Goal: Transaction & Acquisition: Purchase product/service

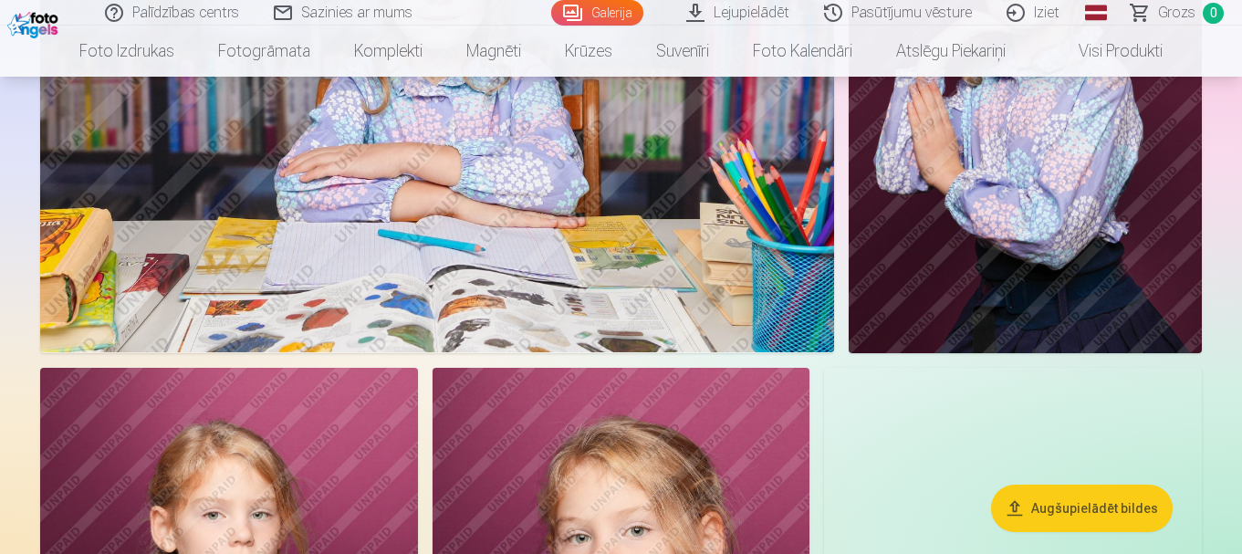
scroll to position [1369, 0]
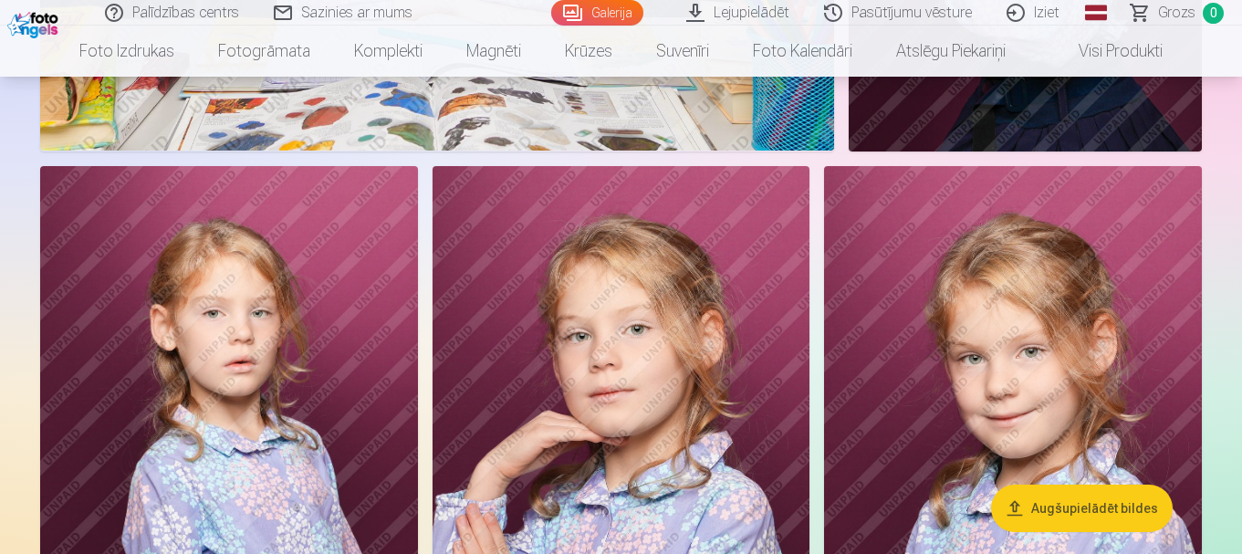
click at [726, 300] on img at bounding box center [622, 449] width 378 height 567
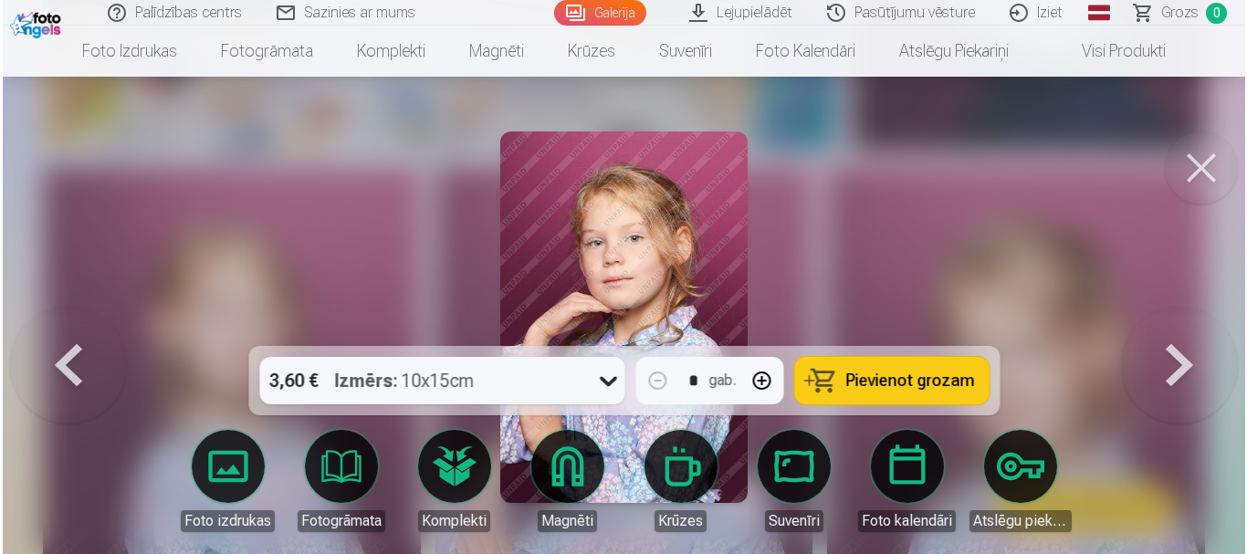
scroll to position [1372, 0]
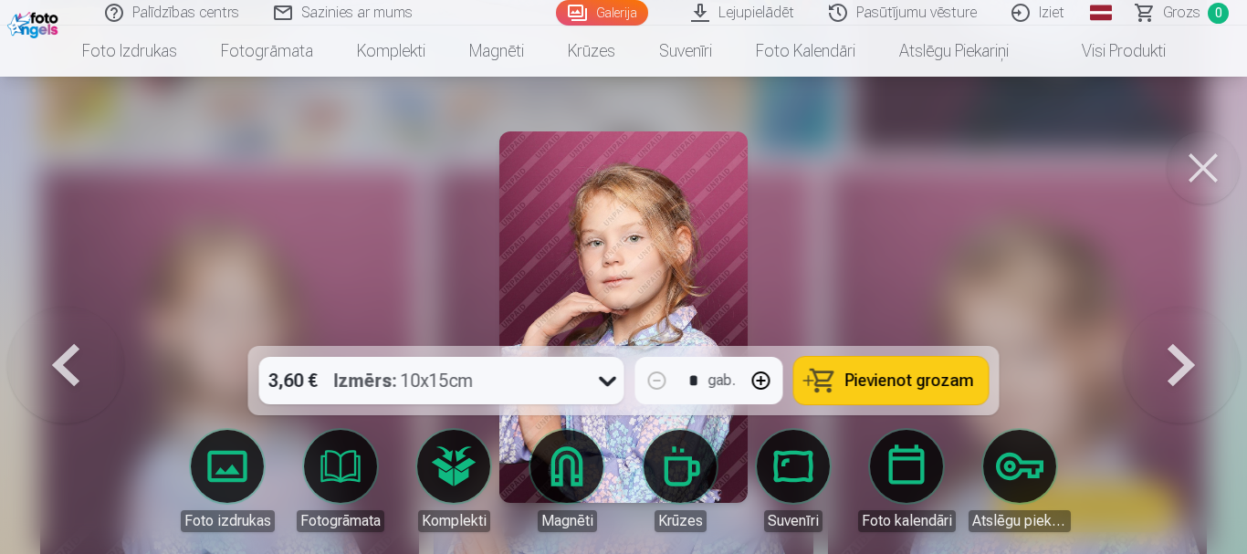
click at [1187, 175] on button at bounding box center [1202, 167] width 73 height 73
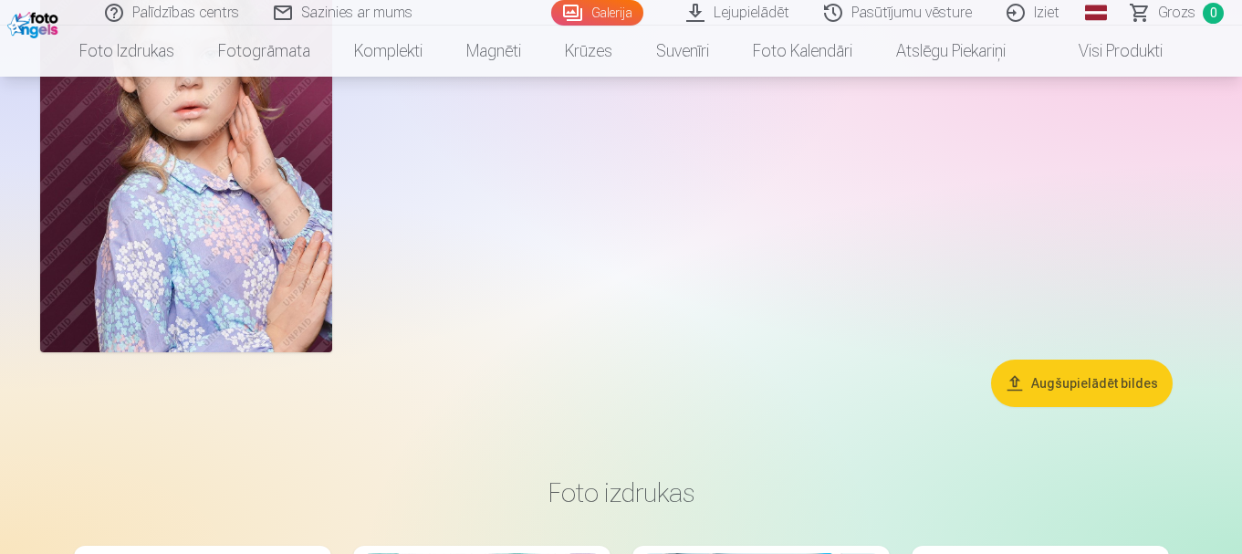
scroll to position [8122, 0]
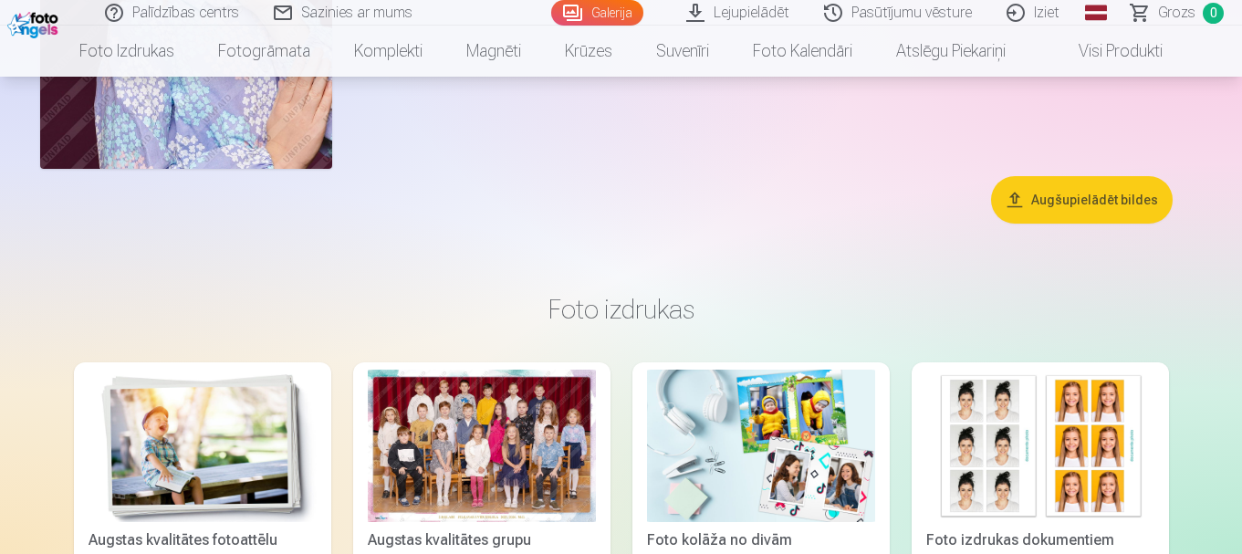
click at [429, 468] on div at bounding box center [482, 446] width 228 height 152
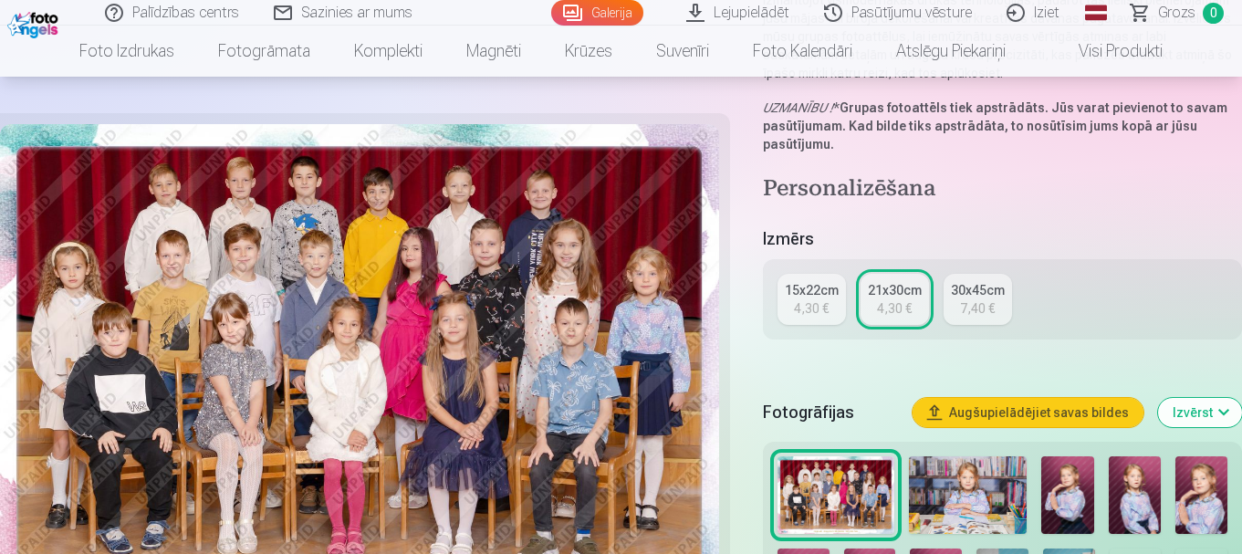
scroll to position [456, 0]
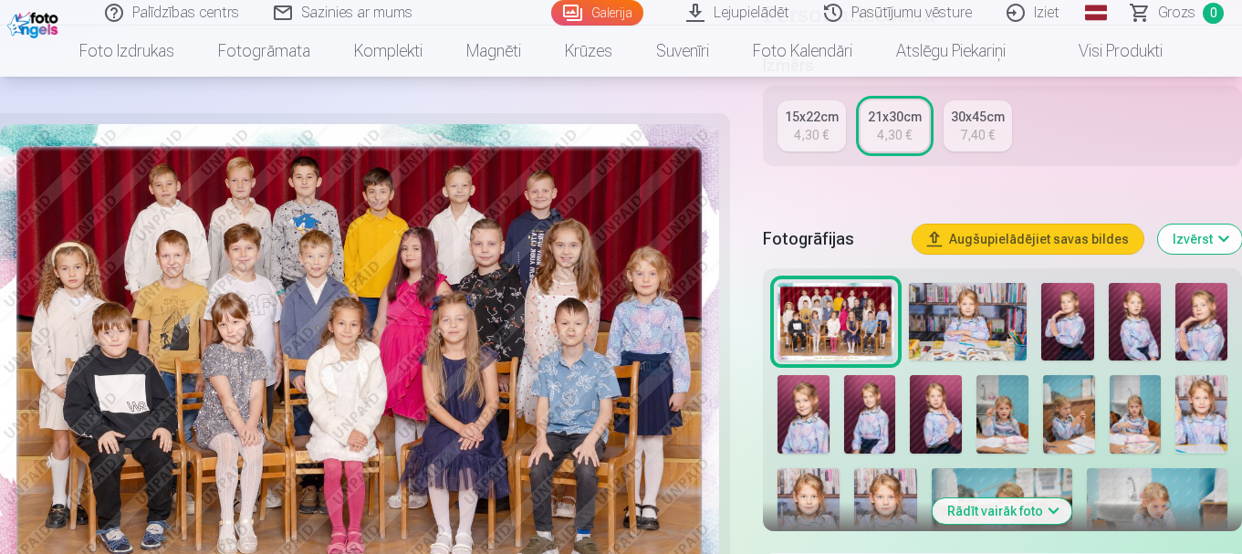
click at [1063, 242] on button "Augšupielādējiet savas bildes" at bounding box center [1028, 238] width 231 height 29
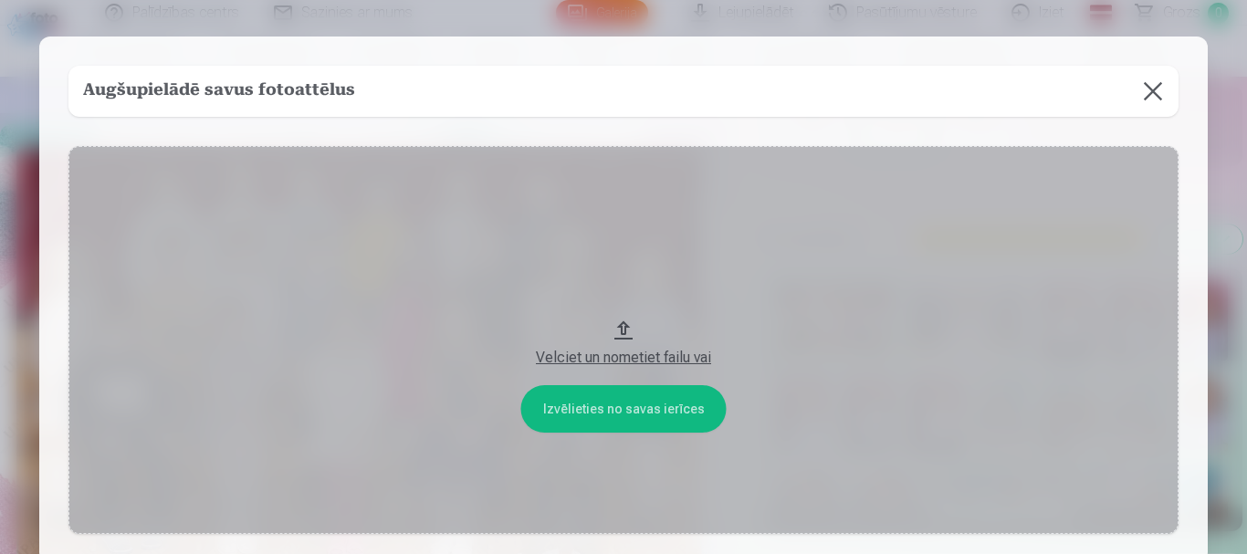
click at [1158, 78] on button at bounding box center [1152, 91] width 51 height 51
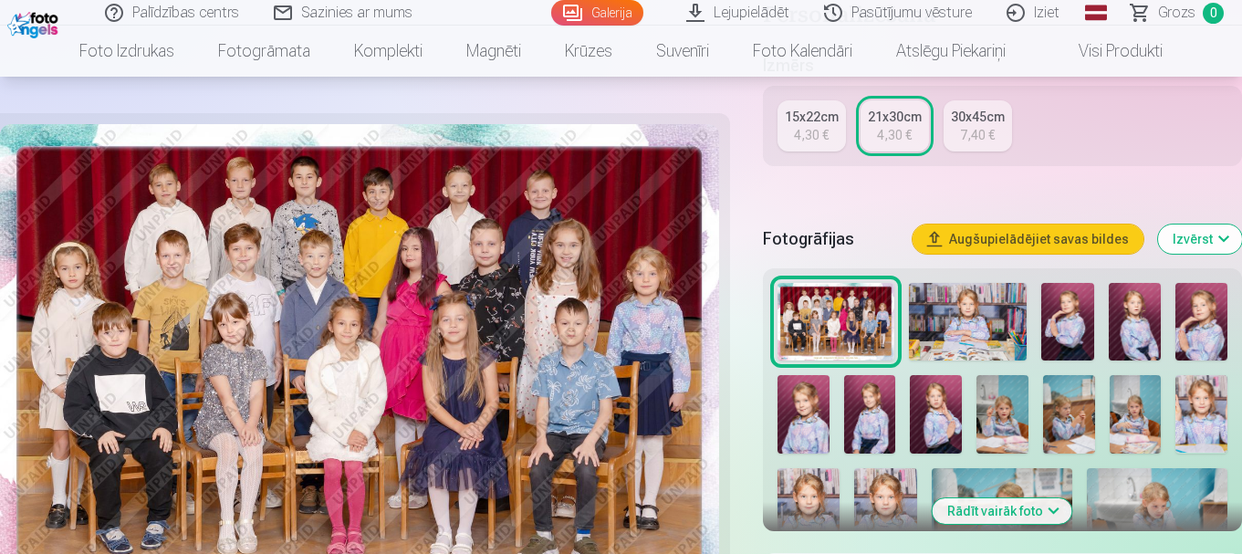
click at [468, 361] on img at bounding box center [359, 364] width 719 height 480
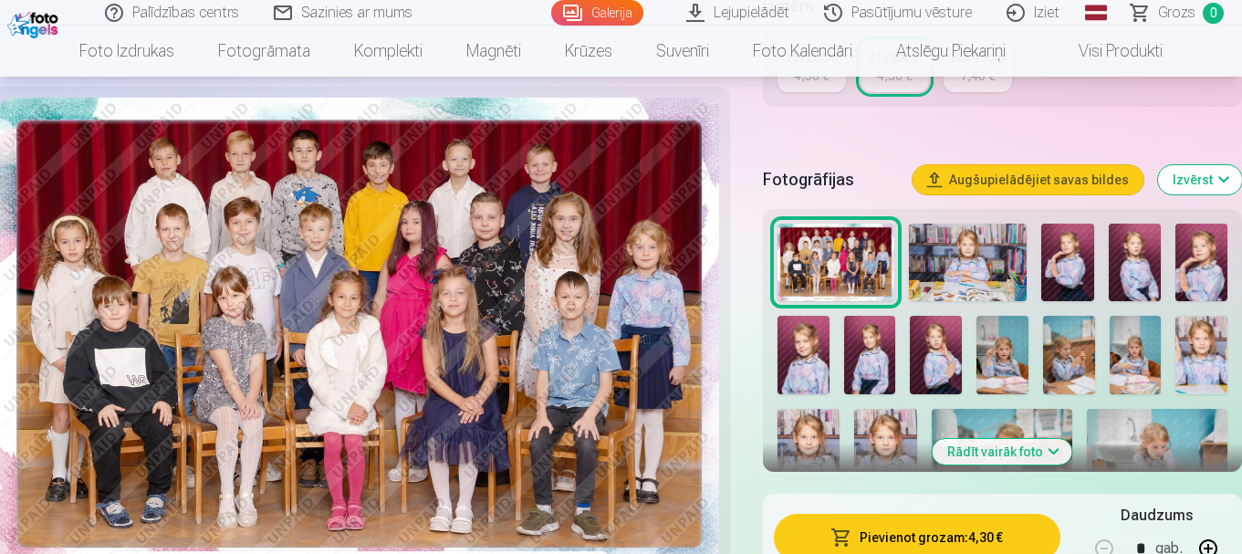
scroll to position [548, 0]
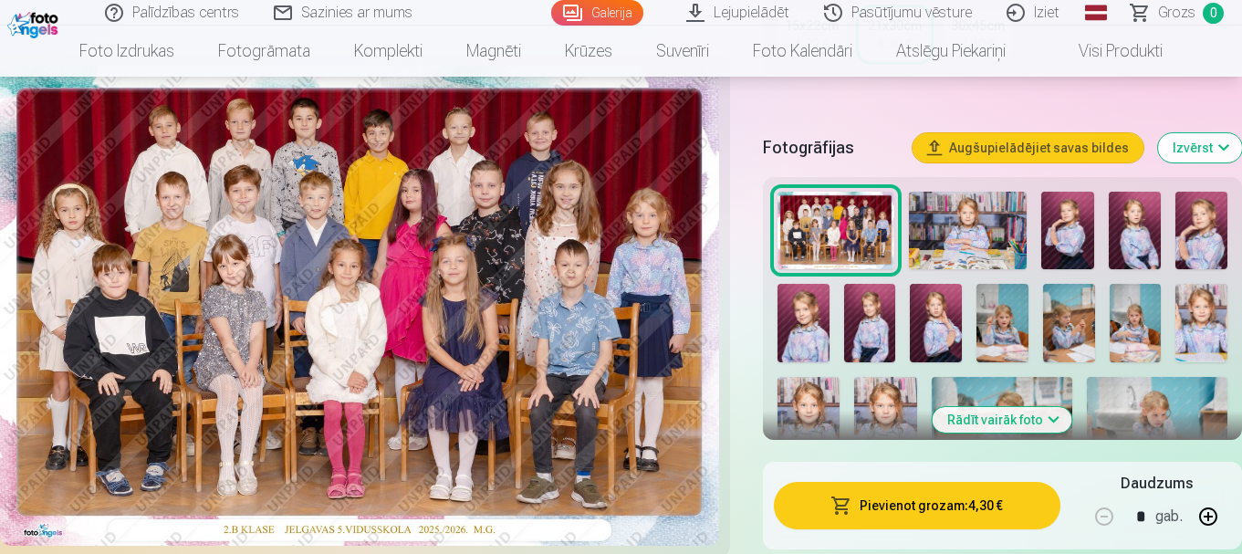
click at [954, 511] on button "Pievienot grozam : 4,30 €" at bounding box center [917, 505] width 287 height 47
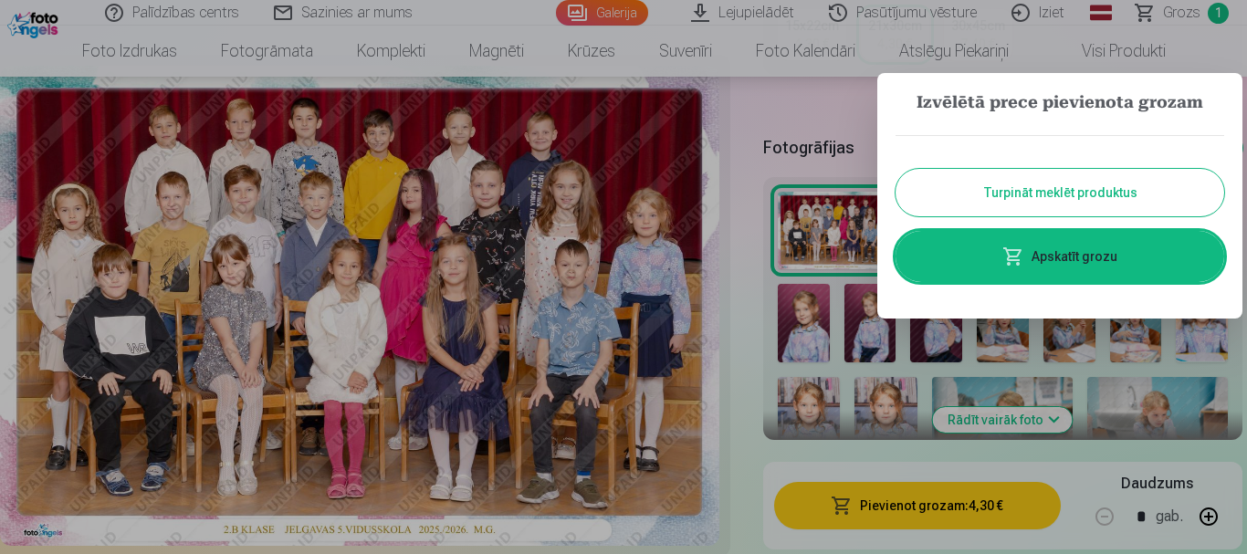
click at [1040, 194] on button "Turpināt meklēt produktus" at bounding box center [1059, 192] width 329 height 47
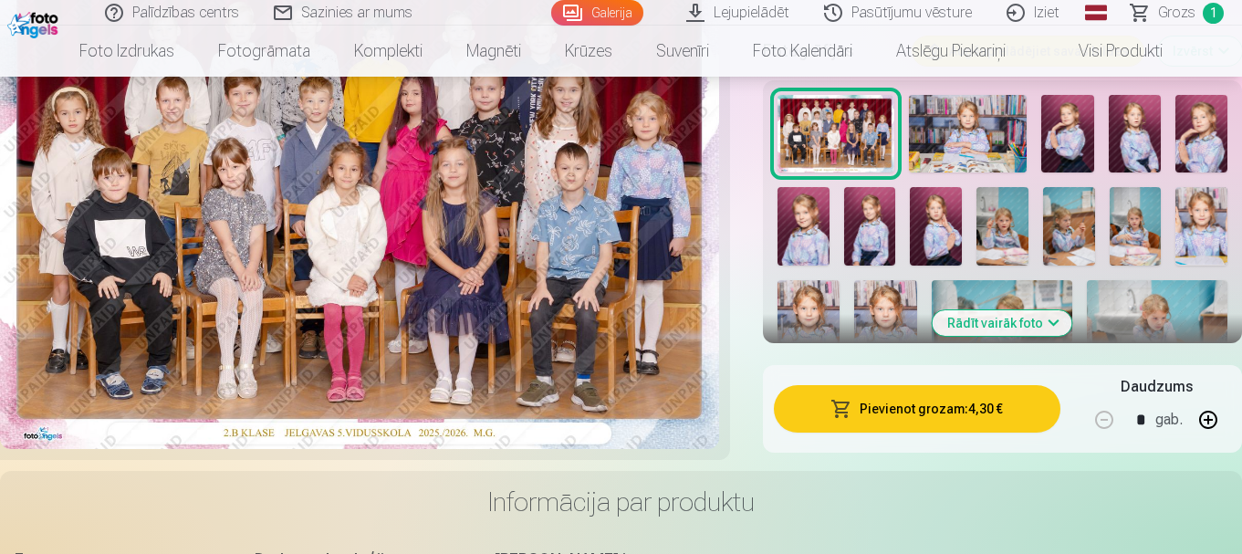
scroll to position [639, 0]
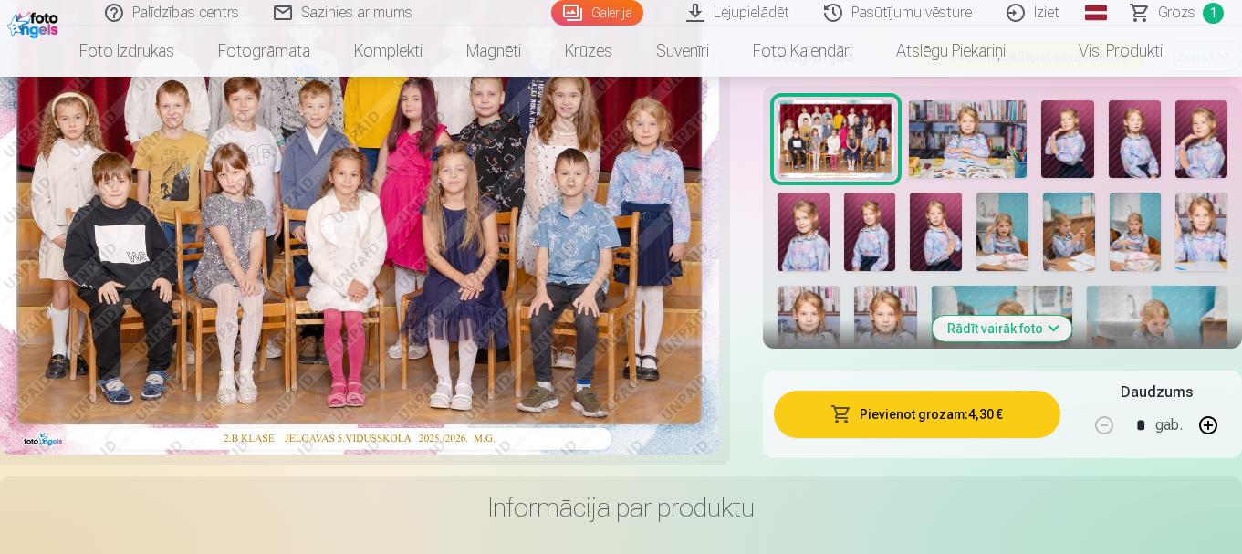
click at [808, 253] on img at bounding box center [803, 232] width 52 height 78
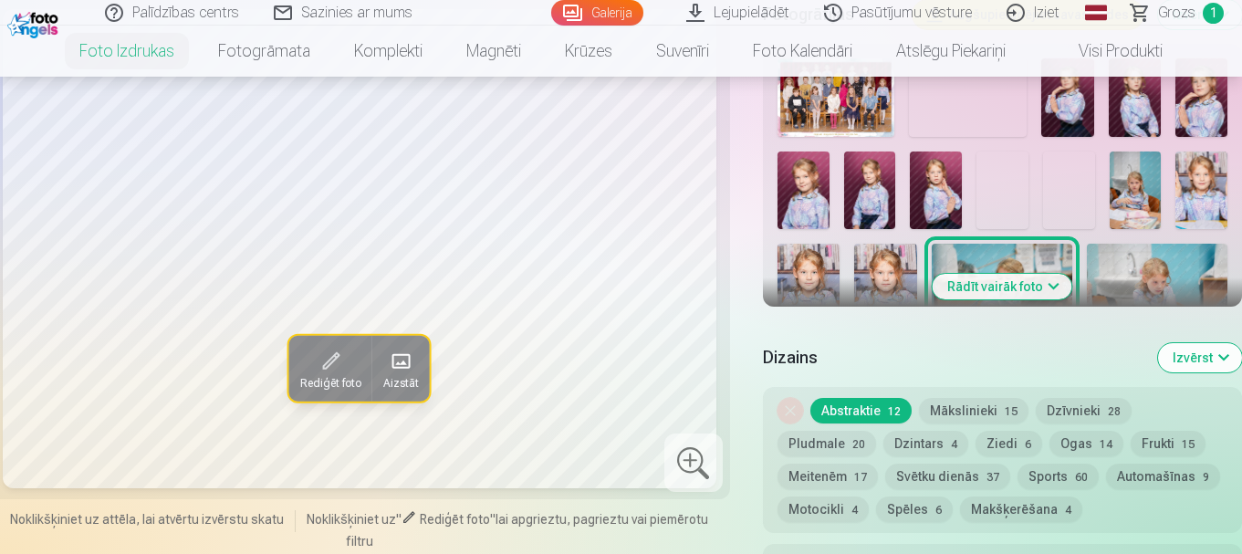
scroll to position [639, 0]
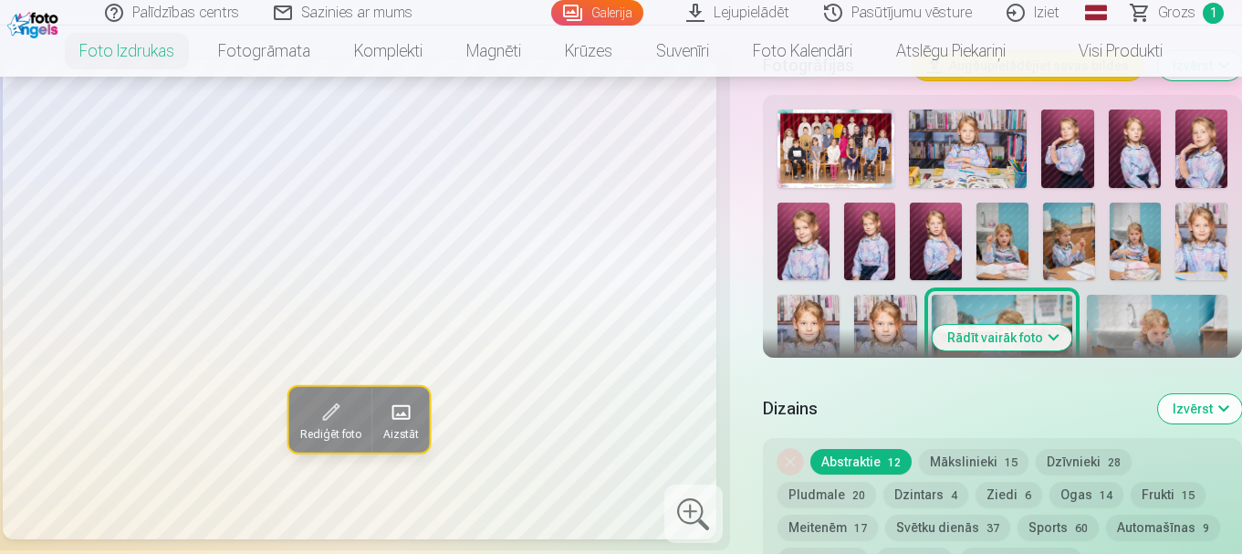
click at [858, 231] on img at bounding box center [870, 242] width 52 height 78
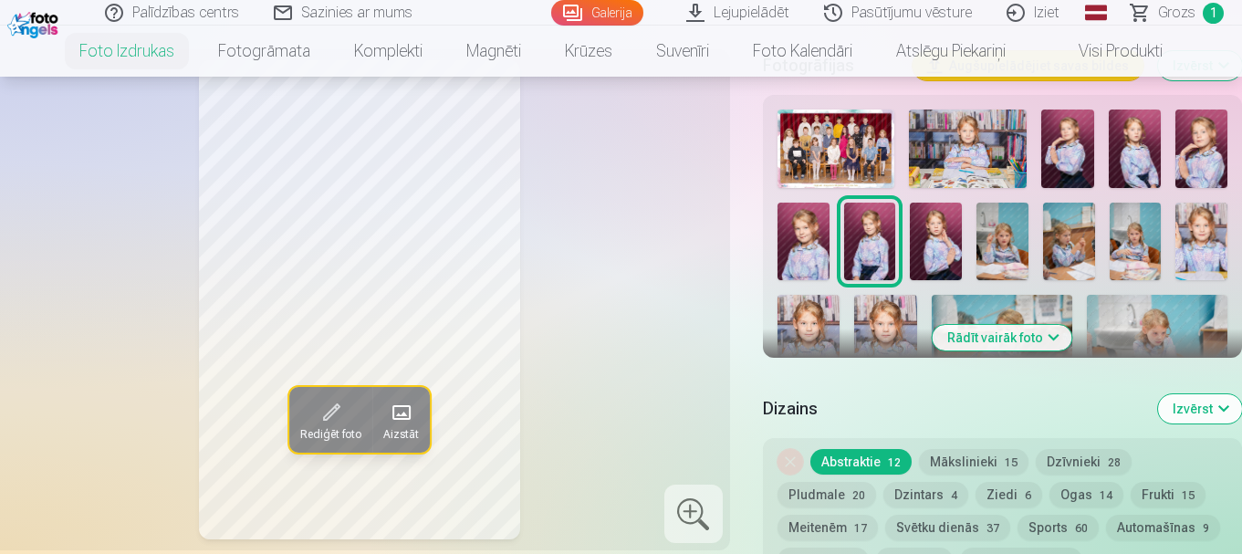
click at [802, 252] on img at bounding box center [803, 242] width 52 height 78
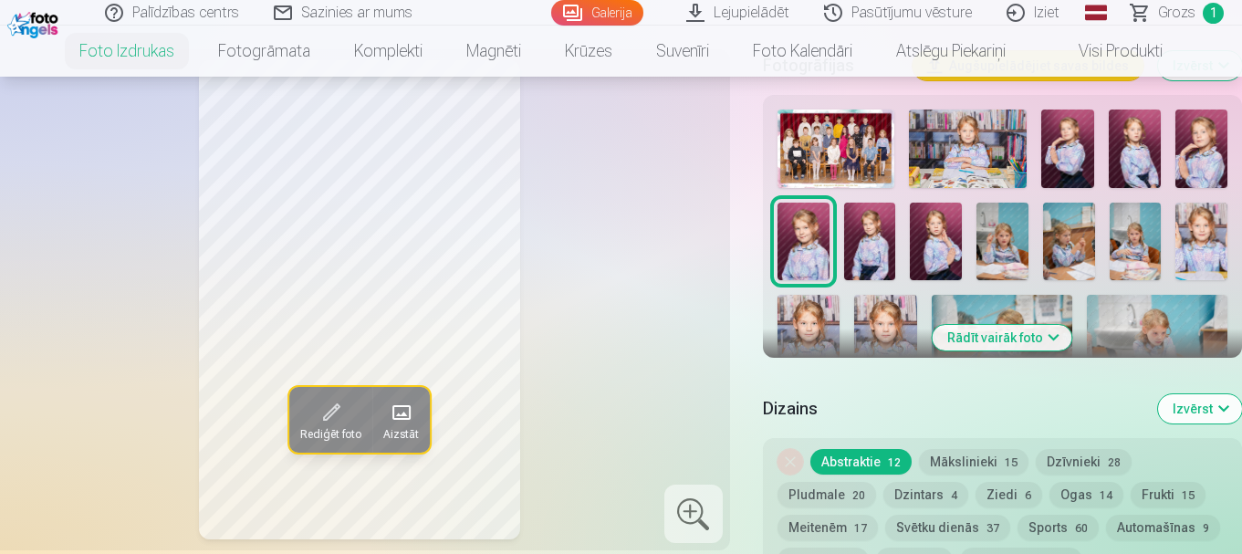
click at [930, 251] on img at bounding box center [936, 242] width 52 height 78
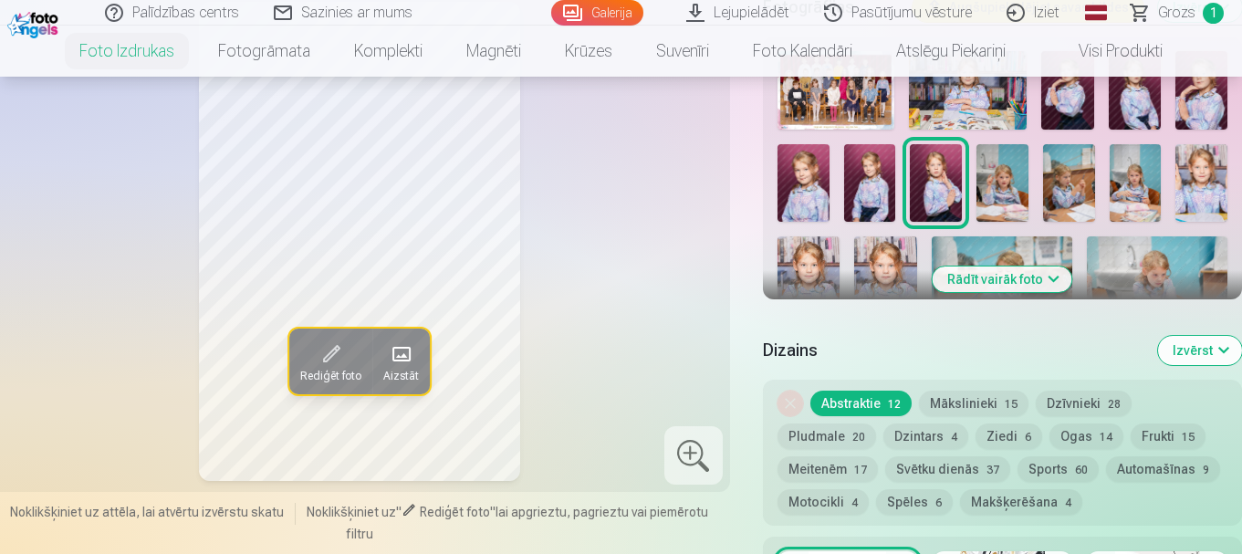
scroll to position [730, 0]
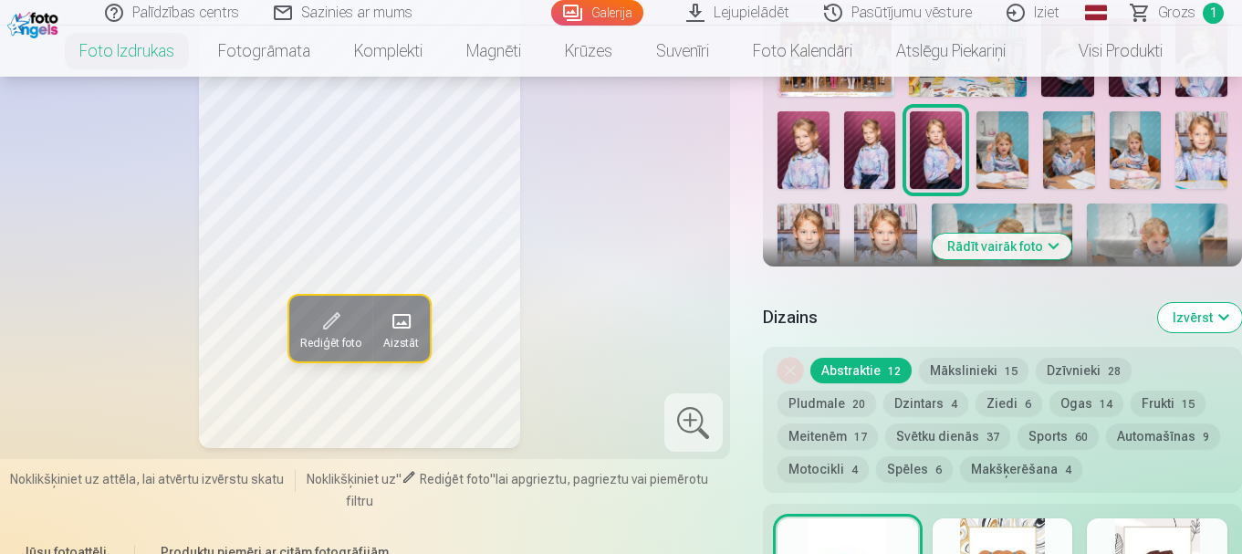
click at [1210, 162] on img at bounding box center [1201, 150] width 52 height 78
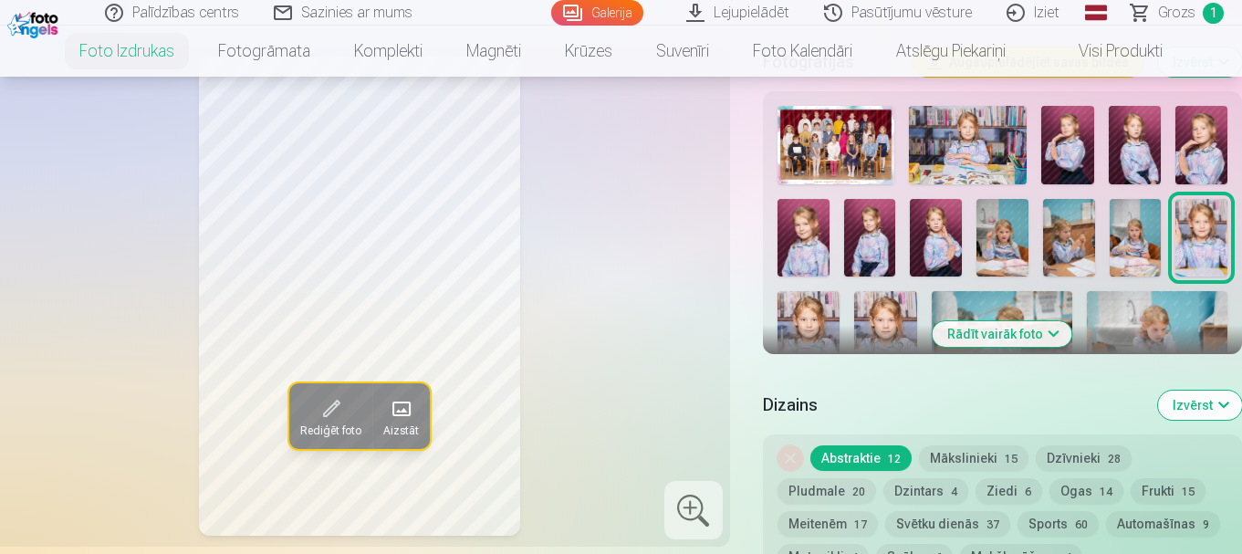
scroll to position [548, 0]
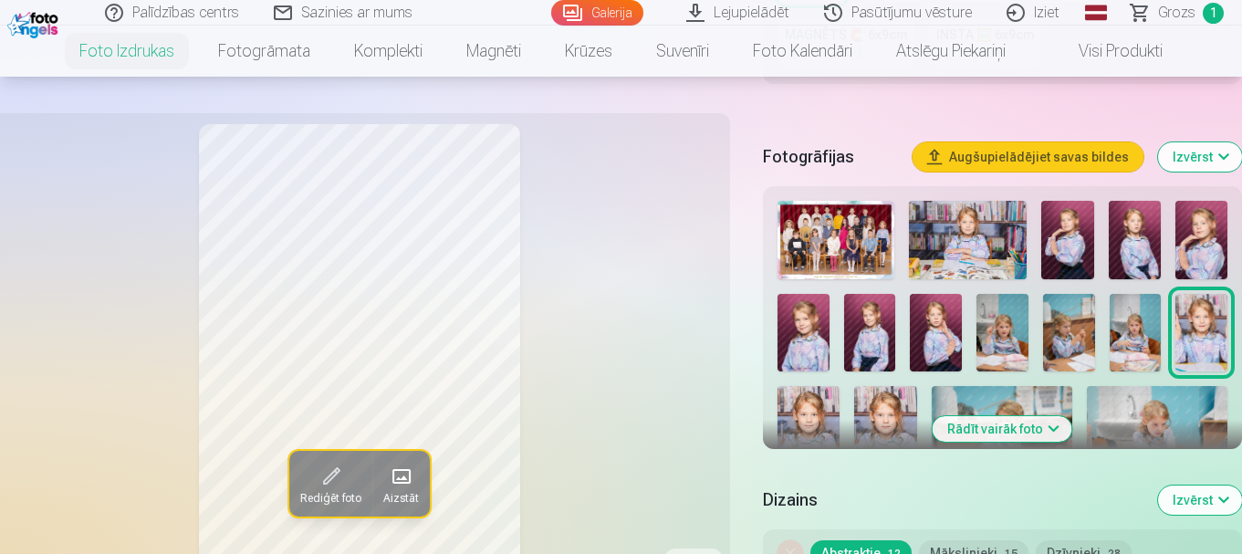
click at [391, 59] on link "Komplekti" at bounding box center [388, 51] width 112 height 51
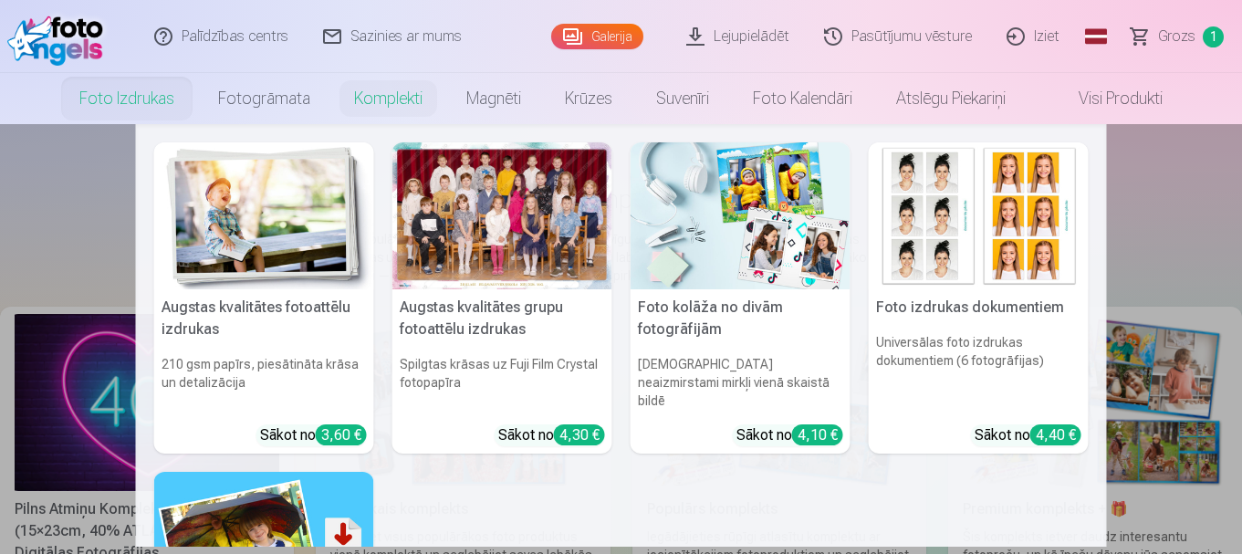
click at [152, 105] on link "Foto izdrukas" at bounding box center [126, 98] width 139 height 51
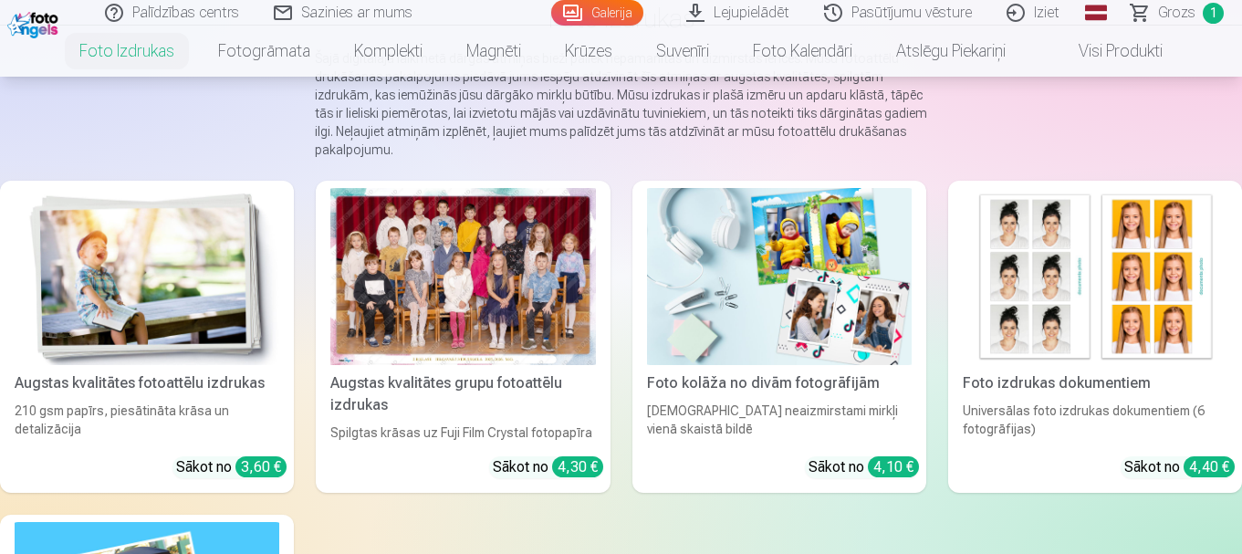
scroll to position [183, 0]
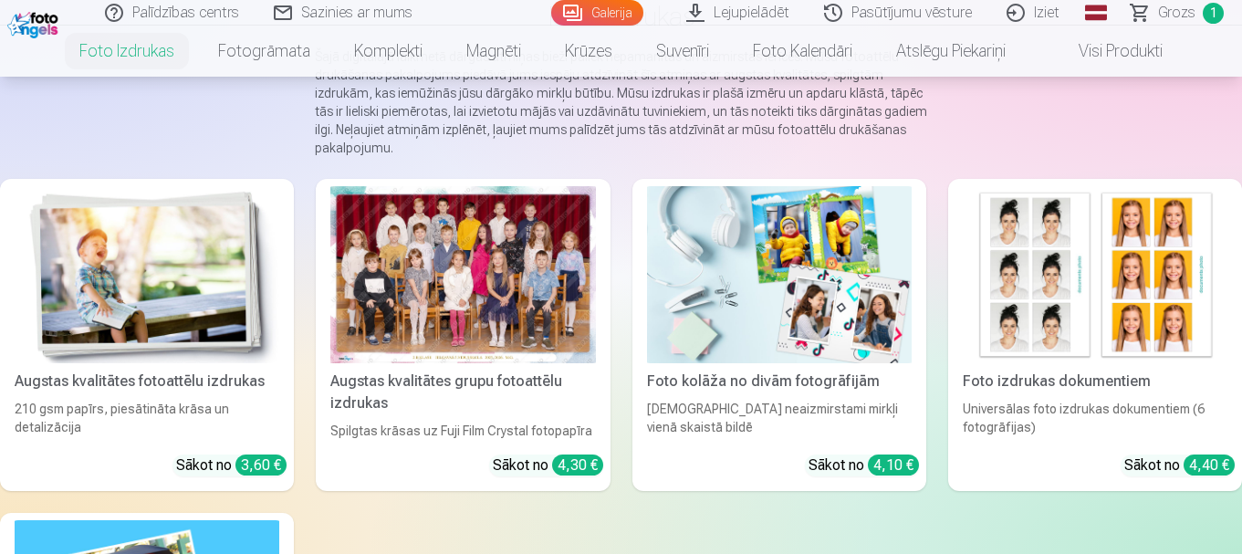
click at [757, 271] on img at bounding box center [779, 274] width 265 height 177
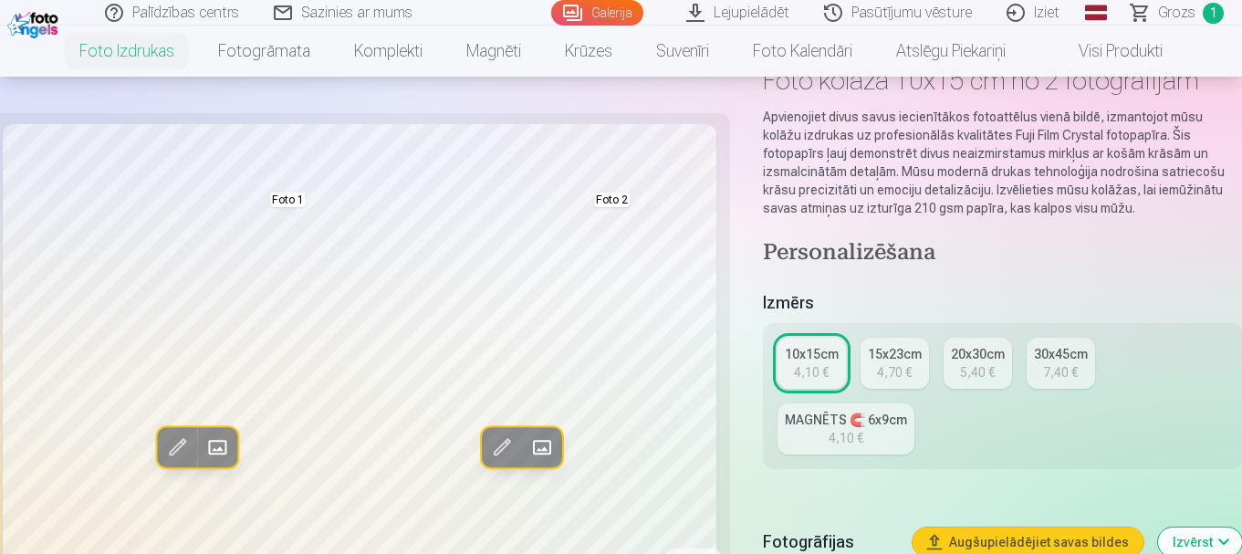
scroll to position [183, 0]
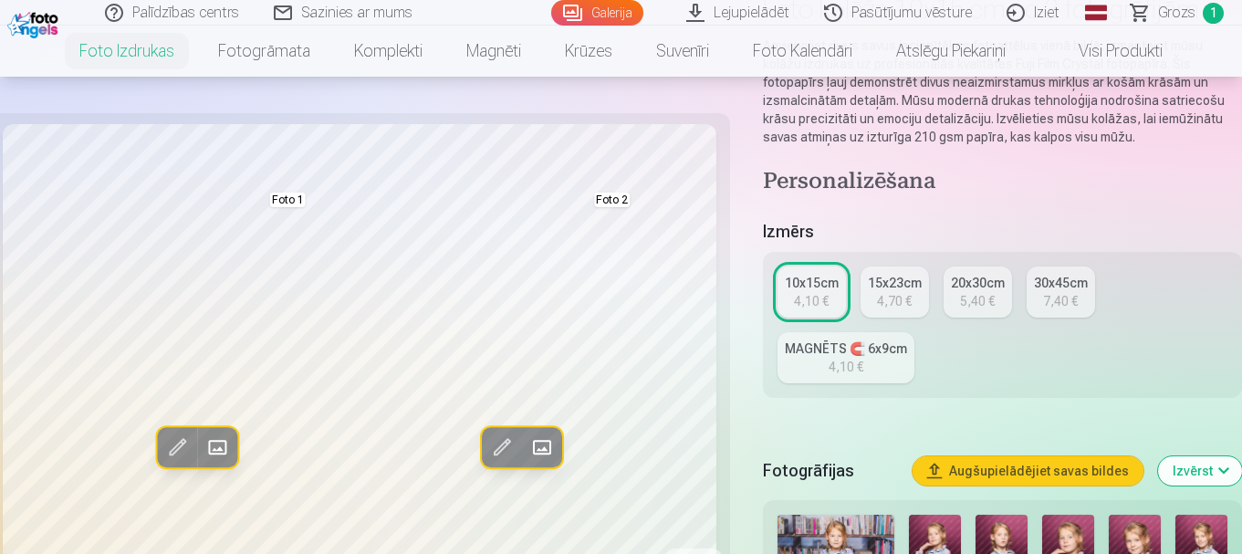
click at [868, 303] on link "15x23cm 4,70 €" at bounding box center [895, 291] width 68 height 51
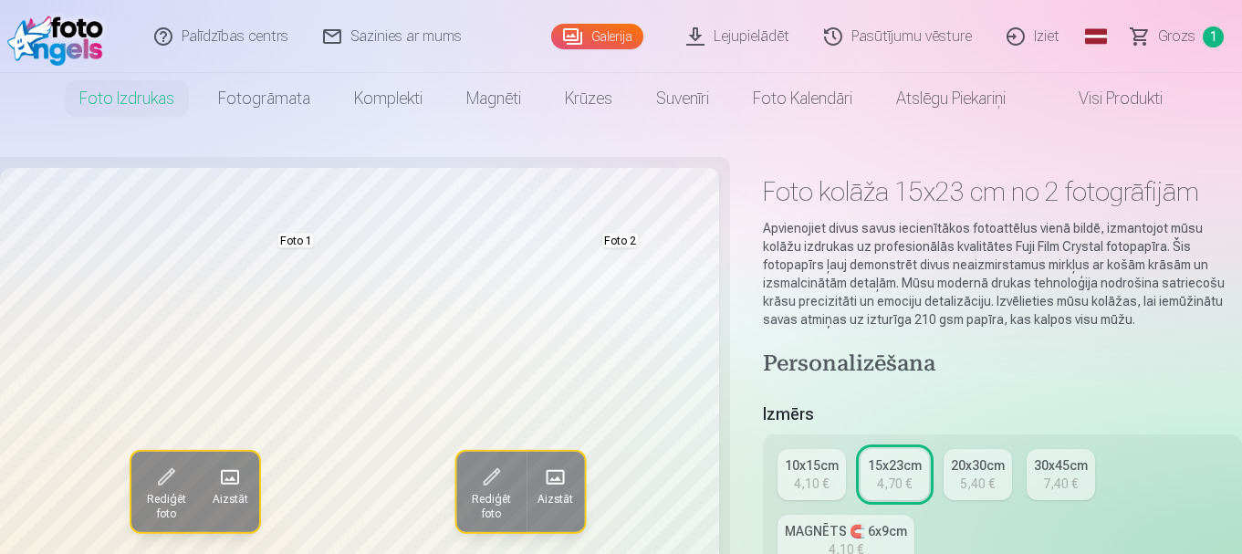
click at [788, 496] on link "10x15cm 4,10 €" at bounding box center [811, 474] width 68 height 51
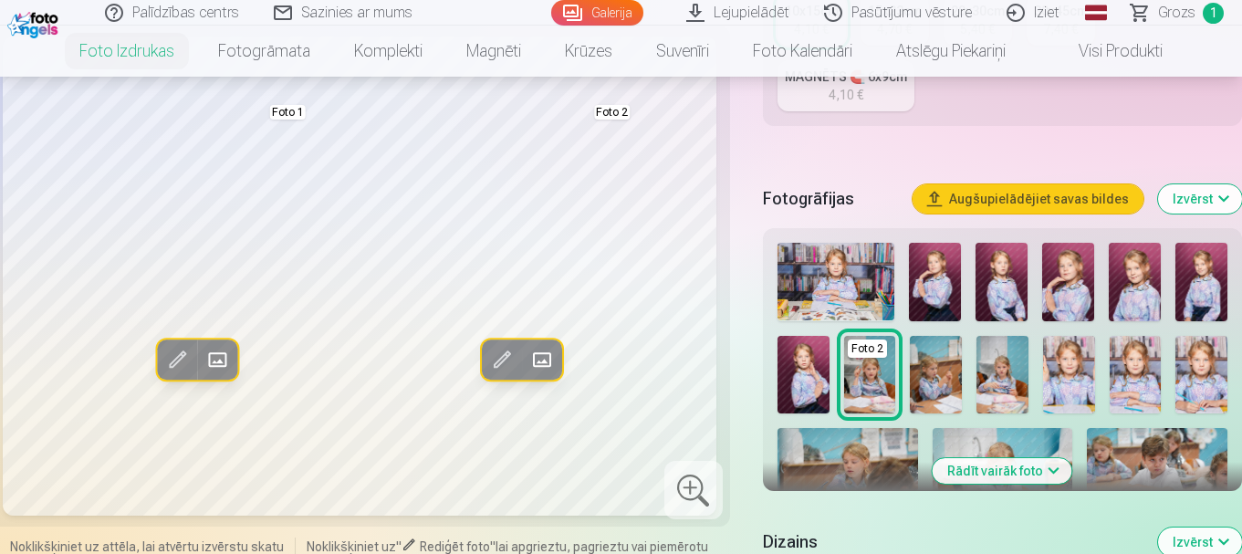
scroll to position [456, 0]
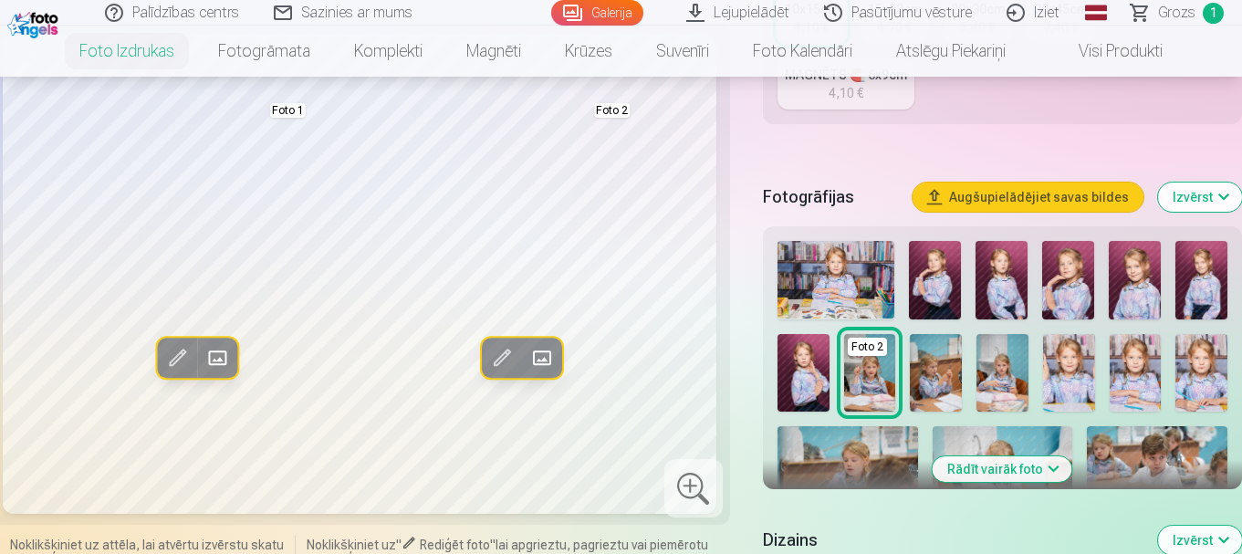
click at [1072, 385] on img at bounding box center [1069, 373] width 52 height 78
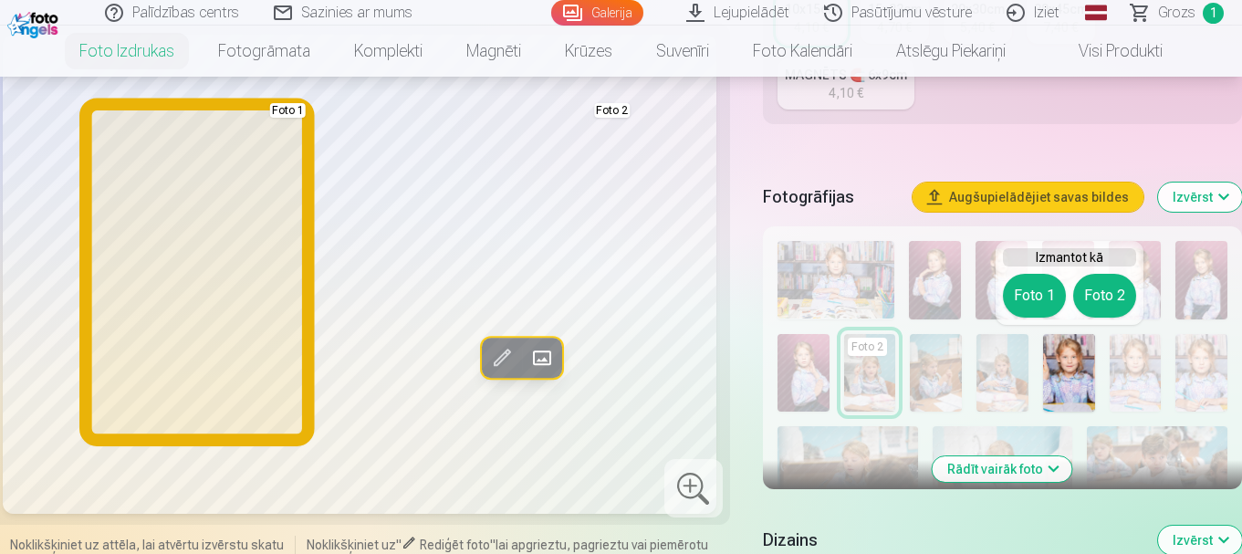
click at [1037, 310] on button "Foto 1" at bounding box center [1034, 296] width 63 height 44
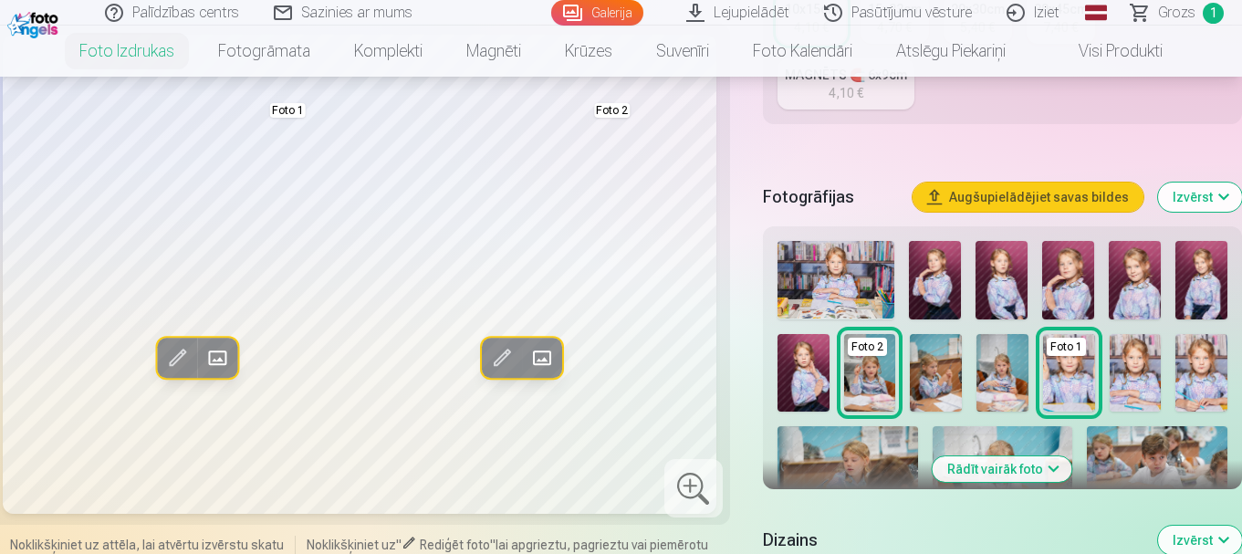
click at [1198, 377] on img at bounding box center [1201, 373] width 52 height 78
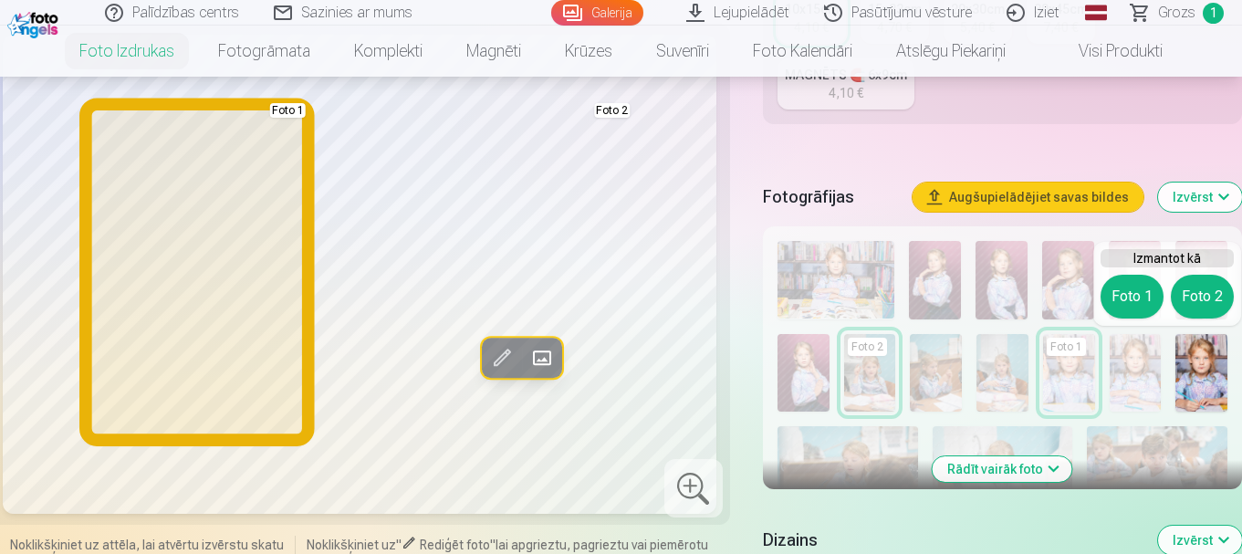
click at [1122, 292] on button "Foto 1" at bounding box center [1132, 297] width 63 height 44
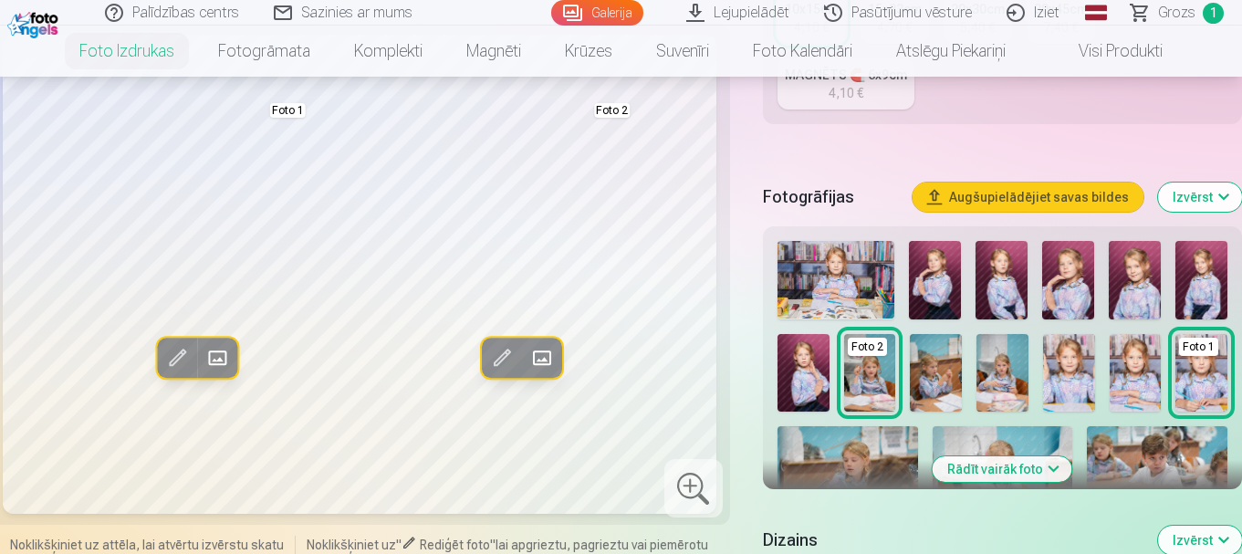
click at [803, 373] on img at bounding box center [803, 373] width 52 height 78
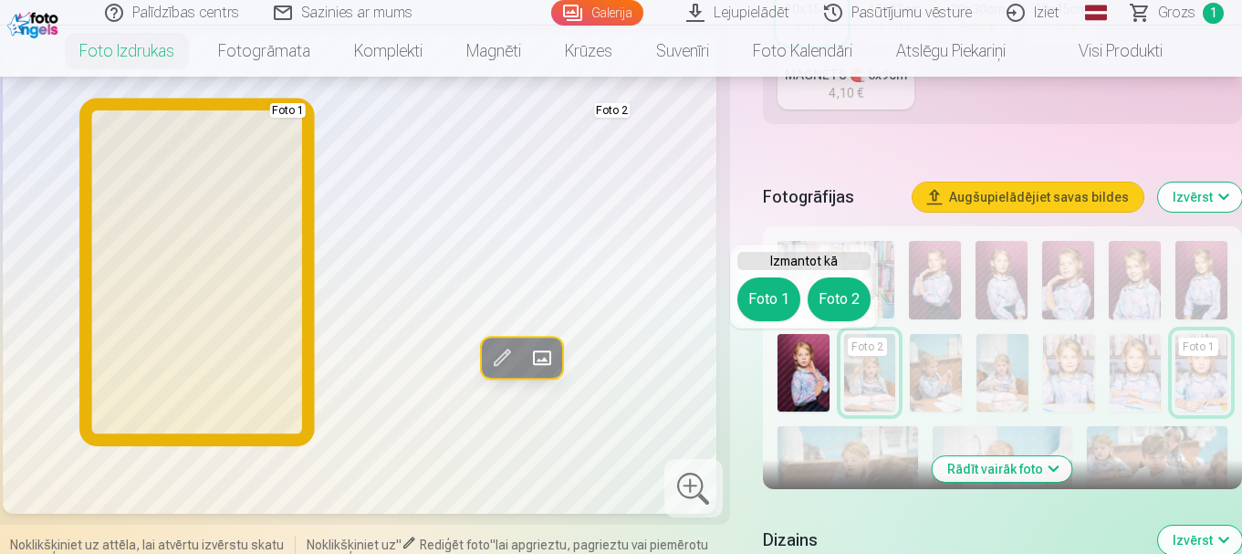
click at [790, 314] on button "Foto 1" at bounding box center [768, 299] width 63 height 44
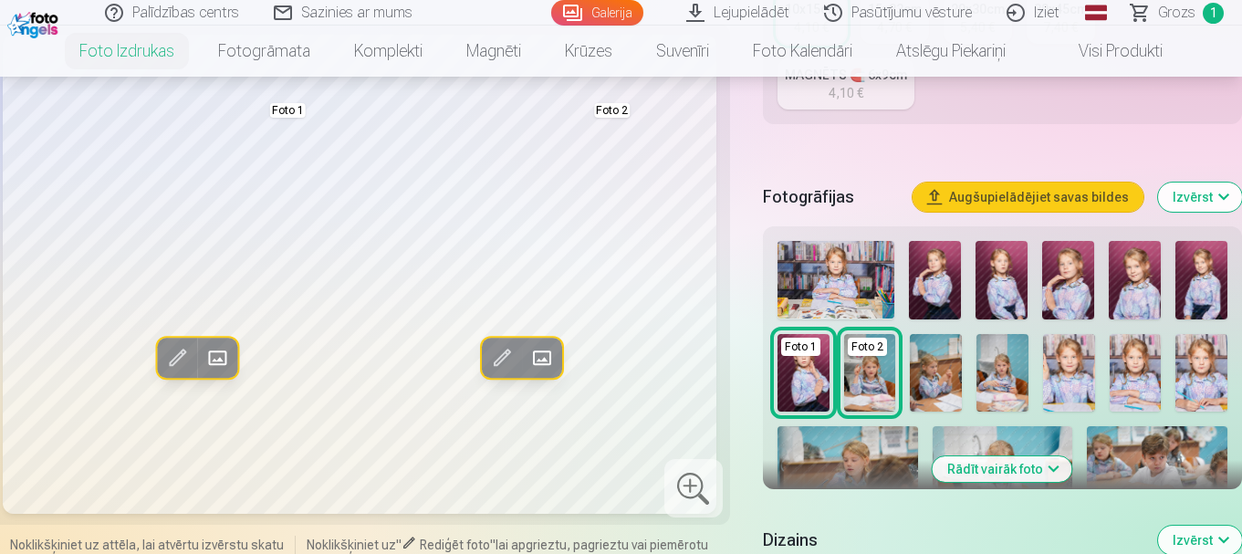
click at [1065, 283] on img at bounding box center [1068, 280] width 52 height 78
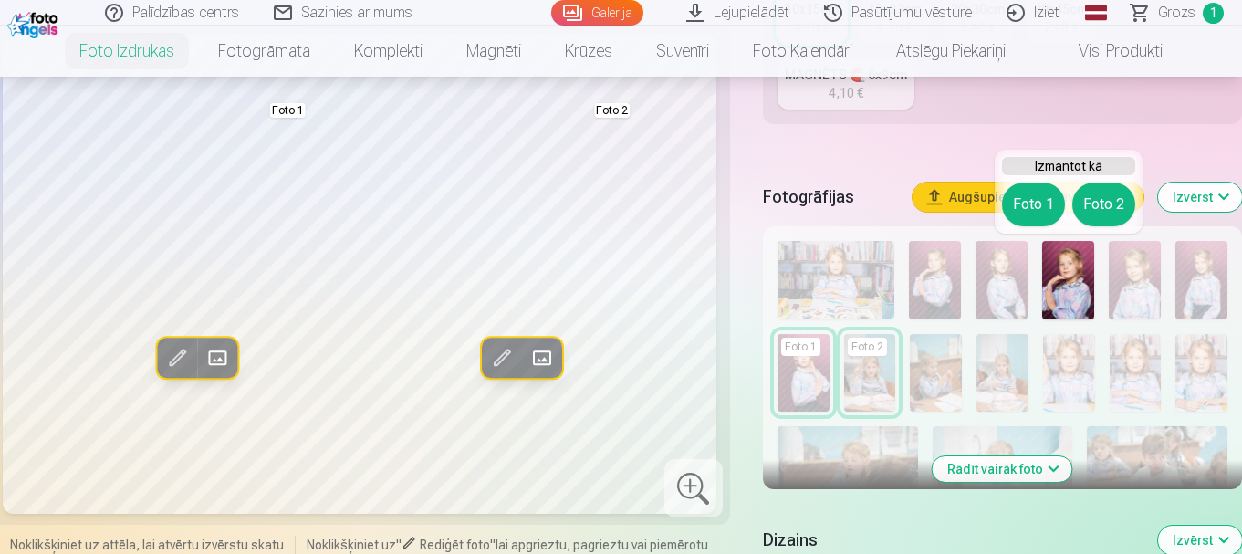
click at [1052, 284] on img at bounding box center [1068, 280] width 52 height 78
click at [835, 145] on div "Izmērs 10x15cm 4,10 € 15x23cm 4,70 € 20x30cm 5,40 € 30x45cm 7,40 € MAGNĒTS 🧲 6x…" at bounding box center [1002, 45] width 479 height 201
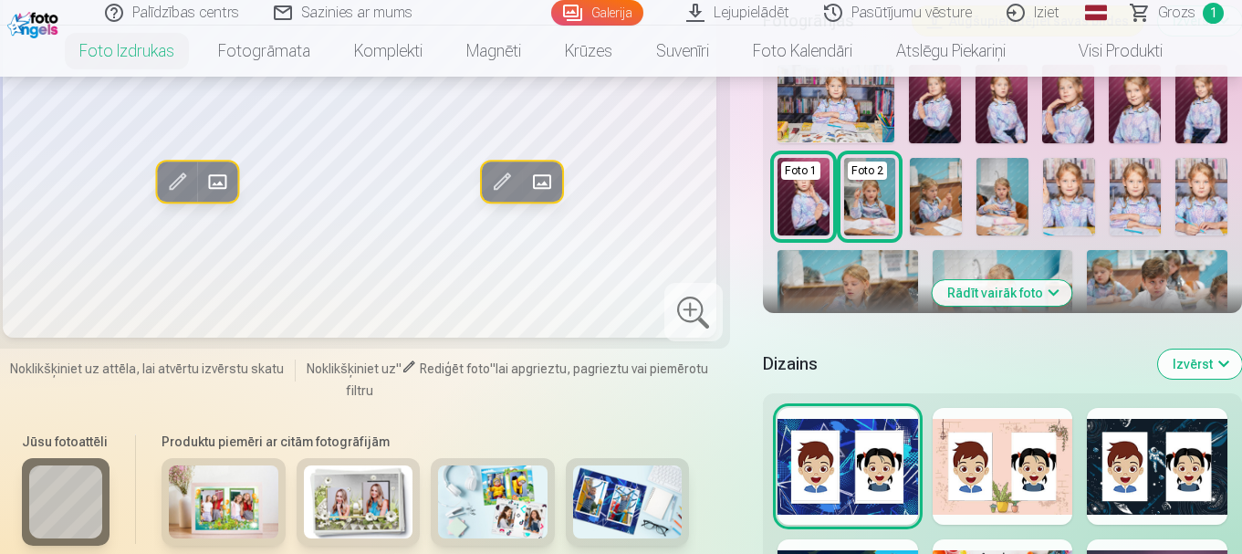
scroll to position [639, 0]
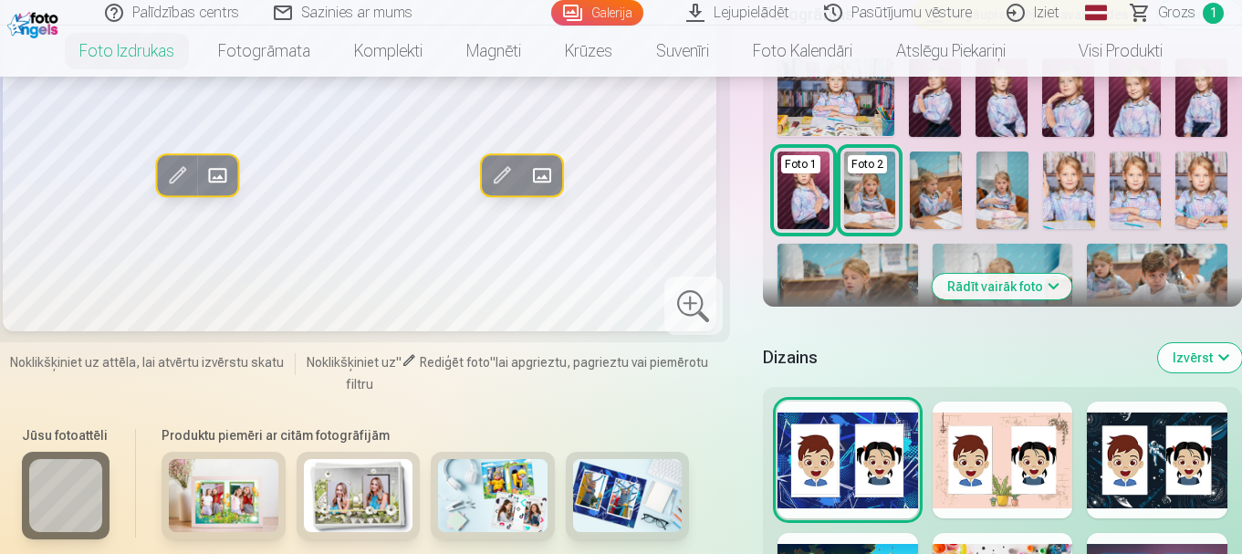
click at [986, 285] on button "Rādīt vairāk foto" at bounding box center [1003, 287] width 140 height 26
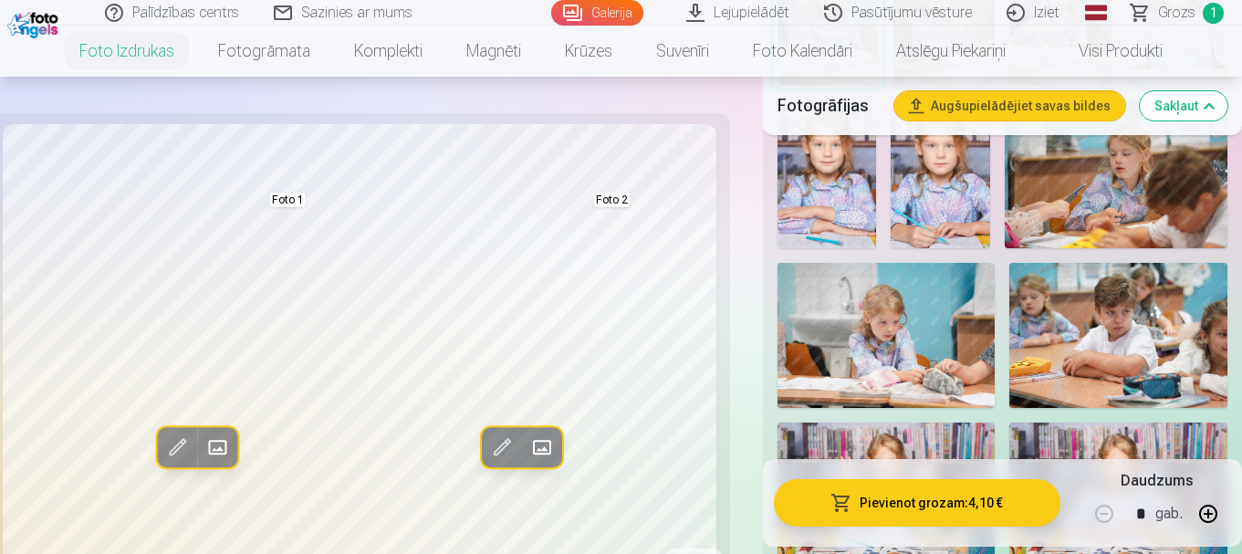
scroll to position [1186, 0]
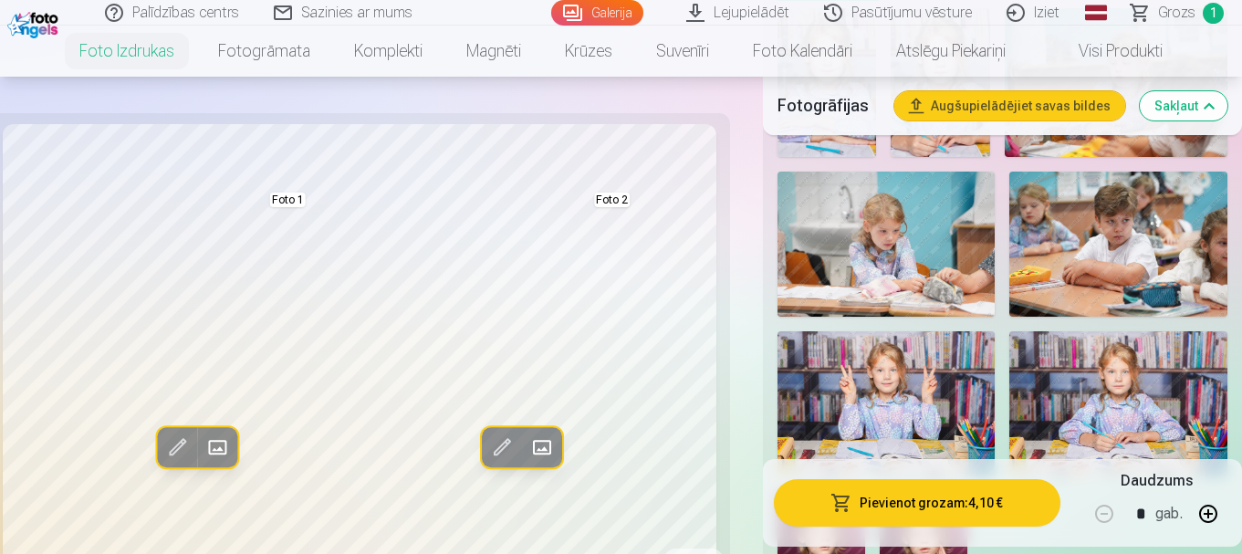
click at [913, 303] on img at bounding box center [886, 244] width 218 height 145
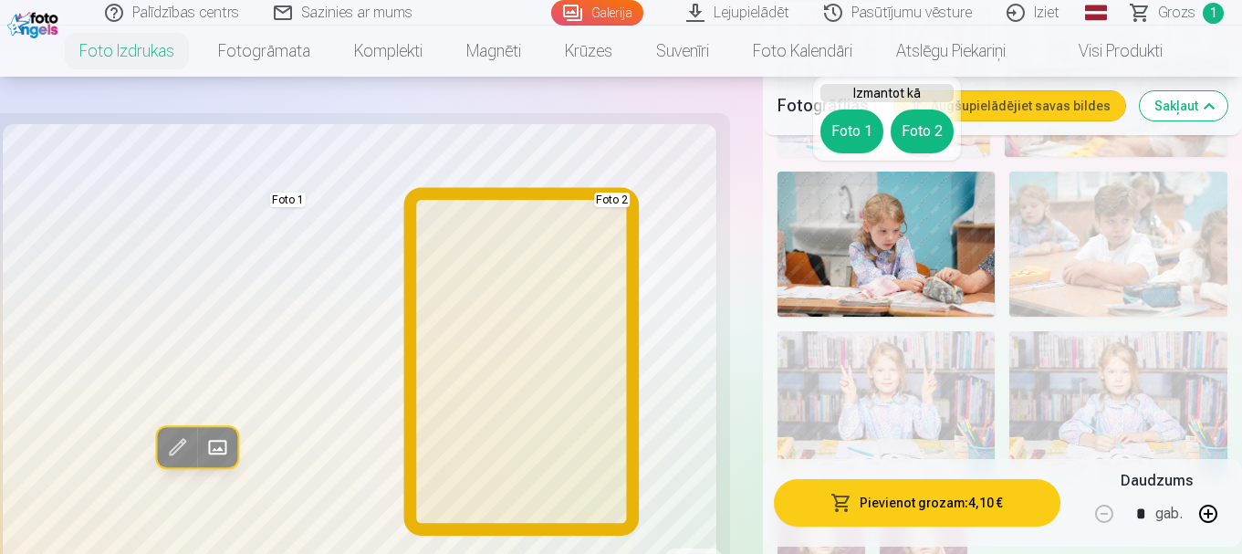
click at [918, 142] on button "Foto 2" at bounding box center [922, 132] width 63 height 44
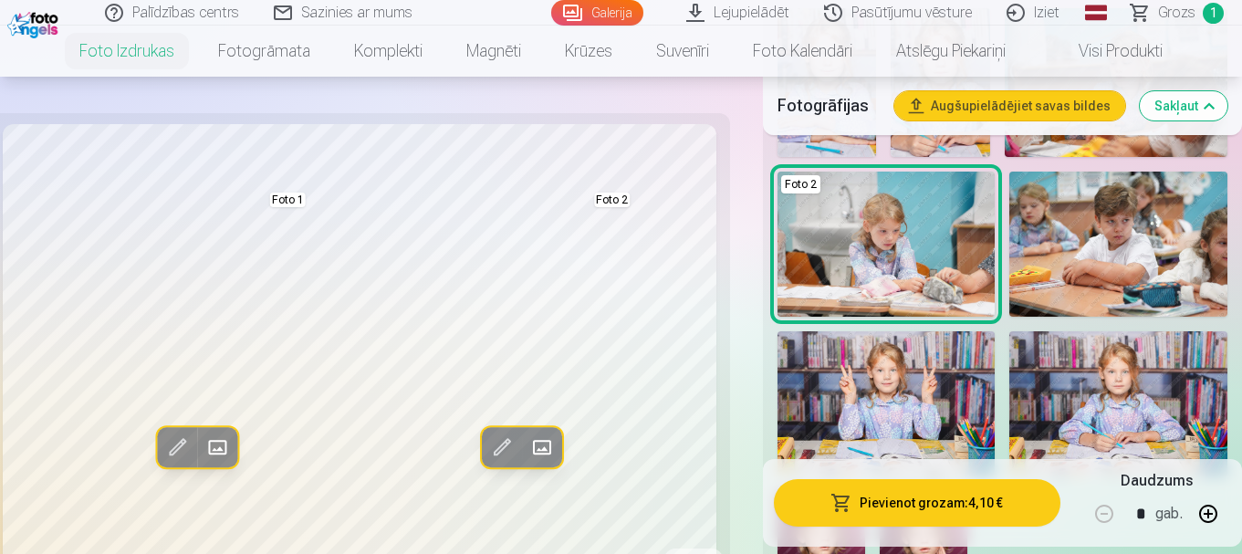
click at [1088, 394] on img at bounding box center [1118, 403] width 218 height 145
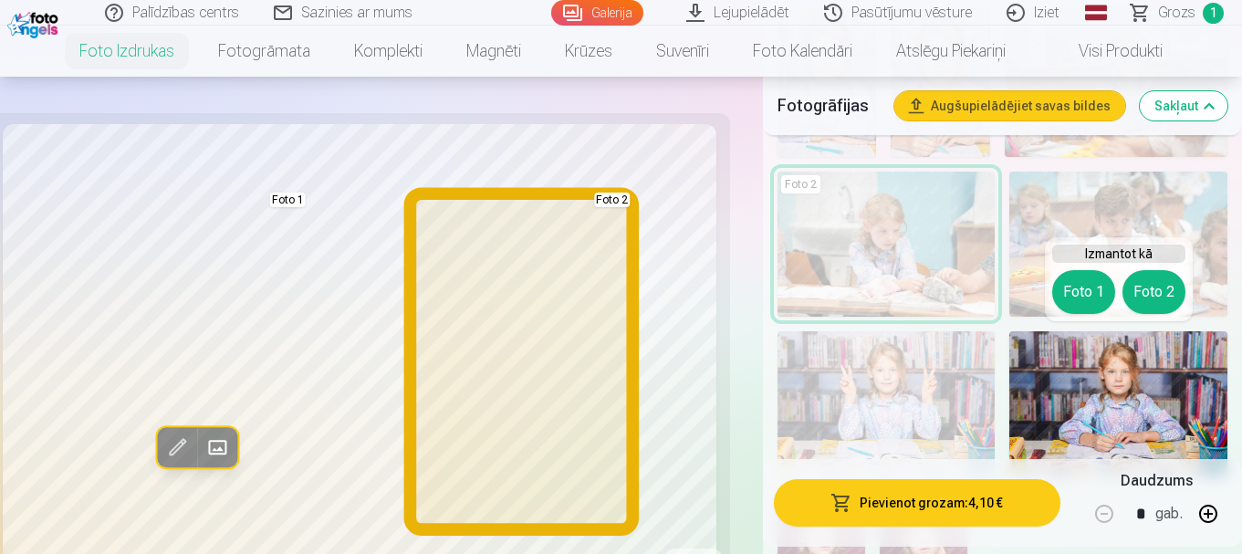
click at [1148, 284] on button "Foto 2" at bounding box center [1153, 292] width 63 height 44
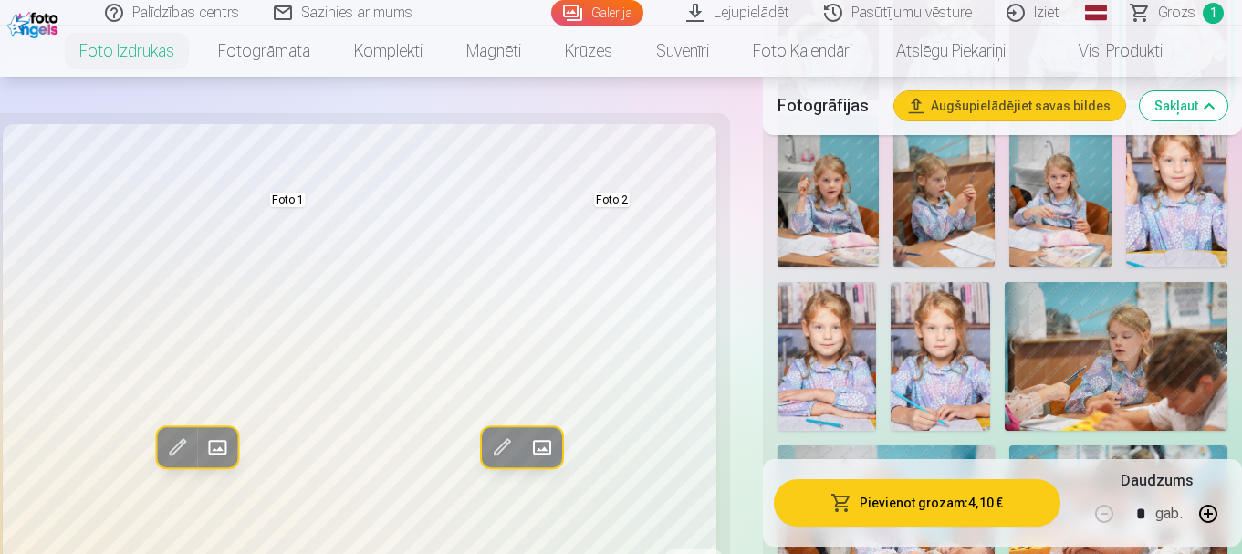
scroll to position [821, 0]
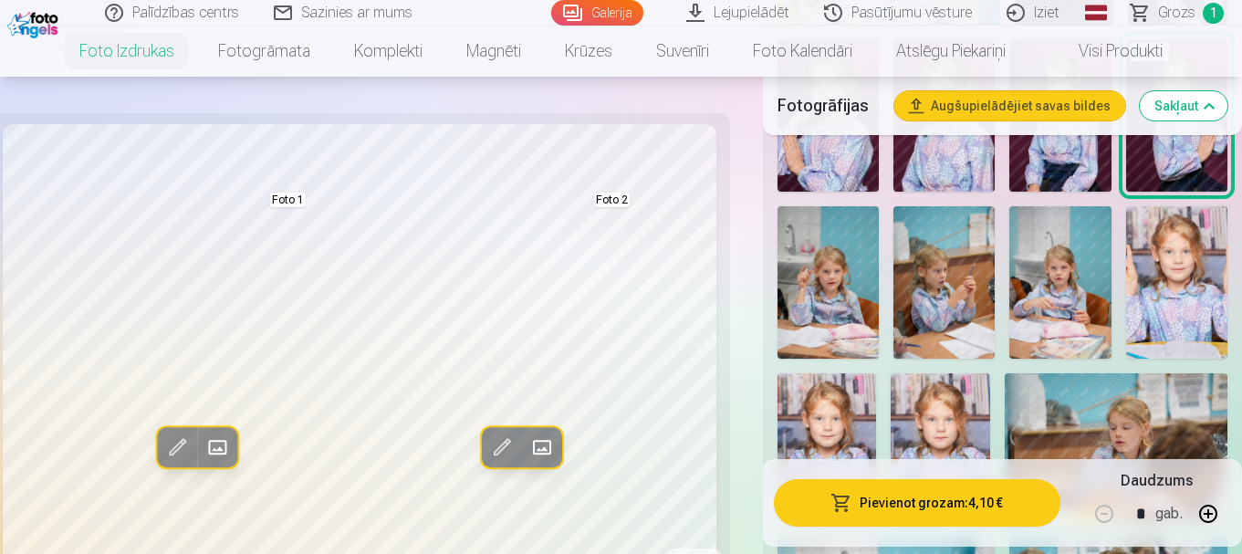
click at [1080, 278] on img at bounding box center [1059, 282] width 101 height 152
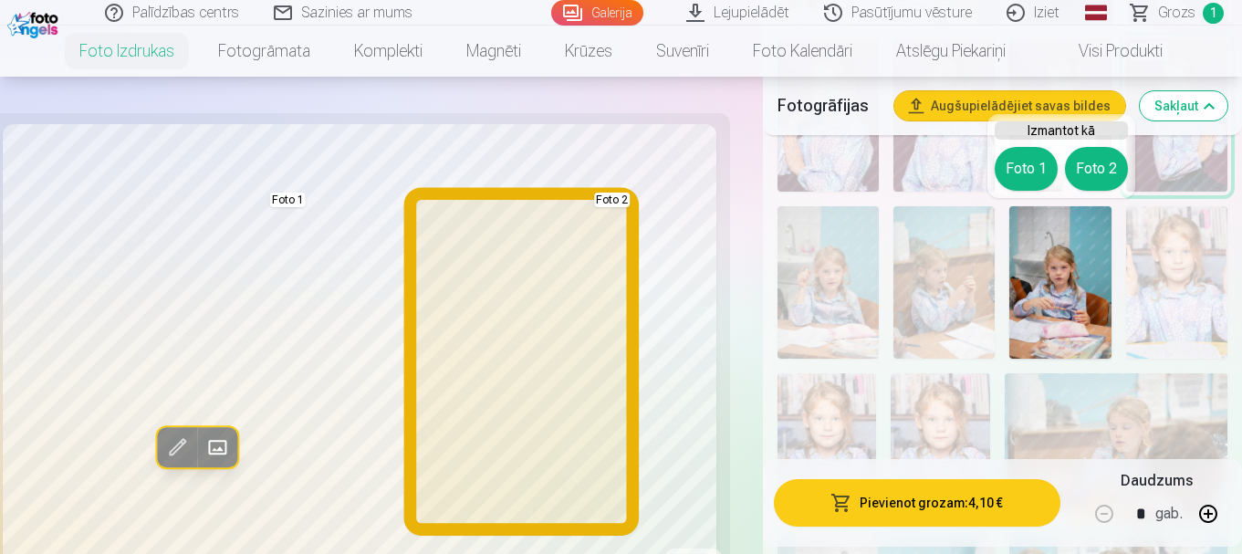
click at [1086, 173] on button "Foto 2" at bounding box center [1096, 169] width 63 height 44
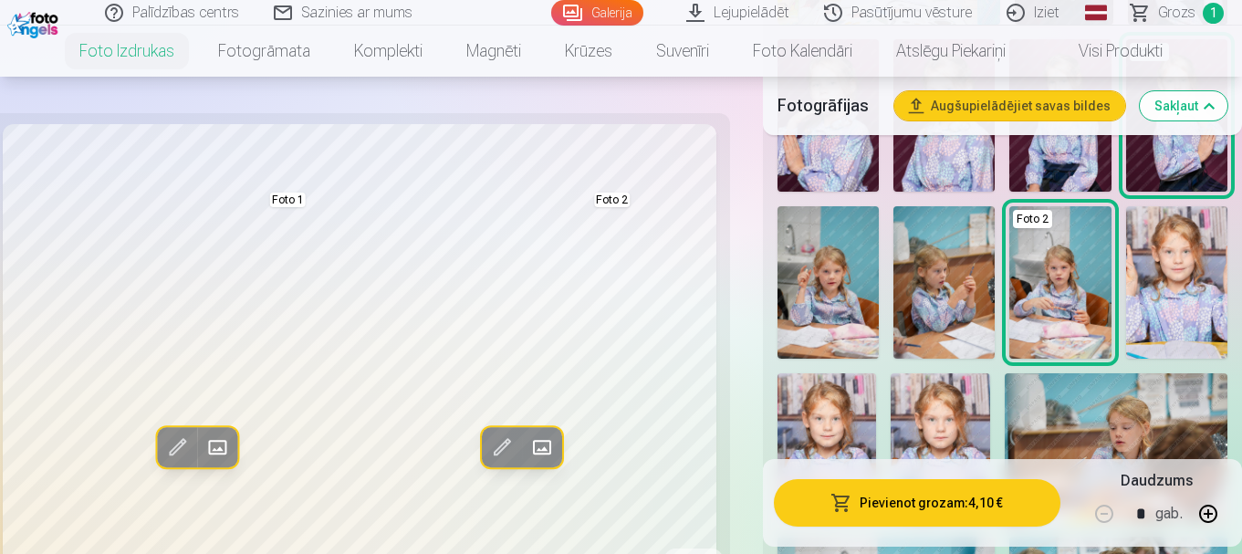
click at [851, 282] on img at bounding box center [827, 282] width 101 height 152
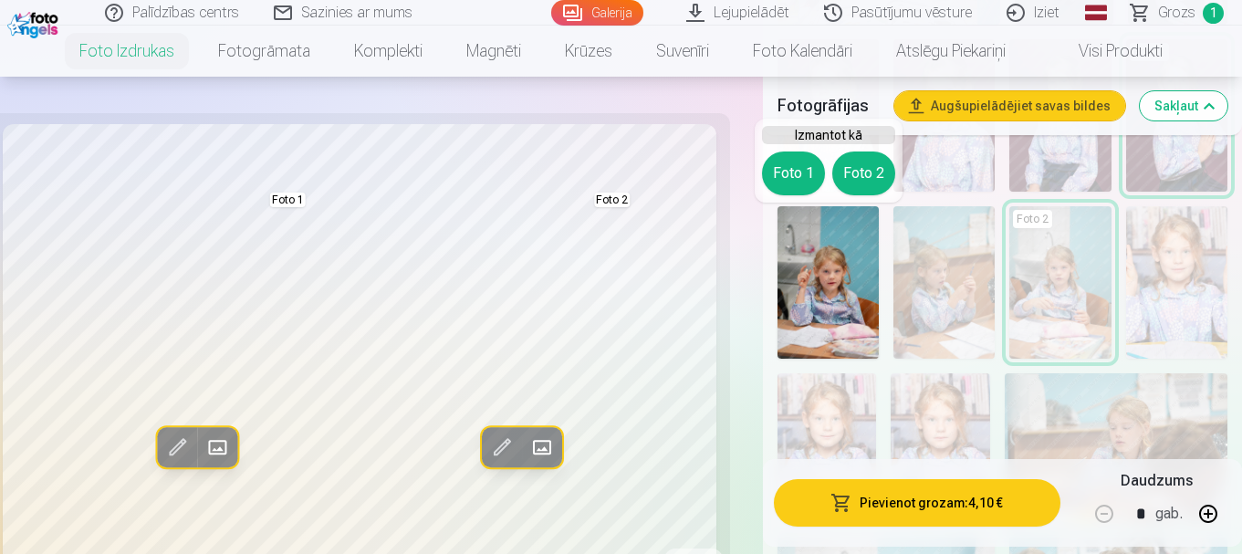
click at [851, 282] on img at bounding box center [827, 282] width 101 height 152
click at [850, 280] on img at bounding box center [827, 282] width 101 height 152
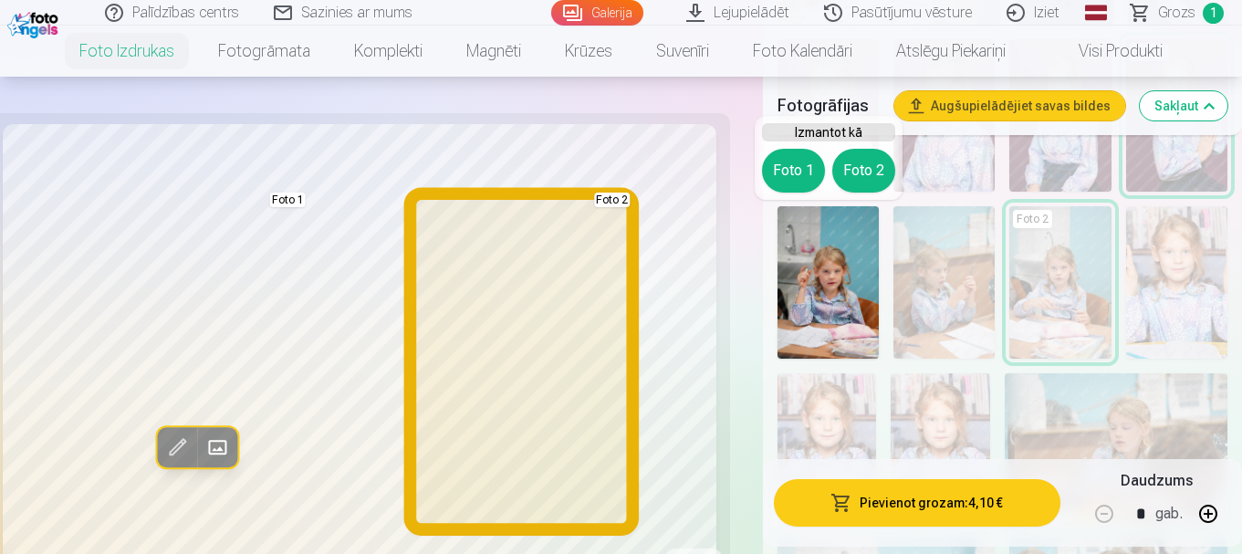
click at [858, 168] on button "Foto 2" at bounding box center [863, 171] width 63 height 44
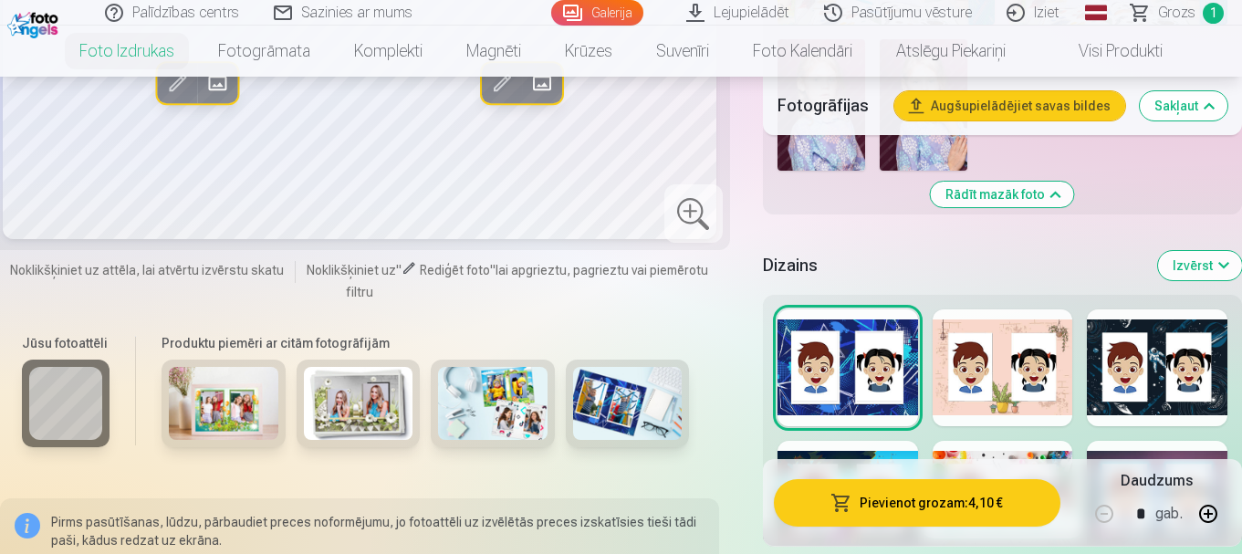
scroll to position [1643, 0]
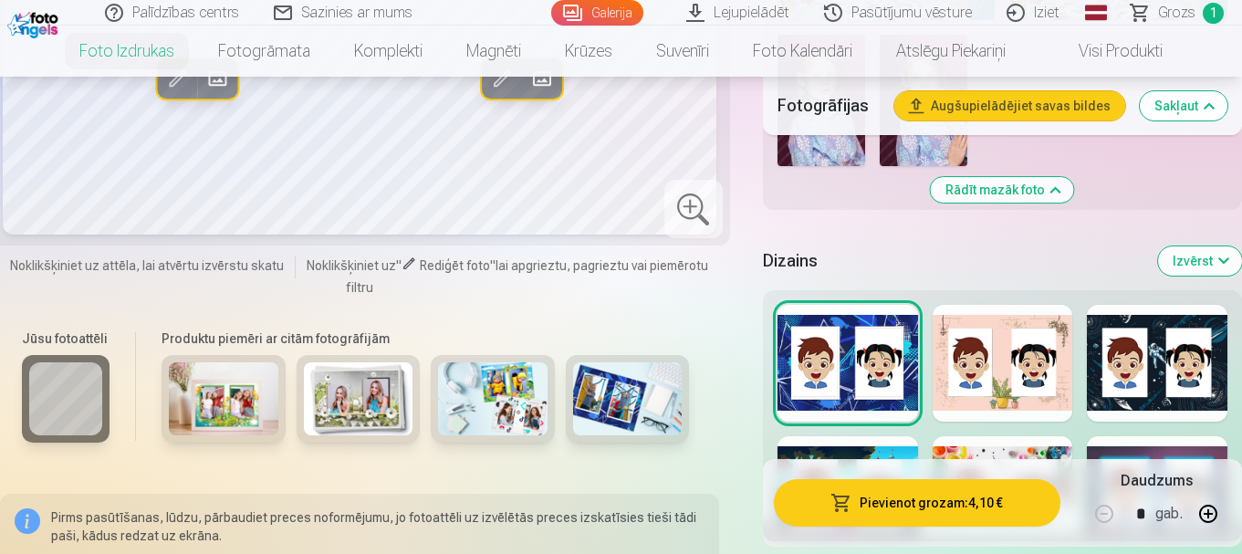
click at [1185, 264] on button "Izvērst" at bounding box center [1200, 260] width 84 height 29
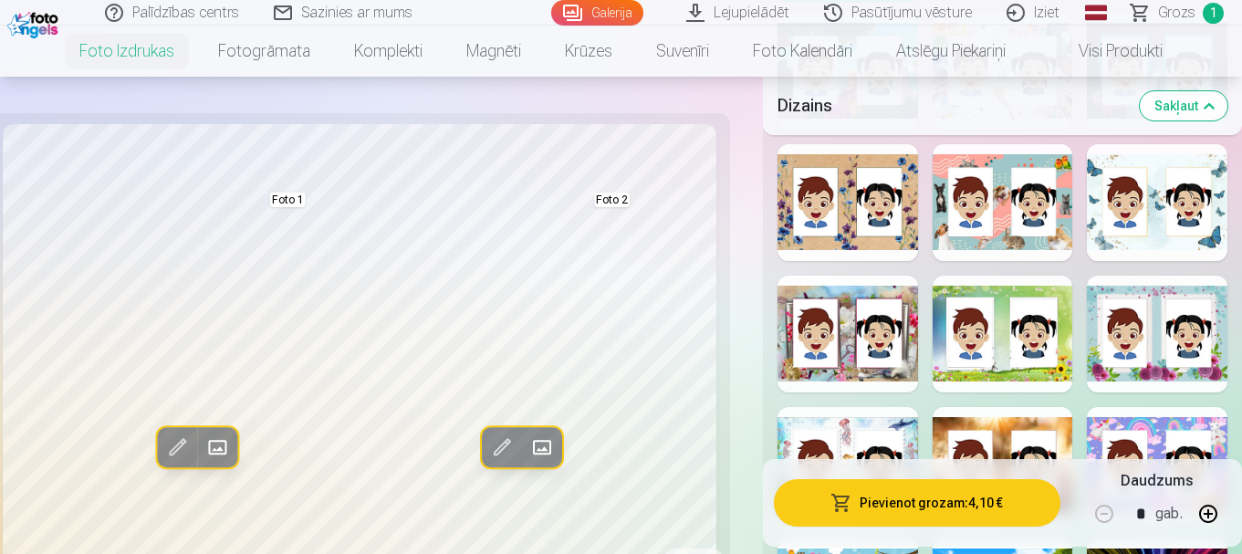
scroll to position [2099, 0]
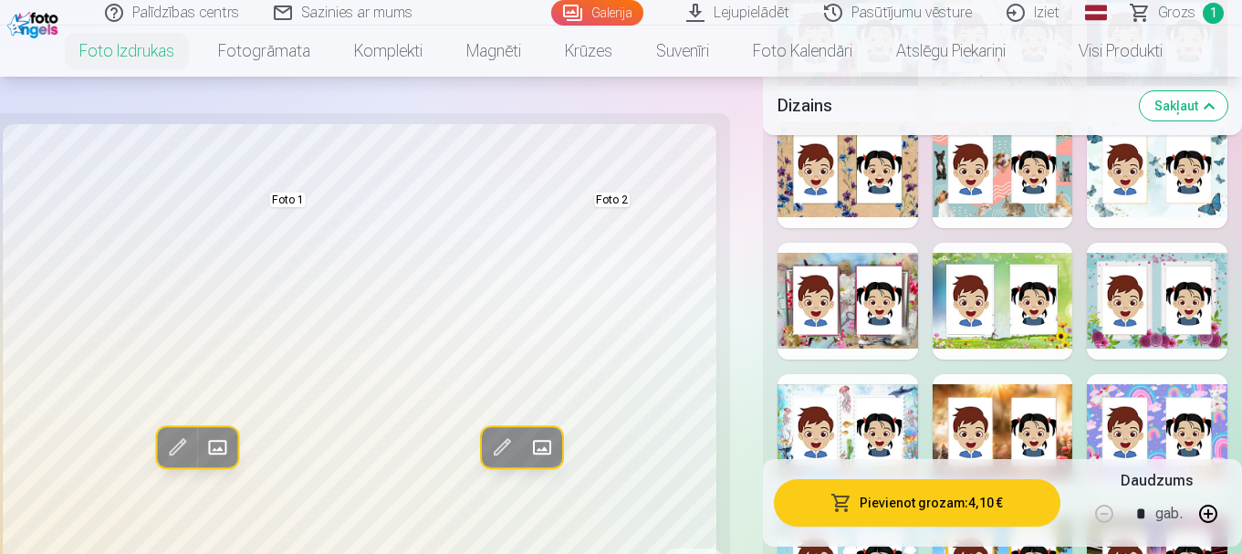
click at [1137, 276] on div at bounding box center [1157, 301] width 141 height 117
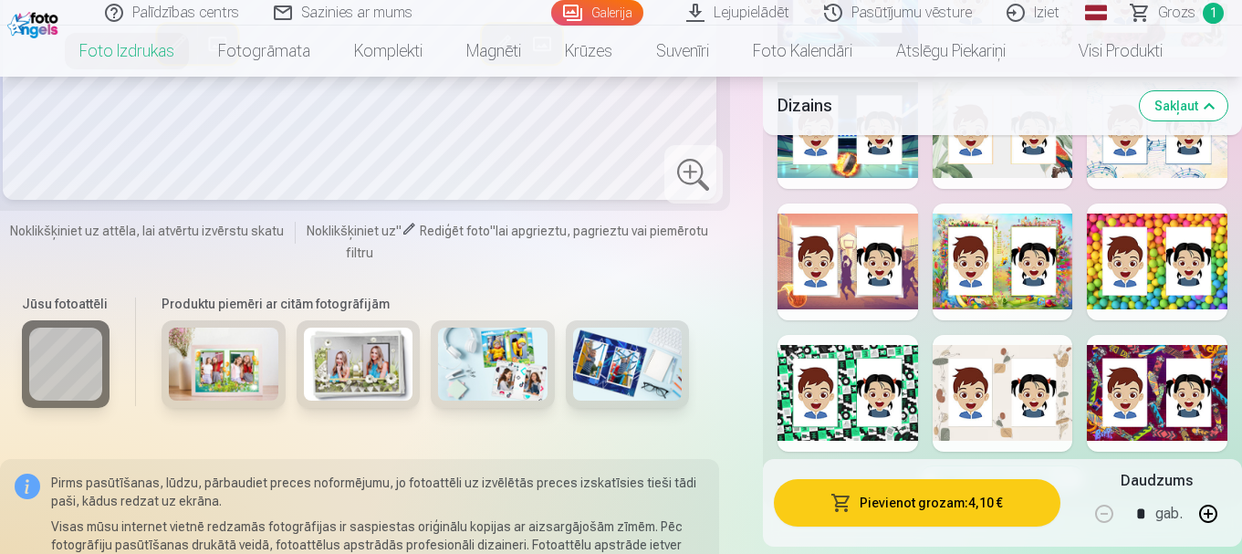
scroll to position [2829, 0]
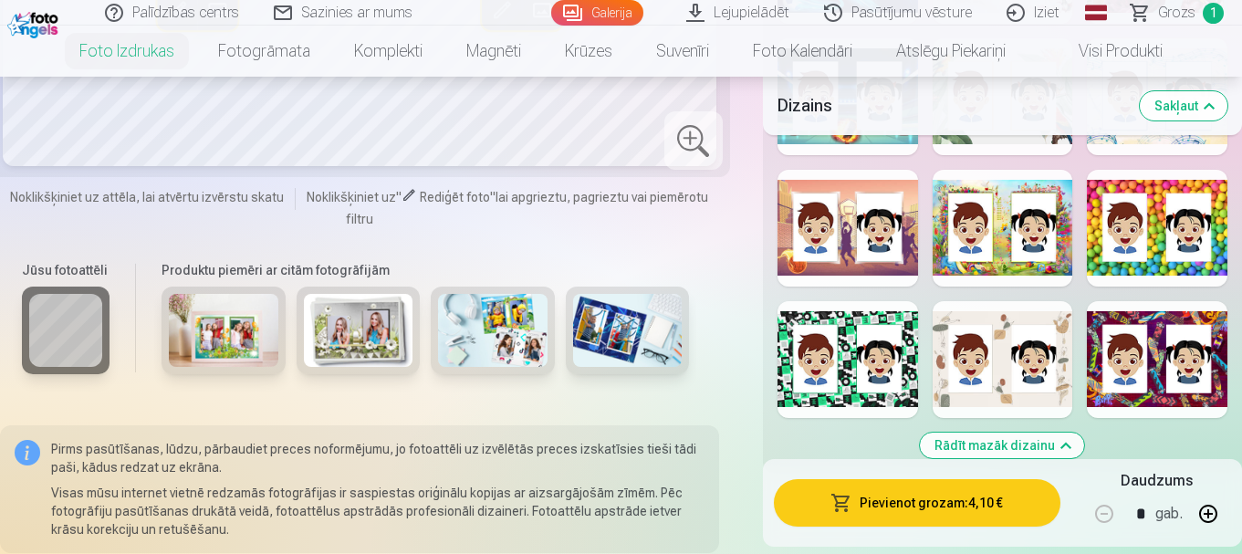
click at [523, 340] on img at bounding box center [493, 330] width 110 height 73
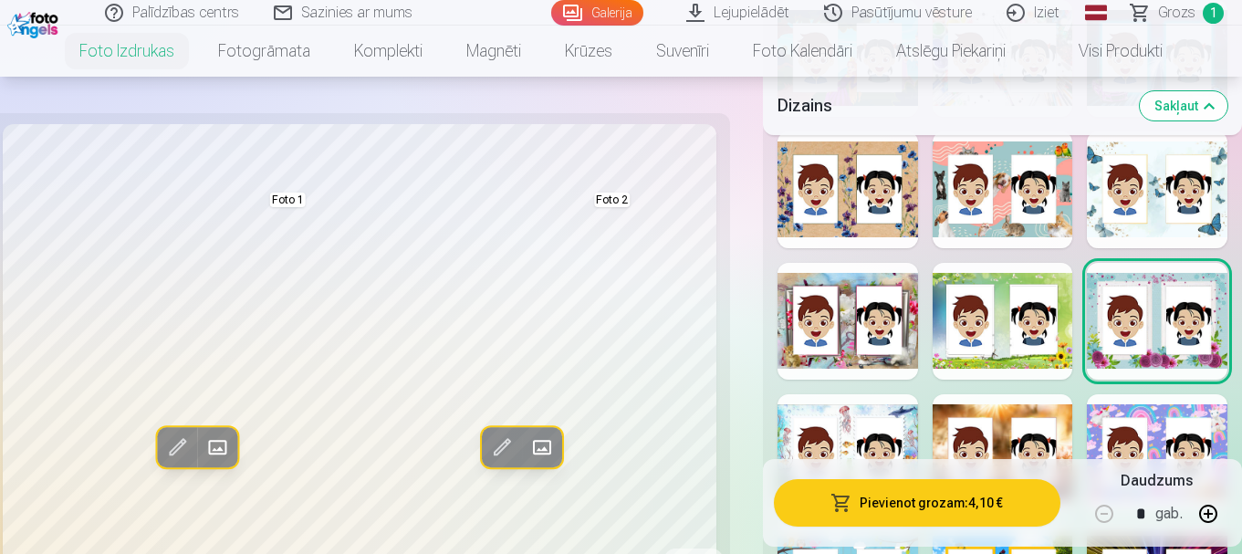
scroll to position [2099, 0]
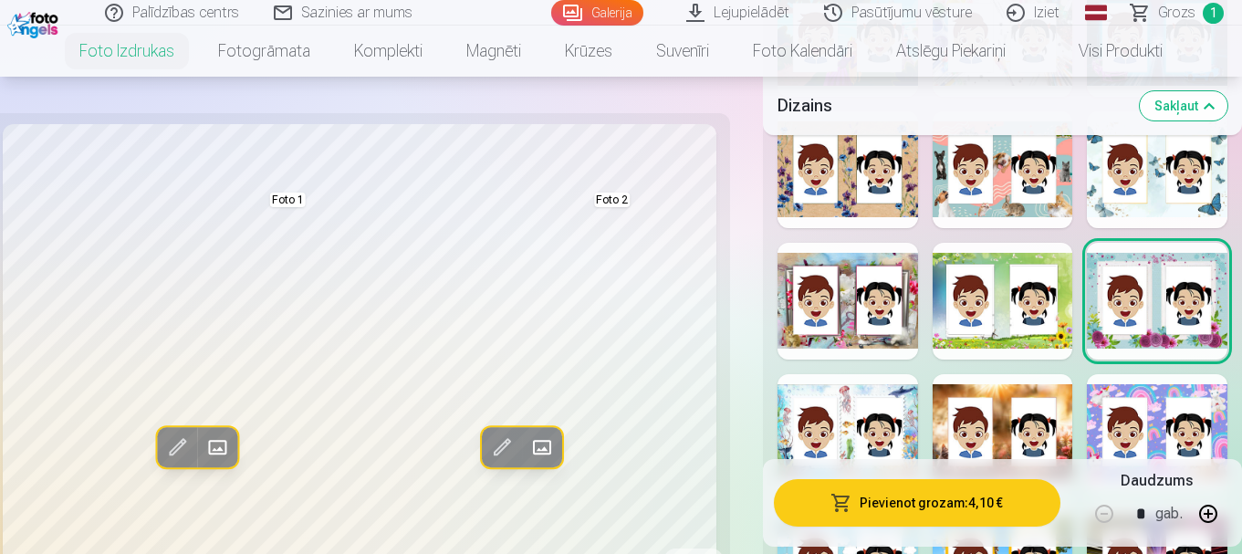
click at [845, 337] on div at bounding box center [847, 301] width 141 height 117
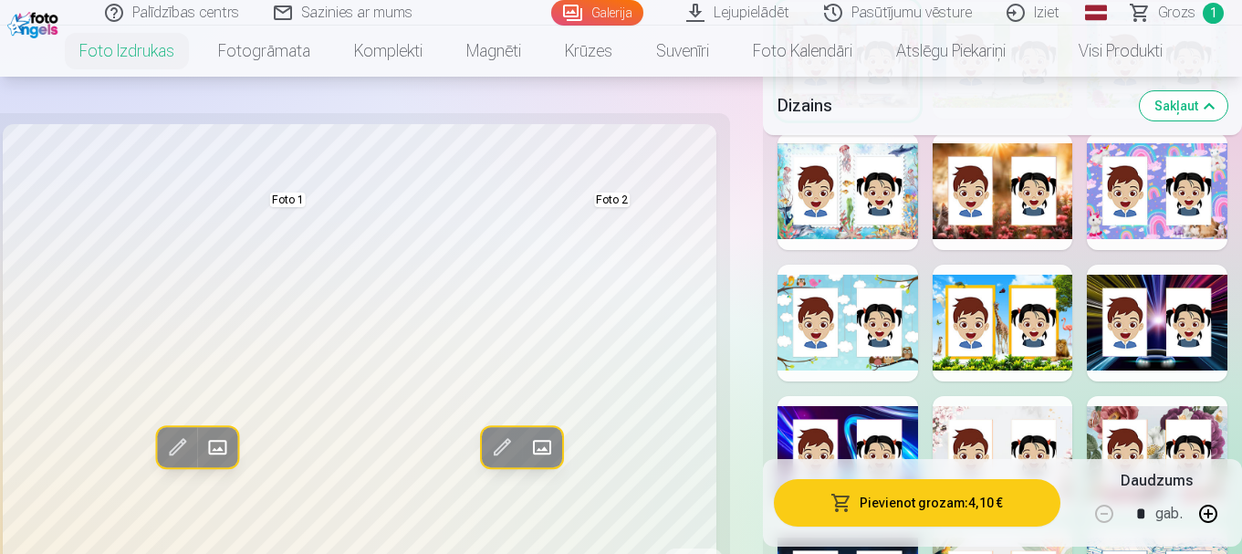
scroll to position [2373, 0]
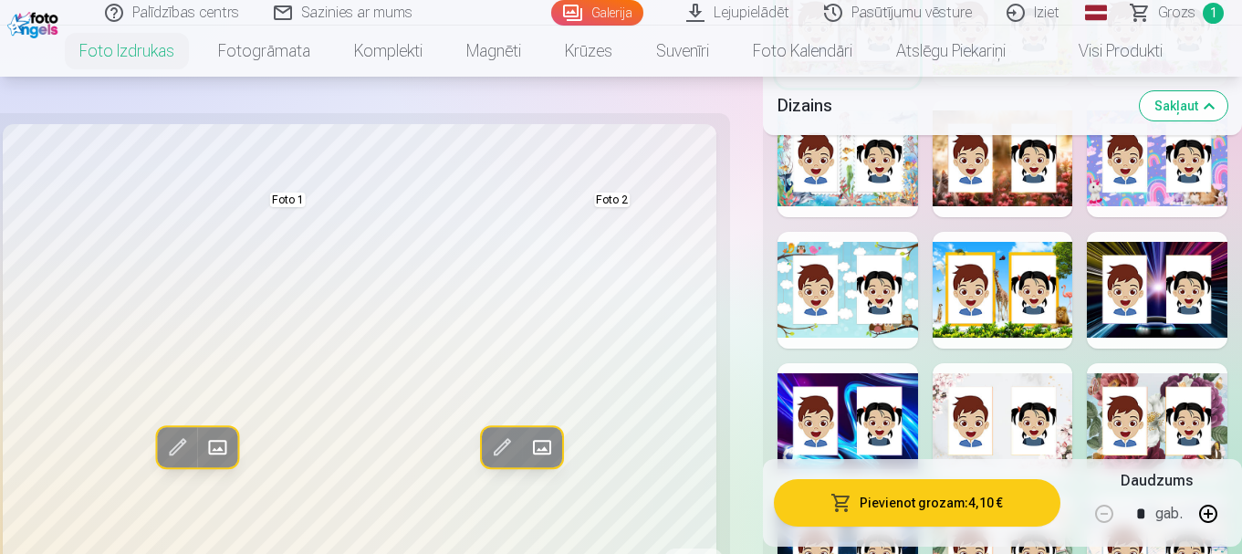
click at [1137, 391] on div at bounding box center [1157, 421] width 141 height 117
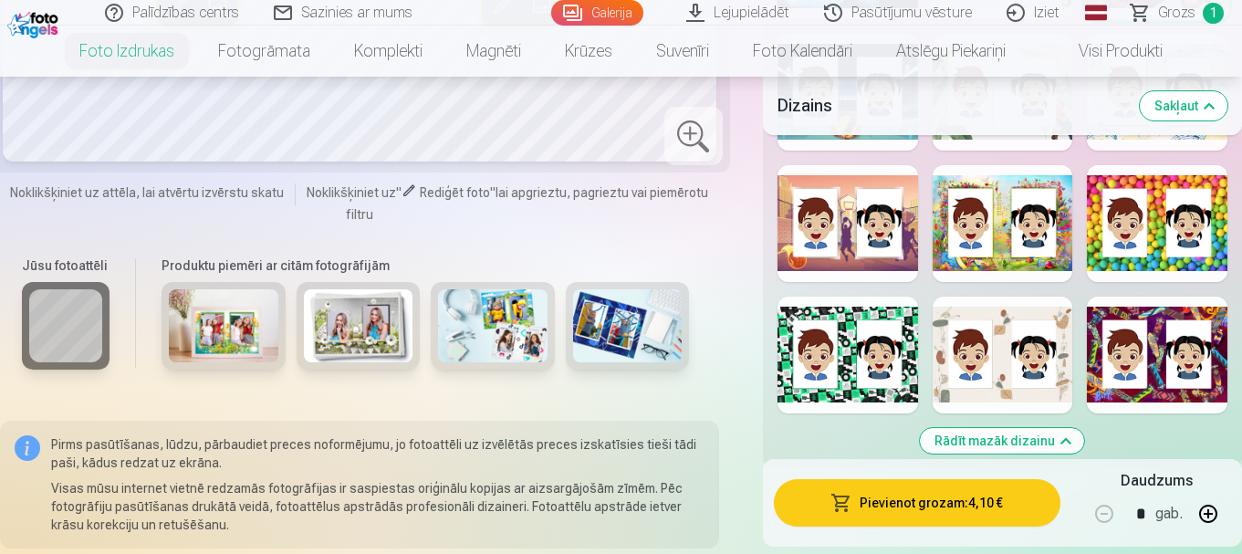
scroll to position [2829, 0]
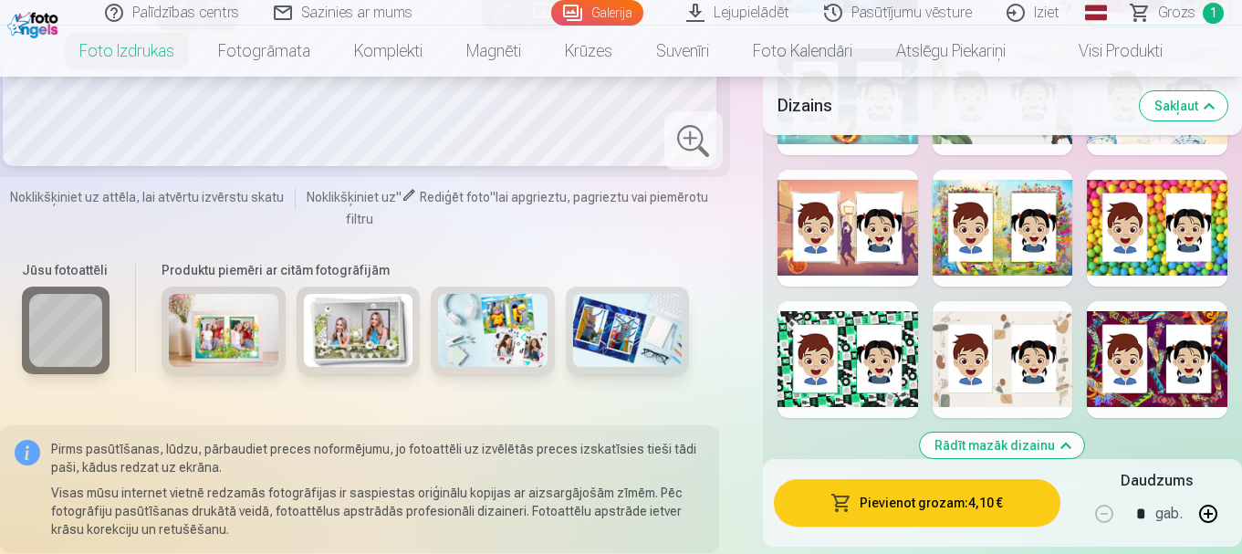
click at [1015, 262] on div at bounding box center [1003, 228] width 141 height 117
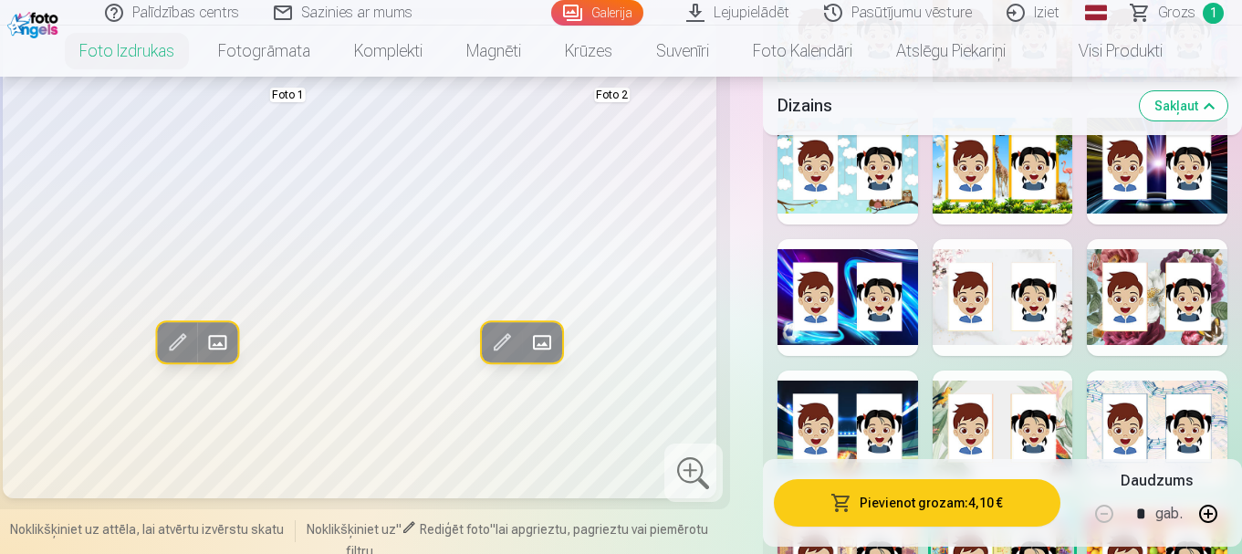
scroll to position [2464, 0]
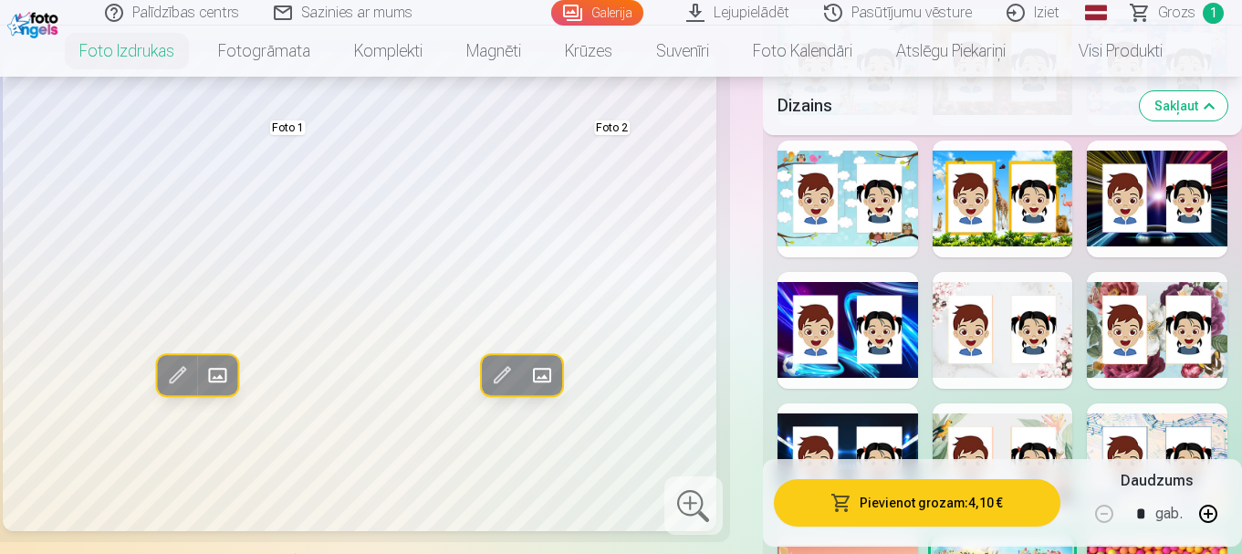
click at [983, 323] on div at bounding box center [1003, 330] width 141 height 117
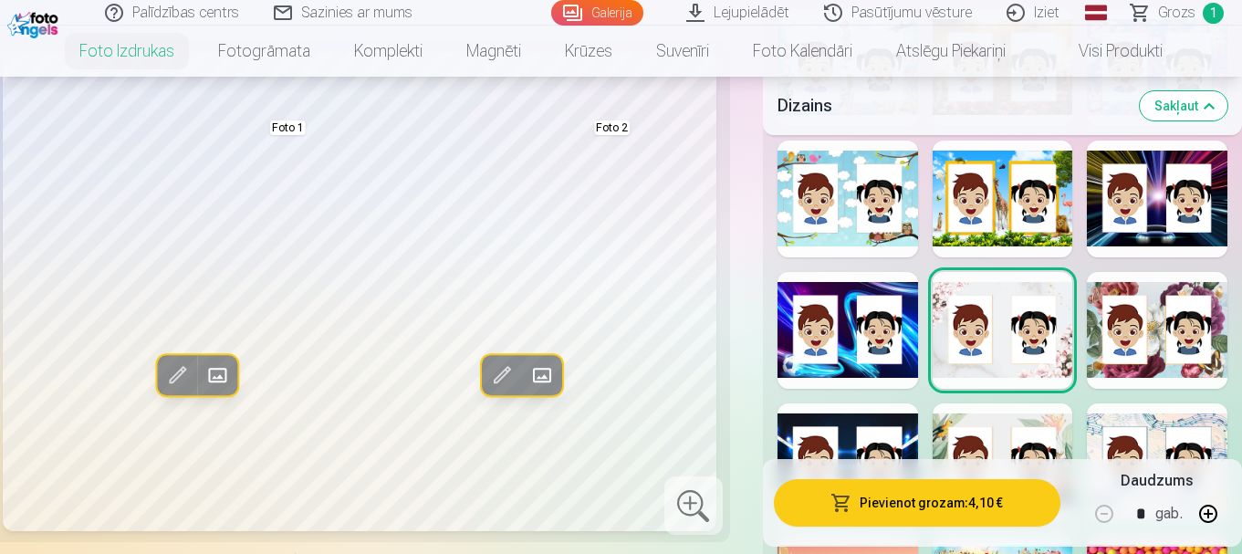
click at [1120, 316] on div at bounding box center [1157, 330] width 141 height 117
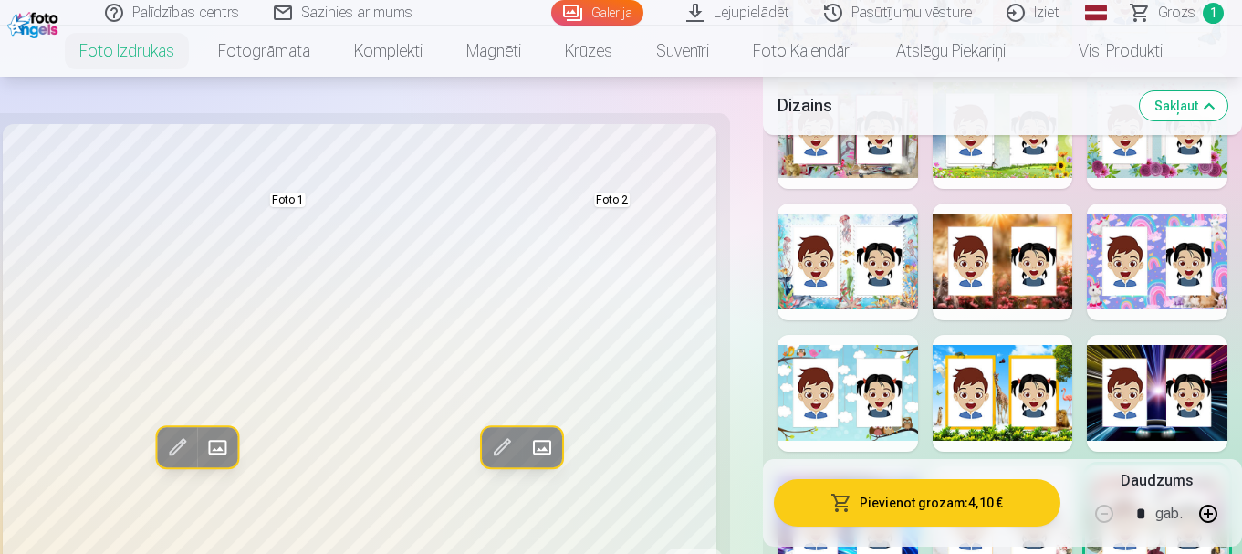
scroll to position [2190, 0]
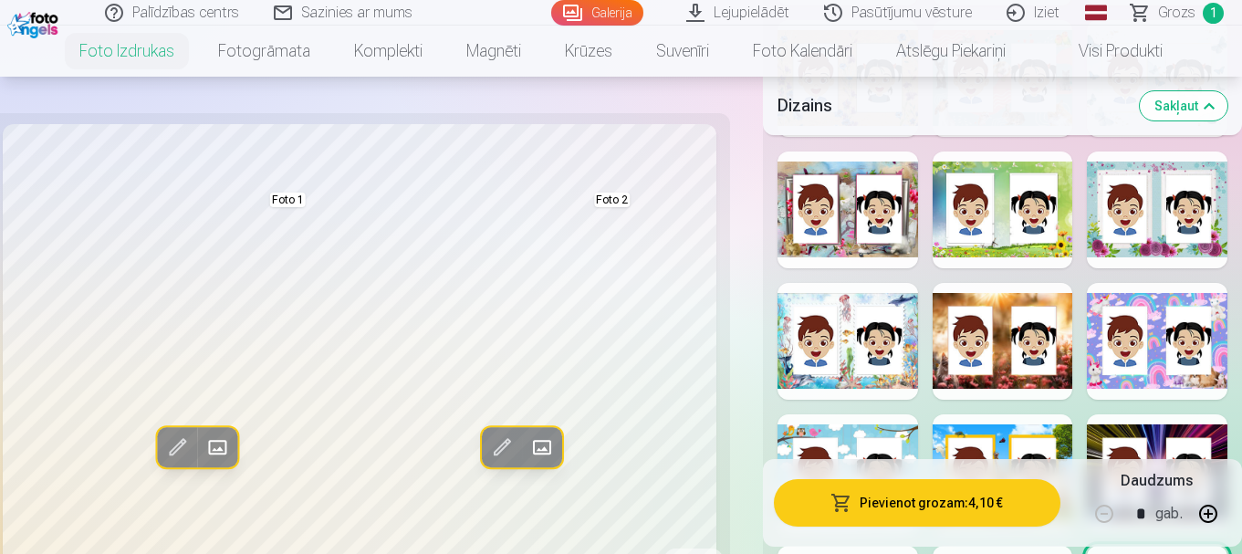
click at [1127, 303] on div at bounding box center [1157, 341] width 141 height 117
click at [847, 333] on div at bounding box center [847, 341] width 141 height 117
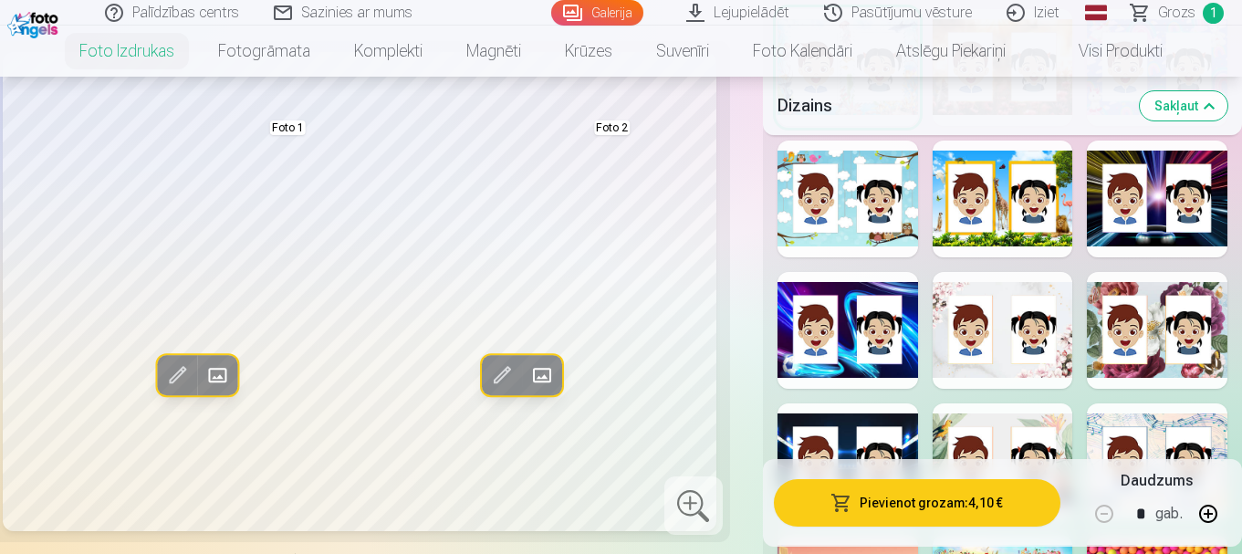
scroll to position [2555, 0]
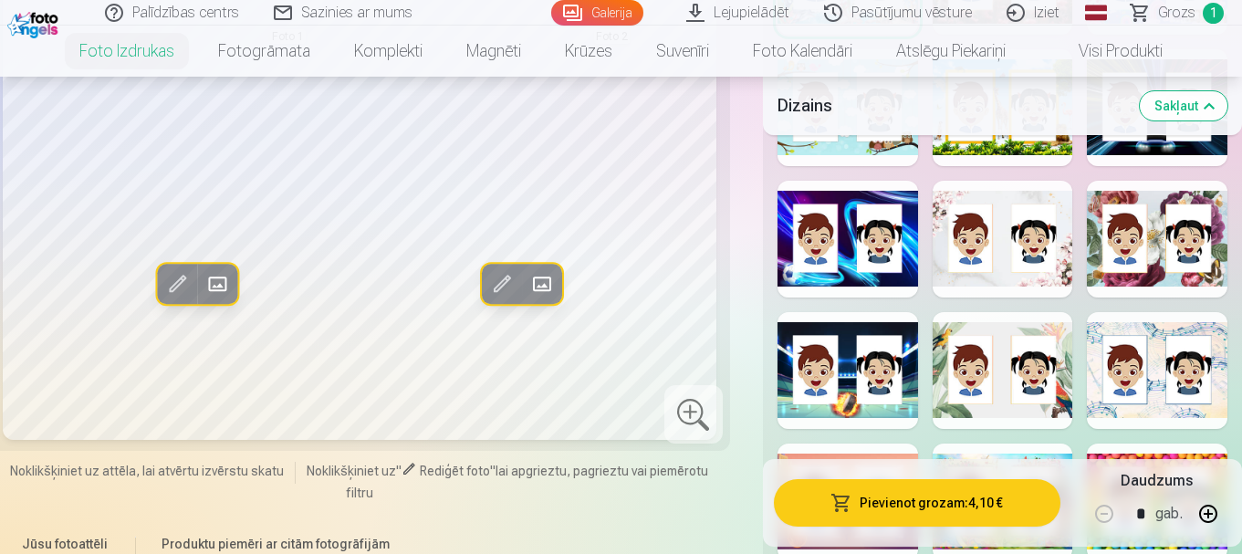
click at [1151, 374] on div at bounding box center [1157, 370] width 141 height 117
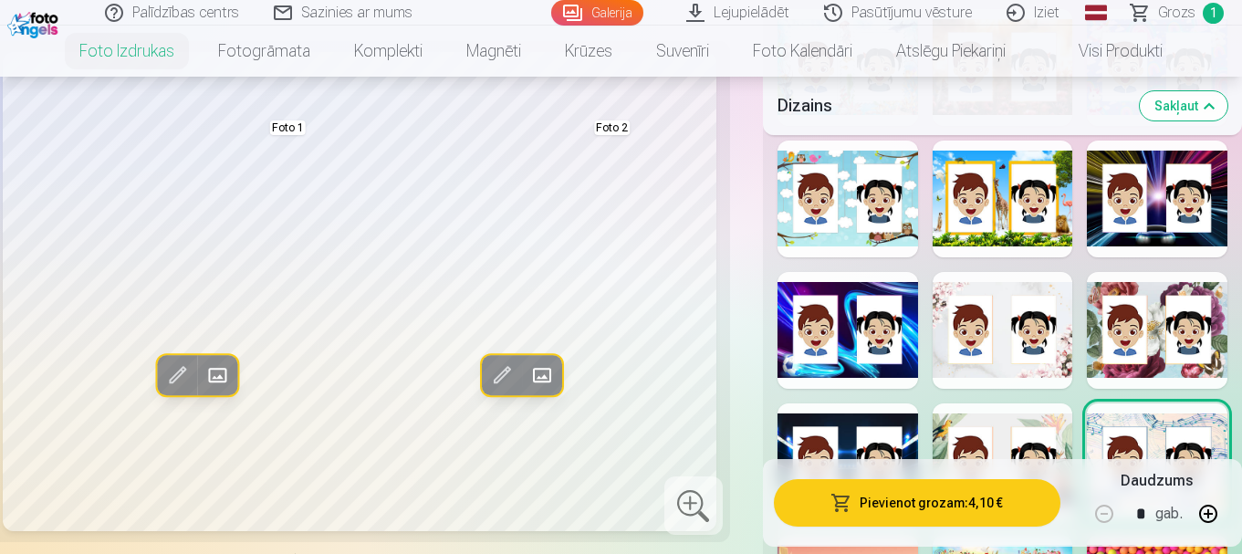
scroll to position [2373, 0]
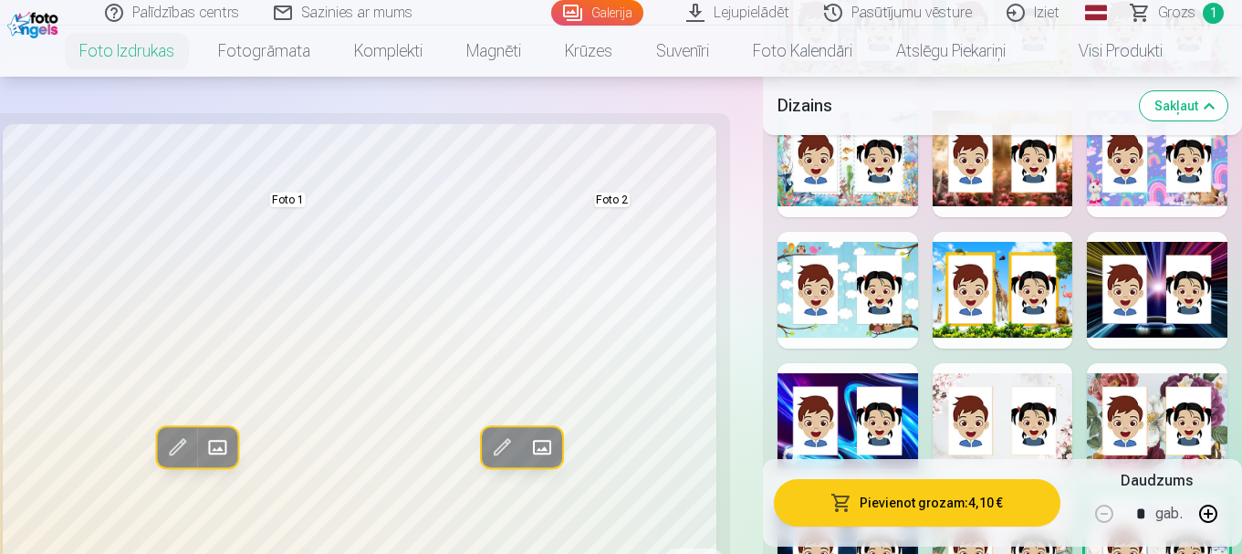
click at [861, 201] on div at bounding box center [847, 158] width 141 height 117
click at [854, 196] on div at bounding box center [847, 158] width 141 height 117
click at [1128, 410] on div at bounding box center [1157, 421] width 141 height 117
click at [1038, 331] on div at bounding box center [1003, 290] width 141 height 117
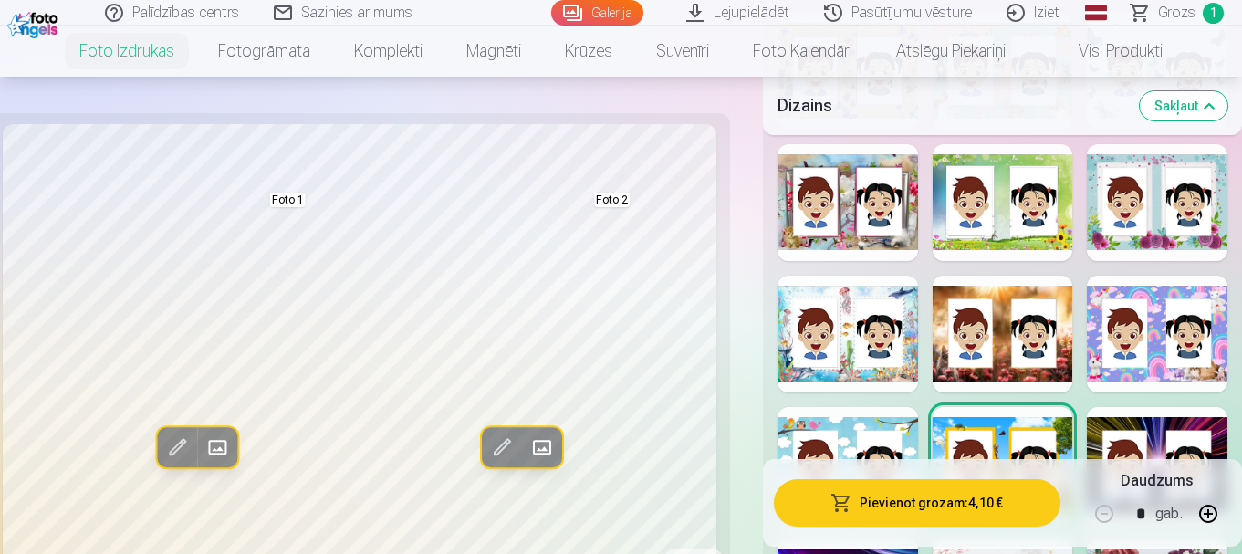
scroll to position [2190, 0]
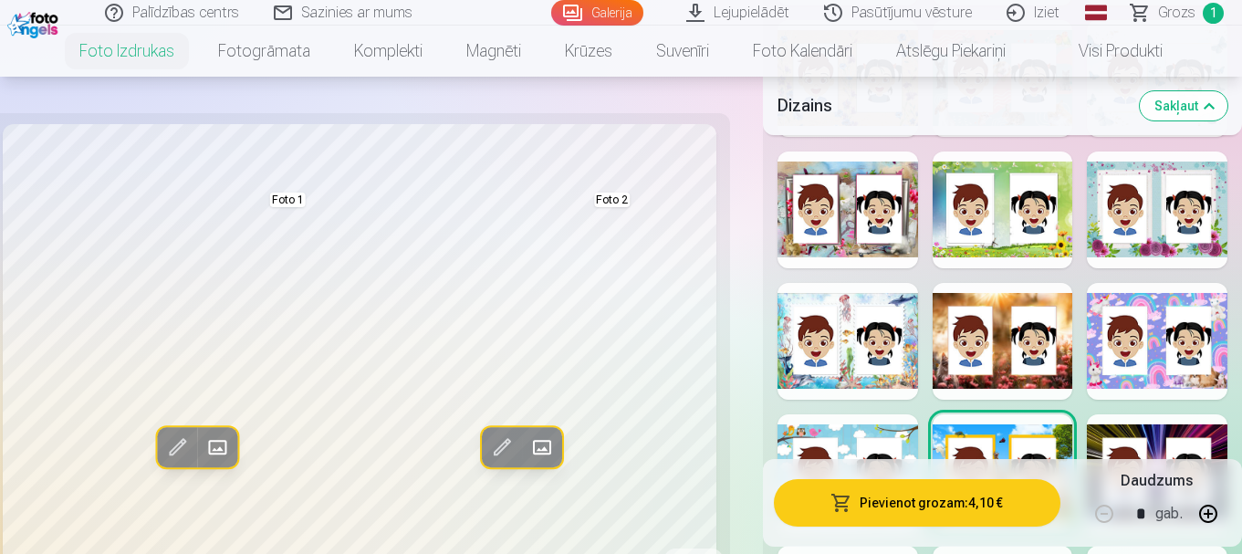
click at [998, 336] on div at bounding box center [1003, 341] width 141 height 117
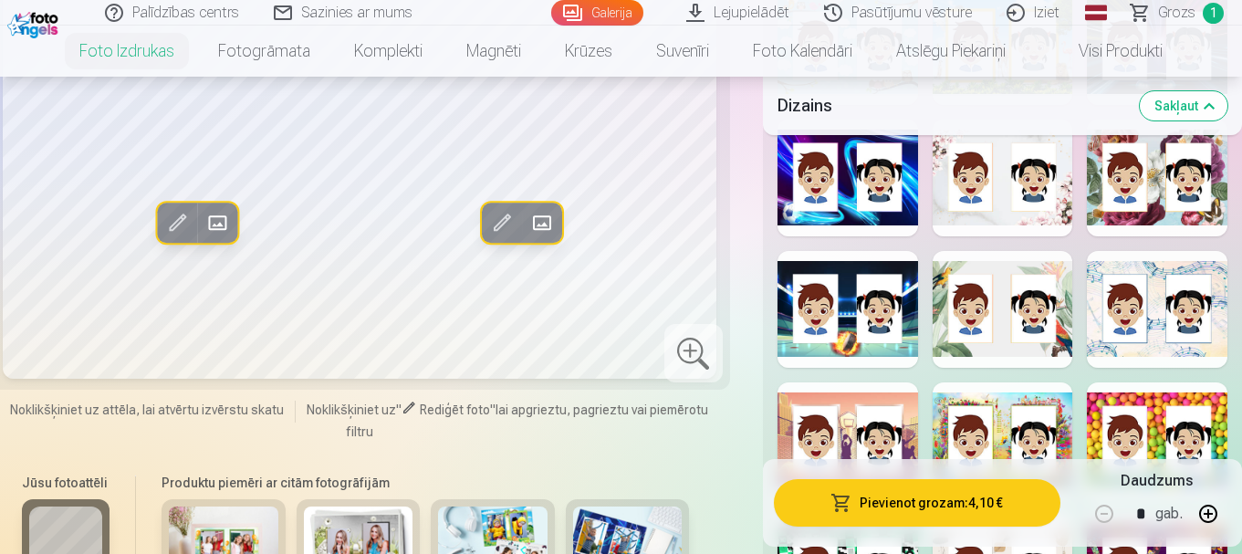
scroll to position [2646, 0]
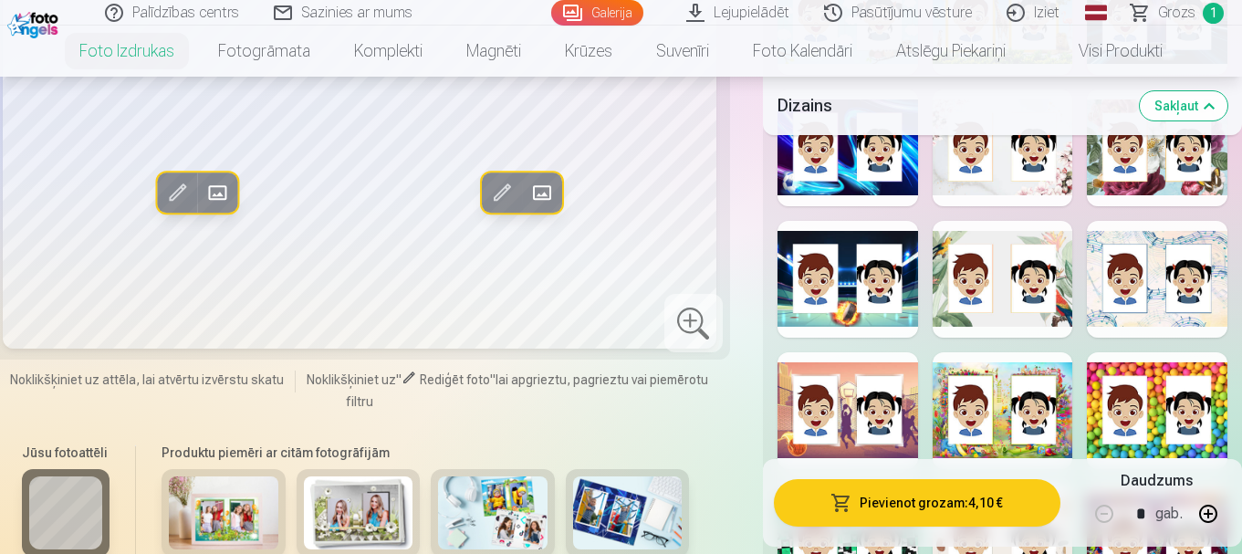
click at [942, 287] on div at bounding box center [1003, 279] width 141 height 117
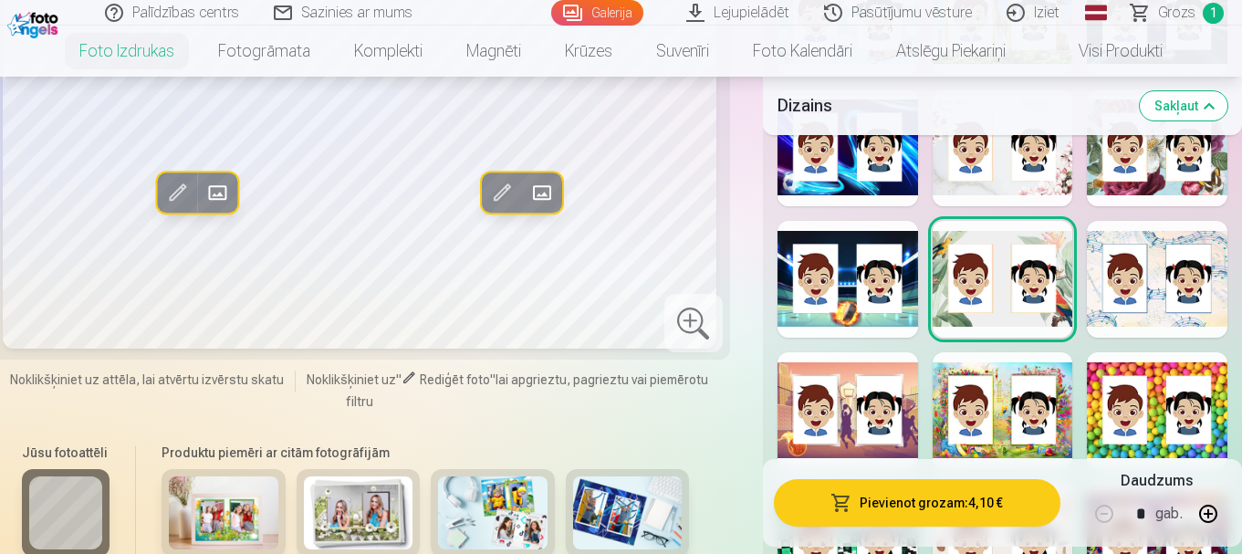
click at [980, 417] on div at bounding box center [1003, 410] width 141 height 117
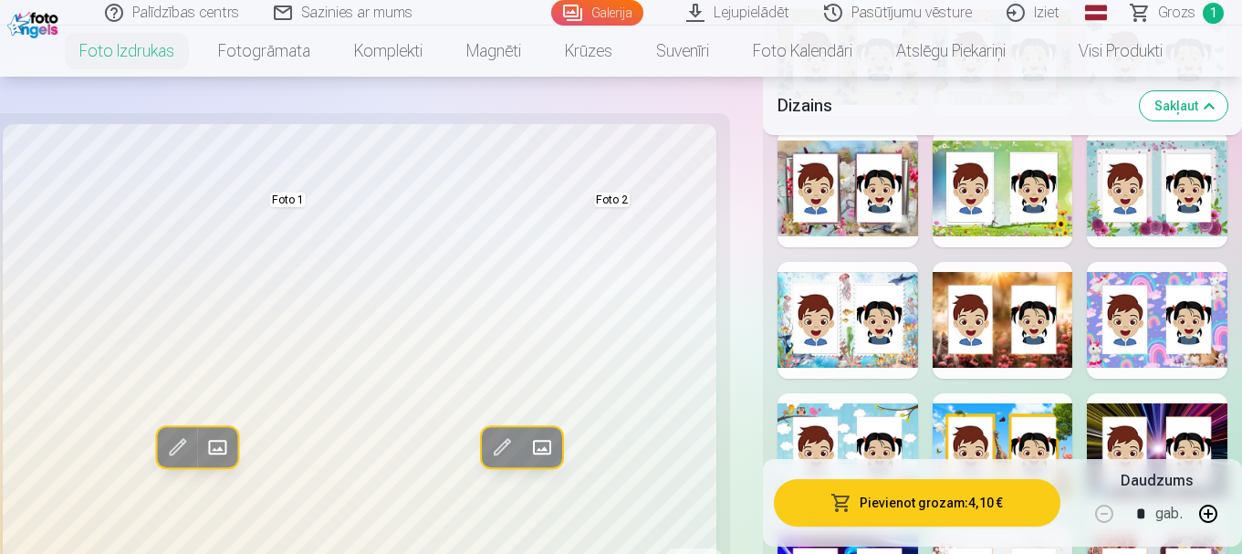
scroll to position [2190, 0]
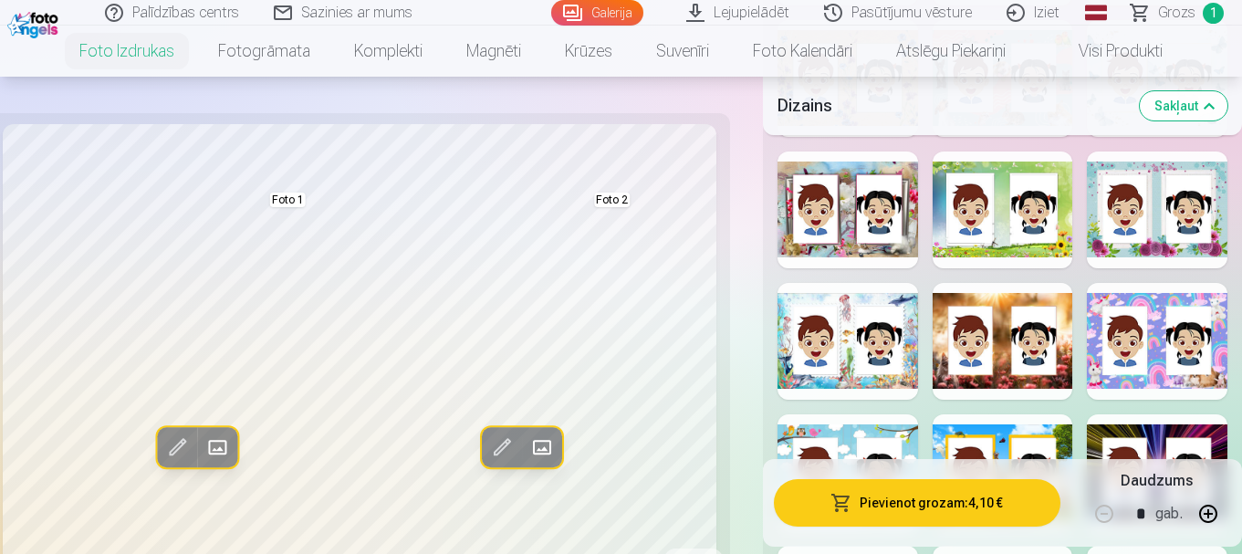
click at [1013, 224] on div at bounding box center [1003, 209] width 141 height 117
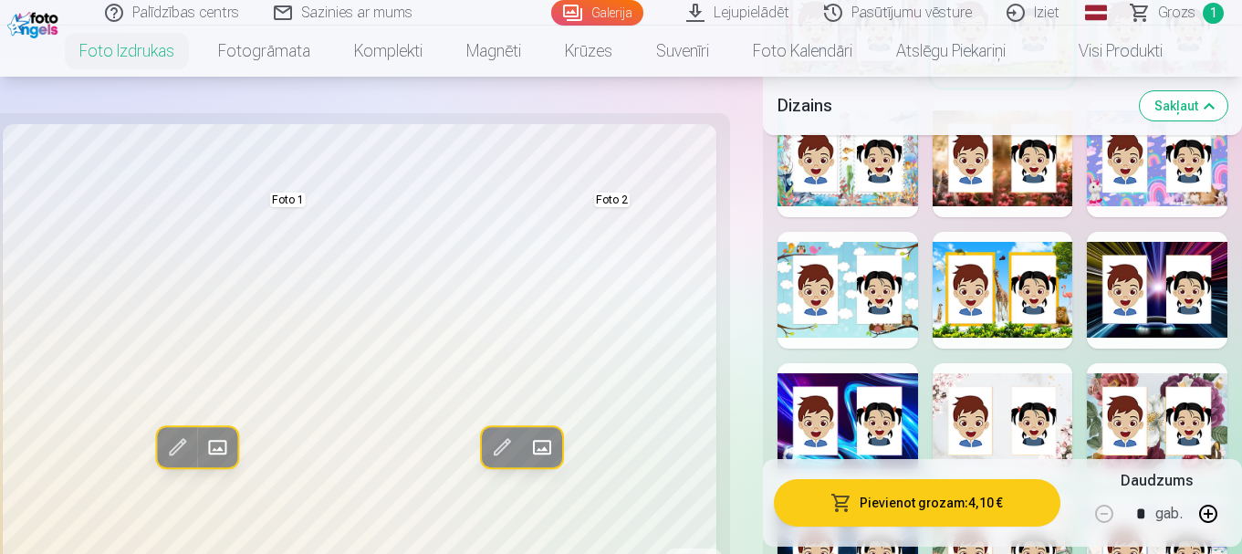
scroll to position [2281, 0]
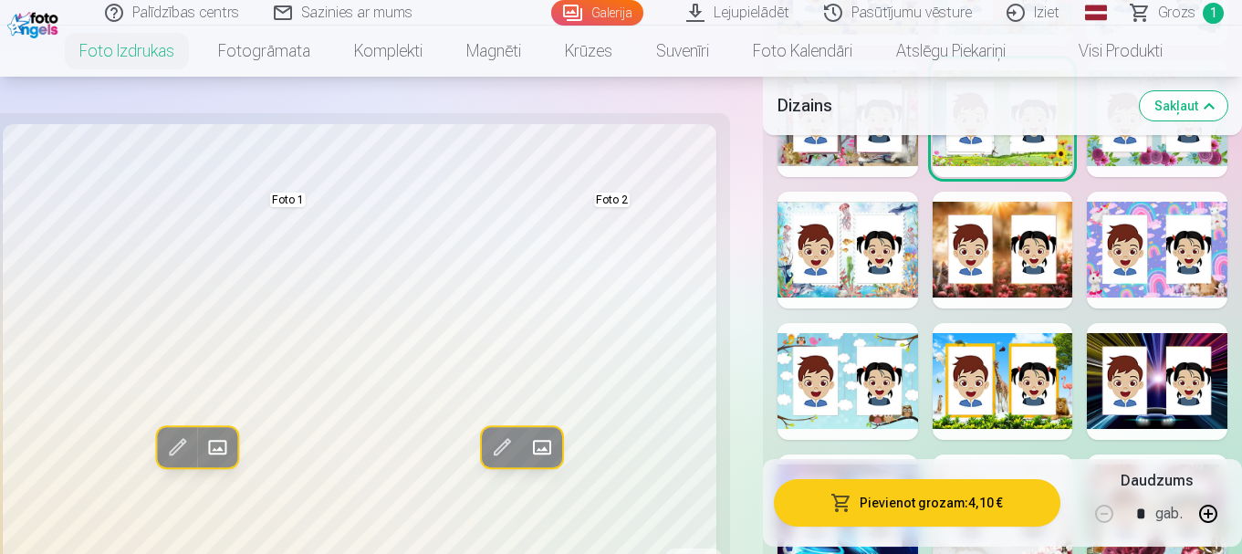
click at [1151, 227] on div at bounding box center [1157, 250] width 141 height 117
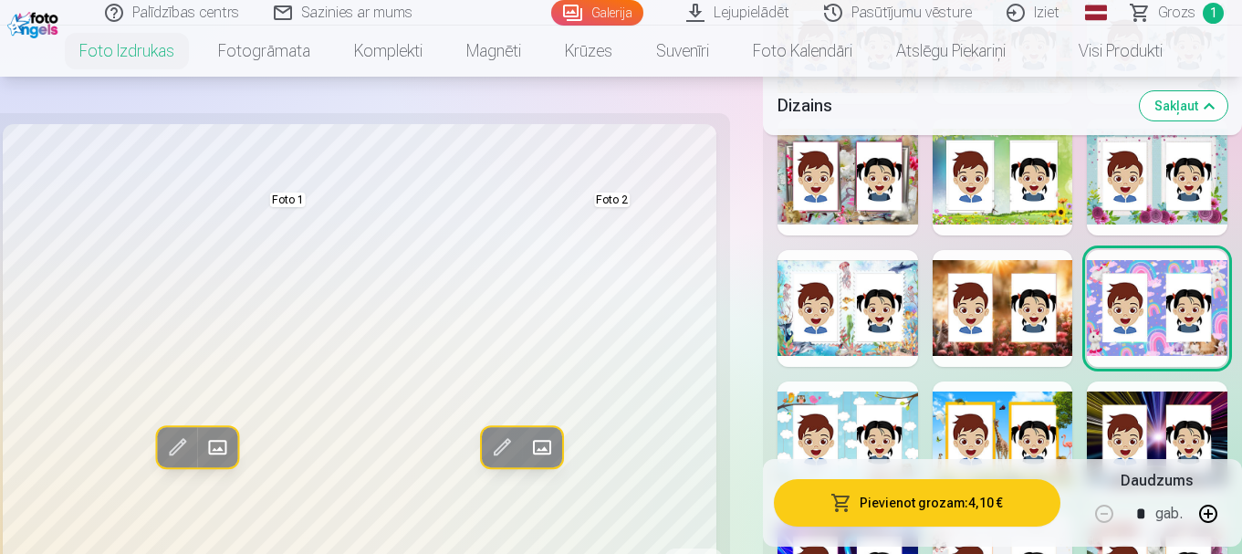
scroll to position [2190, 0]
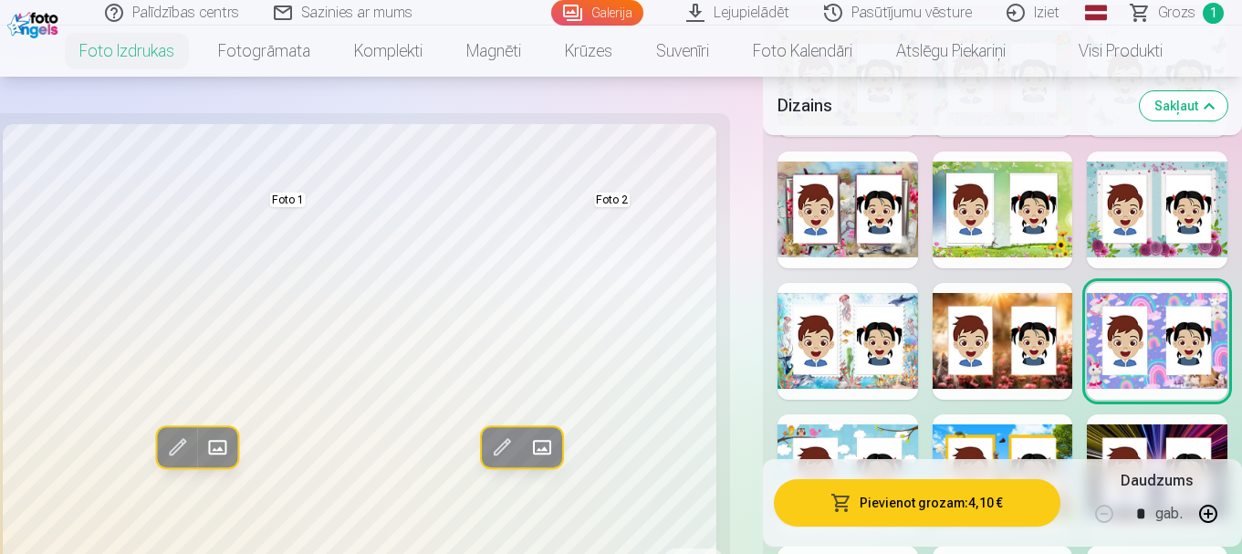
click at [1099, 232] on div at bounding box center [1157, 209] width 141 height 117
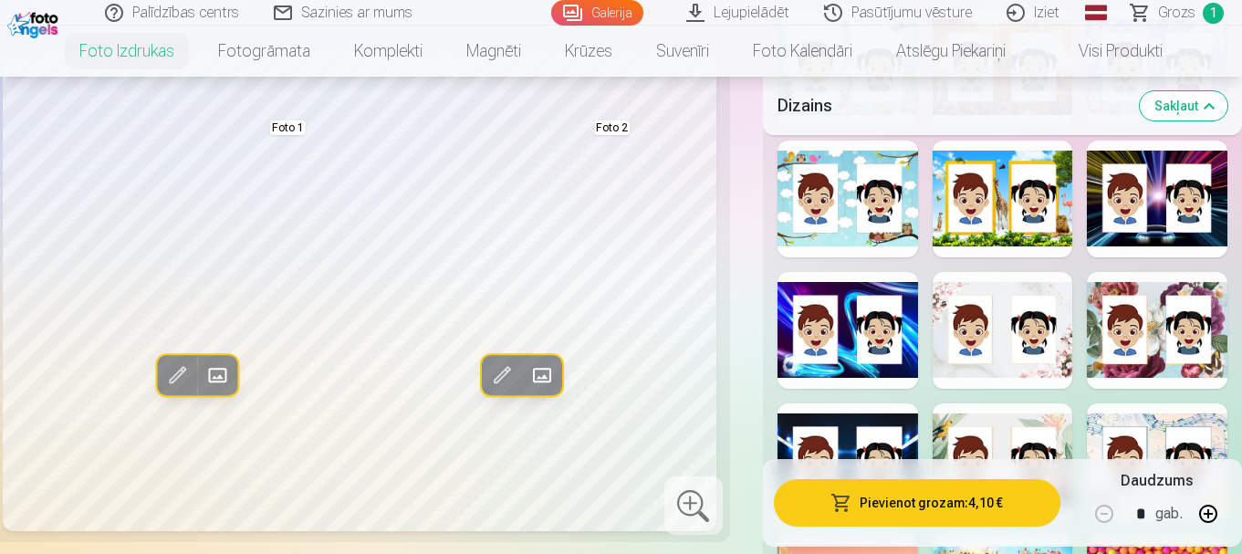
scroll to position [2373, 0]
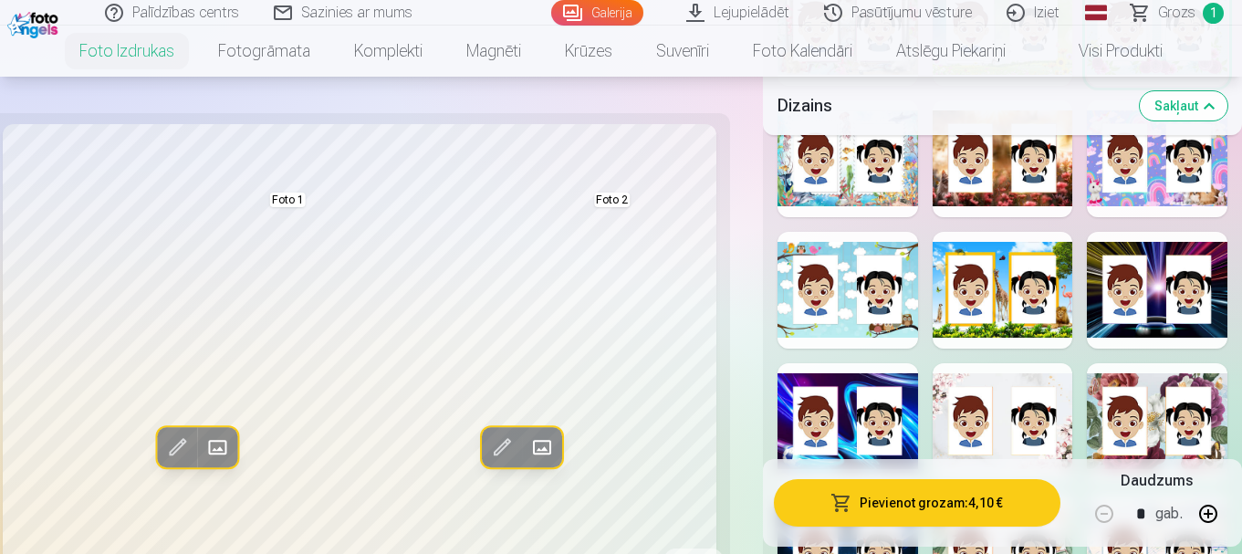
click at [849, 191] on div at bounding box center [847, 158] width 141 height 117
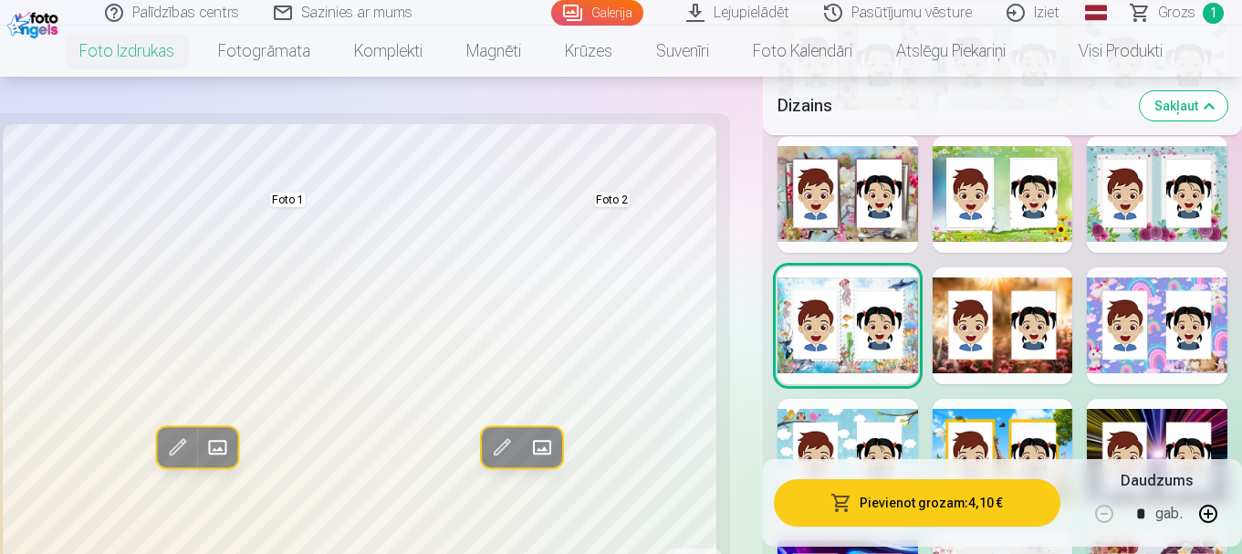
scroll to position [2190, 0]
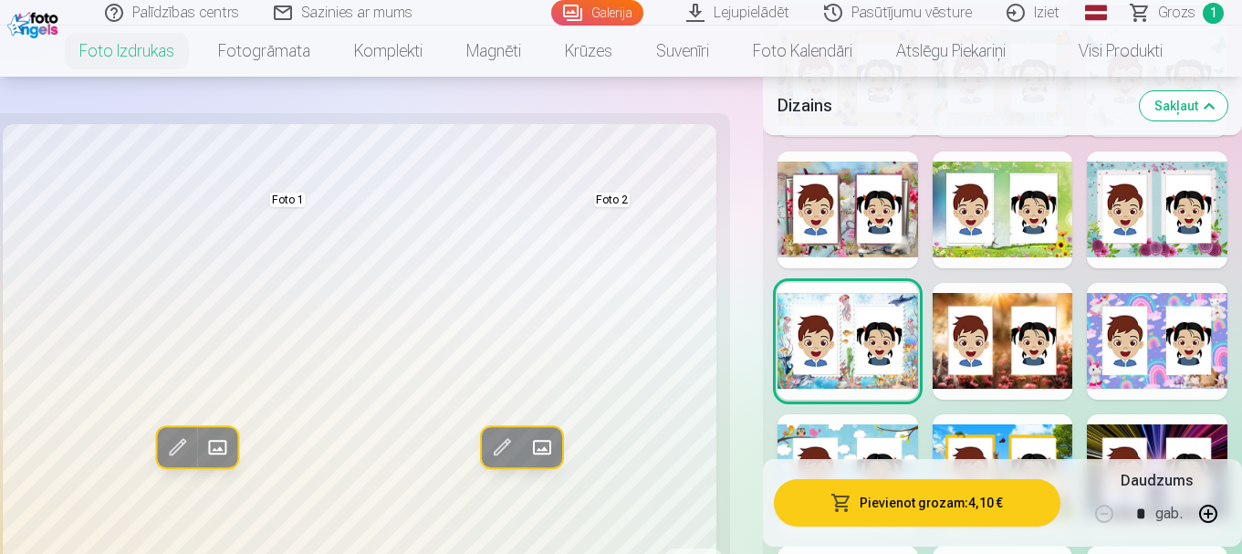
click at [1165, 224] on div at bounding box center [1157, 209] width 141 height 117
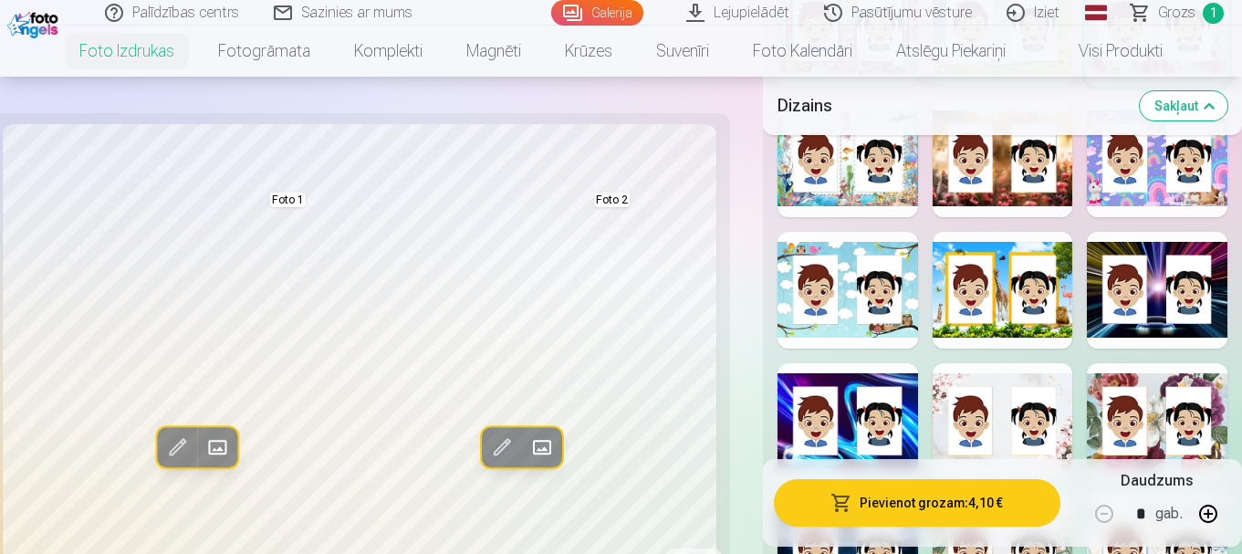
scroll to position [2281, 0]
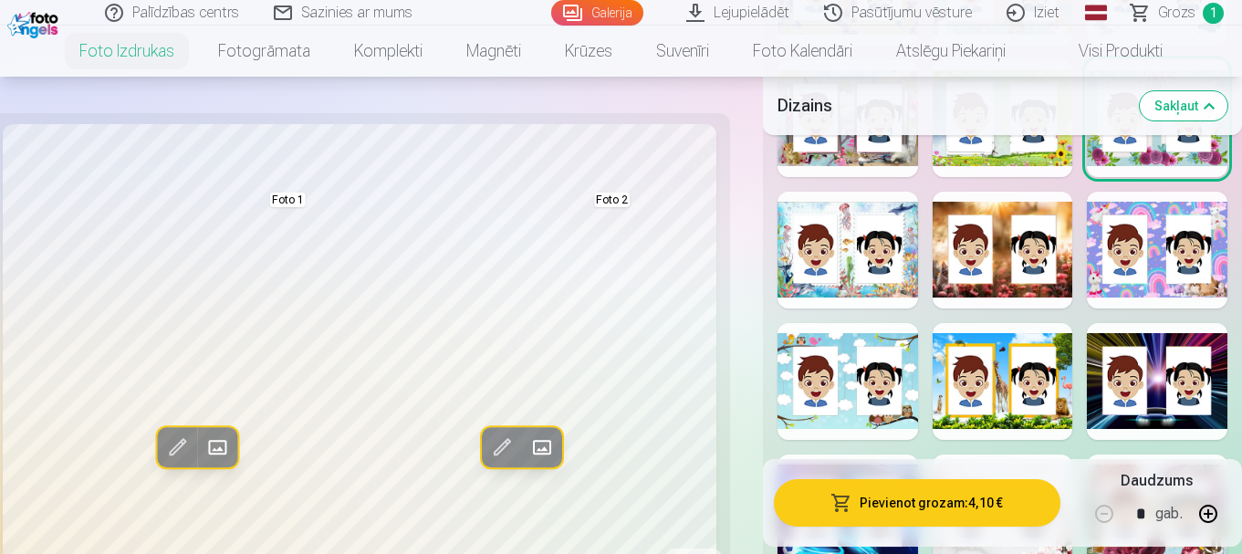
click at [865, 285] on div at bounding box center [847, 250] width 141 height 117
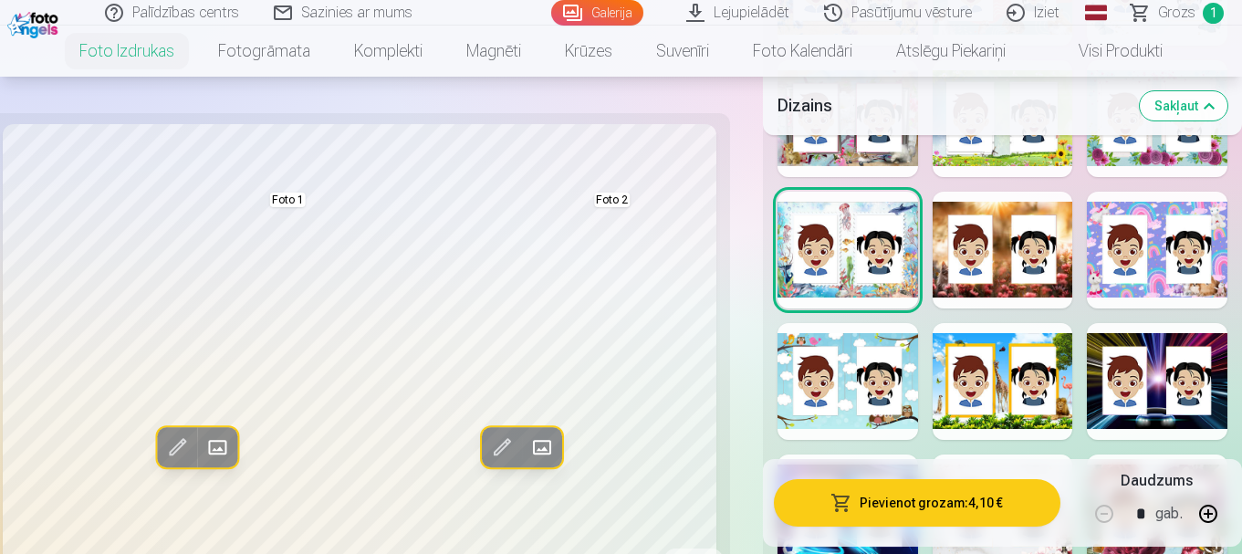
click at [861, 386] on div at bounding box center [847, 381] width 141 height 117
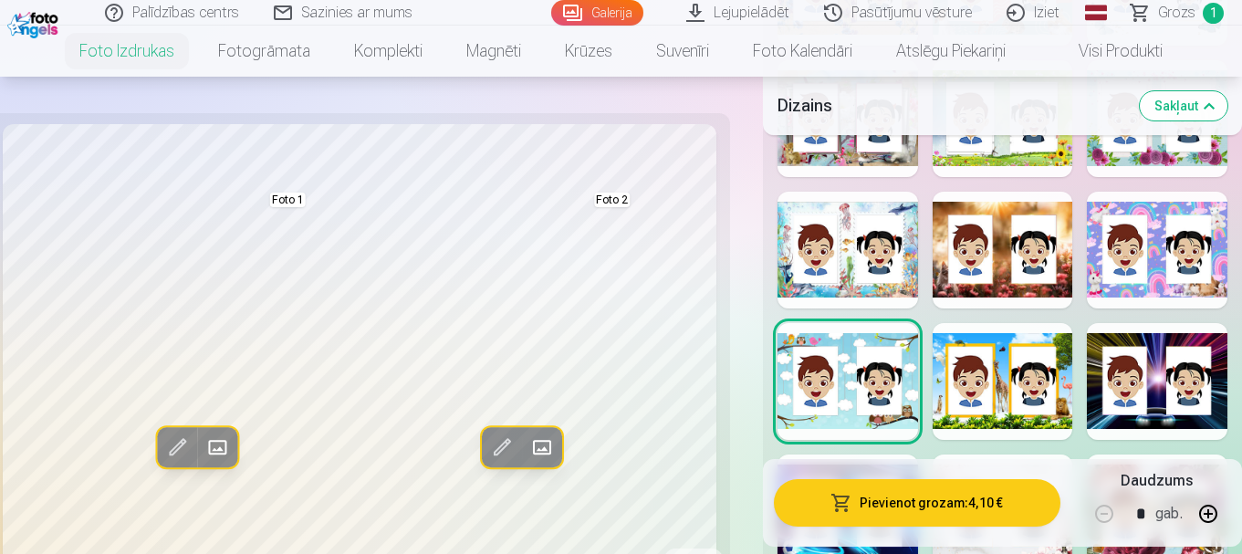
click at [802, 277] on div at bounding box center [847, 250] width 141 height 117
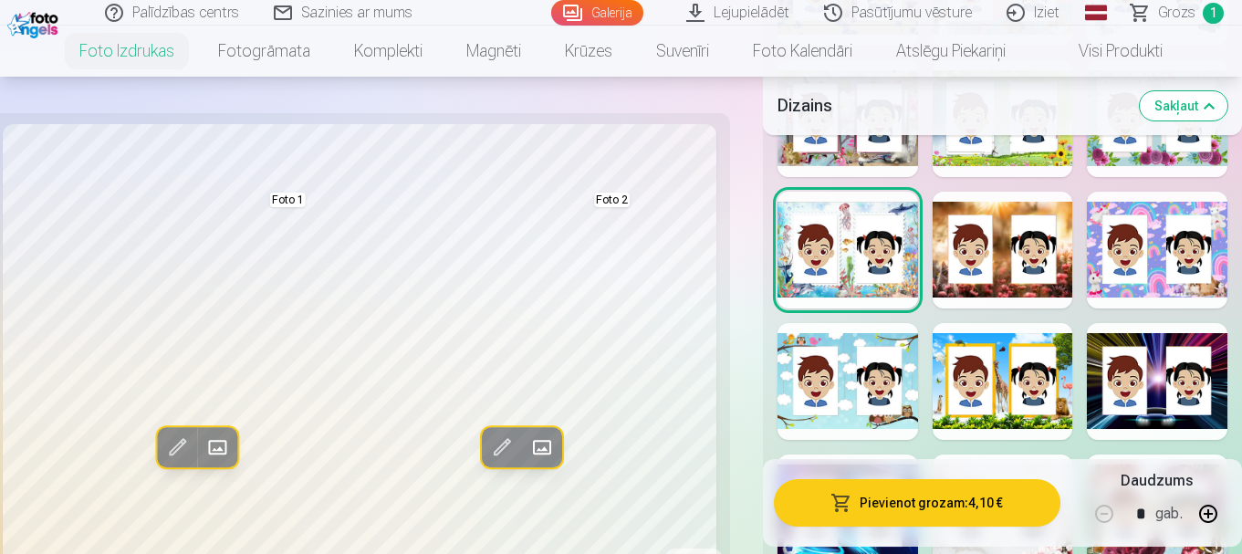
click at [834, 500] on button "Pievienot grozam : 4,10 €" at bounding box center [917, 502] width 287 height 47
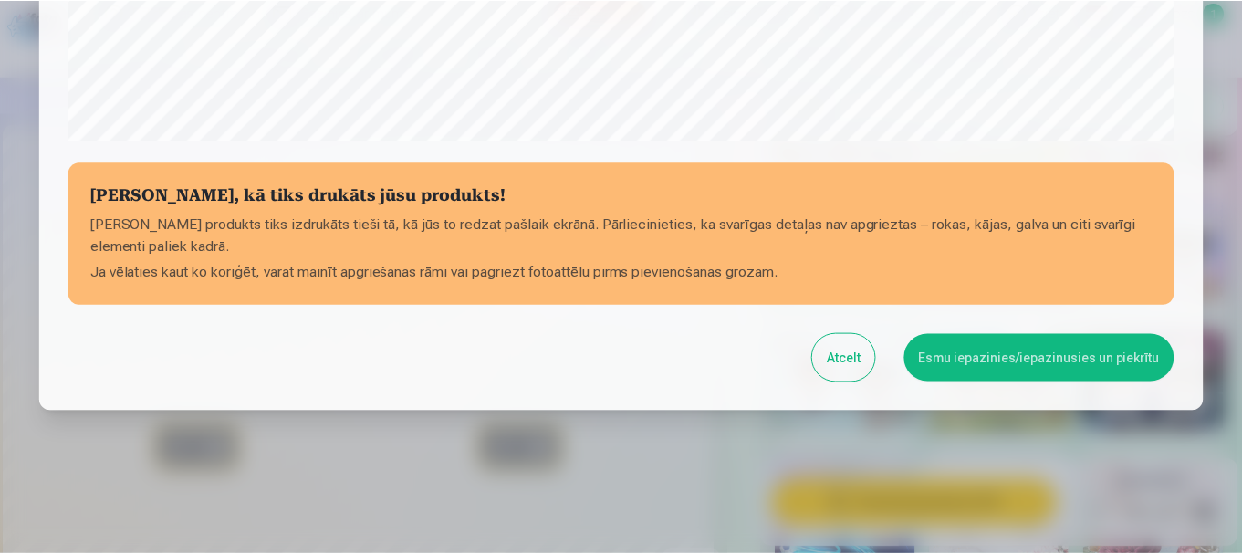
scroll to position [760, 0]
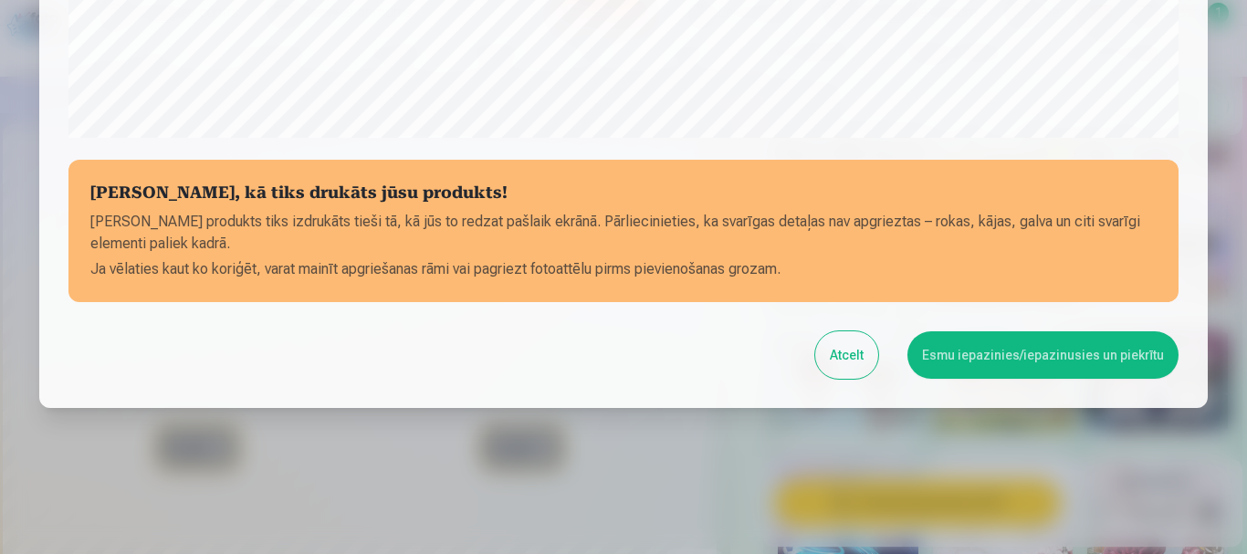
click at [965, 367] on button "Esmu iepazinies/iepazinusies un piekrītu" at bounding box center [1042, 354] width 271 height 47
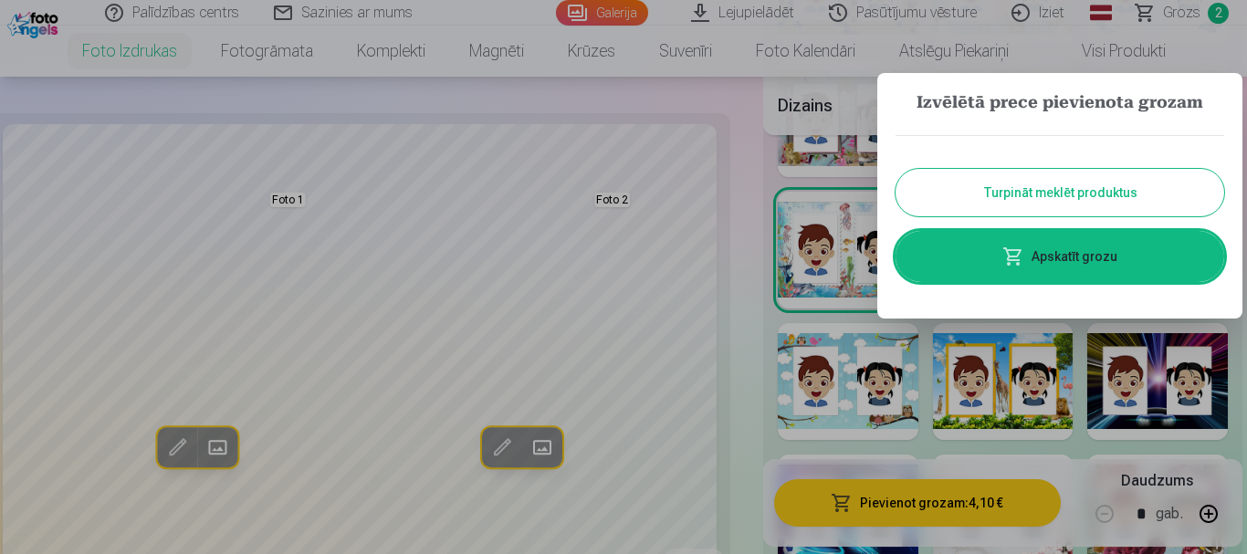
click at [1007, 203] on button "Turpināt meklēt produktus" at bounding box center [1059, 192] width 329 height 47
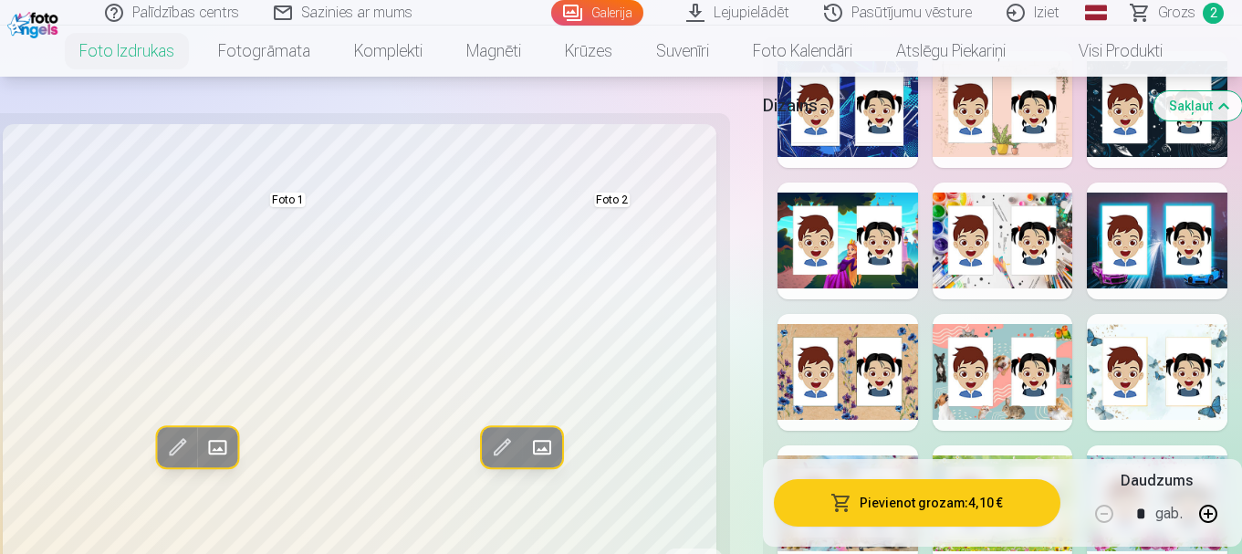
scroll to position [1916, 0]
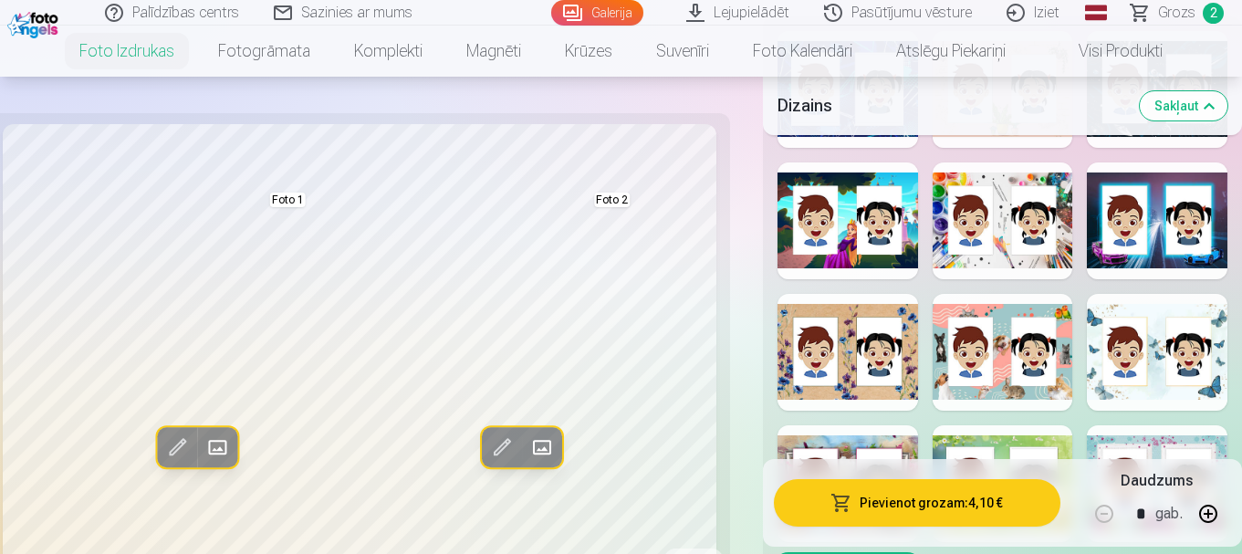
click at [993, 258] on div at bounding box center [1003, 220] width 141 height 117
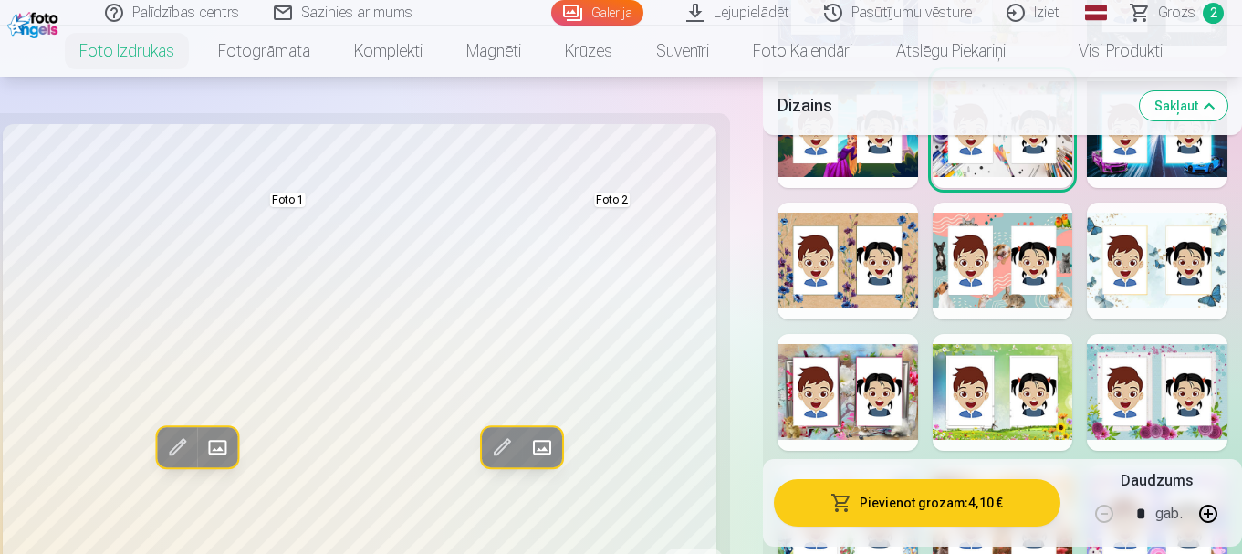
scroll to position [2099, 0]
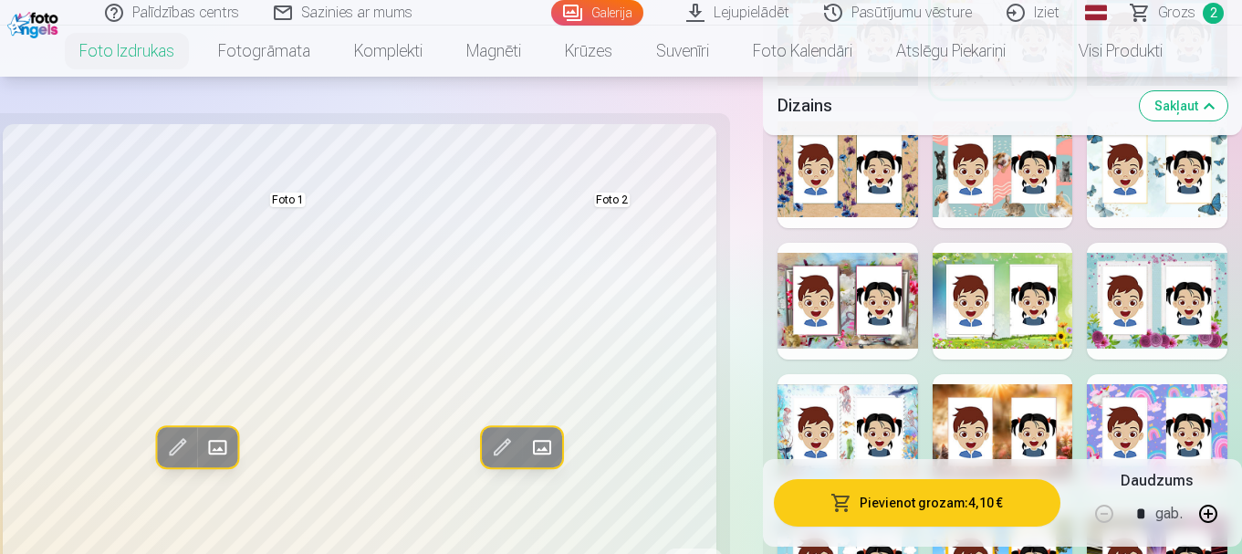
click at [847, 336] on div at bounding box center [847, 301] width 141 height 117
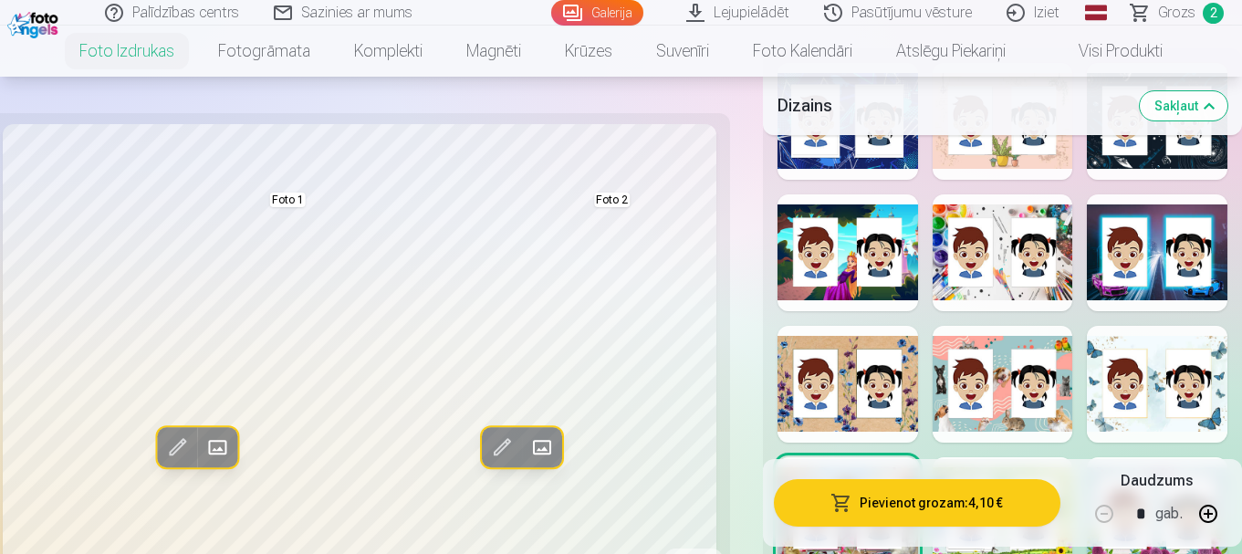
scroll to position [1916, 0]
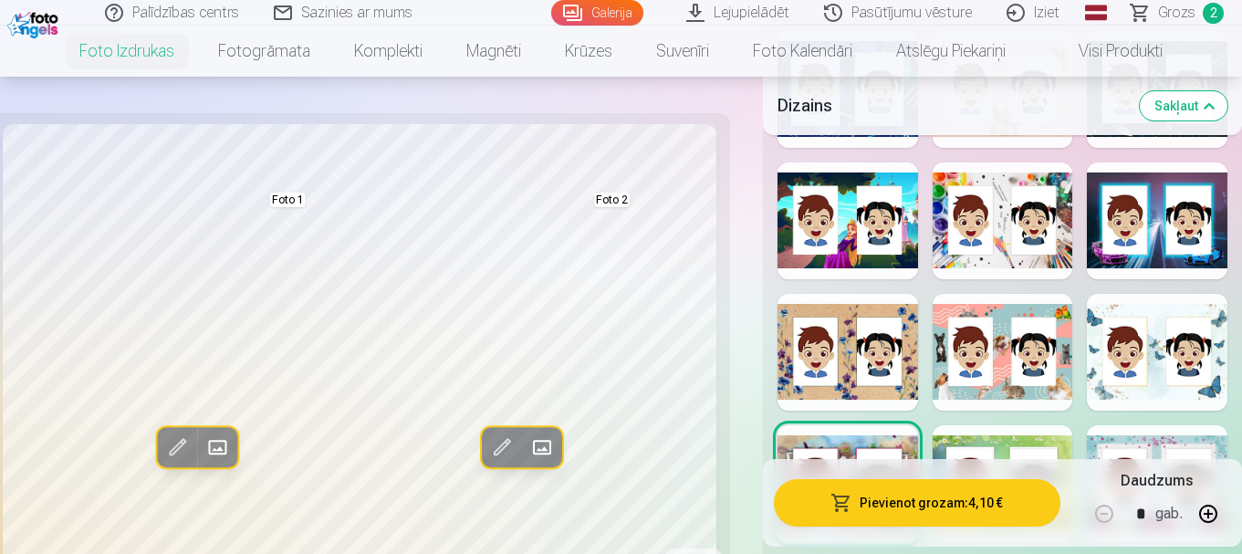
click at [1004, 328] on div at bounding box center [1003, 352] width 141 height 117
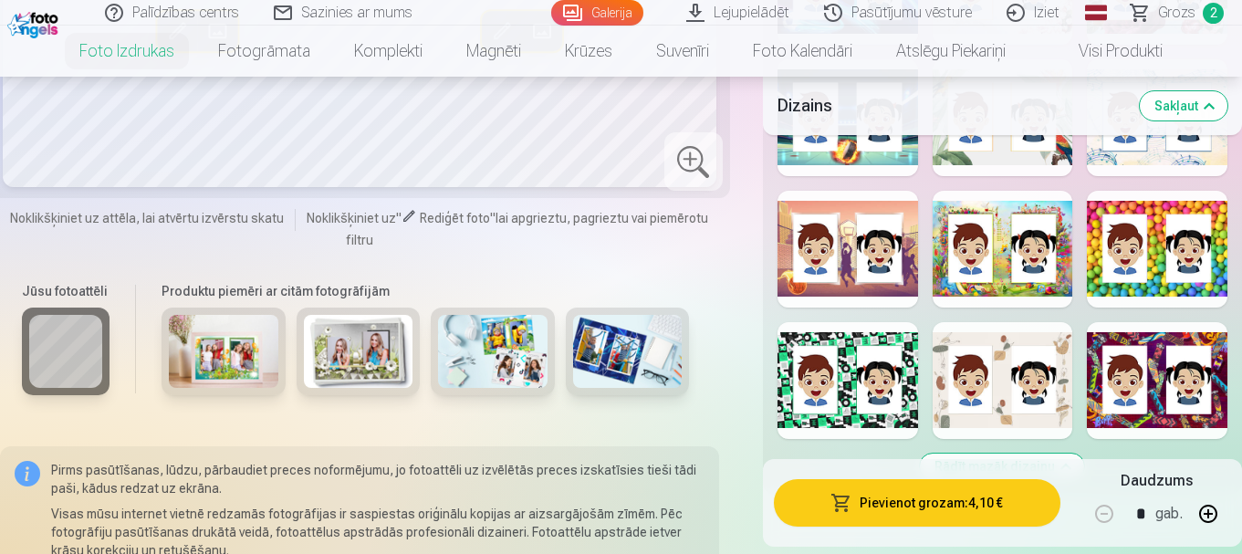
scroll to position [2829, 0]
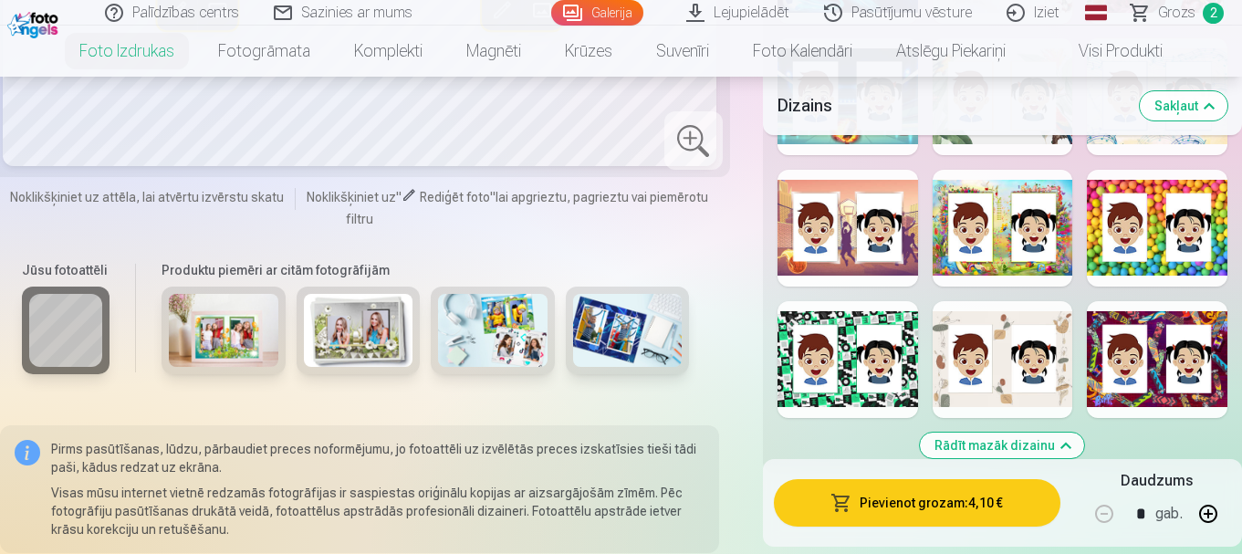
click at [1003, 325] on div at bounding box center [1003, 359] width 141 height 117
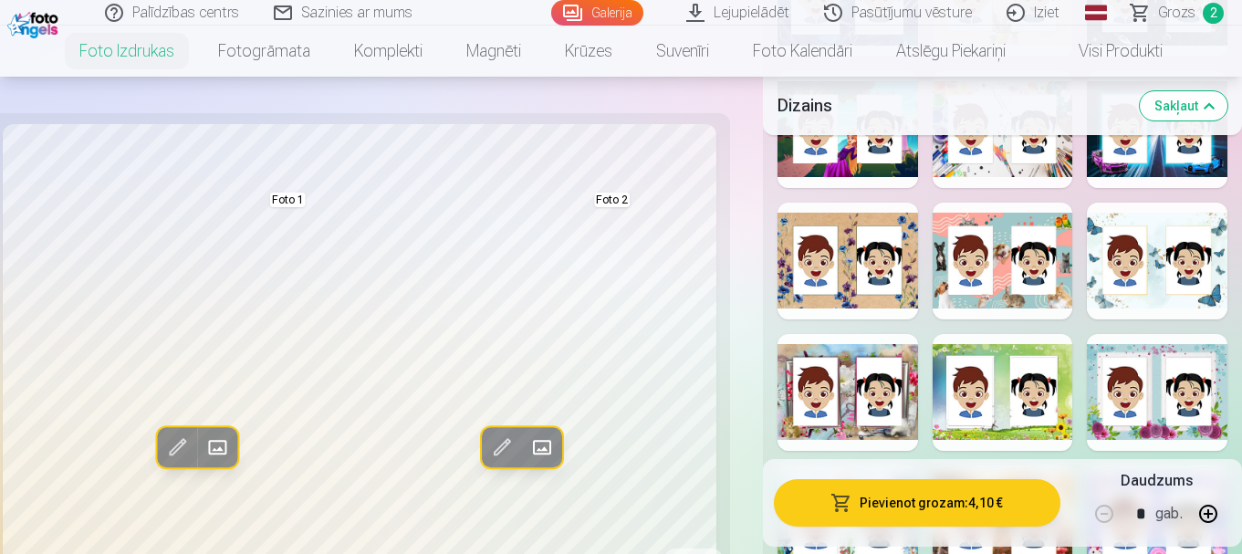
scroll to position [1734, 0]
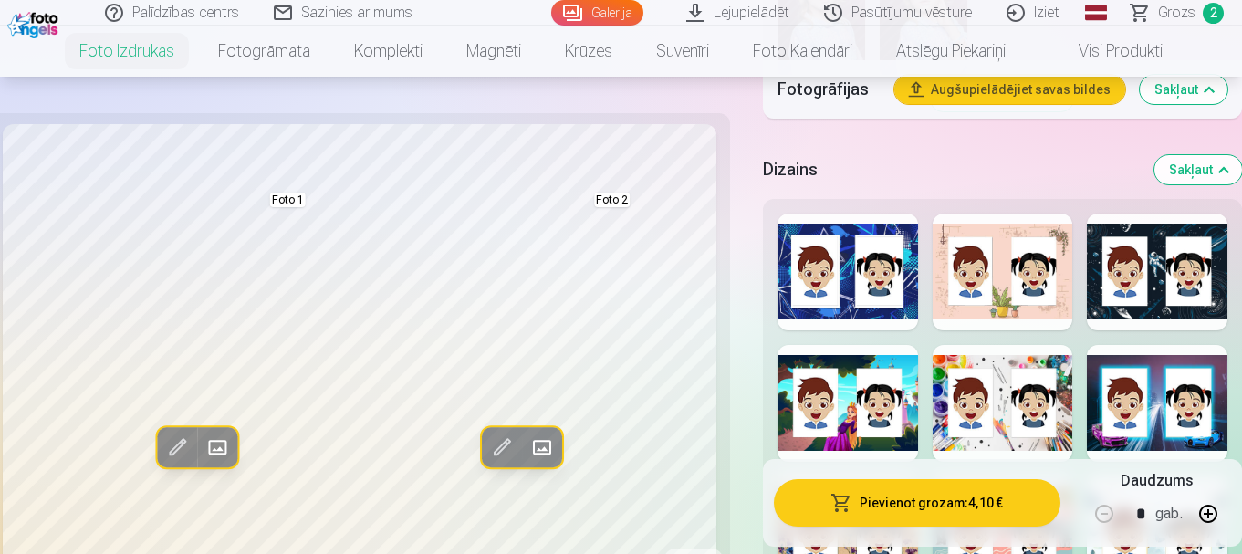
click at [1011, 385] on div at bounding box center [1003, 403] width 141 height 117
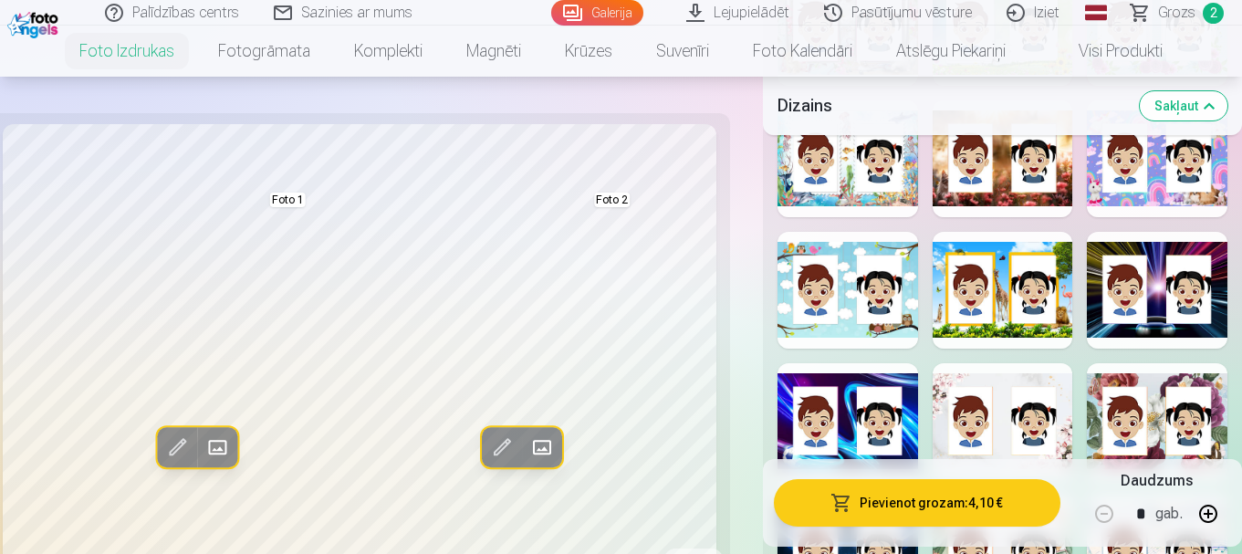
scroll to position [2281, 0]
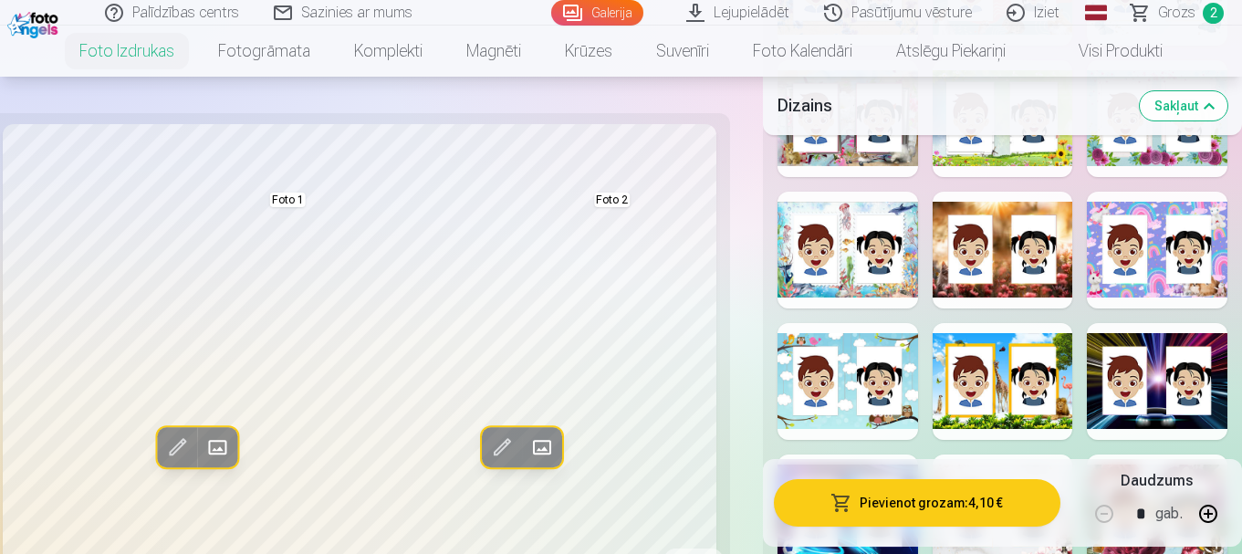
click at [849, 263] on div at bounding box center [847, 250] width 141 height 117
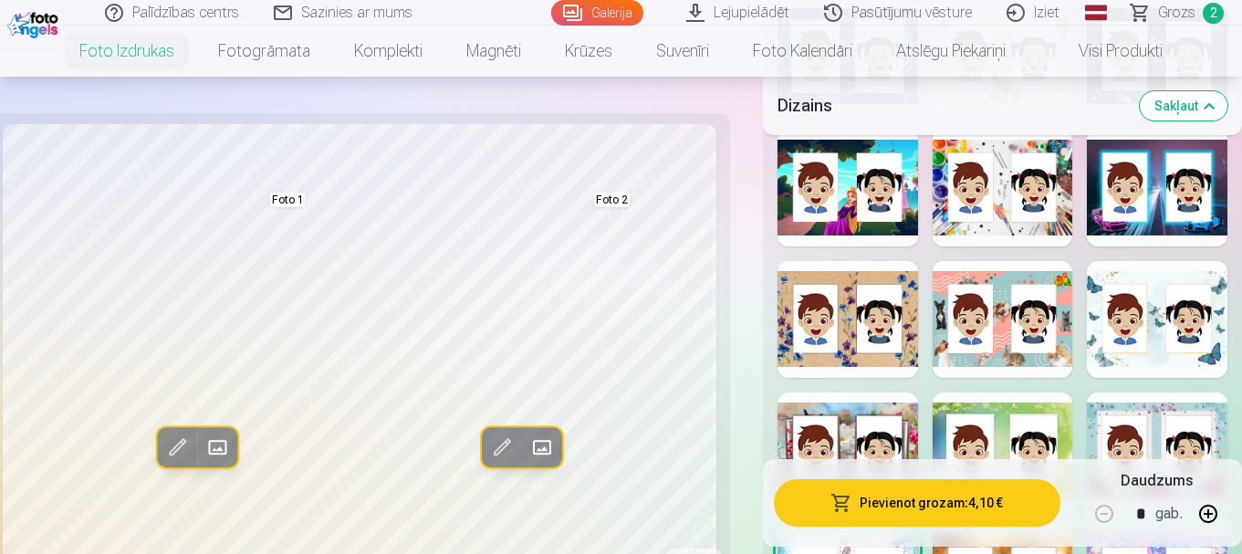
scroll to position [1916, 0]
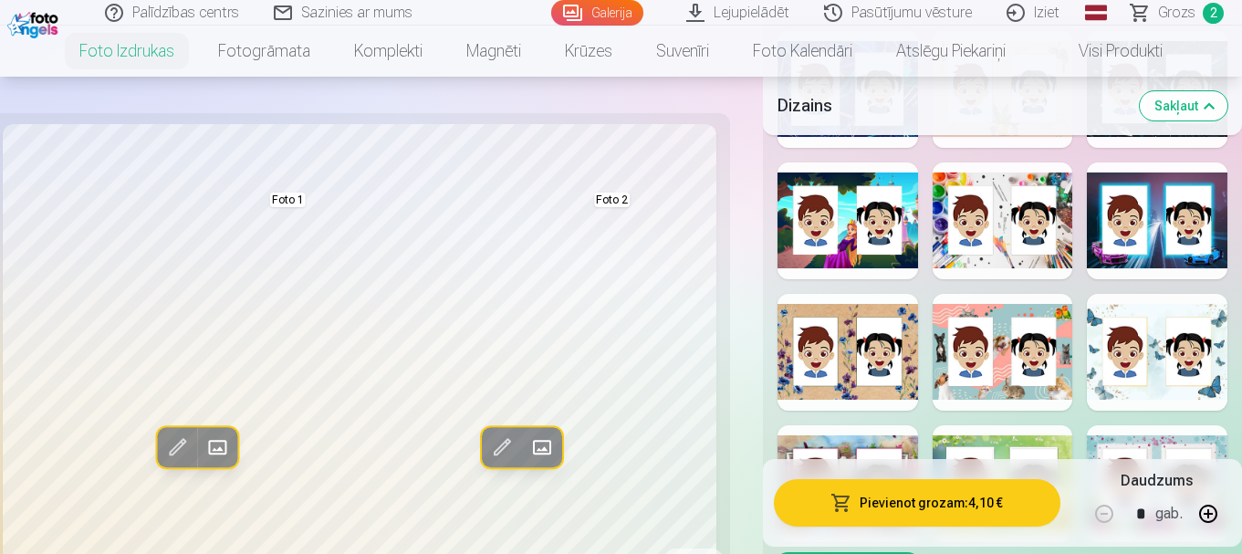
click at [1003, 238] on div at bounding box center [1003, 220] width 141 height 117
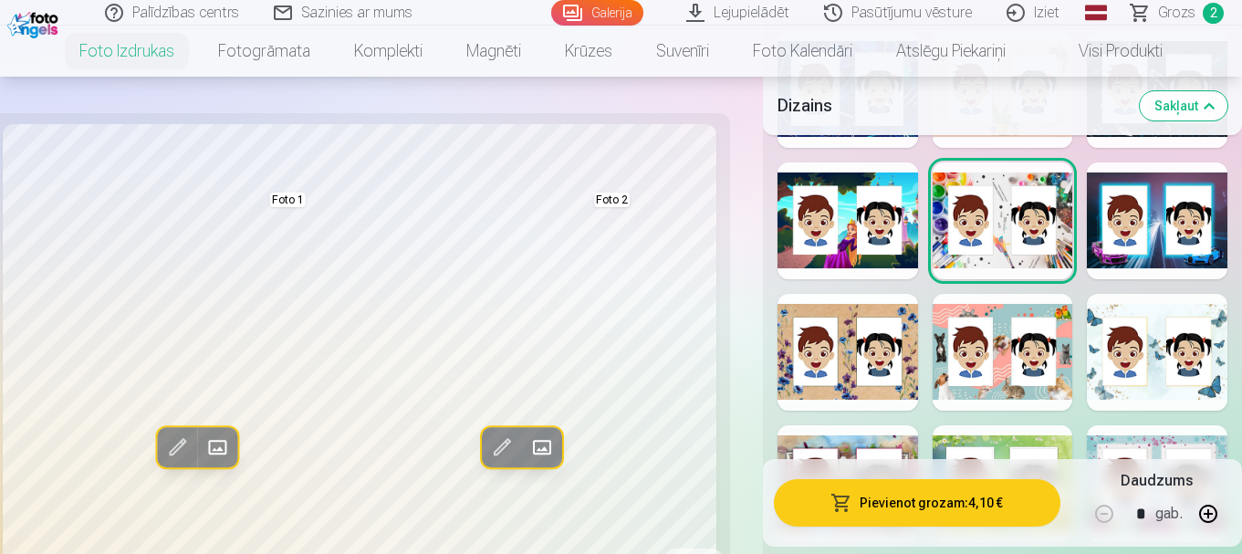
click at [873, 370] on div at bounding box center [847, 352] width 141 height 117
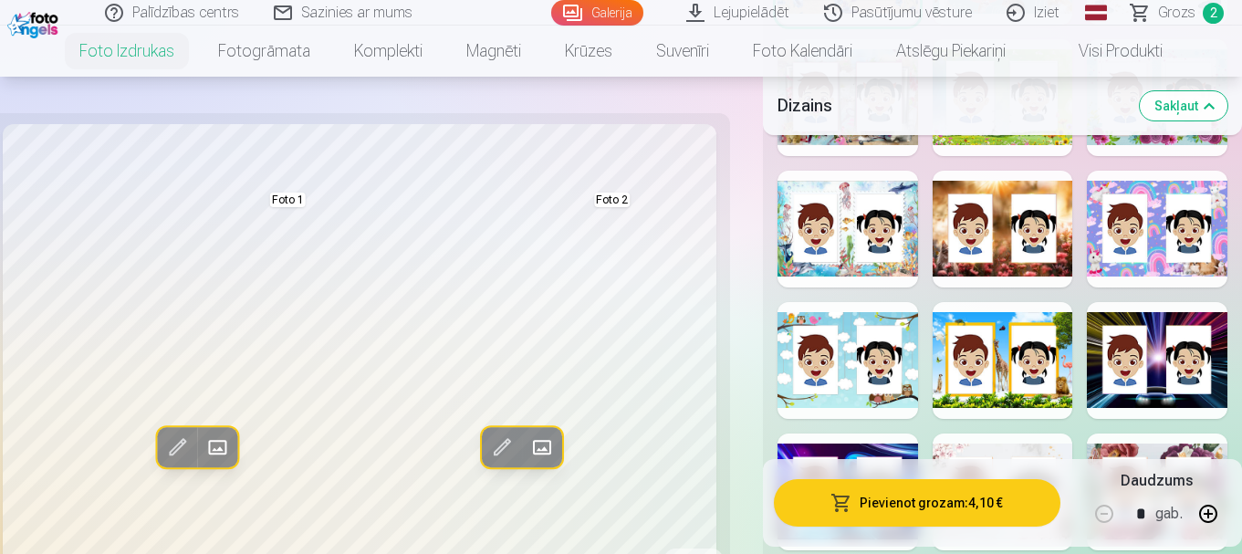
scroll to position [2281, 0]
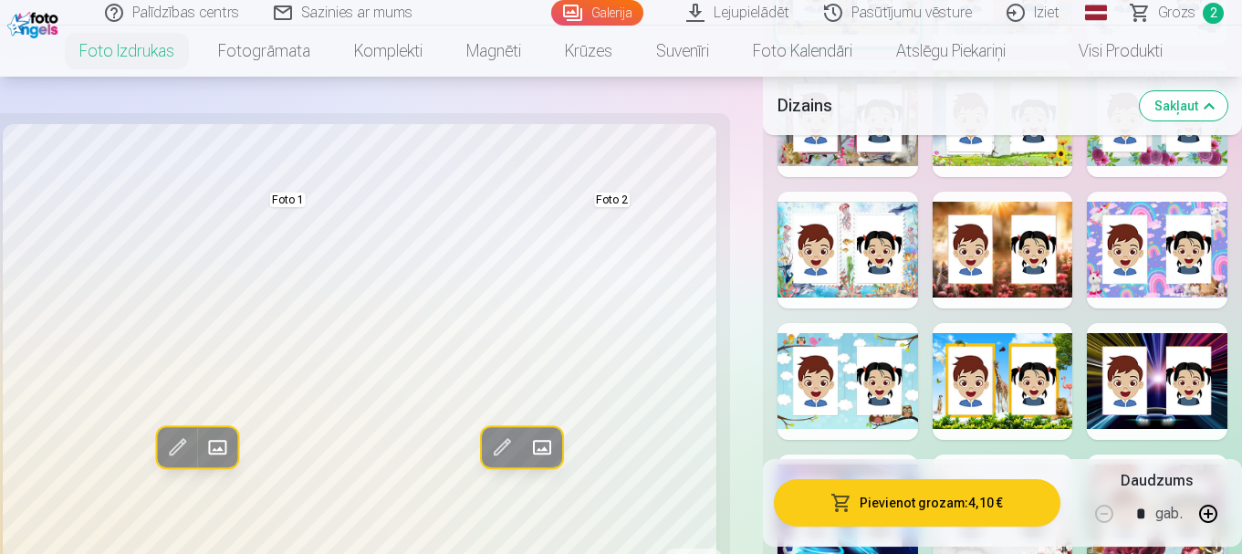
click at [1007, 246] on div at bounding box center [1003, 250] width 141 height 117
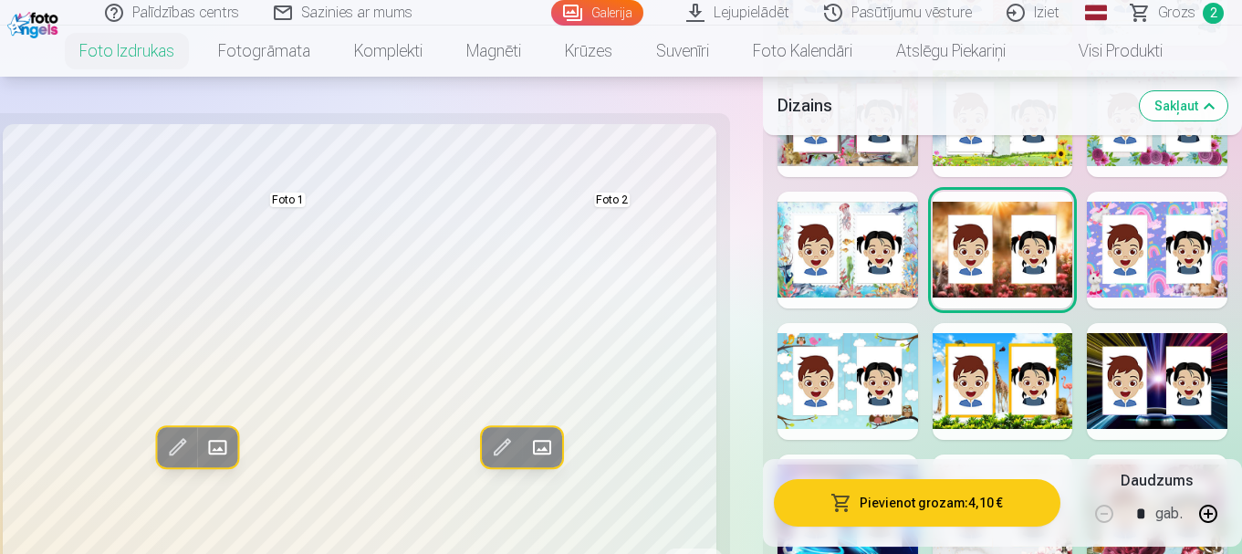
click at [851, 266] on div at bounding box center [847, 250] width 141 height 117
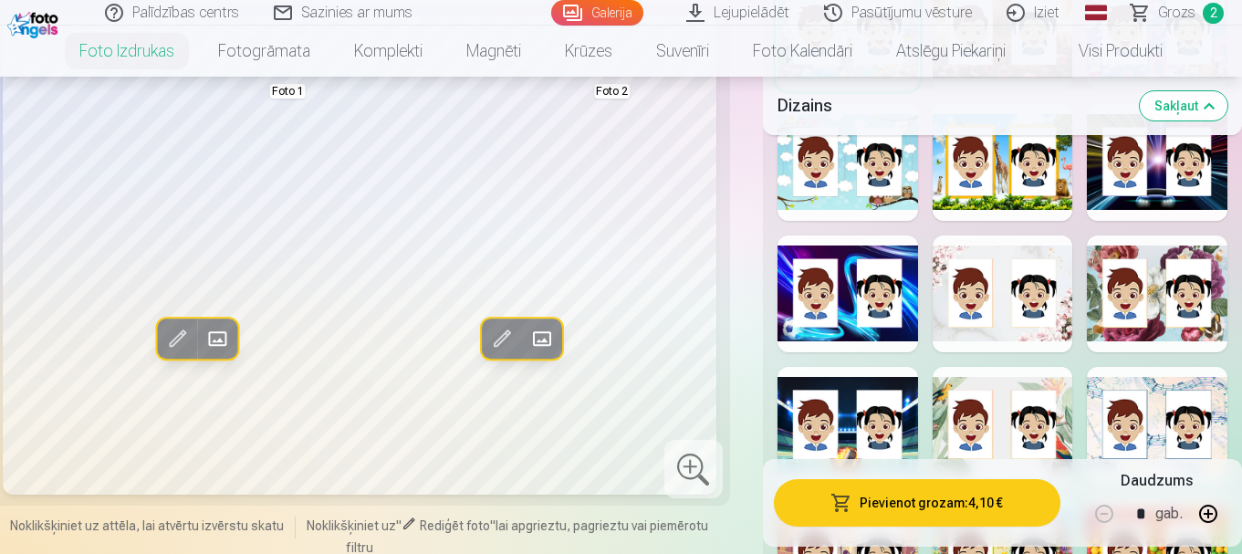
scroll to position [2555, 0]
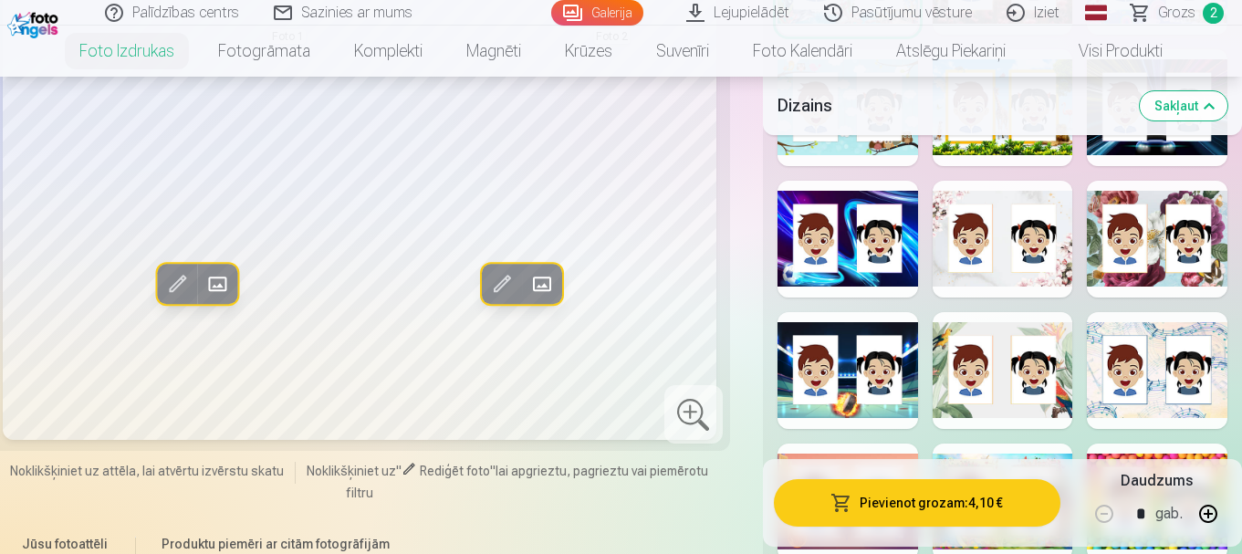
click at [989, 250] on div at bounding box center [1003, 239] width 141 height 117
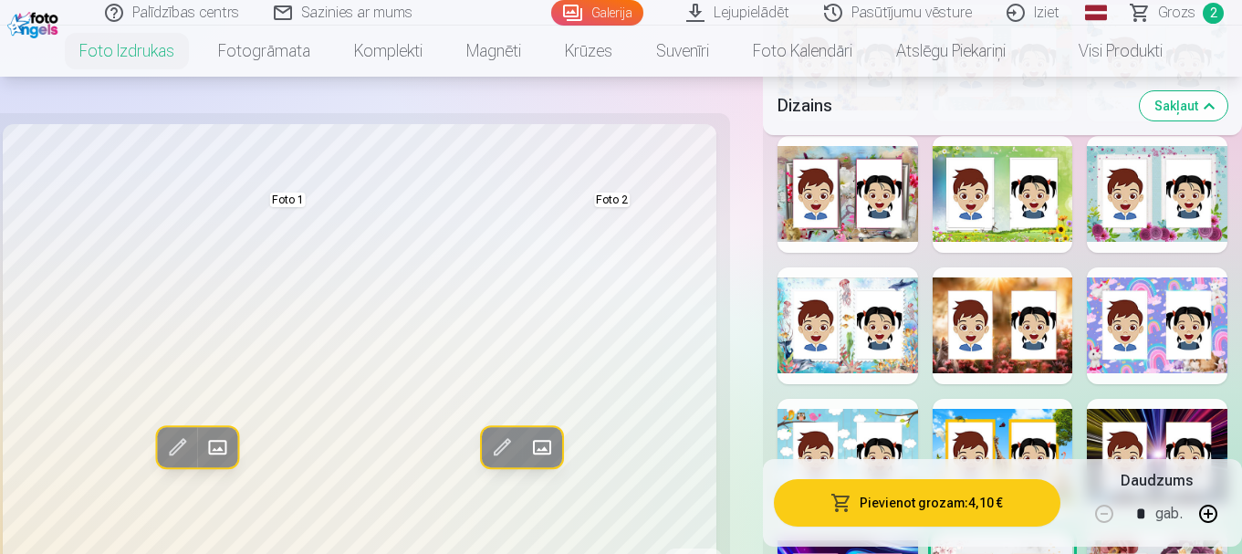
scroll to position [2190, 0]
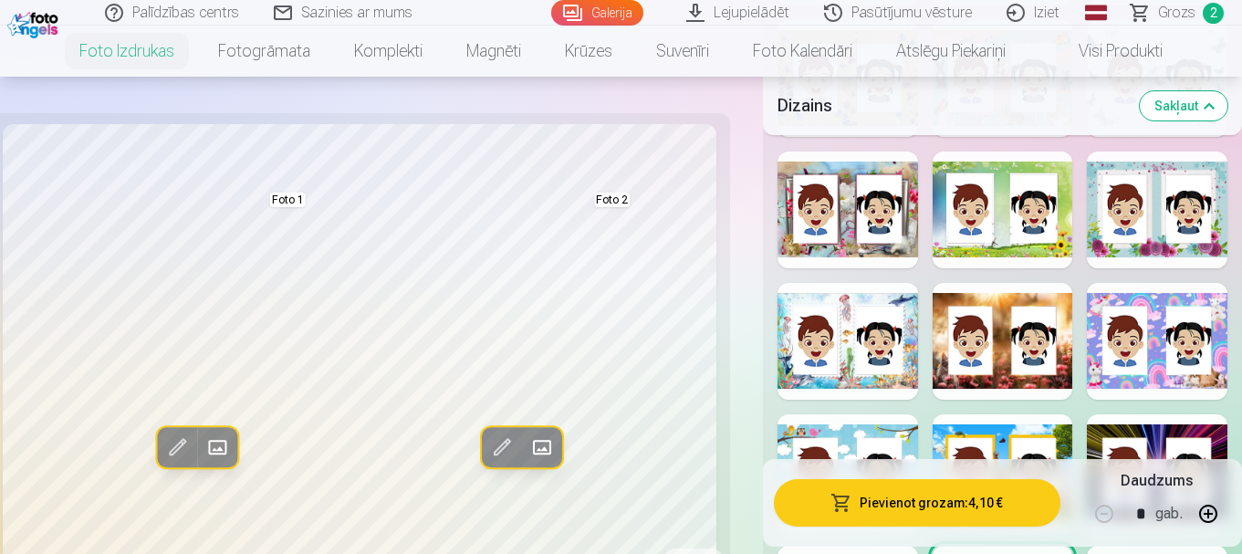
click at [838, 253] on div at bounding box center [847, 209] width 141 height 117
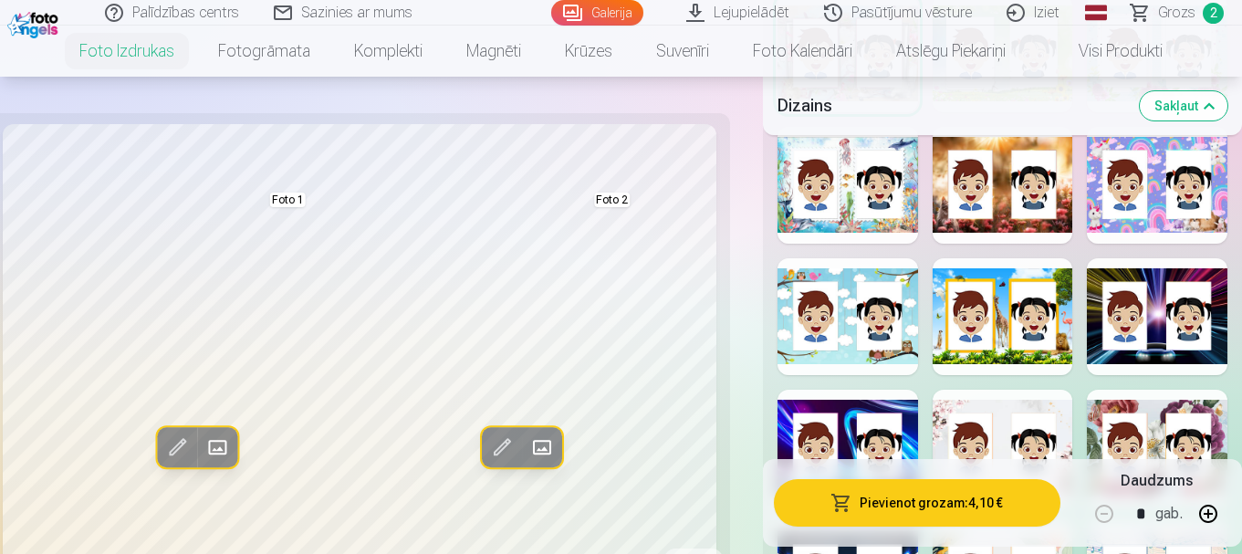
scroll to position [2373, 0]
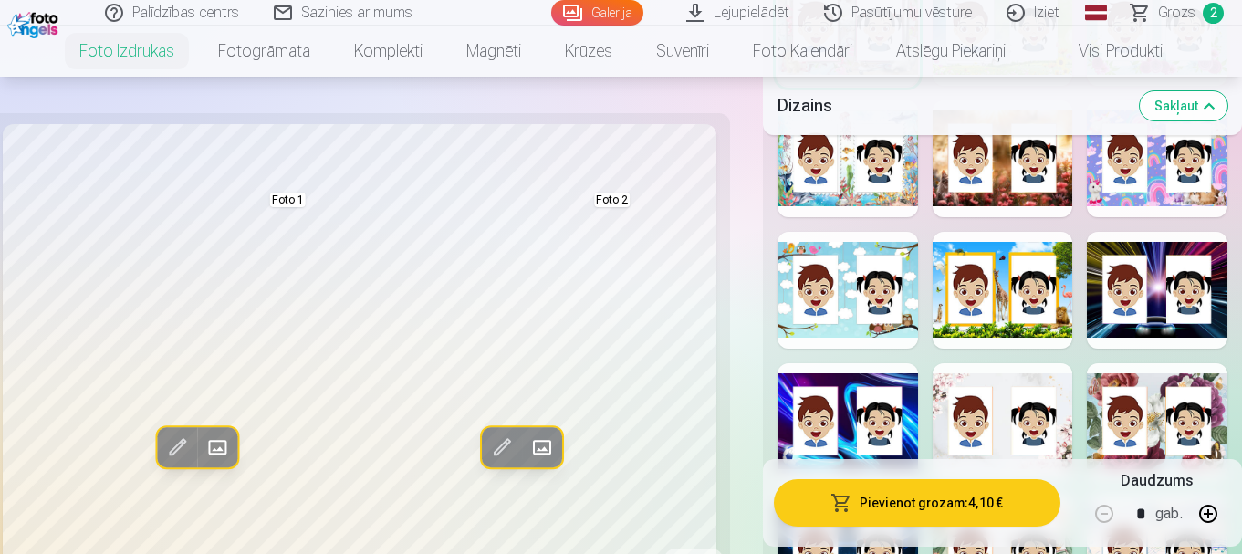
drag, startPoint x: 845, startPoint y: 144, endPoint x: 850, endPoint y: 158, distance: 14.7
click at [847, 147] on div at bounding box center [847, 158] width 141 height 117
click at [1190, 13] on span "Grozs" at bounding box center [1176, 13] width 37 height 22
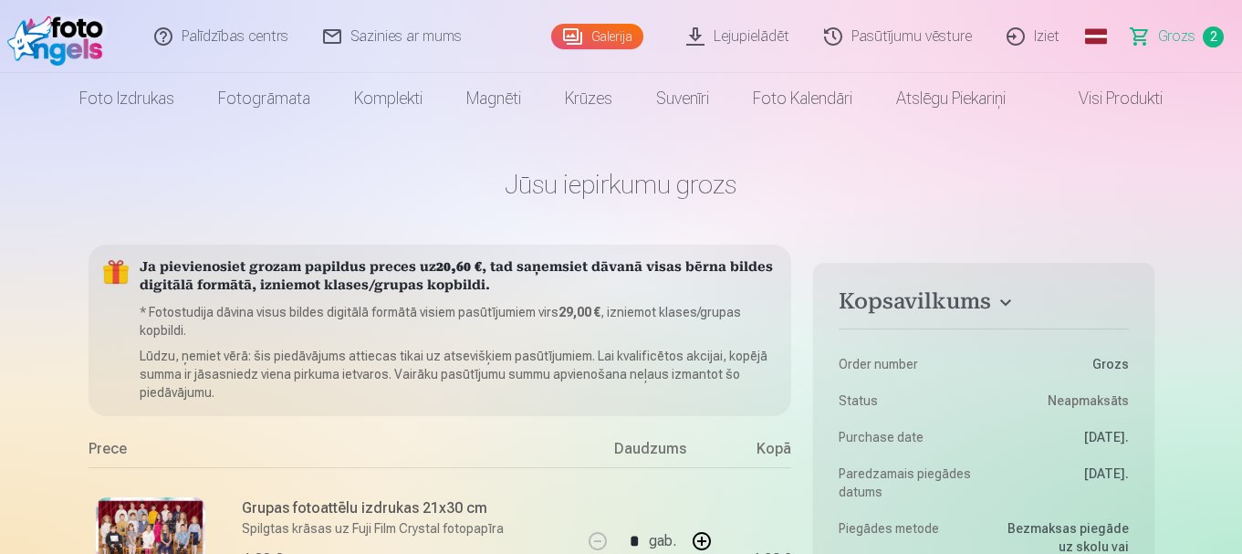
click at [600, 43] on link "Galerija" at bounding box center [597, 37] width 92 height 26
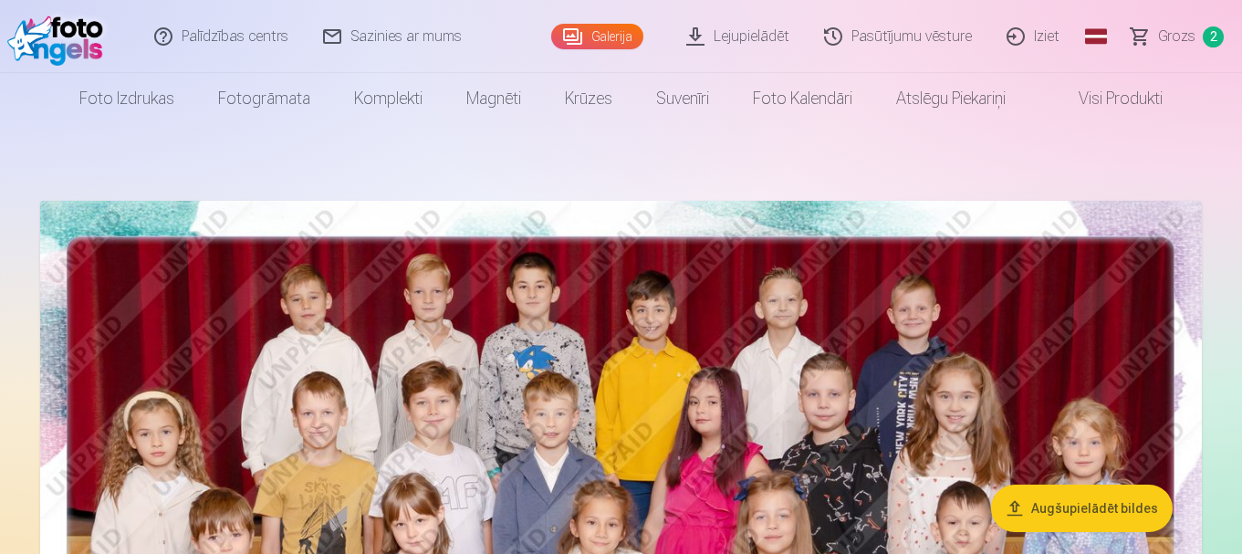
click at [1173, 37] on span "Grozs" at bounding box center [1176, 37] width 37 height 22
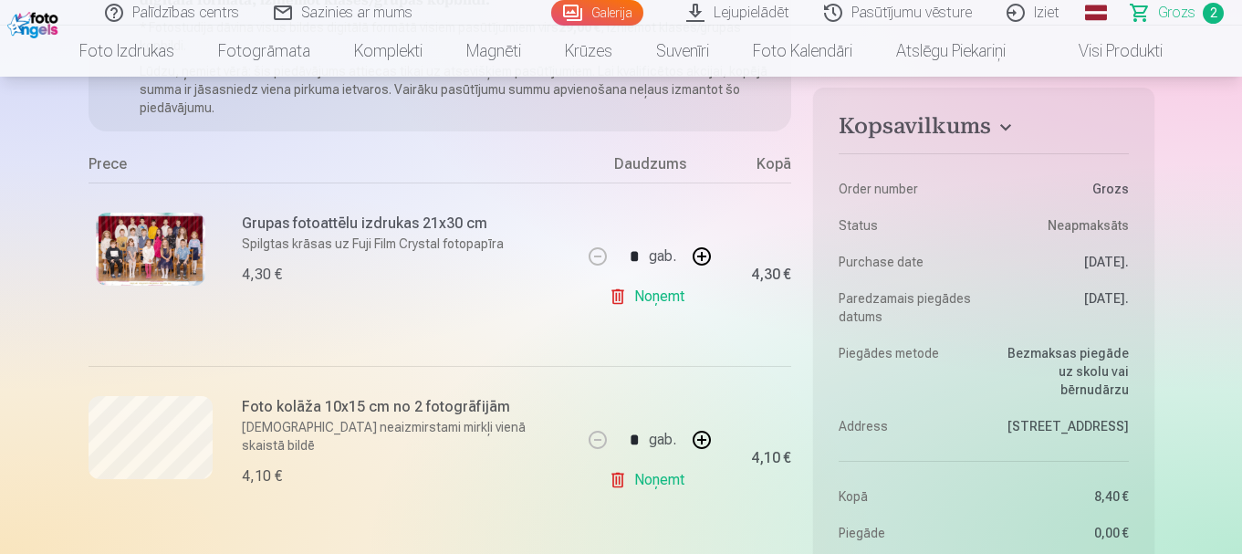
scroll to position [274, 0]
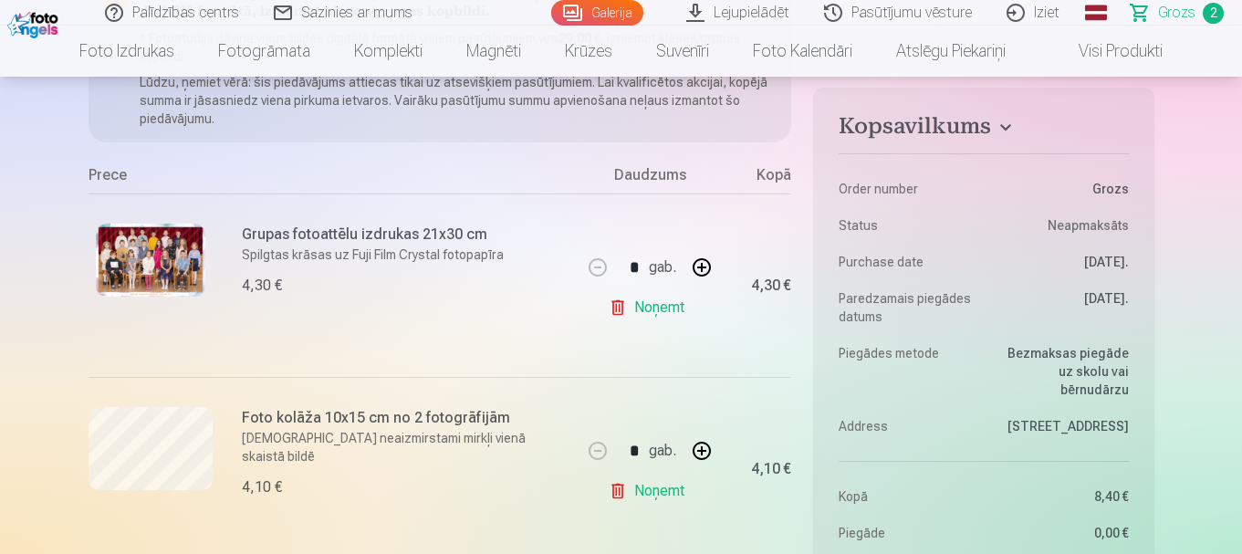
click at [601, 16] on link "Galerija" at bounding box center [597, 13] width 92 height 26
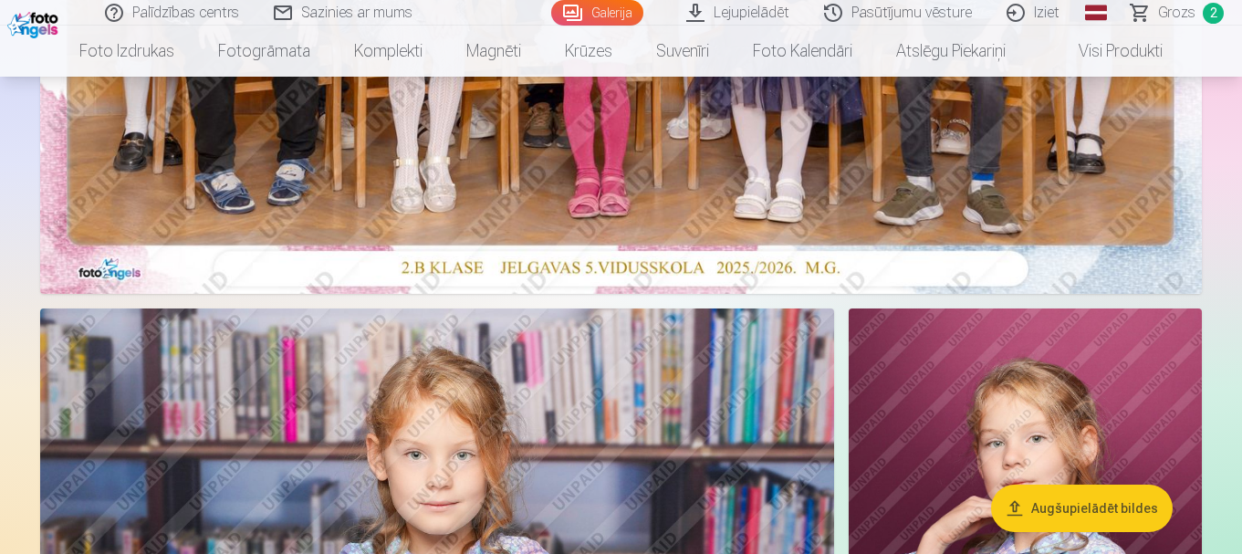
scroll to position [548, 0]
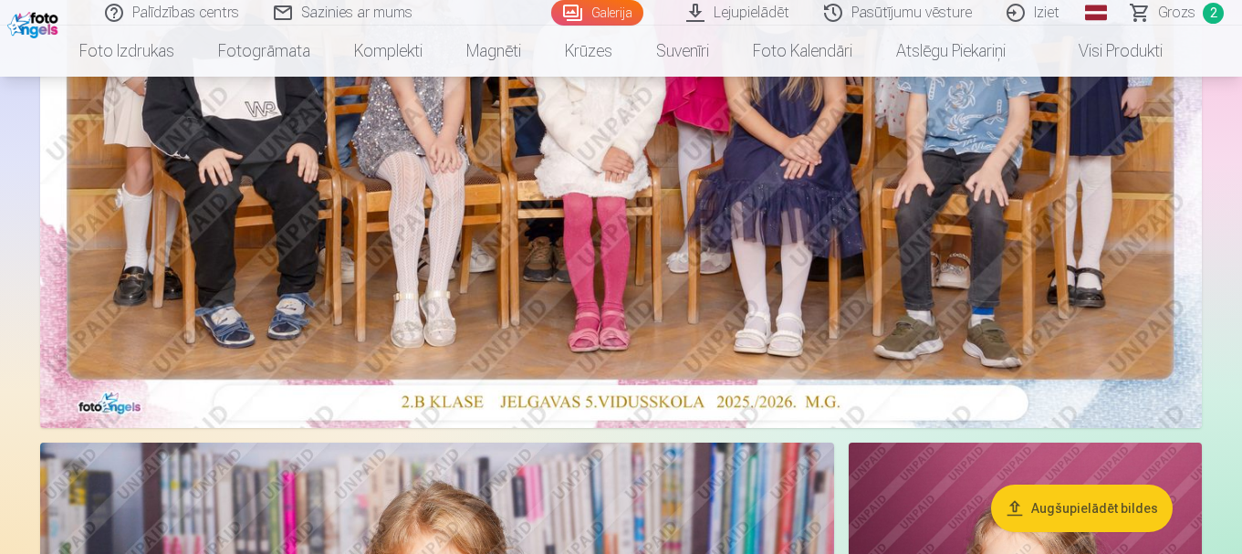
click at [1184, 14] on span "Grozs" at bounding box center [1176, 13] width 37 height 22
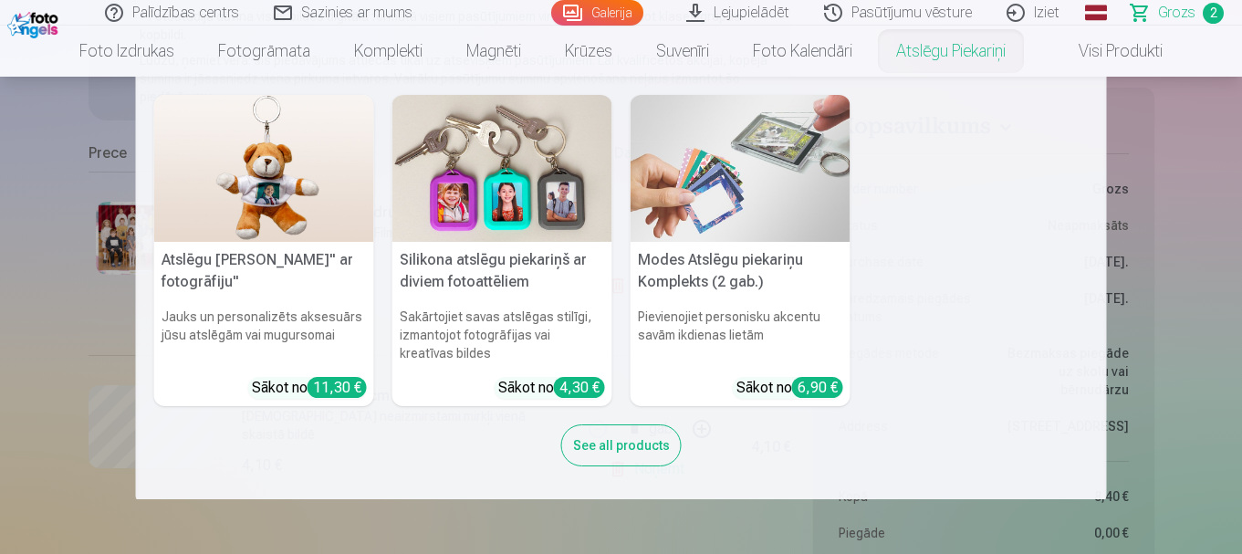
scroll to position [365, 0]
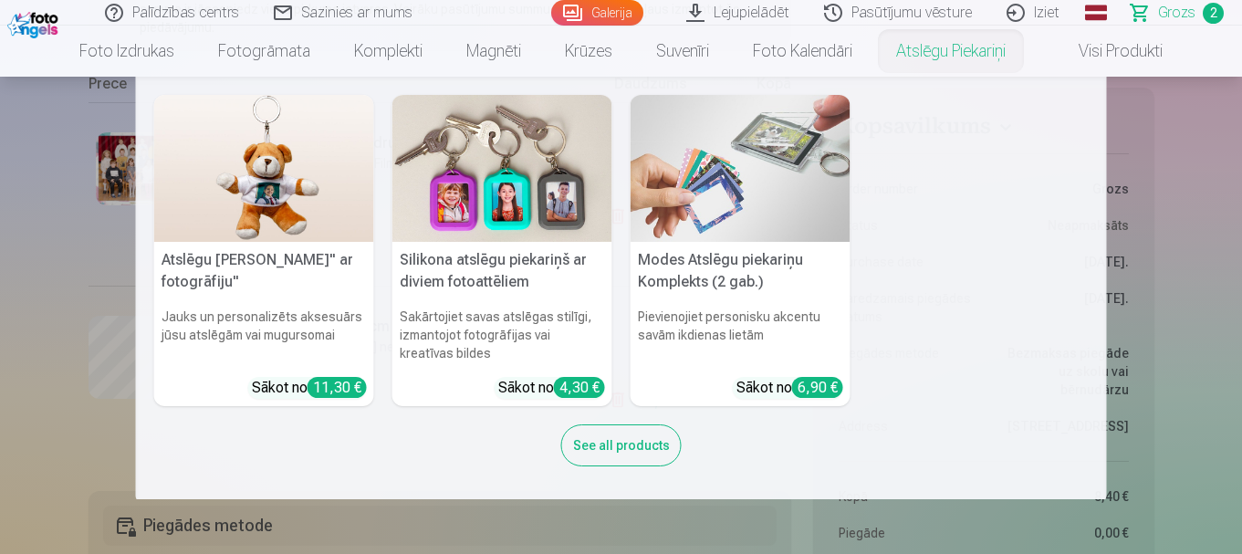
click at [934, 247] on div "Atslēgu piekariņš Lācītis" ar fotogrāfiju" Jauks un personalizēts aksesuārs jūs…" at bounding box center [621, 290] width 934 height 390
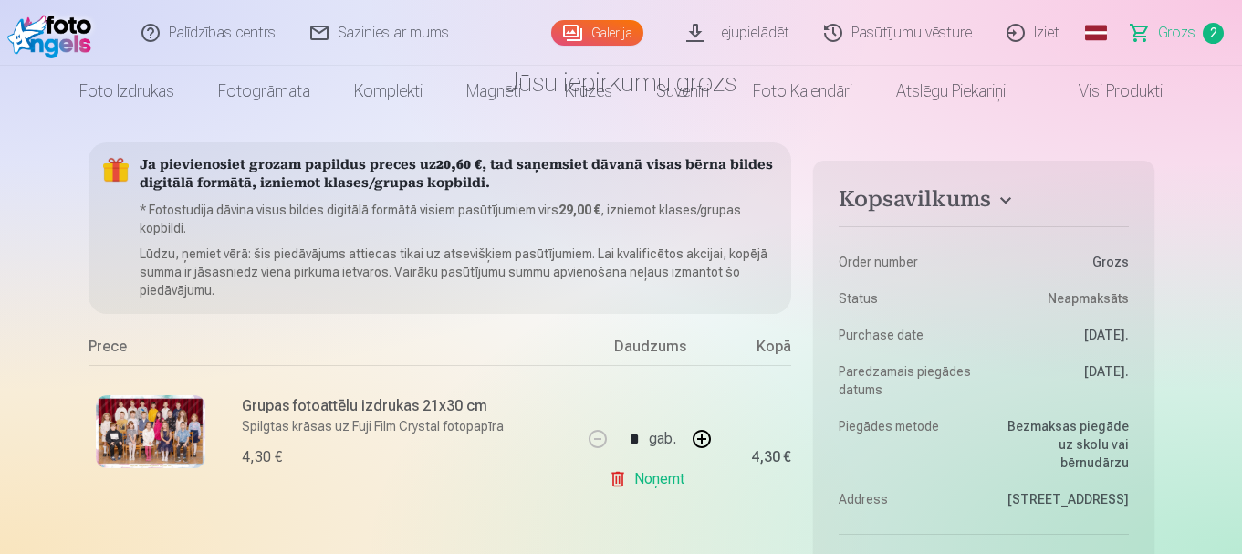
scroll to position [0, 0]
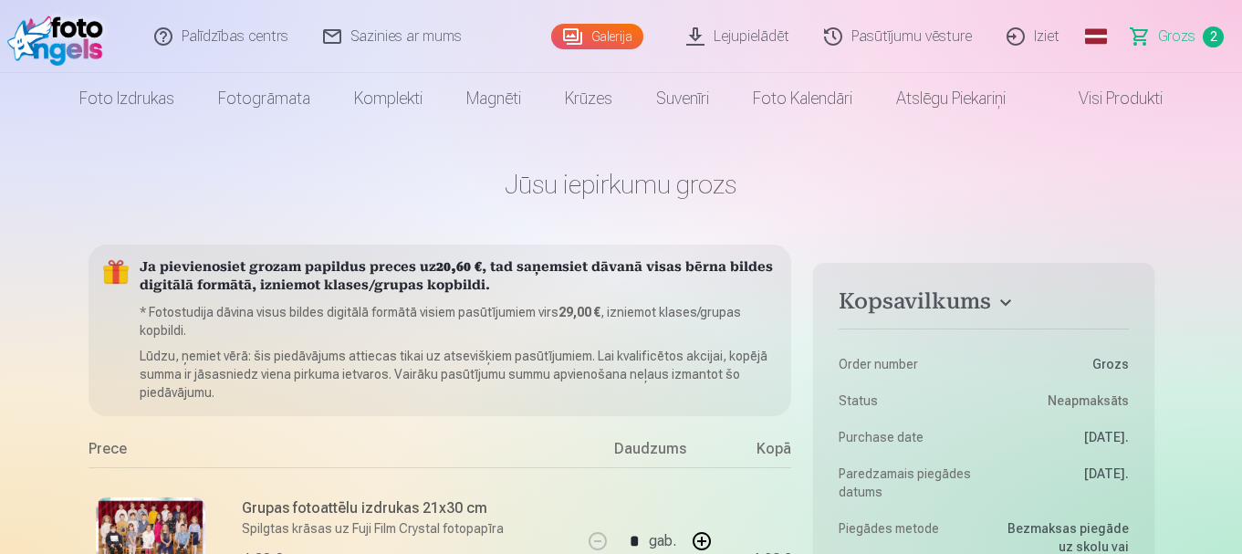
click at [614, 34] on link "Galerija" at bounding box center [597, 37] width 92 height 26
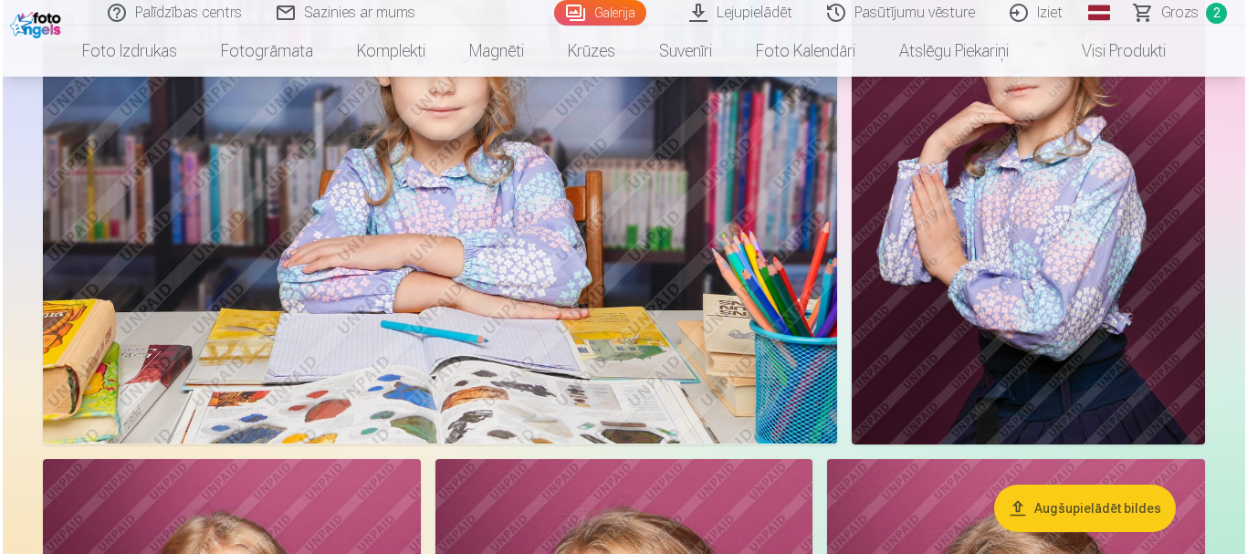
scroll to position [1095, 0]
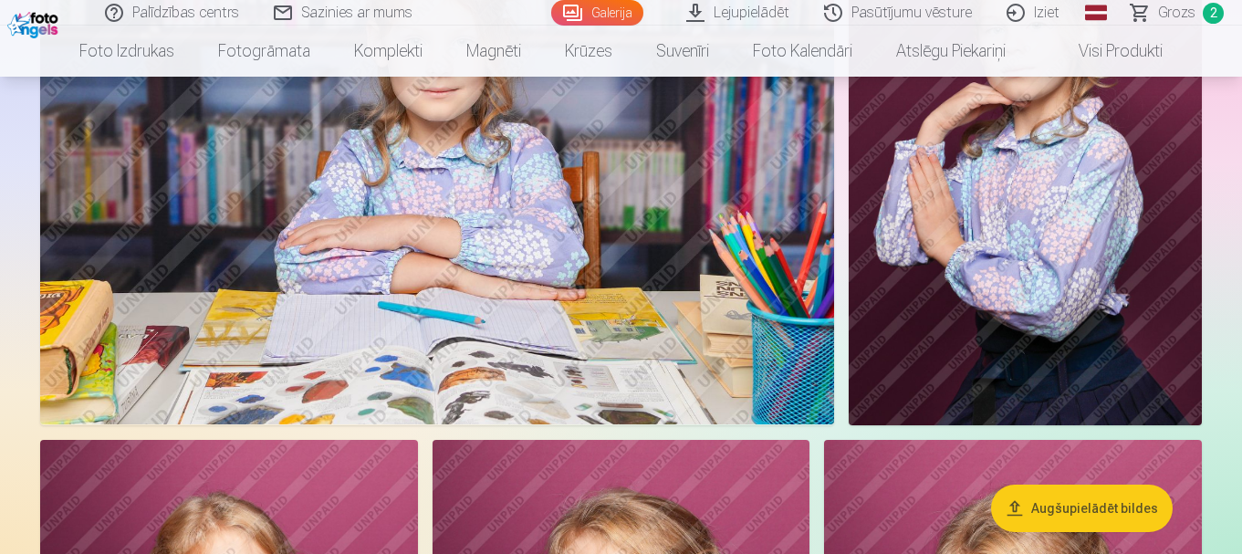
click at [633, 277] on img at bounding box center [437, 159] width 794 height 529
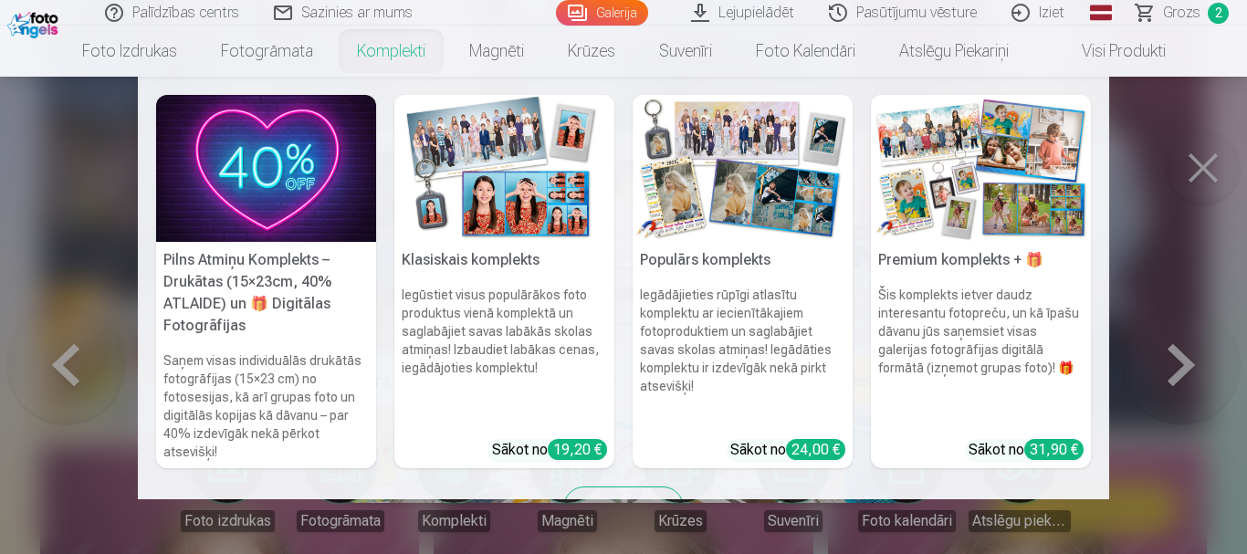
click at [375, 52] on link "Komplekti" at bounding box center [391, 51] width 112 height 51
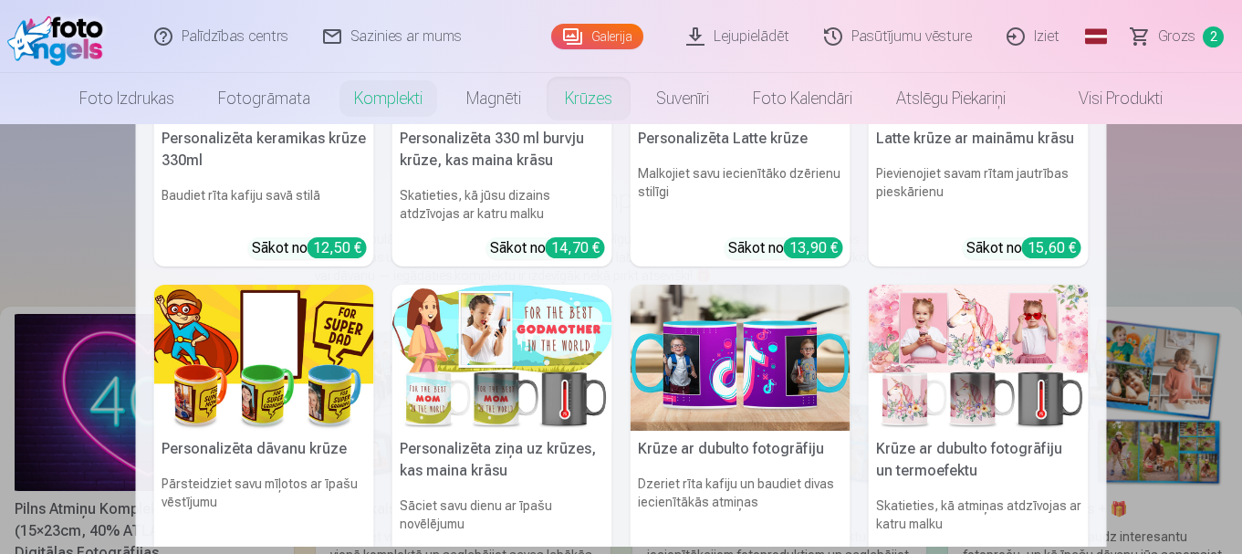
scroll to position [274, 0]
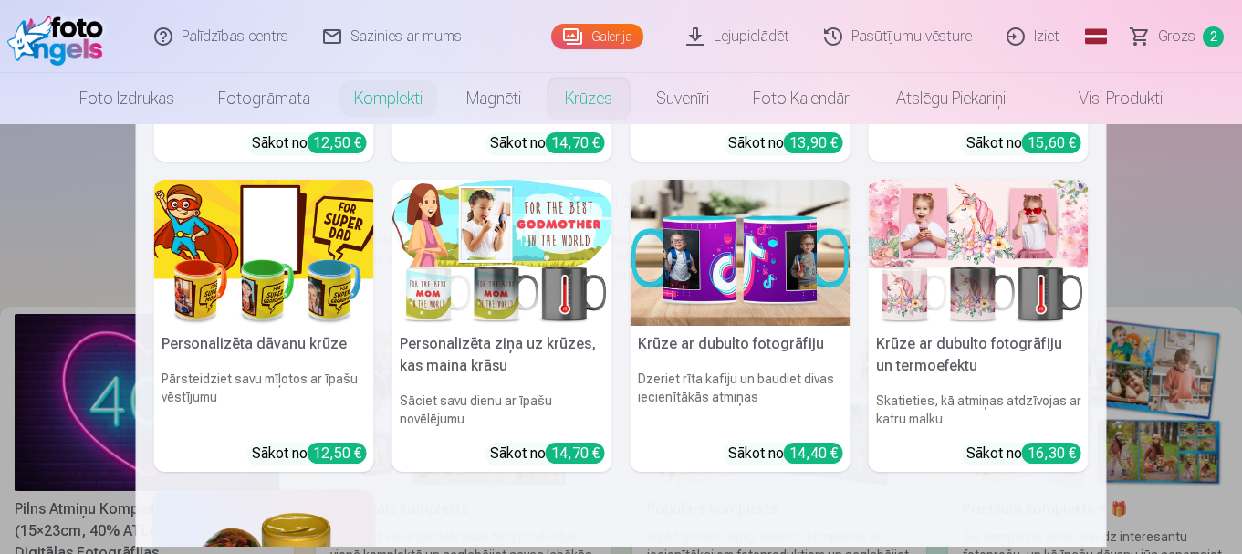
click at [939, 282] on img at bounding box center [979, 253] width 220 height 147
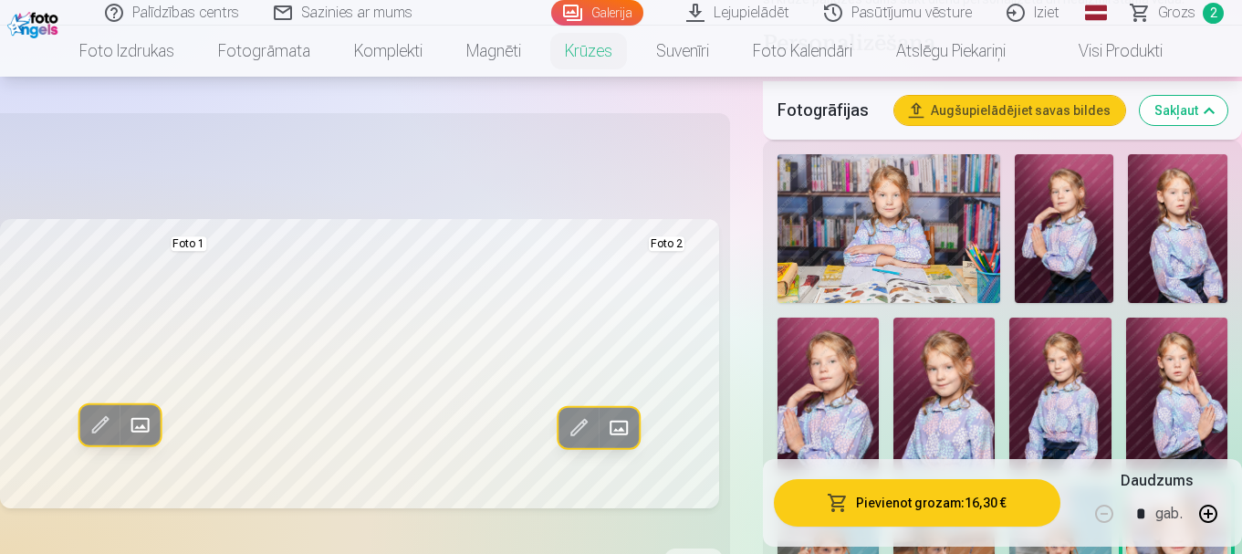
scroll to position [456, 0]
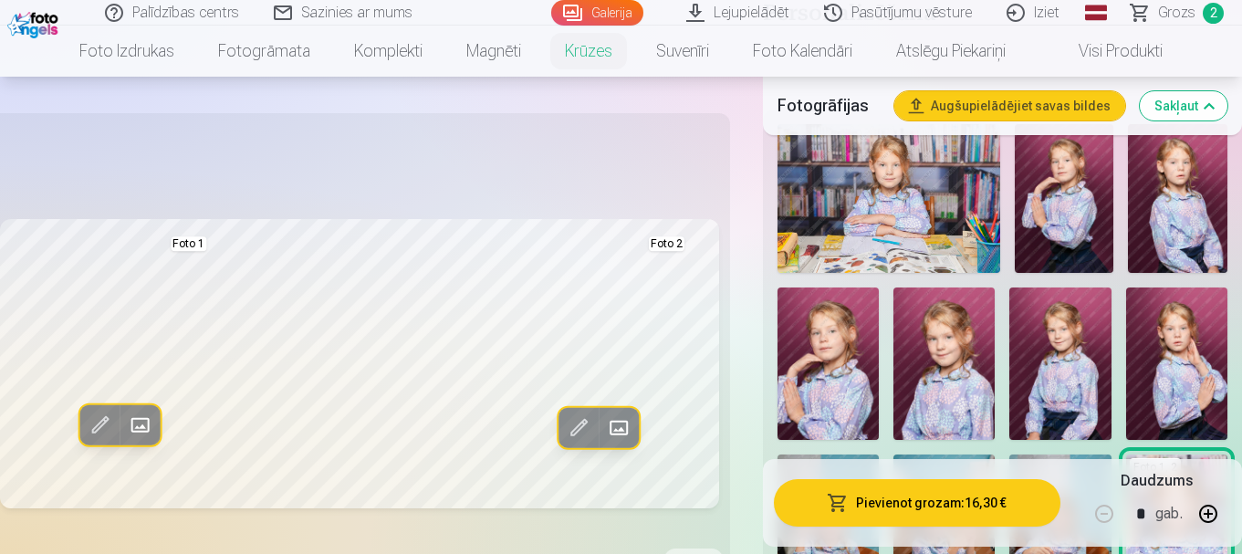
click at [913, 193] on img at bounding box center [888, 198] width 223 height 149
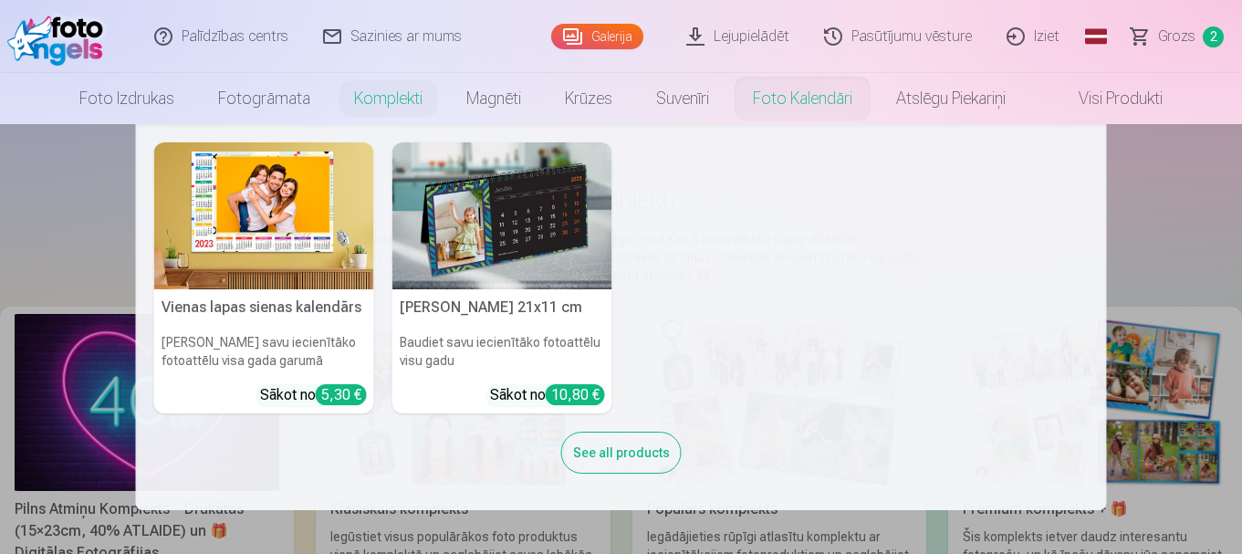
click at [278, 310] on h5 "Vienas lapas sienas kalendārs" at bounding box center [264, 307] width 220 height 37
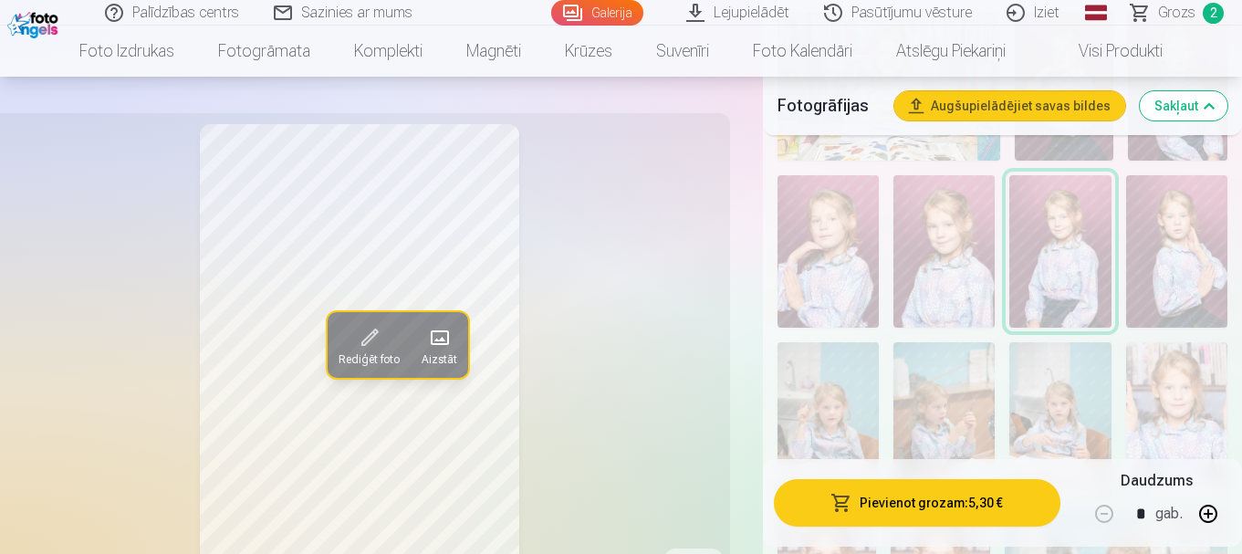
scroll to position [639, 0]
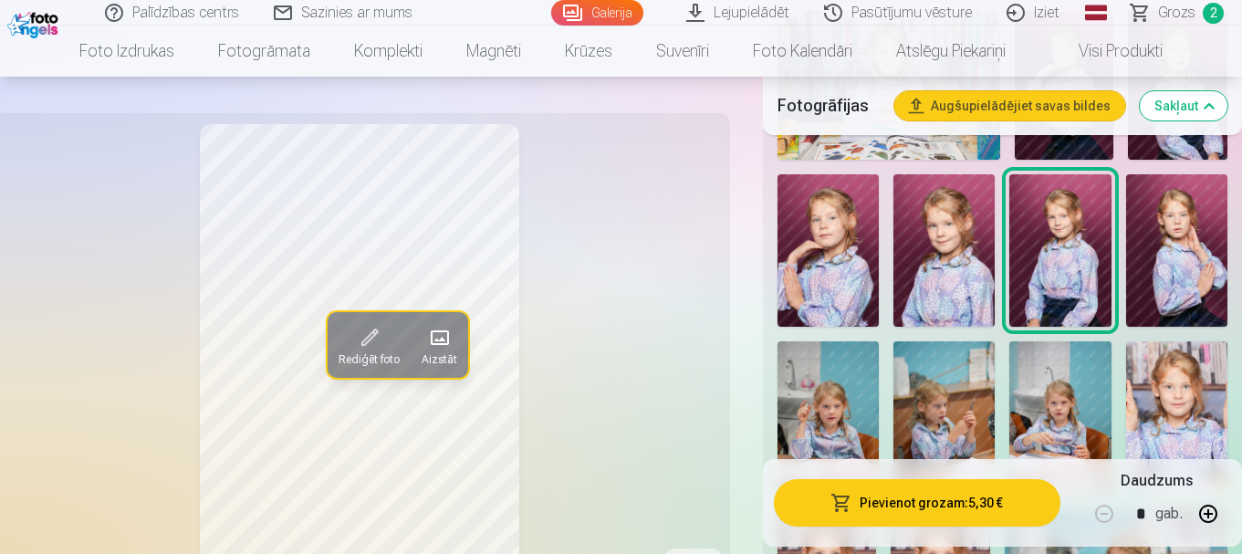
click at [1069, 261] on img at bounding box center [1059, 250] width 101 height 152
click at [1188, 252] on img at bounding box center [1176, 250] width 101 height 152
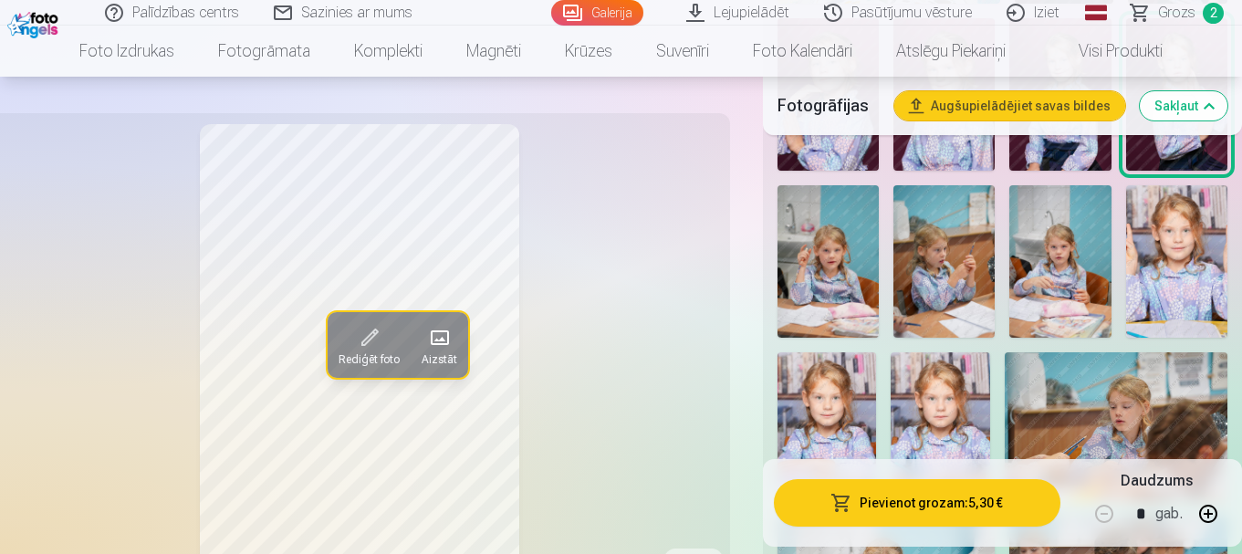
scroll to position [821, 0]
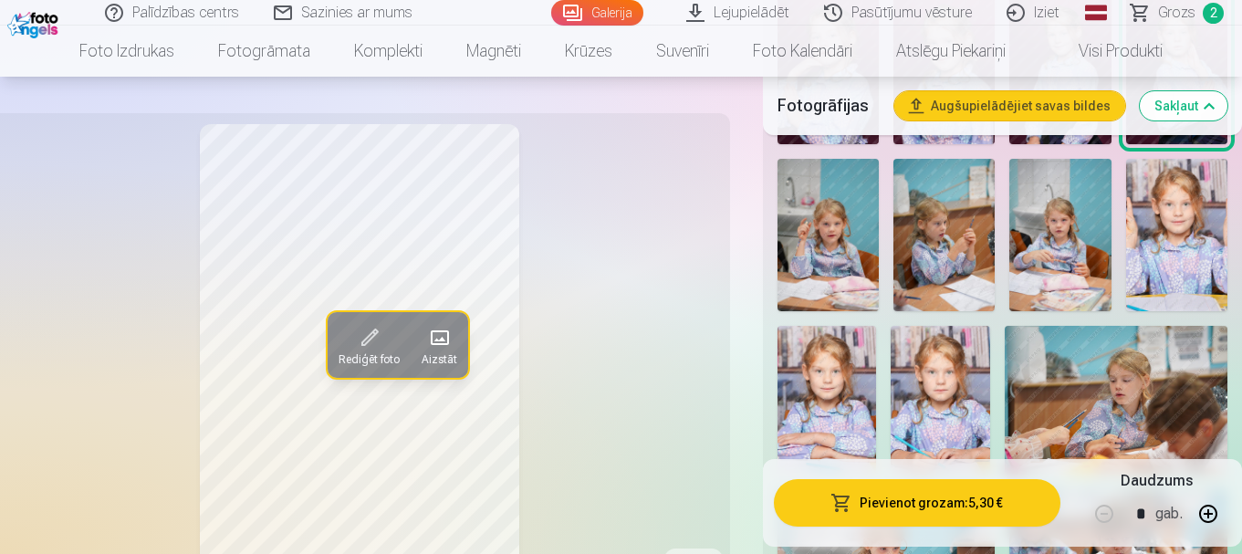
click at [1158, 252] on img at bounding box center [1176, 235] width 101 height 152
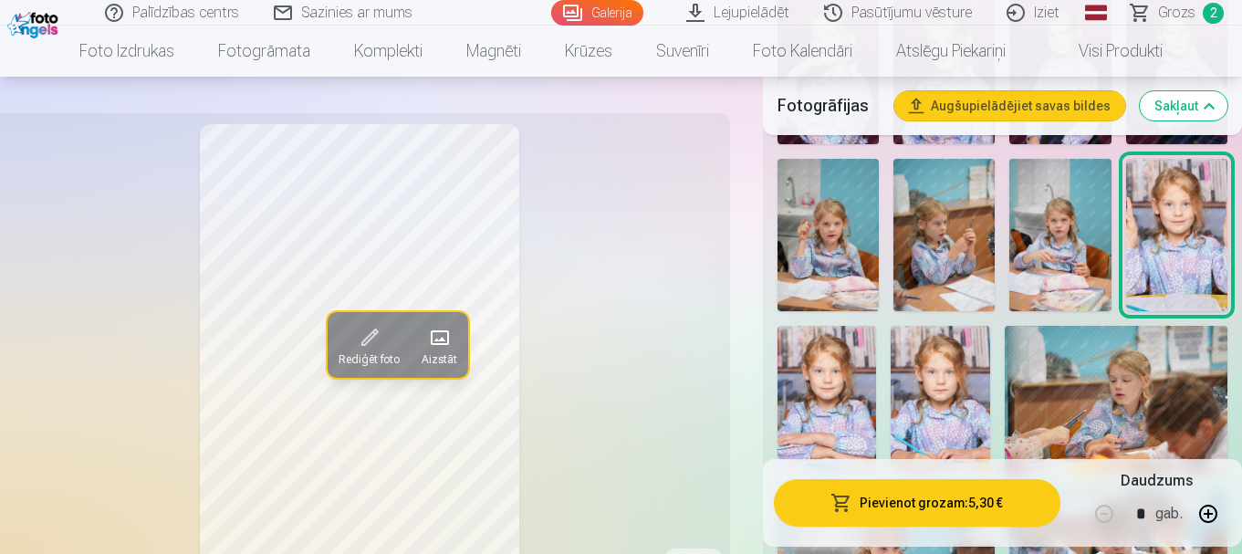
click at [833, 412] on img at bounding box center [826, 400] width 99 height 149
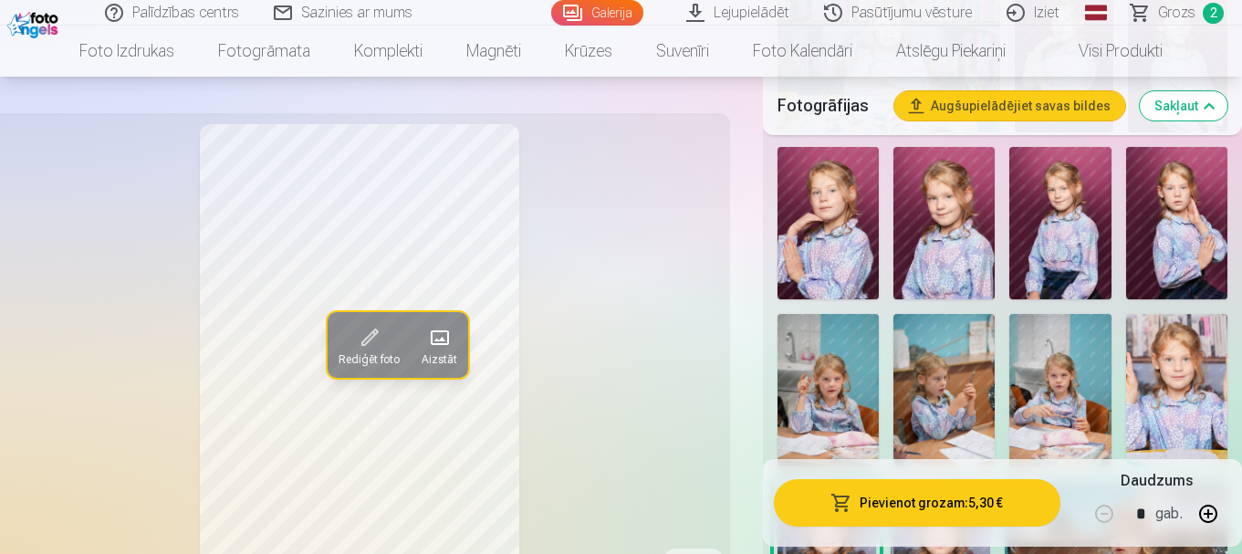
scroll to position [639, 0]
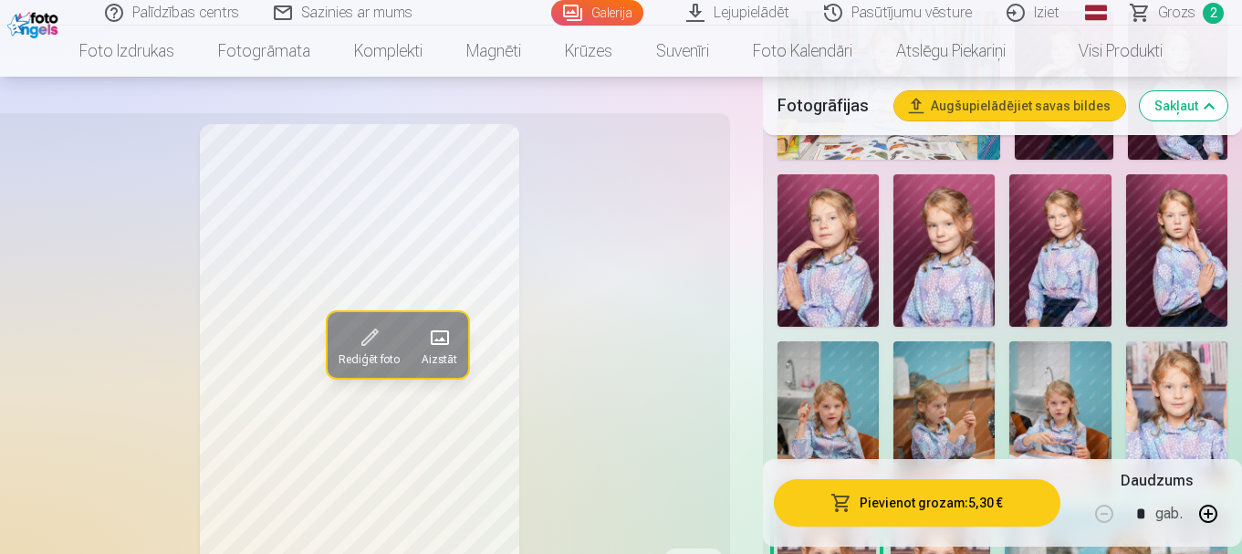
click at [938, 275] on img at bounding box center [943, 250] width 101 height 152
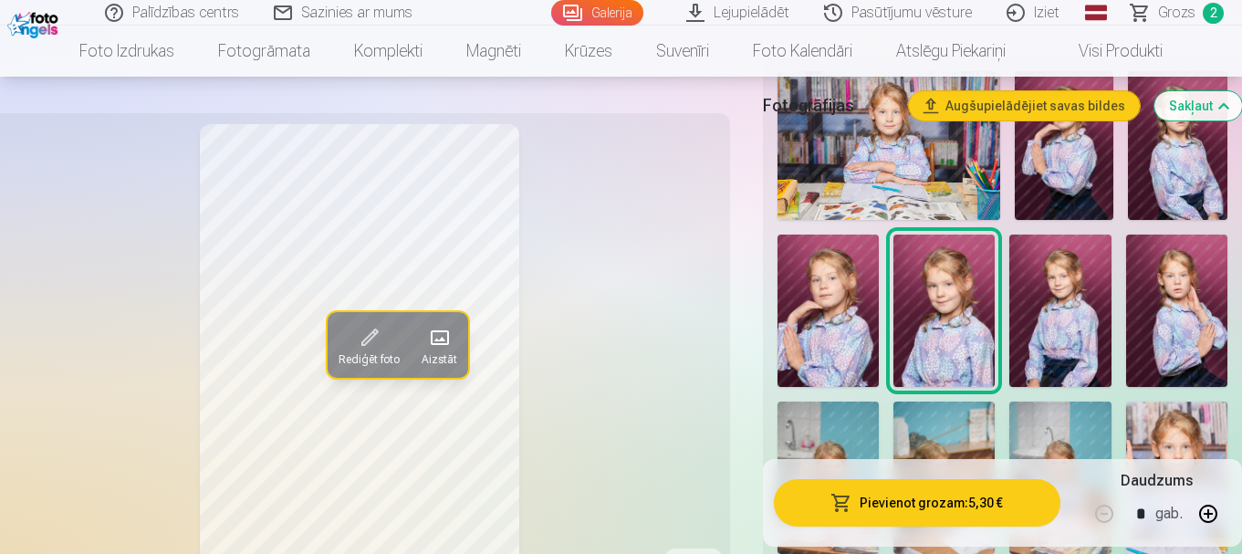
scroll to position [456, 0]
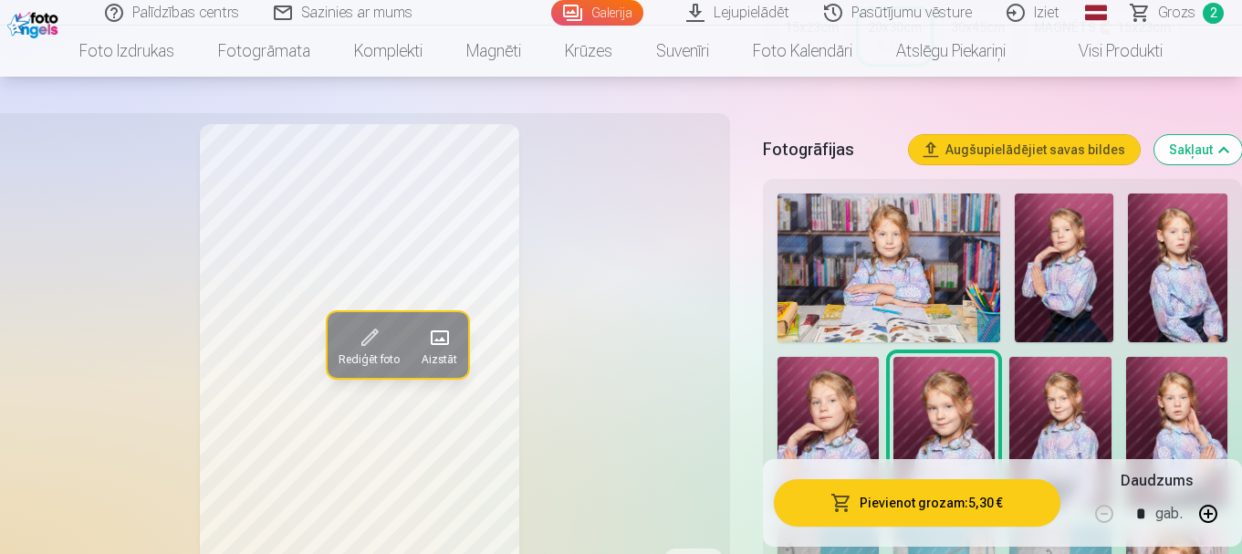
click at [1070, 317] on img at bounding box center [1064, 267] width 99 height 149
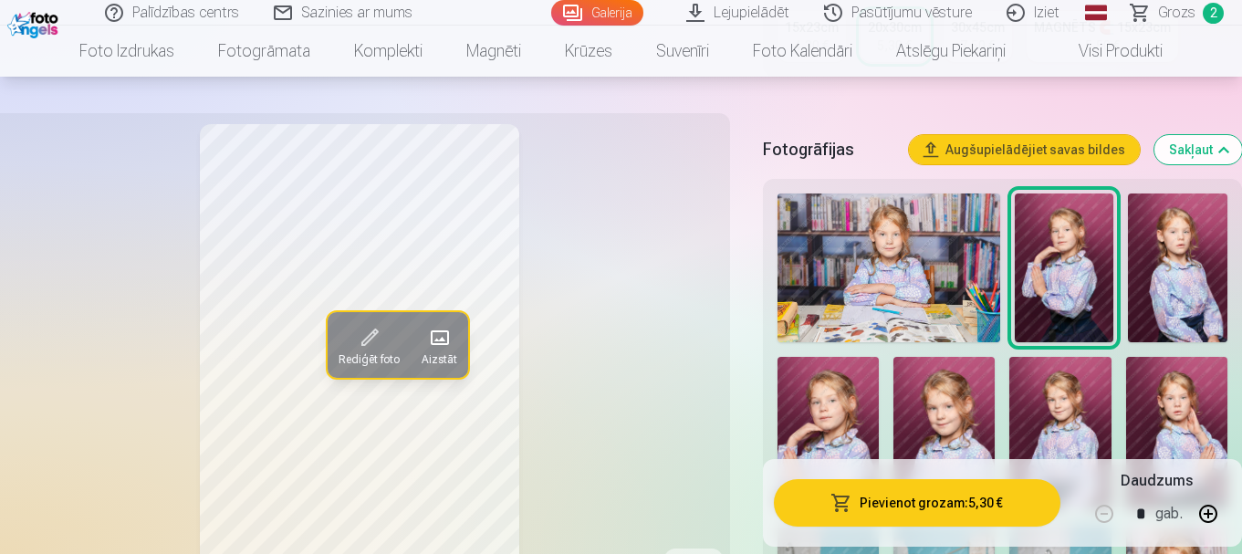
click at [837, 428] on img at bounding box center [827, 433] width 101 height 152
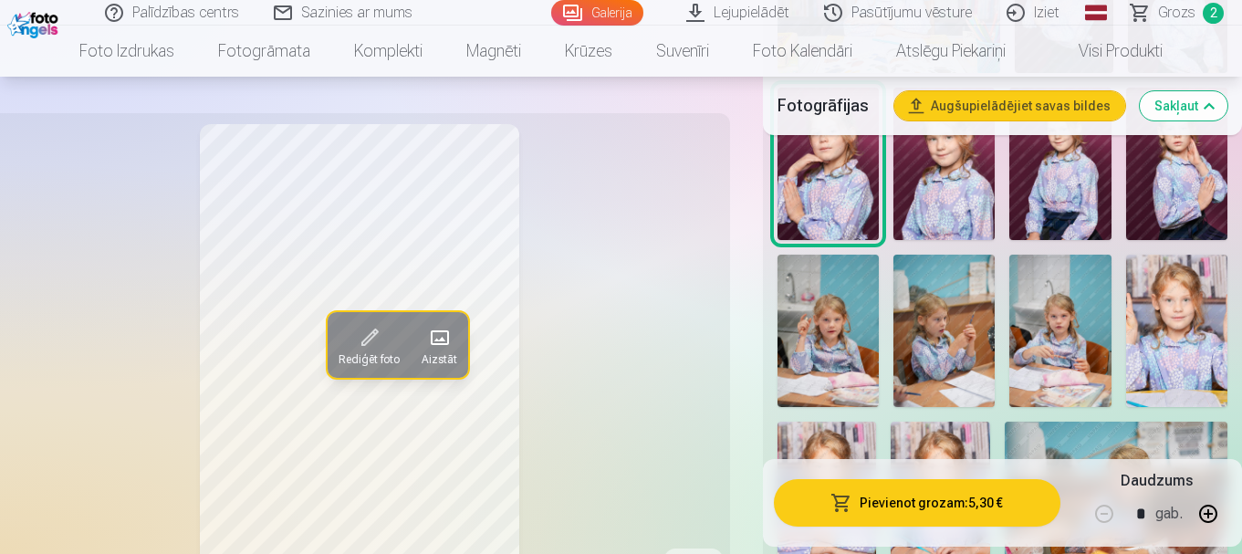
scroll to position [730, 0]
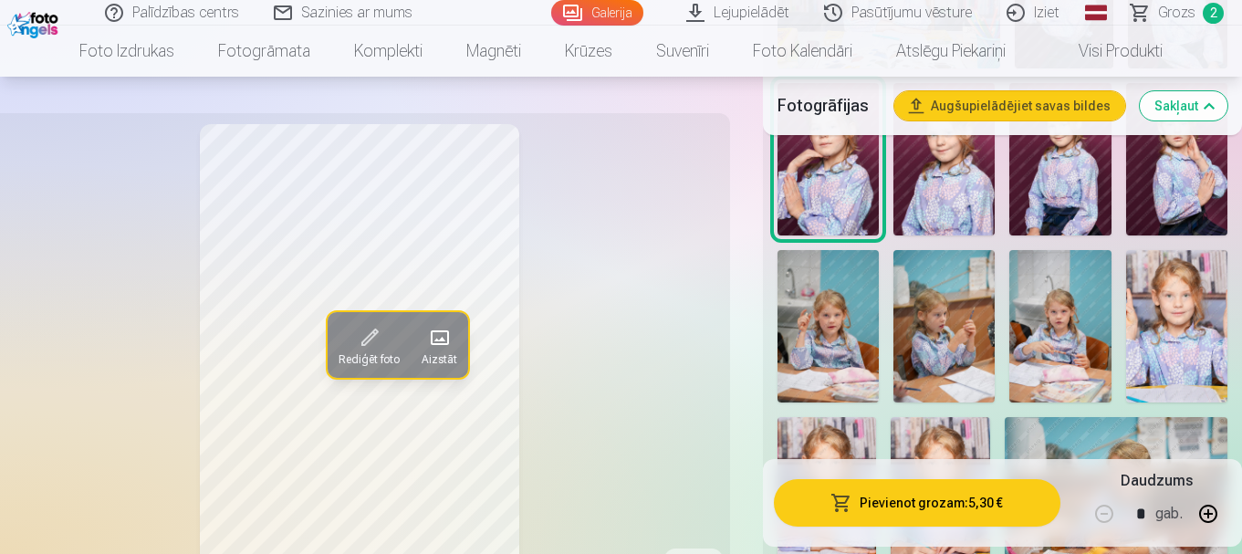
click at [1159, 194] on img at bounding box center [1176, 159] width 101 height 152
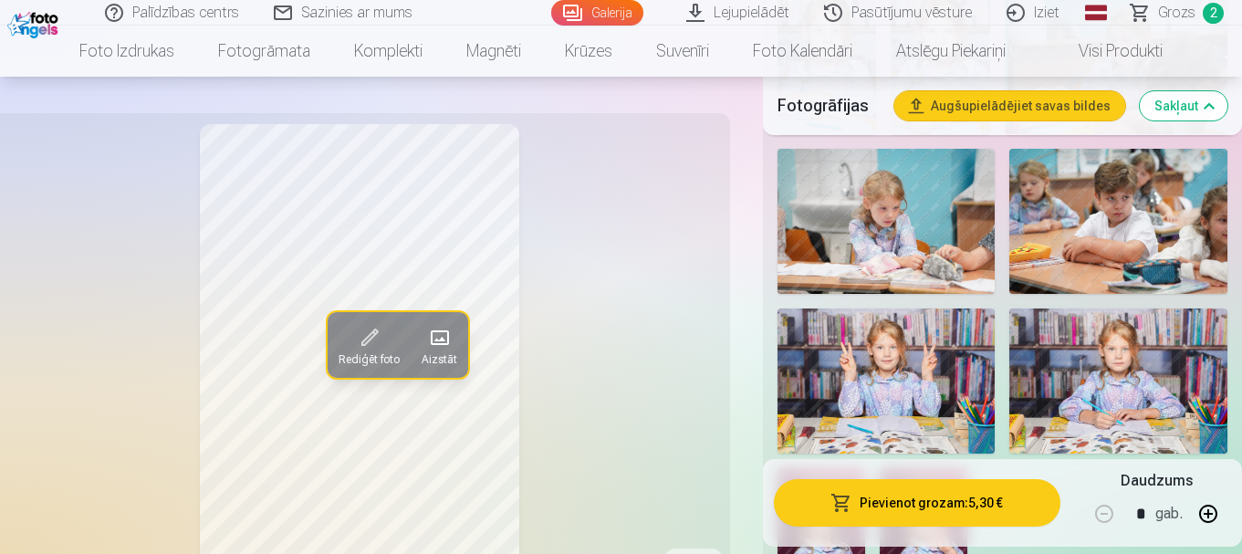
scroll to position [1278, 0]
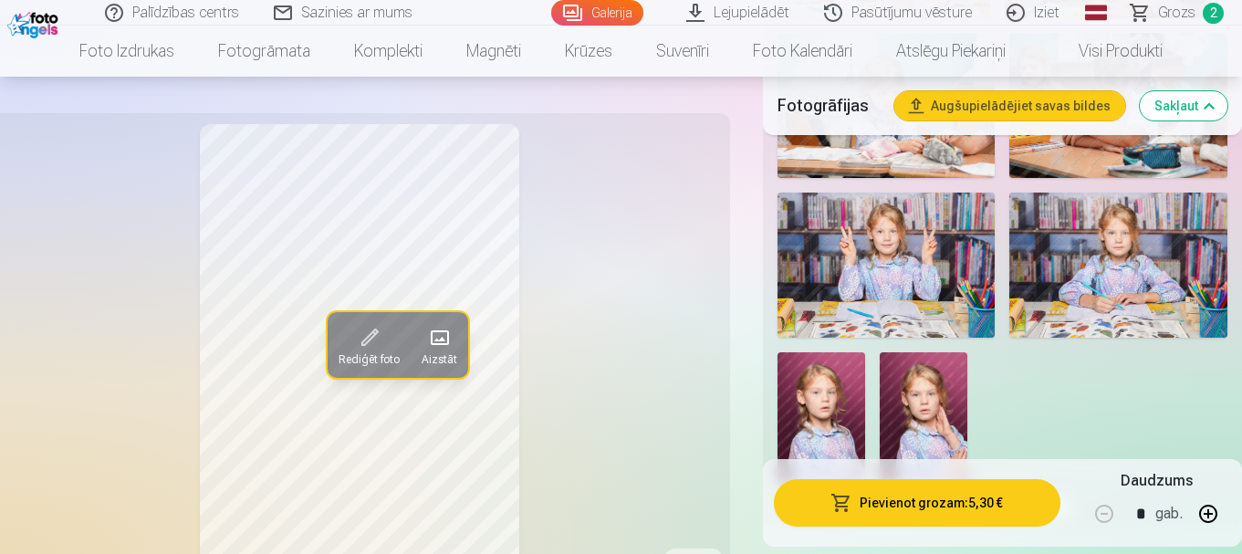
click at [930, 259] on img at bounding box center [886, 265] width 218 height 145
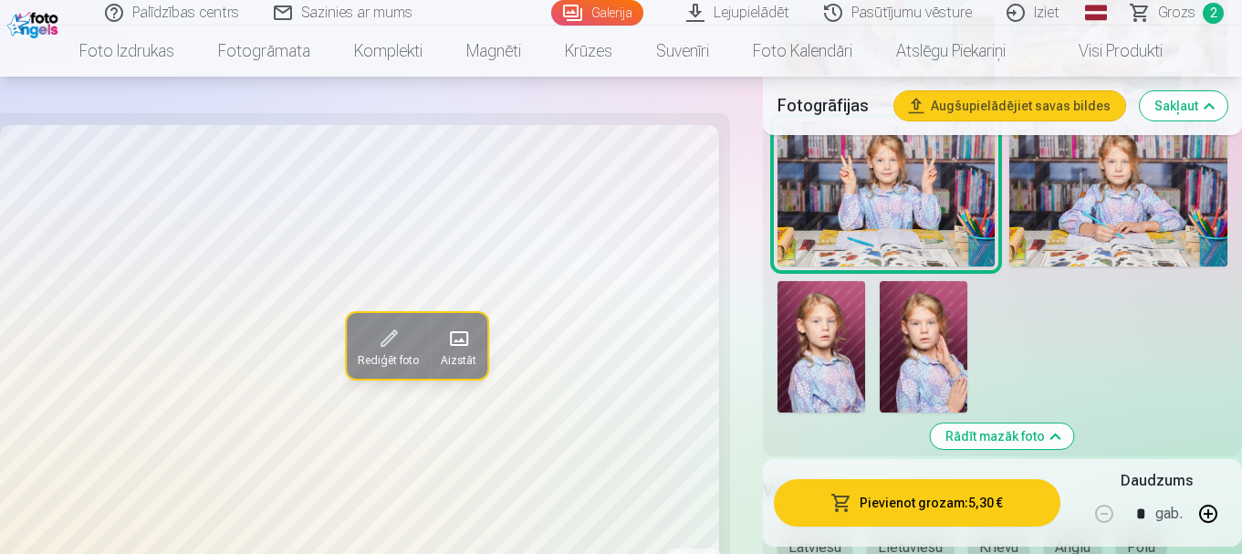
scroll to position [1369, 0]
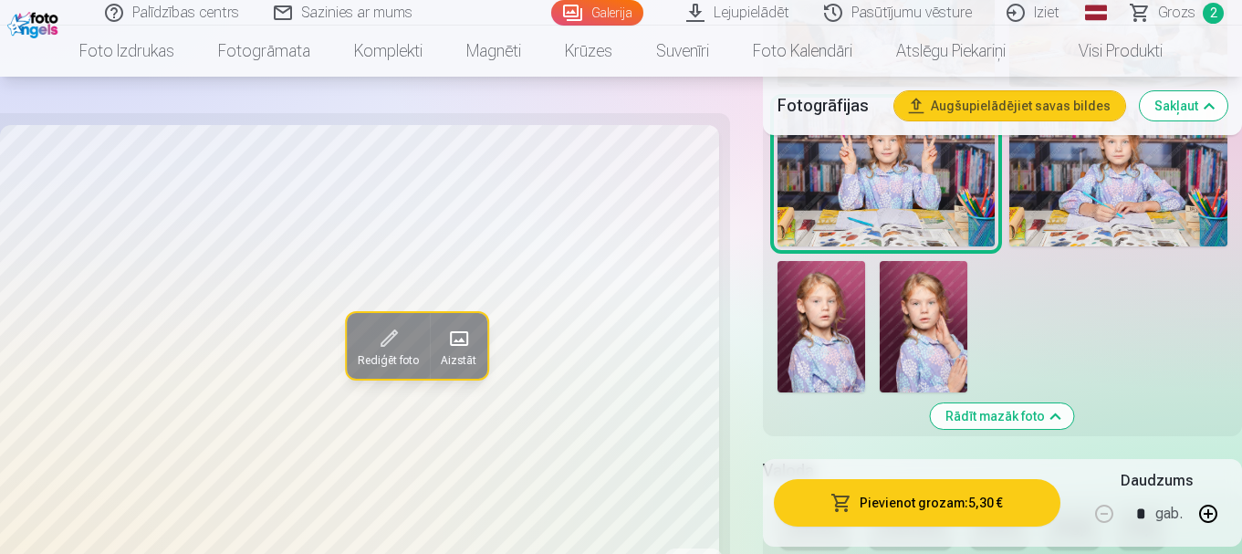
click at [1064, 218] on img at bounding box center [1118, 173] width 218 height 145
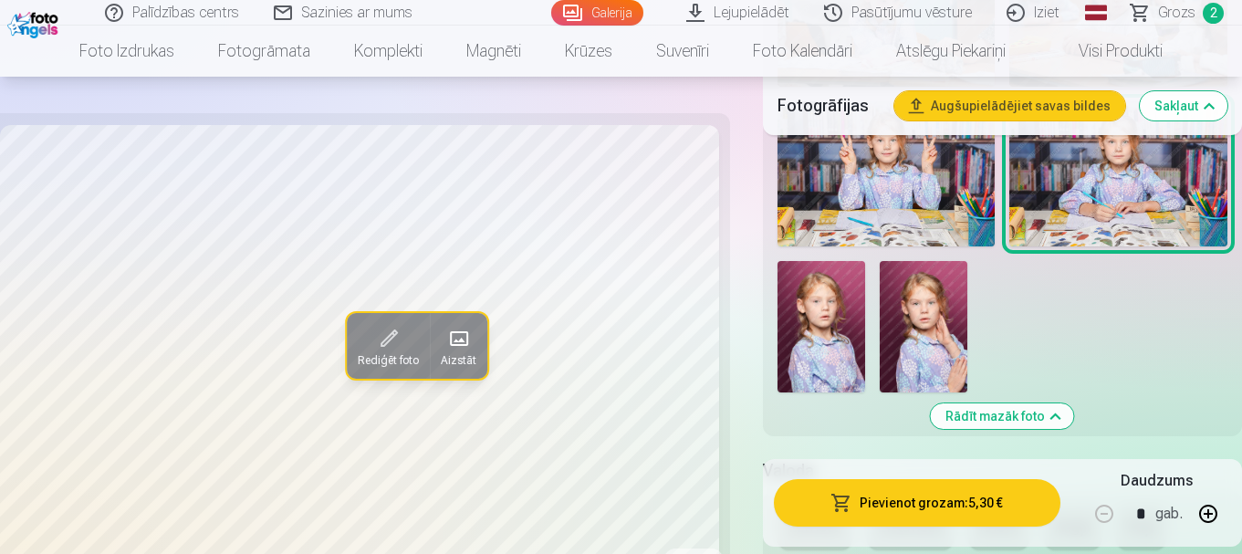
click at [871, 224] on img at bounding box center [886, 173] width 218 height 145
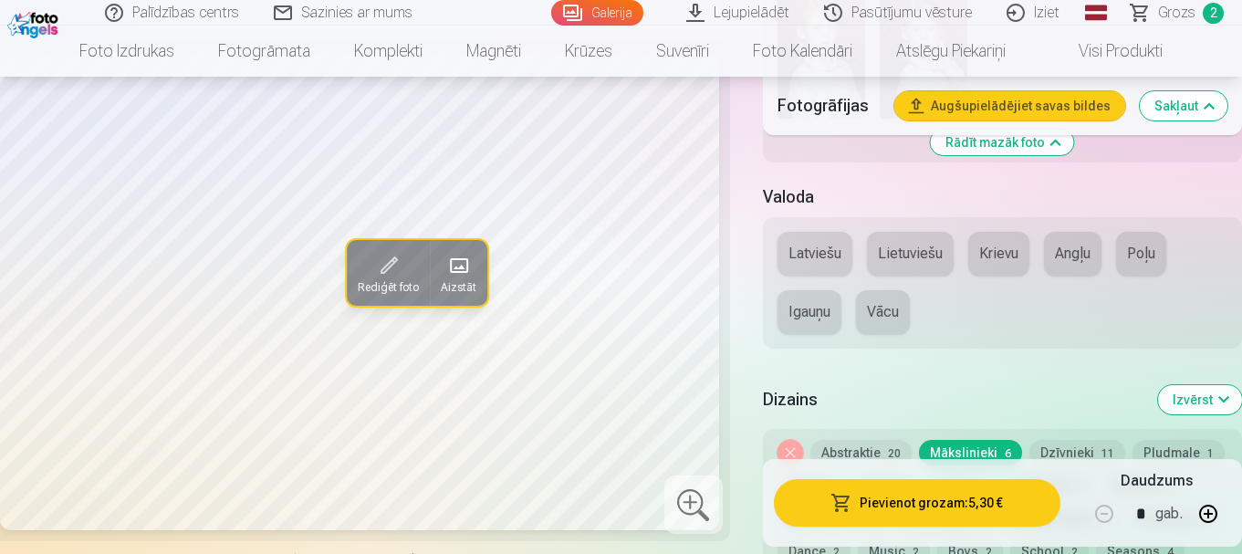
scroll to position [1734, 0]
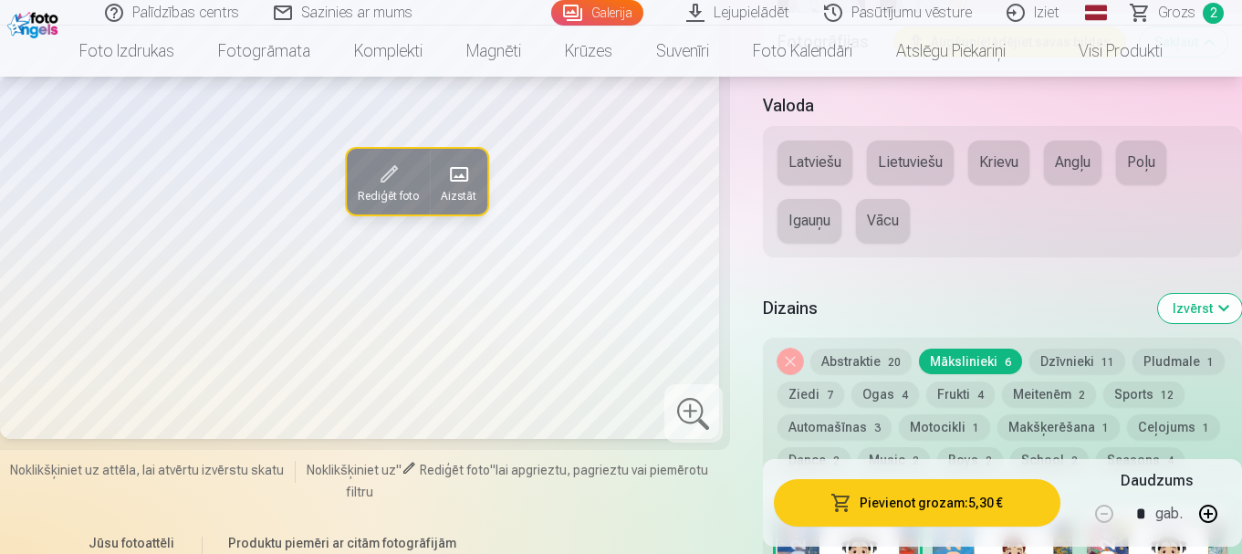
click at [1007, 174] on button "Krievu" at bounding box center [998, 163] width 61 height 44
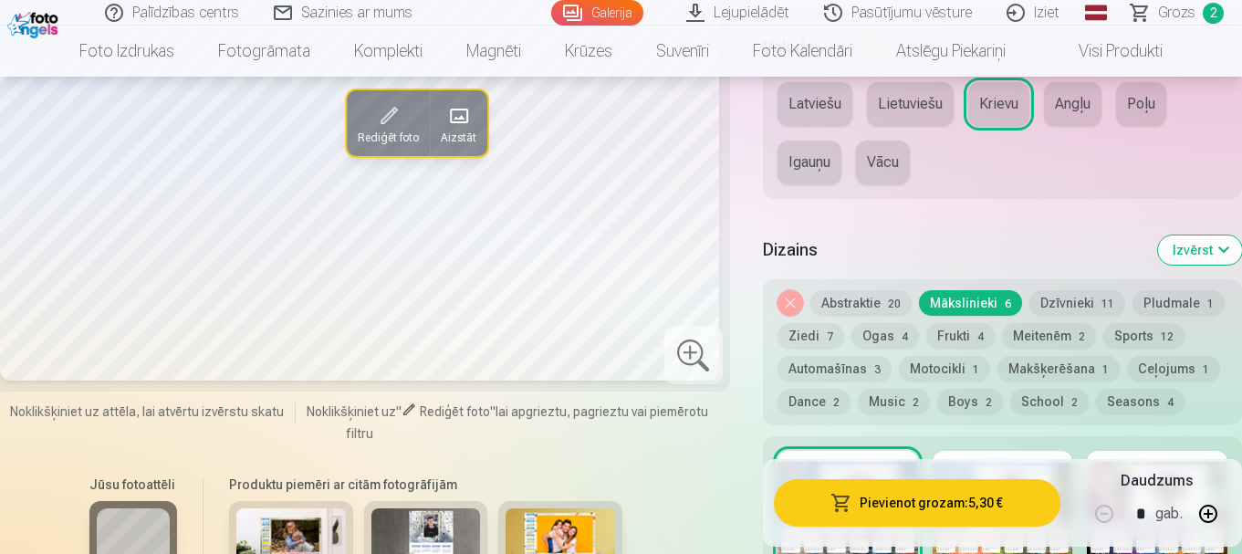
scroll to position [1825, 0]
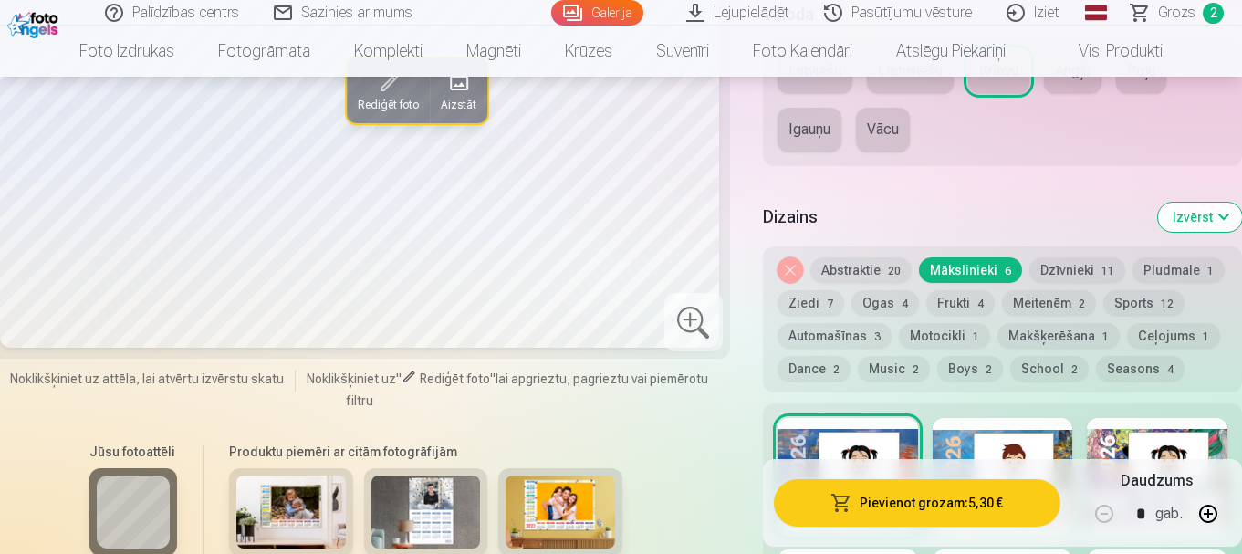
click at [1135, 337] on button "Ceļojums 1" at bounding box center [1173, 336] width 93 height 26
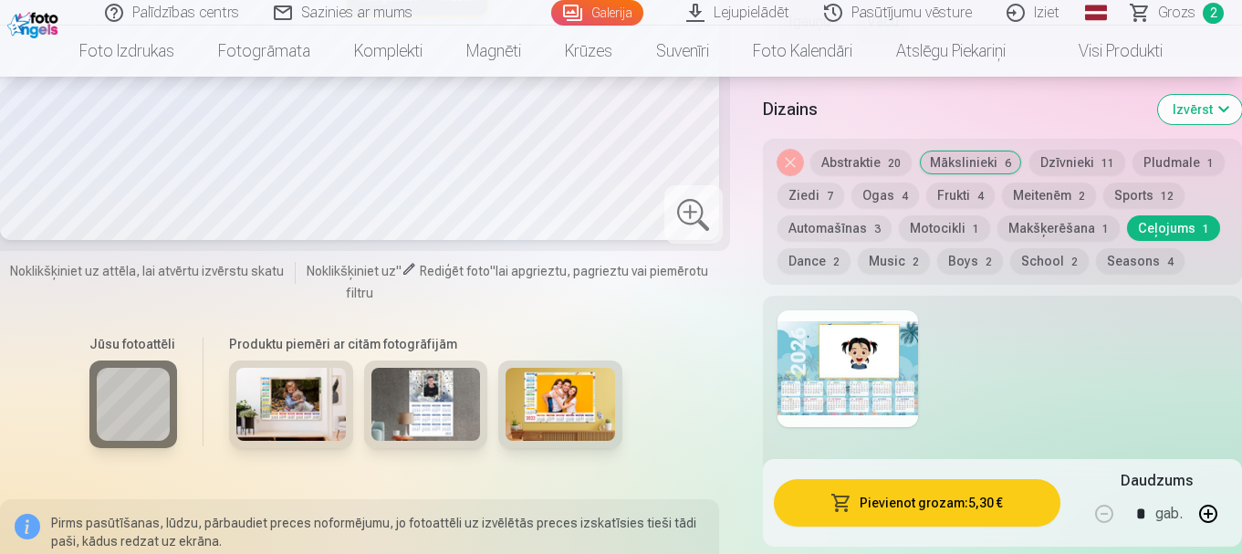
scroll to position [1916, 0]
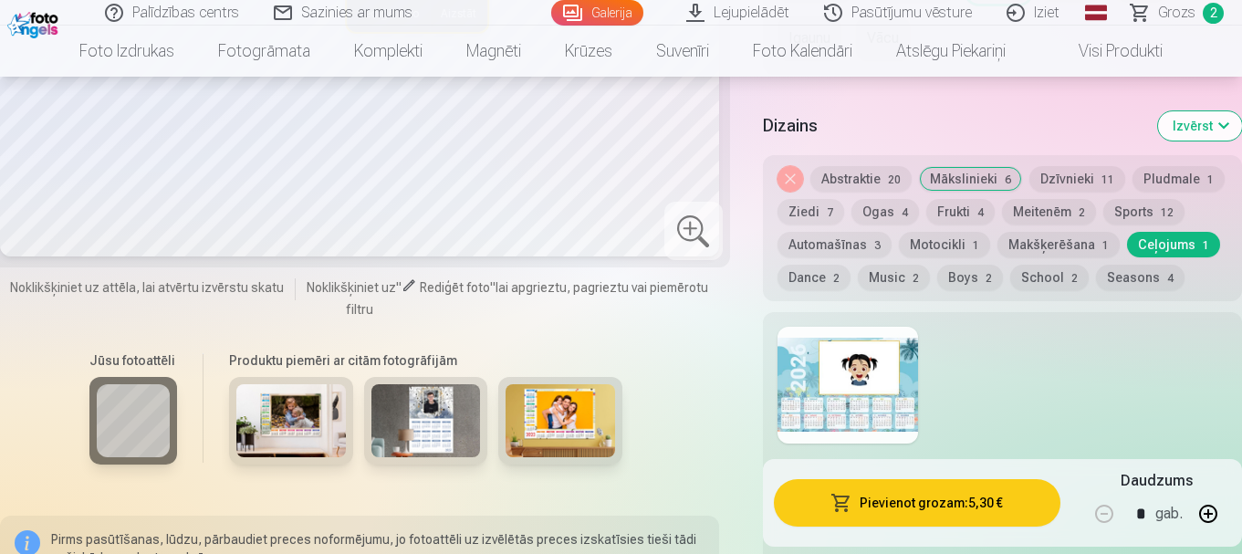
click at [1037, 281] on button "School 2" at bounding box center [1049, 278] width 78 height 26
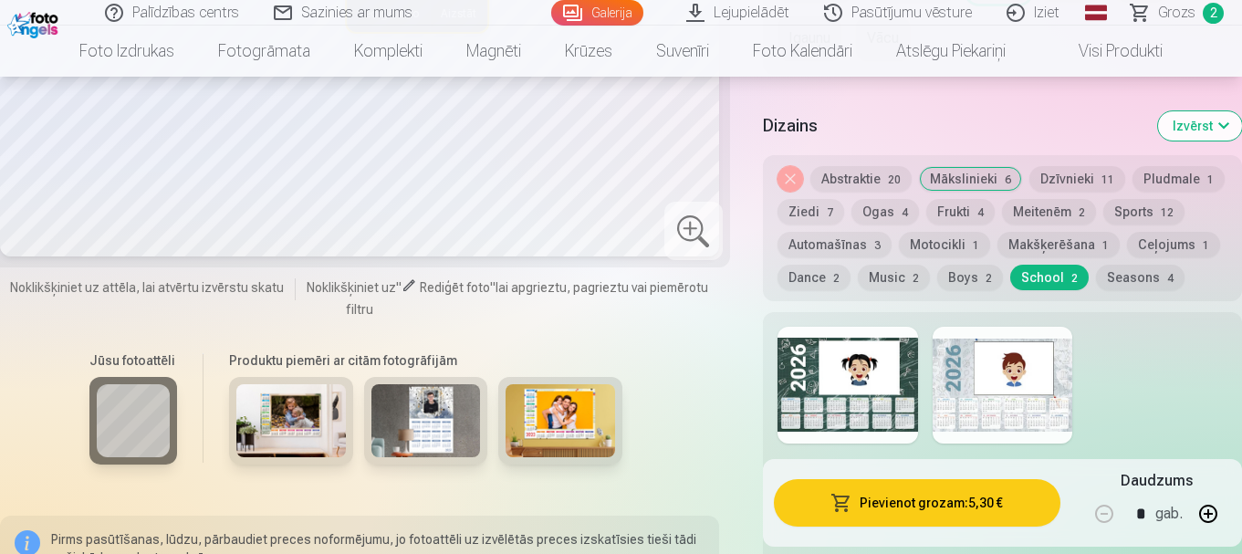
click at [971, 398] on div at bounding box center [1003, 385] width 141 height 117
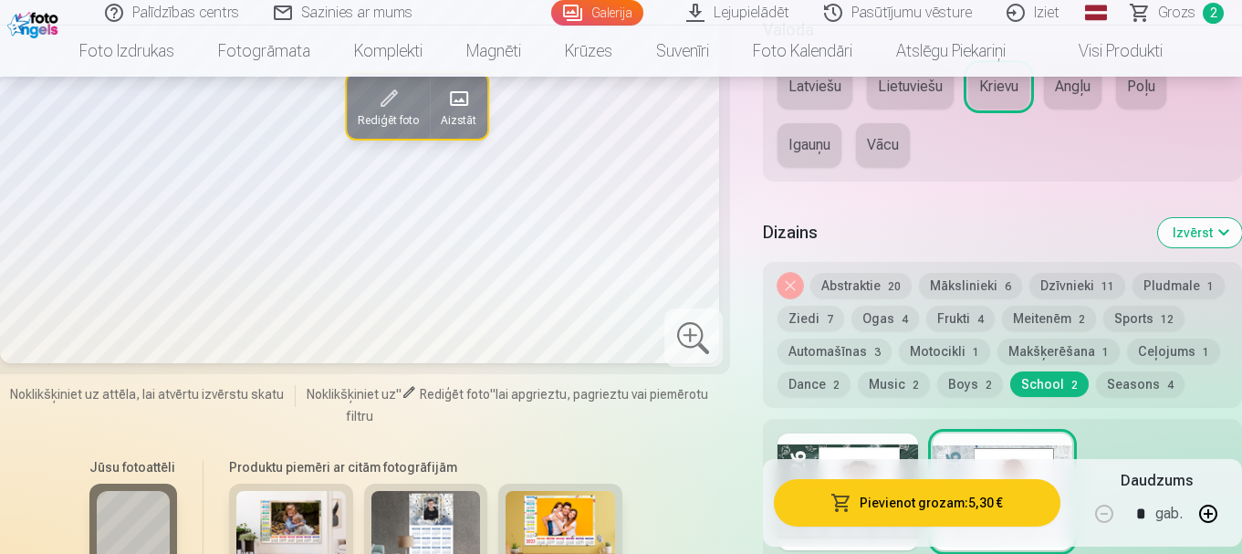
scroll to position [1825, 0]
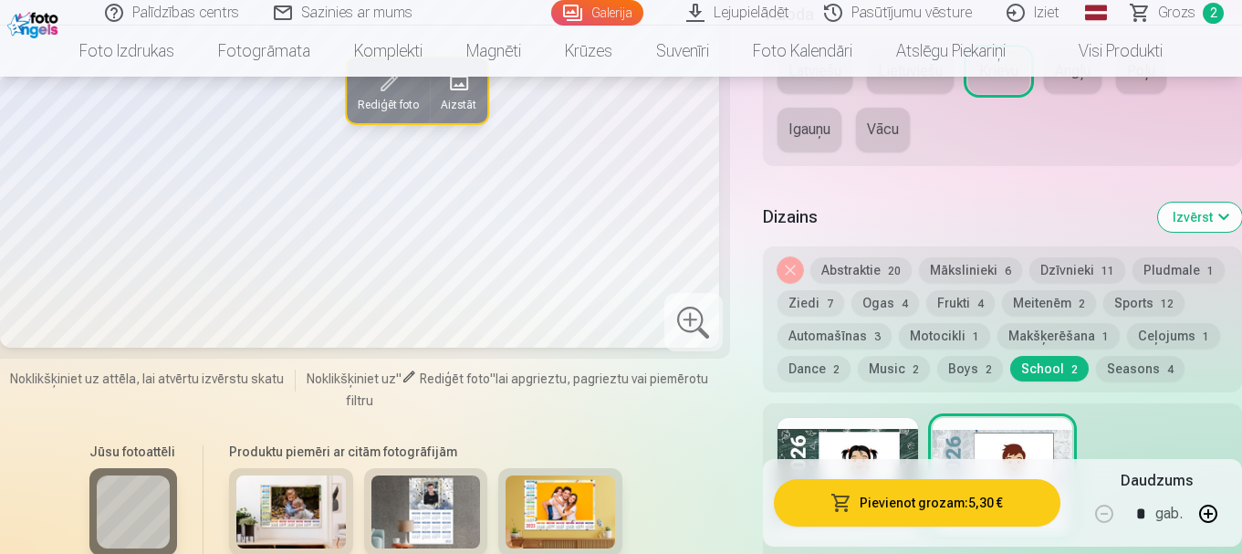
click at [939, 277] on button "Mākslinieki 6" at bounding box center [970, 270] width 103 height 26
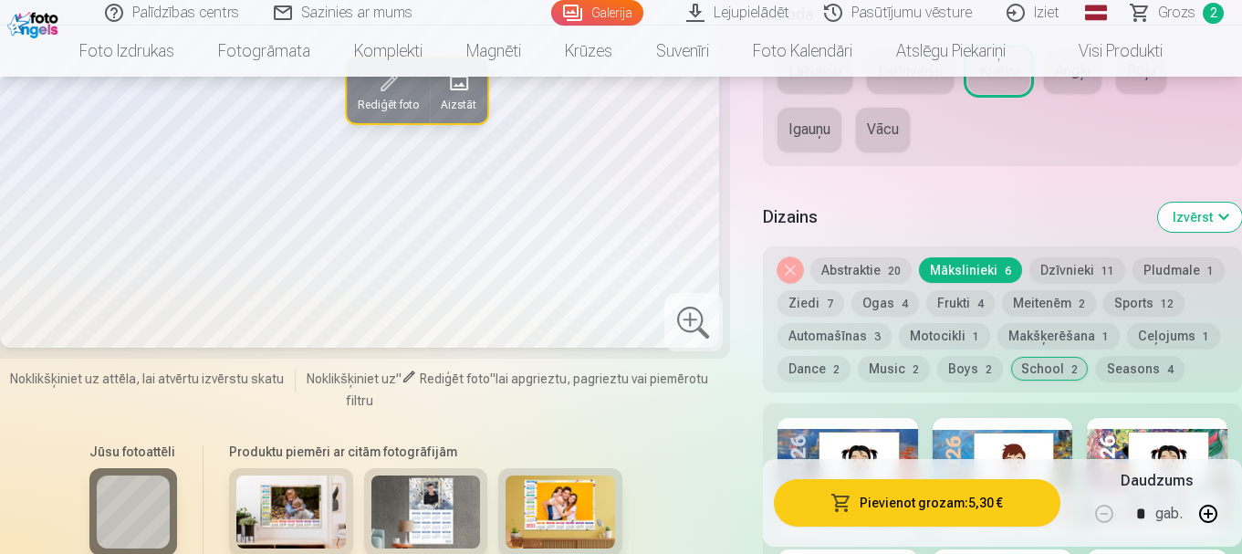
click at [1035, 310] on button "Meitenēm 2" at bounding box center [1049, 303] width 94 height 26
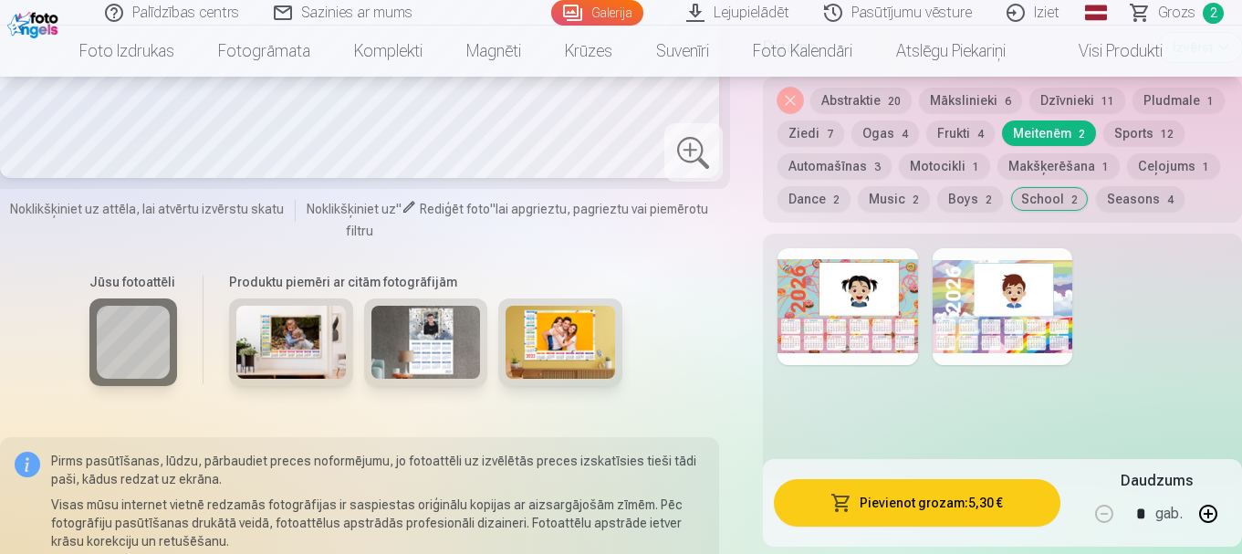
scroll to position [2008, 0]
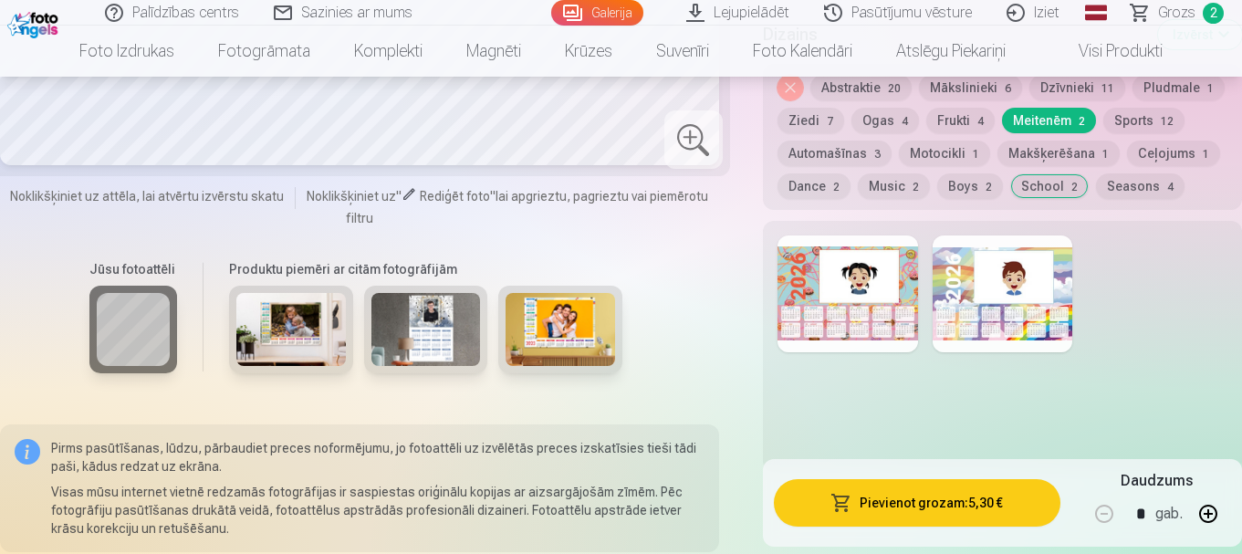
click at [997, 311] on div at bounding box center [1003, 293] width 141 height 117
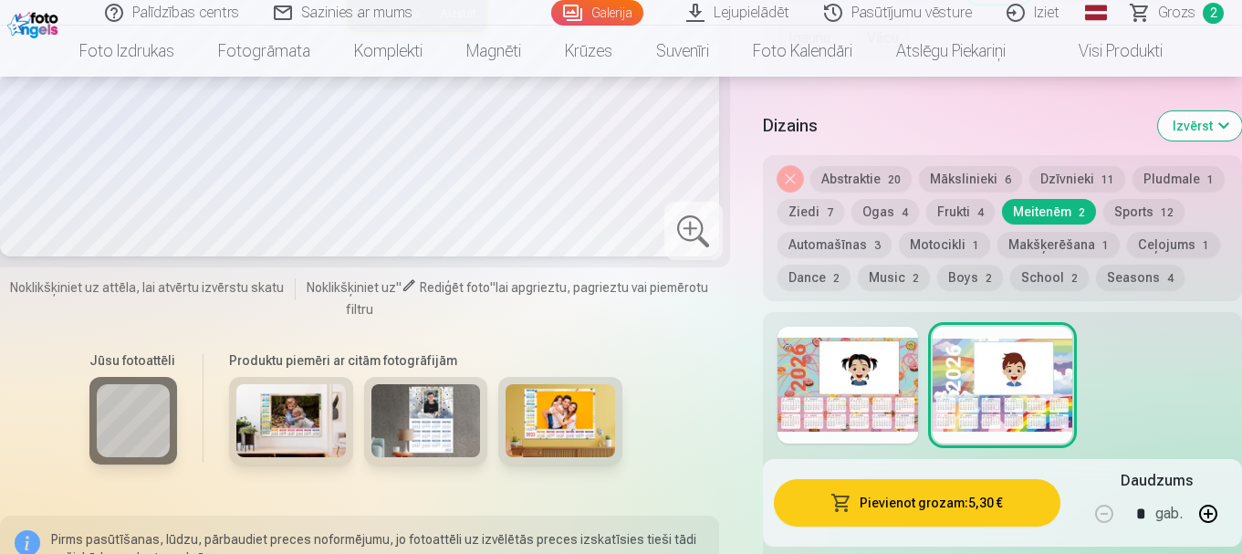
click at [814, 383] on div at bounding box center [847, 385] width 141 height 117
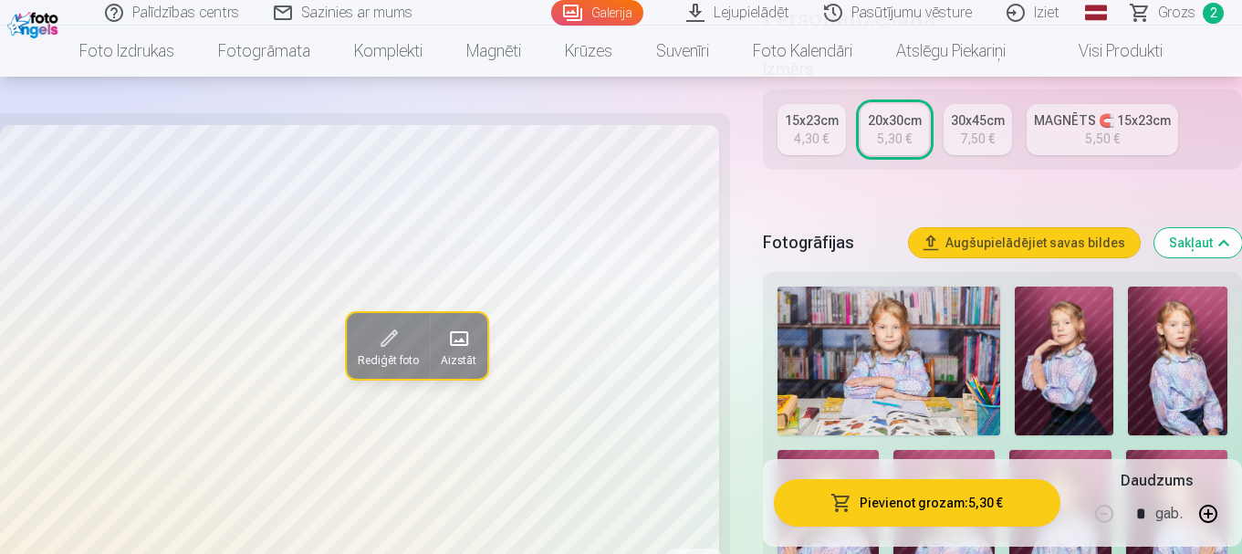
scroll to position [365, 0]
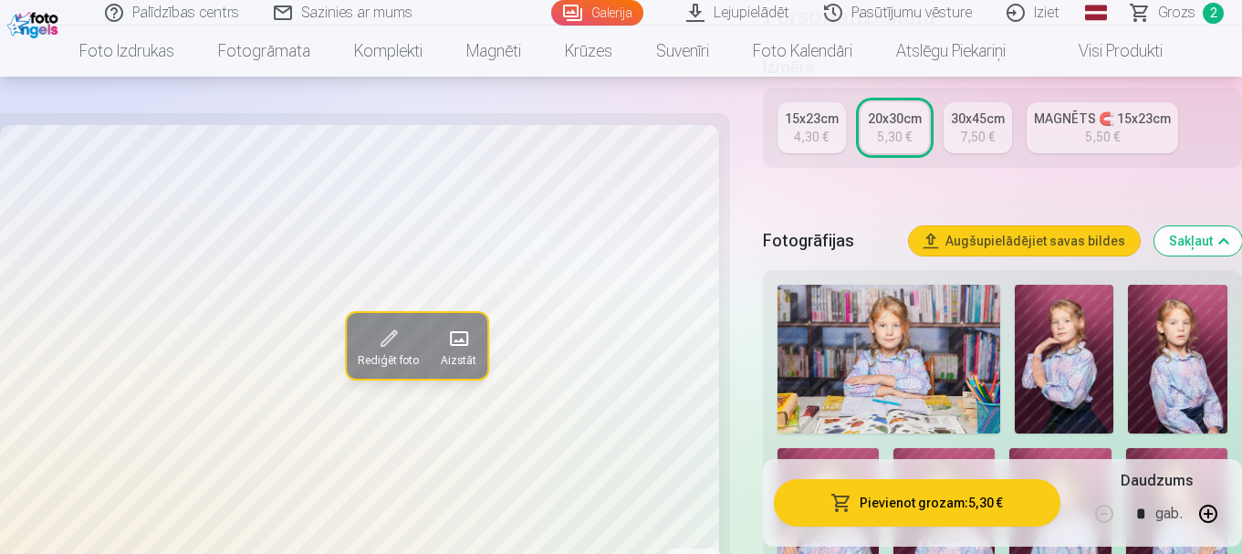
click at [808, 338] on img at bounding box center [888, 359] width 223 height 149
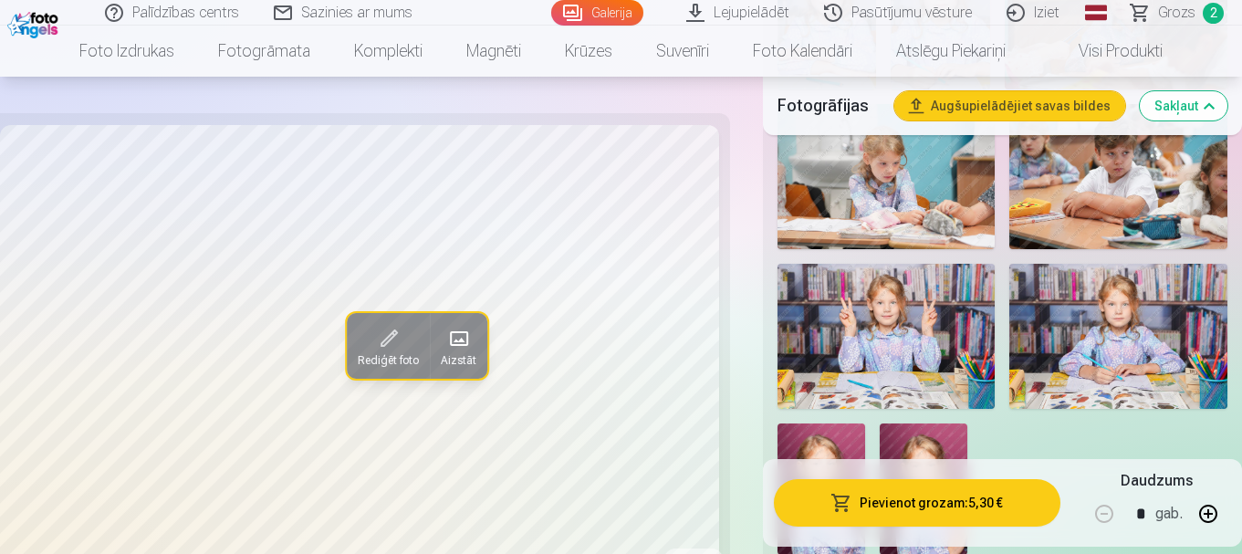
scroll to position [1278, 0]
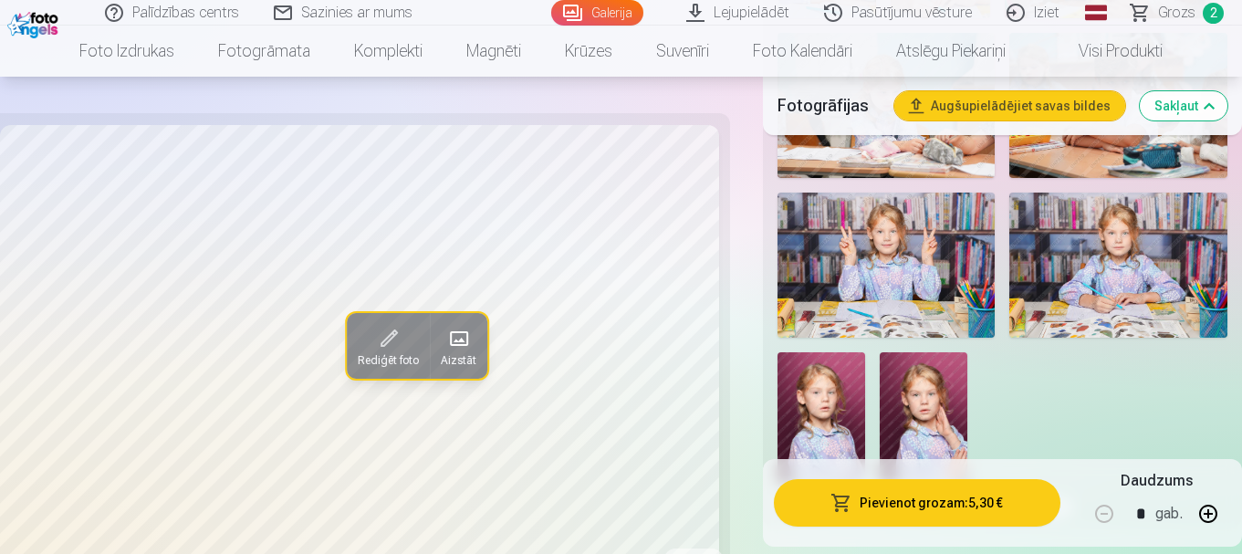
click at [861, 303] on img at bounding box center [886, 265] width 218 height 145
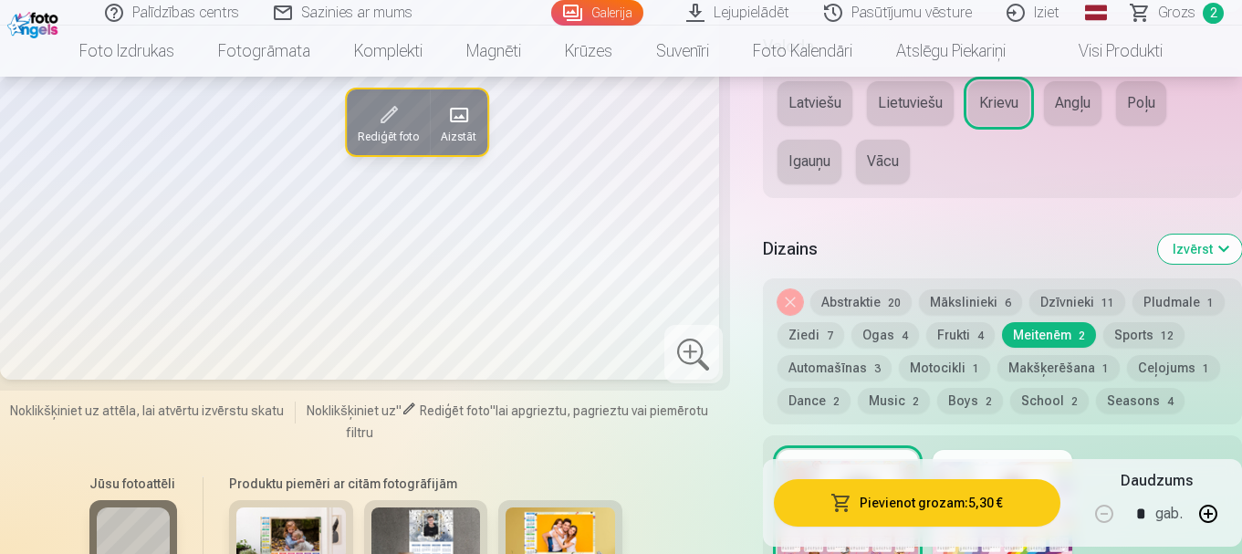
scroll to position [1825, 0]
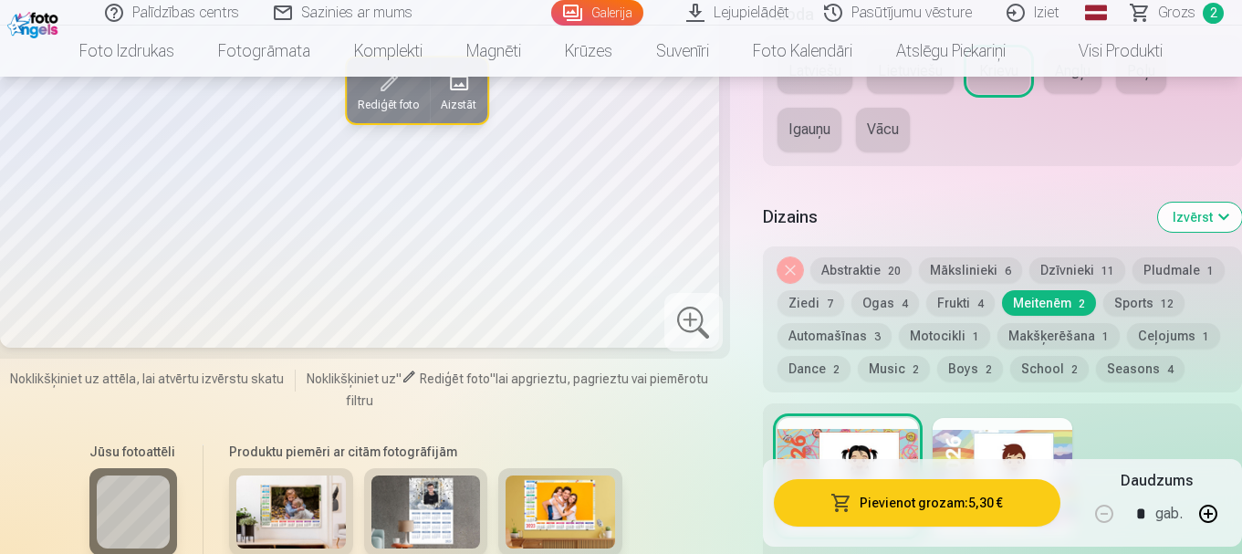
click at [809, 365] on button "Dance 2" at bounding box center [813, 369] width 73 height 26
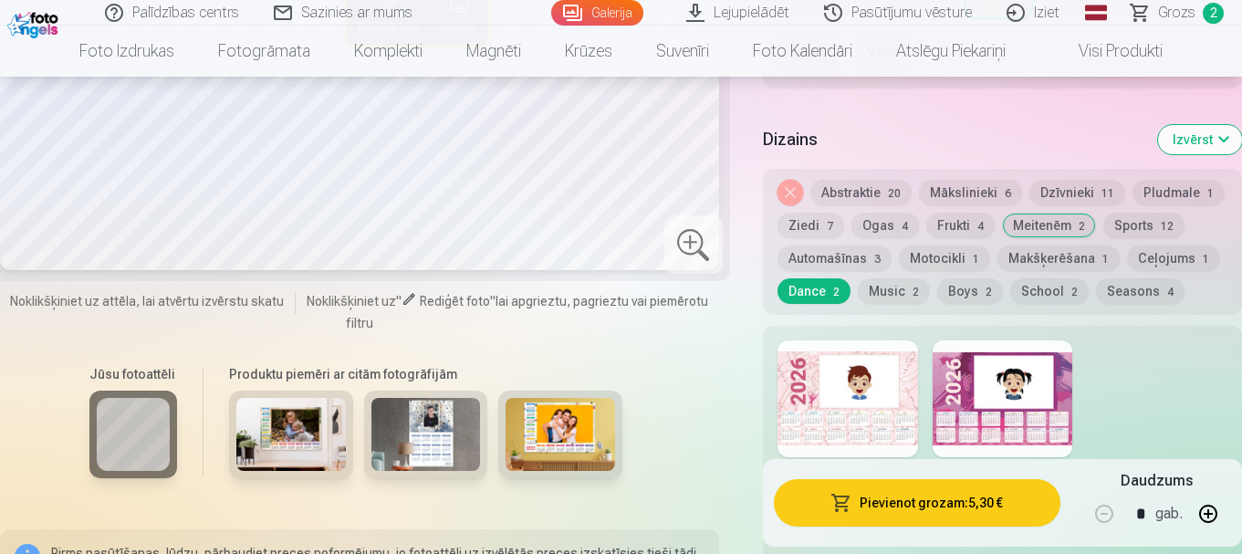
scroll to position [2008, 0]
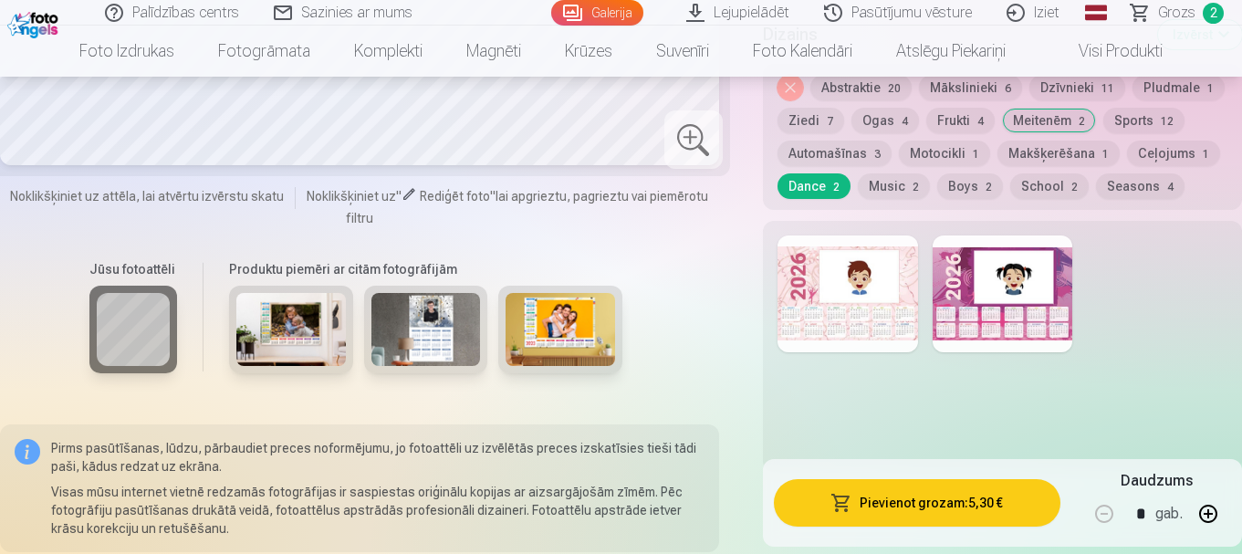
click at [947, 311] on div at bounding box center [1003, 293] width 141 height 117
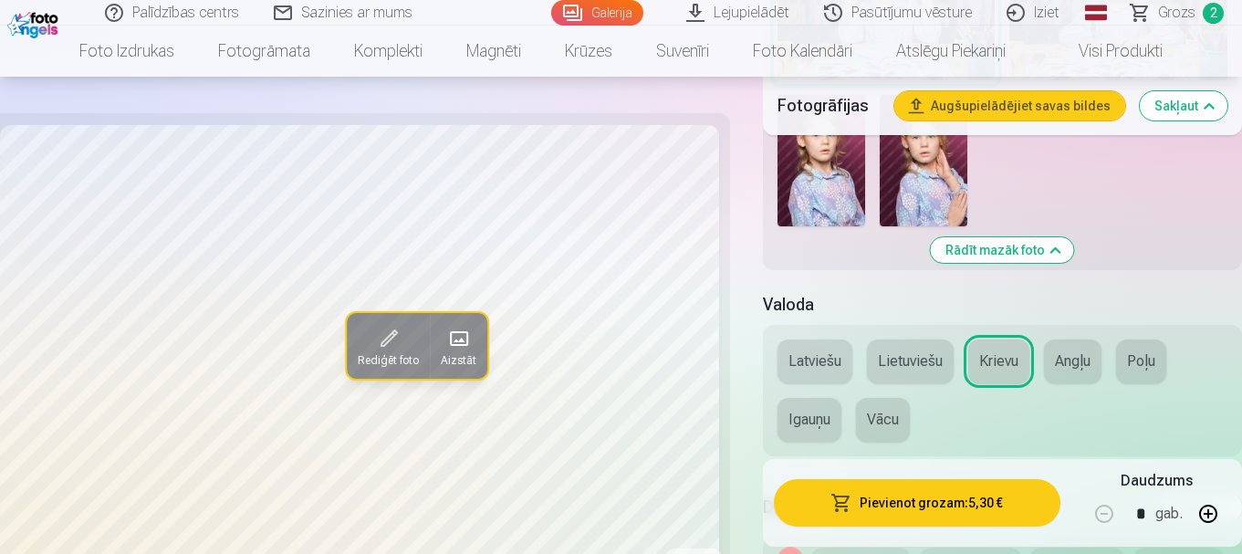
scroll to position [1825, 0]
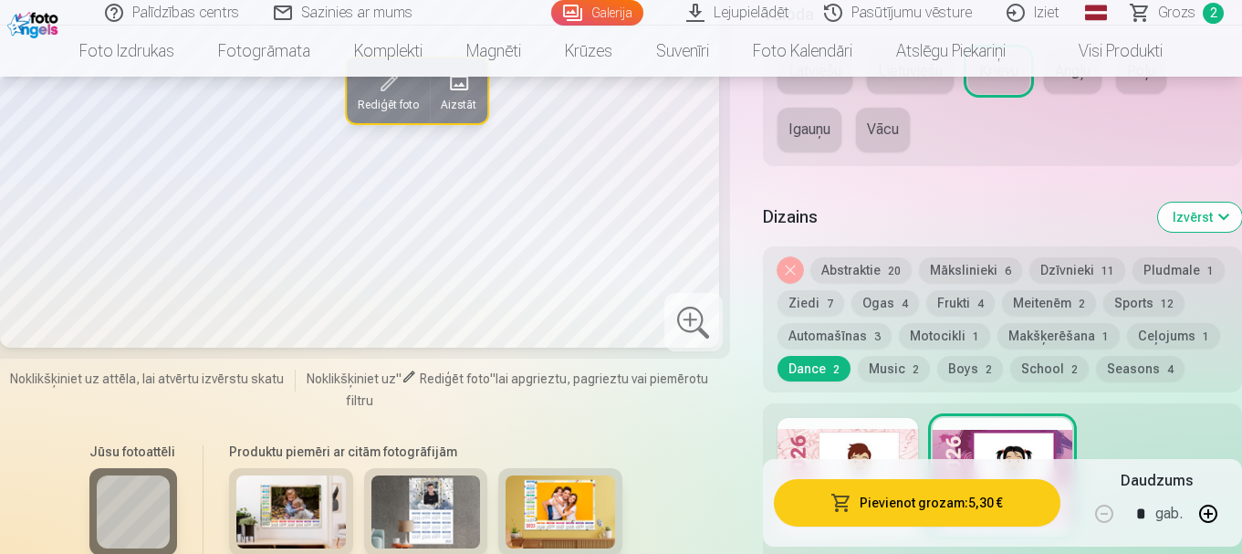
click at [888, 364] on button "Music 2" at bounding box center [894, 369] width 72 height 26
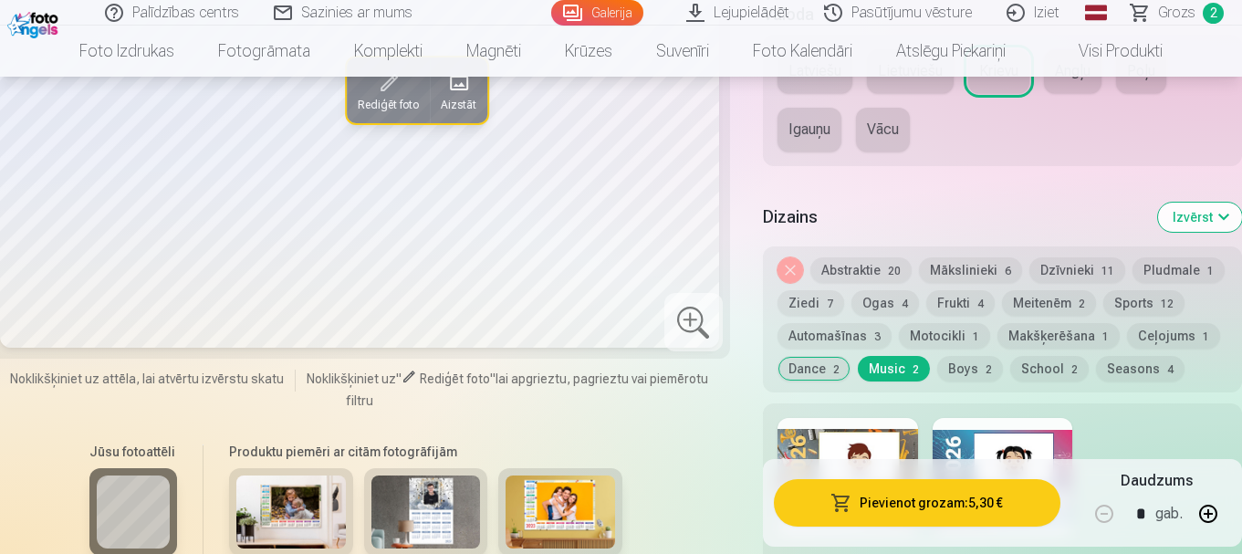
scroll to position [2008, 0]
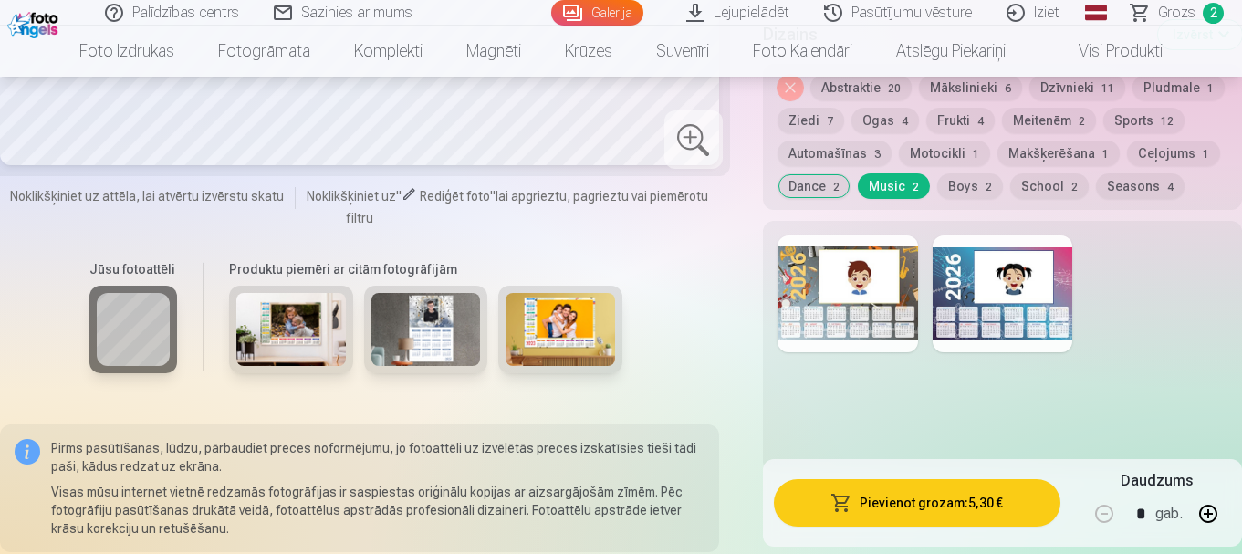
click at [849, 307] on div at bounding box center [847, 293] width 141 height 117
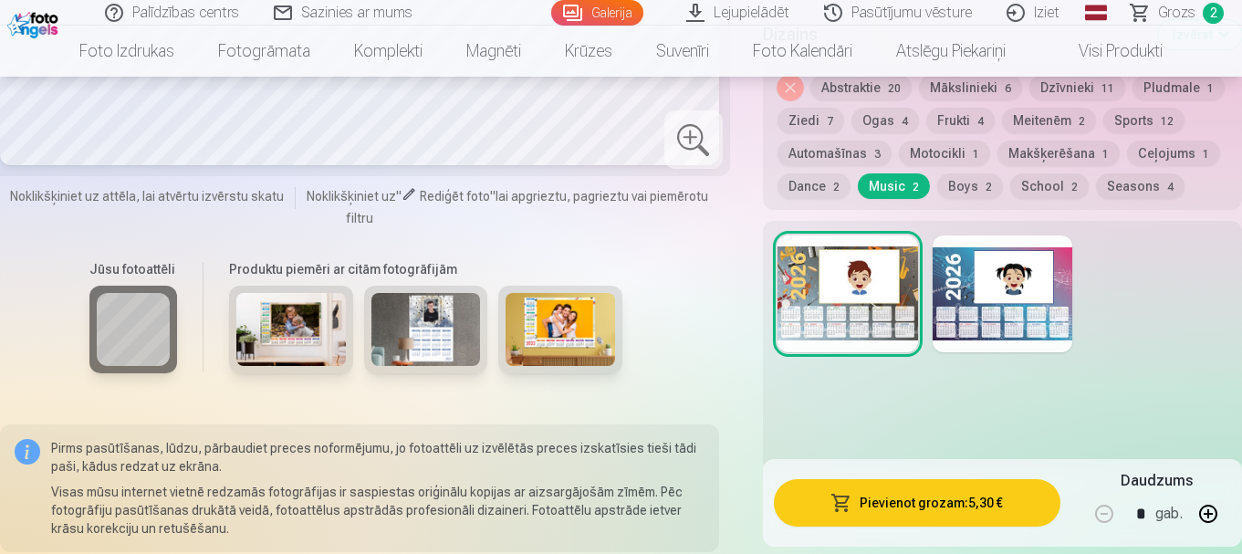
click at [946, 313] on div at bounding box center [1003, 293] width 141 height 117
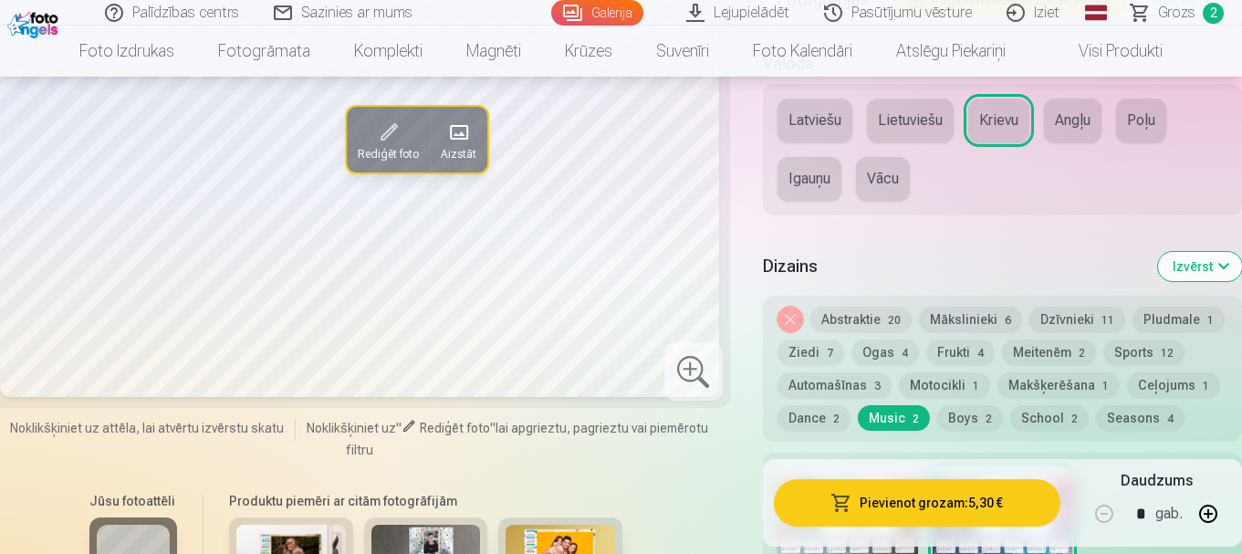
scroll to position [1825, 0]
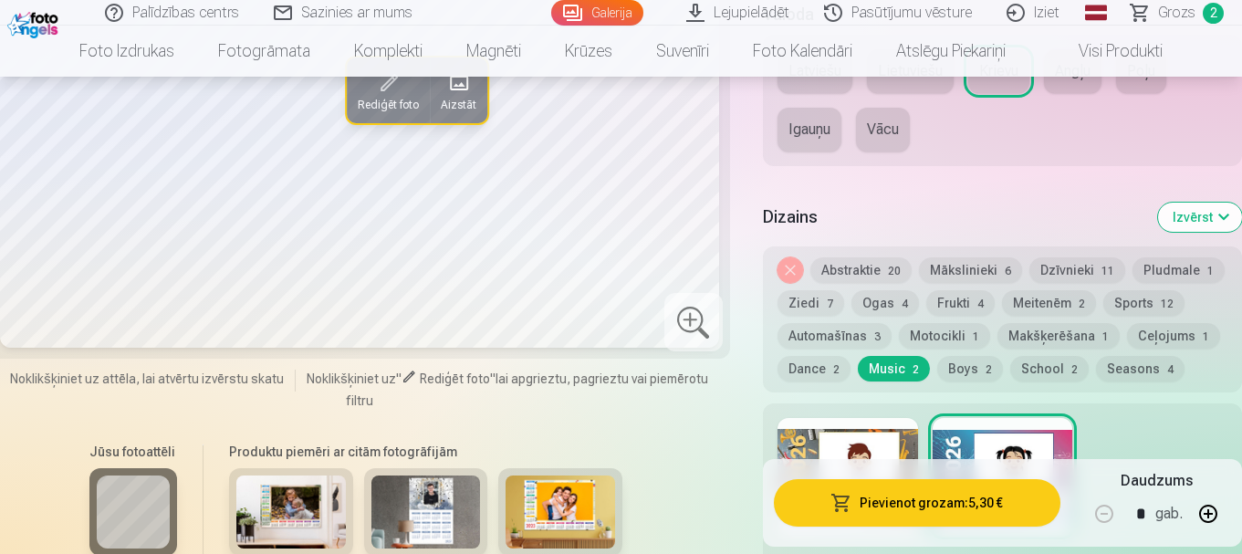
click at [1042, 270] on button "Dzīvnieki 11" at bounding box center [1077, 270] width 96 height 26
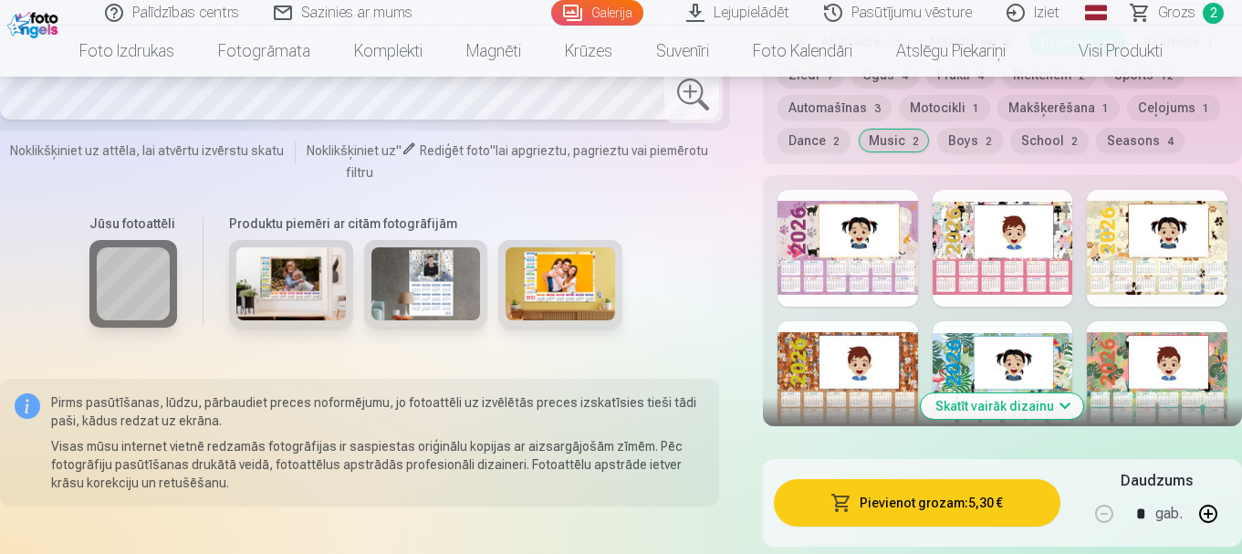
scroll to position [2099, 0]
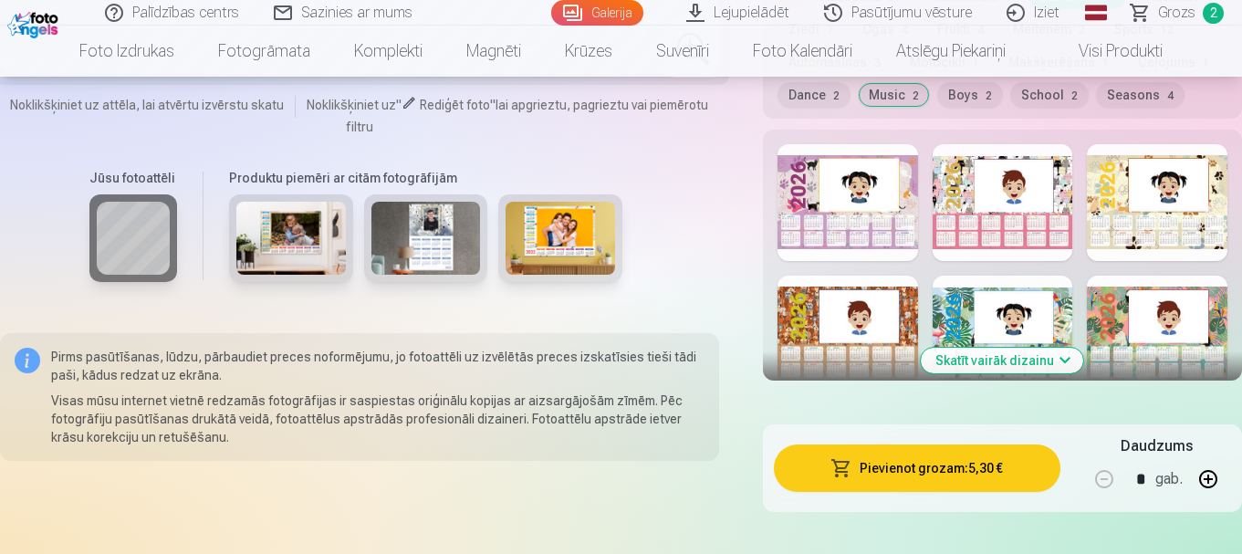
click at [806, 230] on div at bounding box center [847, 202] width 141 height 117
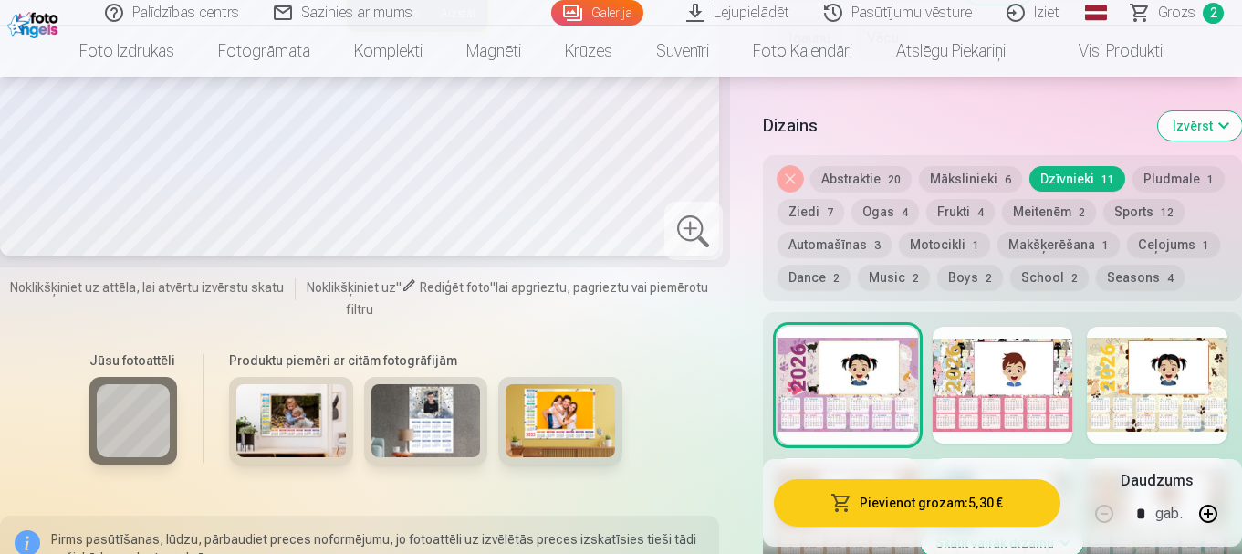
scroll to position [2008, 0]
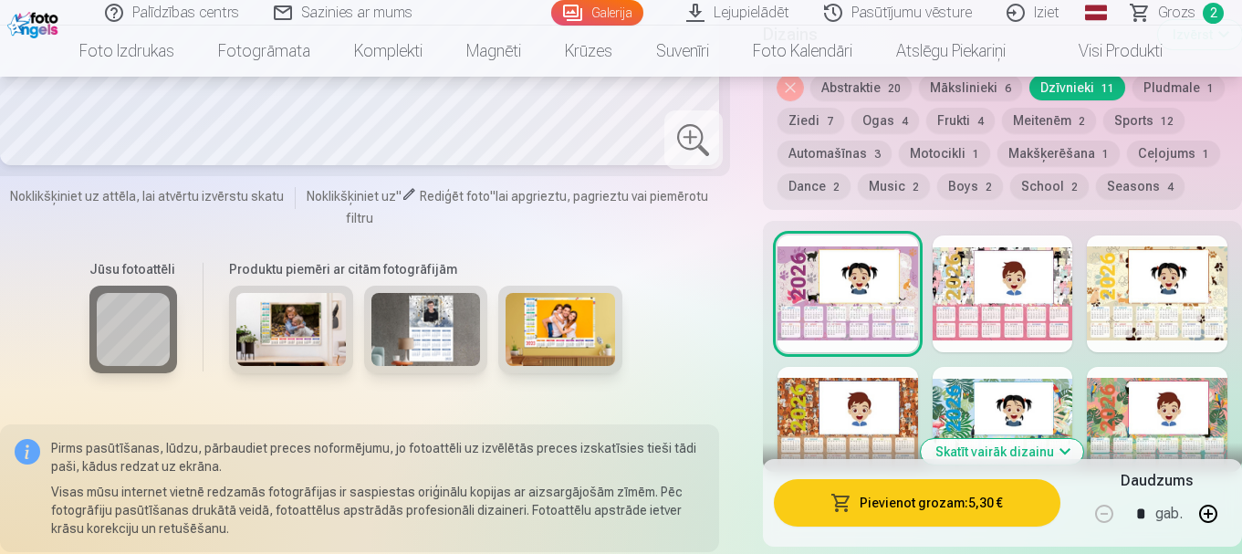
click at [1151, 194] on button "Seasons 4" at bounding box center [1140, 186] width 89 height 26
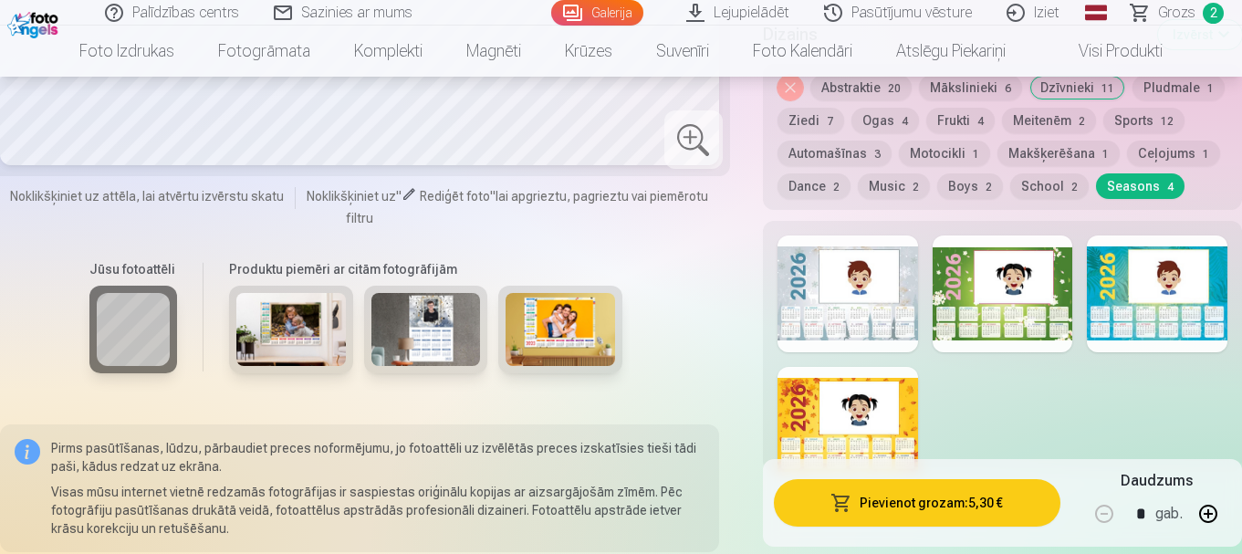
click at [882, 288] on div at bounding box center [847, 293] width 141 height 117
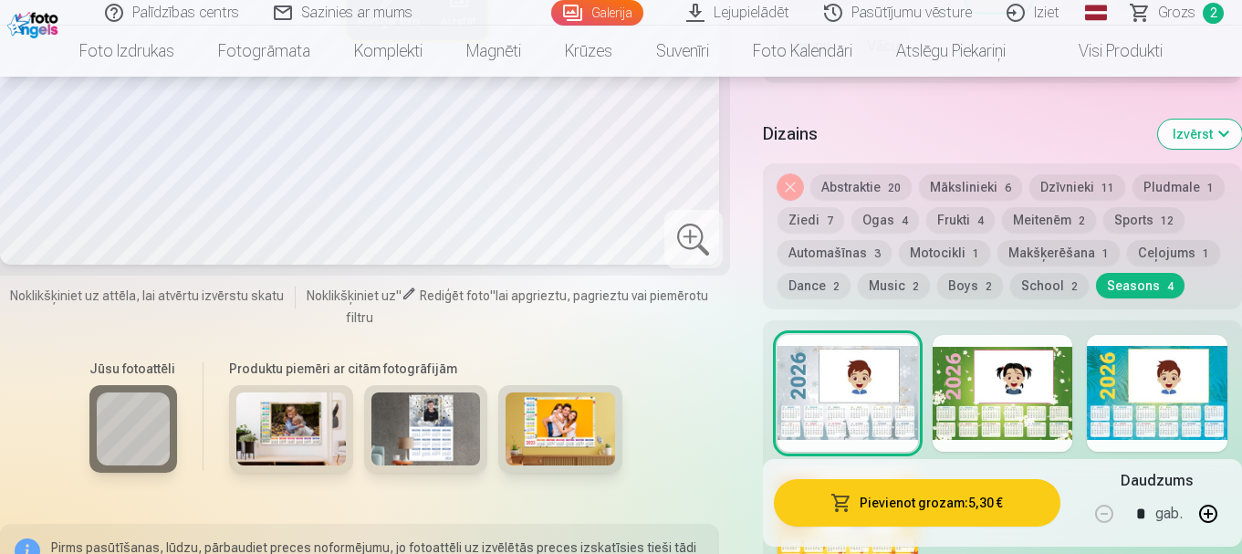
scroll to position [1916, 0]
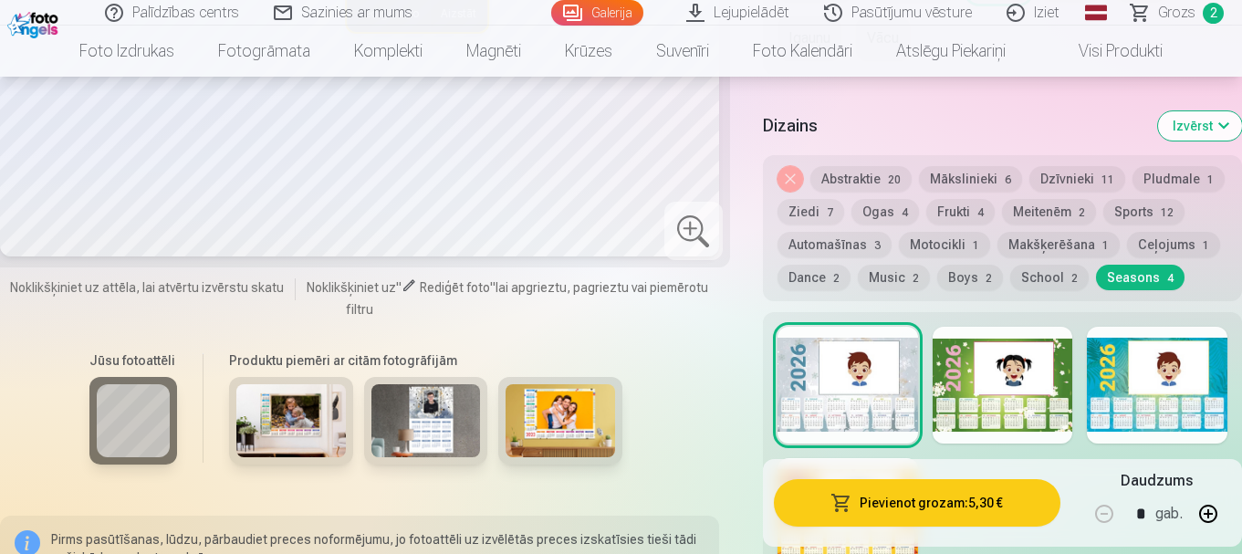
click at [871, 281] on button "Music 2" at bounding box center [894, 278] width 72 height 26
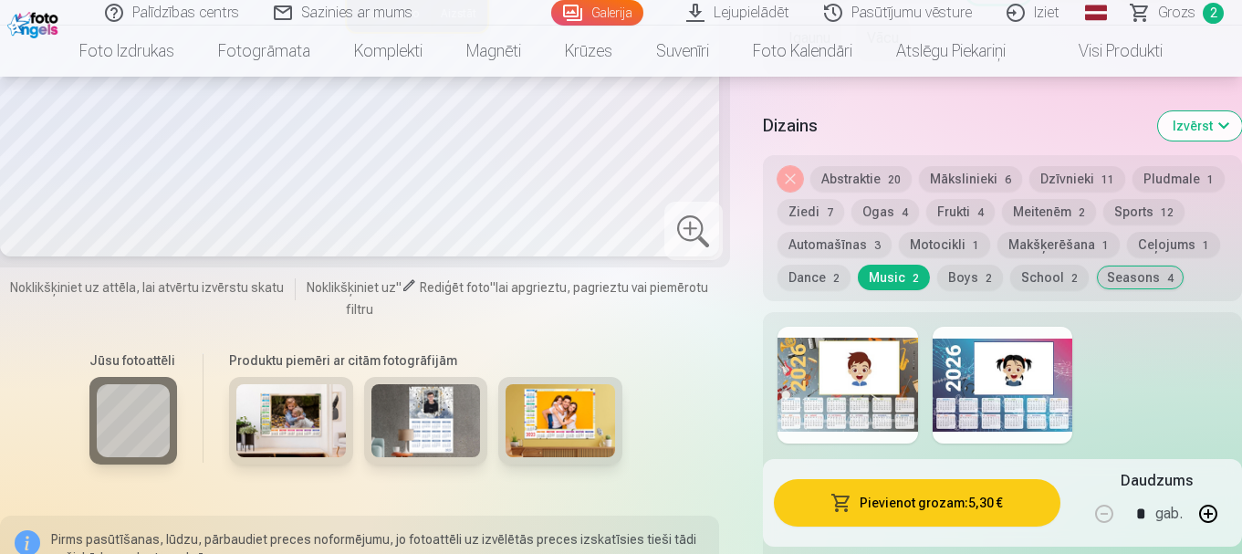
click at [1014, 213] on button "Meitenēm 2" at bounding box center [1049, 212] width 94 height 26
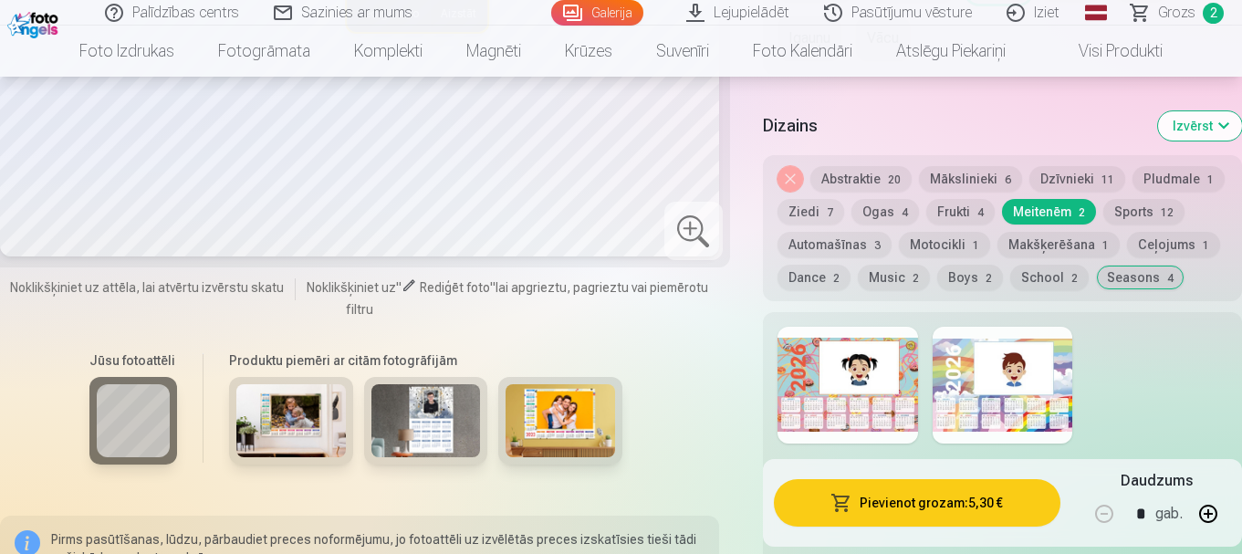
click at [908, 378] on div at bounding box center [847, 385] width 141 height 117
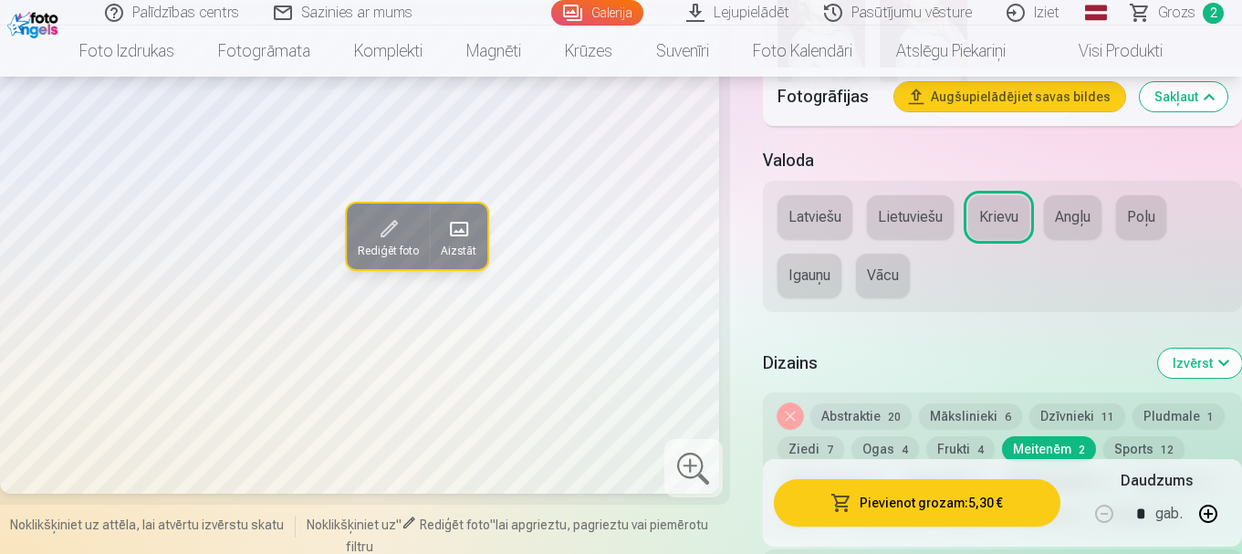
scroll to position [1825, 0]
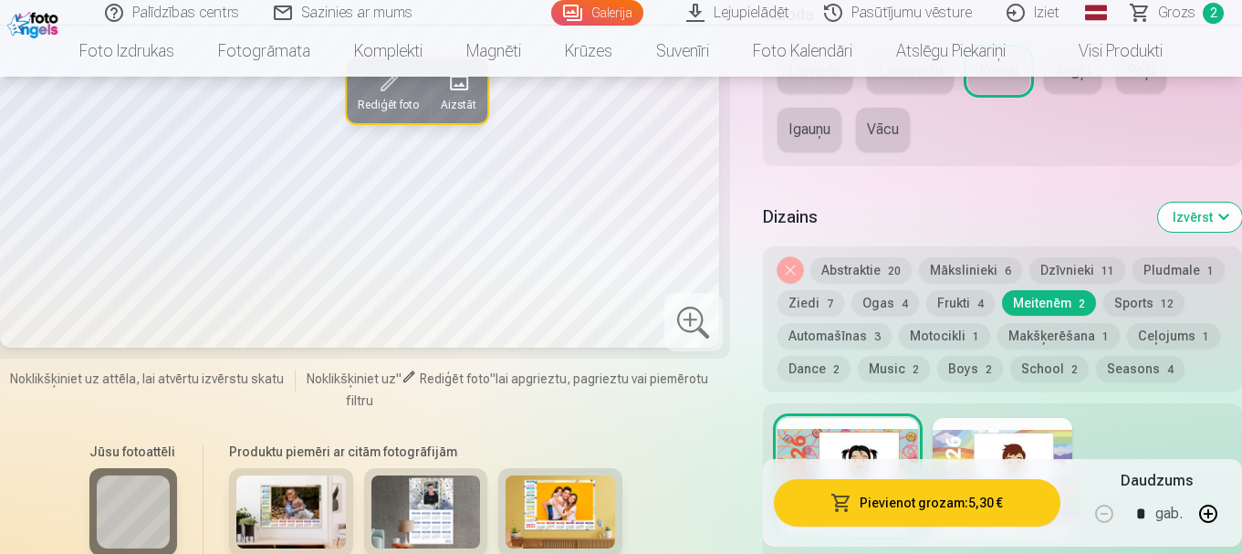
click at [963, 268] on button "Mākslinieki 6" at bounding box center [970, 270] width 103 height 26
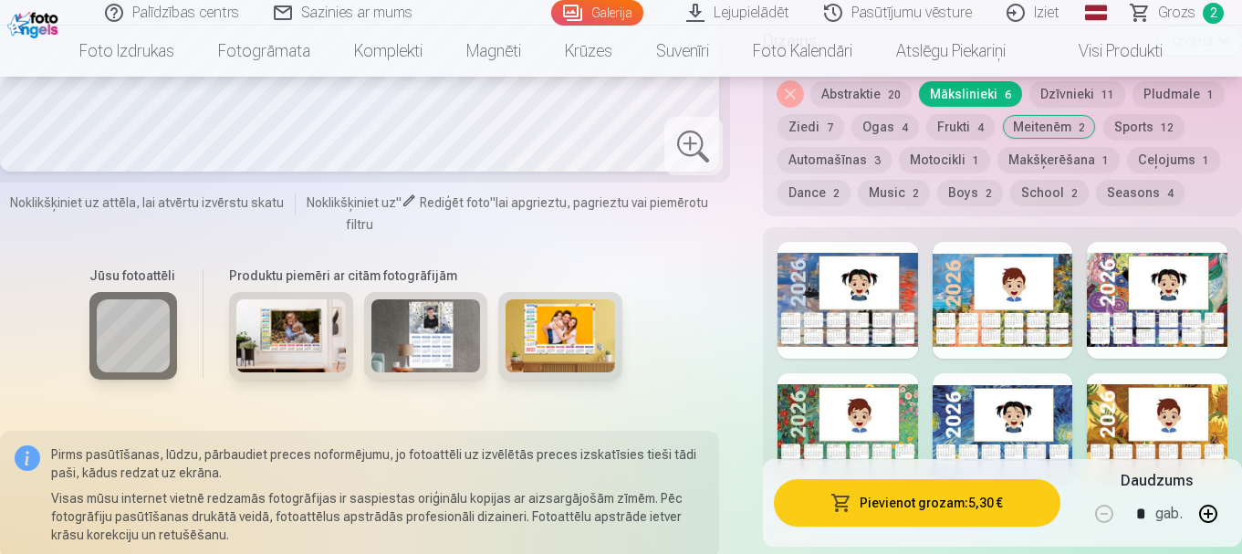
scroll to position [2099, 0]
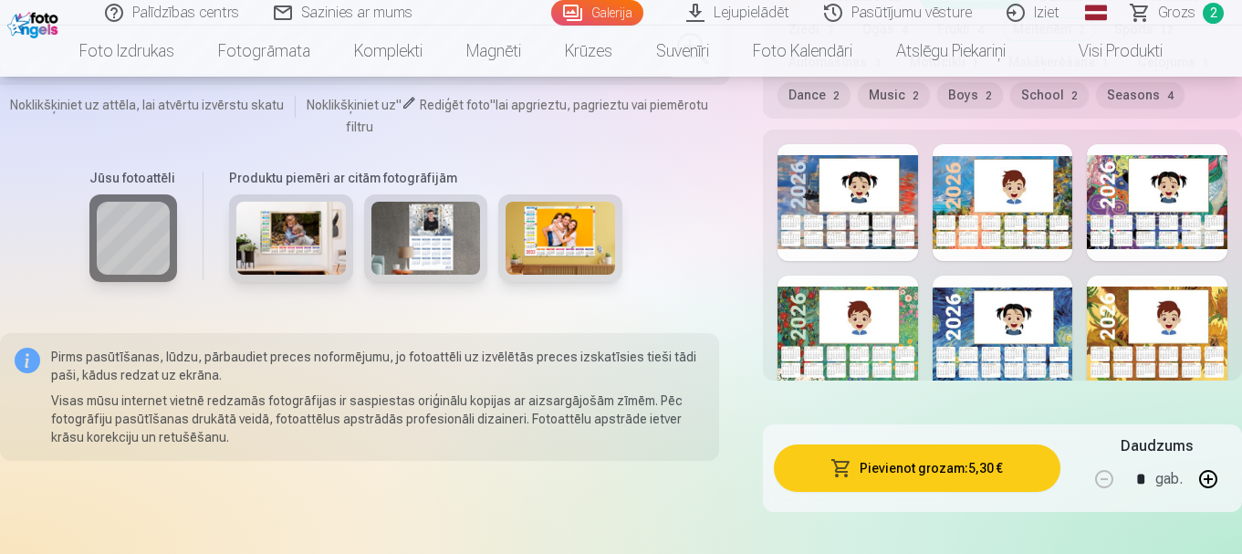
click at [886, 327] on div at bounding box center [847, 334] width 141 height 117
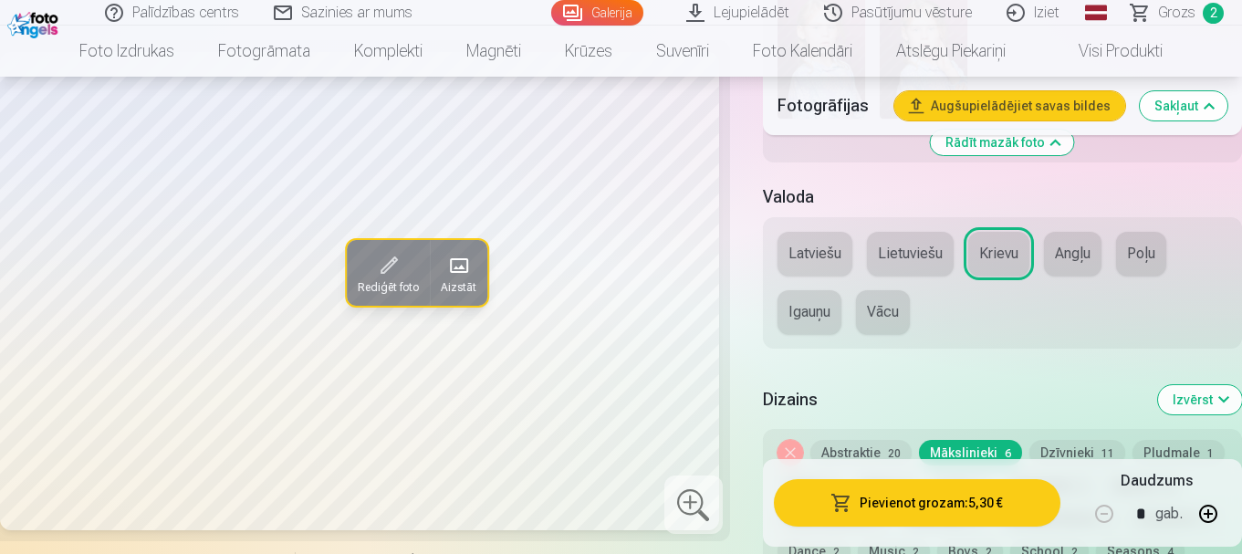
scroll to position [1916, 0]
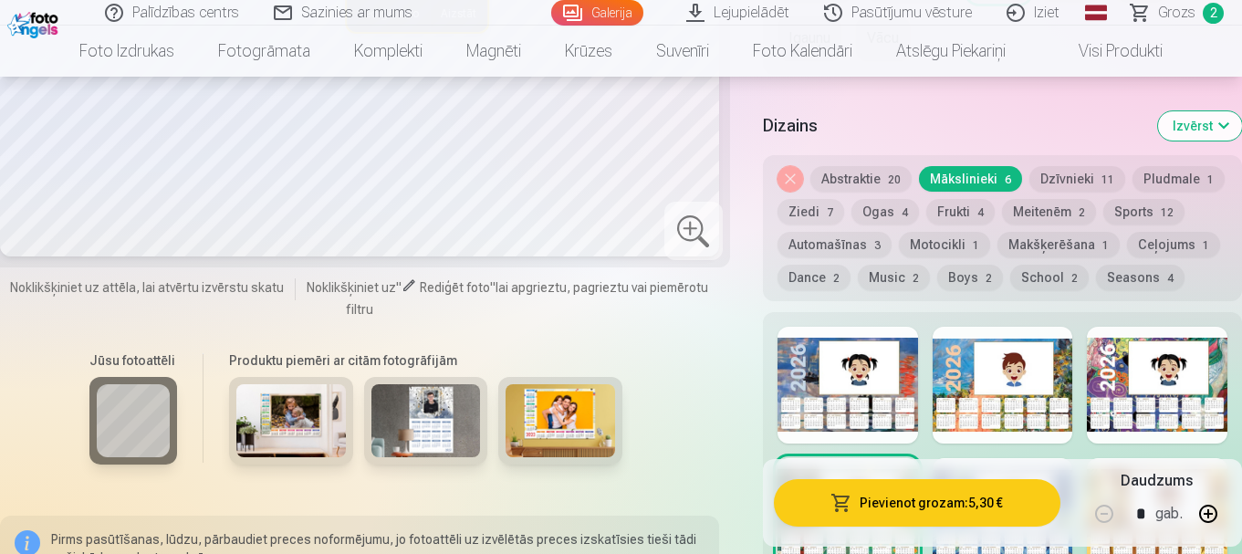
click at [1038, 218] on button "Meitenēm 2" at bounding box center [1049, 212] width 94 height 26
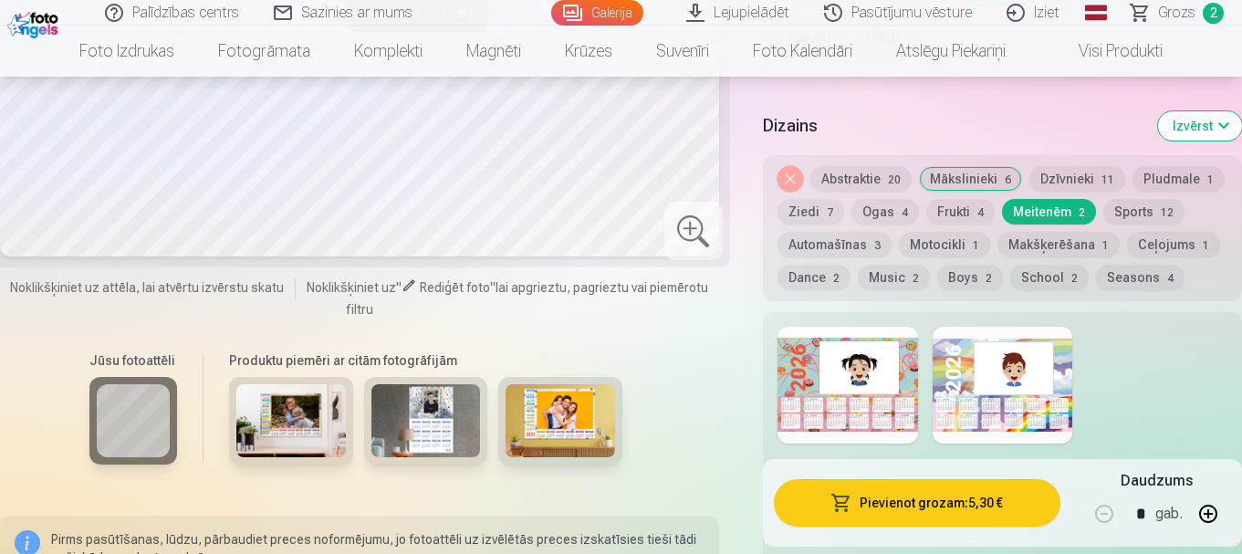
click at [1066, 179] on button "Dzīvnieki 11" at bounding box center [1077, 179] width 96 height 26
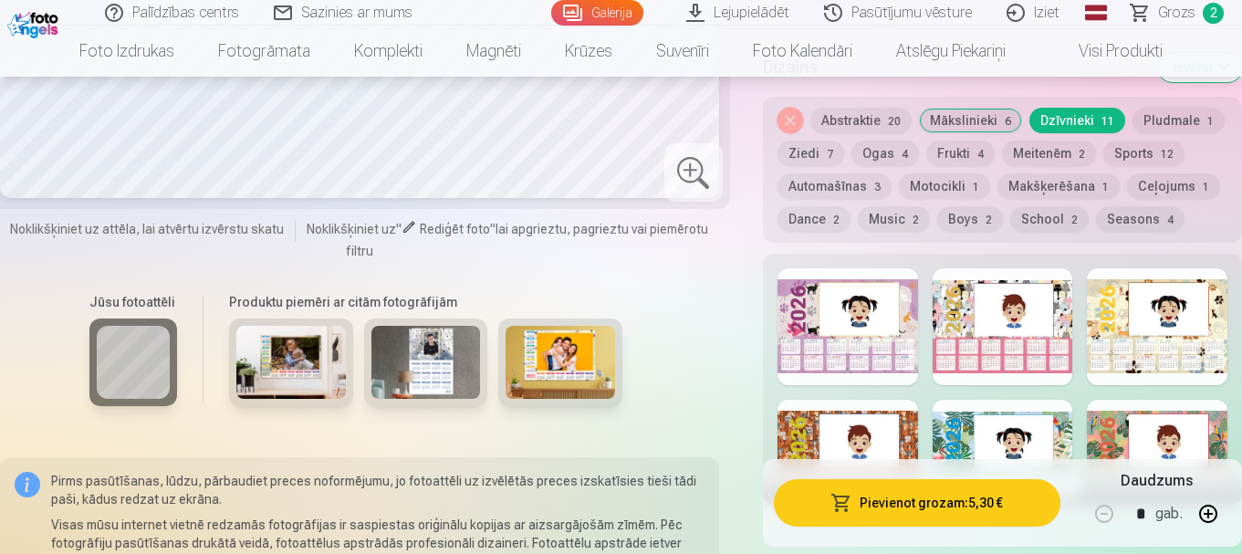
scroll to position [2008, 0]
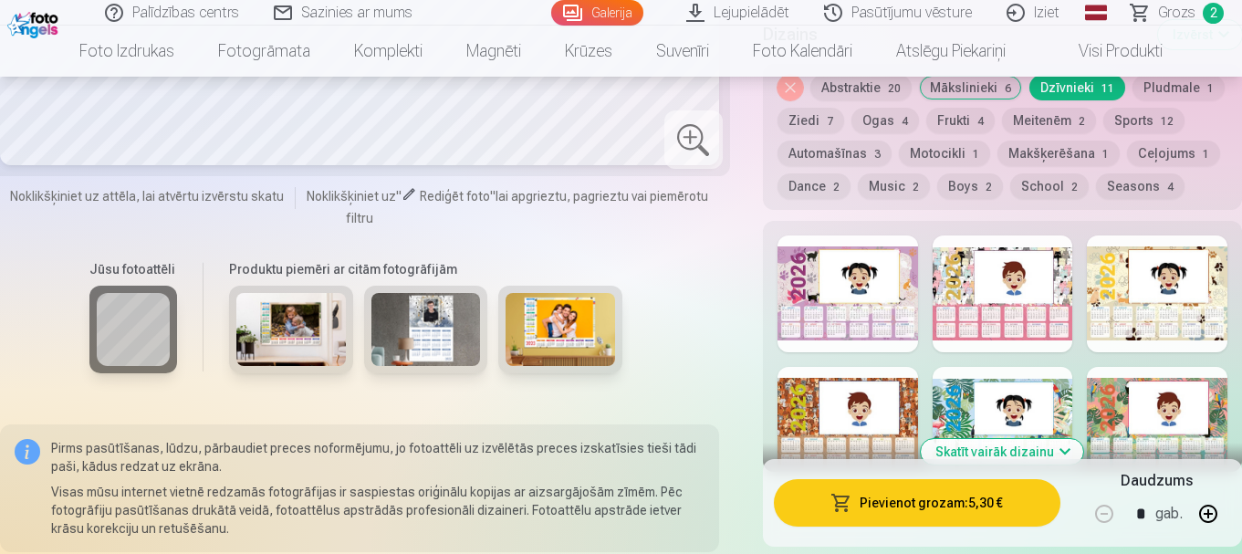
click at [885, 337] on div at bounding box center [847, 293] width 141 height 117
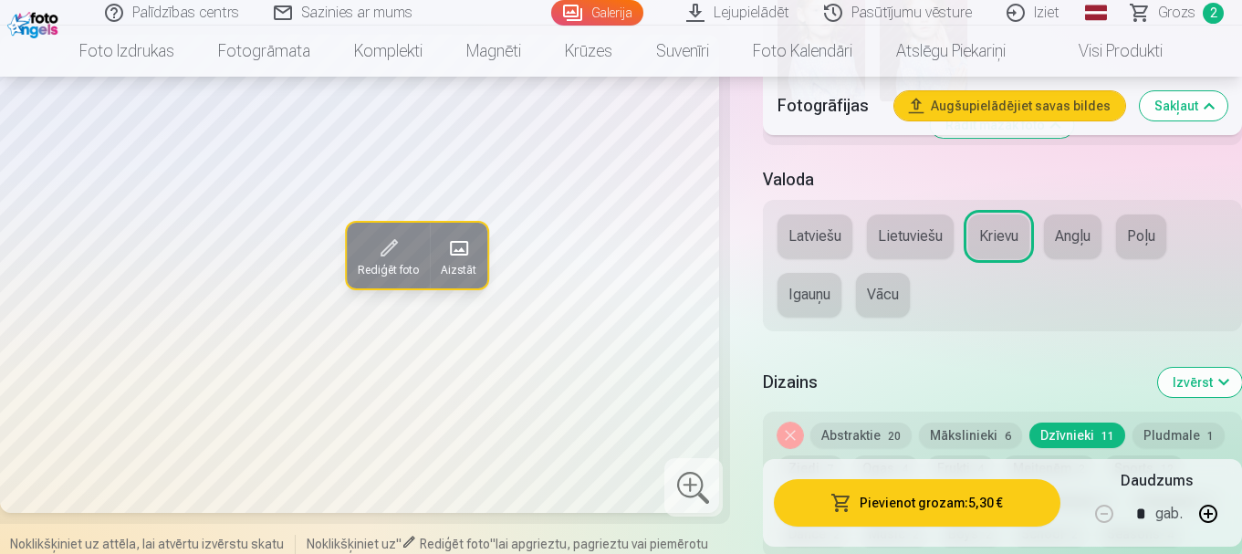
scroll to position [1825, 0]
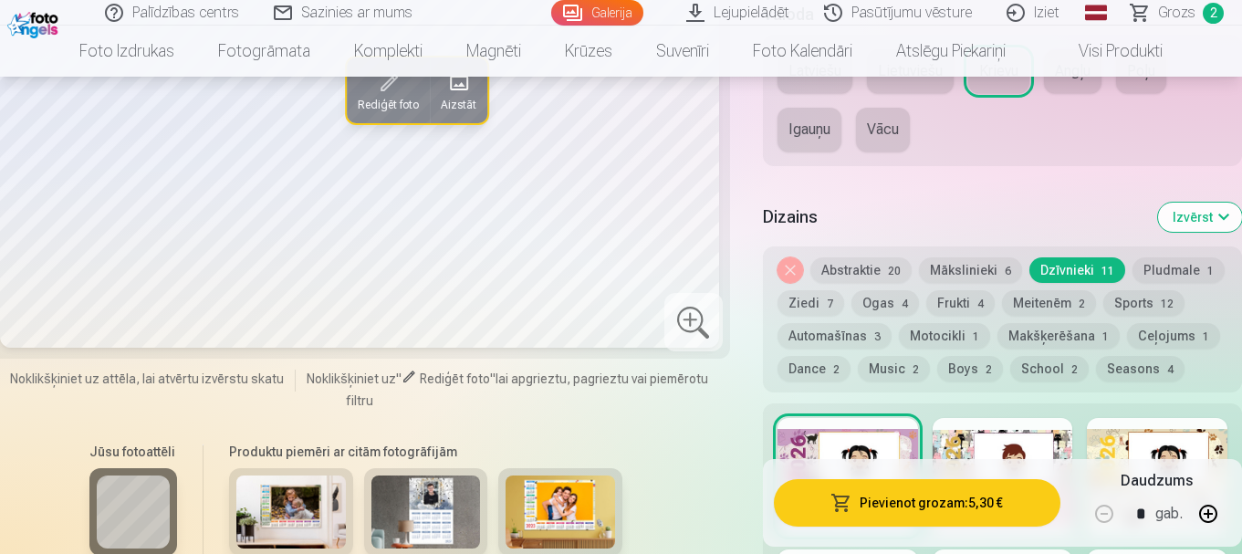
click at [1007, 293] on button "Meitenēm 2" at bounding box center [1049, 303] width 94 height 26
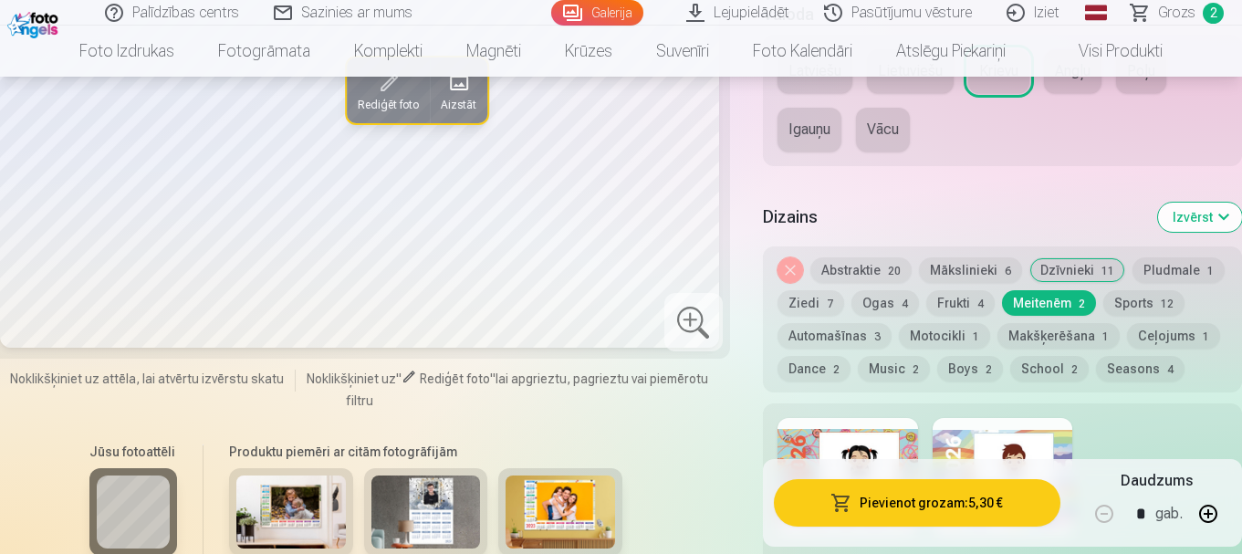
click at [850, 437] on div at bounding box center [847, 476] width 141 height 117
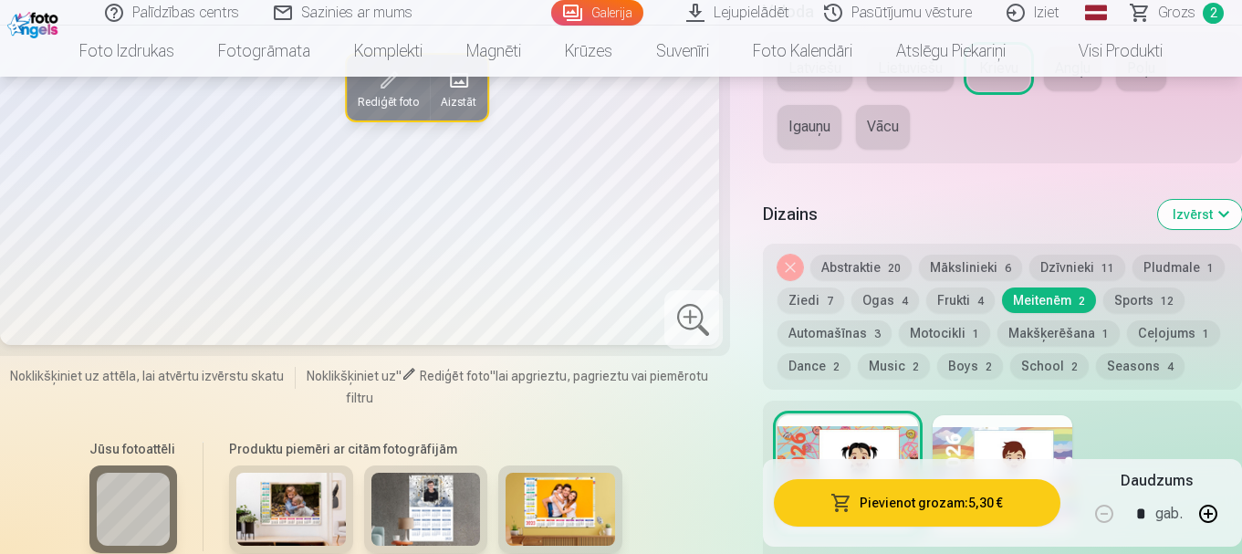
scroll to position [1916, 0]
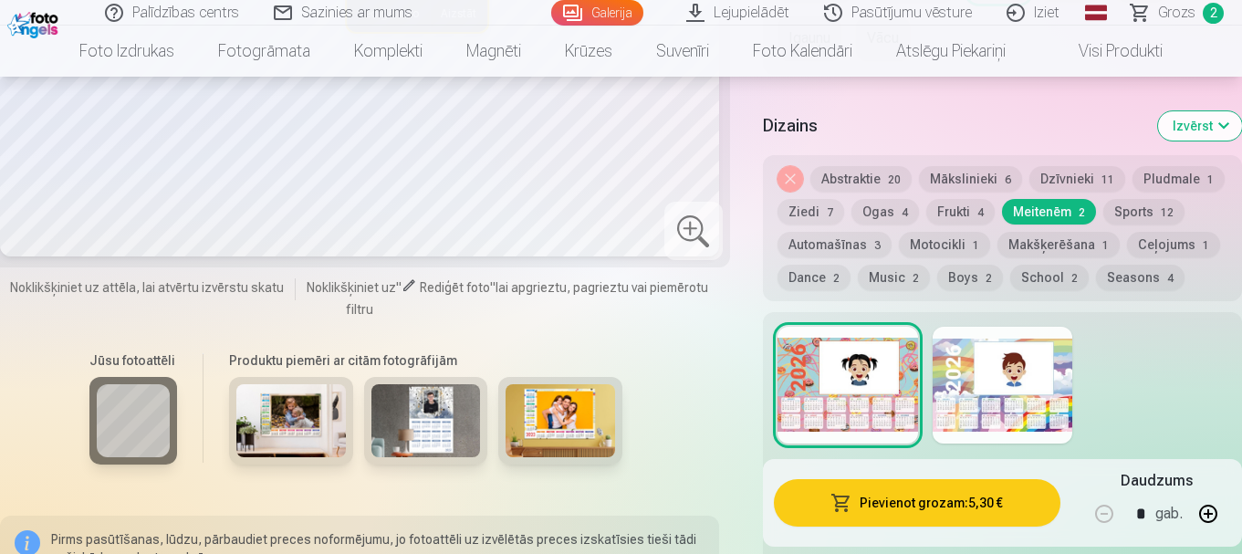
click at [1051, 174] on button "Dzīvnieki 11" at bounding box center [1077, 179] width 96 height 26
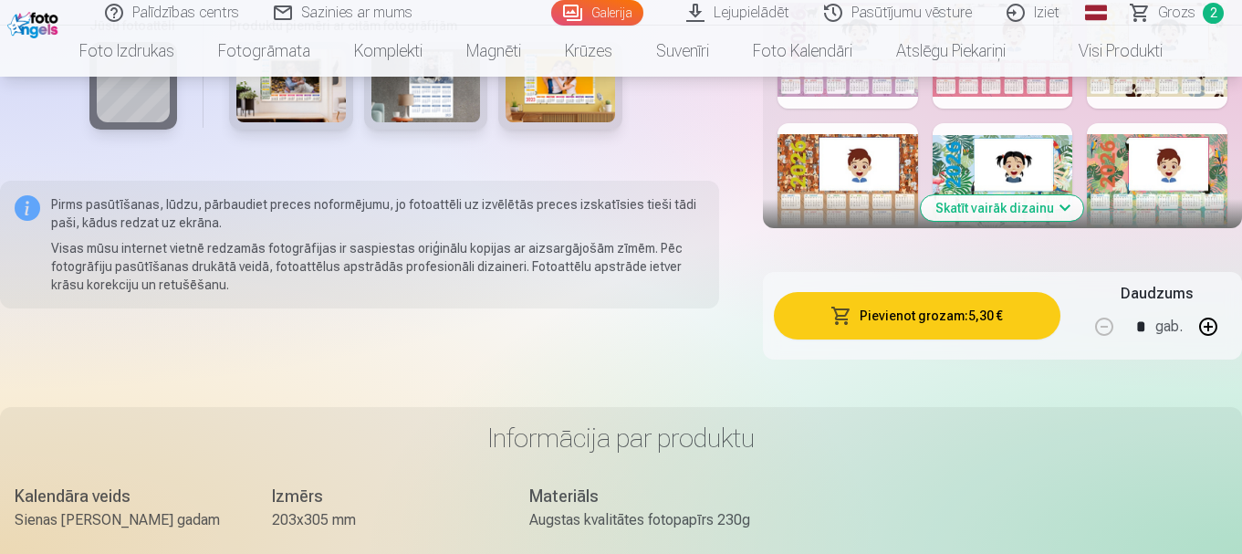
scroll to position [2281, 0]
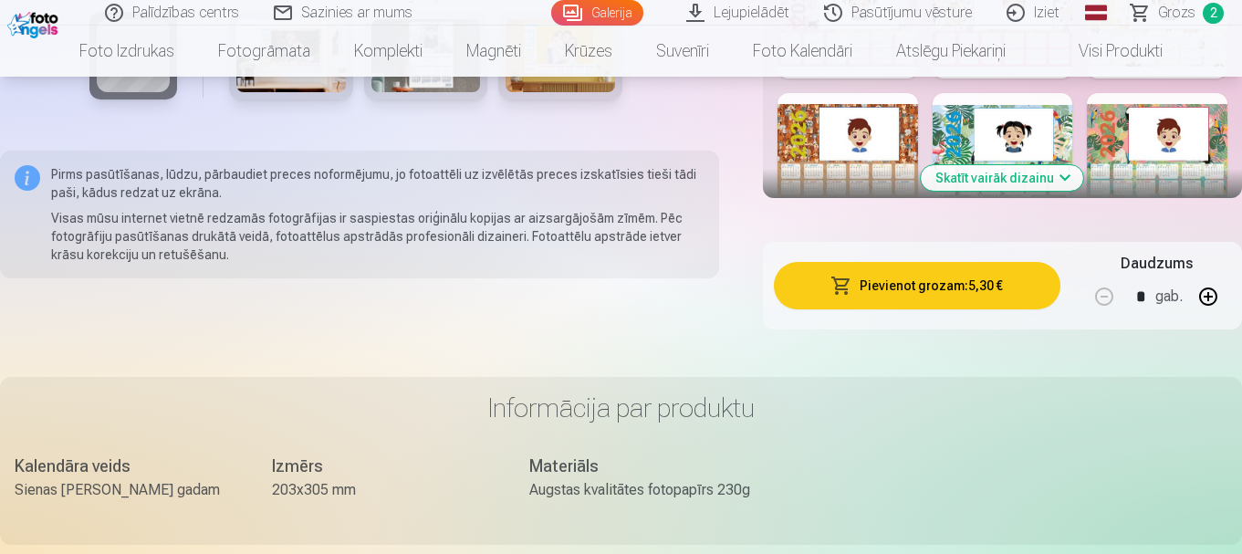
click at [1035, 180] on button "Skatīt vairāk dizainu" at bounding box center [1002, 178] width 162 height 26
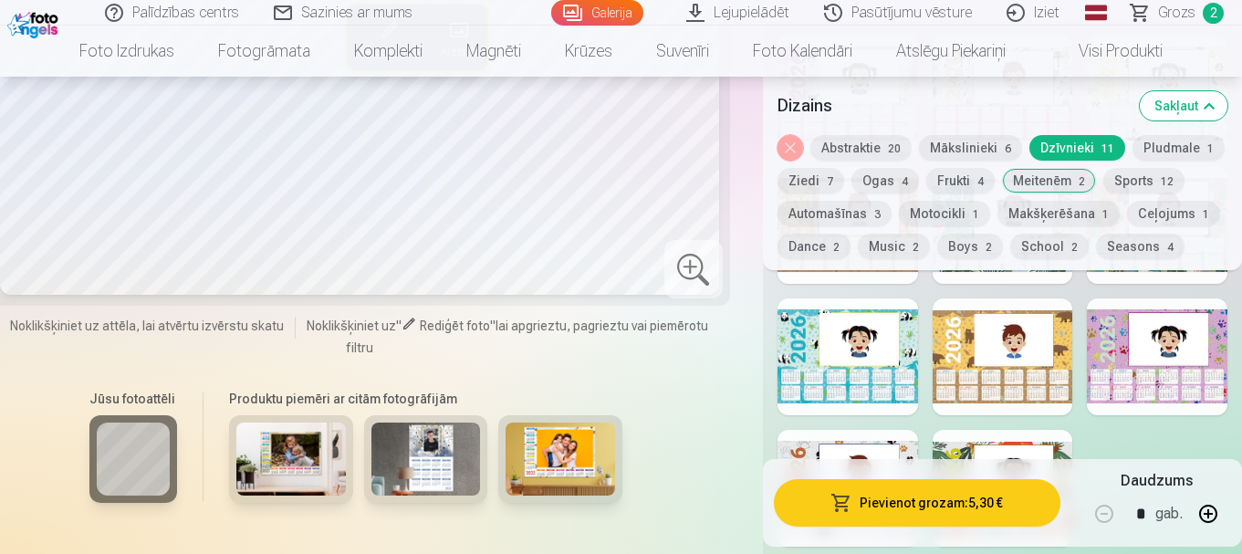
scroll to position [2190, 0]
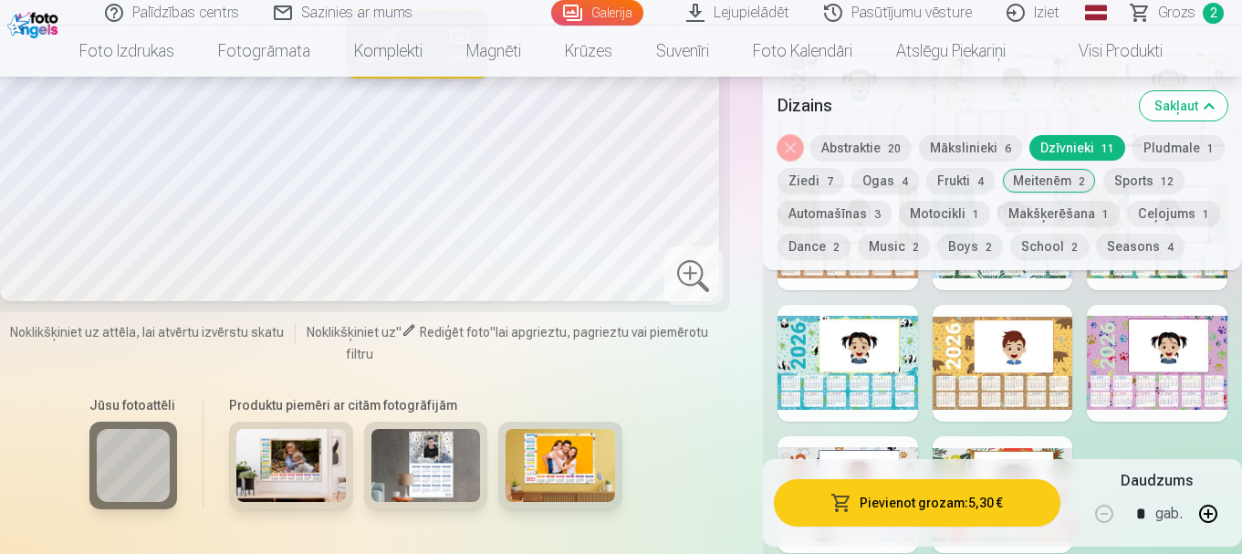
click at [1100, 359] on div at bounding box center [1157, 363] width 141 height 117
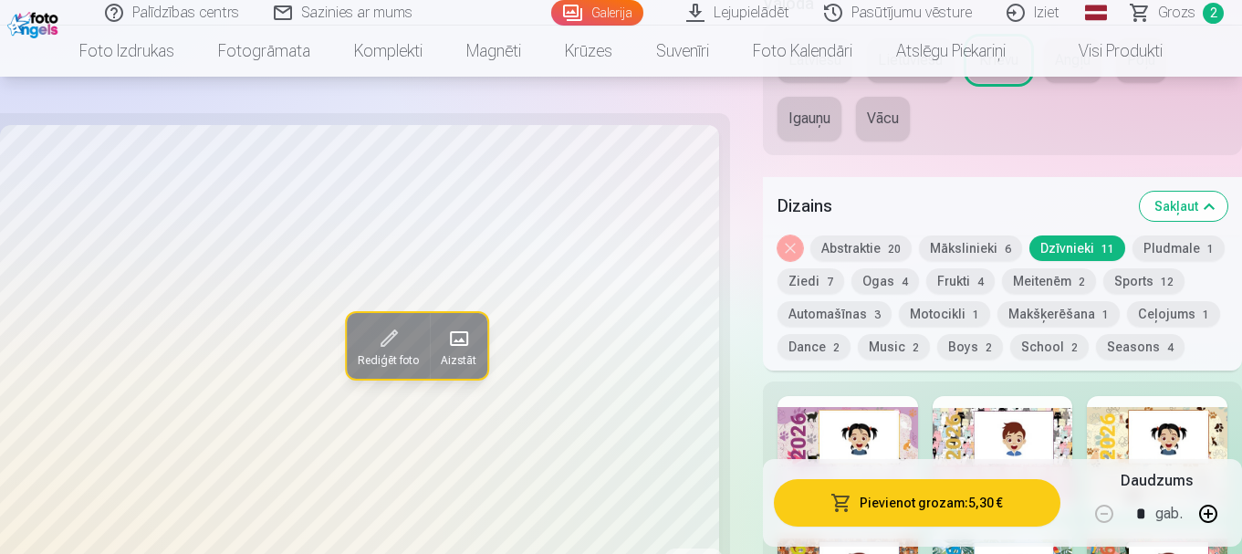
scroll to position [1825, 0]
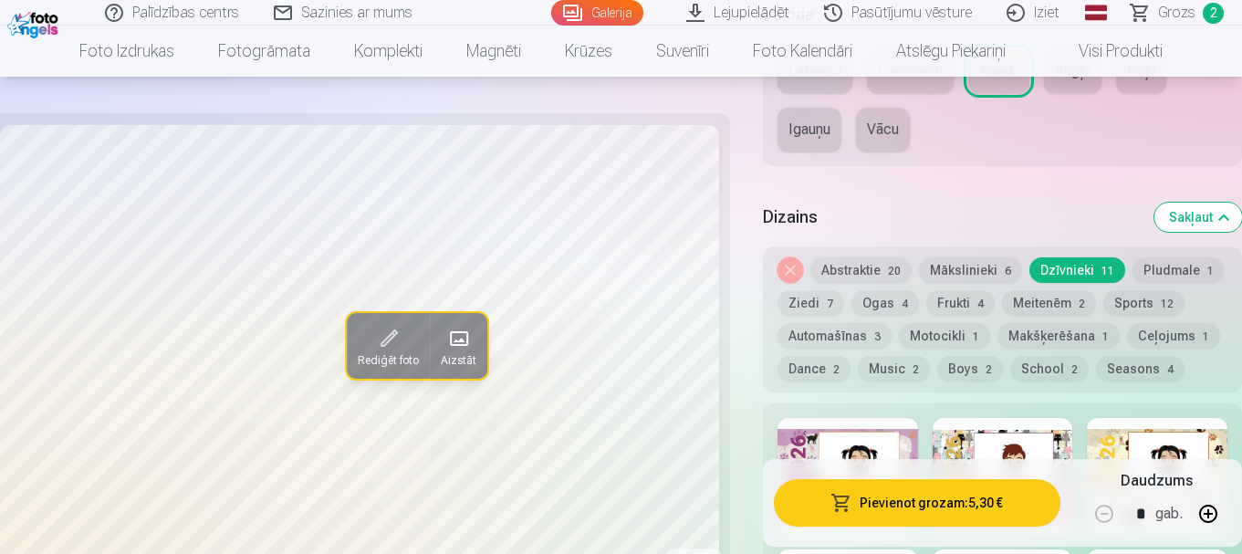
click at [801, 455] on div at bounding box center [847, 476] width 141 height 117
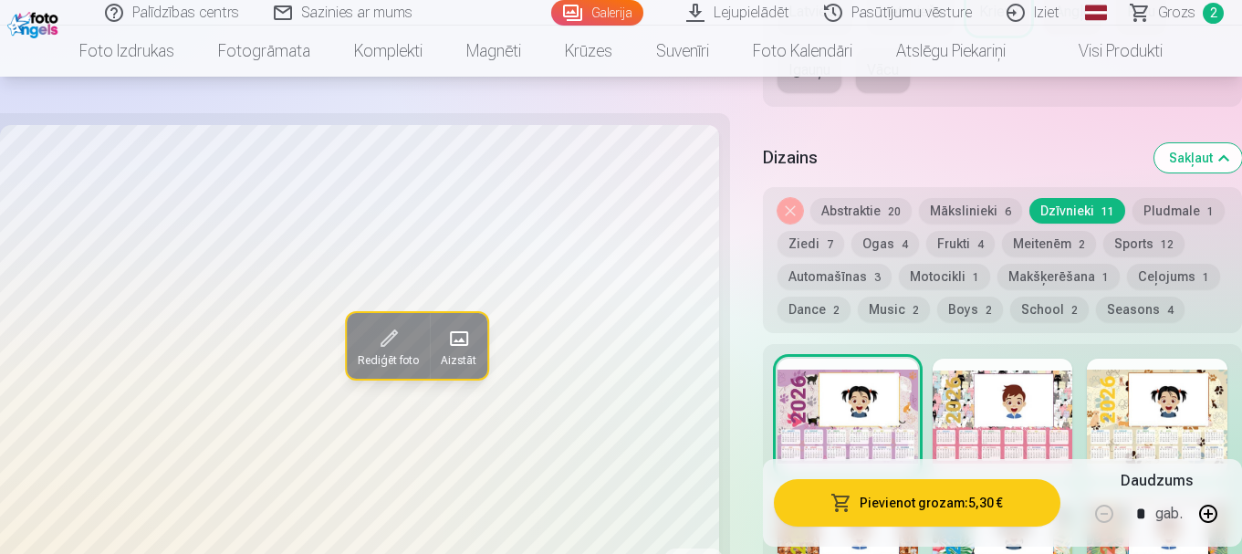
scroll to position [1916, 0]
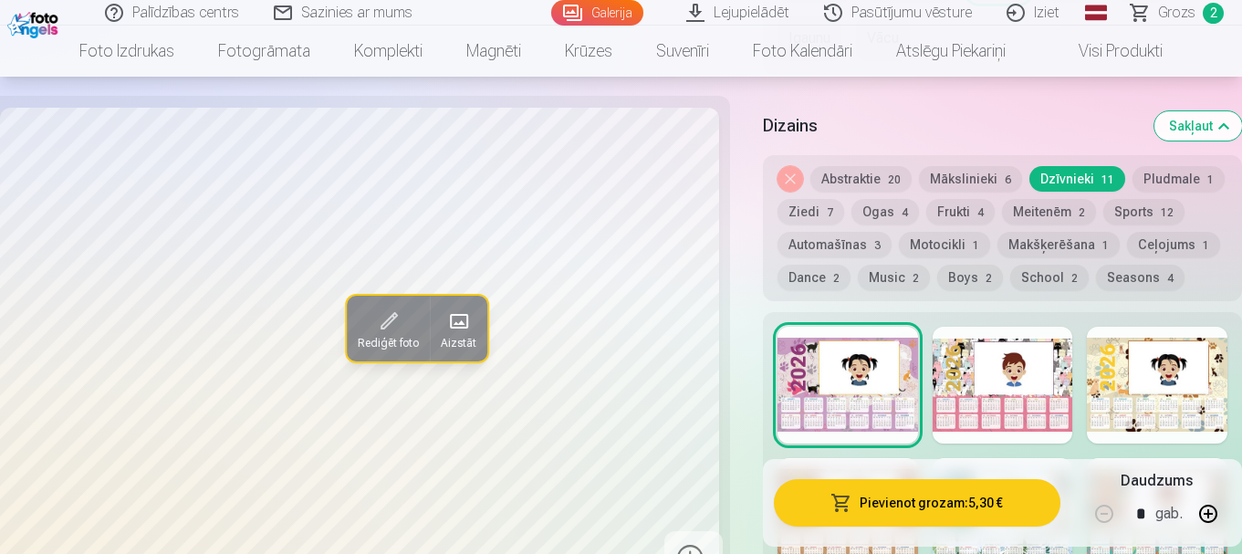
click at [948, 211] on button "Frukti 4" at bounding box center [960, 212] width 68 height 26
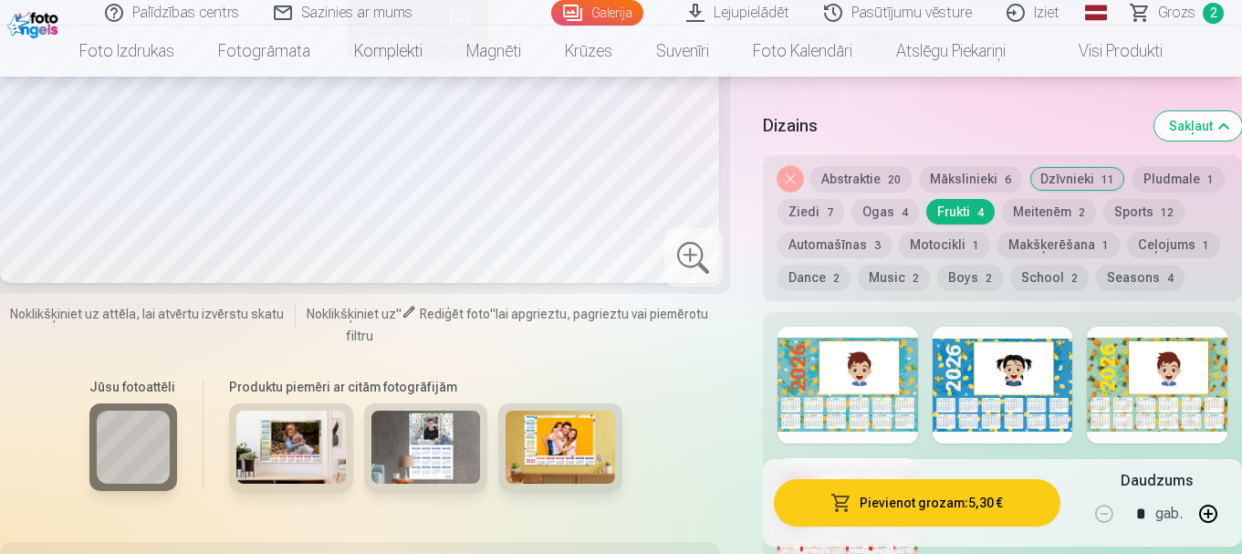
click at [1111, 392] on div at bounding box center [1157, 385] width 141 height 117
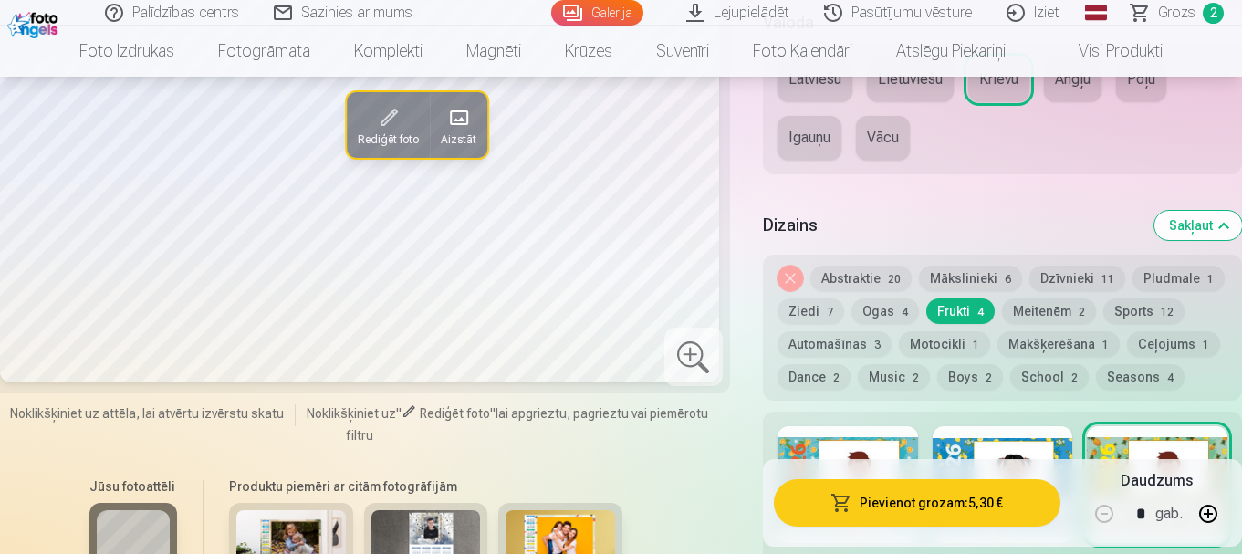
scroll to position [1825, 0]
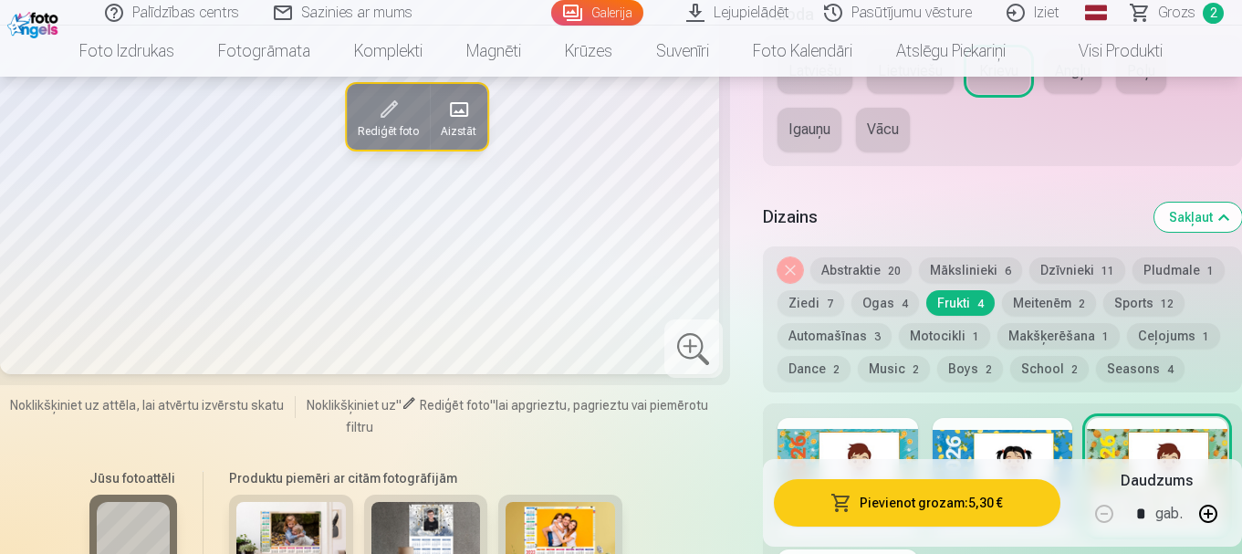
click at [1023, 454] on div at bounding box center [1003, 476] width 141 height 117
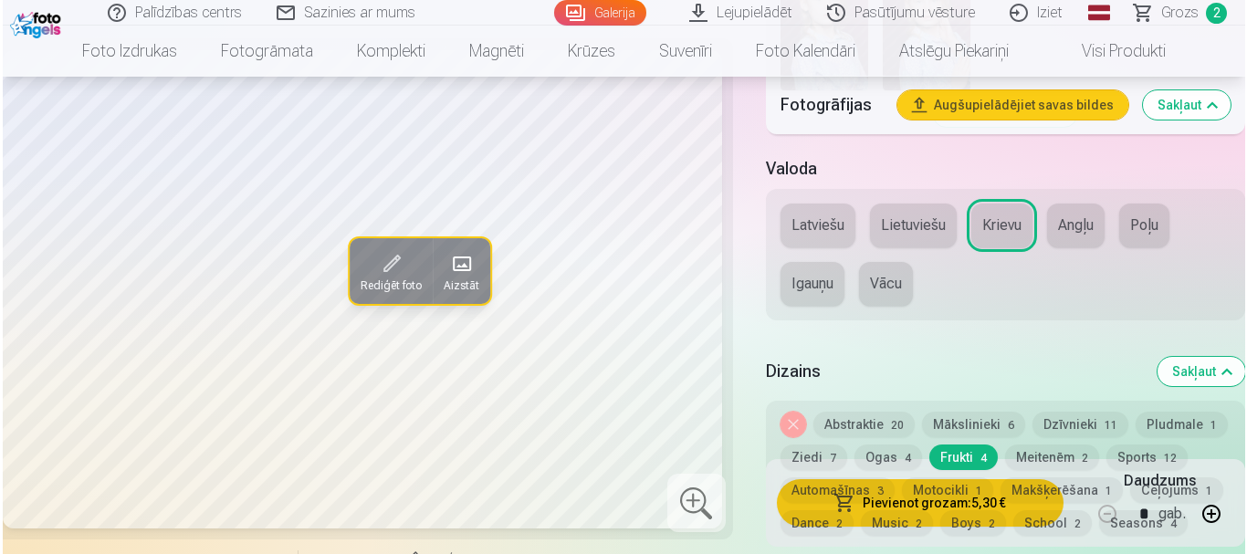
scroll to position [1916, 0]
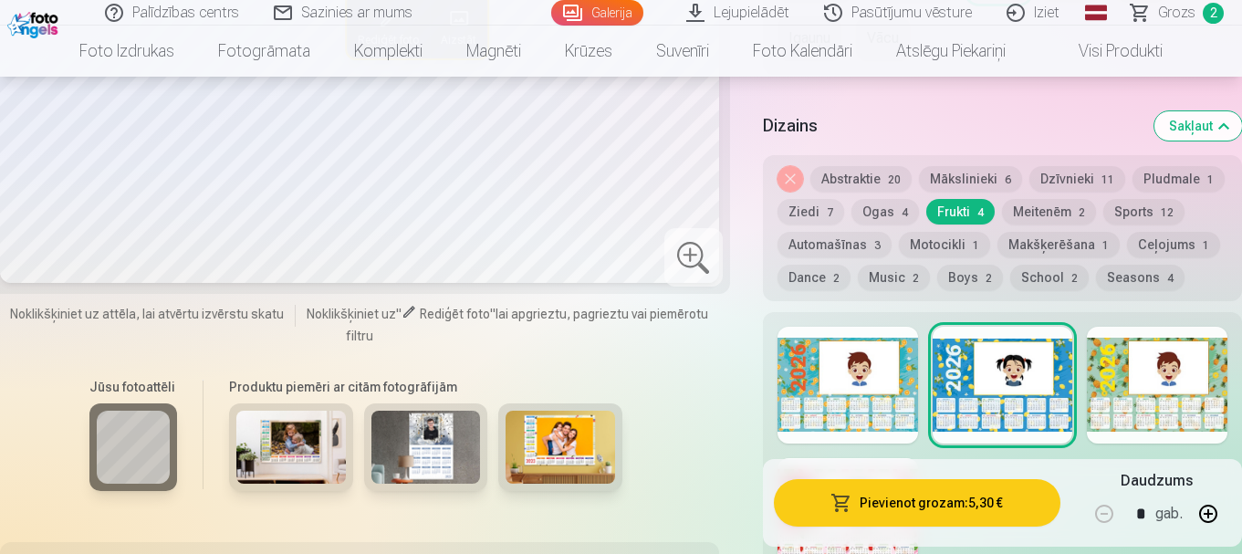
click at [849, 375] on div at bounding box center [847, 385] width 141 height 117
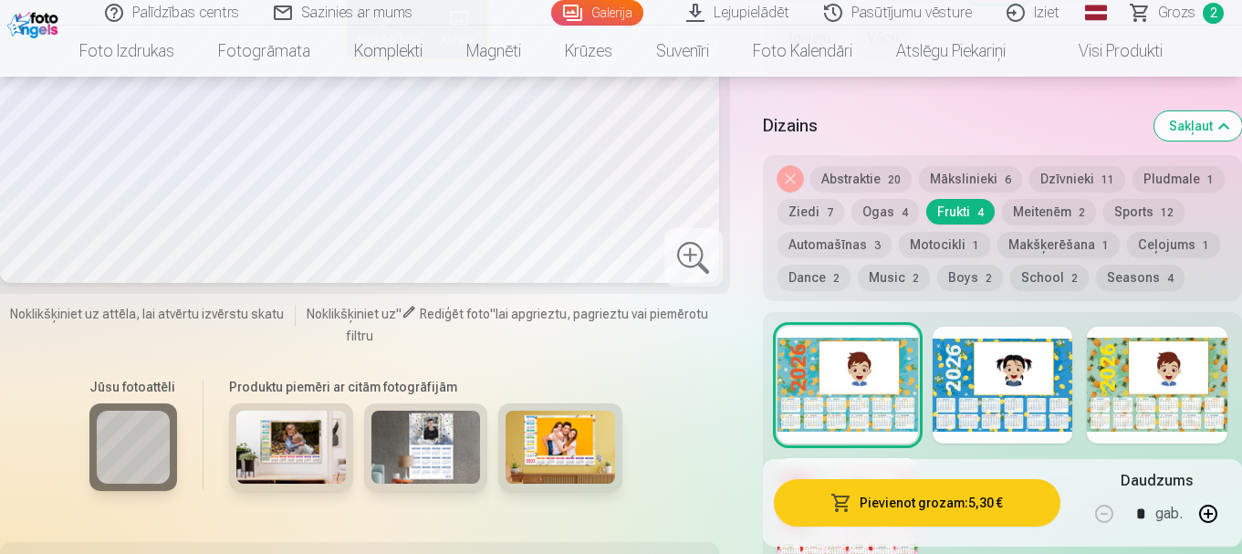
click at [1019, 214] on button "Meitenēm 2" at bounding box center [1049, 212] width 94 height 26
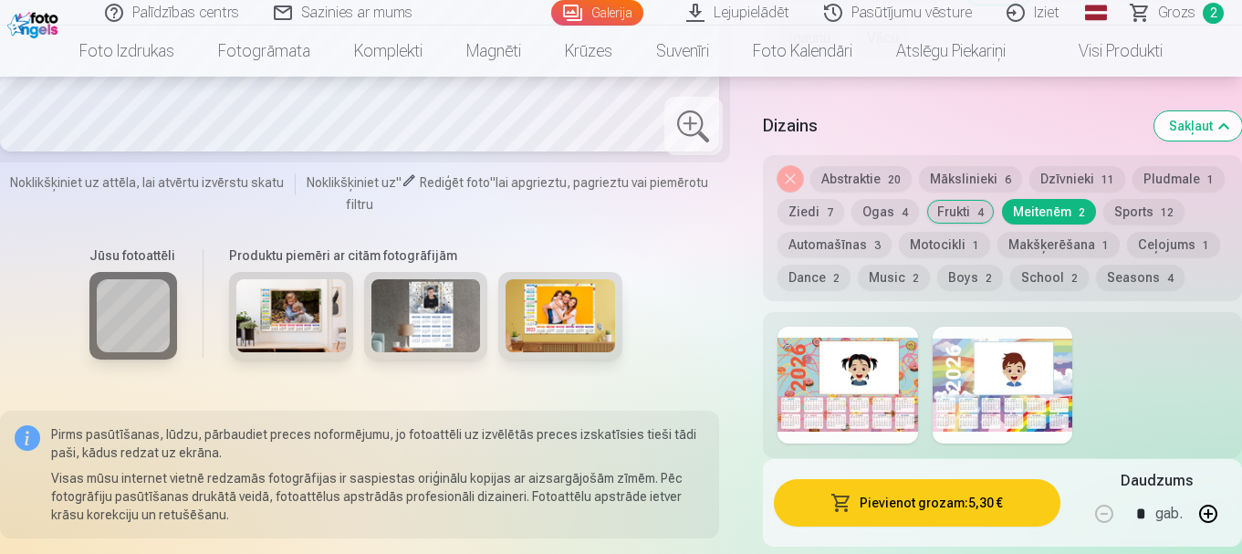
drag, startPoint x: 870, startPoint y: 381, endPoint x: 880, endPoint y: 373, distance: 13.0
click at [875, 377] on div at bounding box center [847, 385] width 141 height 117
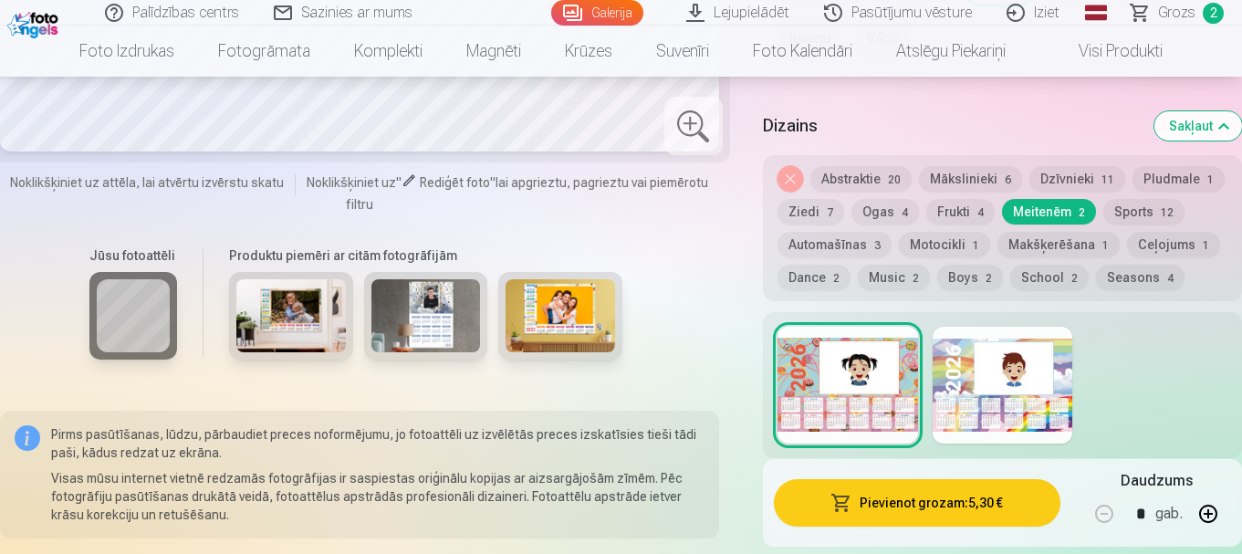
click at [861, 507] on button "Pievienot grozam : 5,30 €" at bounding box center [917, 502] width 287 height 47
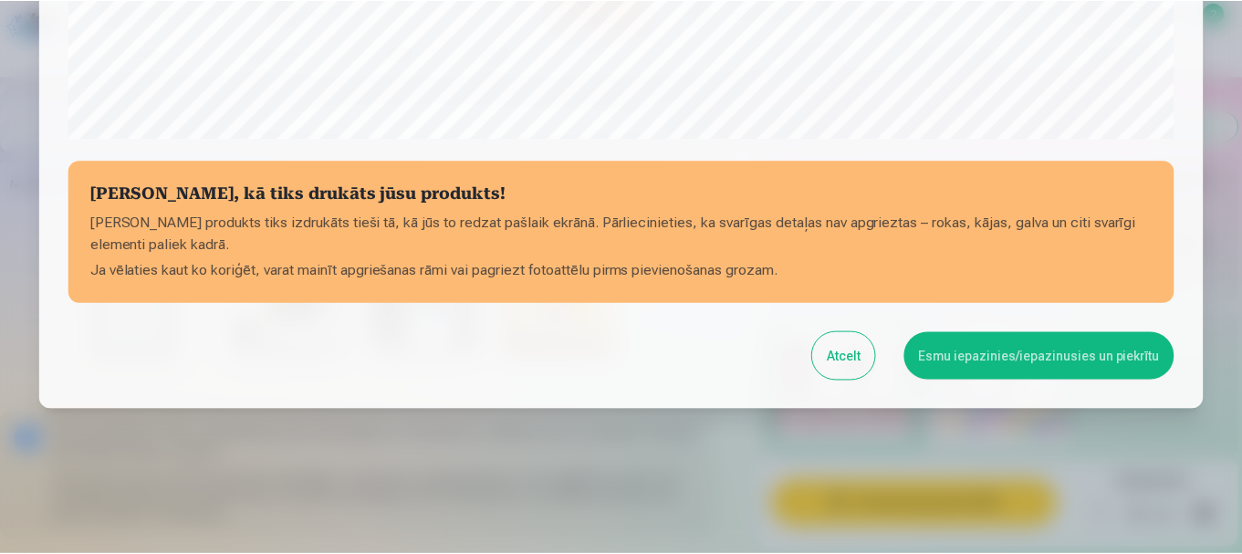
scroll to position [760, 0]
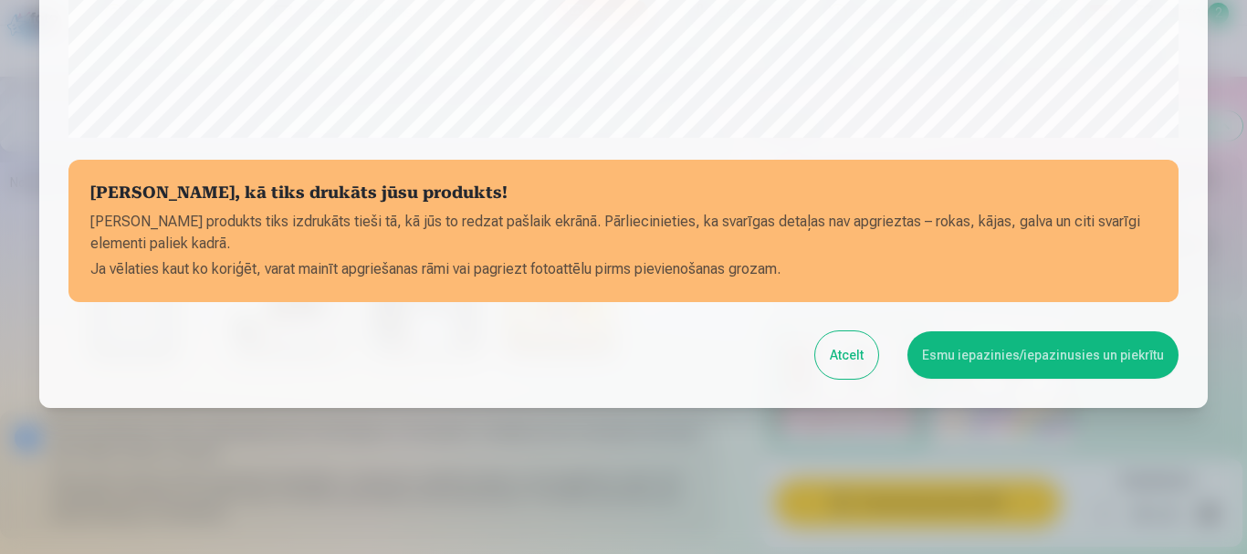
click at [963, 364] on button "Esmu iepazinies/iepazinusies un piekrītu" at bounding box center [1042, 354] width 271 height 47
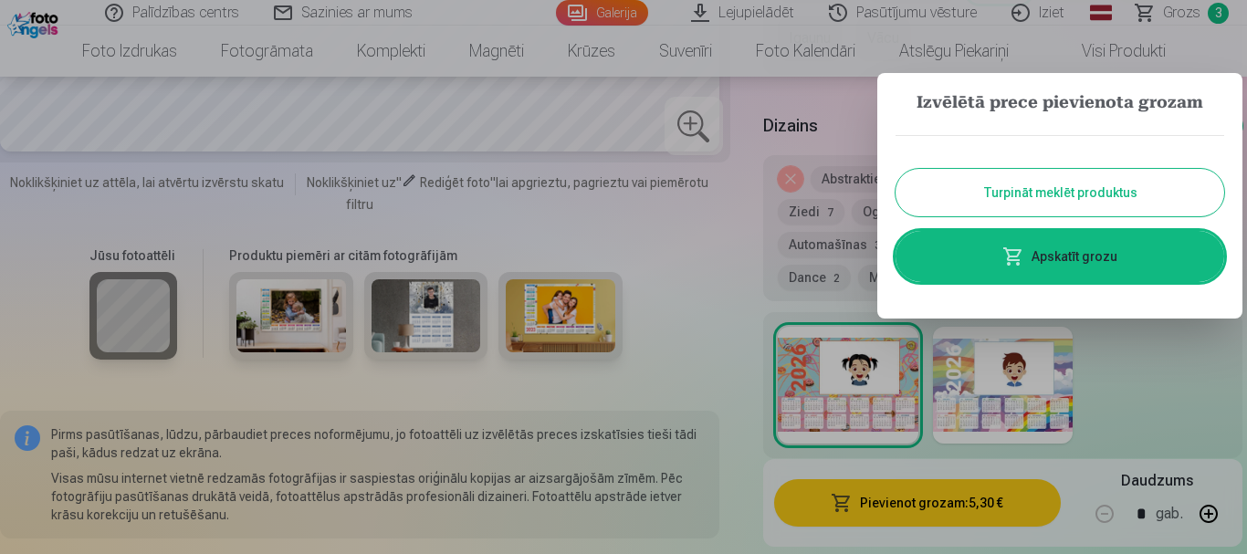
click at [1016, 190] on button "Turpināt meklēt produktus" at bounding box center [1059, 192] width 329 height 47
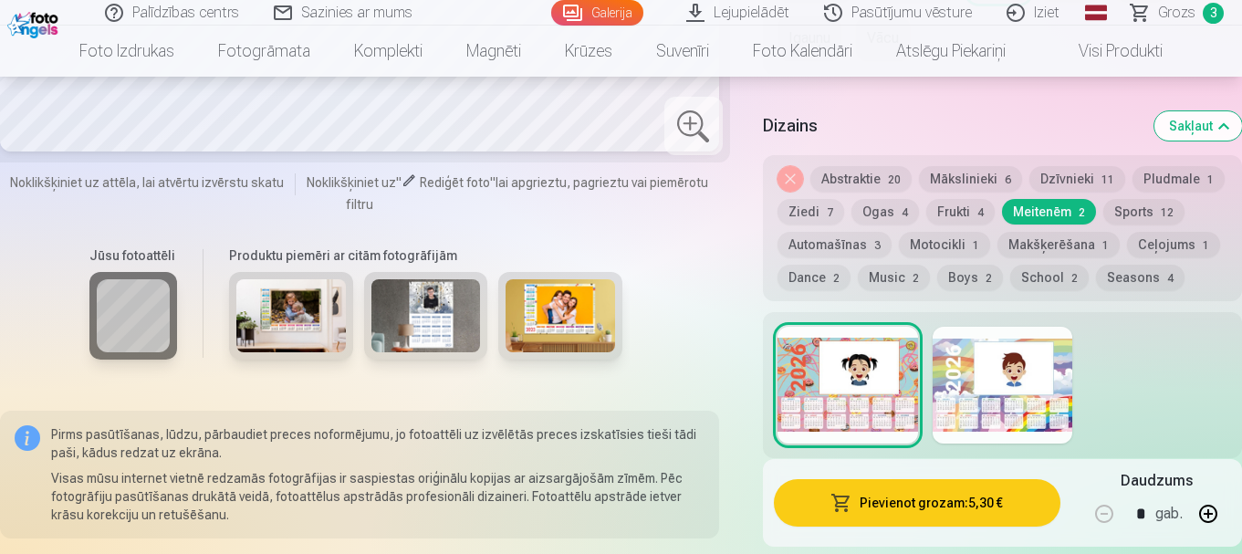
click at [1159, 10] on link "Grozs 3" at bounding box center [1178, 13] width 128 height 26
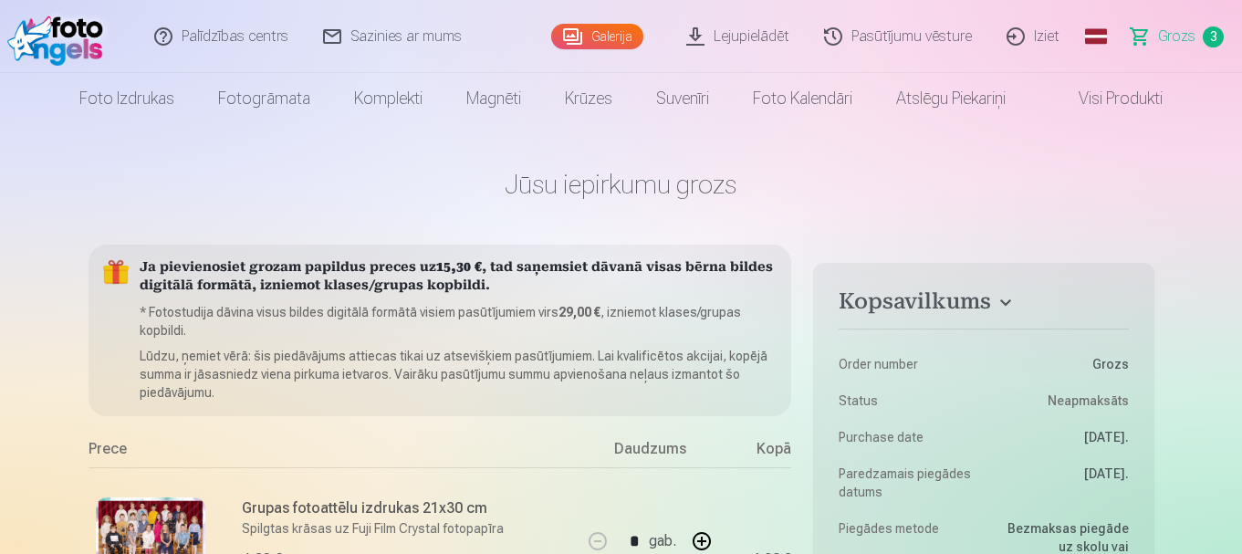
click at [593, 42] on link "Galerija" at bounding box center [597, 37] width 92 height 26
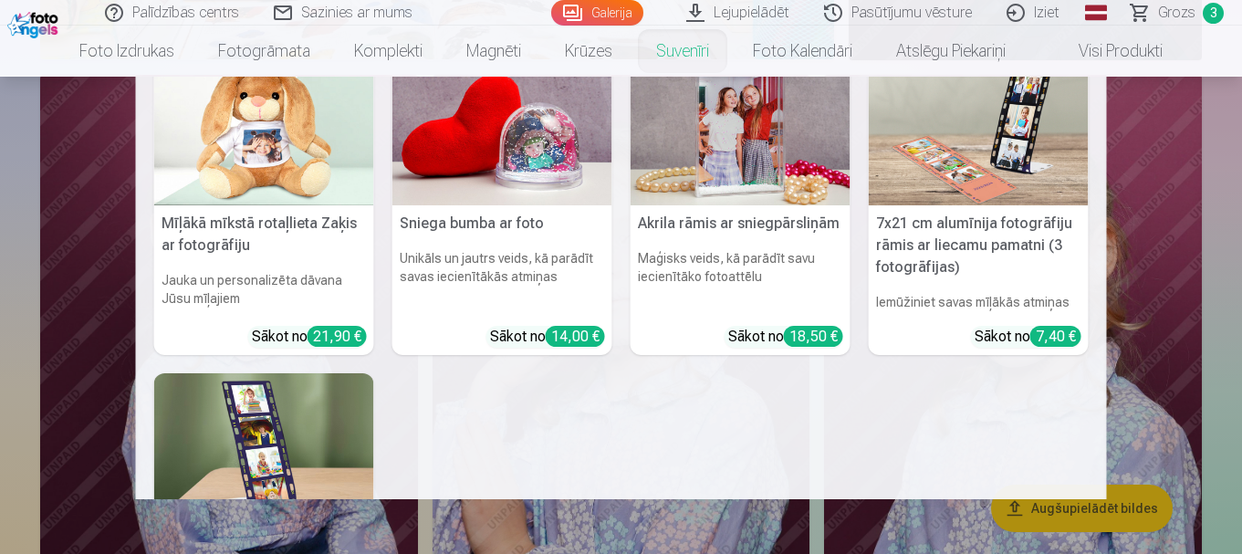
scroll to position [274, 0]
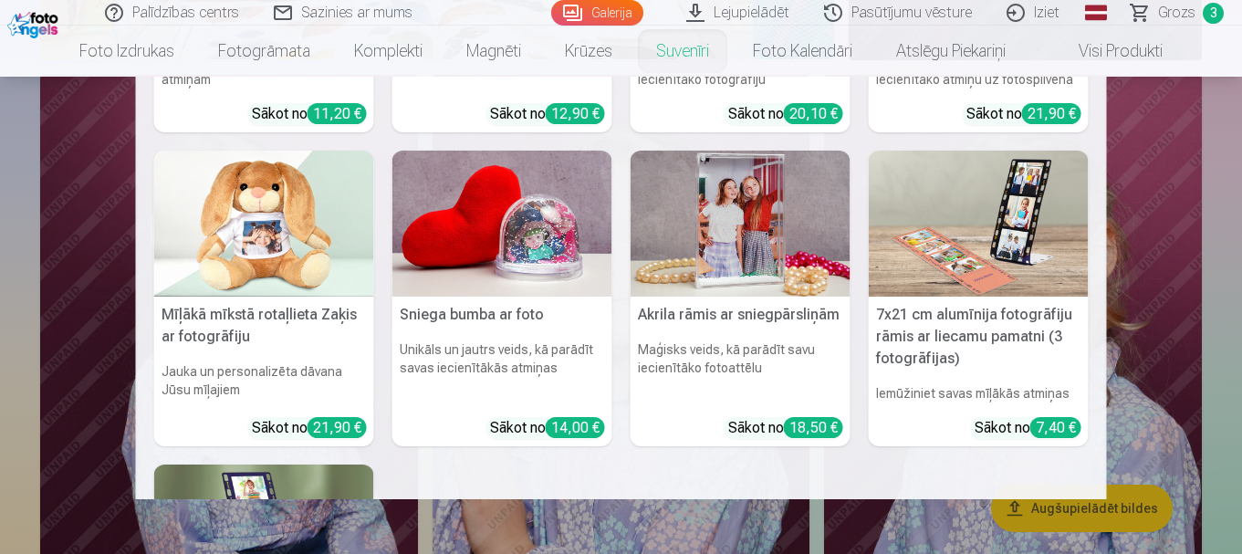
click at [992, 385] on h6 "Iemūžiniet savas mīļākās atmiņas" at bounding box center [979, 393] width 220 height 33
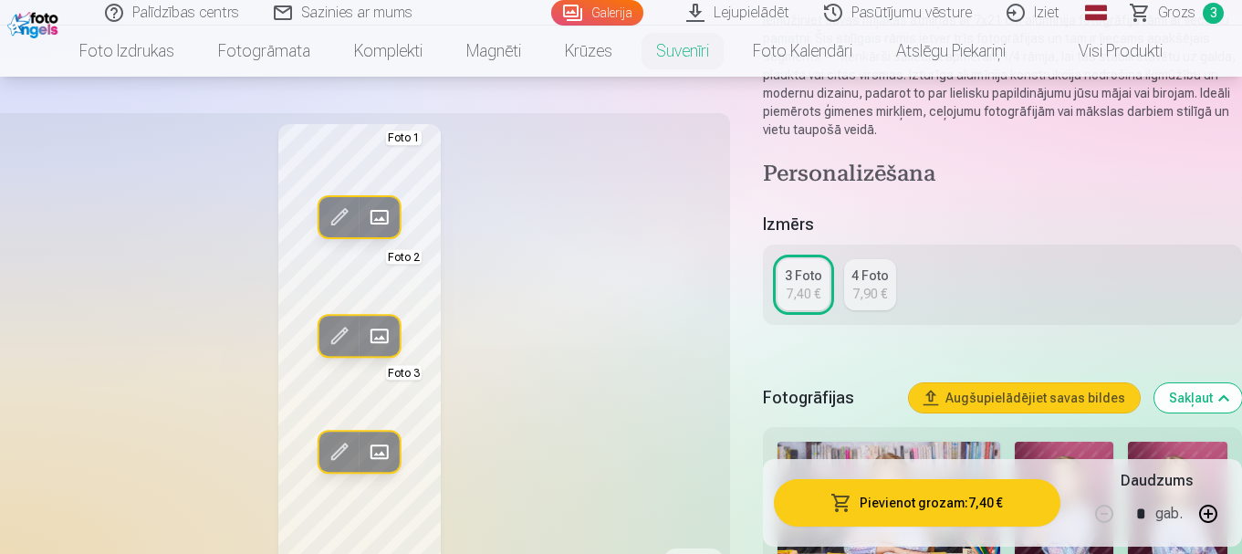
scroll to position [274, 0]
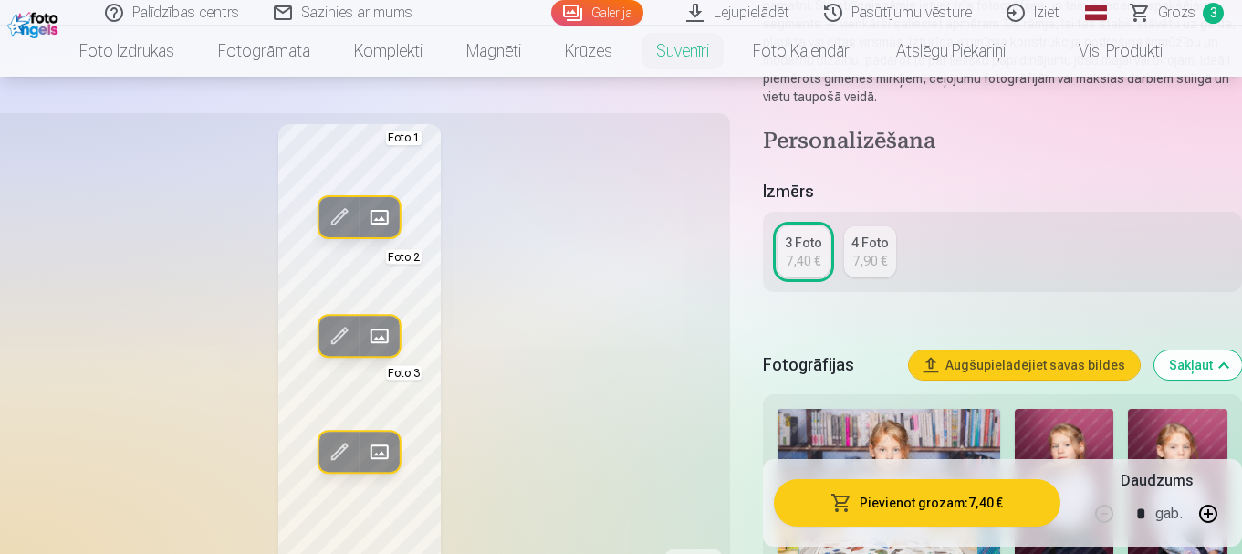
click at [871, 265] on div "7,90 €" at bounding box center [869, 261] width 35 height 18
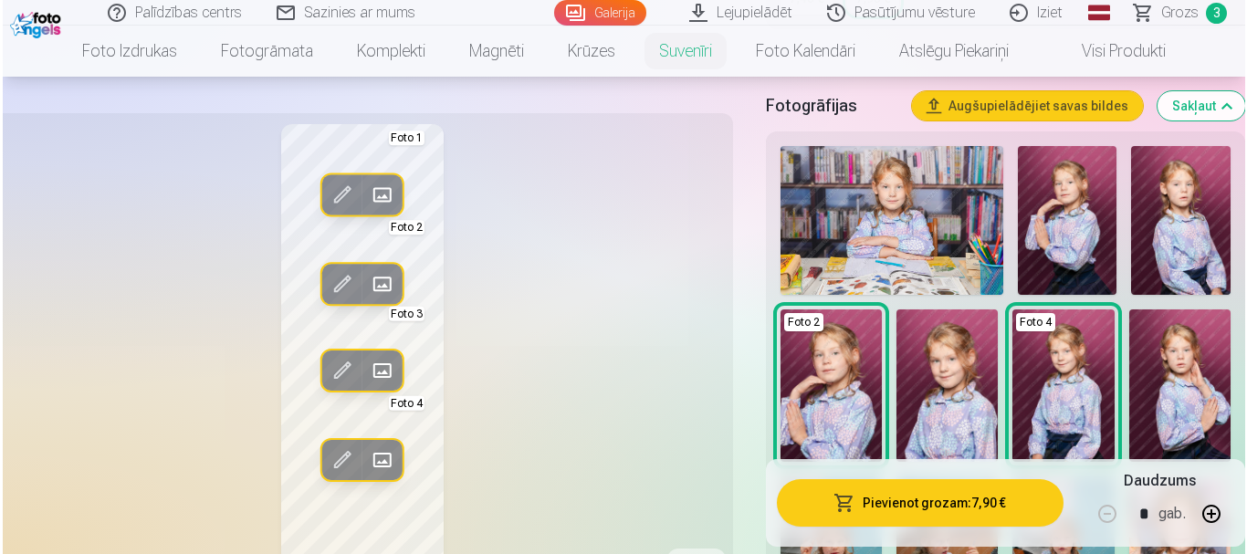
scroll to position [548, 0]
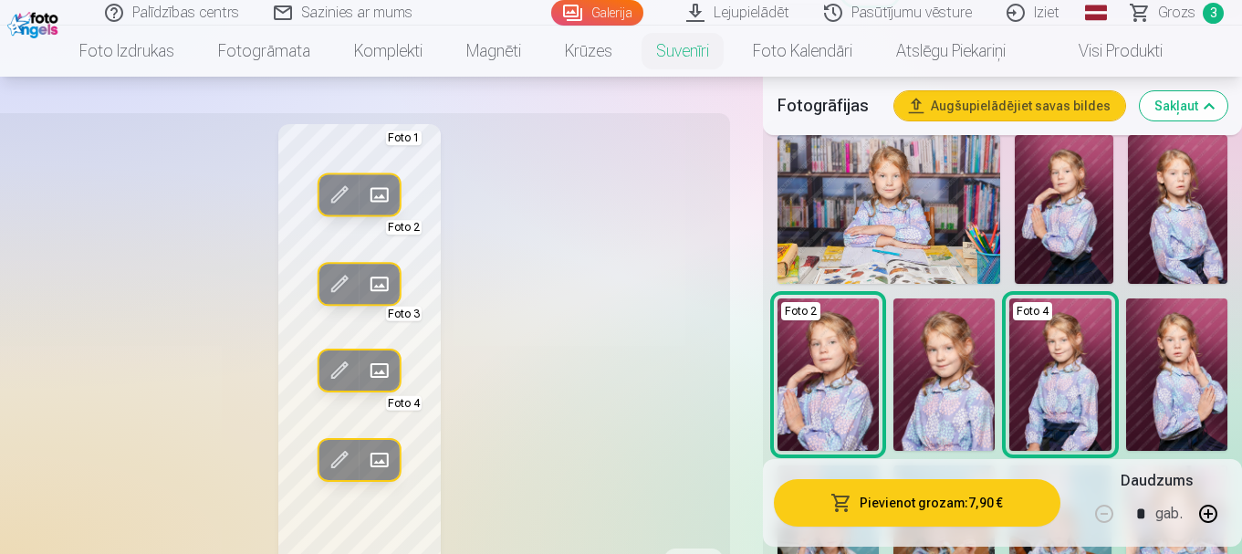
click at [884, 207] on img at bounding box center [888, 209] width 223 height 149
click at [877, 206] on img at bounding box center [888, 209] width 223 height 149
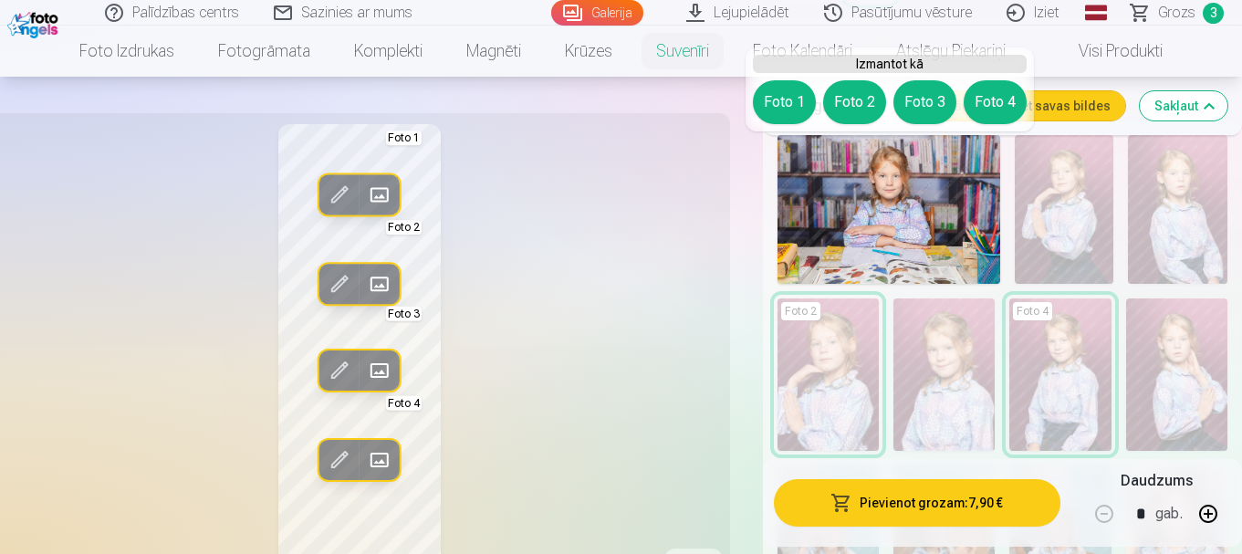
click at [777, 110] on button "Foto 1" at bounding box center [784, 102] width 63 height 44
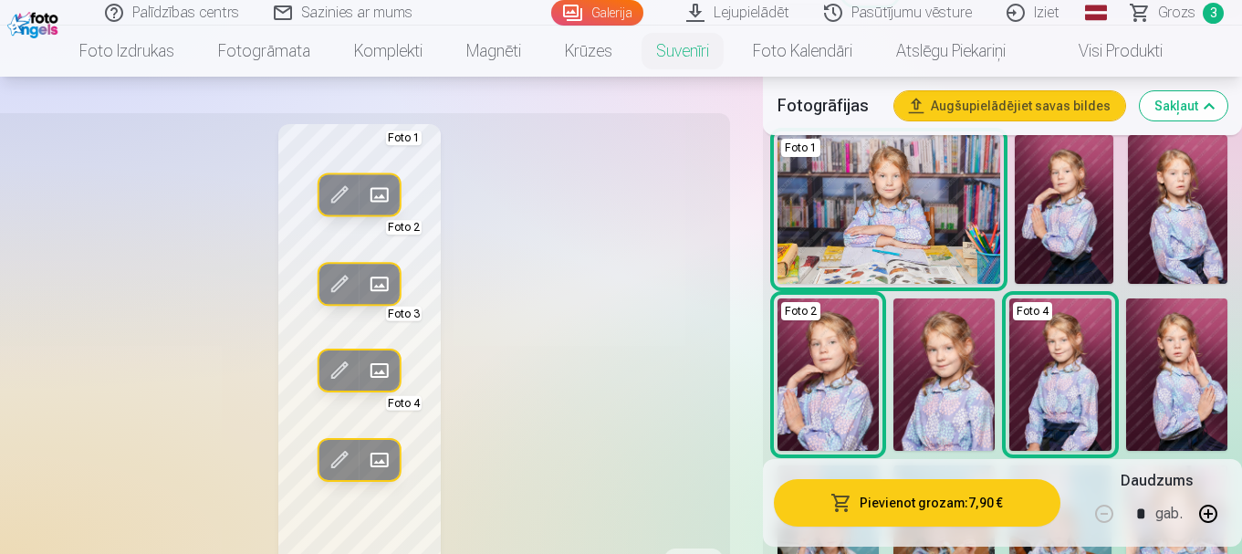
click at [1052, 365] on img at bounding box center [1059, 374] width 101 height 152
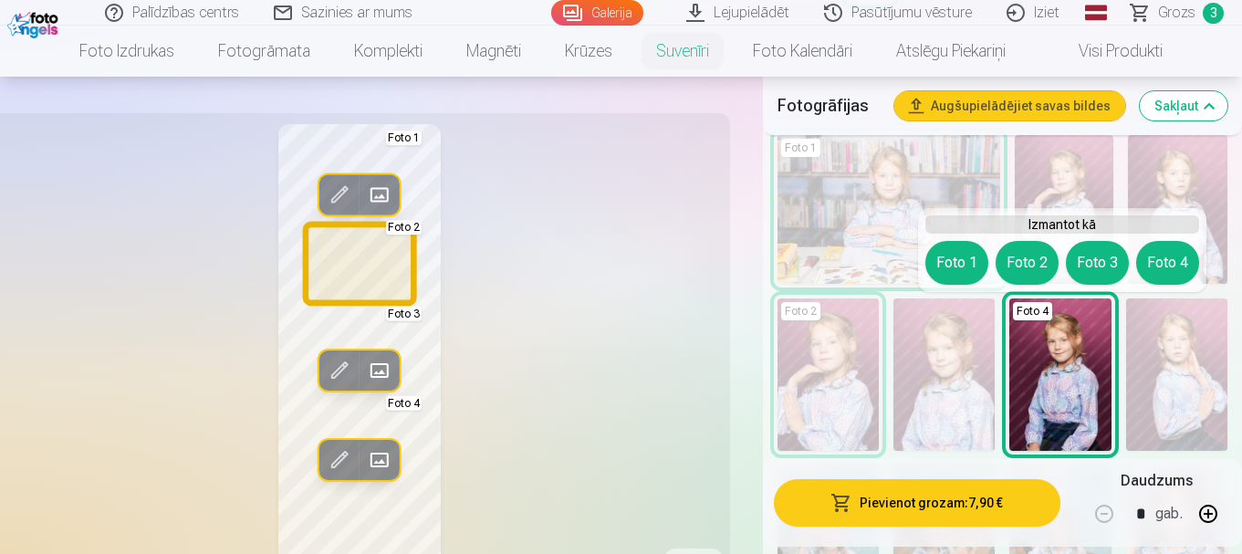
click at [1022, 267] on button "Foto 2" at bounding box center [1027, 263] width 63 height 44
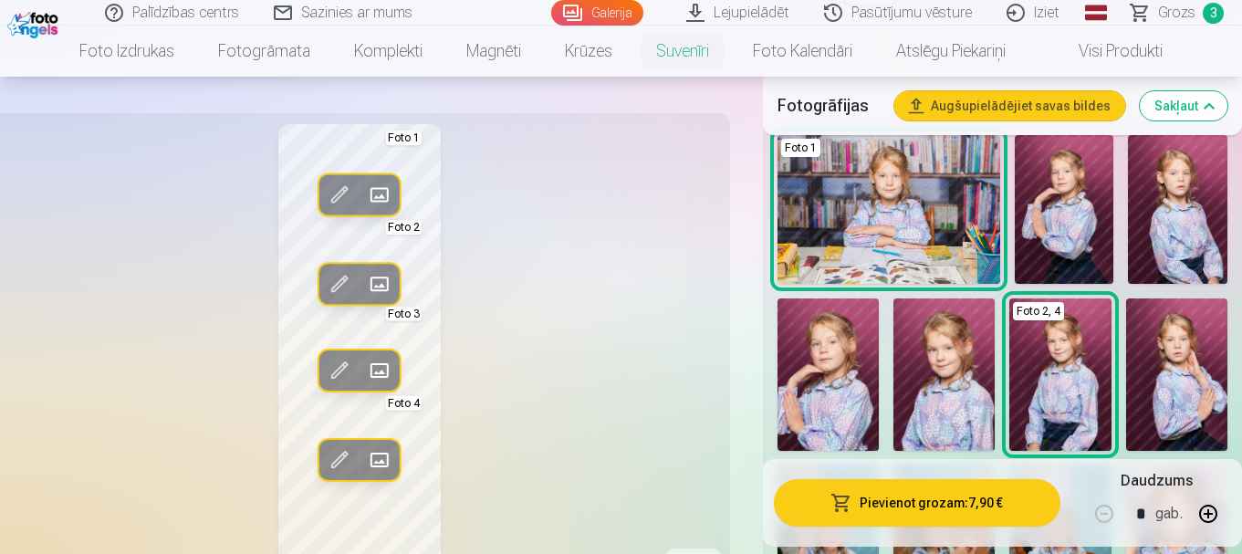
click at [1070, 229] on img at bounding box center [1064, 209] width 99 height 149
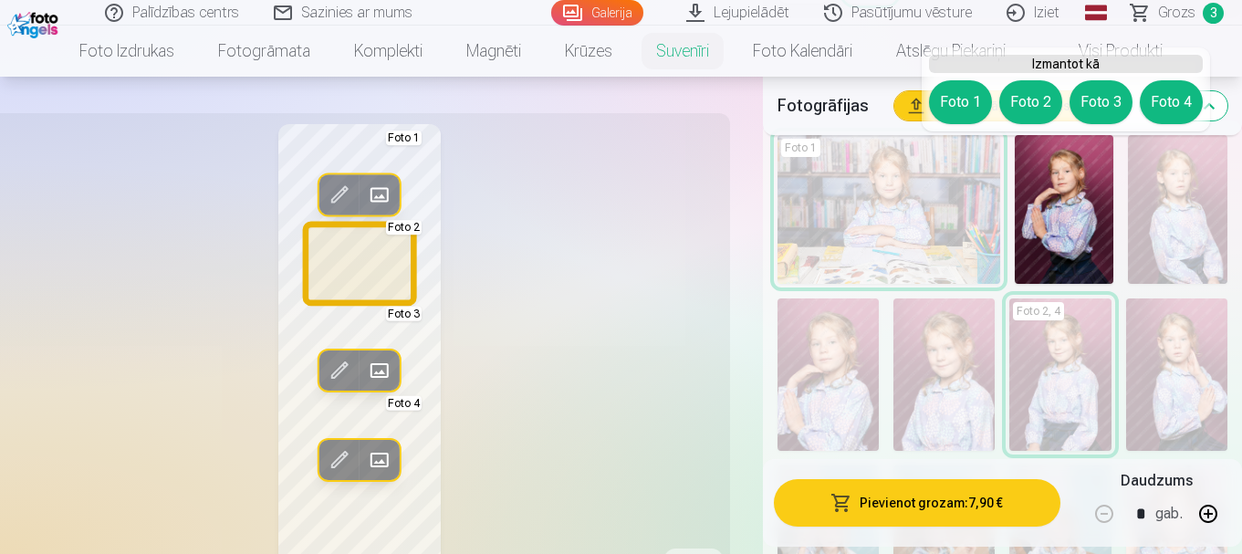
click at [1021, 101] on button "Foto 2" at bounding box center [1030, 102] width 63 height 44
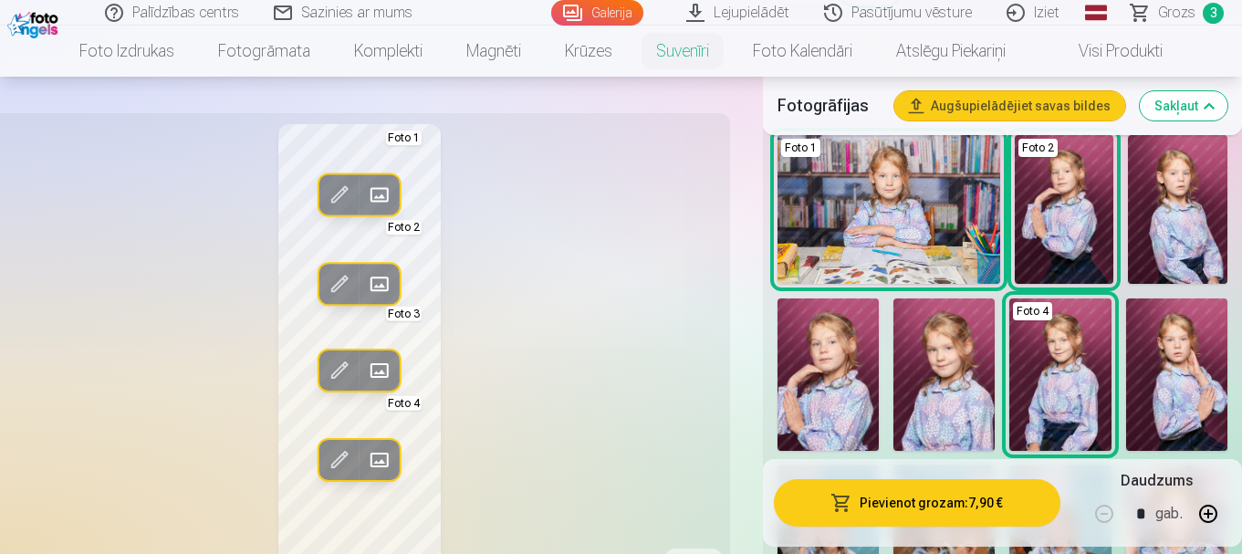
click at [341, 284] on span at bounding box center [339, 283] width 29 height 29
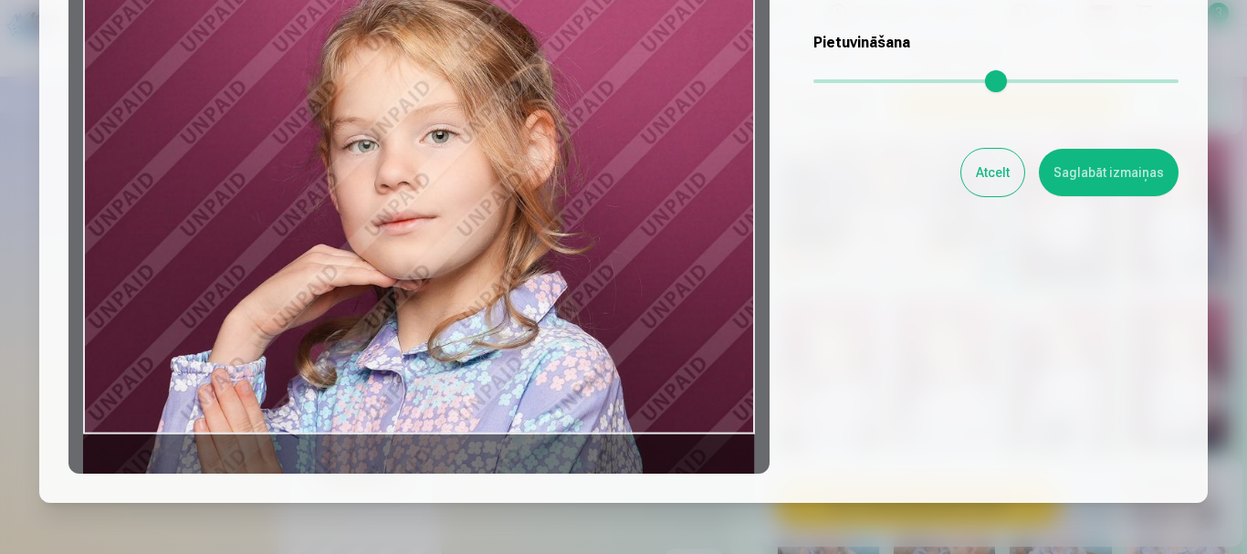
scroll to position [274, 0]
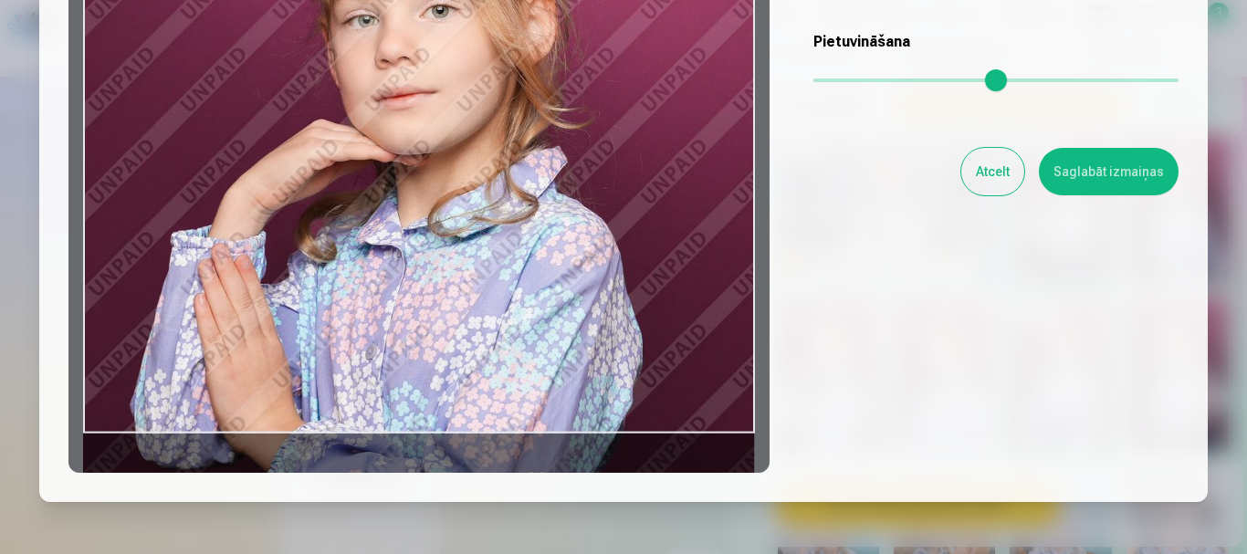
drag, startPoint x: 591, startPoint y: 205, endPoint x: 627, endPoint y: 81, distance: 129.1
click at [627, 81] on div at bounding box center [418, 186] width 701 height 573
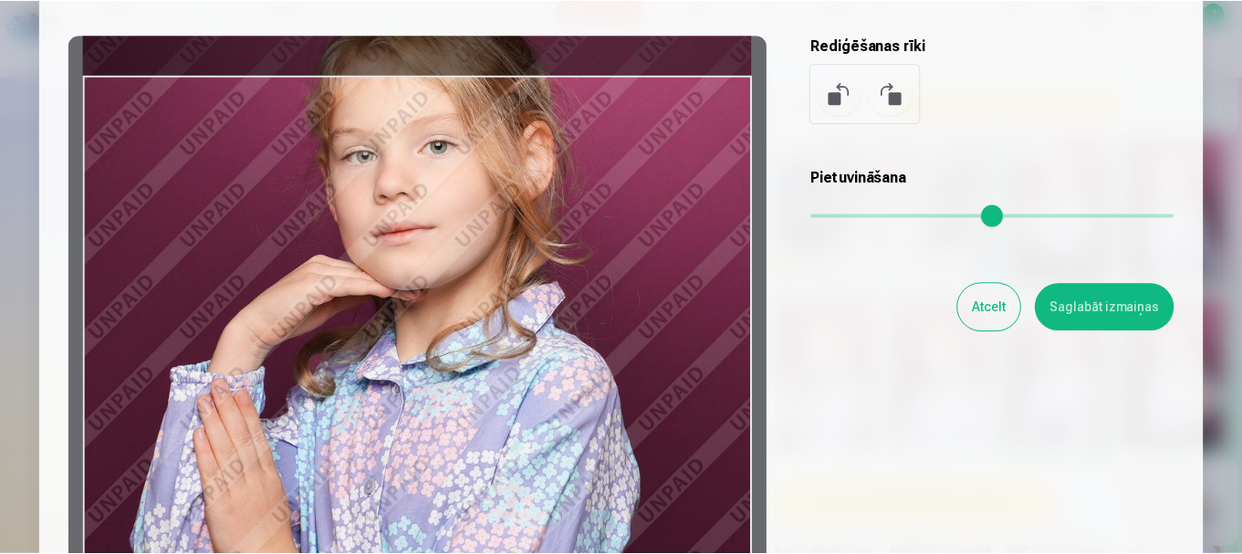
scroll to position [91, 0]
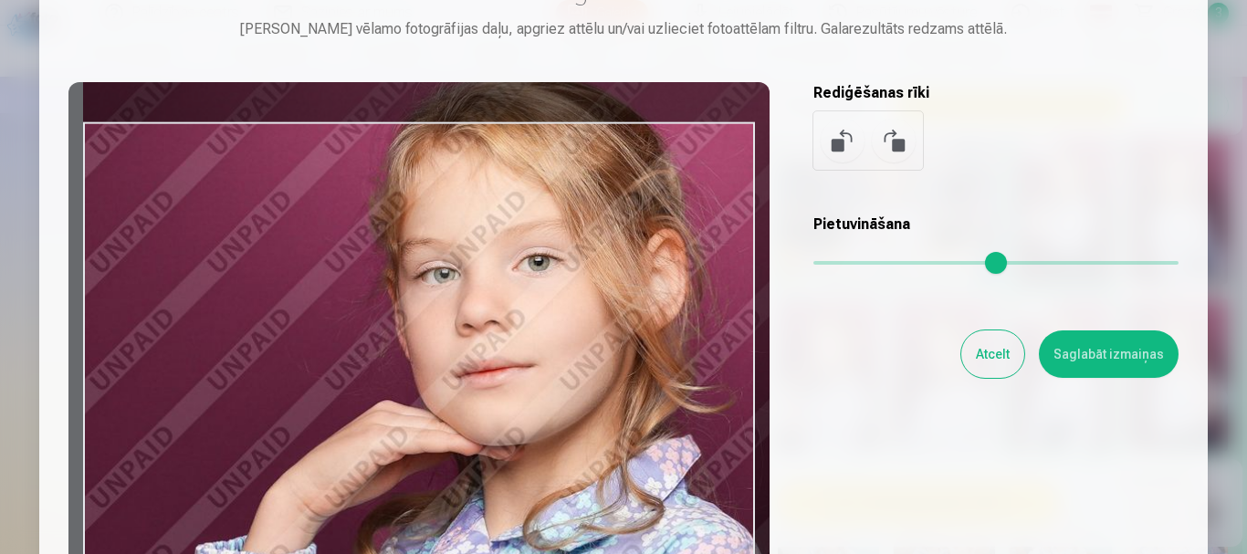
type input "*"
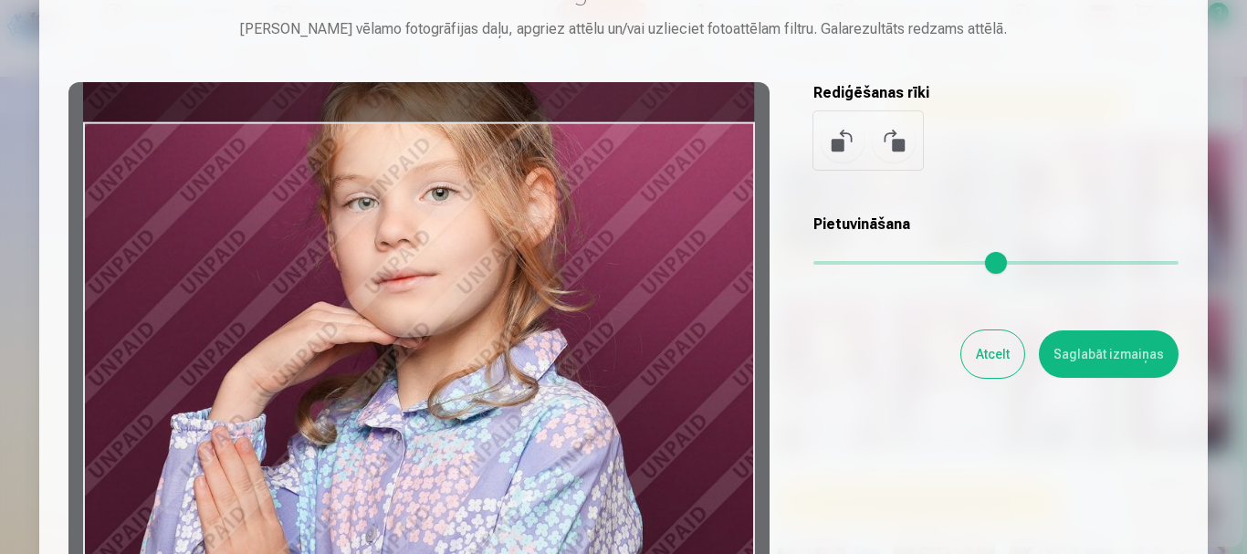
drag, startPoint x: 827, startPoint y: 266, endPoint x: 818, endPoint y: 291, distance: 26.3
click at [813, 265] on input "range" at bounding box center [995, 263] width 365 height 4
click at [995, 349] on button "Atcelt" at bounding box center [992, 353] width 63 height 47
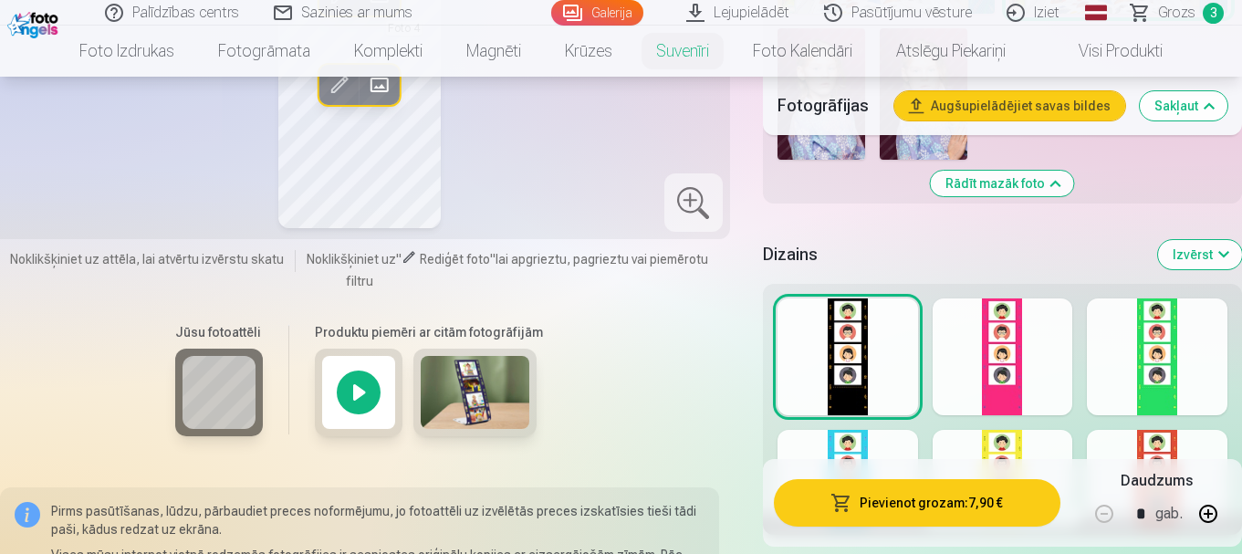
scroll to position [1545, 0]
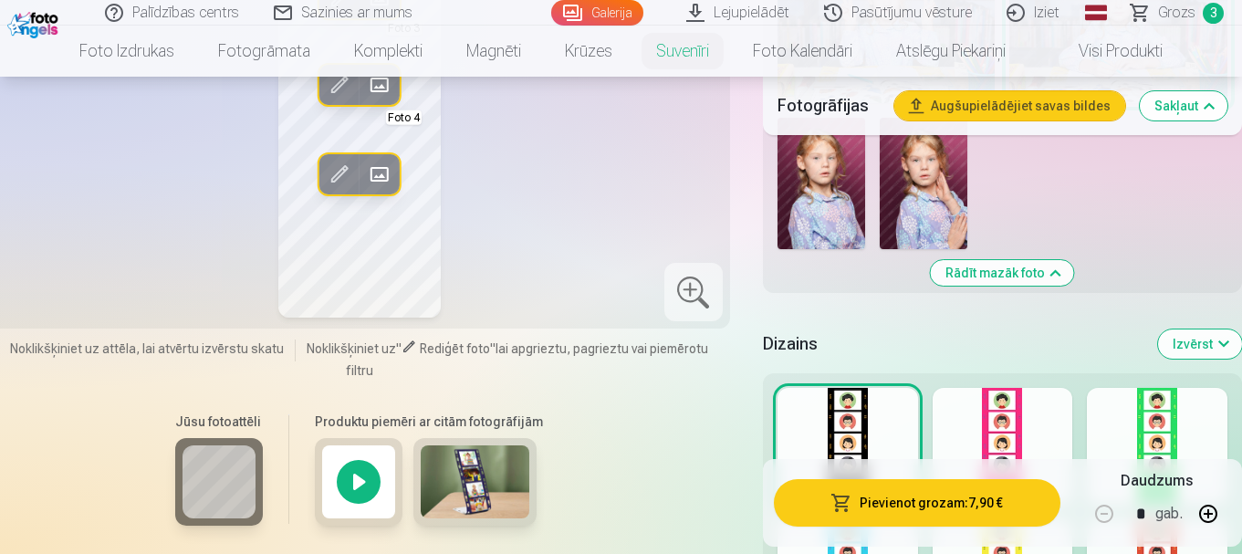
click at [916, 222] on img at bounding box center [924, 183] width 88 height 131
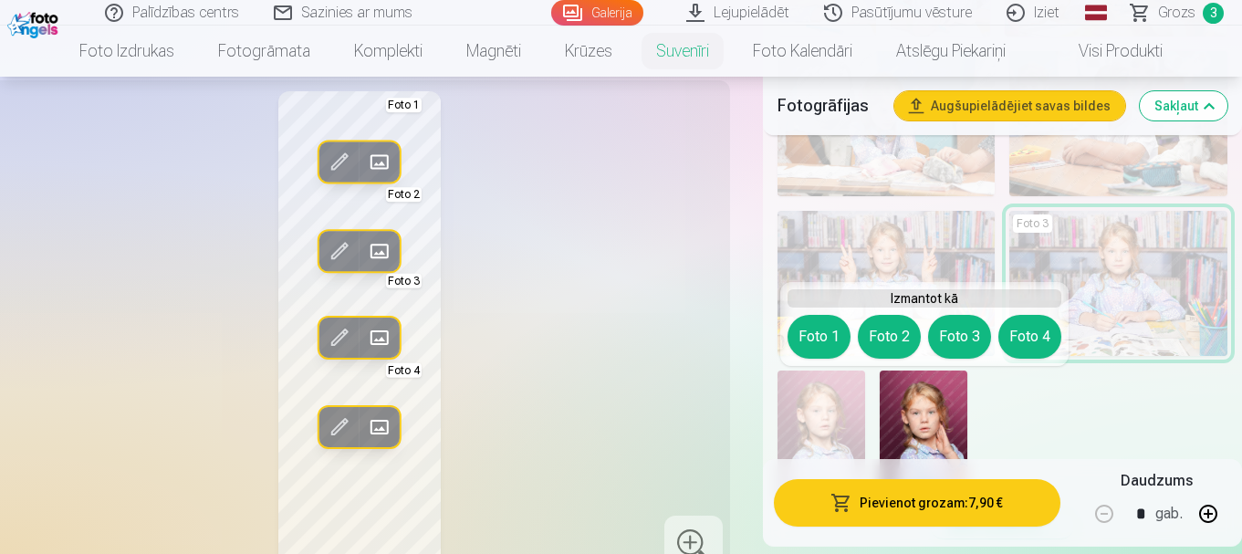
scroll to position [1271, 0]
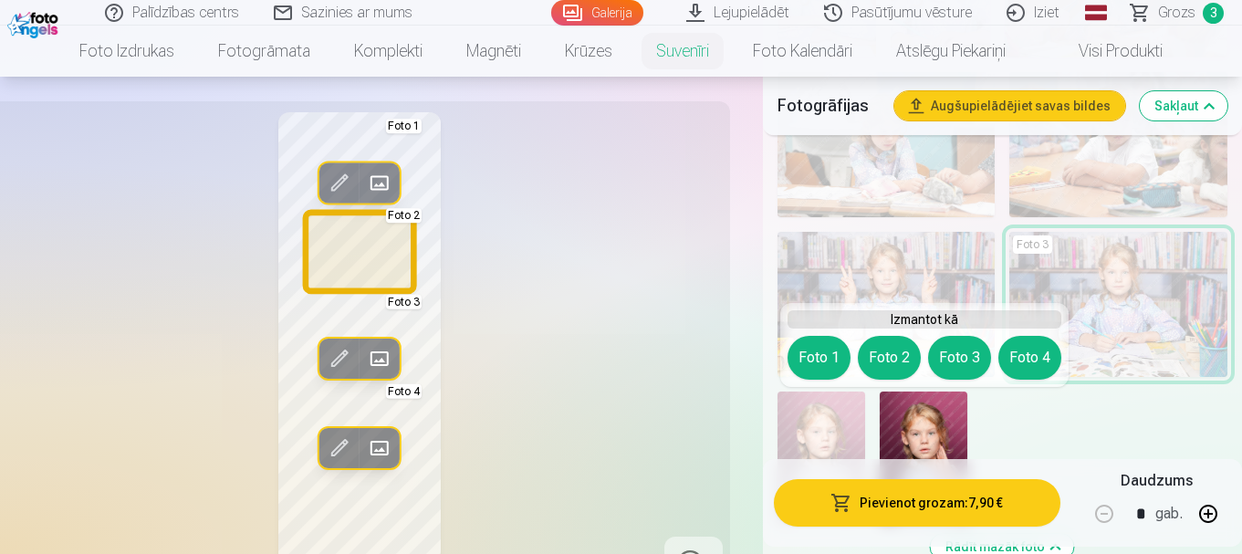
click at [882, 357] on button "Foto 2" at bounding box center [889, 358] width 63 height 44
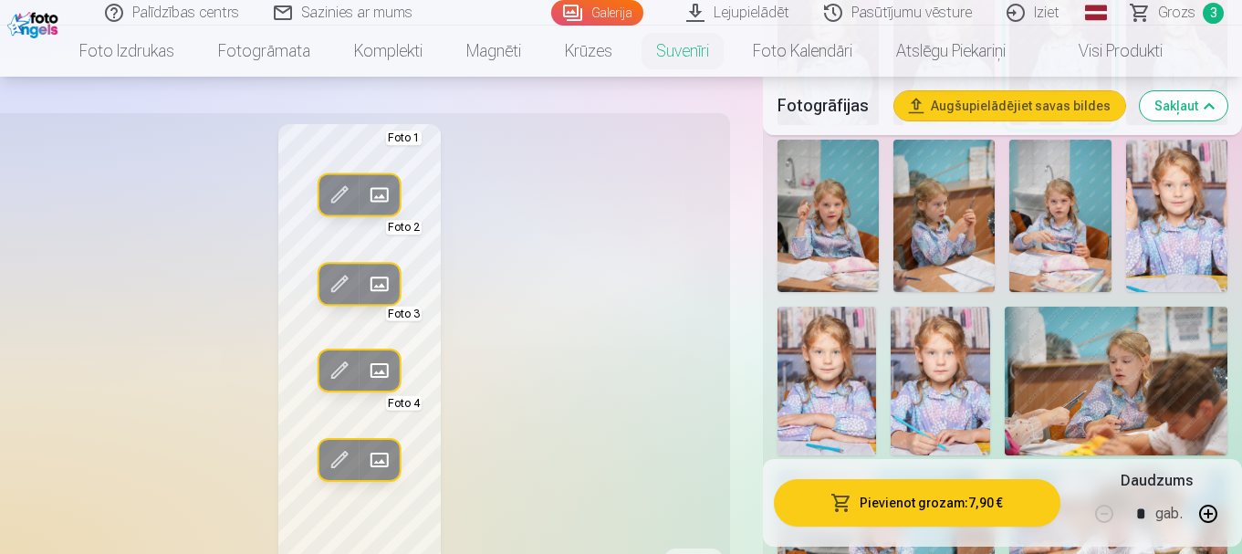
scroll to position [906, 0]
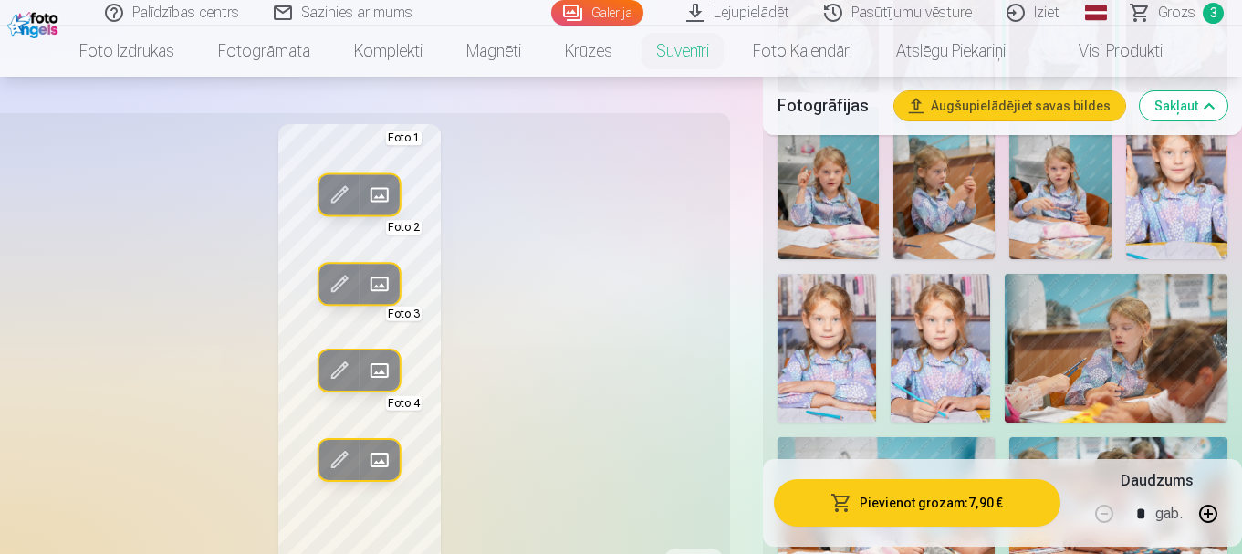
click at [823, 235] on img at bounding box center [827, 183] width 101 height 152
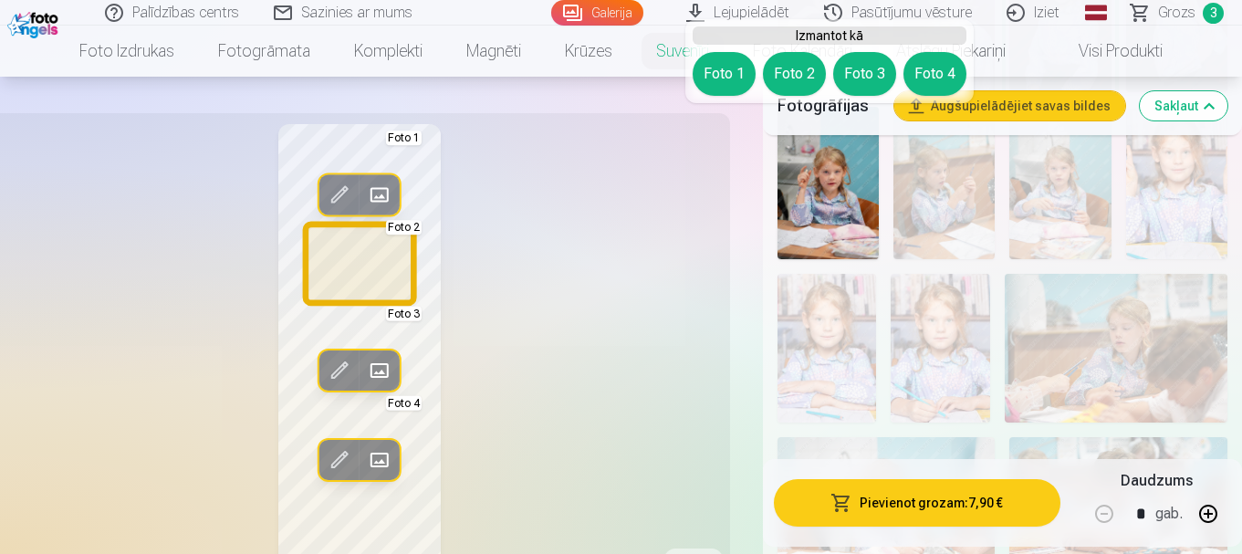
click at [795, 72] on button "Foto 2" at bounding box center [794, 74] width 63 height 44
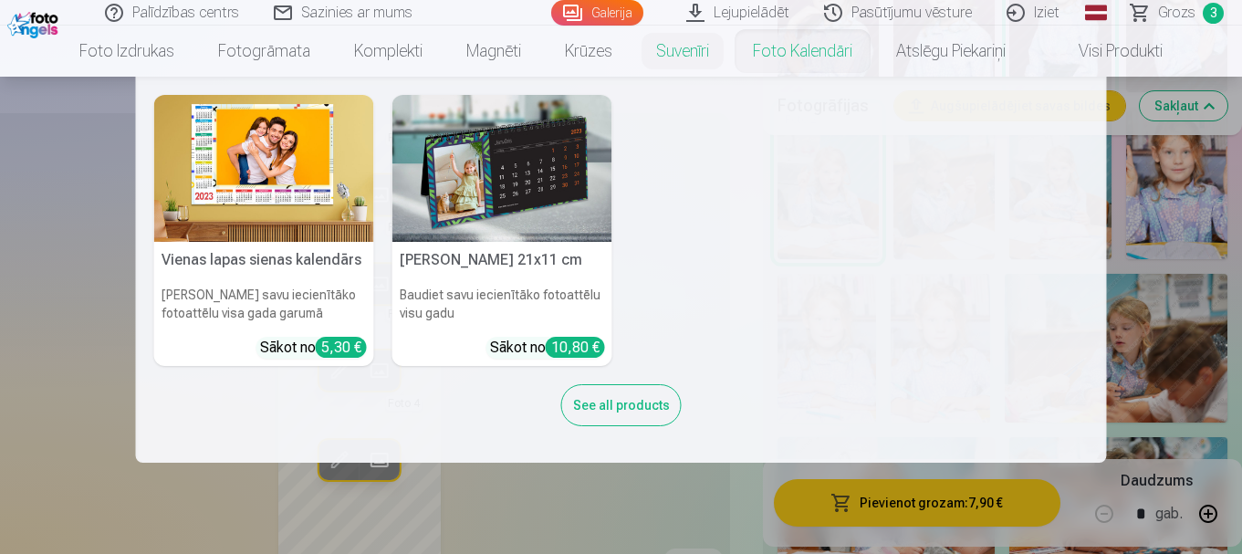
click at [1181, 153] on nav "Vienas lapas sienas [PERSON_NAME] savu iecienītāko fotoattēlu visa gada garumā …" at bounding box center [621, 270] width 1242 height 386
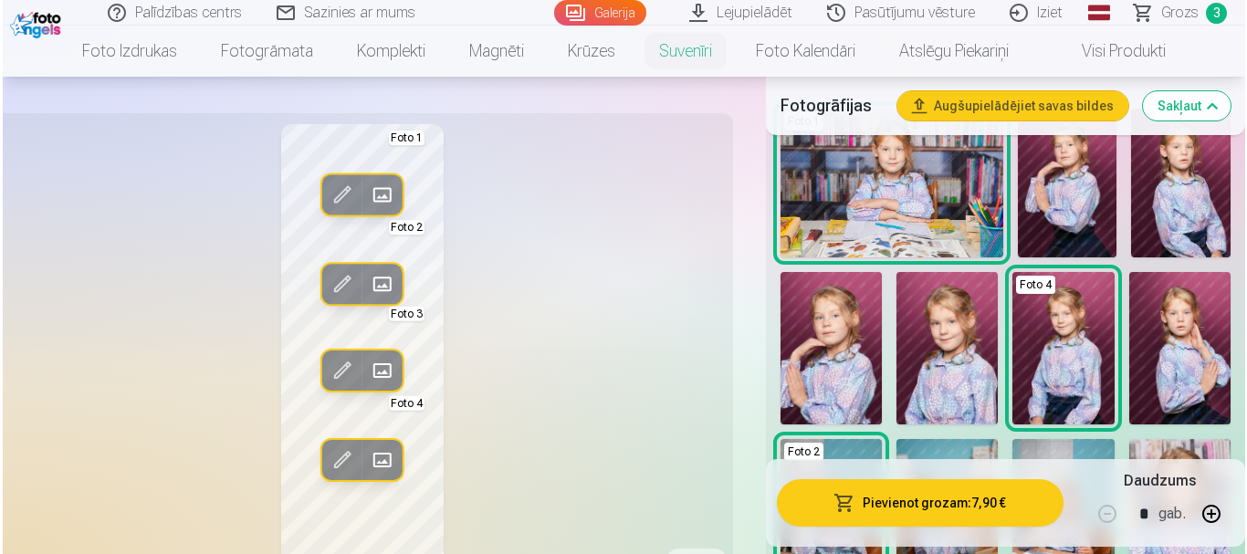
scroll to position [541, 0]
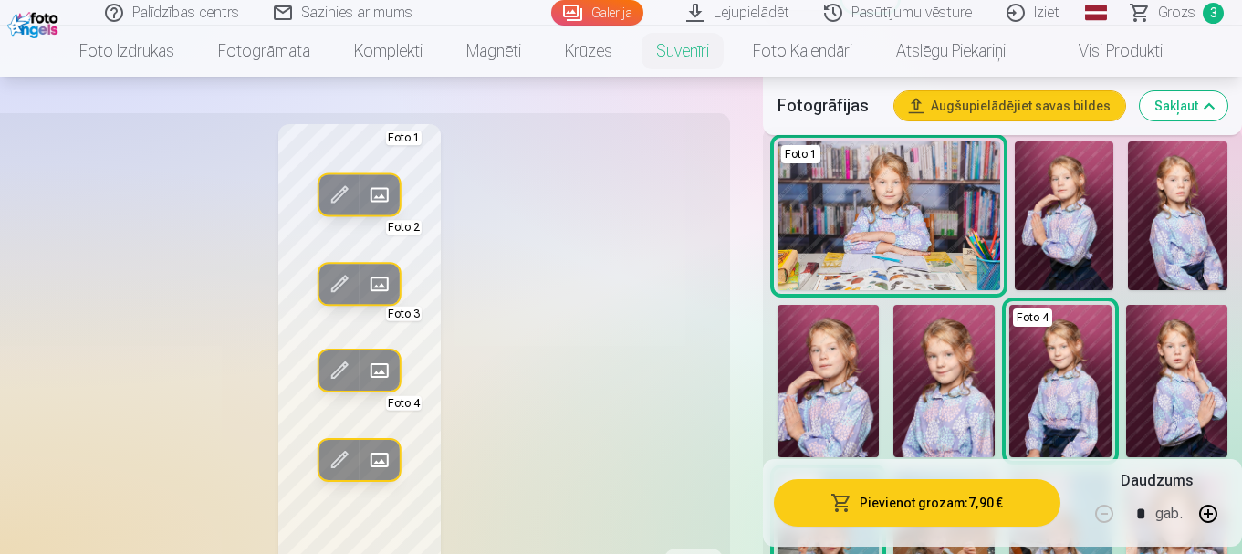
click at [1028, 251] on img at bounding box center [1064, 215] width 99 height 149
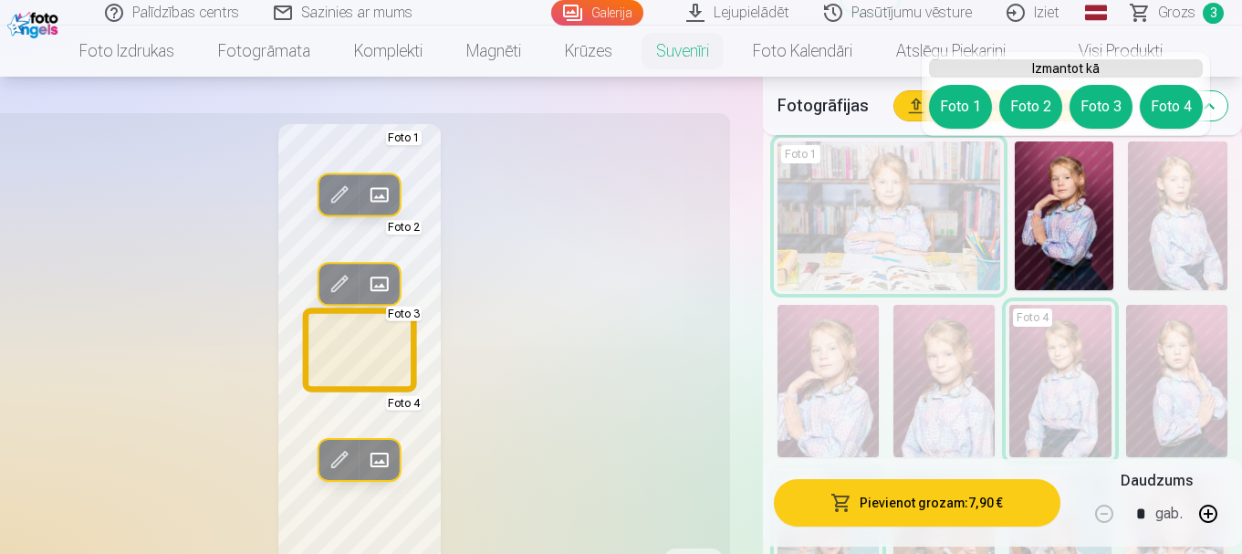
click at [1101, 100] on button "Foto 3" at bounding box center [1101, 107] width 63 height 44
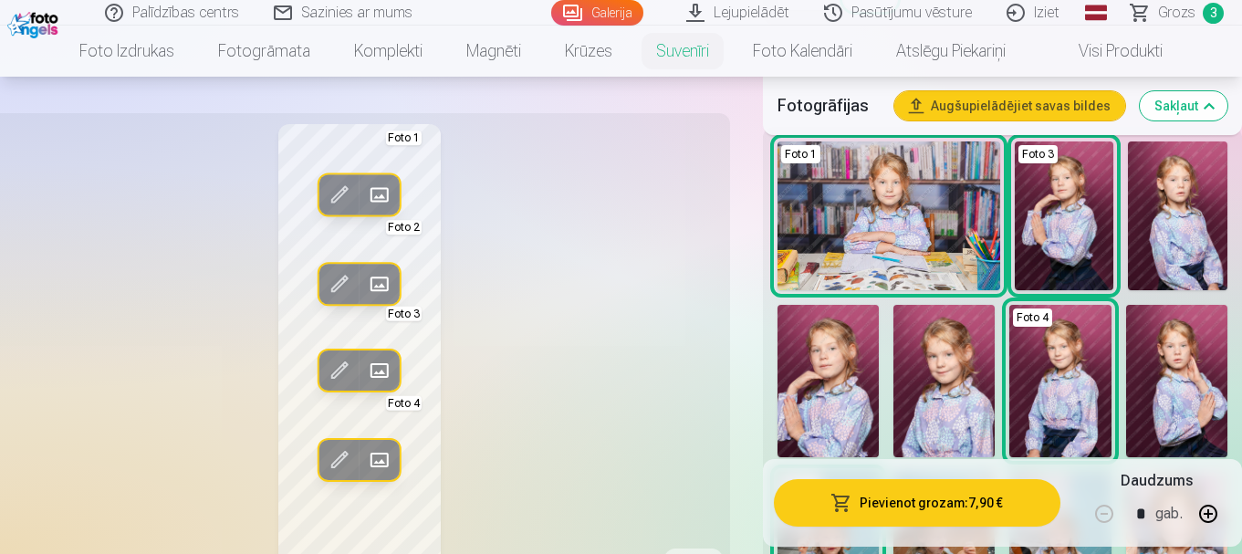
click at [329, 370] on span at bounding box center [339, 370] width 29 height 29
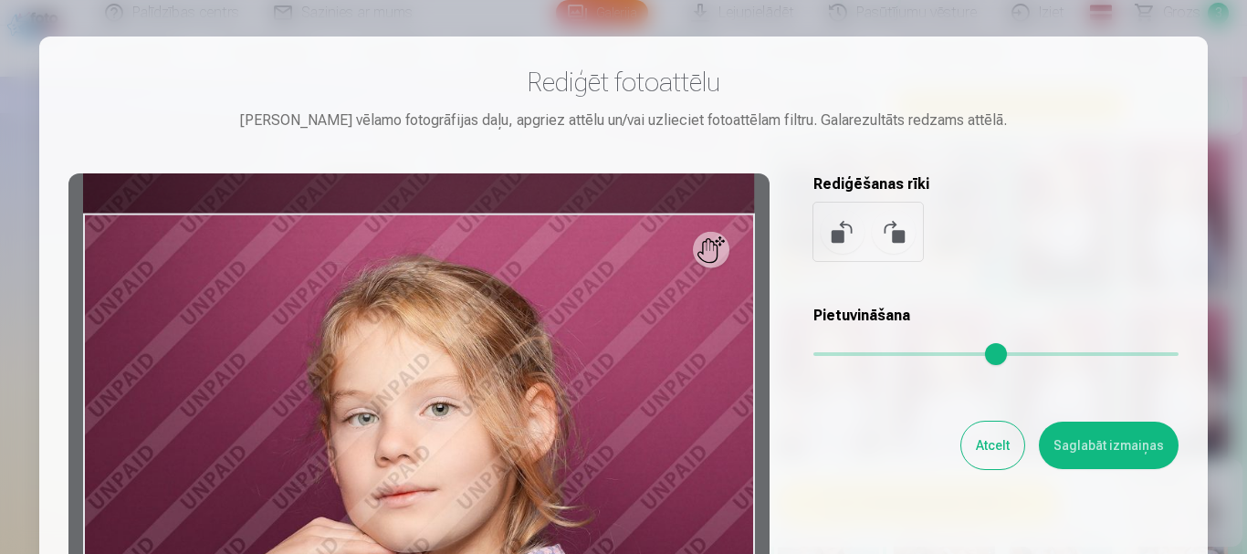
click at [722, 250] on div at bounding box center [418, 459] width 701 height 573
click at [830, 231] on button at bounding box center [842, 232] width 44 height 44
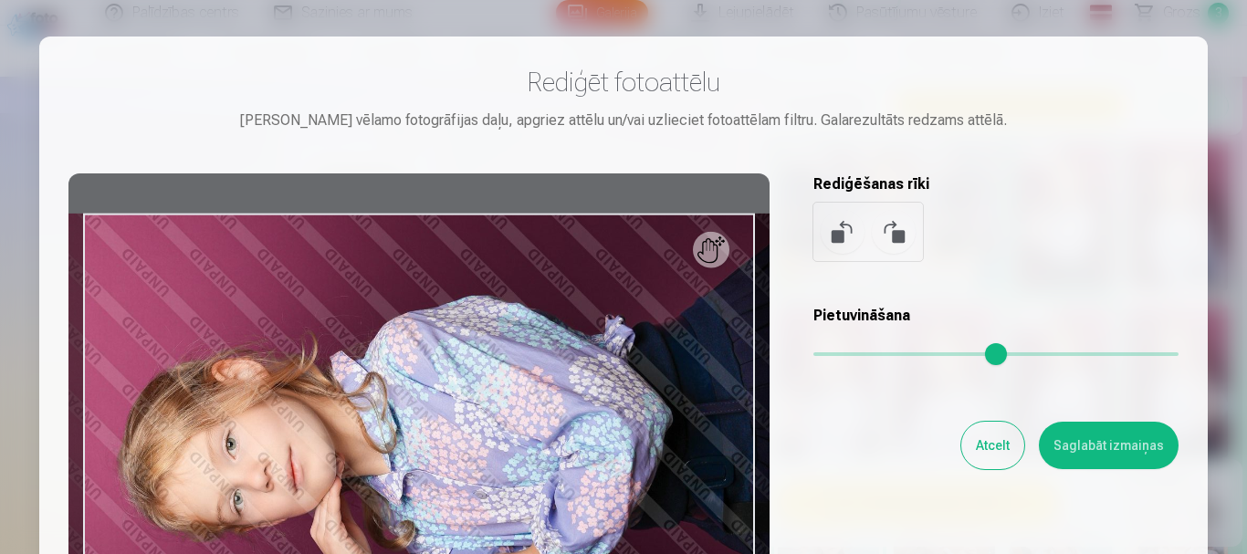
click at [830, 231] on button at bounding box center [842, 232] width 44 height 44
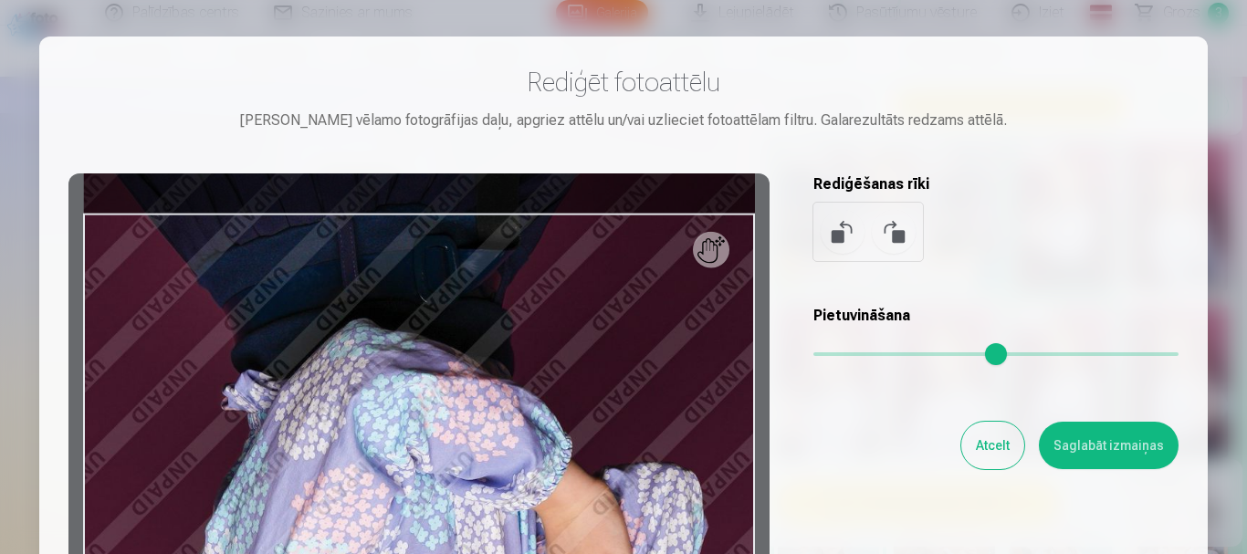
click at [830, 231] on button at bounding box center [842, 232] width 44 height 44
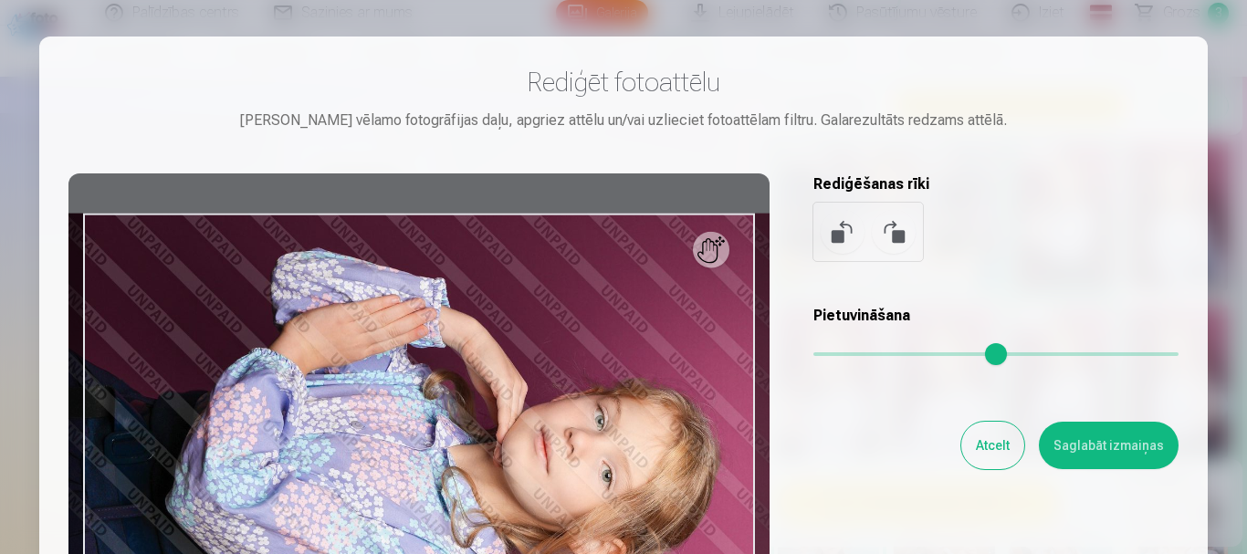
click at [830, 231] on button at bounding box center [842, 232] width 44 height 44
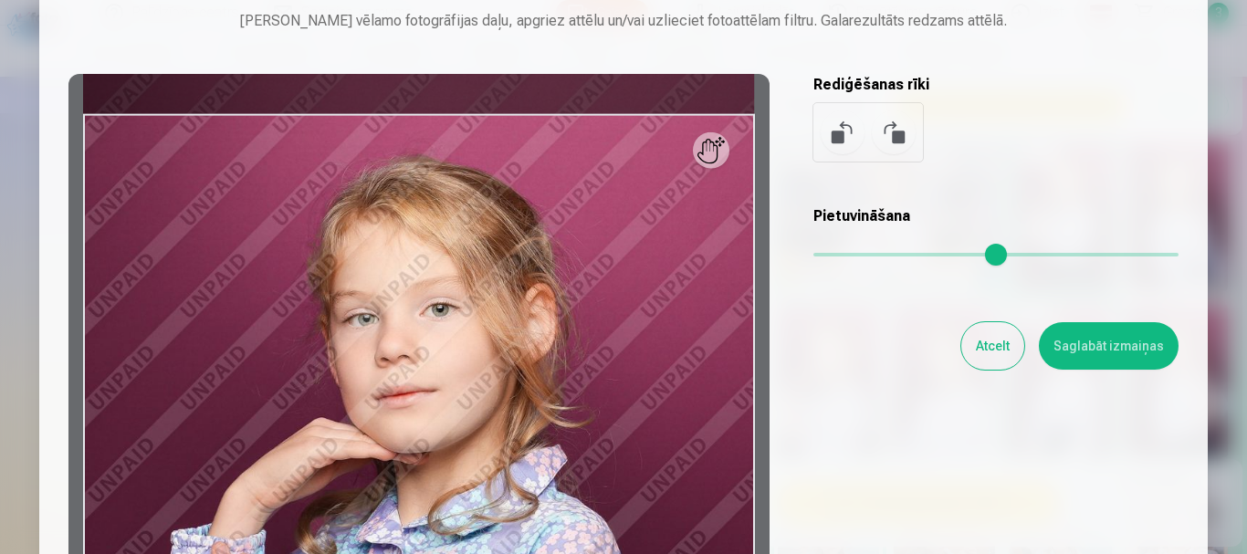
scroll to position [91, 0]
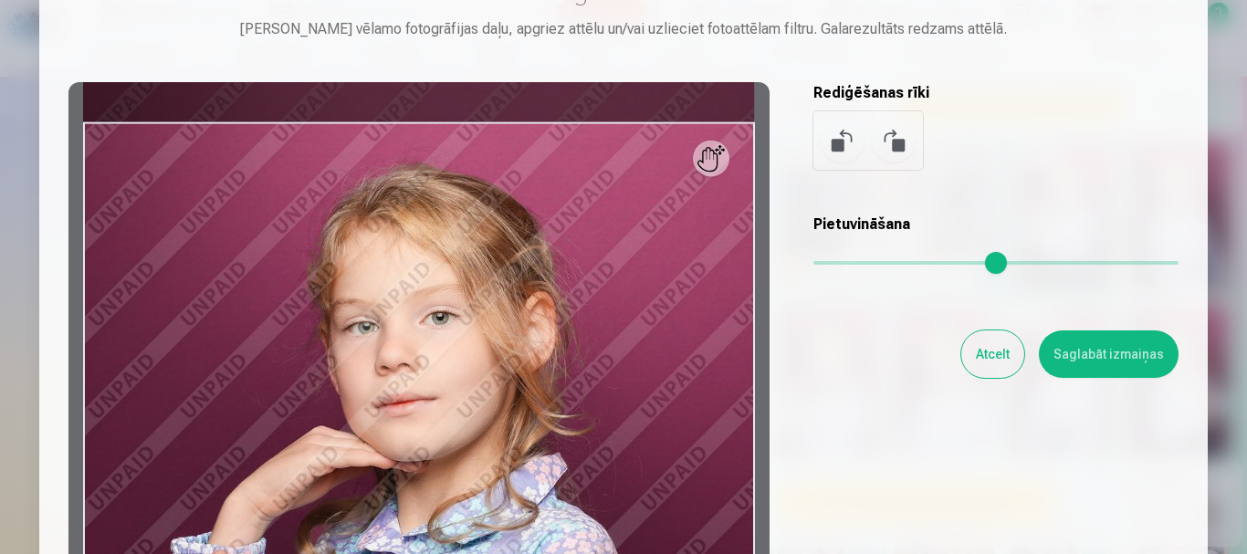
click at [891, 144] on button at bounding box center [893, 141] width 44 height 44
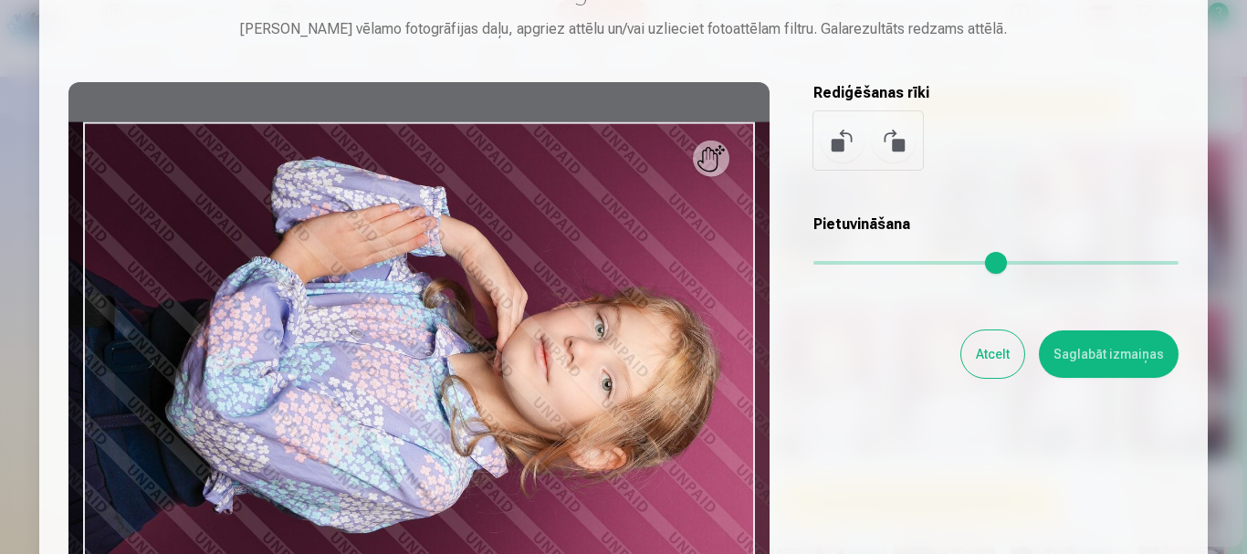
click at [892, 143] on button at bounding box center [893, 141] width 44 height 44
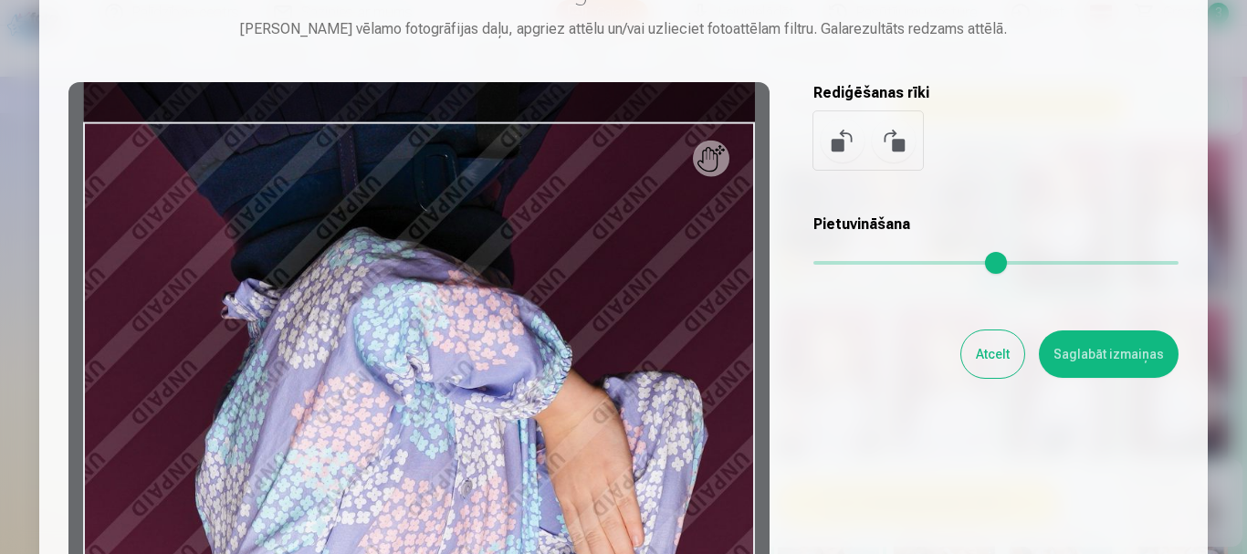
click at [892, 143] on button at bounding box center [893, 141] width 44 height 44
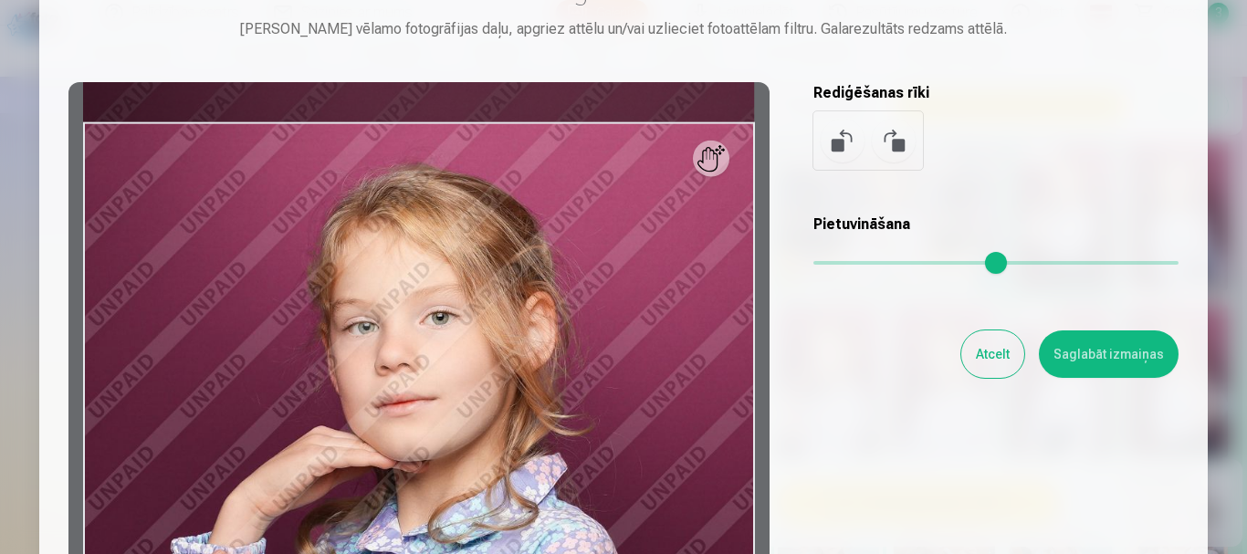
click at [892, 143] on button at bounding box center [893, 141] width 44 height 44
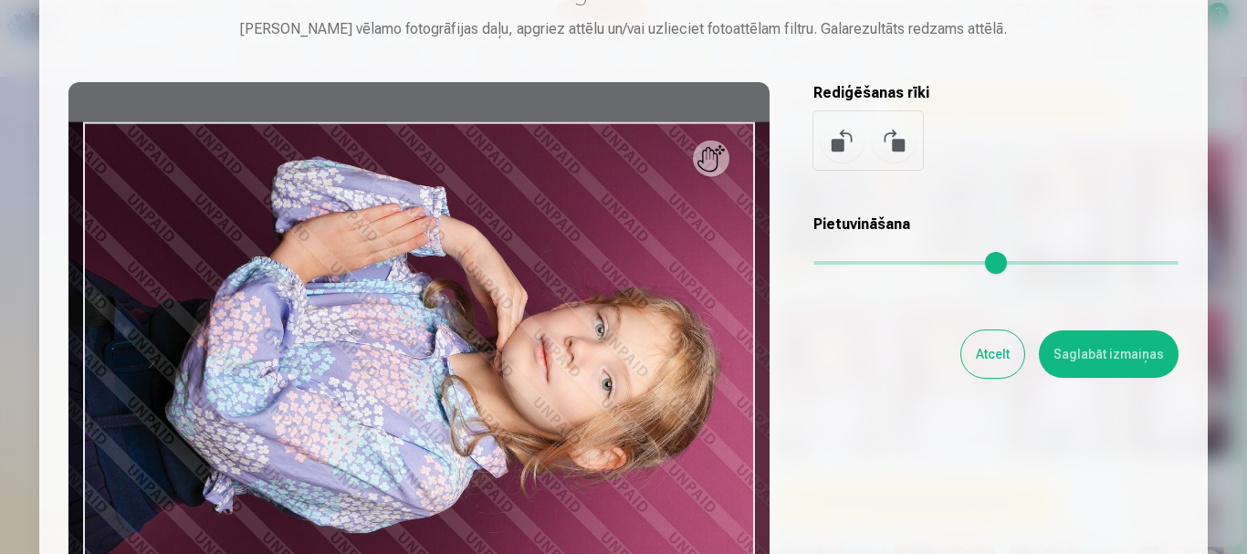
click at [892, 143] on button at bounding box center [893, 141] width 44 height 44
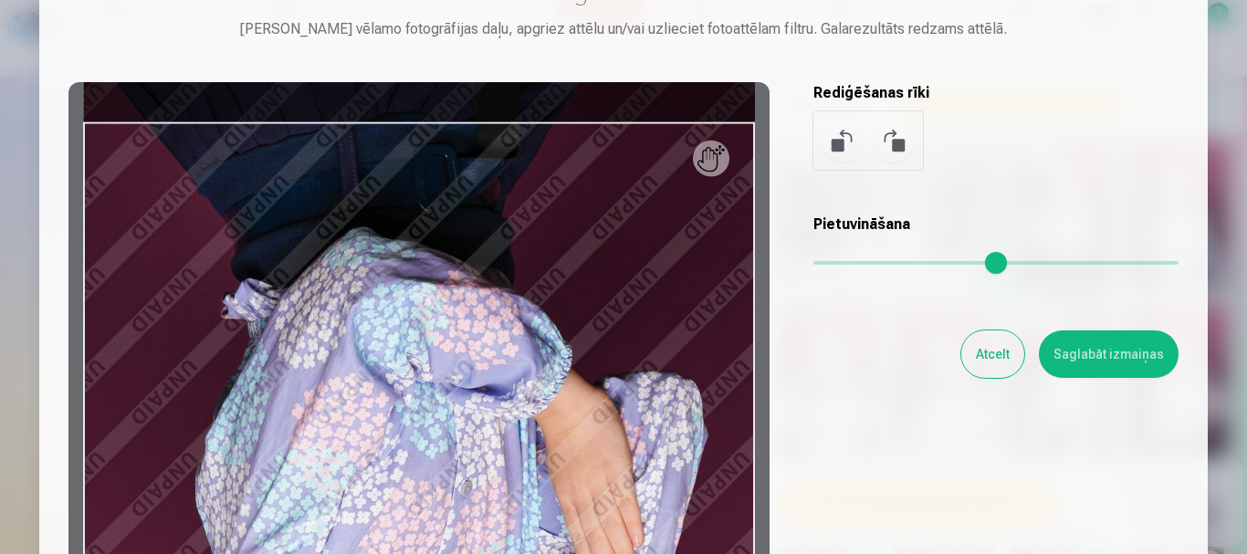
click at [892, 143] on button at bounding box center [893, 141] width 44 height 44
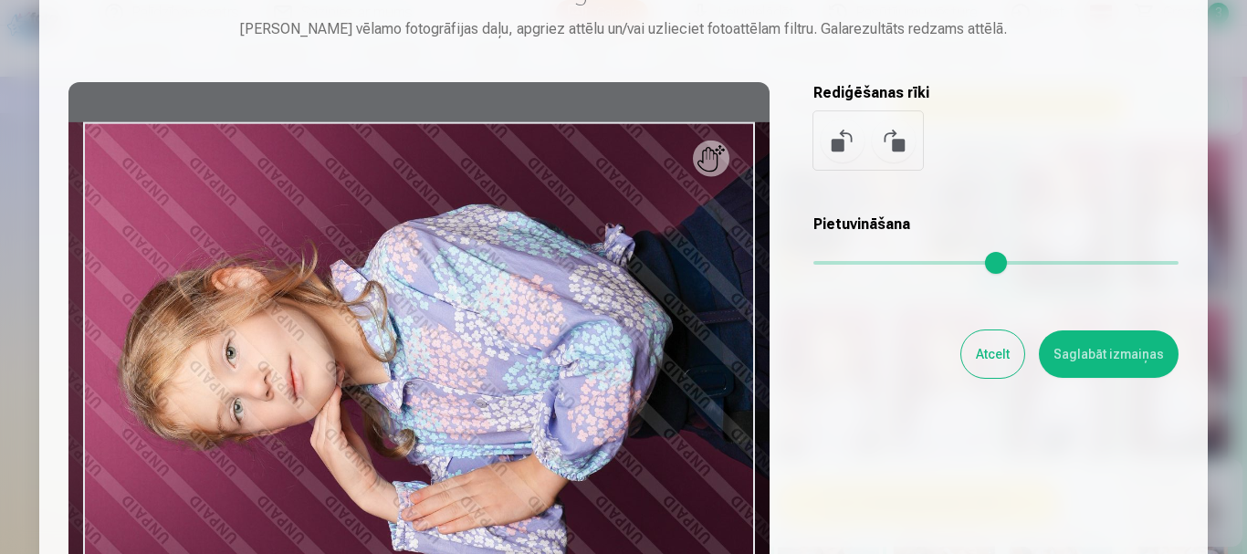
click at [892, 143] on button at bounding box center [893, 141] width 44 height 44
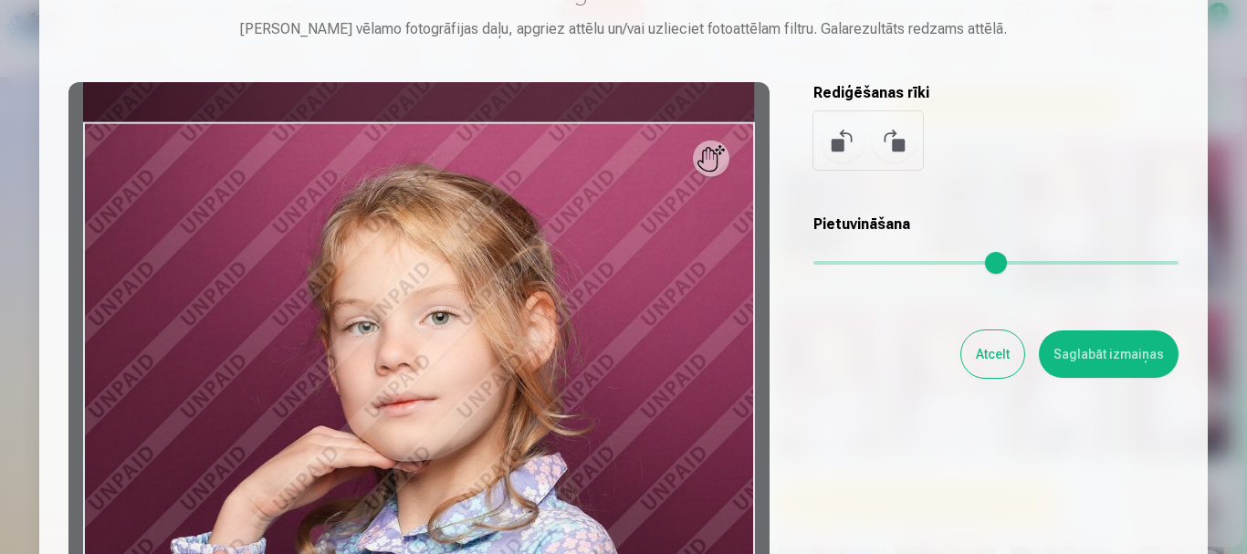
click at [892, 143] on button at bounding box center [893, 141] width 44 height 44
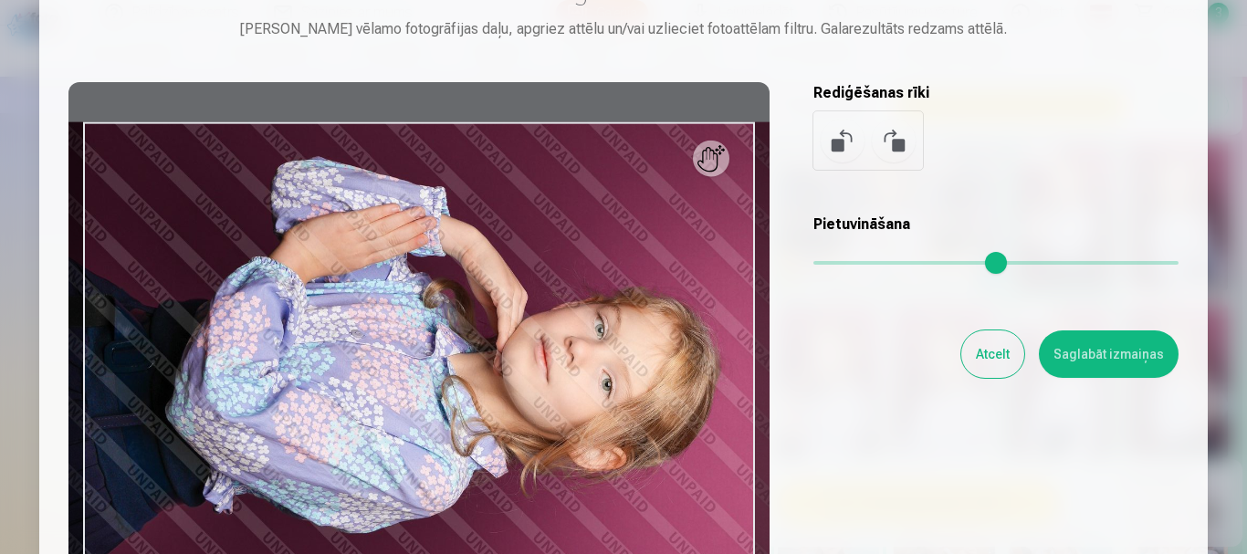
click at [892, 143] on button at bounding box center [893, 141] width 44 height 44
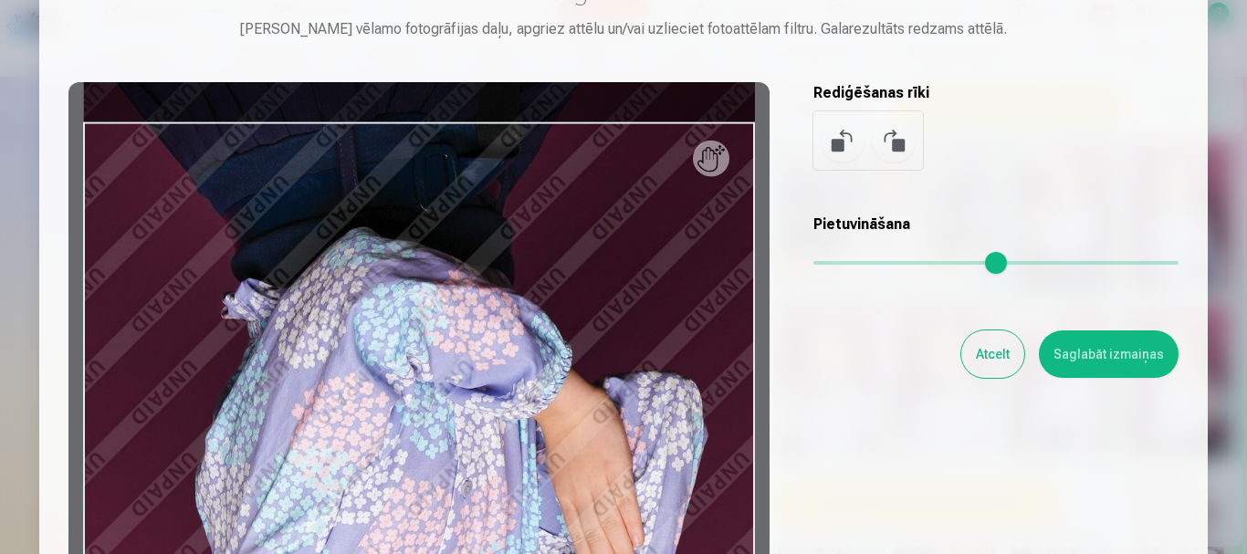
click at [892, 143] on button at bounding box center [893, 141] width 44 height 44
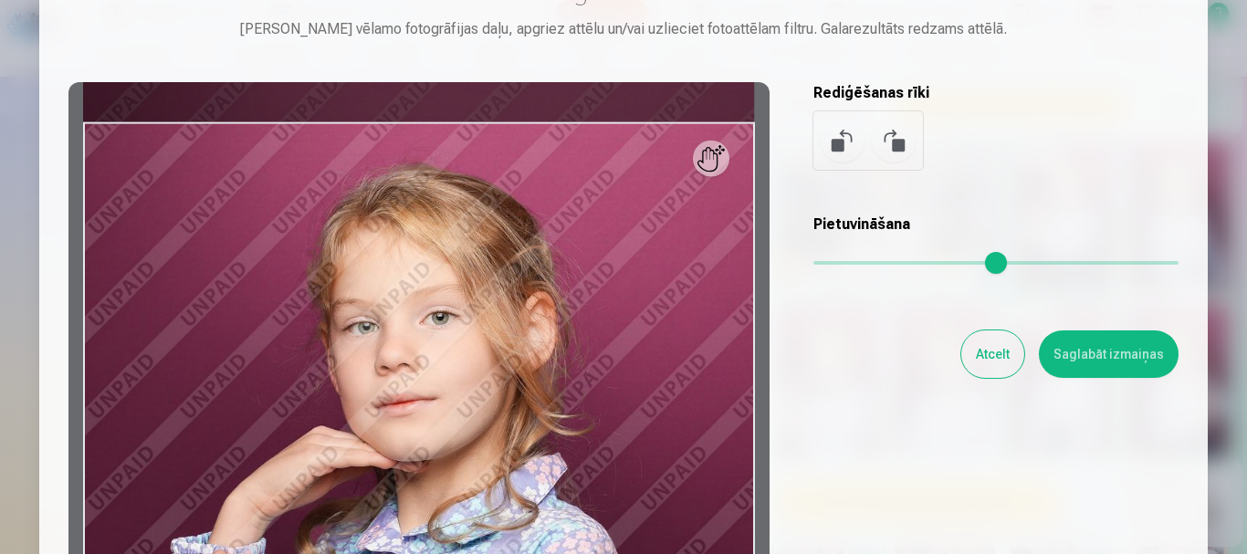
click at [999, 359] on button "Atcelt" at bounding box center [992, 353] width 63 height 47
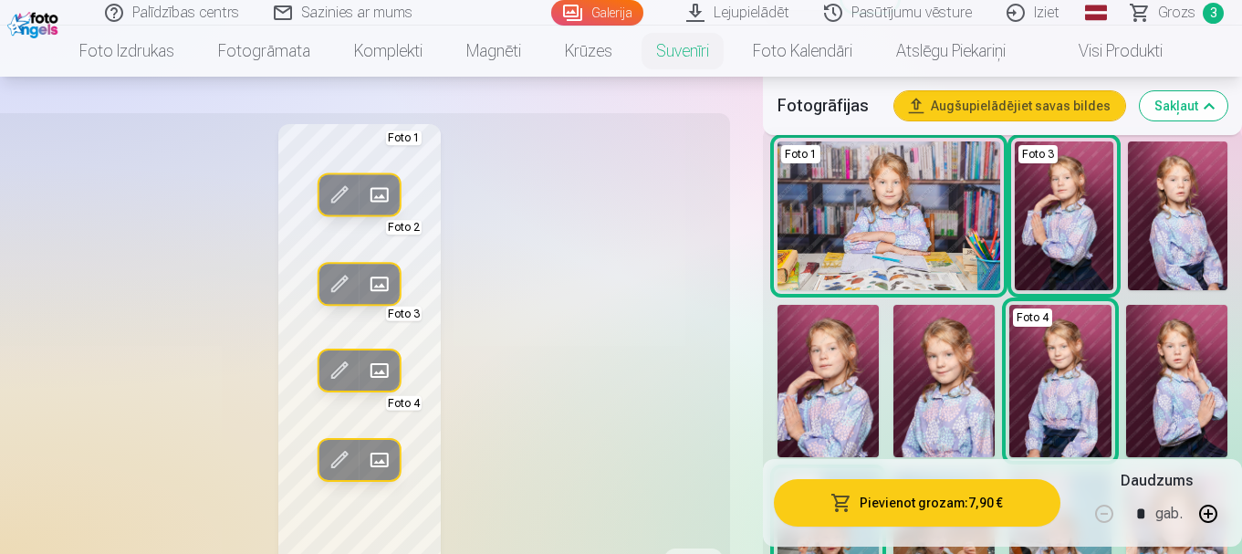
click at [929, 375] on img at bounding box center [943, 381] width 101 height 152
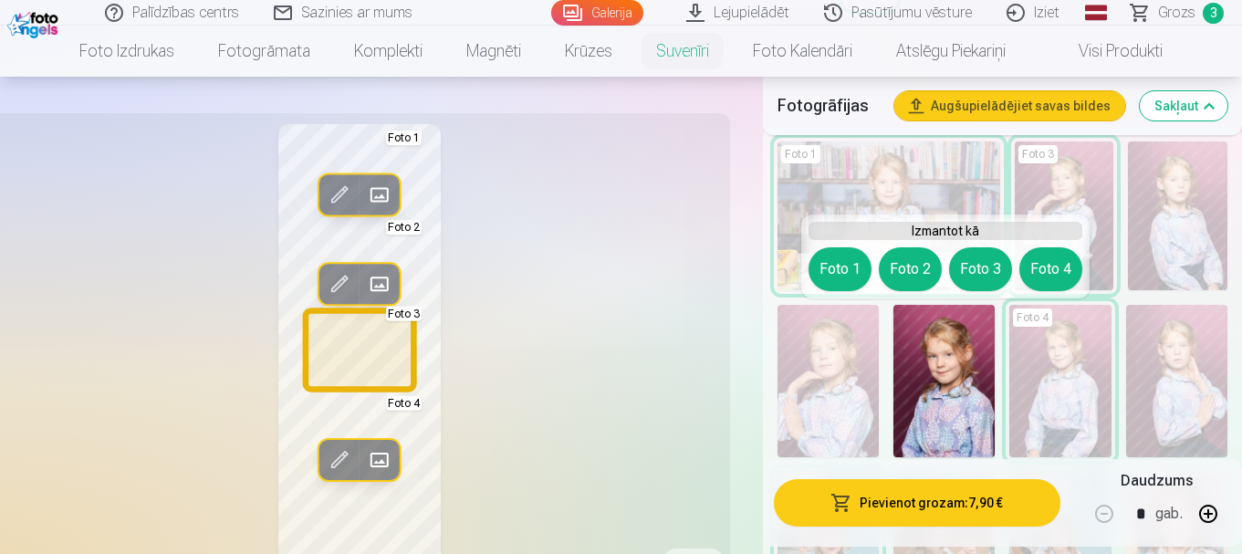
click at [970, 276] on button "Foto 3" at bounding box center [980, 269] width 63 height 44
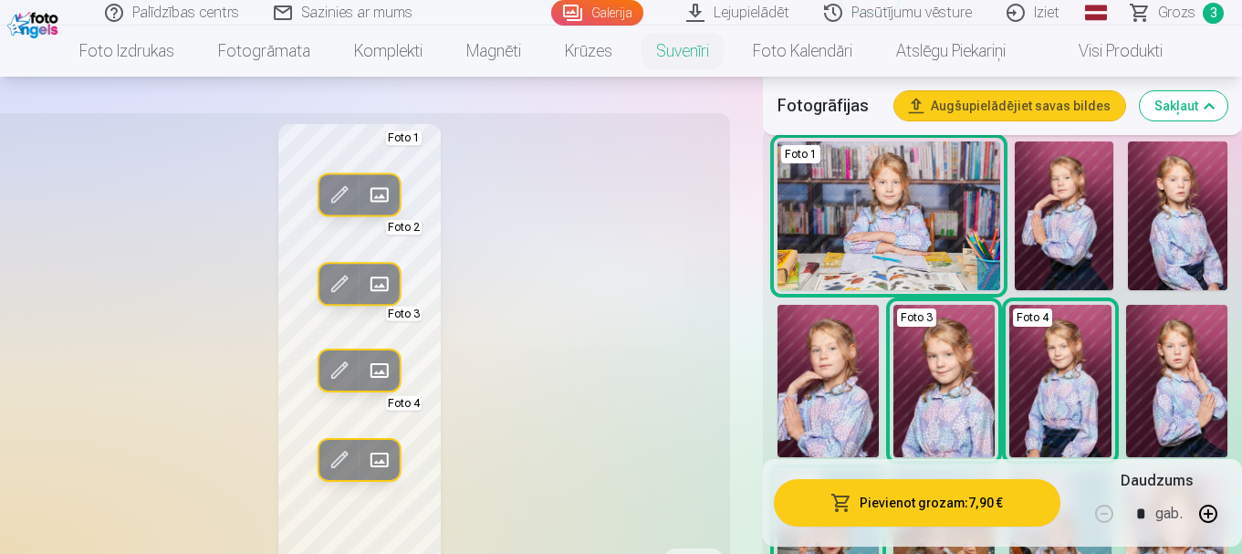
click at [1032, 236] on img at bounding box center [1064, 215] width 99 height 149
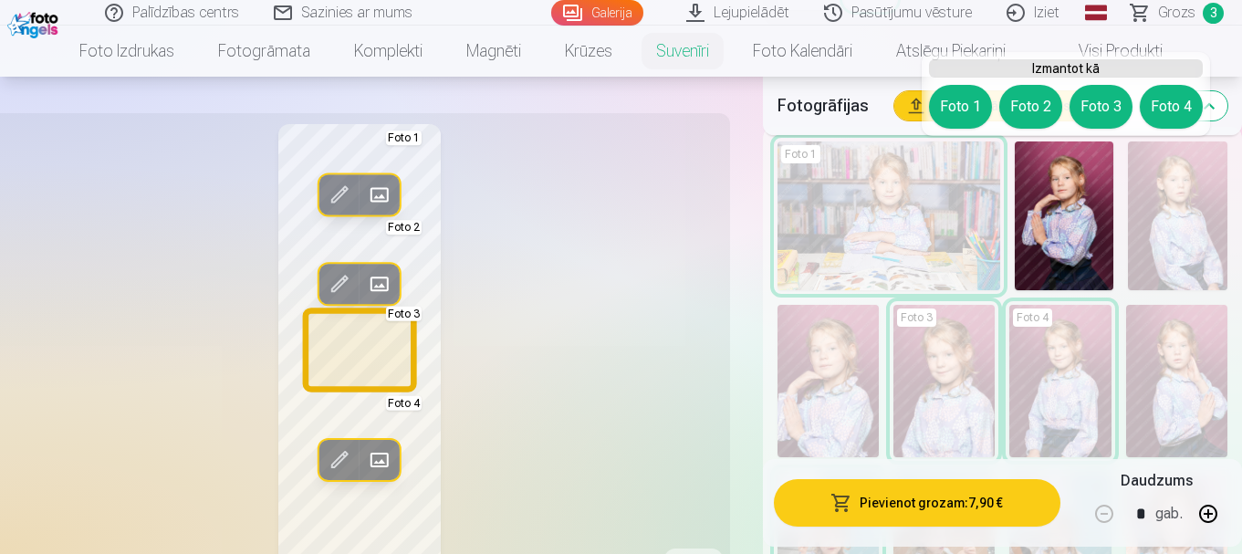
click at [1096, 110] on button "Foto 3" at bounding box center [1101, 107] width 63 height 44
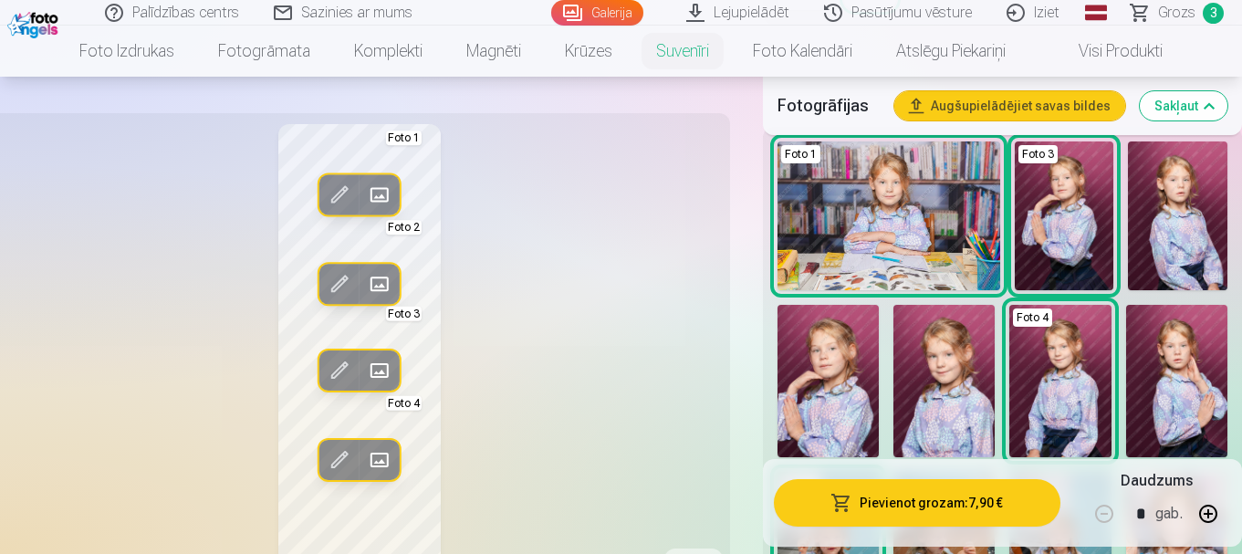
click at [1191, 385] on img at bounding box center [1176, 381] width 101 height 152
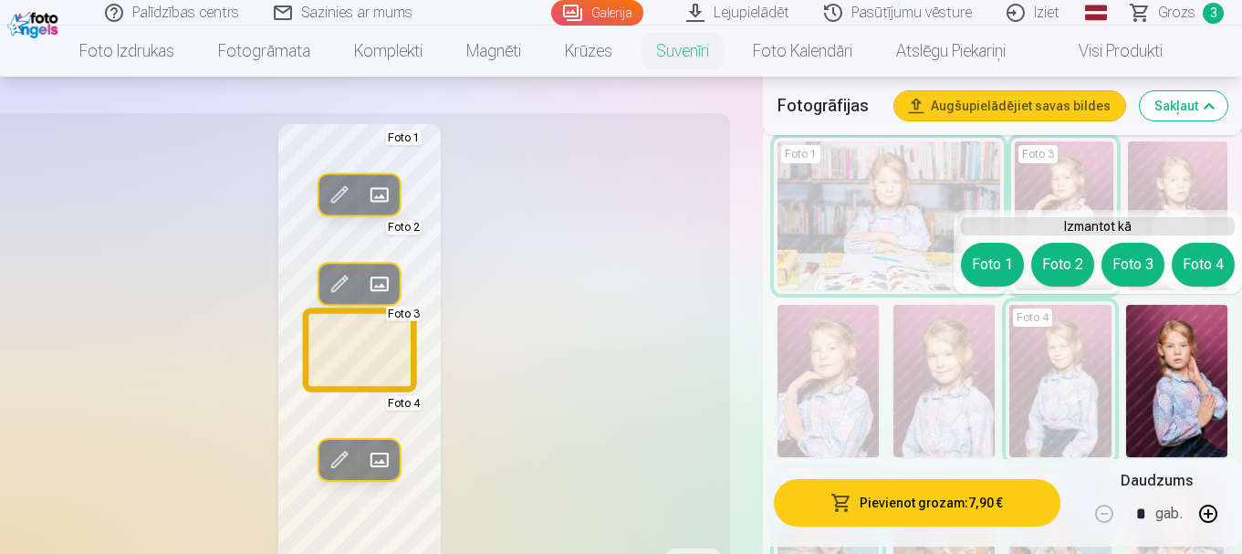
click at [1139, 260] on button "Foto 3" at bounding box center [1132, 265] width 63 height 44
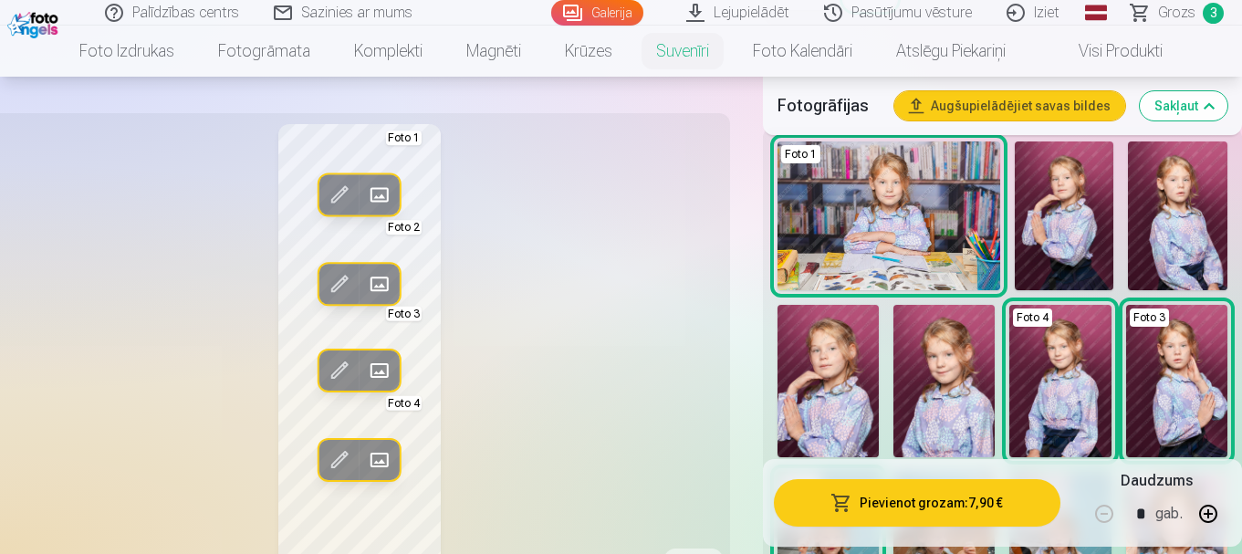
click at [339, 362] on span at bounding box center [339, 370] width 29 height 29
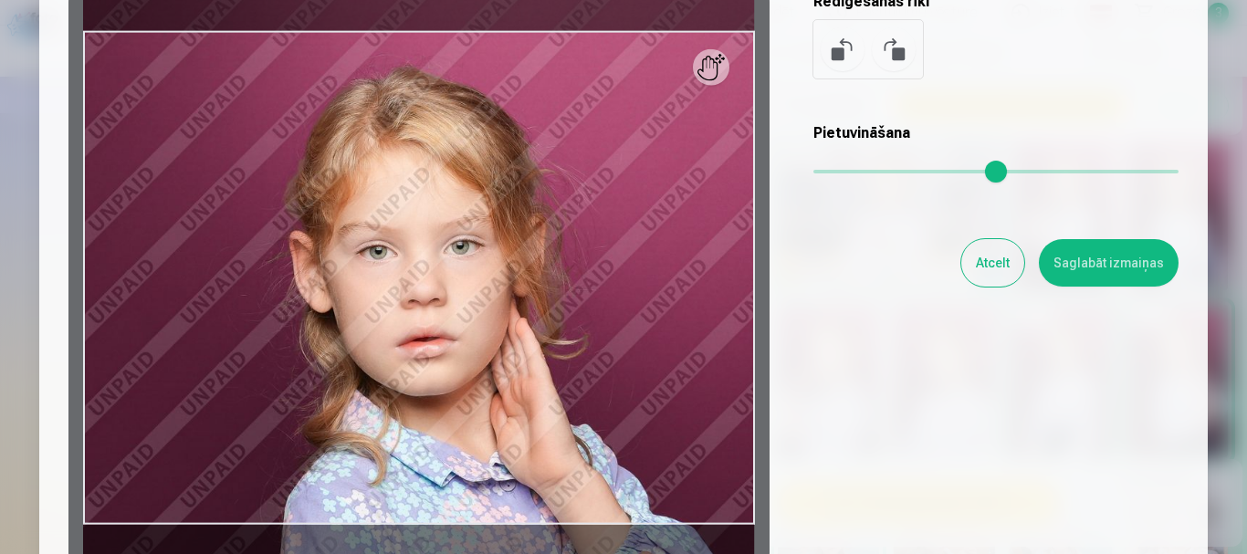
scroll to position [274, 0]
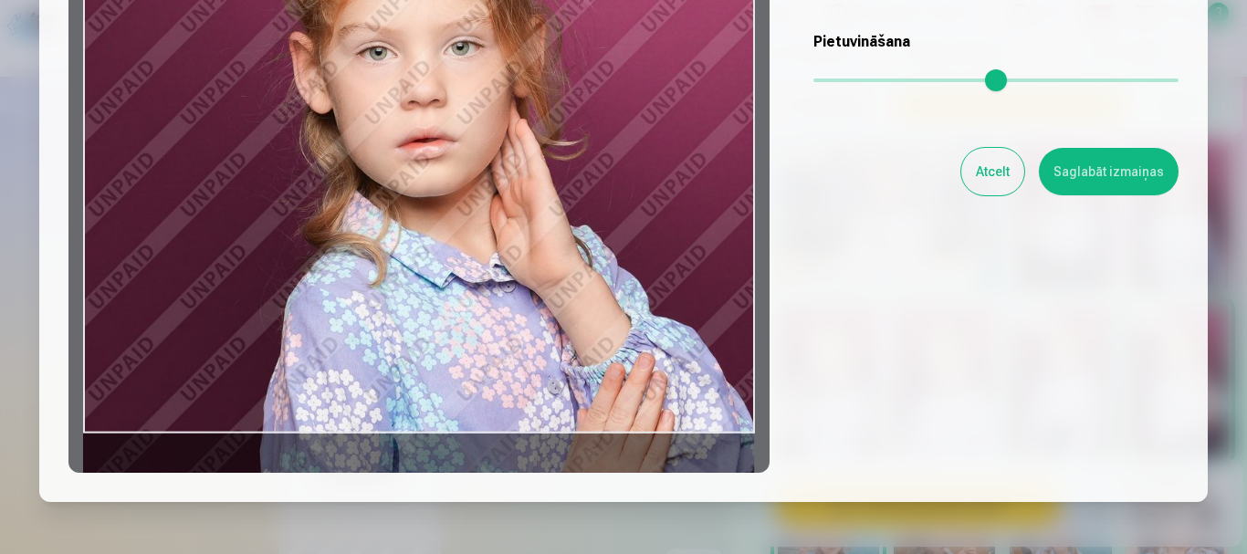
drag, startPoint x: 673, startPoint y: 266, endPoint x: 691, endPoint y: 158, distance: 109.2
click at [691, 158] on div at bounding box center [418, 186] width 701 height 573
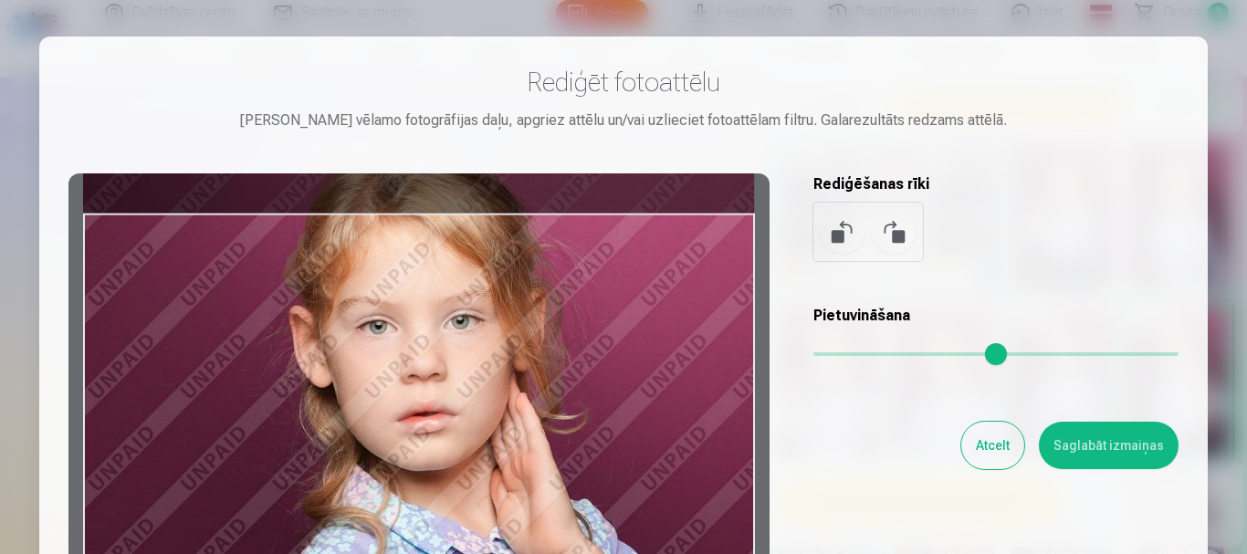
click at [1121, 454] on button "Saglabāt izmaiņas" at bounding box center [1108, 445] width 140 height 47
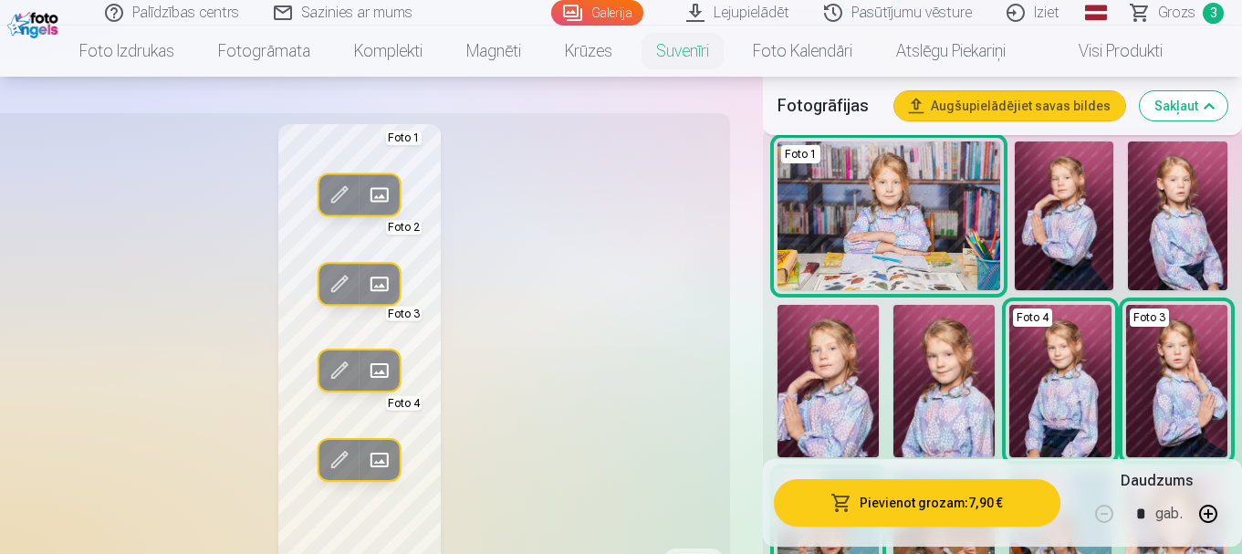
click at [336, 365] on span at bounding box center [339, 370] width 29 height 29
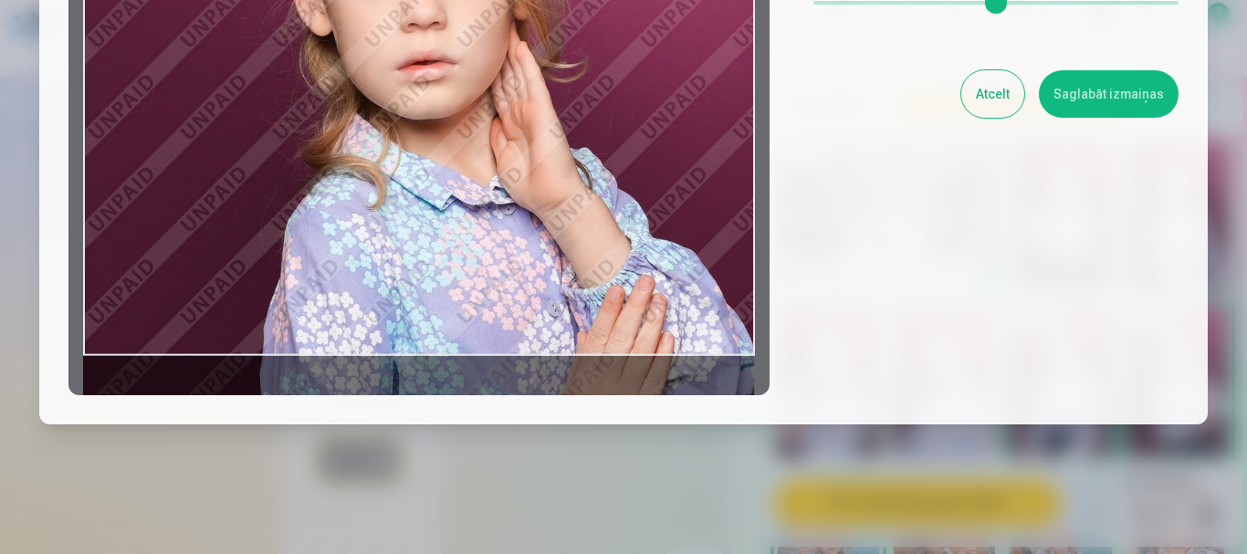
scroll to position [365, 0]
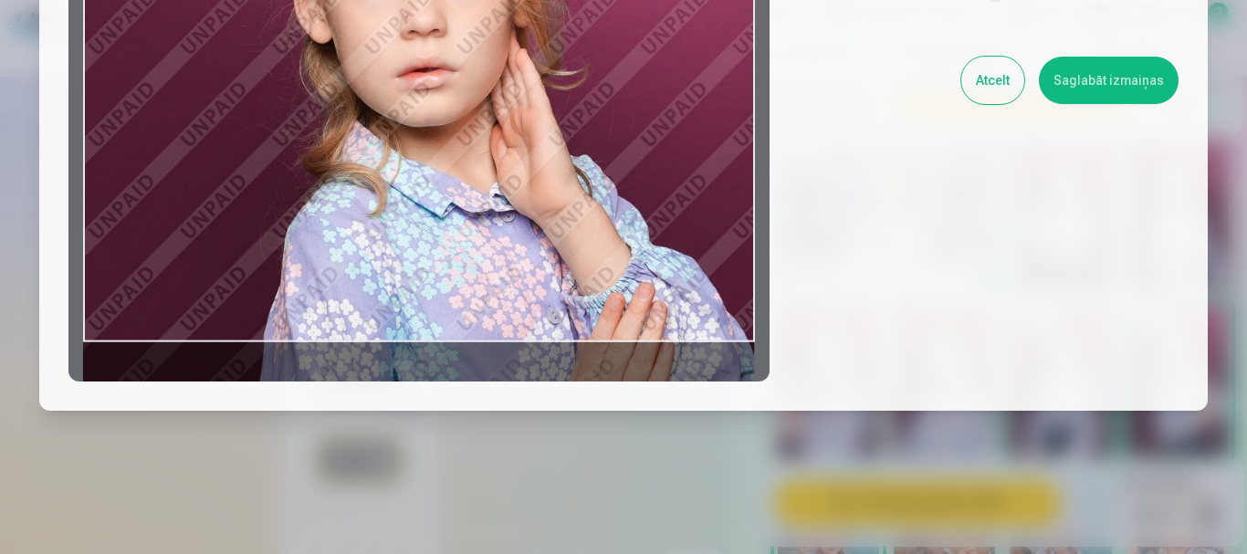
drag, startPoint x: 664, startPoint y: 248, endPoint x: 662, endPoint y: 269, distance: 21.2
click at [662, 269] on div at bounding box center [418, 94] width 701 height 573
click at [1114, 79] on button "Saglabāt izmaiņas" at bounding box center [1108, 80] width 140 height 47
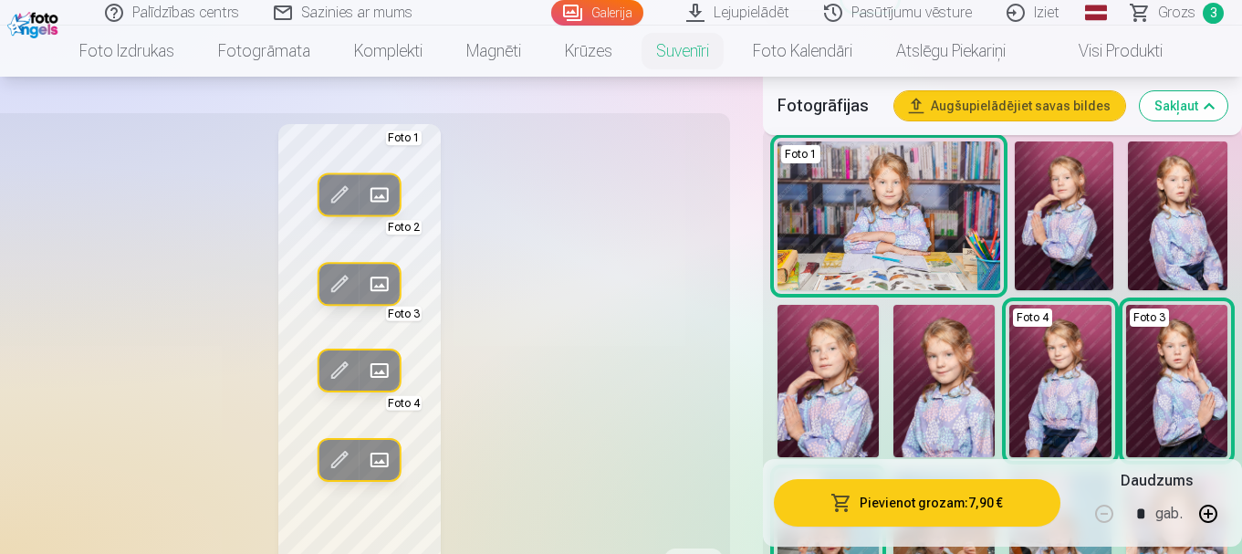
click at [328, 376] on span at bounding box center [339, 370] width 29 height 29
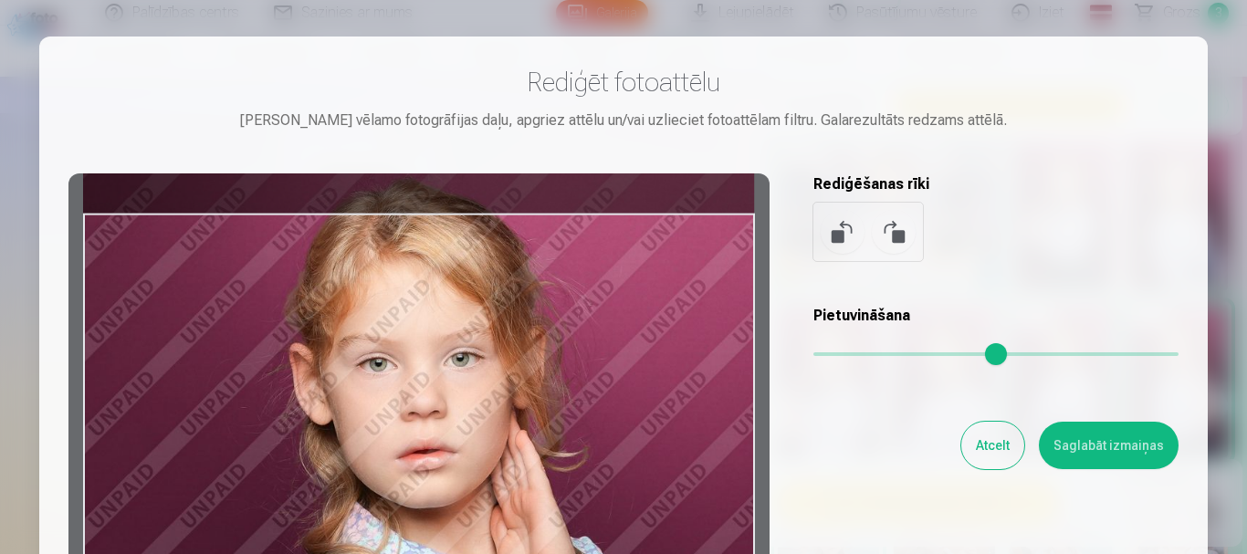
drag, startPoint x: 663, startPoint y: 342, endPoint x: 645, endPoint y: 359, distance: 24.6
click at [645, 359] on div at bounding box center [418, 459] width 701 height 573
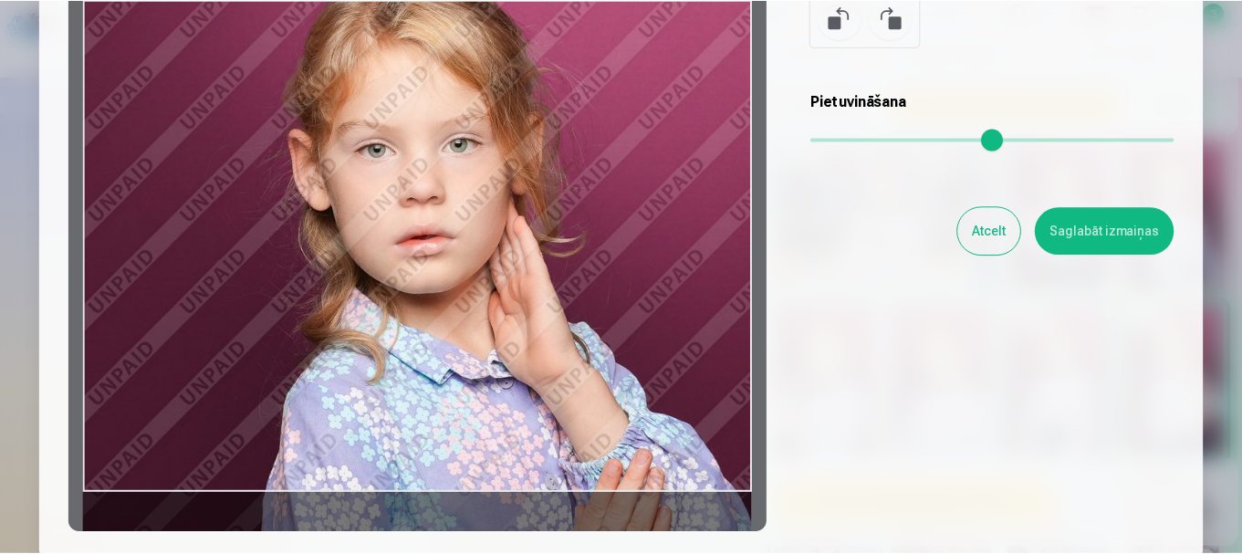
scroll to position [274, 0]
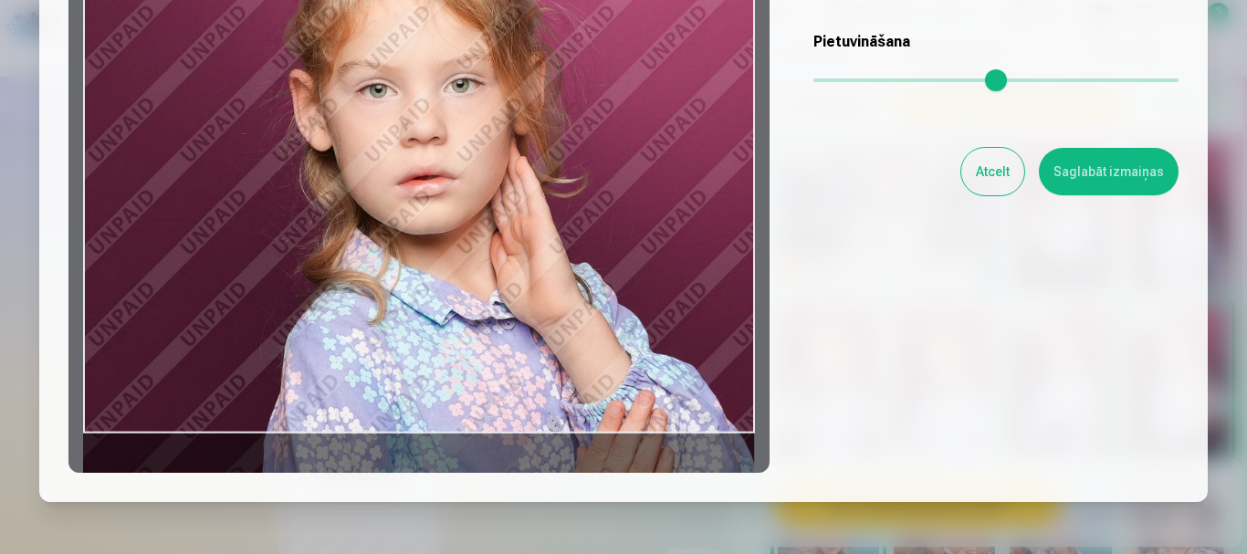
click at [1078, 172] on button "Saglabāt izmaiņas" at bounding box center [1108, 171] width 140 height 47
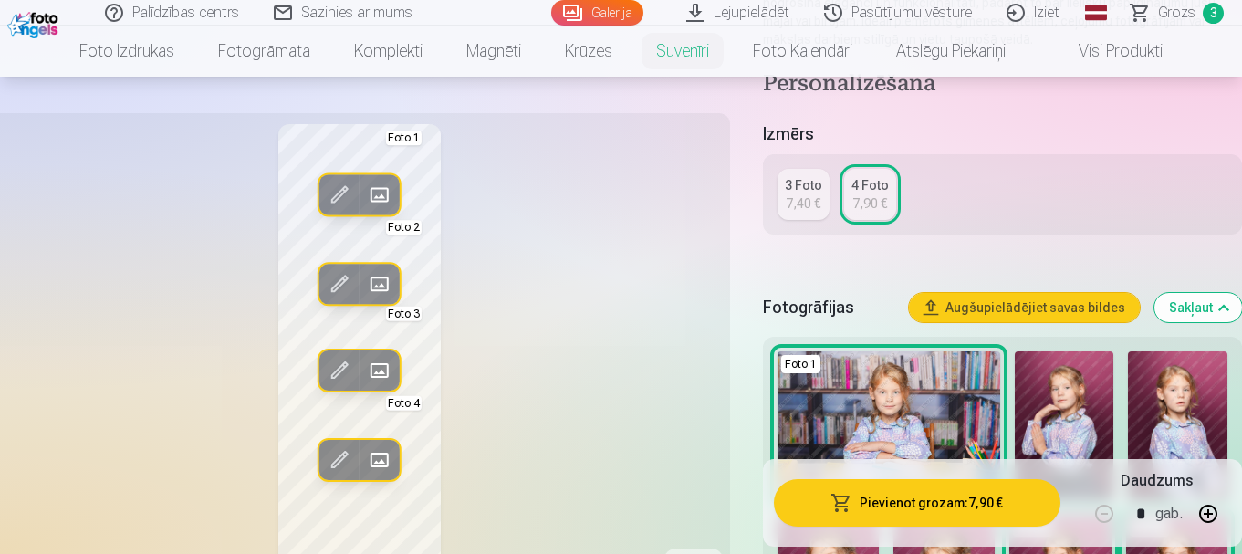
scroll to position [450, 0]
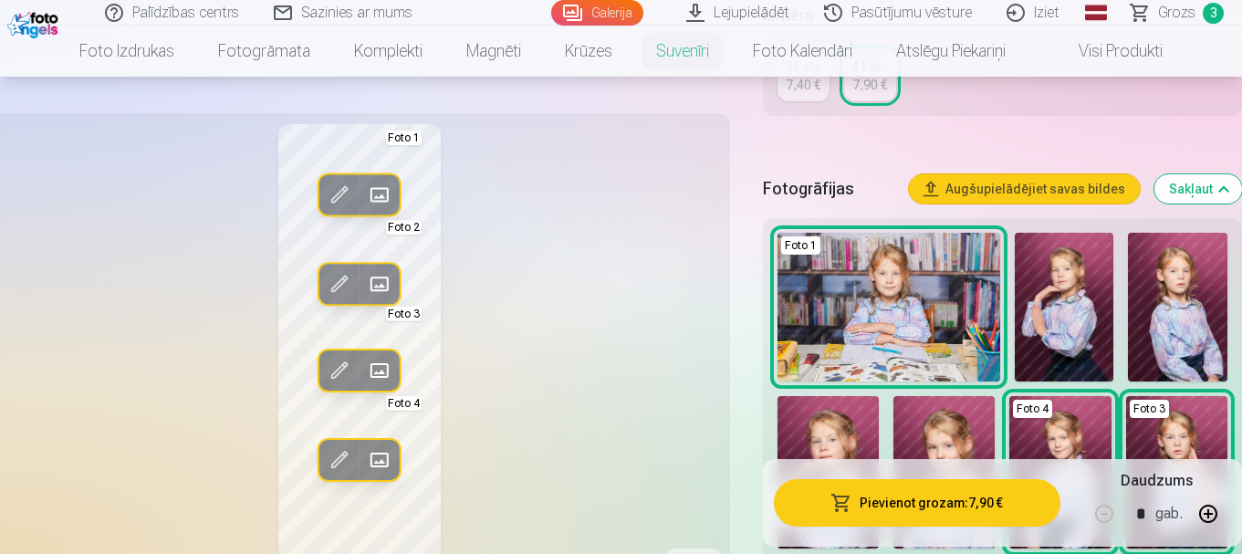
click at [1179, 198] on button "Sakļaut" at bounding box center [1198, 188] width 88 height 29
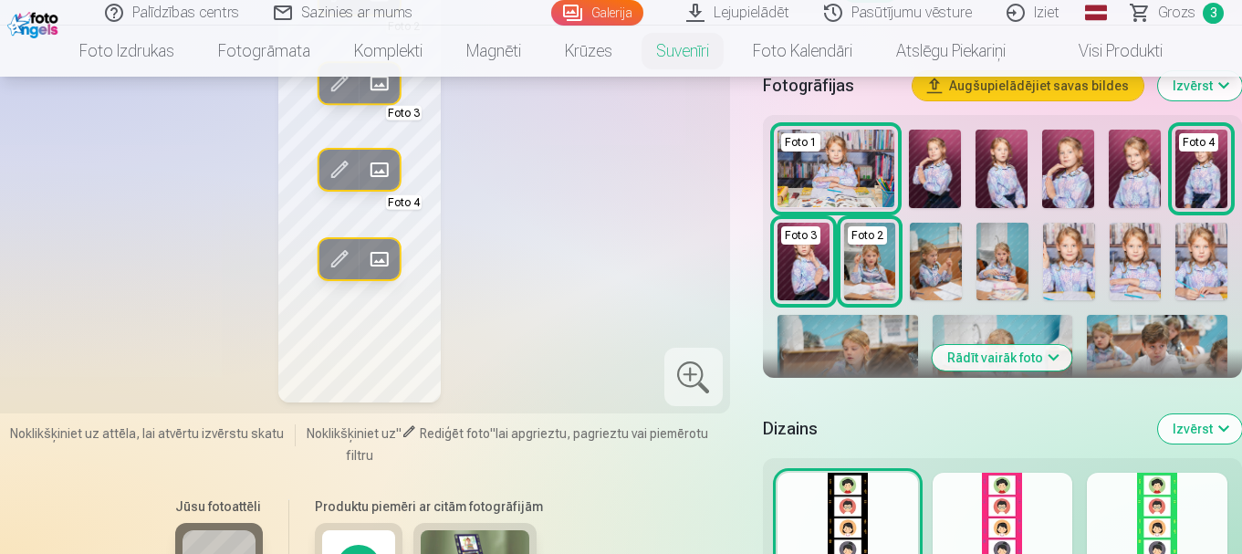
scroll to position [585, 0]
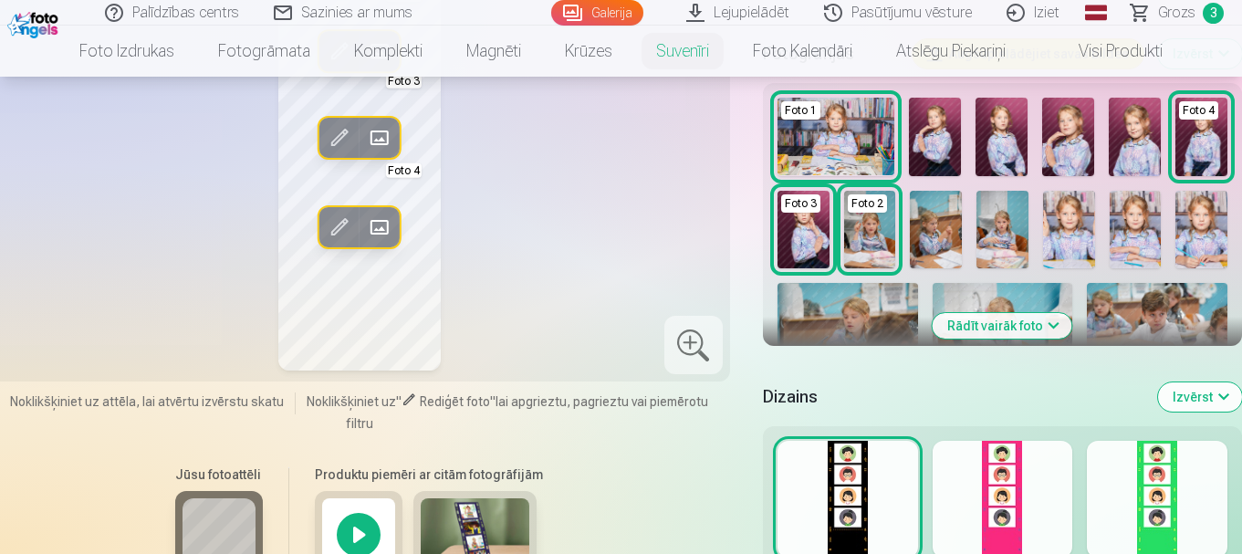
click at [979, 330] on button "Rādīt vairāk foto" at bounding box center [1003, 326] width 140 height 26
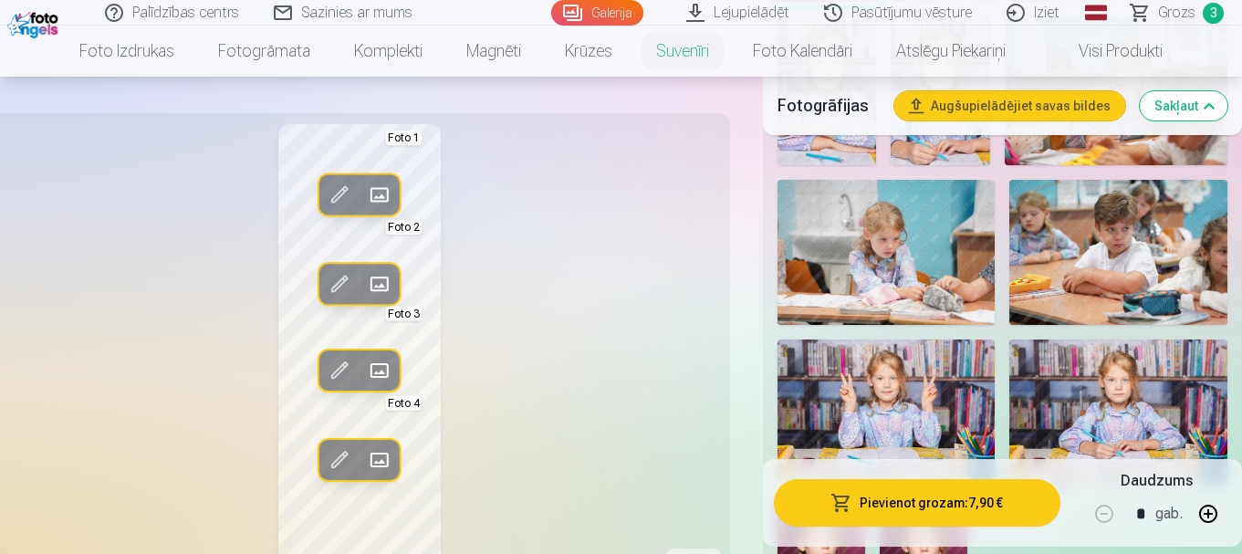
scroll to position [1132, 0]
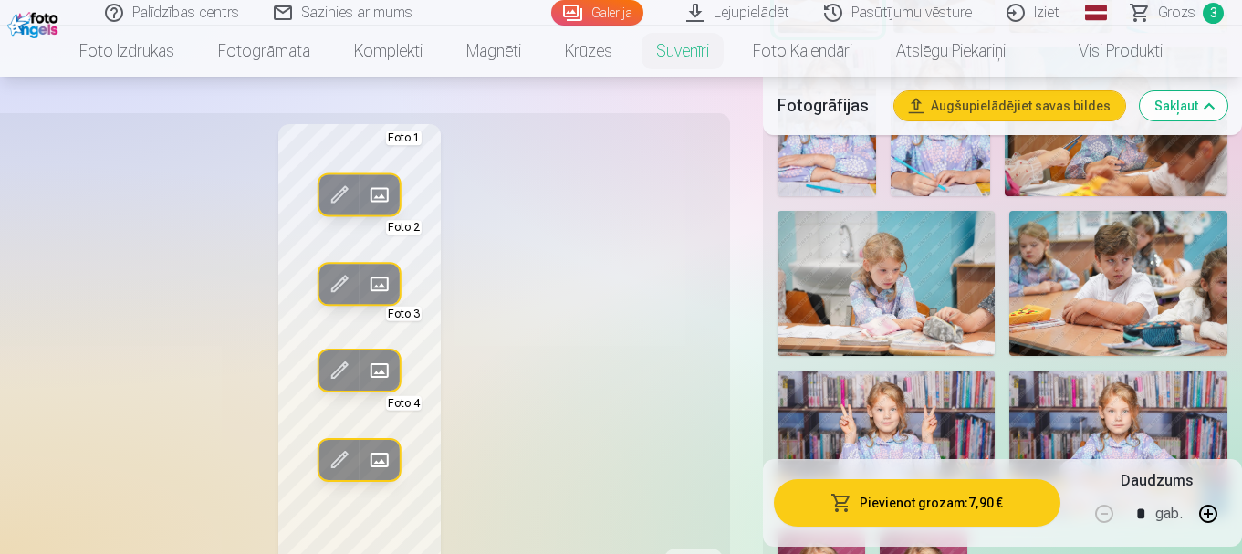
click at [888, 307] on img at bounding box center [886, 283] width 218 height 145
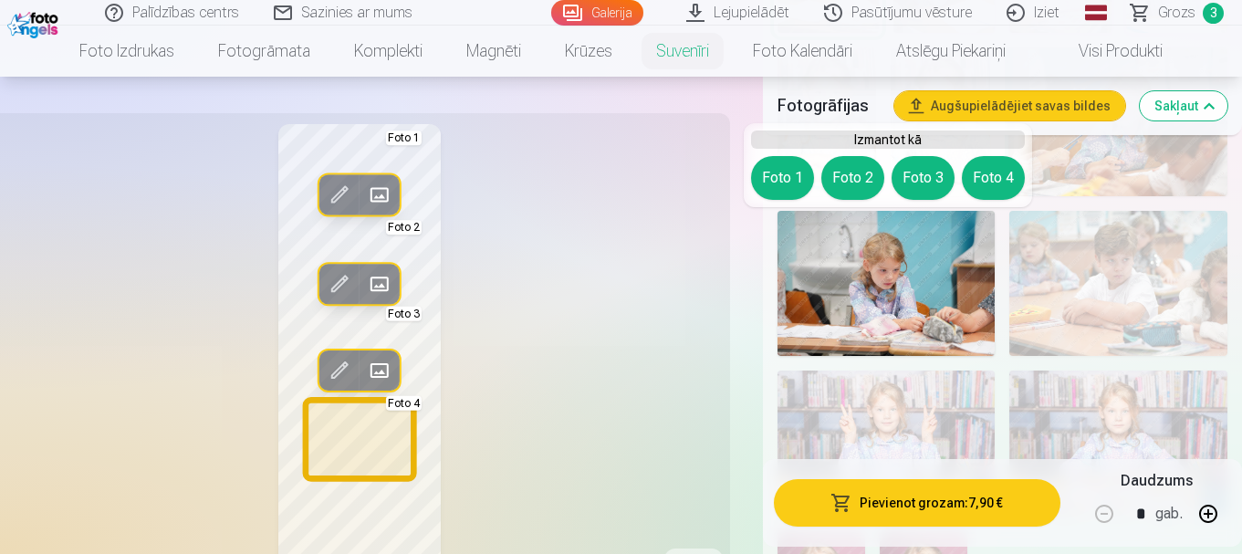
click at [989, 175] on button "Foto 4" at bounding box center [993, 178] width 63 height 44
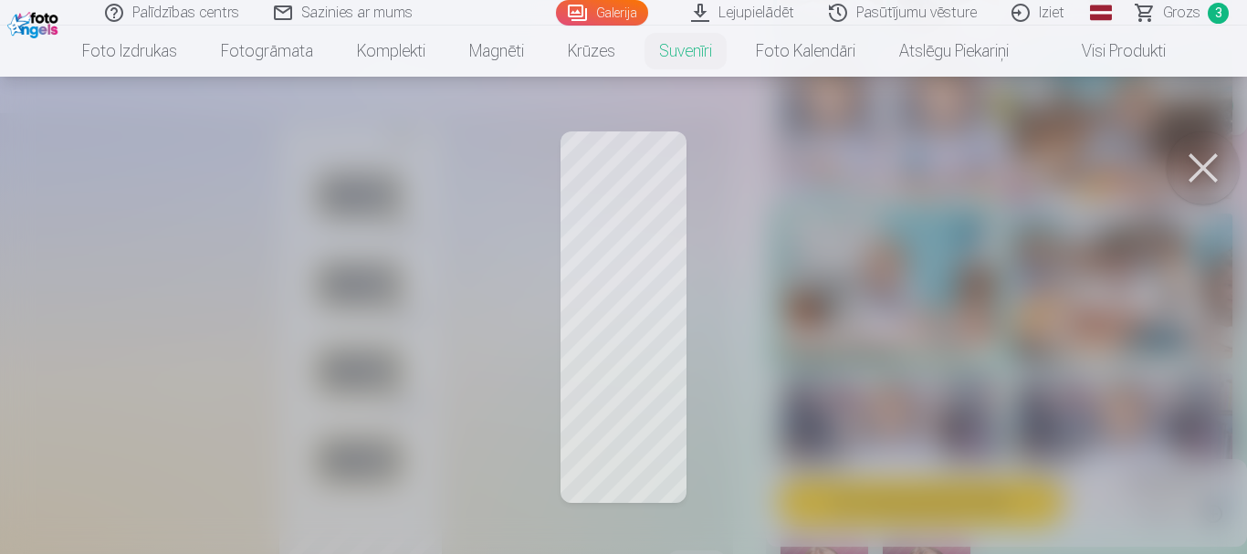
click at [629, 435] on div at bounding box center [623, 277] width 1247 height 554
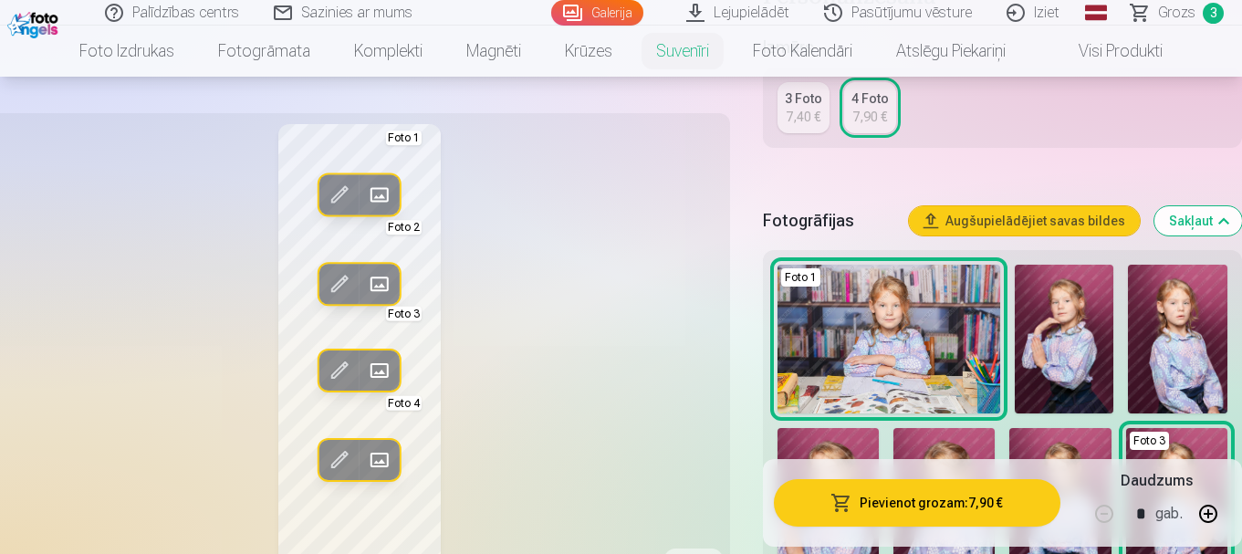
scroll to position [494, 0]
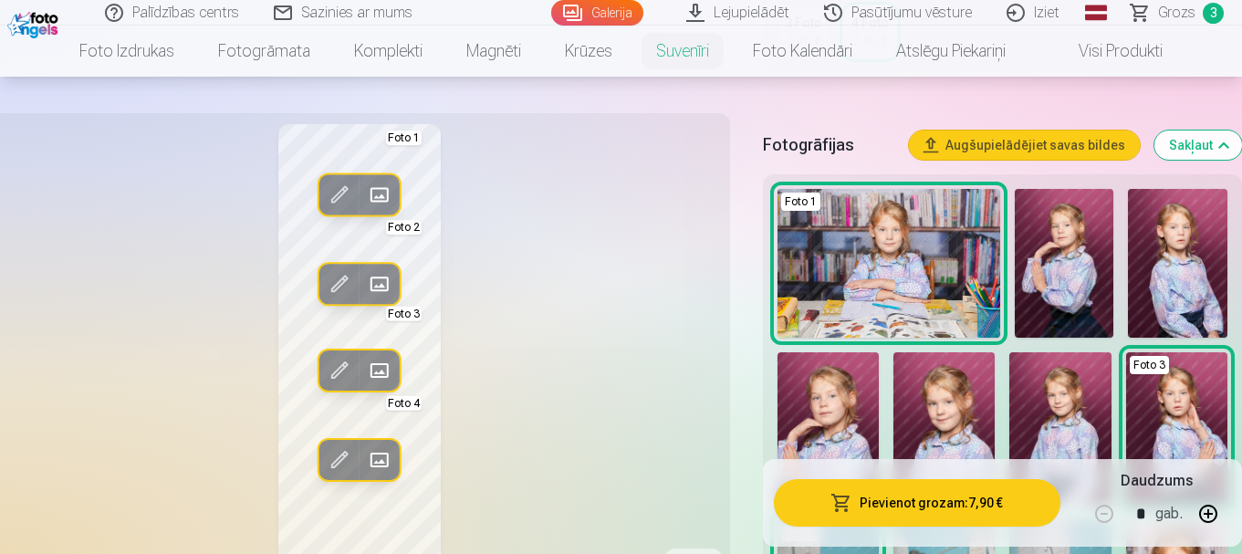
click at [526, 339] on div "Rediģēt foto Aizstāt Foto 1 Rediģēt foto Aizstāt Foto 2 Rediģēt foto Aizstāt Fo…" at bounding box center [359, 363] width 719 height 479
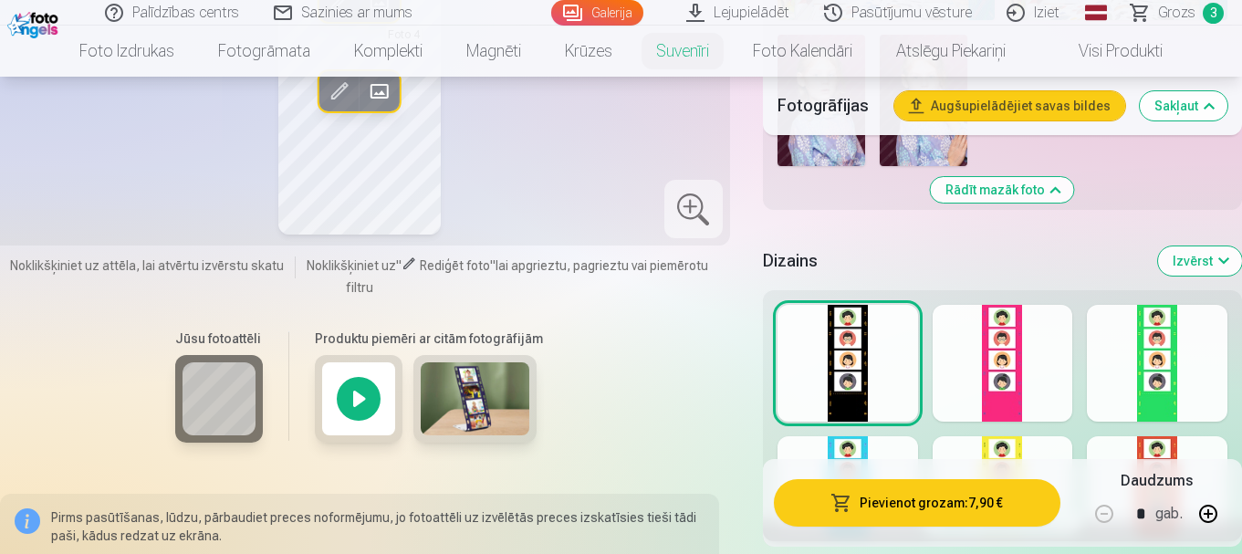
scroll to position [1643, 0]
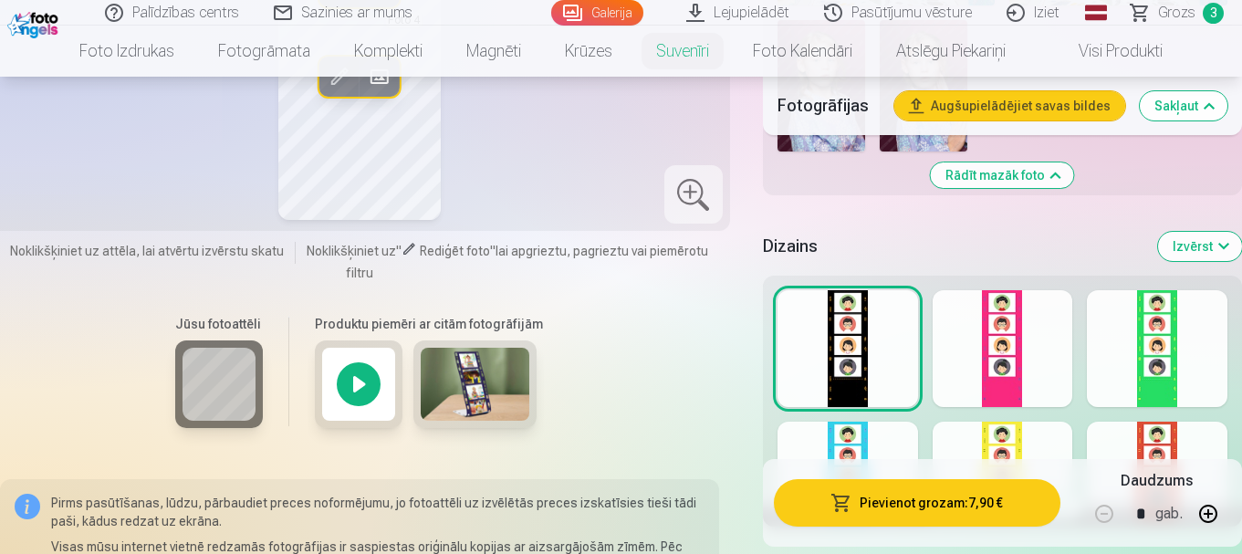
click at [1193, 250] on button "Izvērst" at bounding box center [1200, 246] width 84 height 29
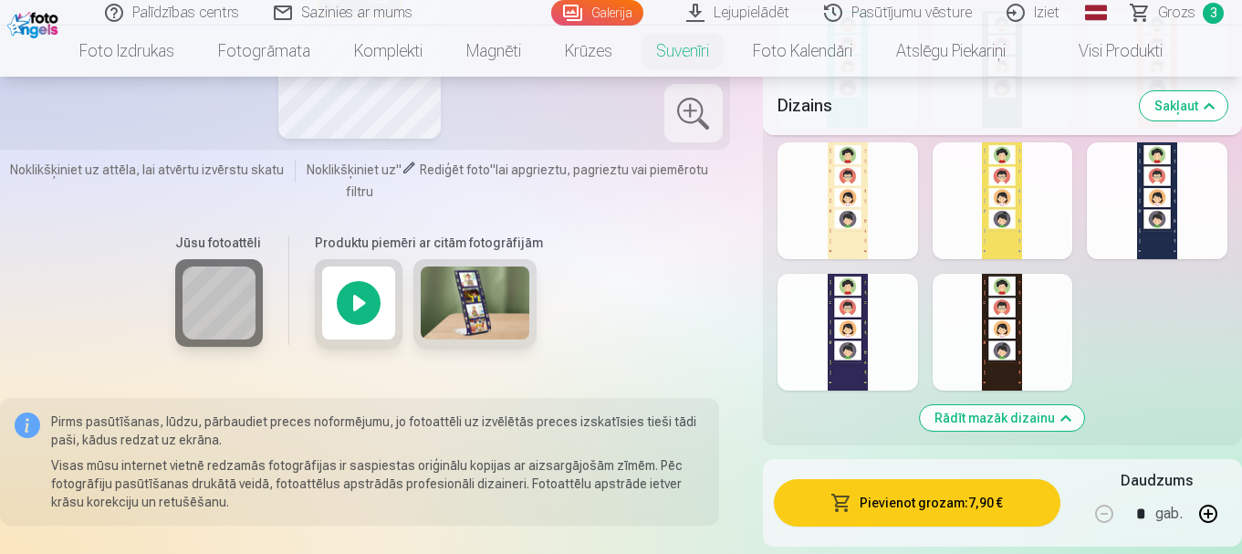
scroll to position [2190, 0]
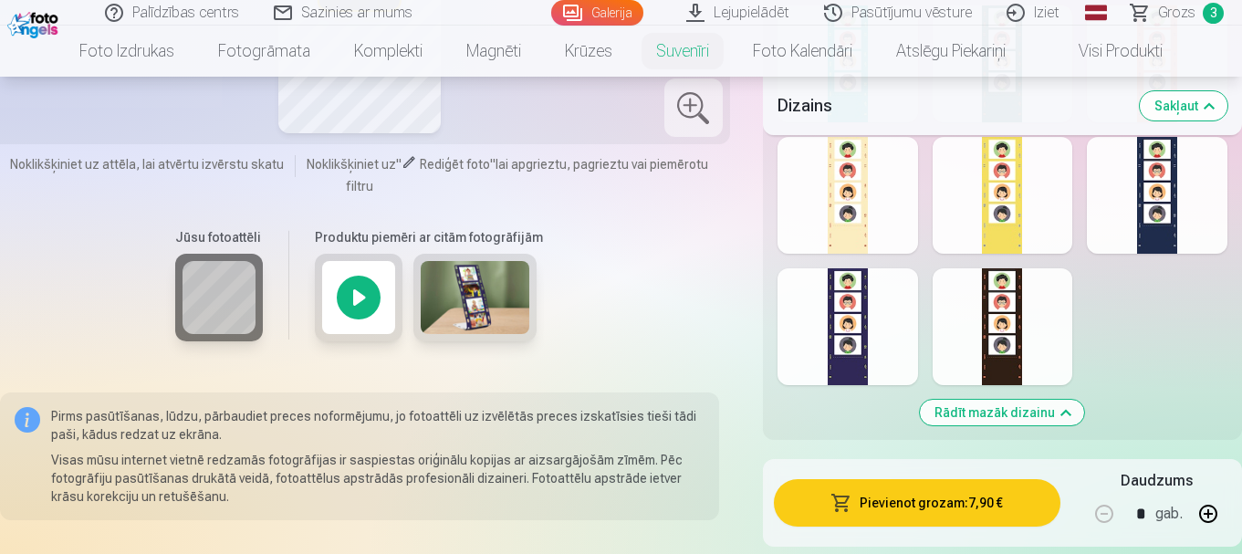
click at [1126, 218] on div at bounding box center [1157, 195] width 141 height 117
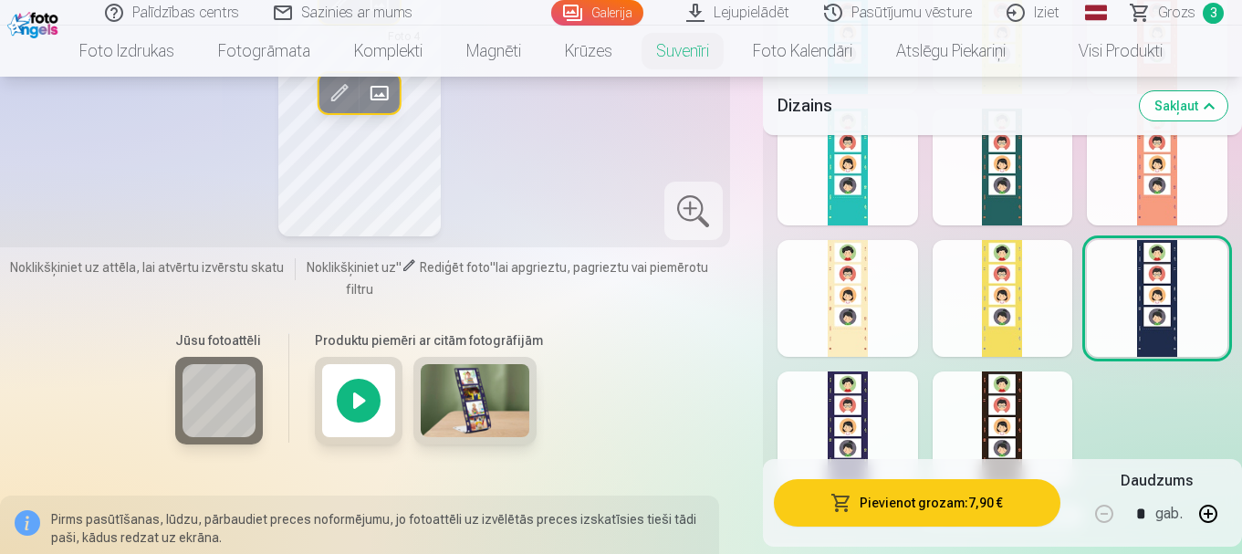
scroll to position [2099, 0]
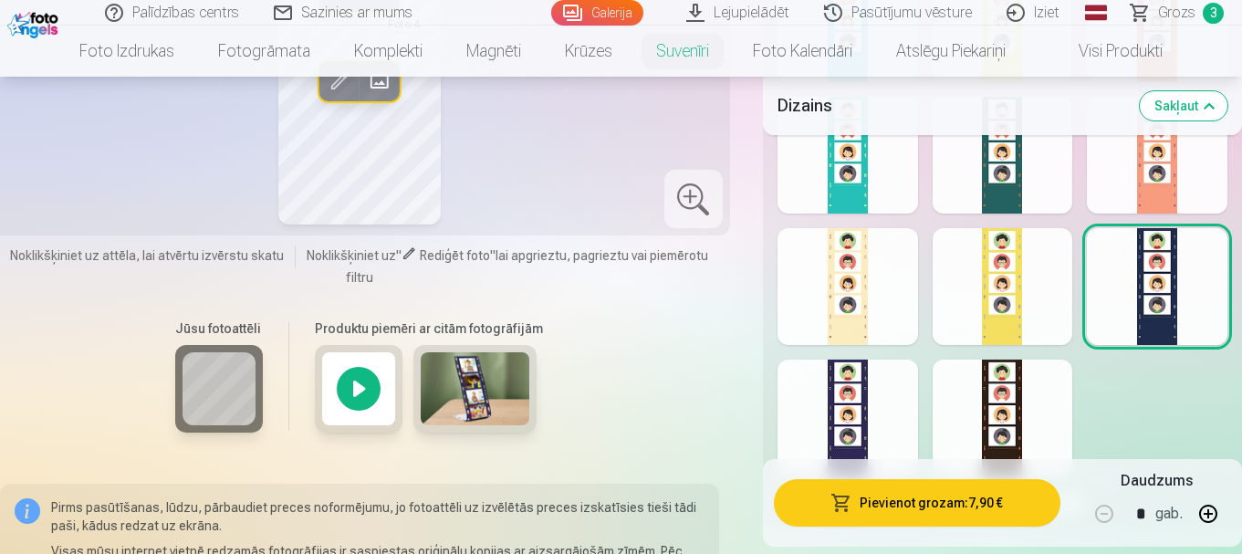
click at [863, 253] on div at bounding box center [847, 286] width 141 height 117
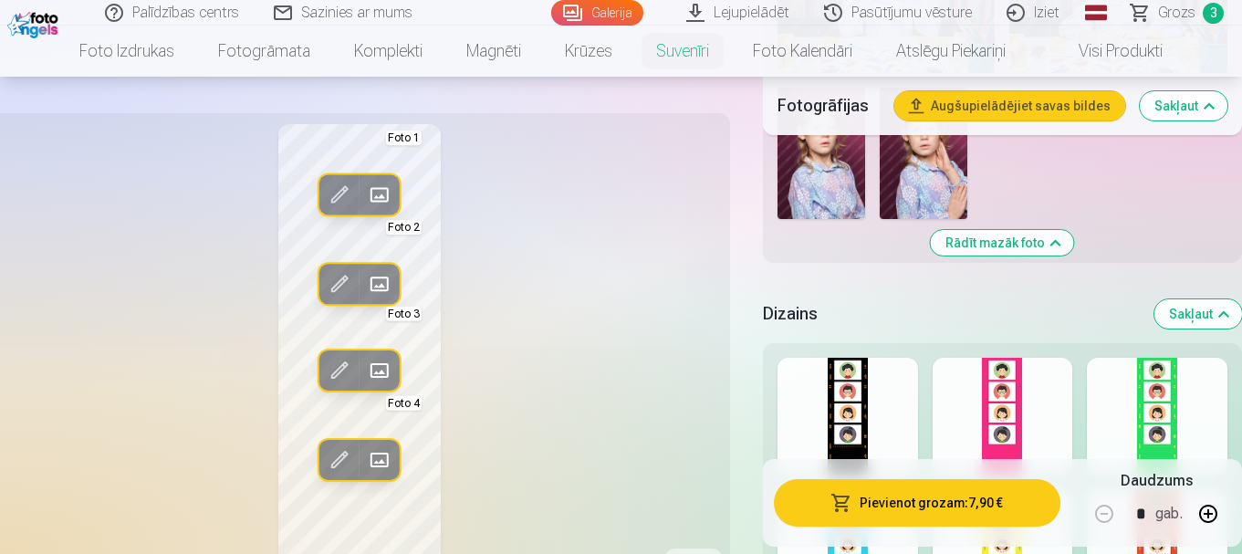
scroll to position [1551, 0]
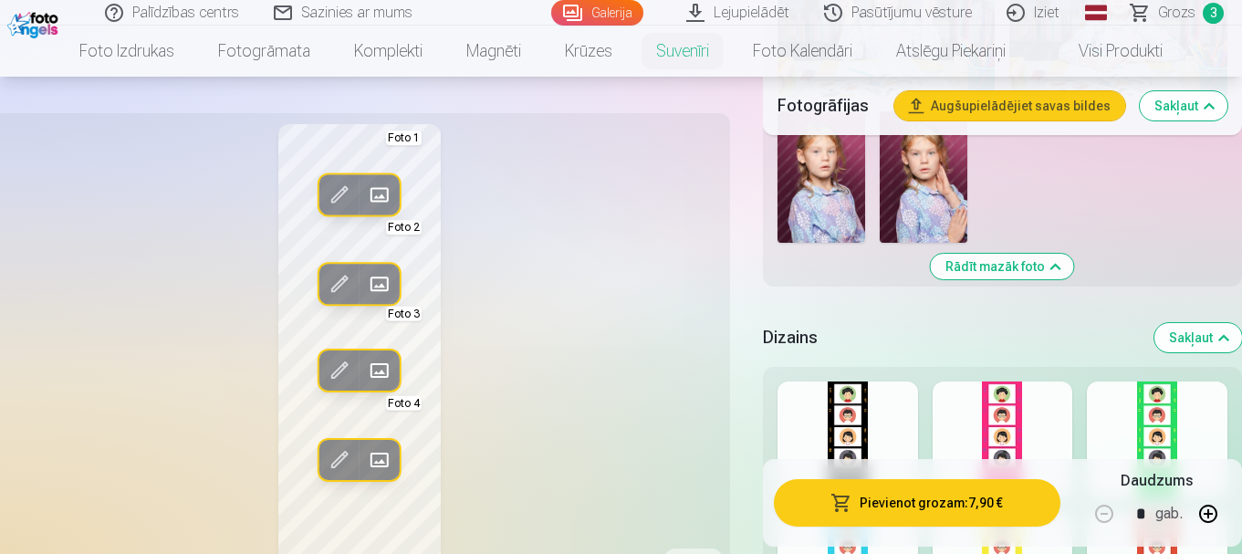
click at [870, 415] on div at bounding box center [847, 439] width 141 height 117
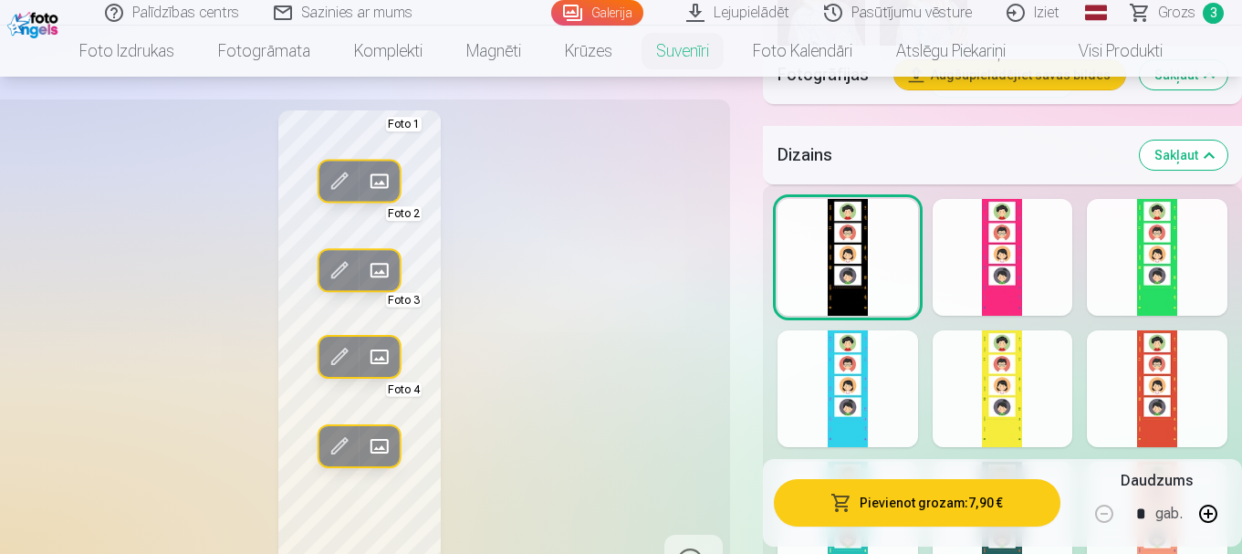
scroll to position [1916, 0]
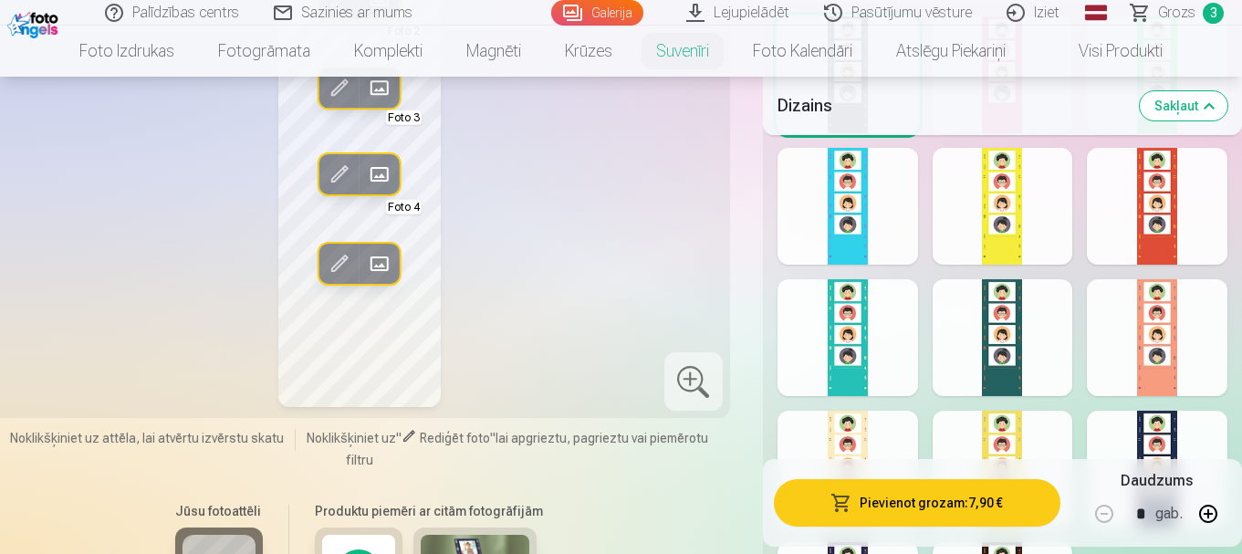
click at [1058, 337] on div at bounding box center [1003, 337] width 141 height 117
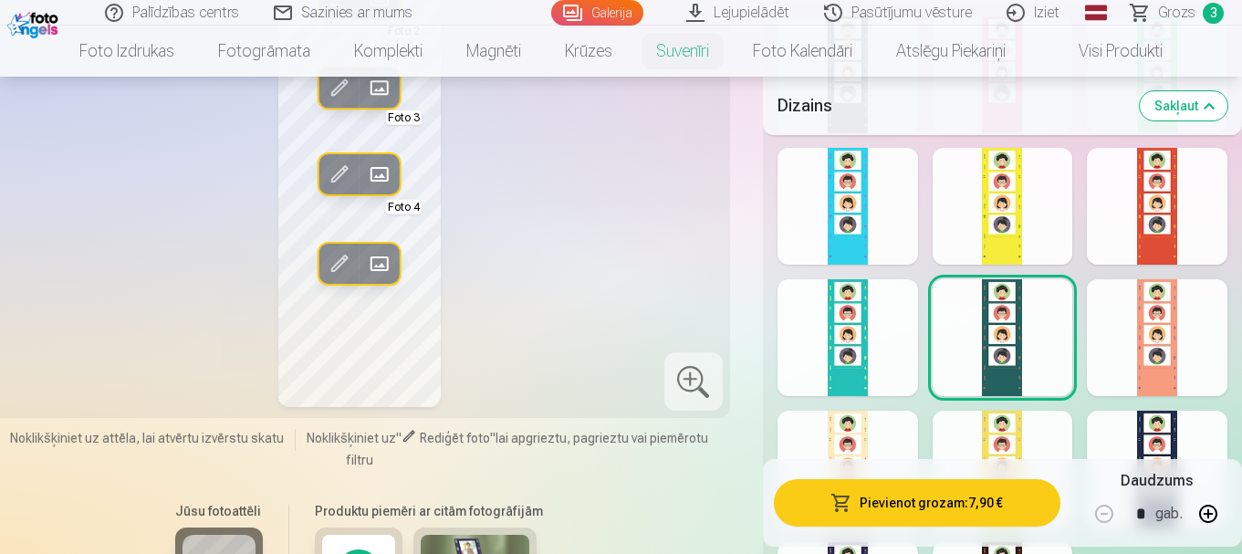
click at [827, 360] on div at bounding box center [847, 337] width 141 height 117
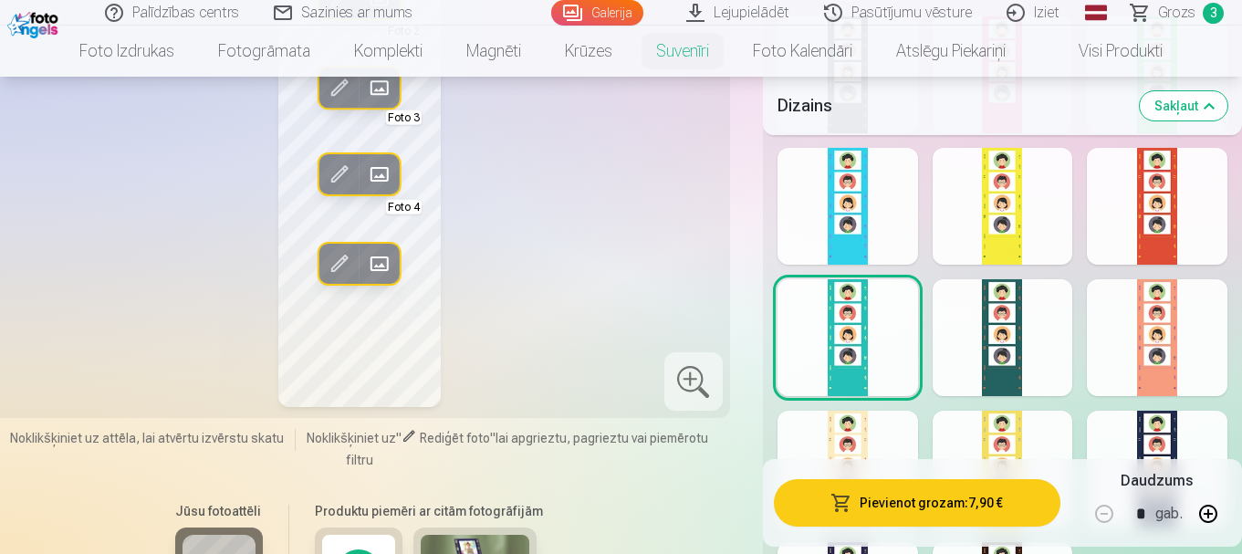
click at [1150, 433] on div at bounding box center [1157, 469] width 141 height 117
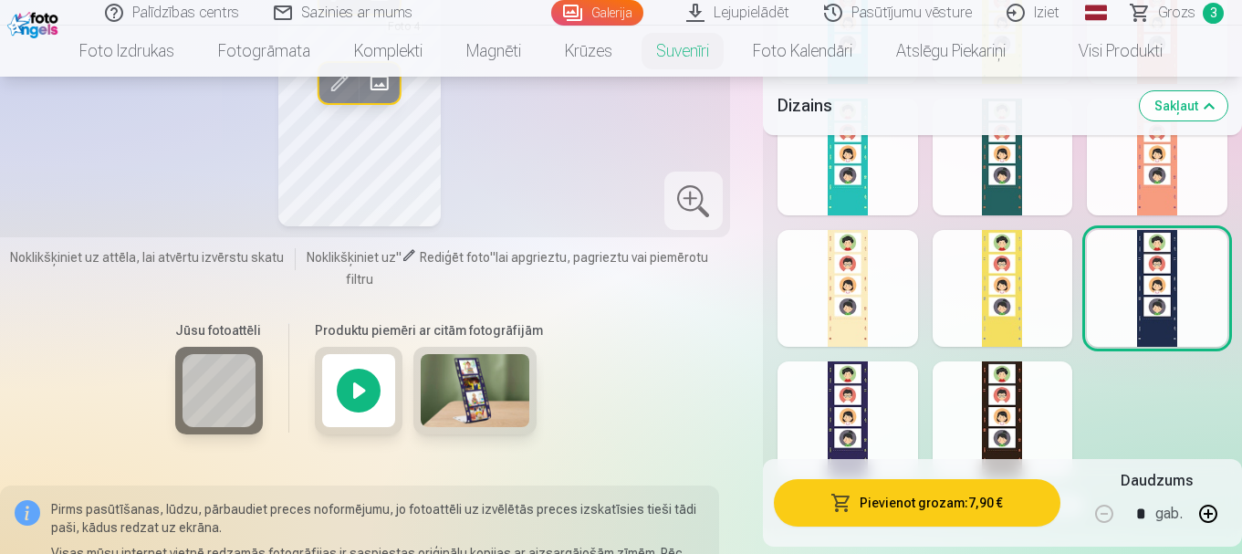
scroll to position [2099, 0]
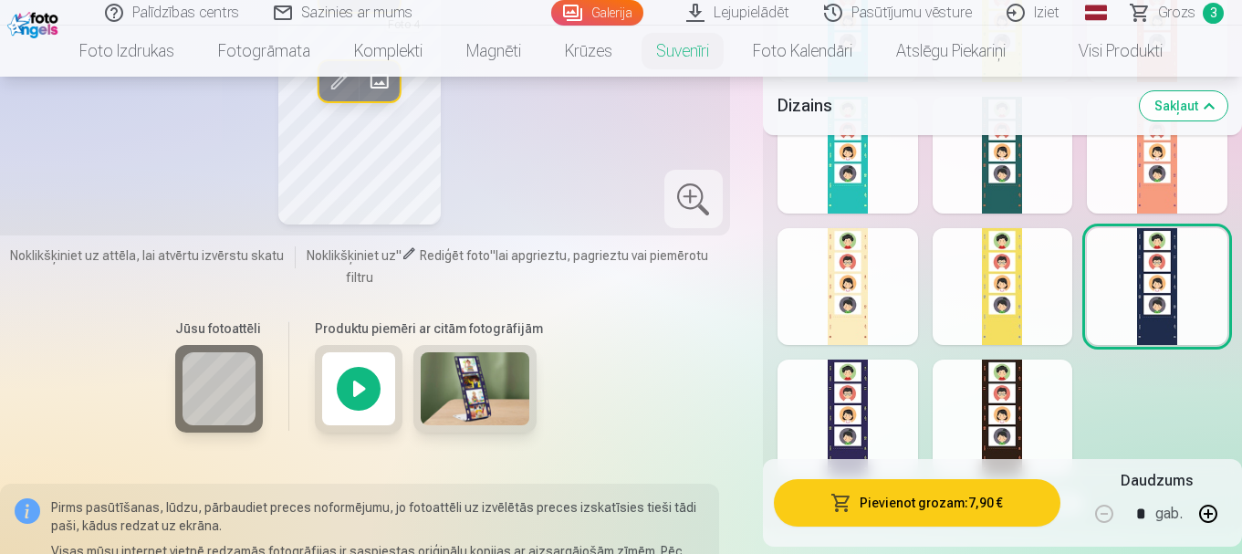
click at [855, 311] on div at bounding box center [847, 286] width 141 height 117
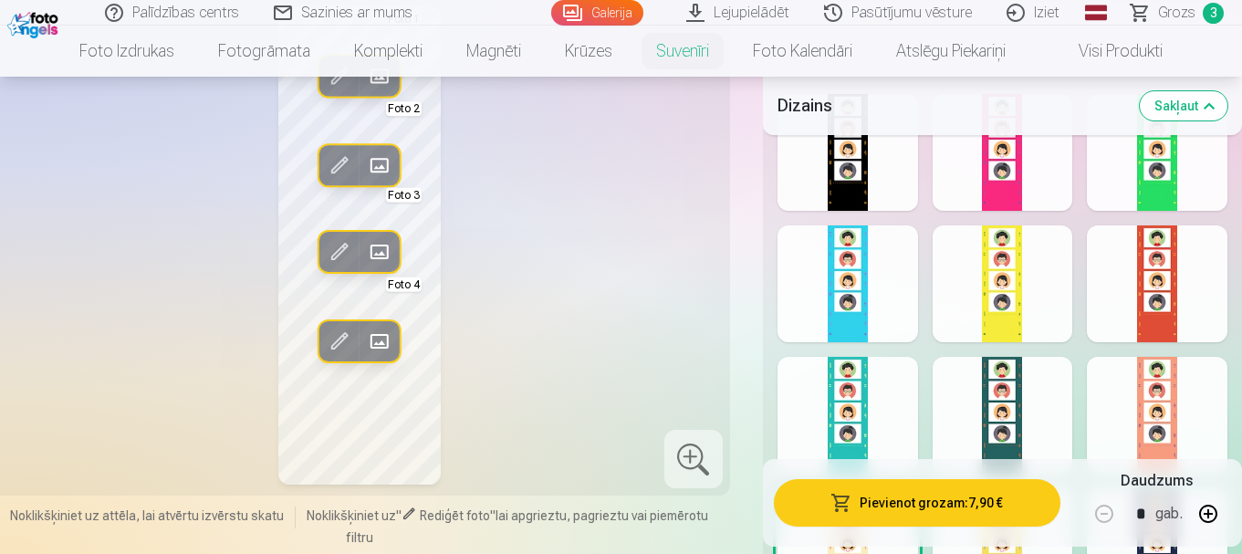
scroll to position [1734, 0]
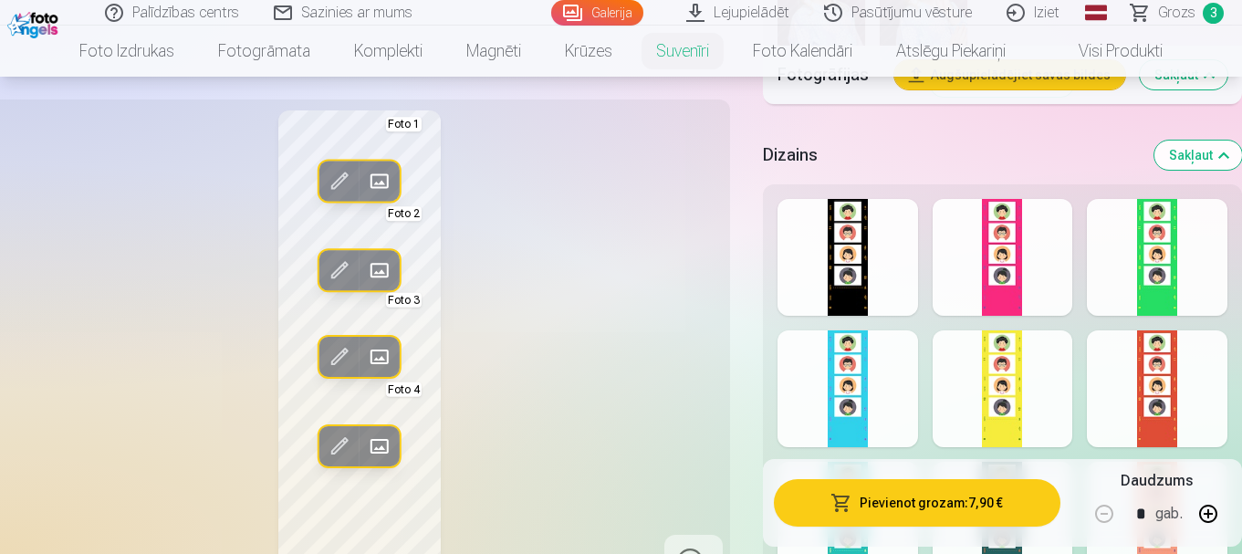
click at [1011, 294] on div at bounding box center [1003, 257] width 141 height 117
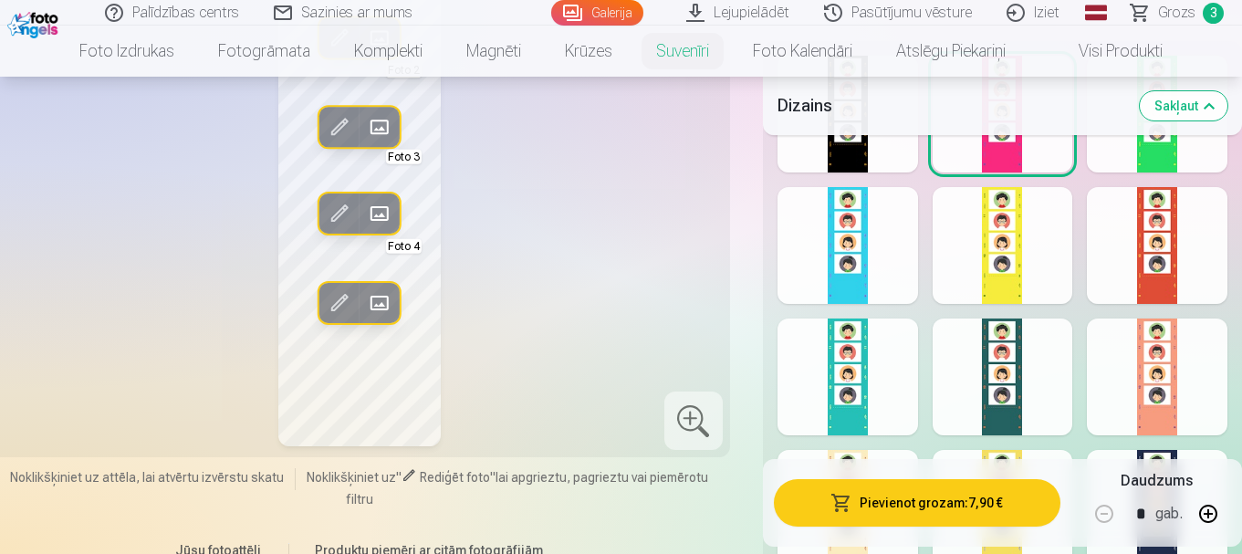
scroll to position [1916, 0]
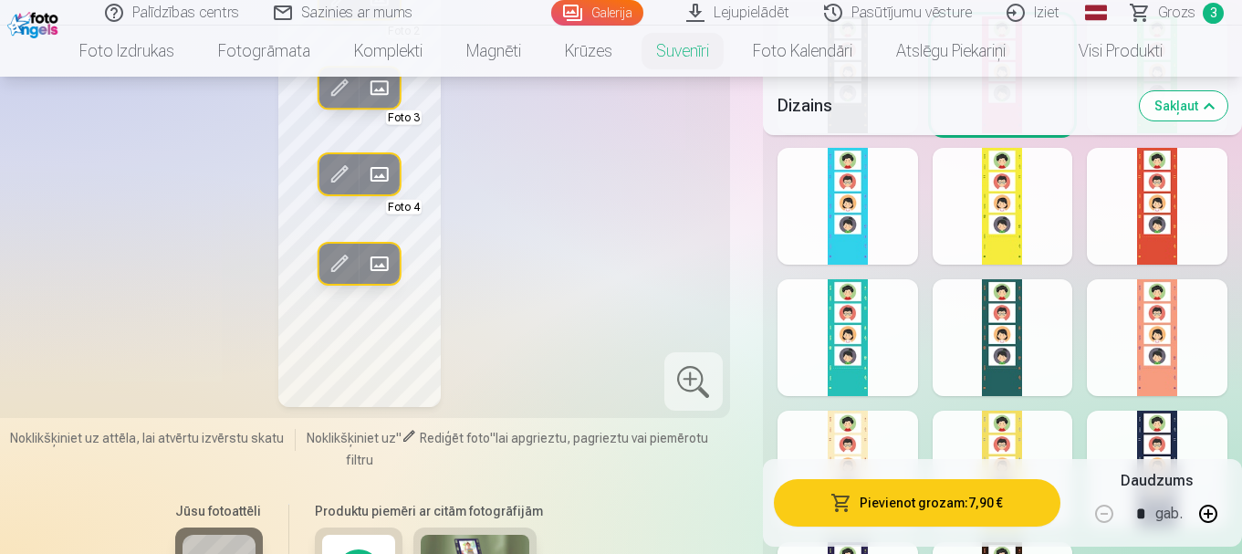
click at [1169, 308] on div at bounding box center [1157, 337] width 141 height 117
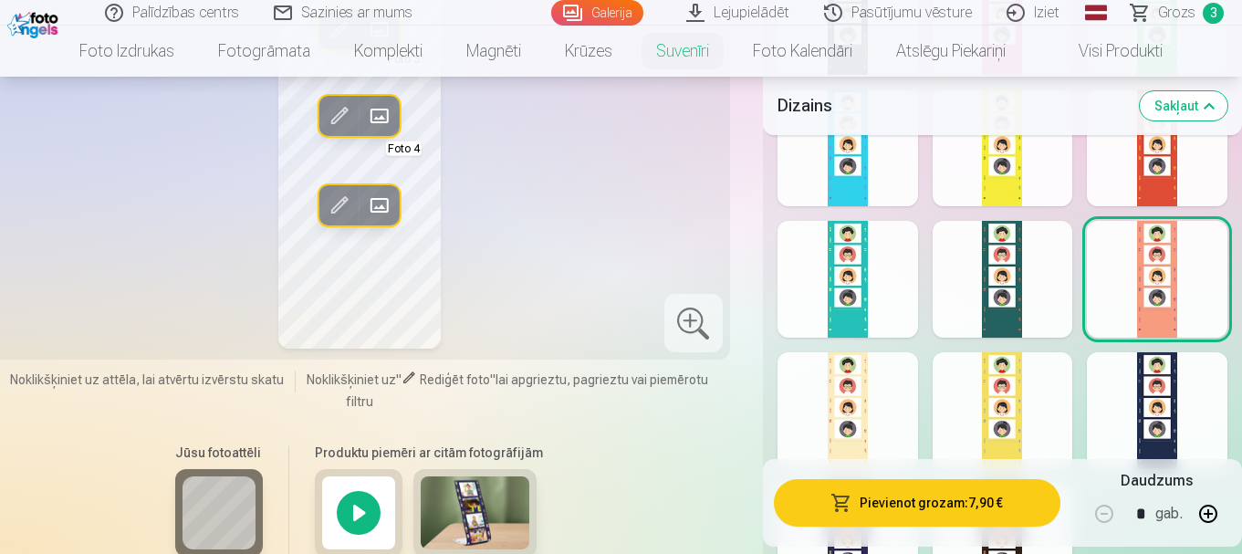
scroll to position [2008, 0]
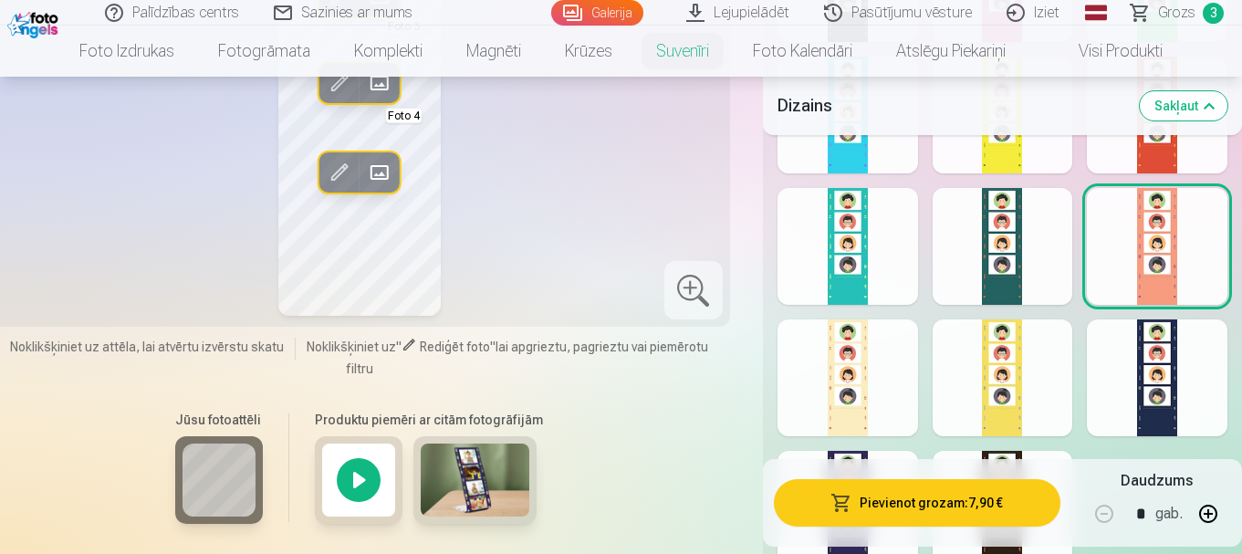
click at [961, 280] on div at bounding box center [1003, 246] width 141 height 117
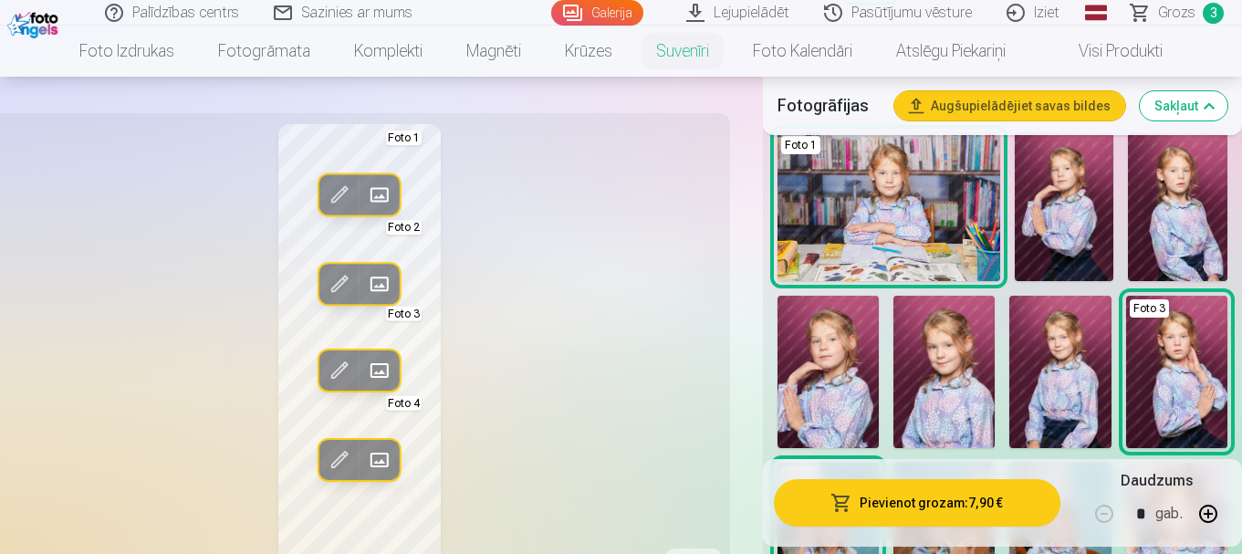
scroll to position [548, 0]
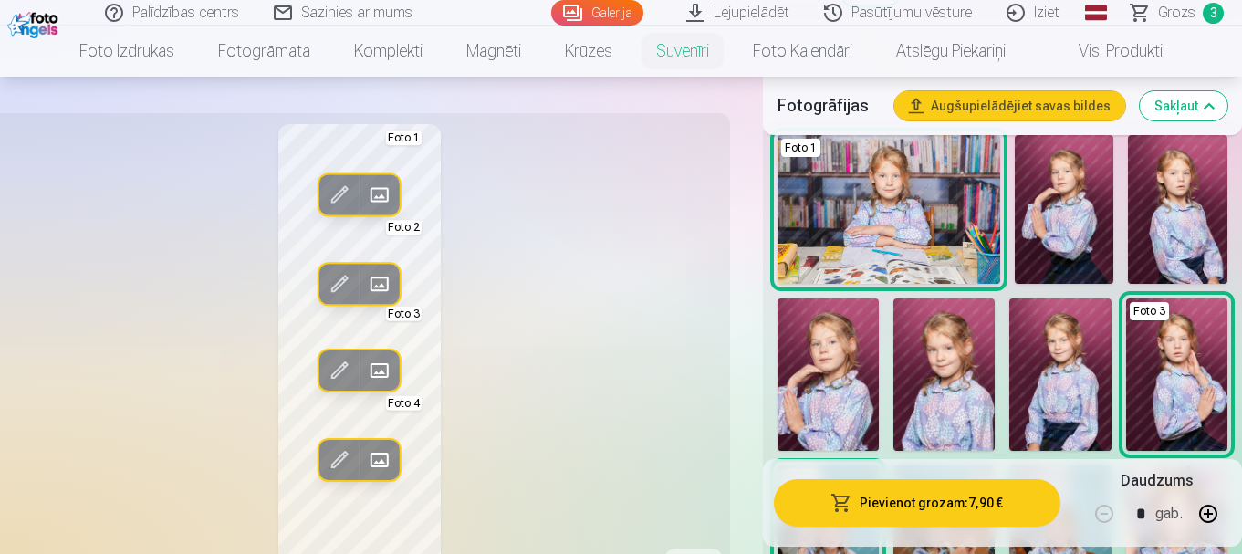
click at [1194, 108] on button "Sakļaut" at bounding box center [1184, 105] width 88 height 29
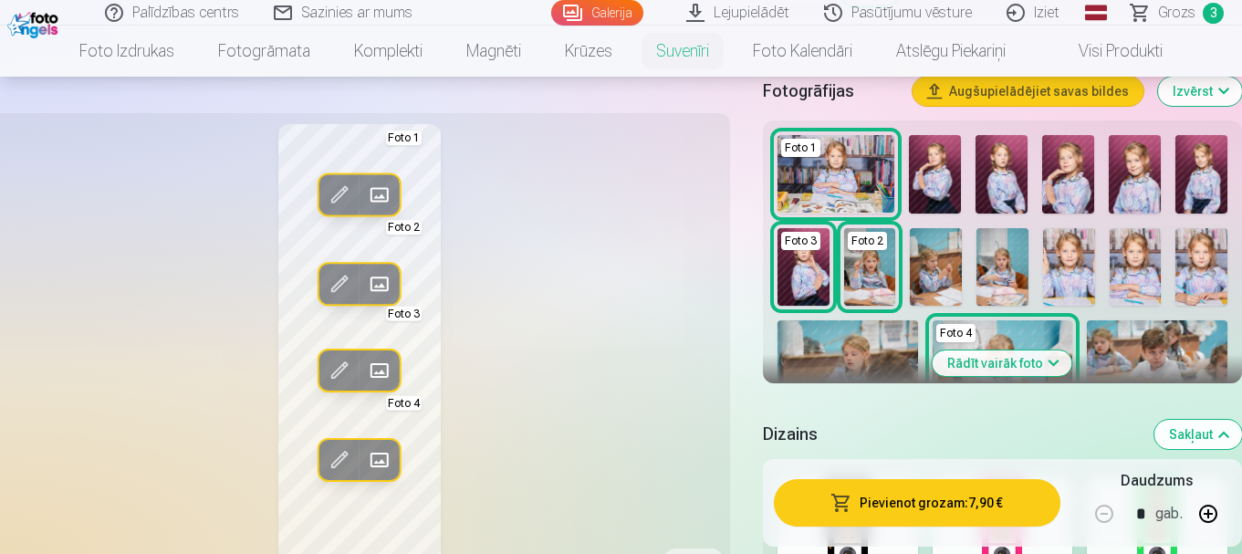
scroll to position [494, 0]
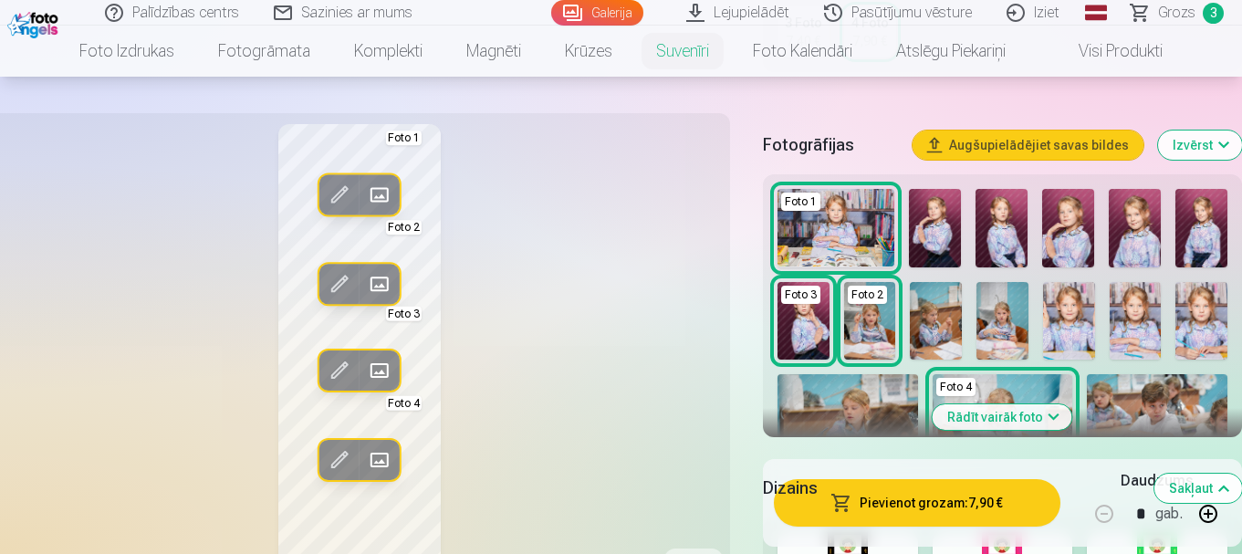
click at [980, 423] on button "Rādīt vairāk foto" at bounding box center [1003, 417] width 140 height 26
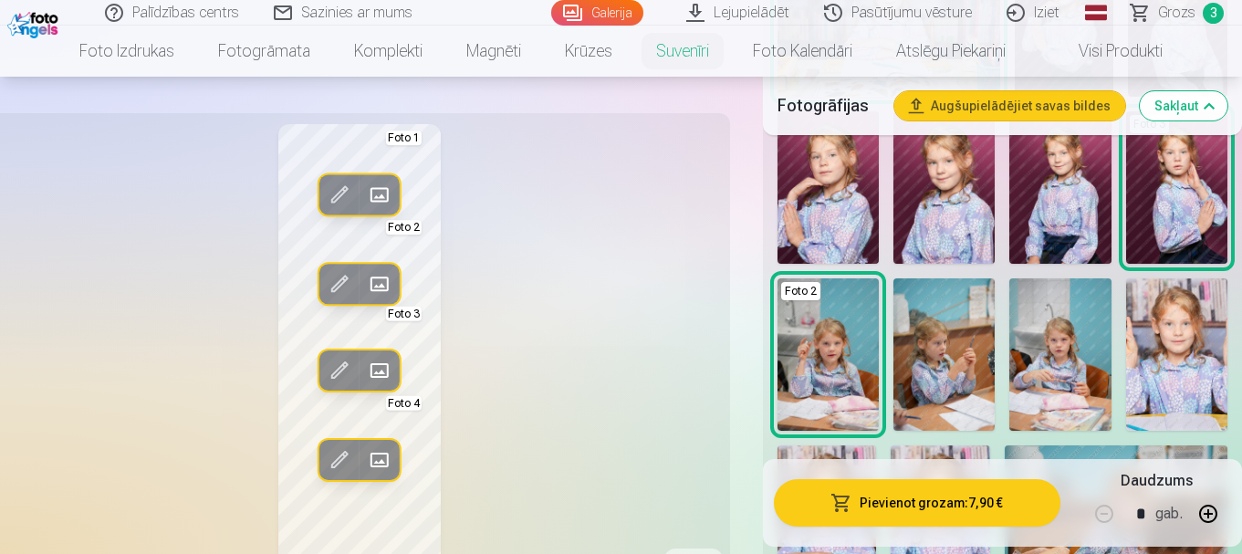
scroll to position [767, 0]
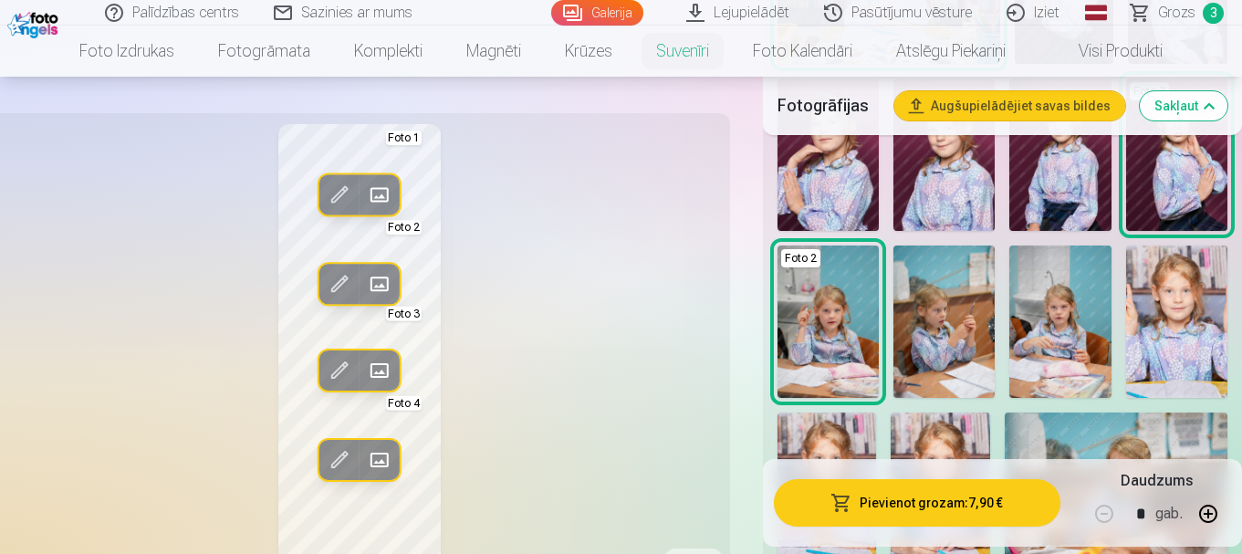
click at [1179, 311] on img at bounding box center [1176, 321] width 101 height 152
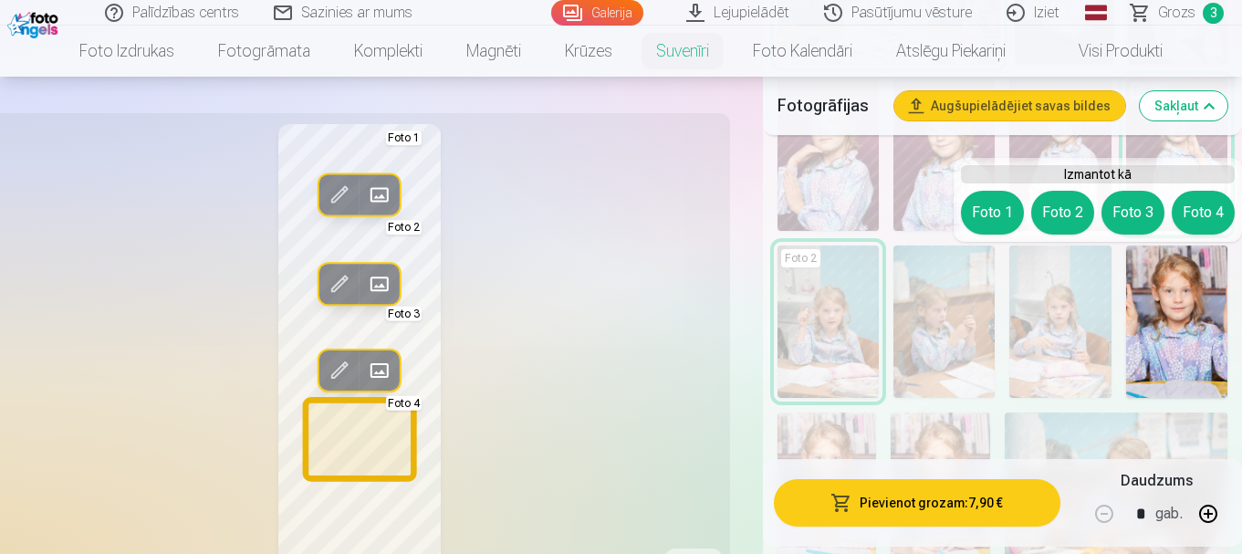
click at [1196, 216] on button "Foto 4" at bounding box center [1203, 213] width 63 height 44
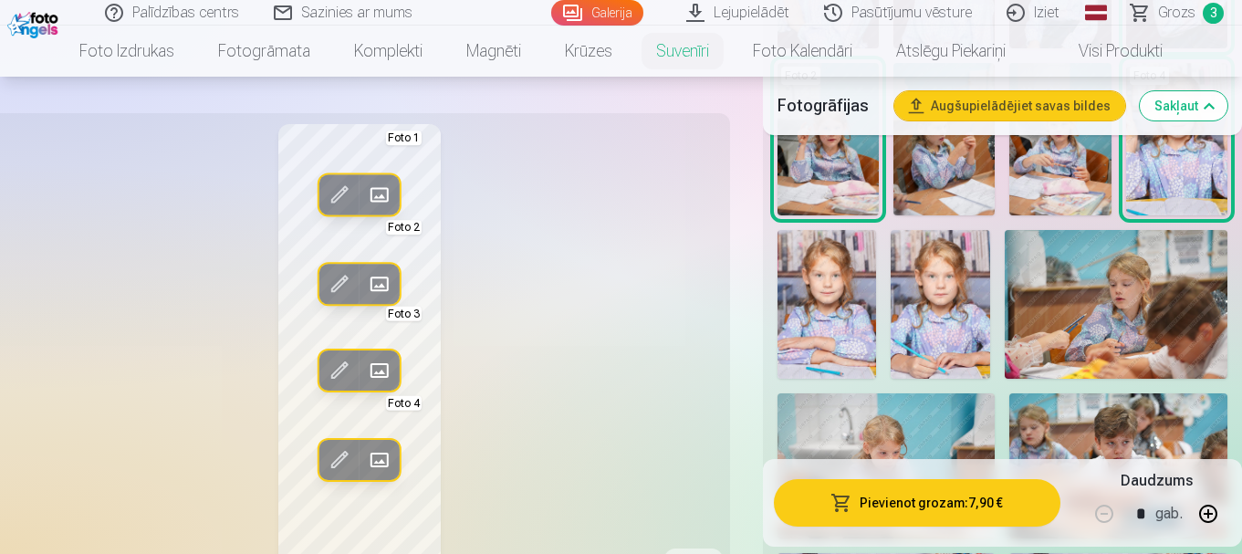
scroll to position [1041, 0]
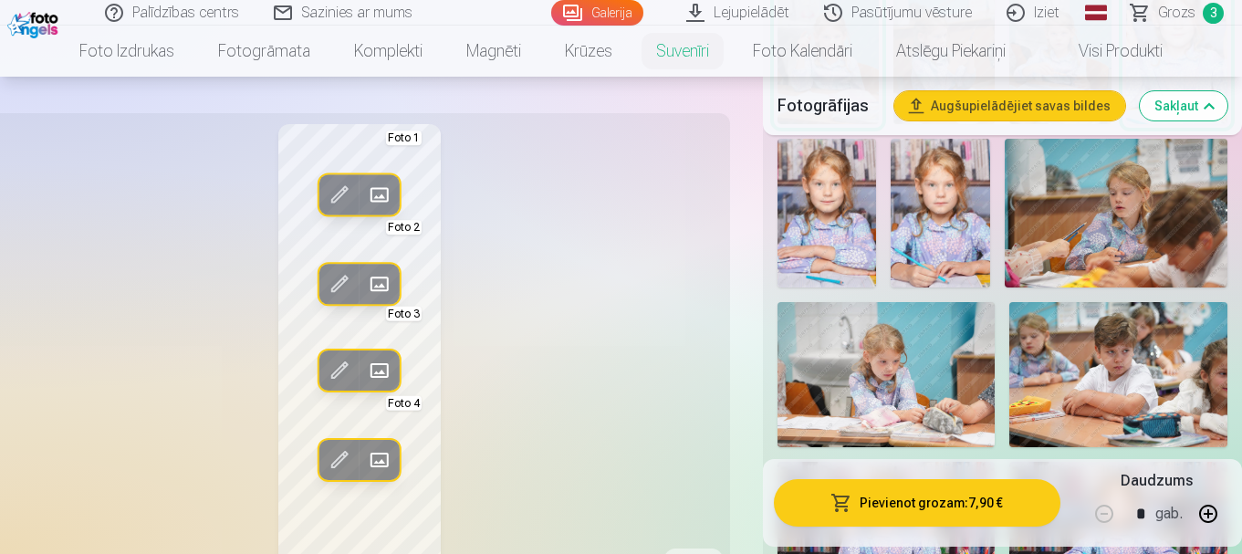
click at [1196, 216] on img at bounding box center [1116, 213] width 223 height 149
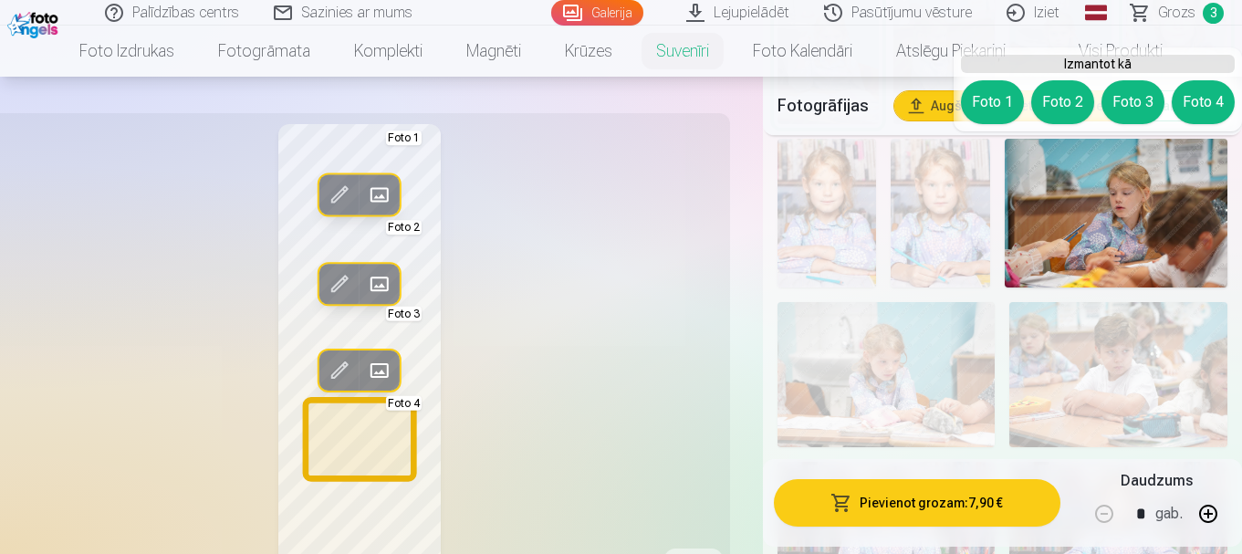
click at [1195, 110] on button "Foto 4" at bounding box center [1203, 102] width 63 height 44
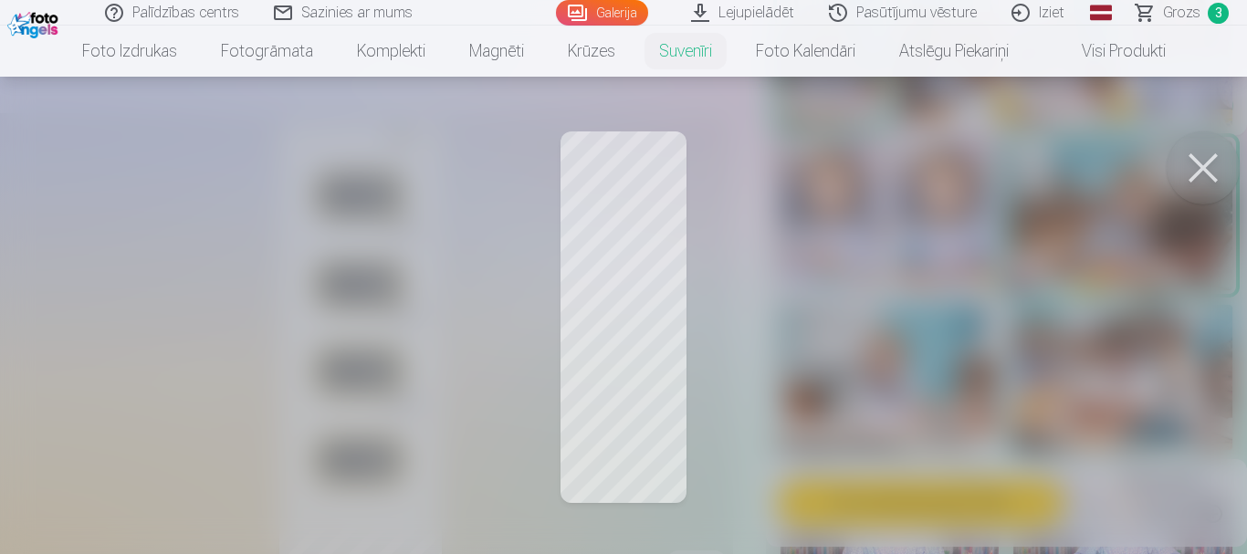
click at [1200, 165] on button at bounding box center [1202, 167] width 73 height 73
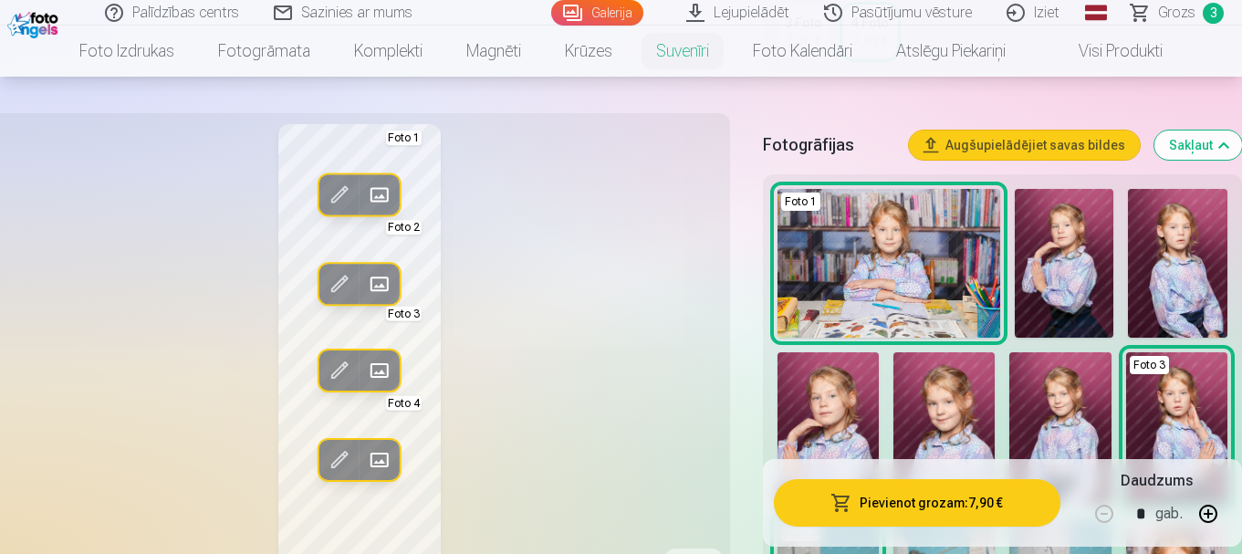
scroll to position [585, 0]
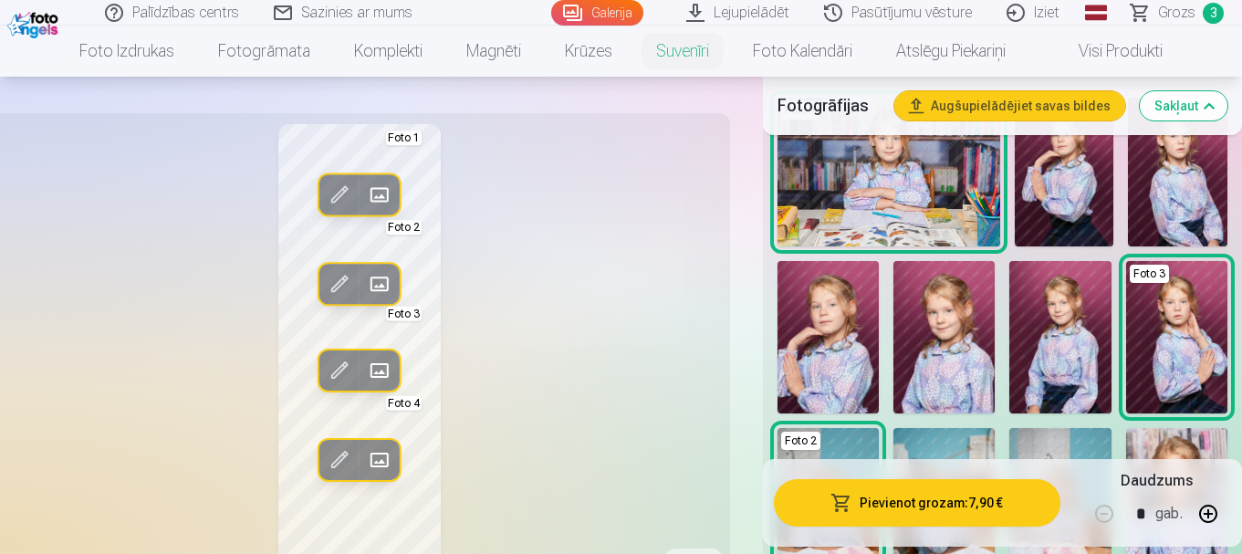
click at [1071, 207] on img at bounding box center [1064, 172] width 99 height 149
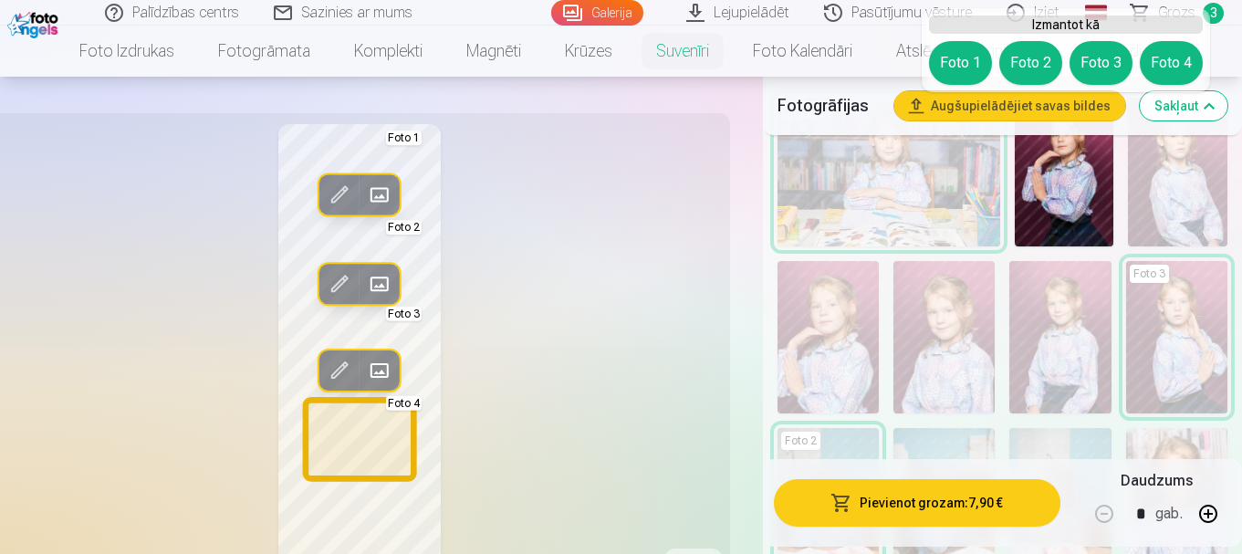
click at [1158, 64] on button "Foto 4" at bounding box center [1171, 63] width 63 height 44
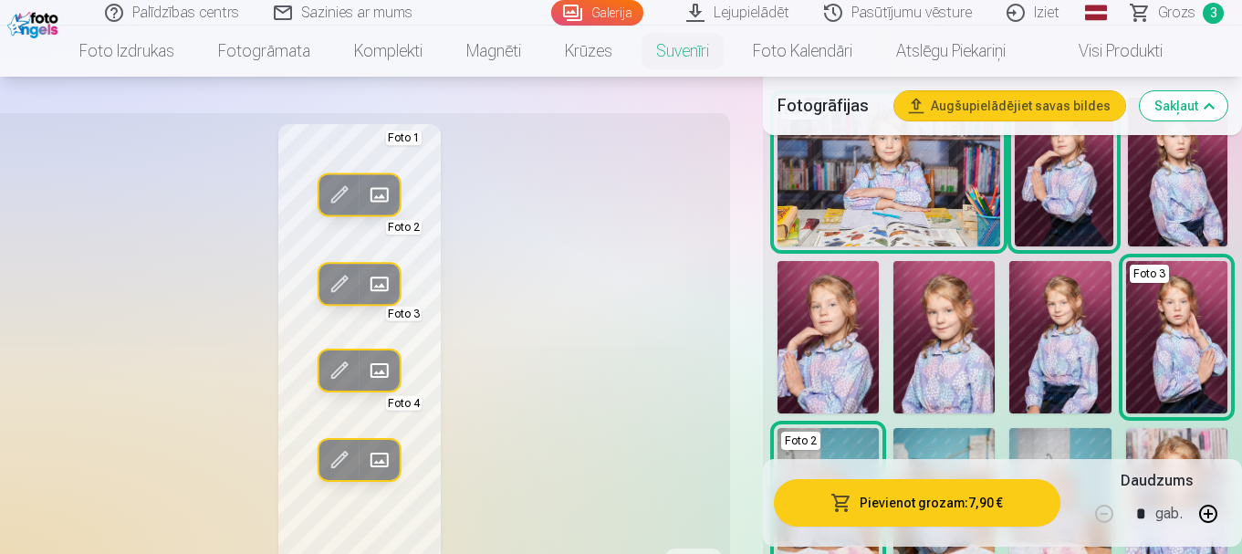
click at [1073, 214] on img at bounding box center [1064, 172] width 99 height 149
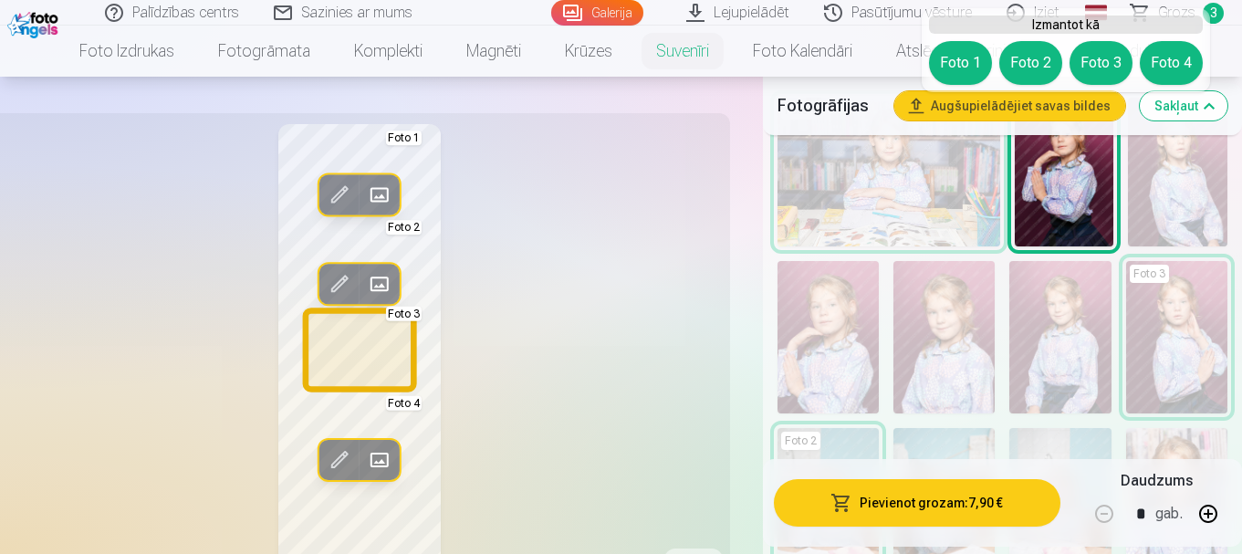
click at [1113, 59] on button "Foto 3" at bounding box center [1101, 63] width 63 height 44
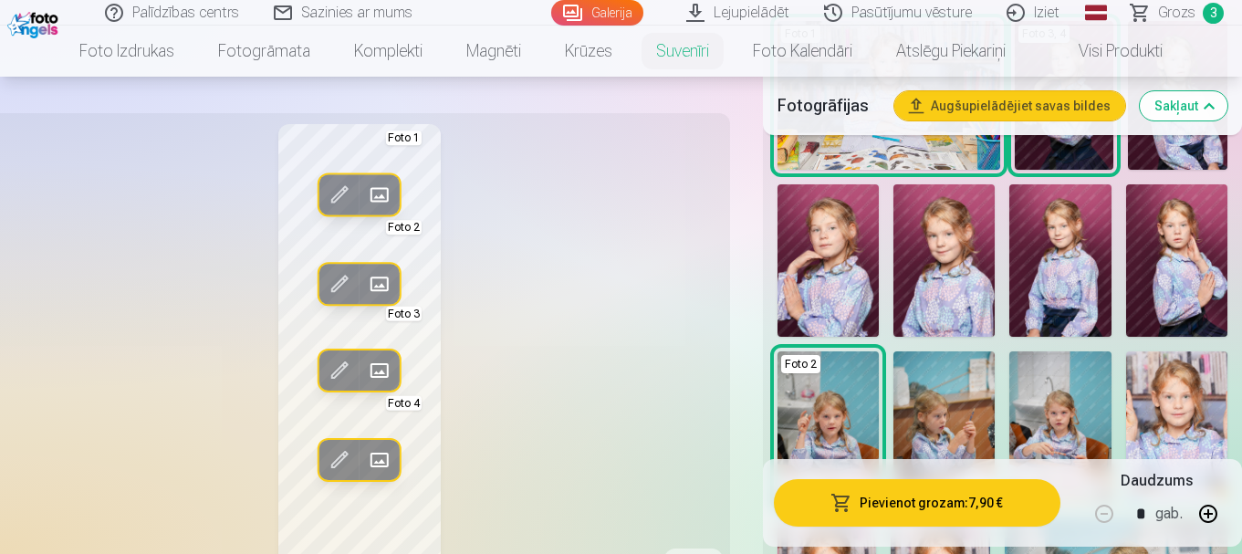
scroll to position [767, 0]
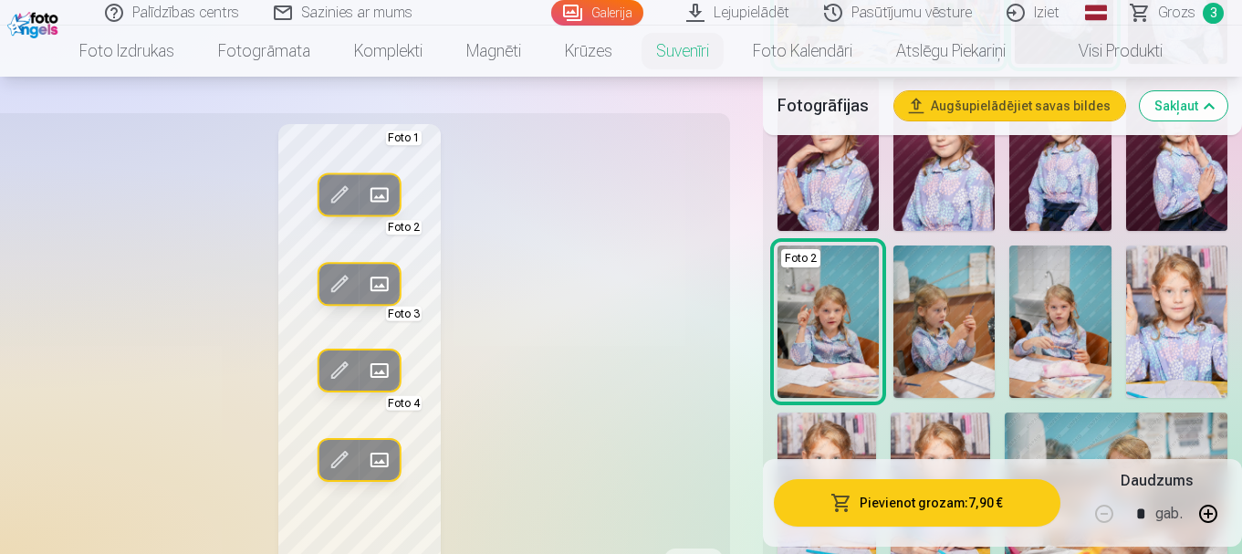
click at [962, 300] on img at bounding box center [943, 321] width 101 height 152
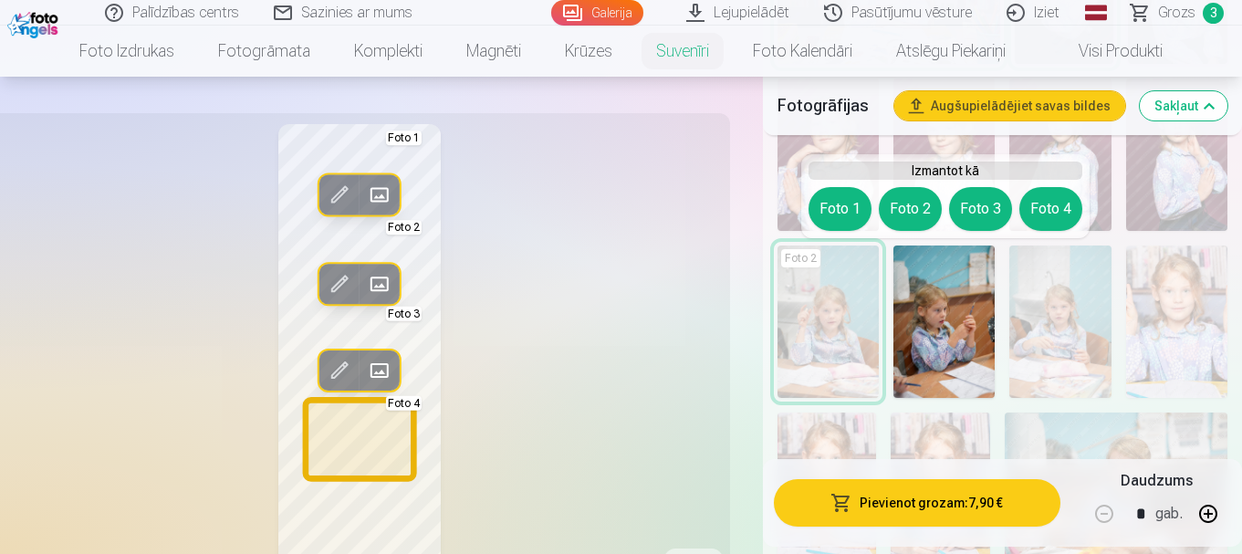
click at [1054, 214] on button "Foto 4" at bounding box center [1050, 209] width 63 height 44
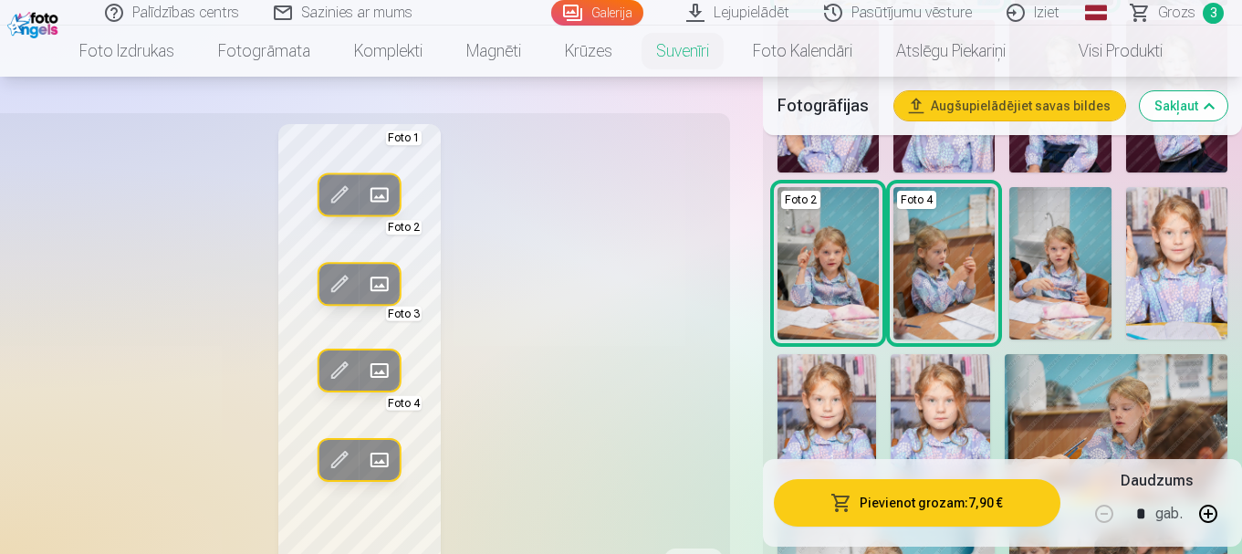
scroll to position [859, 0]
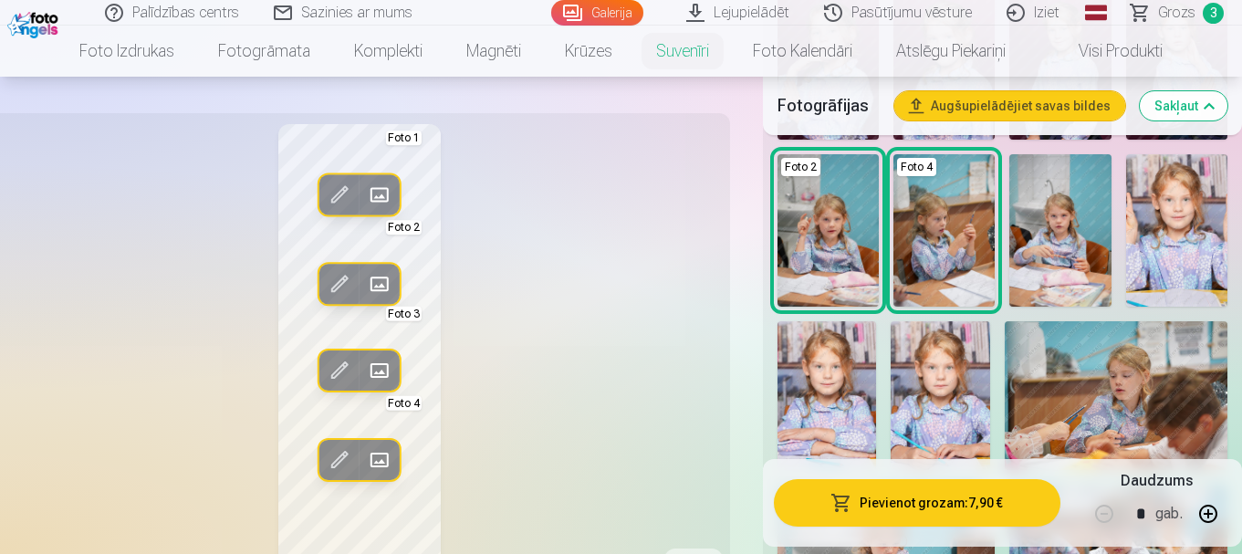
click at [924, 396] on img at bounding box center [940, 395] width 99 height 149
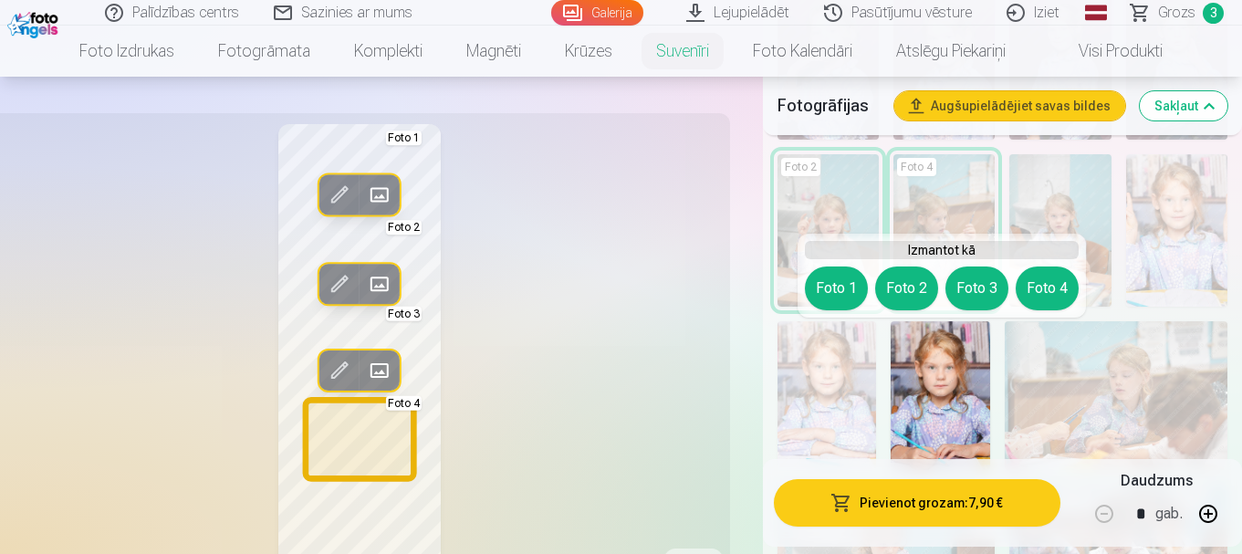
click at [1028, 293] on button "Foto 4" at bounding box center [1047, 288] width 63 height 44
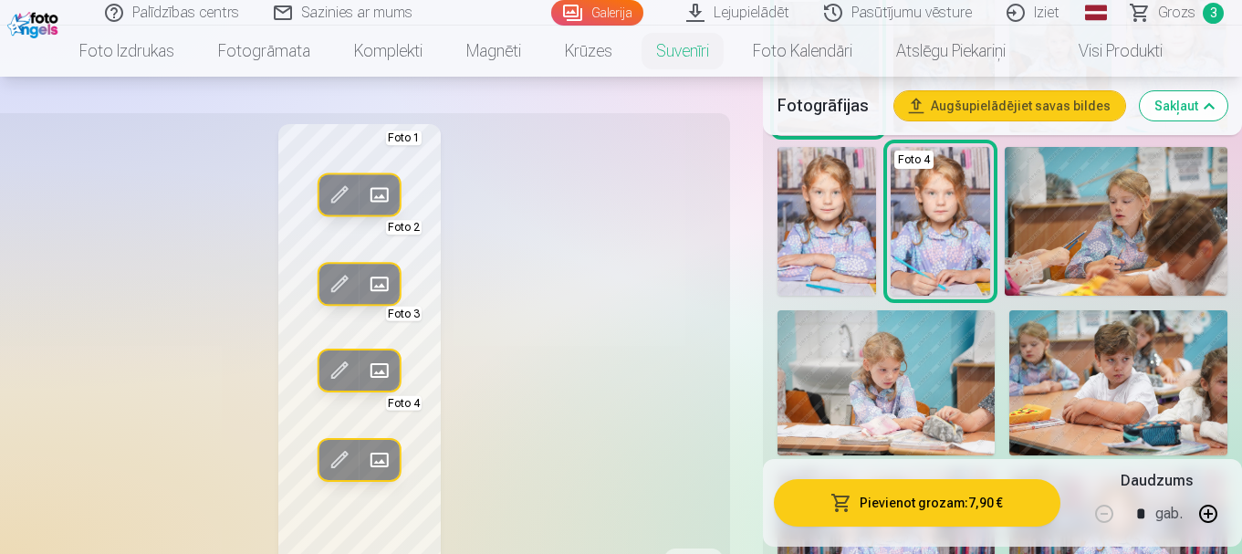
scroll to position [1041, 0]
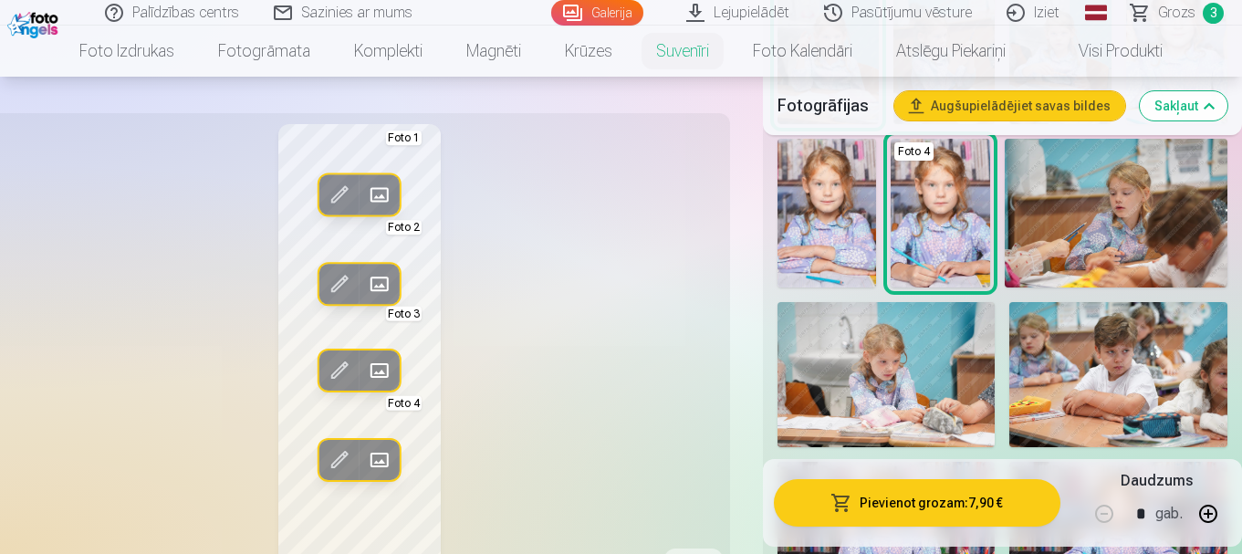
click at [876, 422] on img at bounding box center [886, 374] width 218 height 145
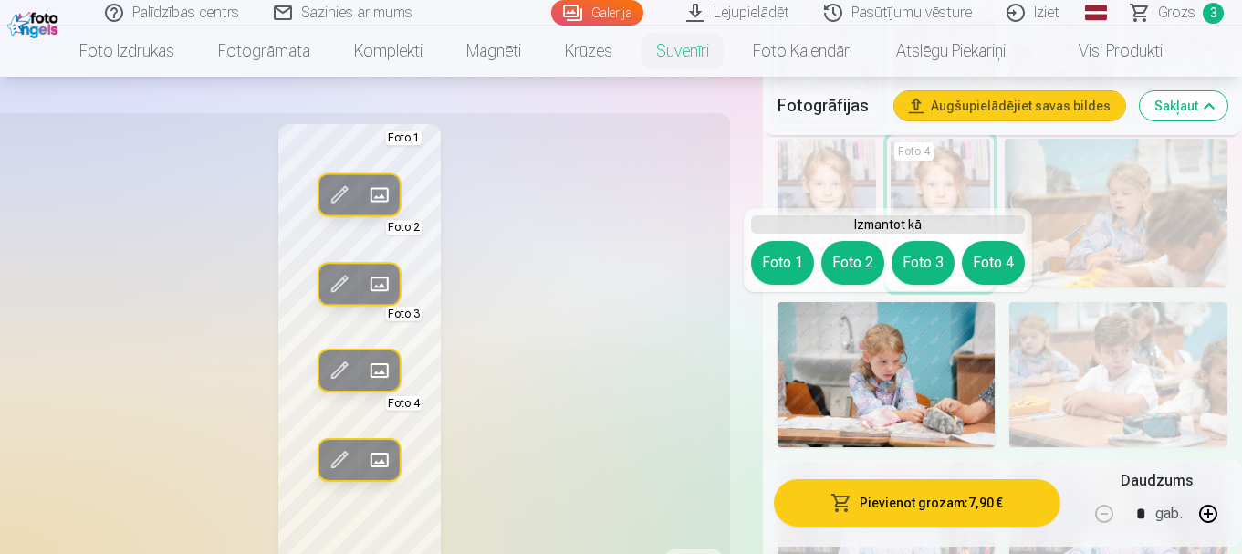
click at [1007, 283] on div "Foto 1 Foto 2 Foto 3 Foto 4" at bounding box center [888, 263] width 274 height 44
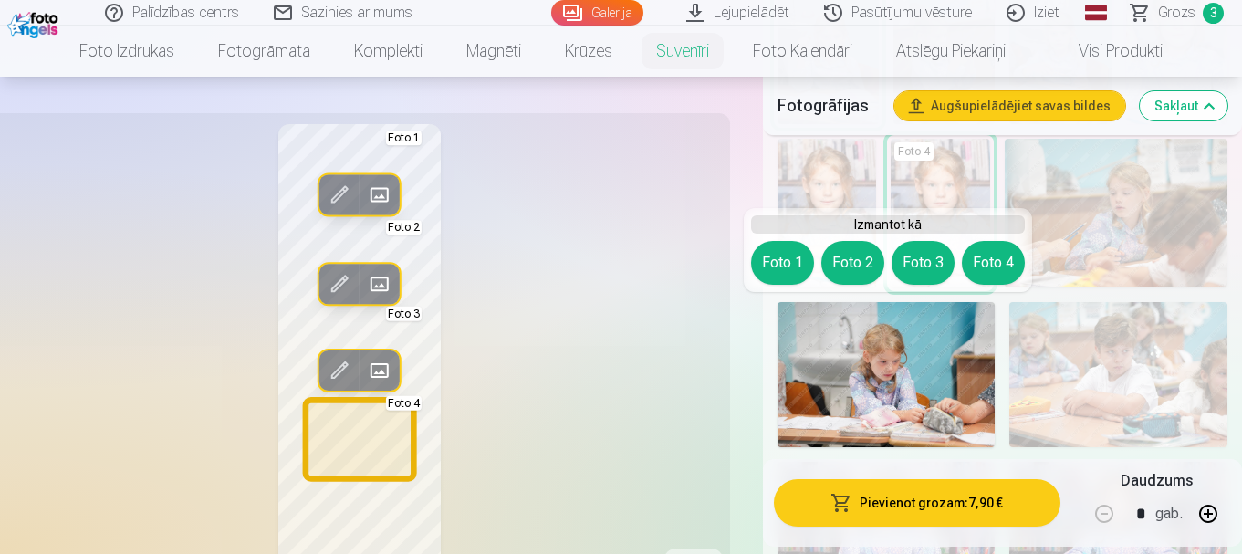
click at [992, 276] on button "Foto 4" at bounding box center [993, 263] width 63 height 44
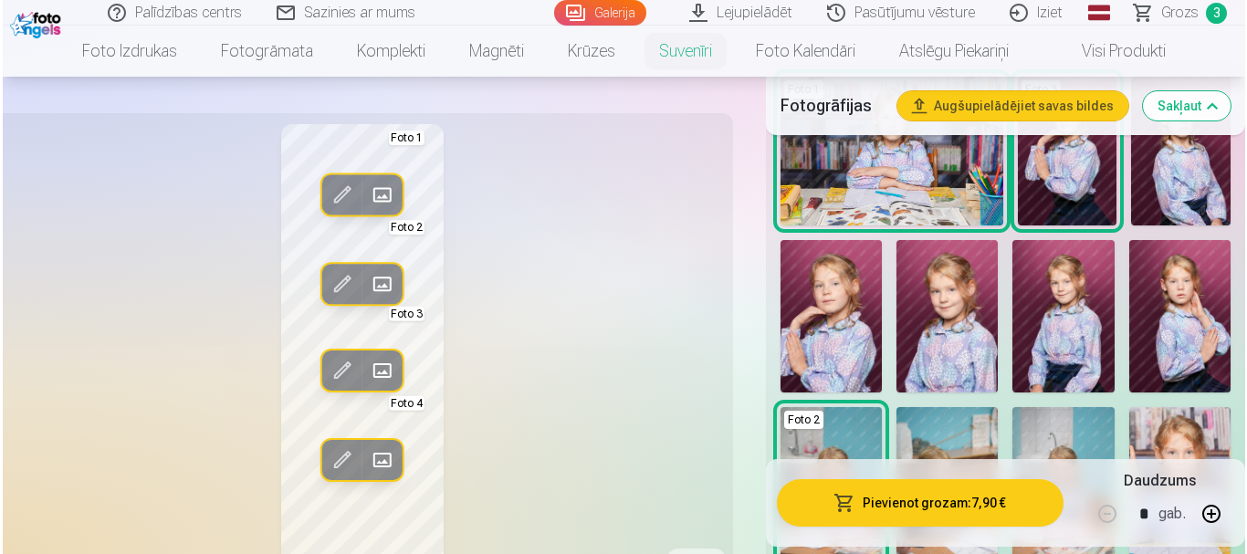
scroll to position [585, 0]
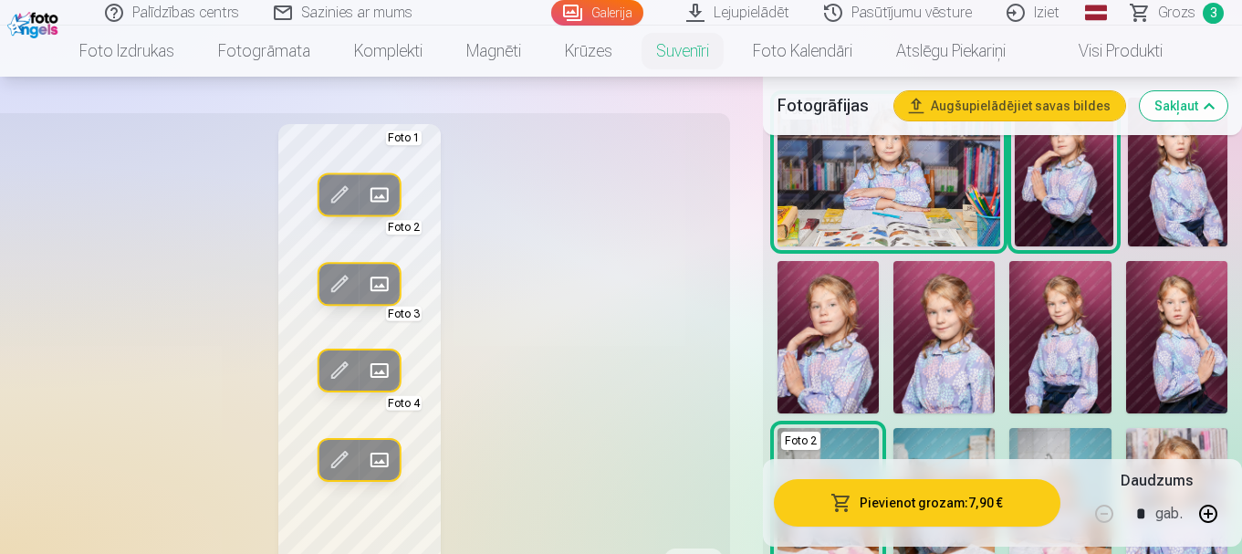
click at [826, 336] on img at bounding box center [827, 337] width 101 height 152
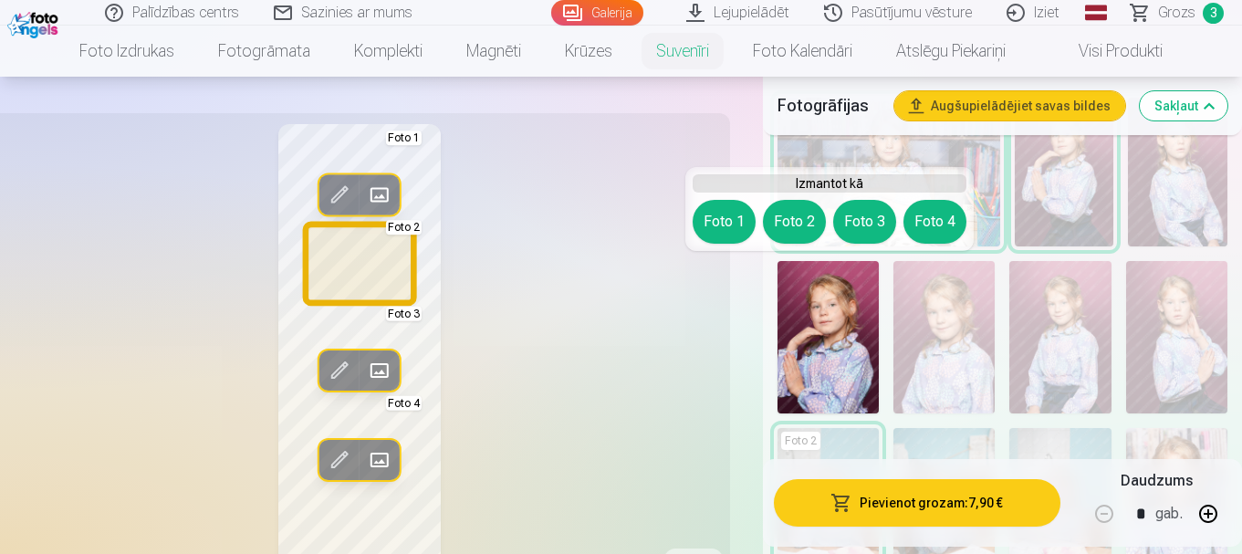
click at [798, 231] on button "Foto 2" at bounding box center [794, 222] width 63 height 44
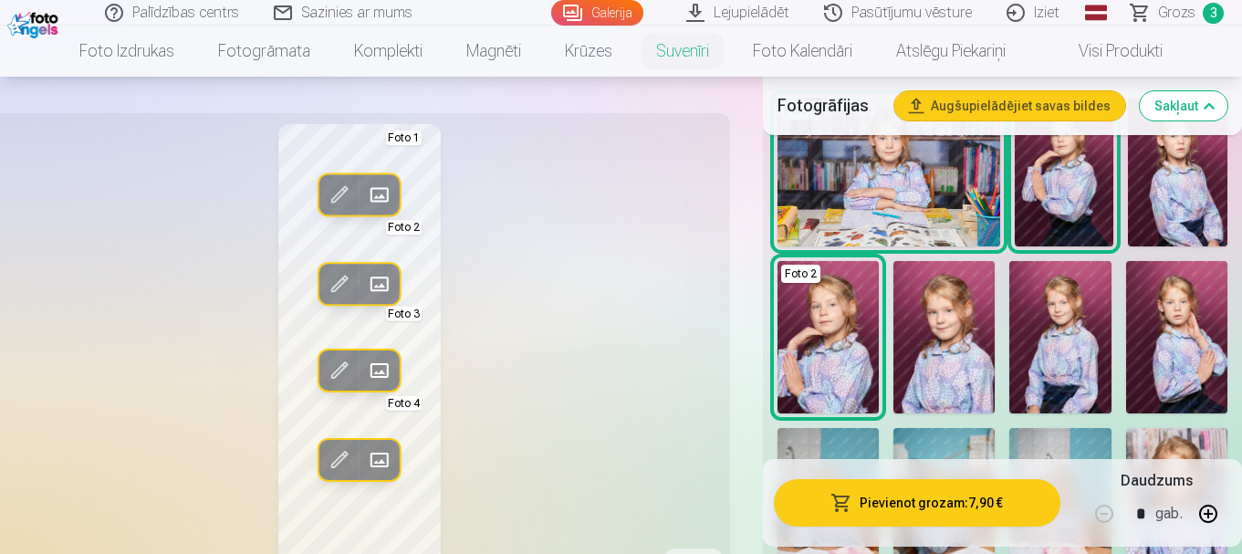
click at [334, 286] on span at bounding box center [339, 283] width 29 height 29
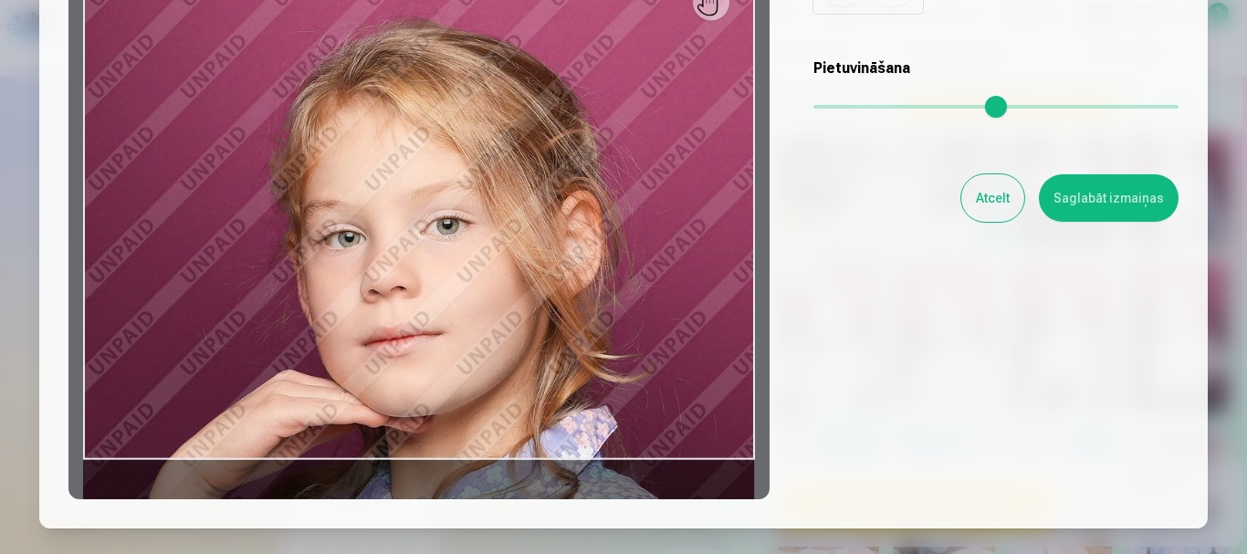
scroll to position [274, 0]
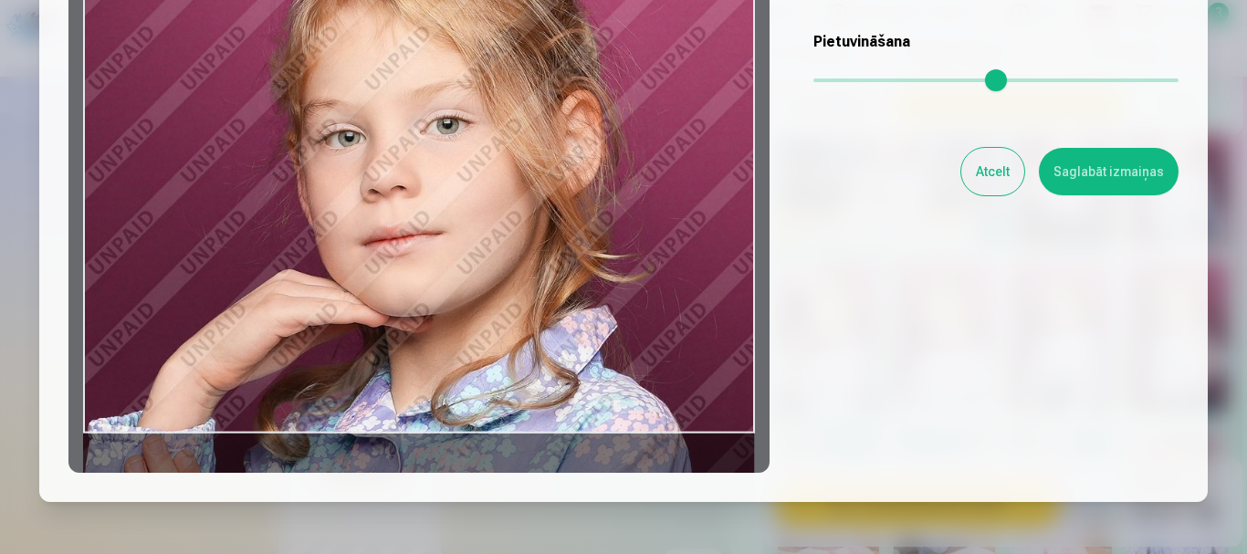
drag, startPoint x: 647, startPoint y: 303, endPoint x: 663, endPoint y: 225, distance: 79.3
click at [663, 225] on div at bounding box center [418, 186] width 701 height 573
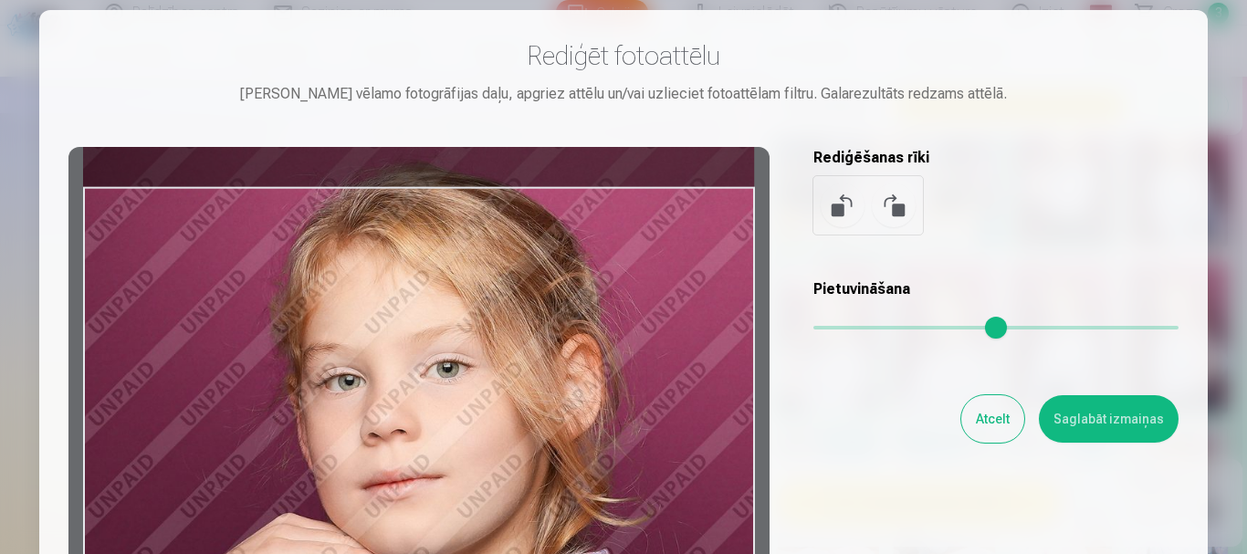
scroll to position [0, 0]
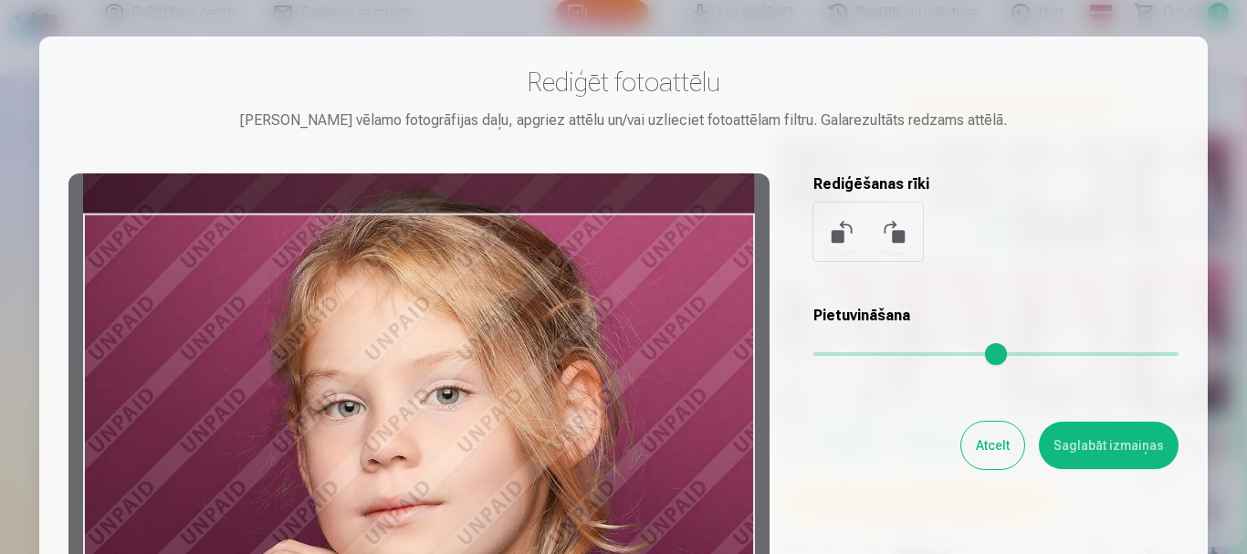
type input "*"
drag, startPoint x: 819, startPoint y: 357, endPoint x: 626, endPoint y: 383, distance: 194.4
click at [813, 356] on input "range" at bounding box center [995, 354] width 365 height 4
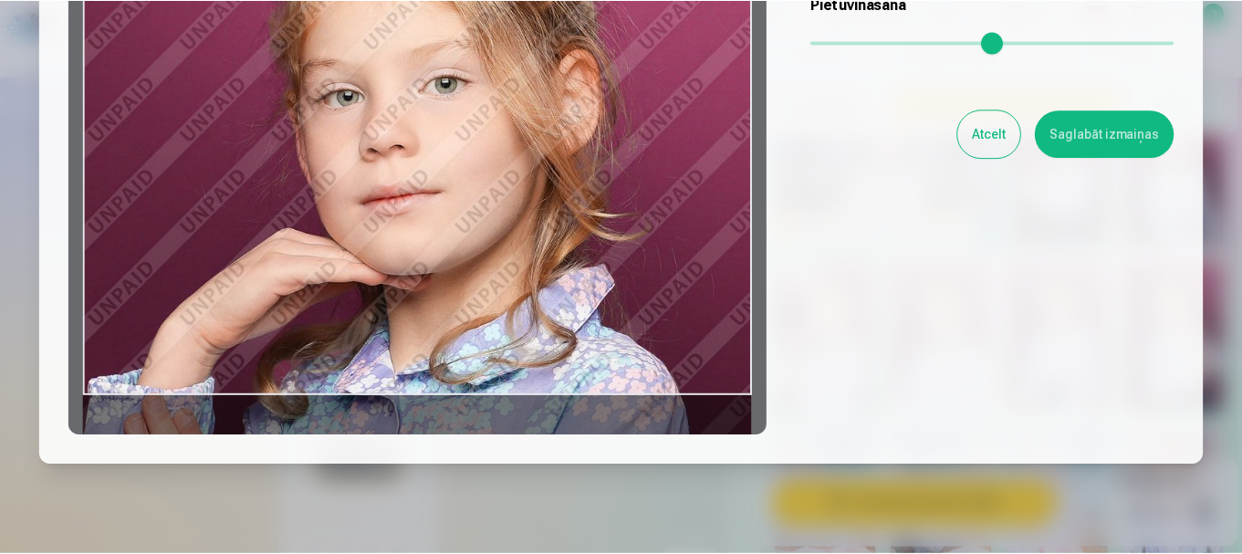
scroll to position [365, 0]
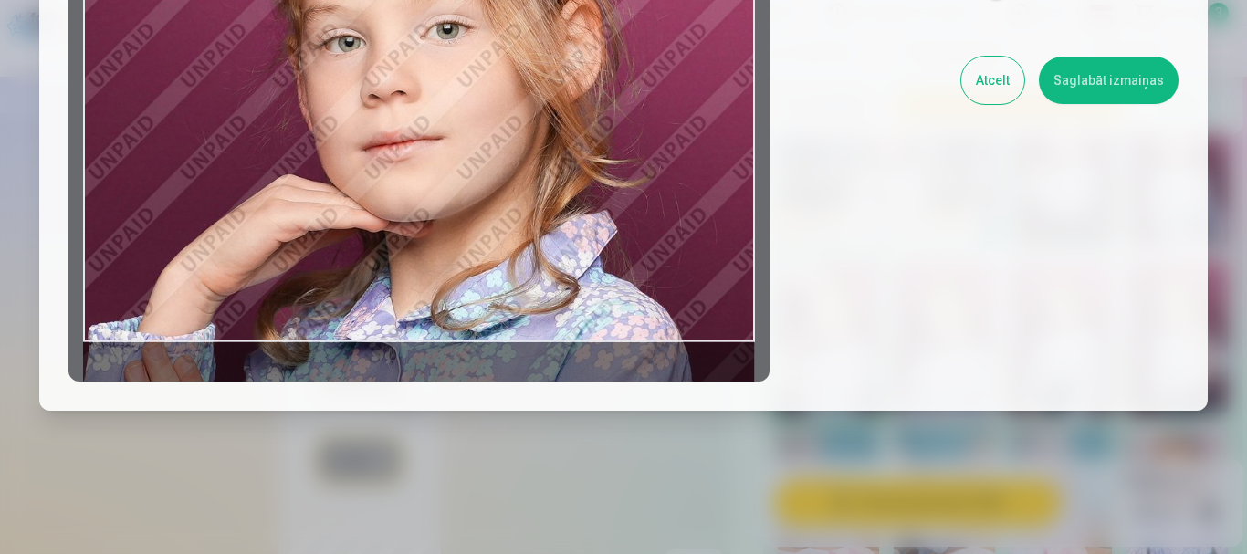
click at [1074, 83] on button "Saglabāt izmaiņas" at bounding box center [1108, 80] width 140 height 47
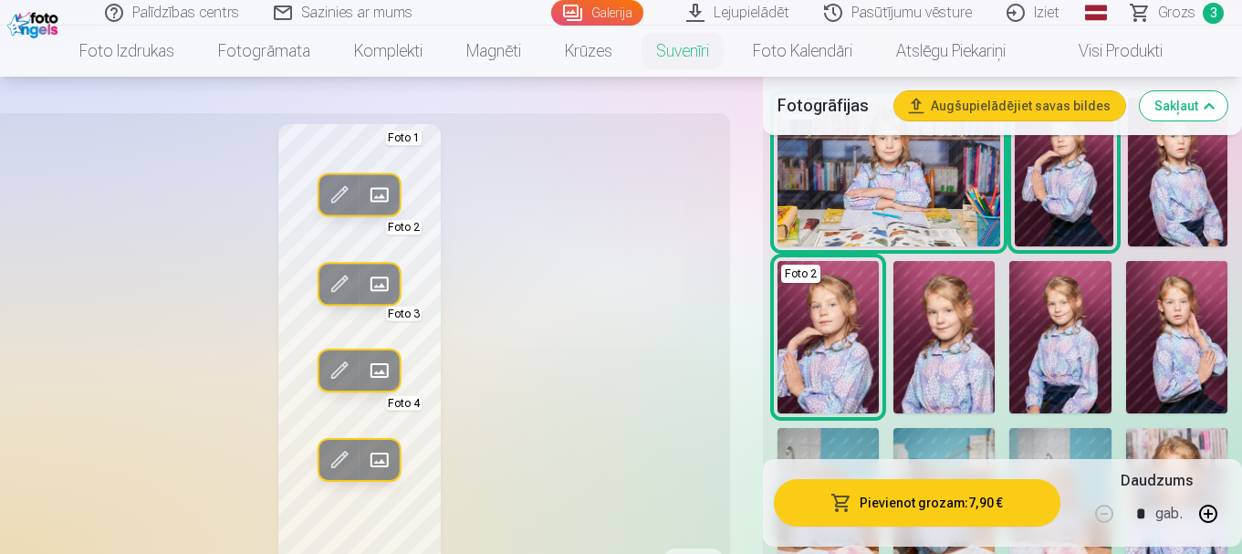
click at [1064, 147] on img at bounding box center [1064, 172] width 99 height 149
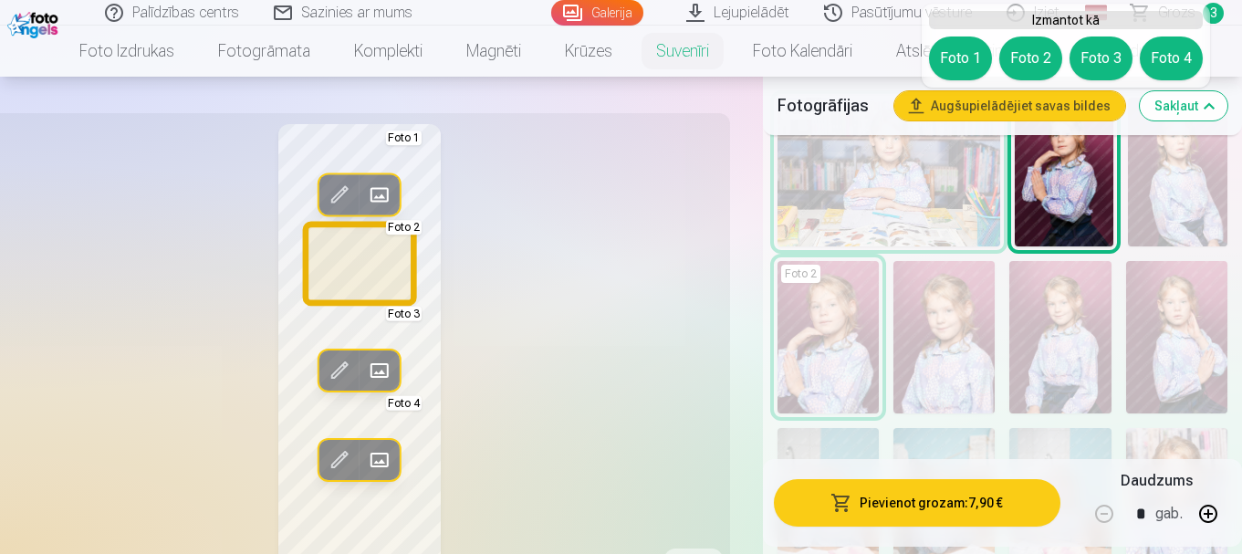
click at [1033, 68] on button "Foto 2" at bounding box center [1030, 59] width 63 height 44
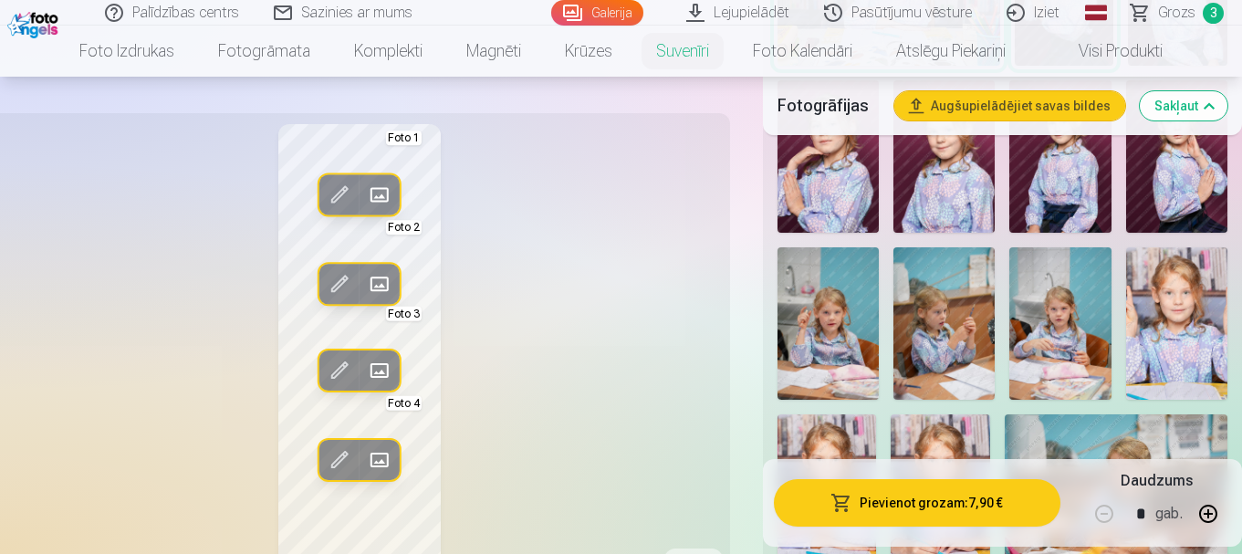
scroll to position [767, 0]
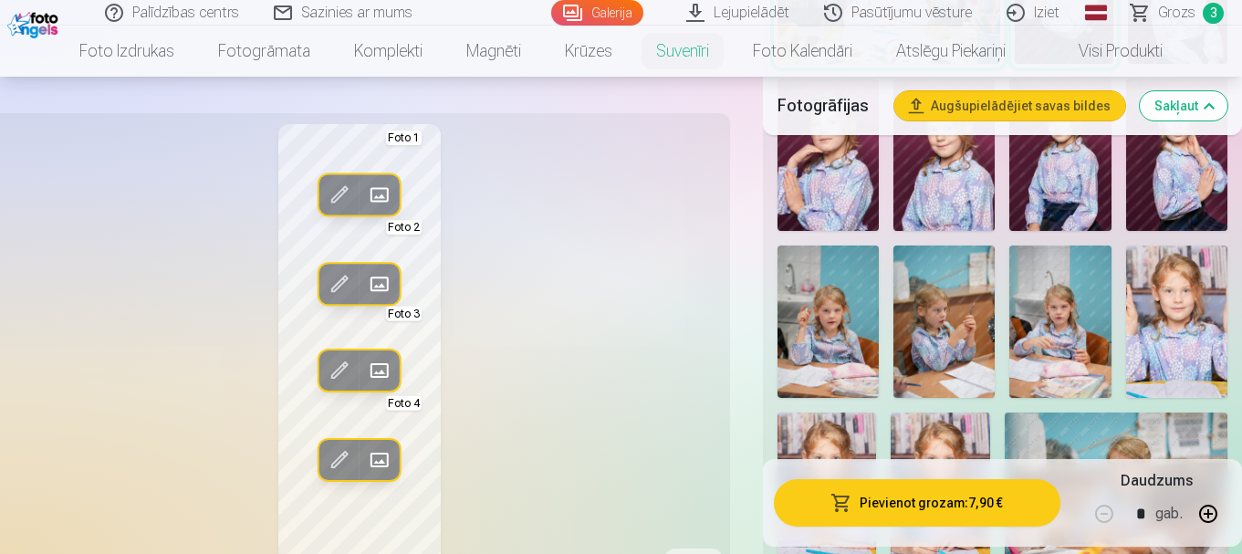
click at [828, 331] on img at bounding box center [827, 321] width 101 height 152
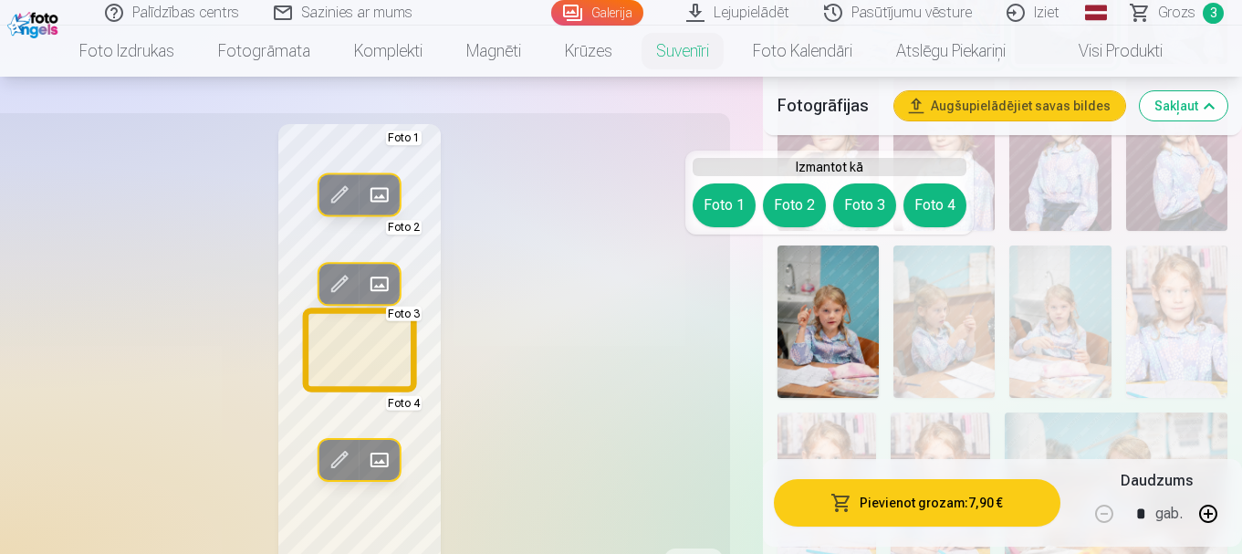
click at [861, 207] on button "Foto 3" at bounding box center [864, 205] width 63 height 44
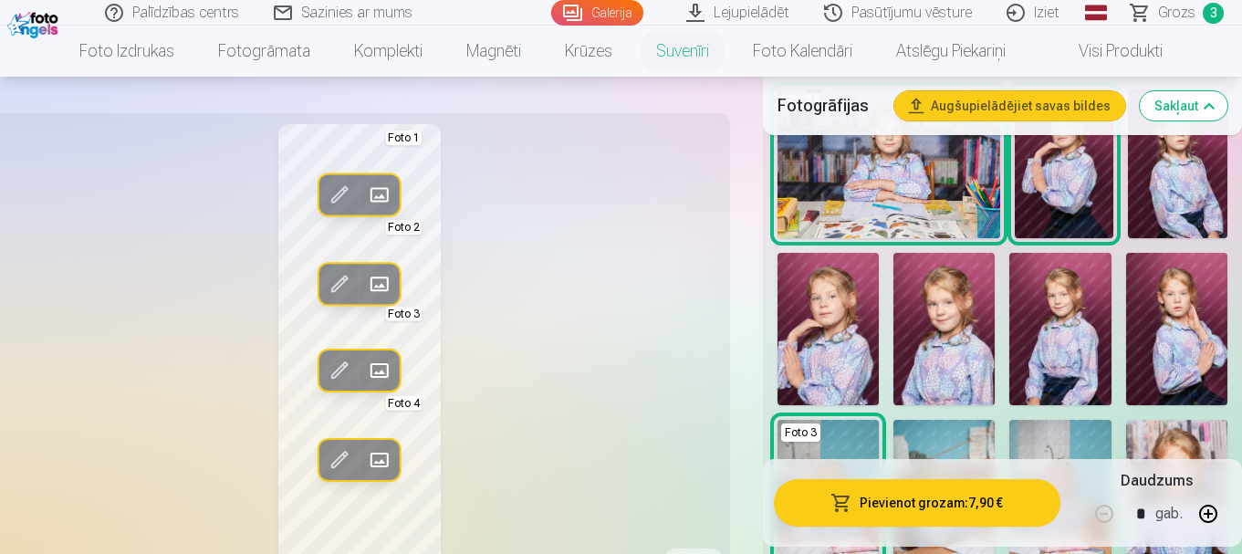
scroll to position [585, 0]
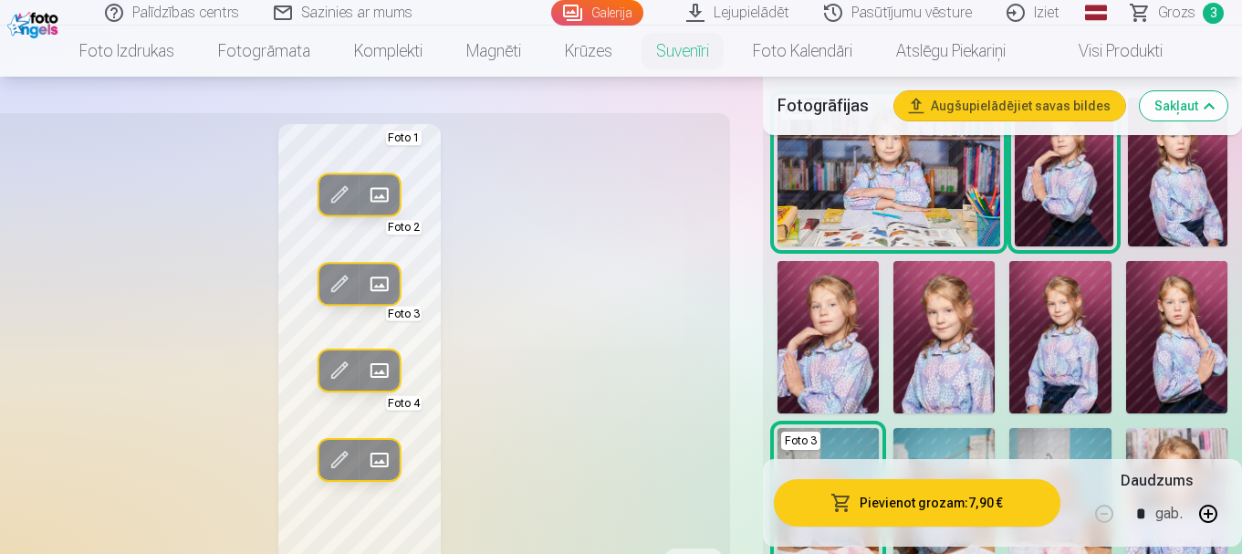
click at [1074, 183] on img at bounding box center [1064, 172] width 99 height 149
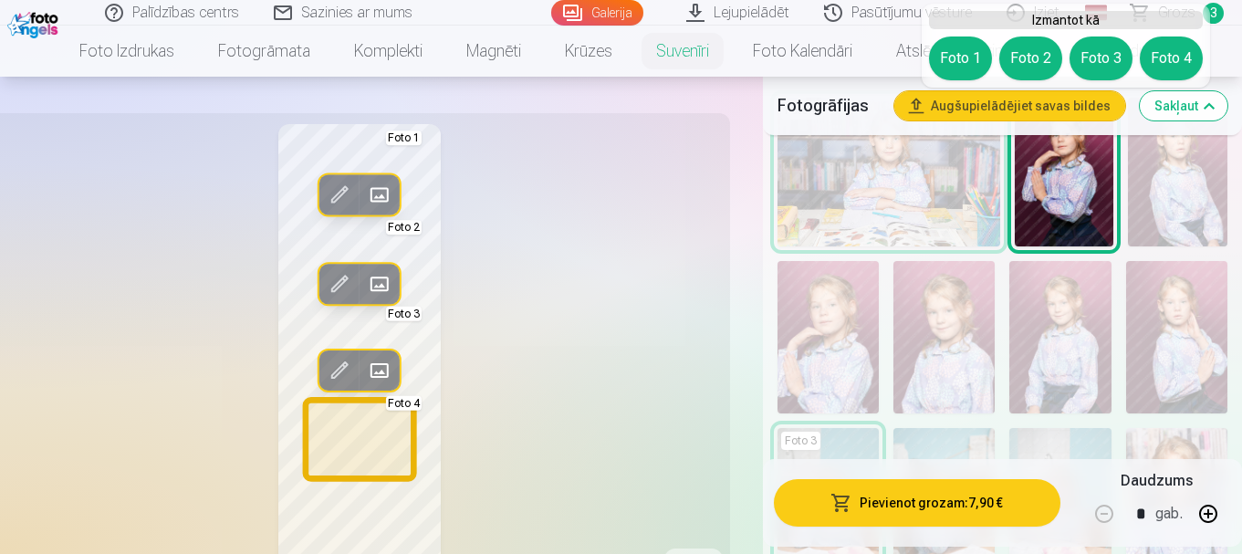
click at [1153, 67] on button "Foto 4" at bounding box center [1171, 59] width 63 height 44
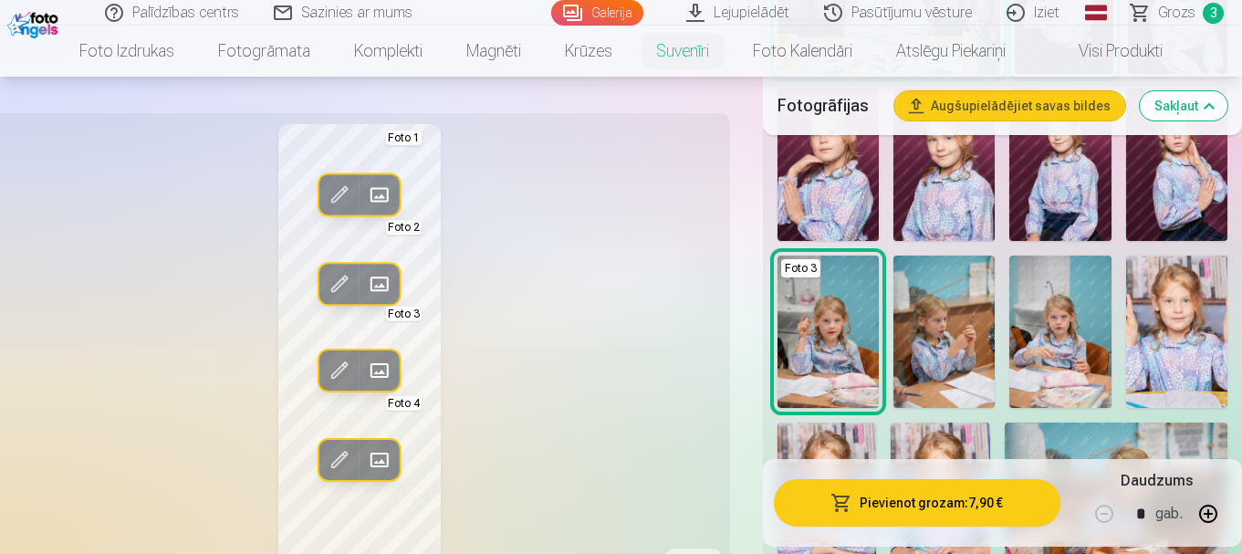
scroll to position [767, 0]
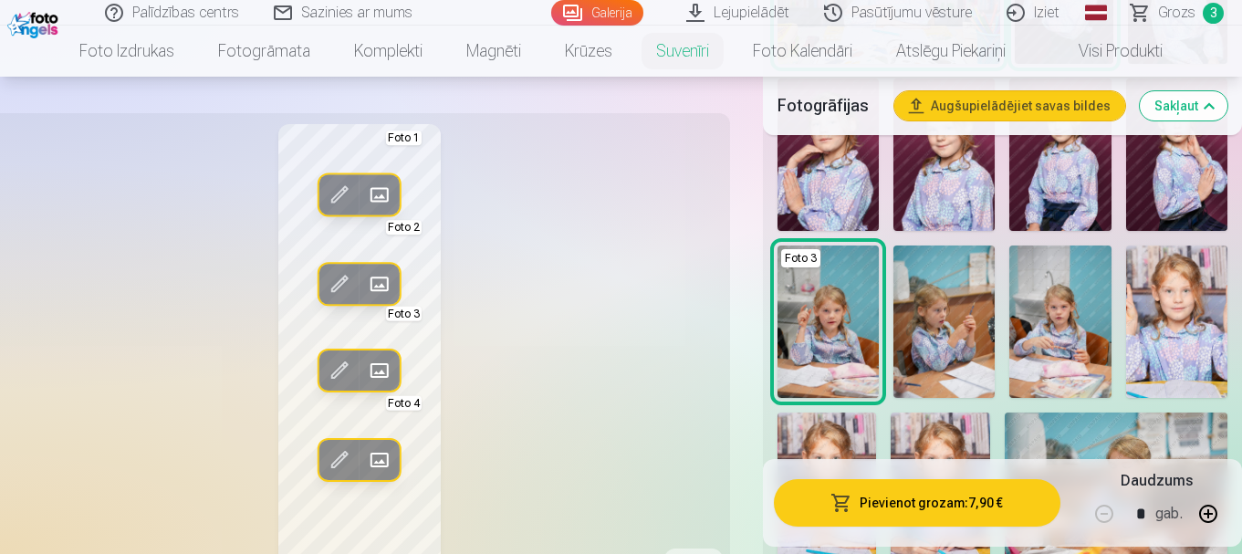
click at [836, 339] on img at bounding box center [827, 321] width 101 height 152
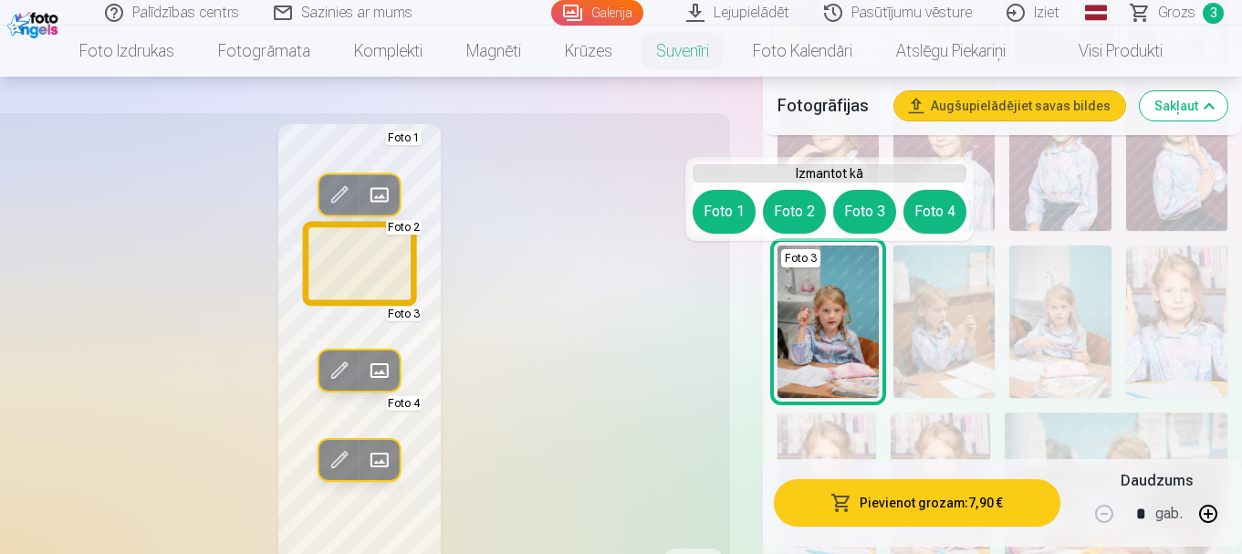
click at [798, 202] on button "Foto 2" at bounding box center [794, 212] width 63 height 44
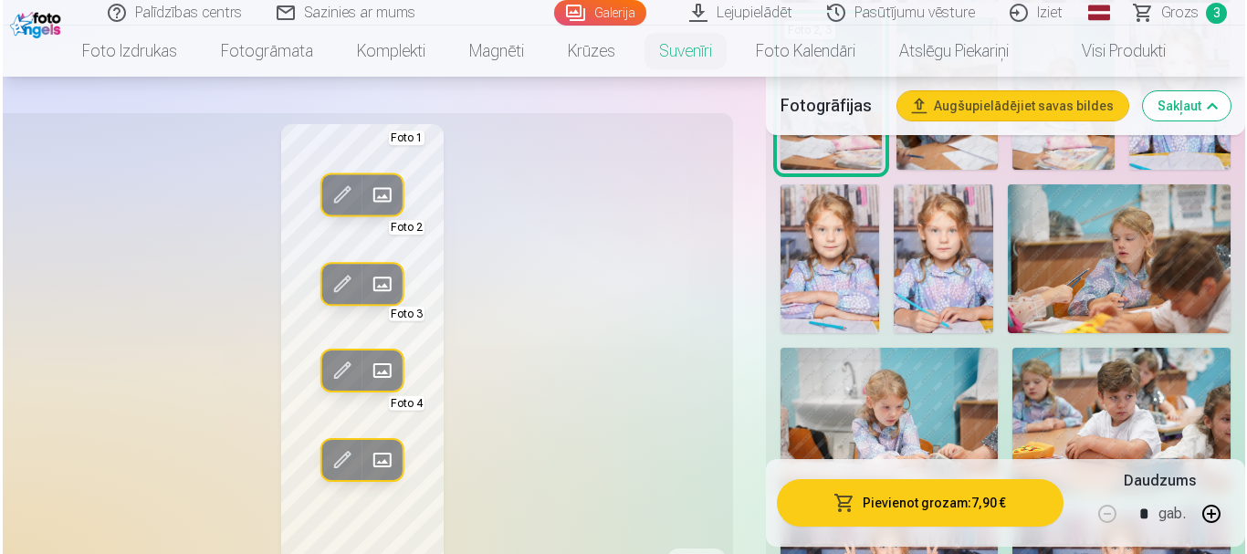
scroll to position [1041, 0]
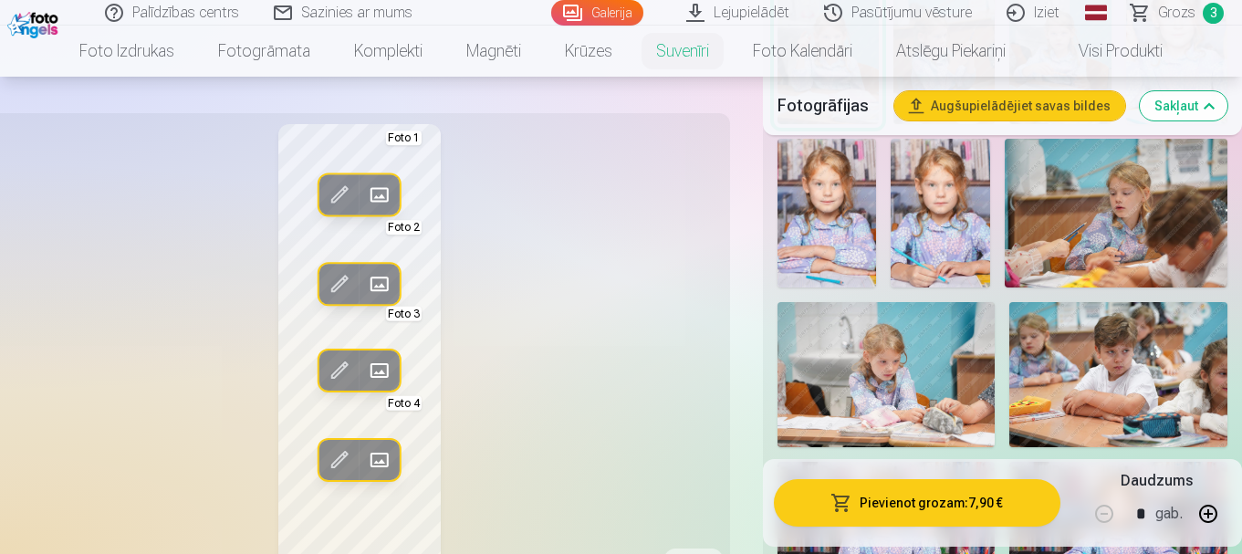
click at [900, 367] on img at bounding box center [886, 374] width 218 height 145
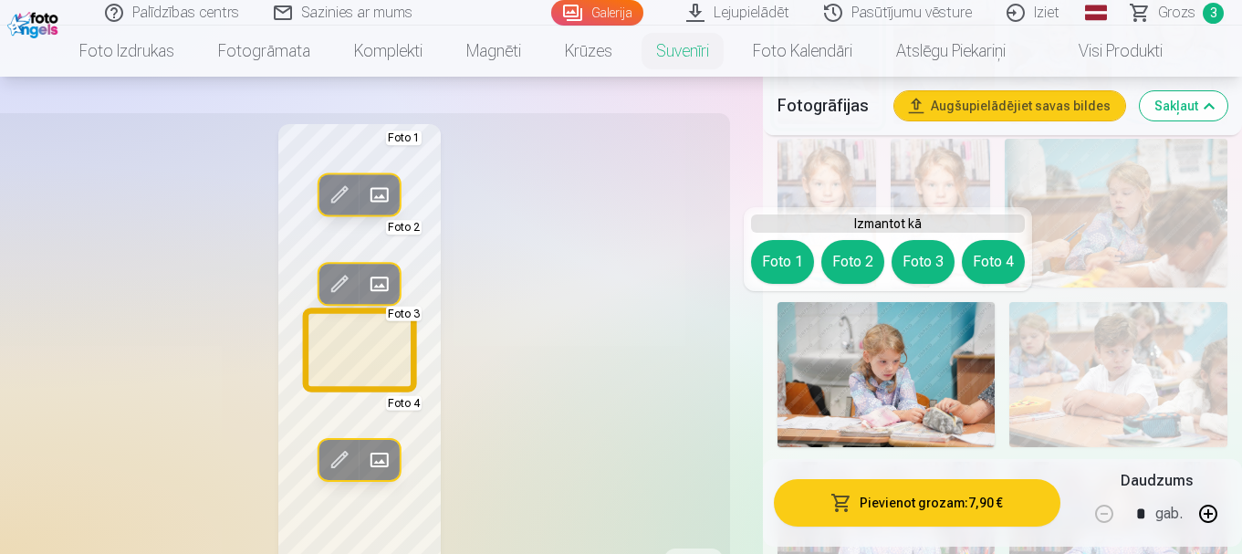
drag, startPoint x: 926, startPoint y: 264, endPoint x: 914, endPoint y: 264, distance: 11.9
click at [924, 264] on button "Foto 3" at bounding box center [923, 262] width 63 height 44
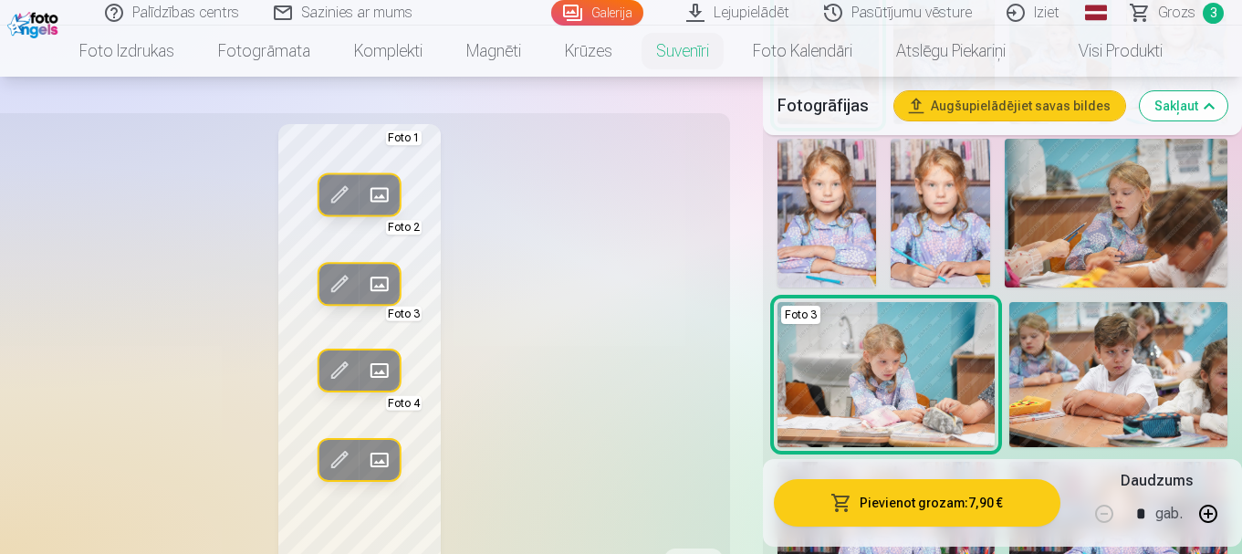
click at [654, 308] on div "Rediģēt foto Aizstāt Foto 1 Rediģēt foto Aizstāt Foto 2 Rediģēt foto Aizstāt Fo…" at bounding box center [359, 363] width 719 height 479
click at [343, 451] on span at bounding box center [339, 459] width 29 height 29
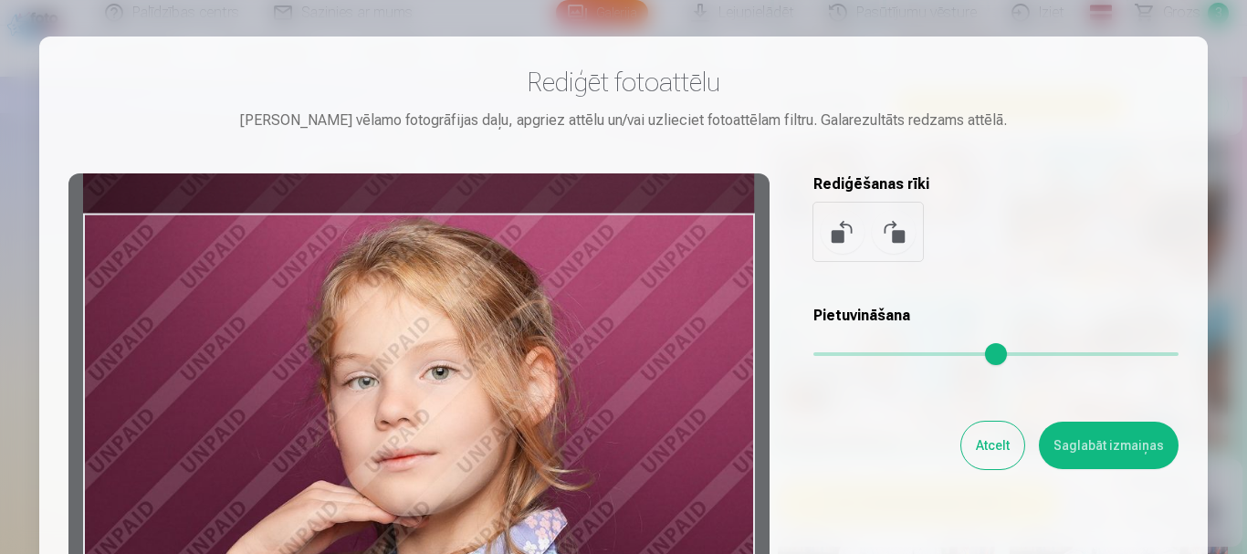
drag, startPoint x: 600, startPoint y: 350, endPoint x: 602, endPoint y: 314, distance: 36.5
click at [602, 314] on div at bounding box center [418, 459] width 701 height 573
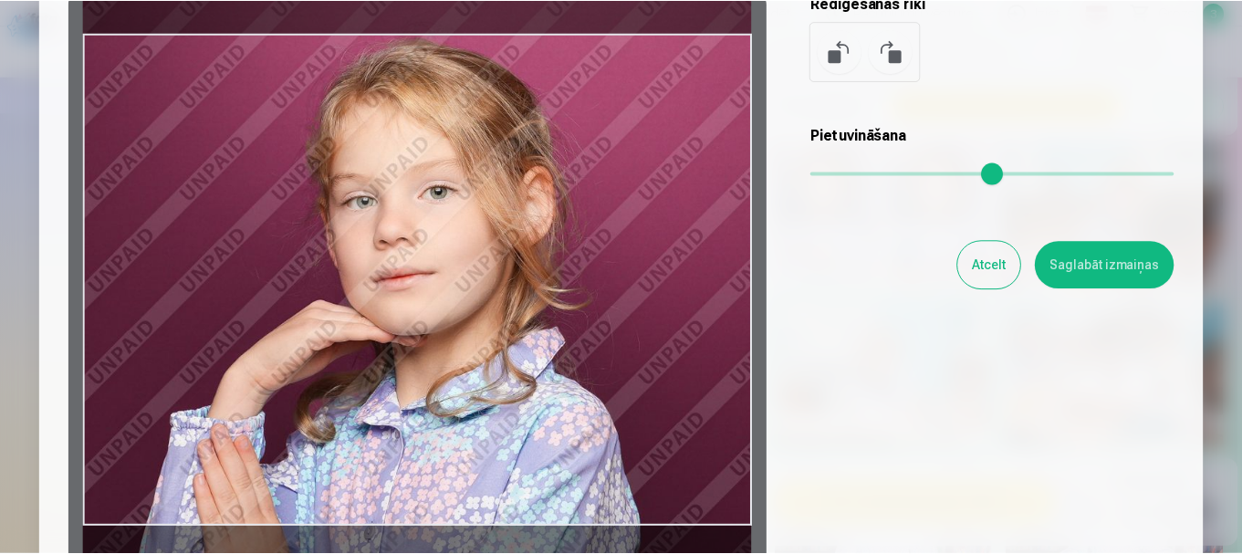
scroll to position [183, 0]
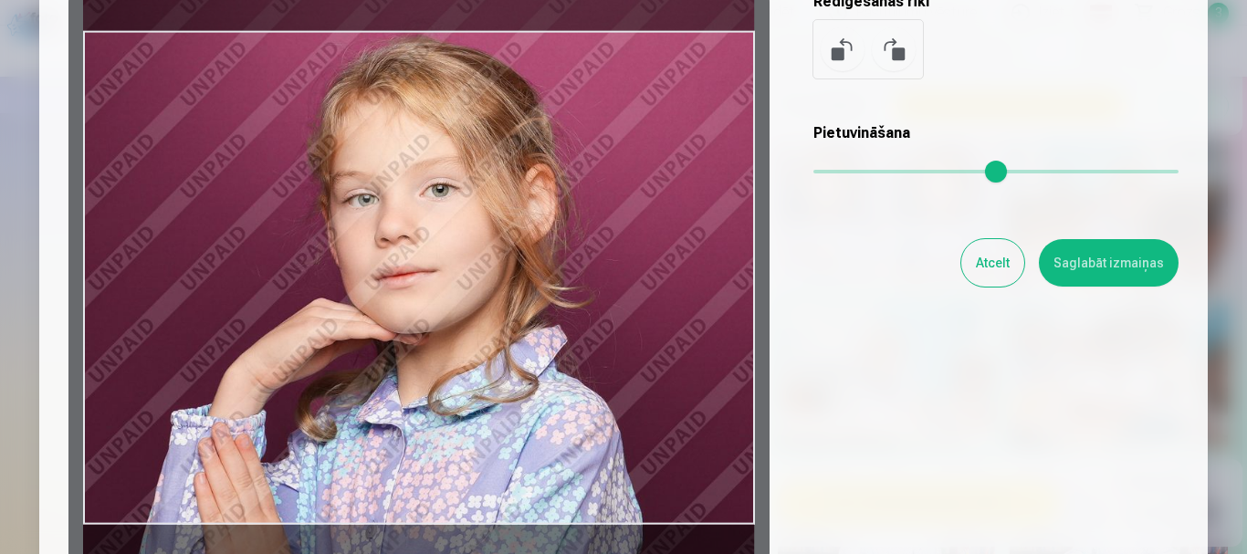
click at [1129, 252] on button "Saglabāt izmaiņas" at bounding box center [1108, 262] width 140 height 47
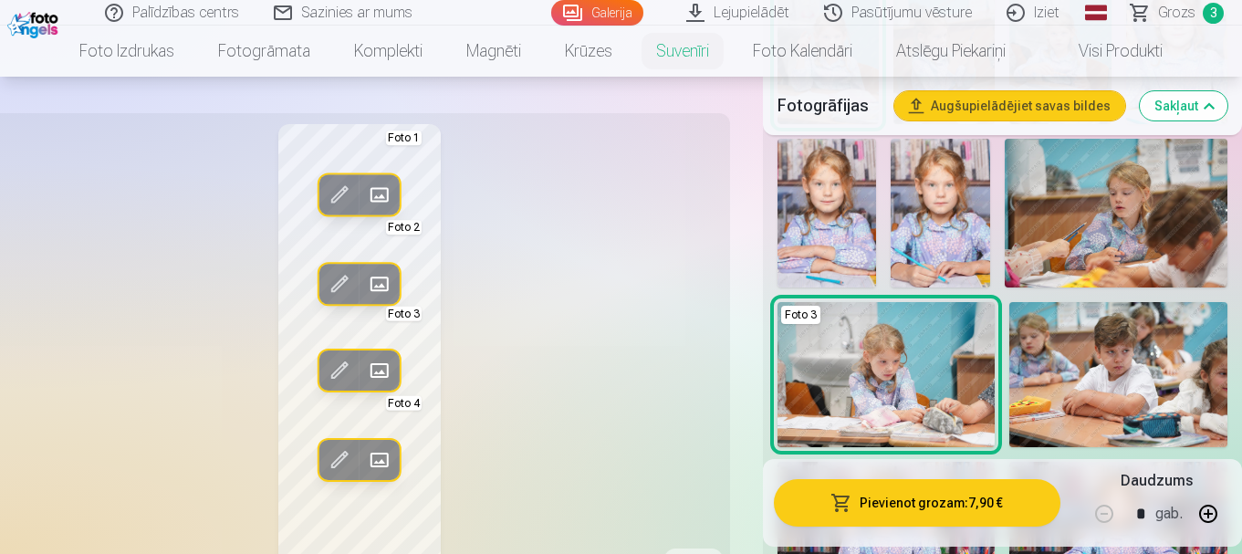
click at [329, 463] on span at bounding box center [339, 459] width 29 height 29
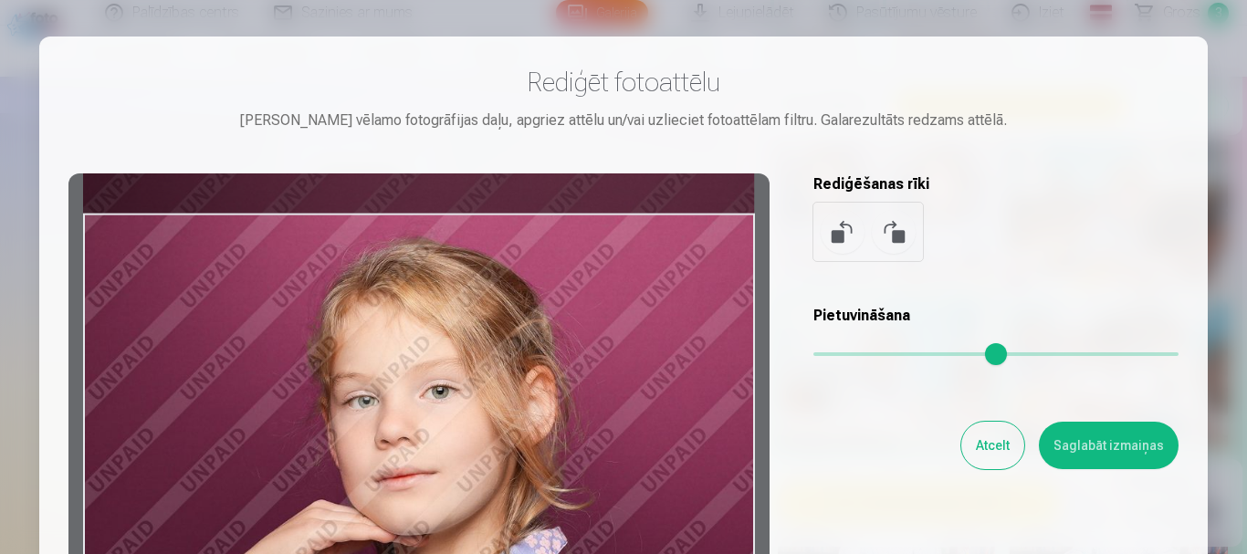
drag, startPoint x: 503, startPoint y: 378, endPoint x: 509, endPoint y: 397, distance: 20.2
click at [509, 397] on div at bounding box center [418, 459] width 701 height 573
click at [1067, 446] on button "Saglabāt izmaiņas" at bounding box center [1108, 445] width 140 height 47
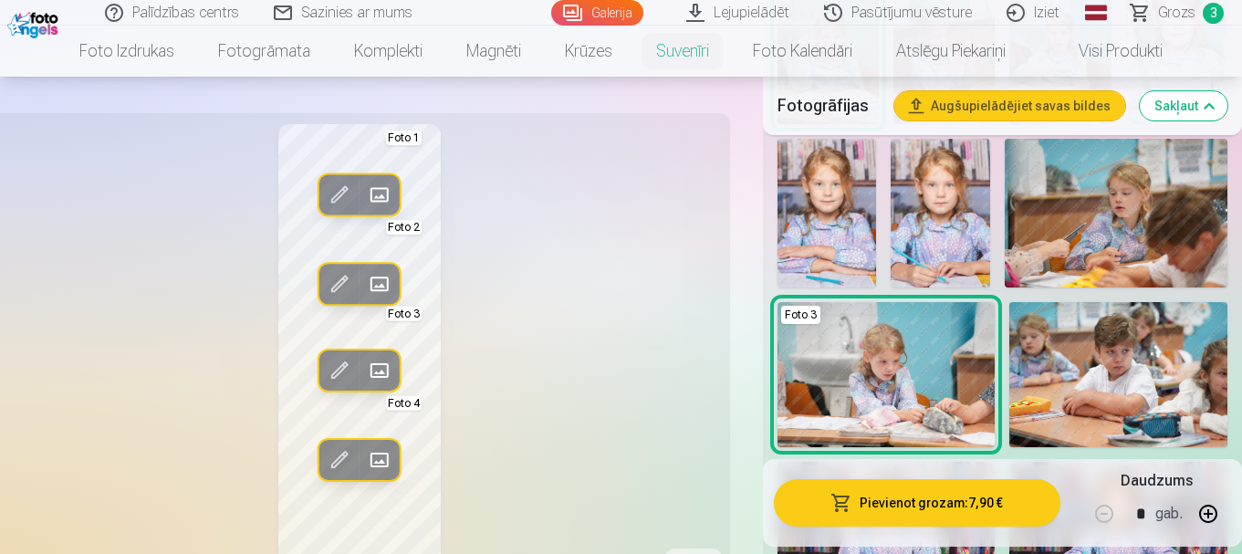
click at [330, 458] on span at bounding box center [339, 459] width 29 height 29
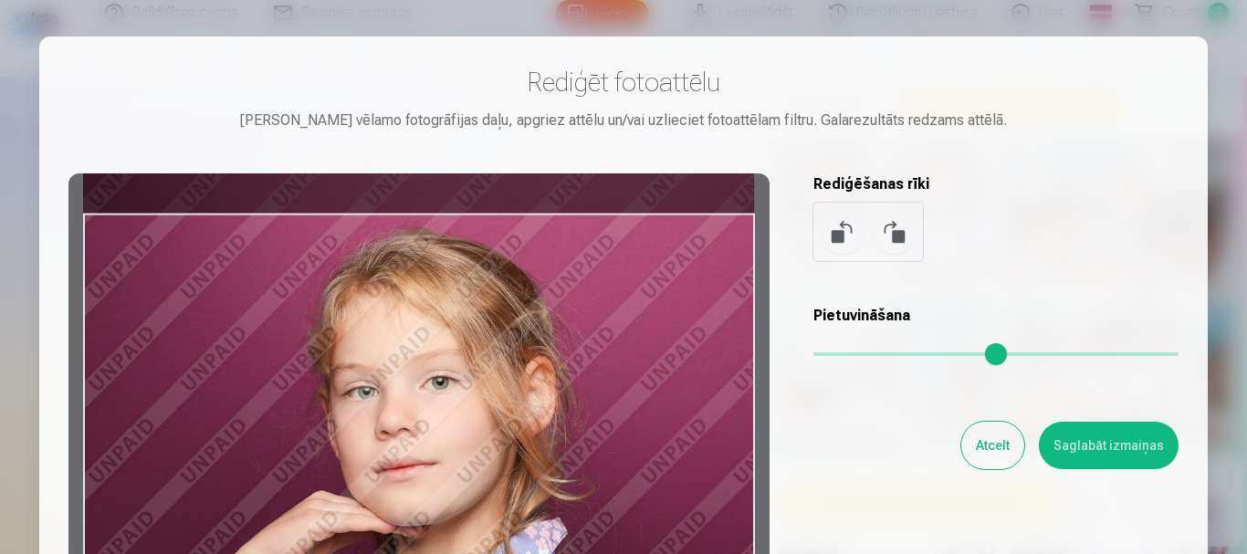
drag, startPoint x: 474, startPoint y: 423, endPoint x: 480, endPoint y: 414, distance: 11.1
click at [480, 414] on div at bounding box center [418, 459] width 701 height 573
click at [1087, 449] on button "Saglabāt izmaiņas" at bounding box center [1108, 445] width 140 height 47
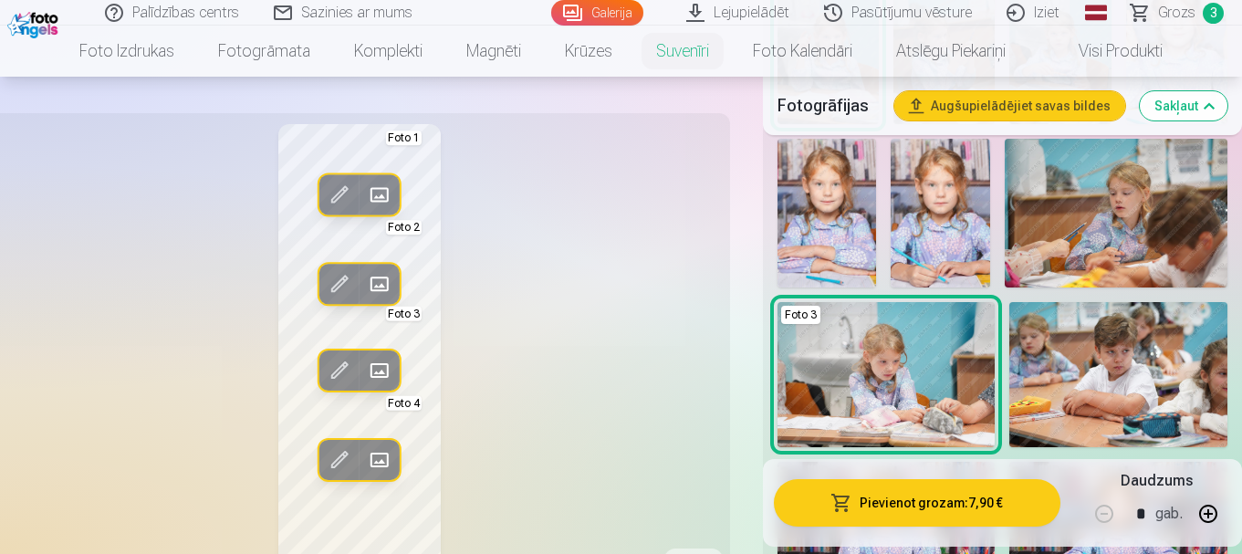
click at [551, 445] on div "Rediģēt foto Aizstāt Foto 1 Rediģēt foto Aizstāt Foto 2 Rediģēt foto Aizstāt Fo…" at bounding box center [359, 363] width 719 height 479
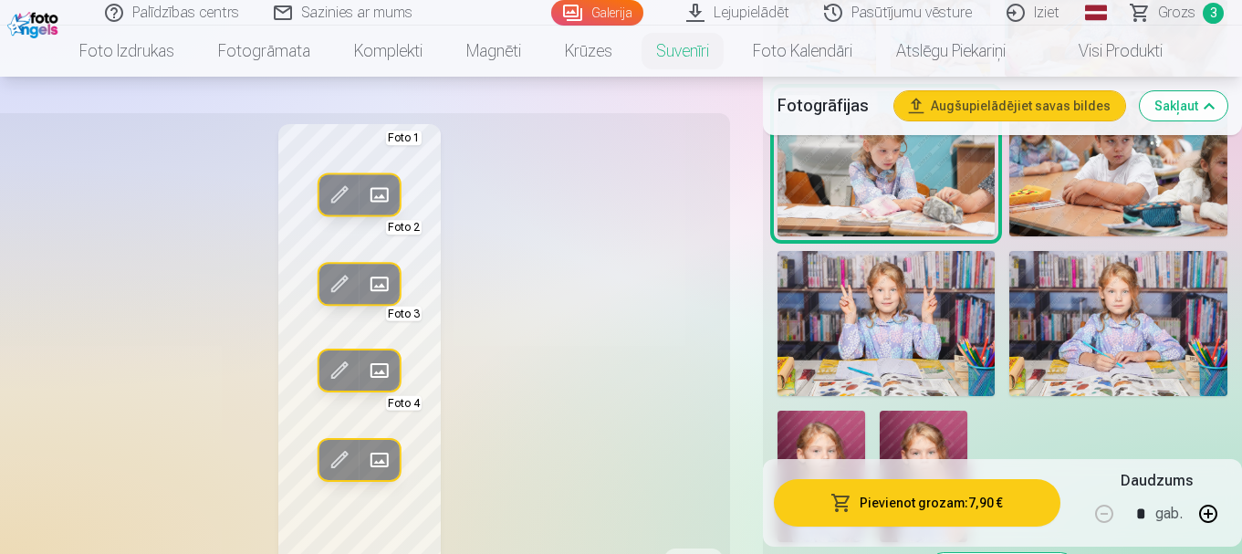
scroll to position [1680, 0]
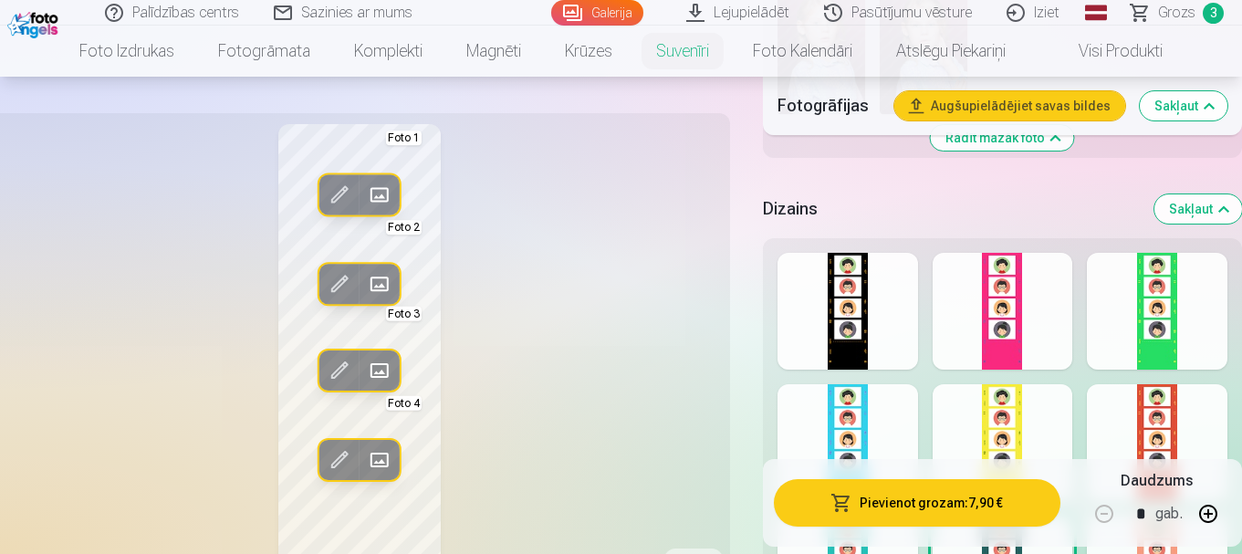
click at [1122, 279] on div at bounding box center [1157, 311] width 141 height 117
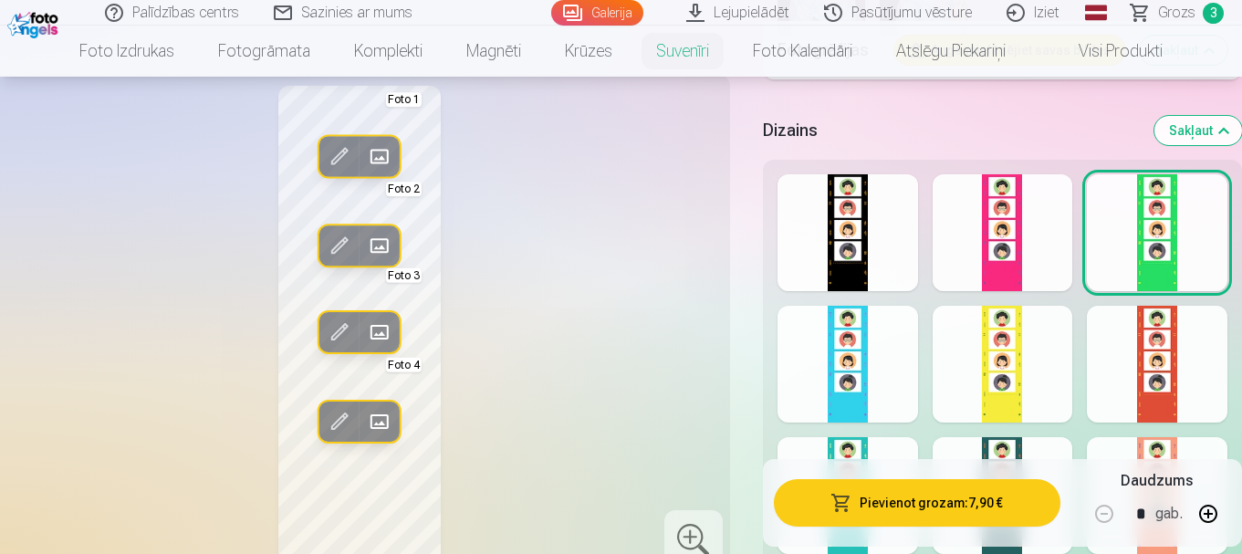
scroll to position [1863, 0]
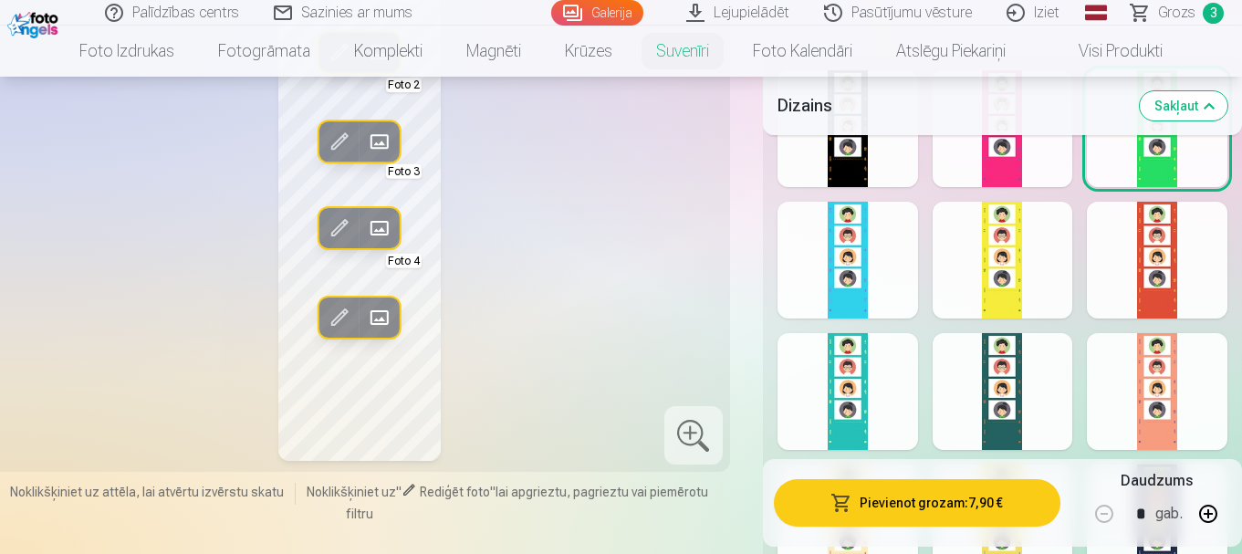
click at [936, 408] on div at bounding box center [1003, 391] width 141 height 117
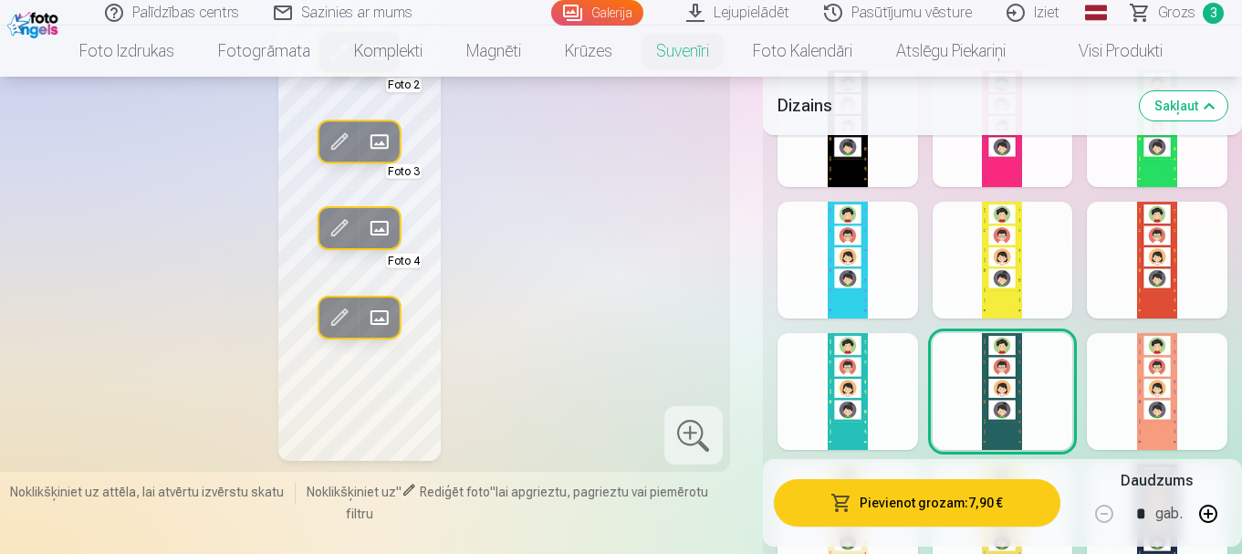
click at [1164, 386] on div at bounding box center [1157, 391] width 141 height 117
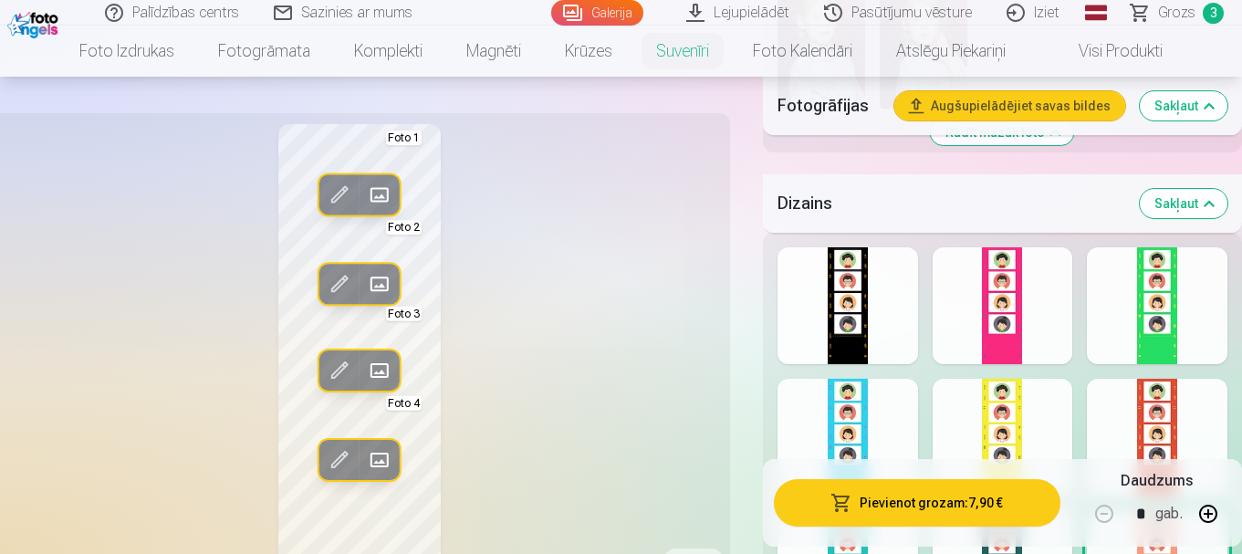
scroll to position [1680, 0]
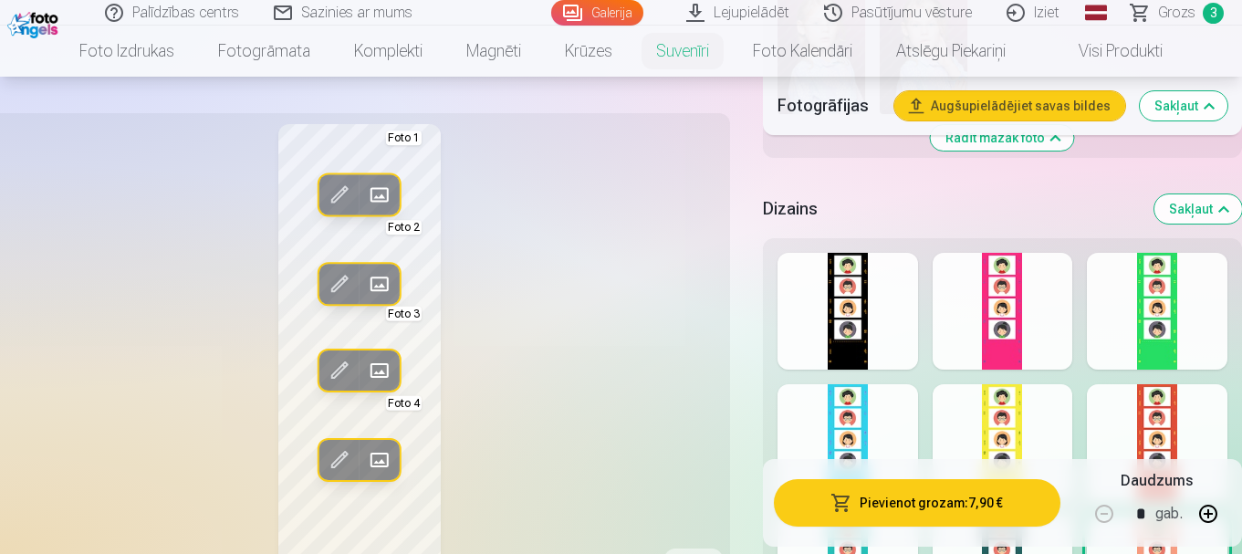
click at [861, 350] on div at bounding box center [847, 311] width 141 height 117
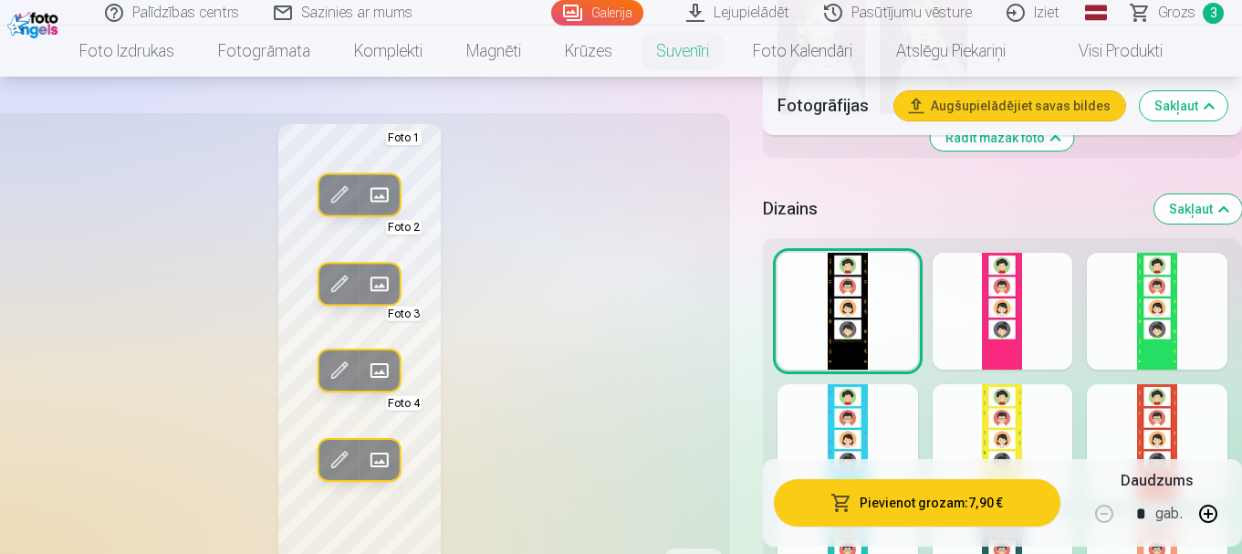
scroll to position [1863, 0]
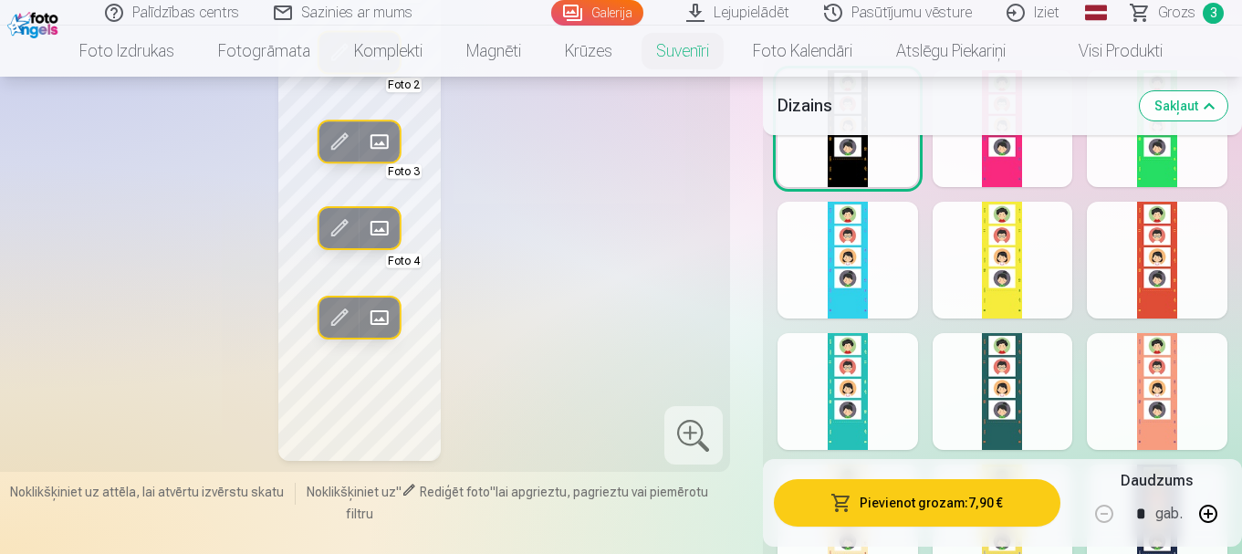
click at [694, 452] on div at bounding box center [693, 435] width 58 height 58
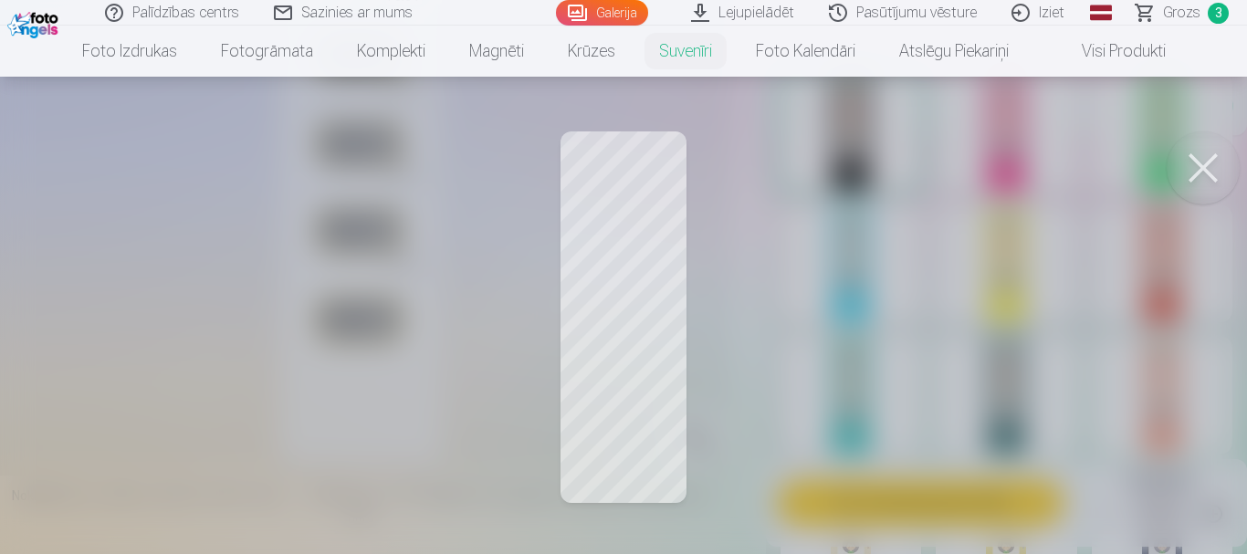
click at [1204, 168] on button at bounding box center [1202, 167] width 73 height 73
click at [1204, 168] on div at bounding box center [1161, 132] width 141 height 117
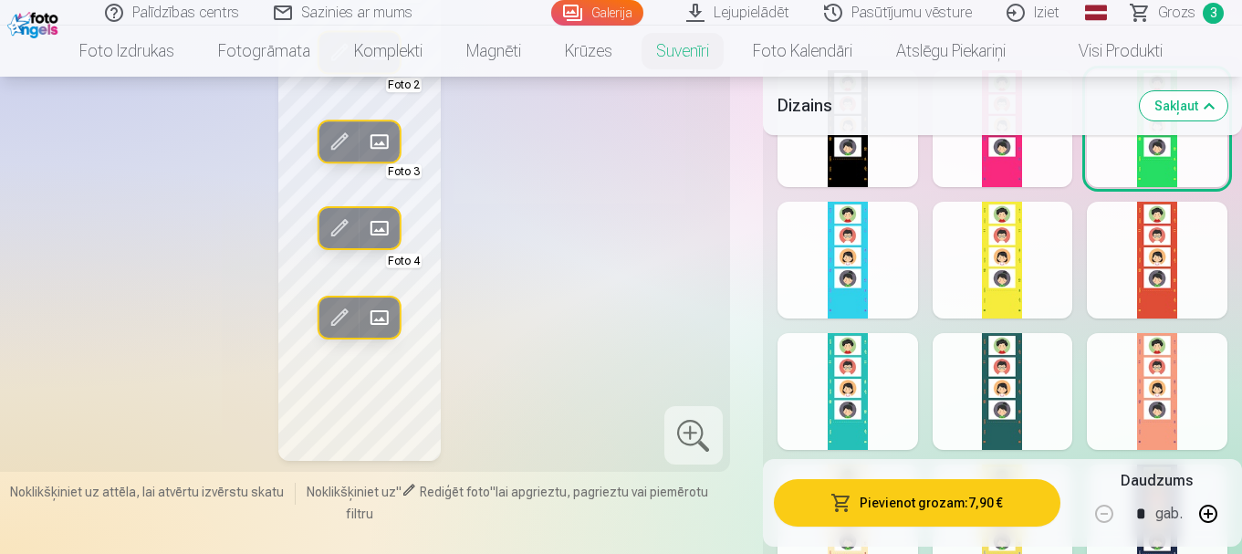
click at [1170, 108] on button "Sakļaut" at bounding box center [1184, 105] width 88 height 29
click at [1170, 108] on div "Dizains Sakļaut Rādīt mazāk dizainu" at bounding box center [1002, 393] width 479 height 792
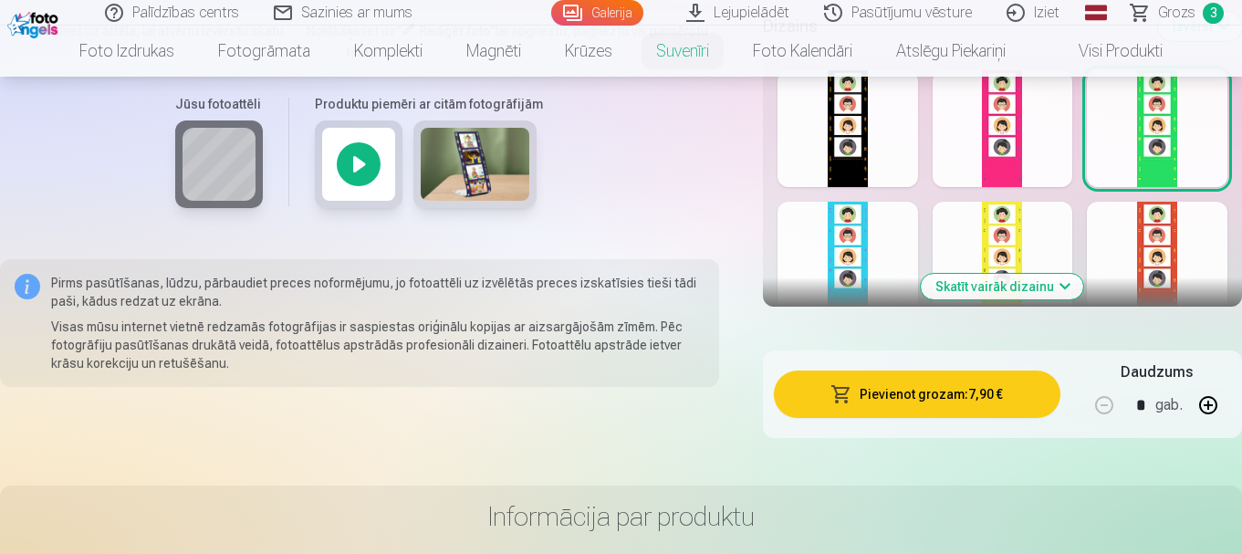
scroll to position [1748, 0]
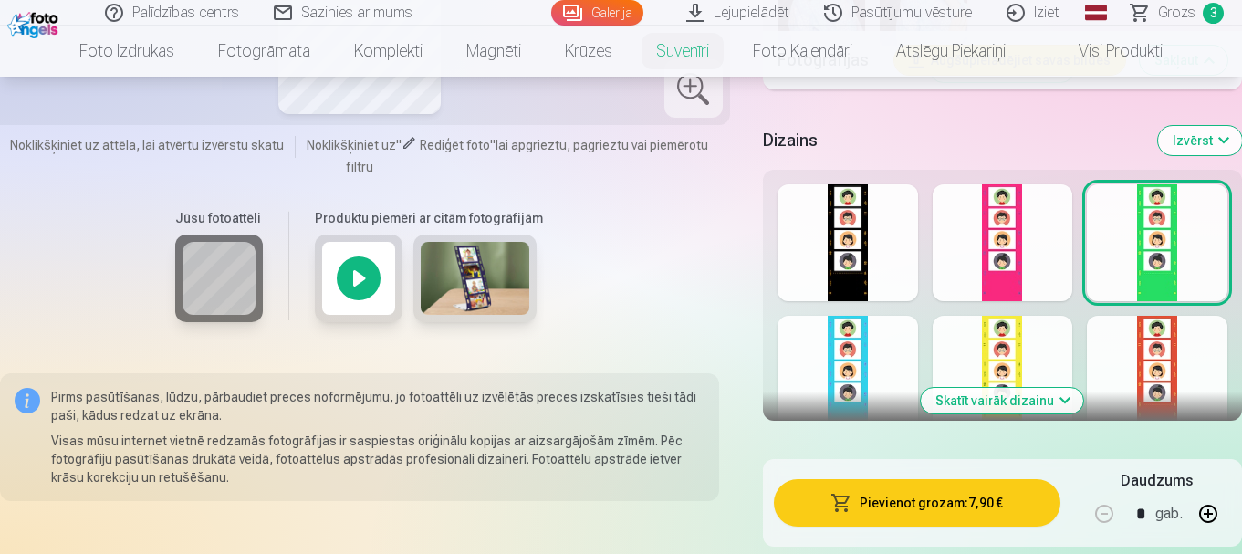
click at [508, 298] on img at bounding box center [476, 278] width 110 height 73
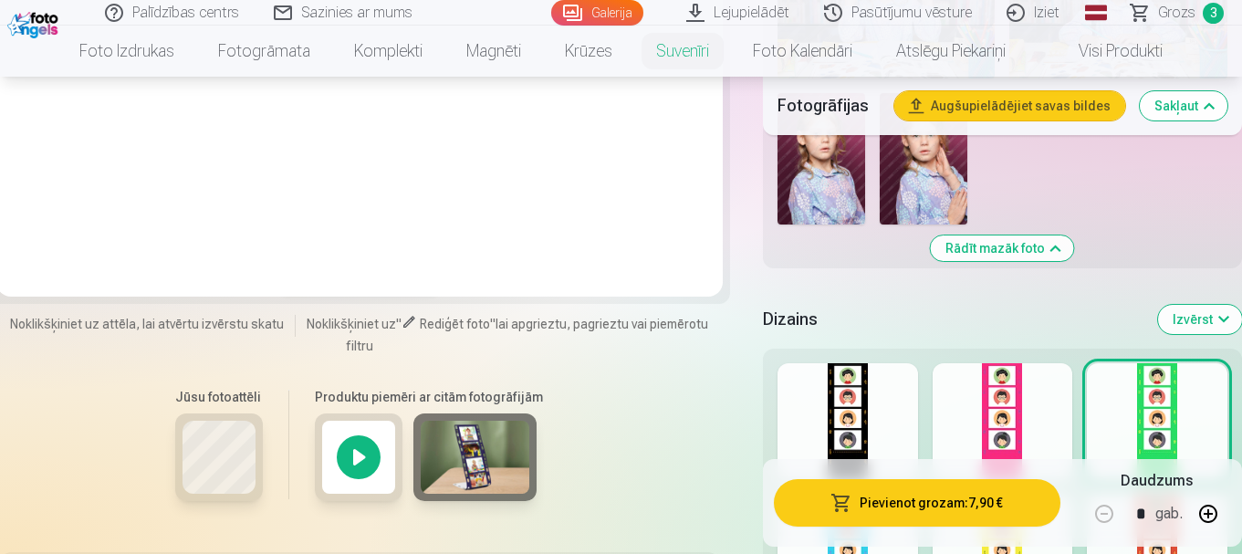
scroll to position [1292, 0]
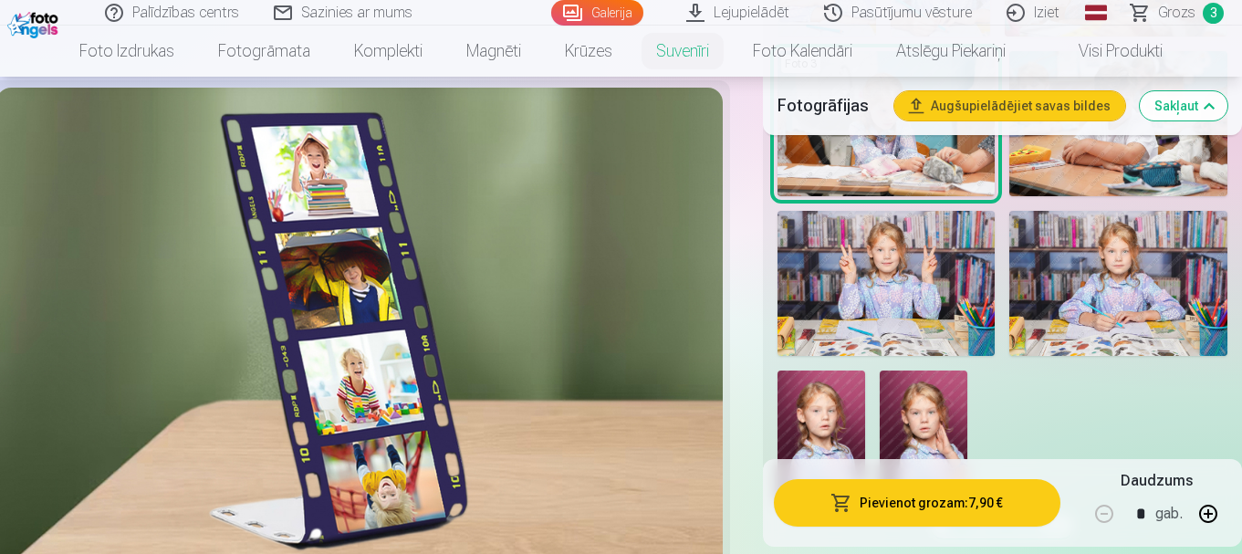
click at [584, 391] on div at bounding box center [359, 331] width 726 height 486
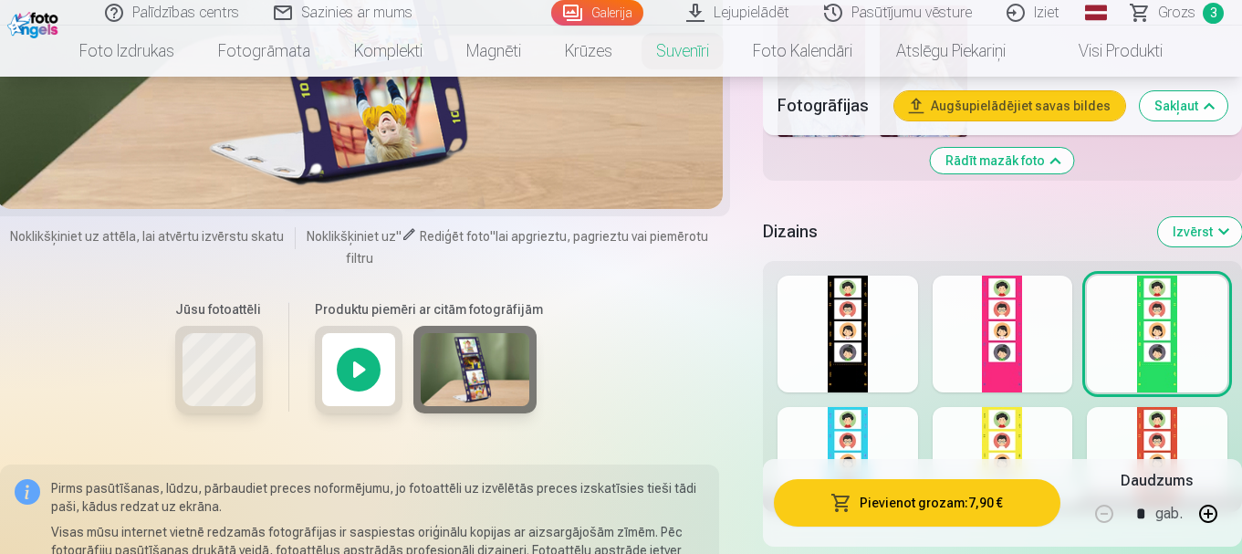
scroll to position [1566, 0]
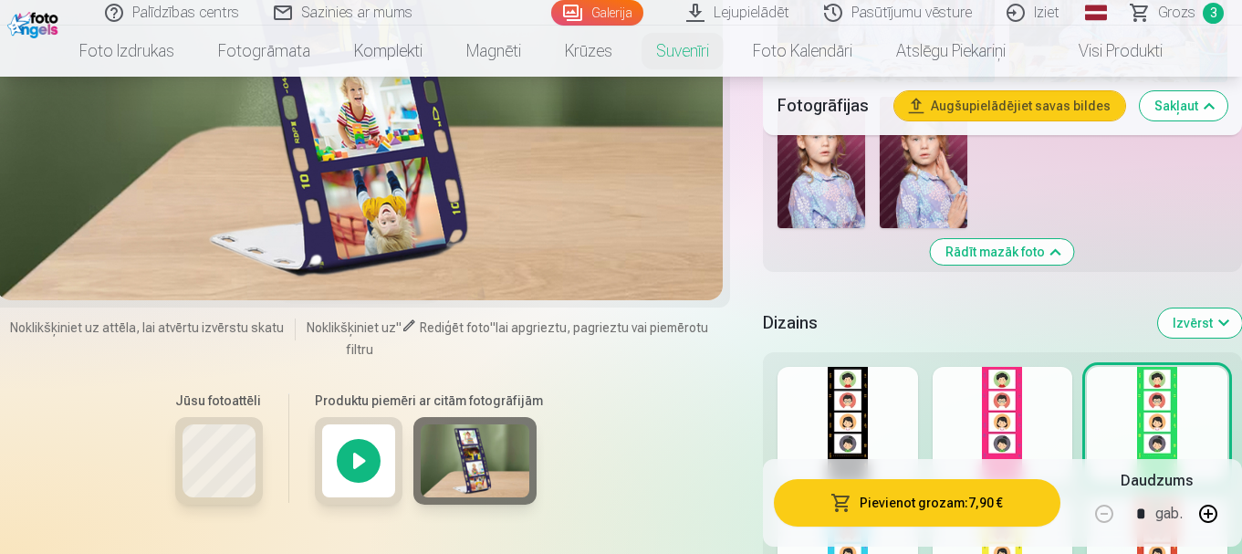
click at [1046, 298] on div "Dizains Izvērst" at bounding box center [1002, 323] width 479 height 58
click at [999, 416] on div at bounding box center [1003, 425] width 141 height 117
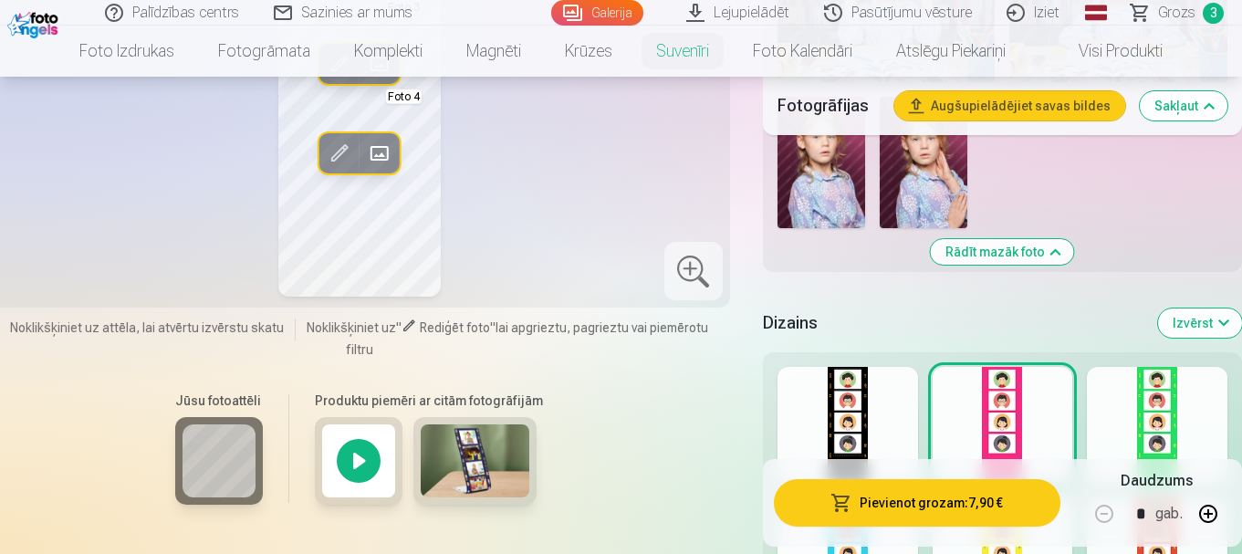
click at [816, 433] on div at bounding box center [847, 425] width 141 height 117
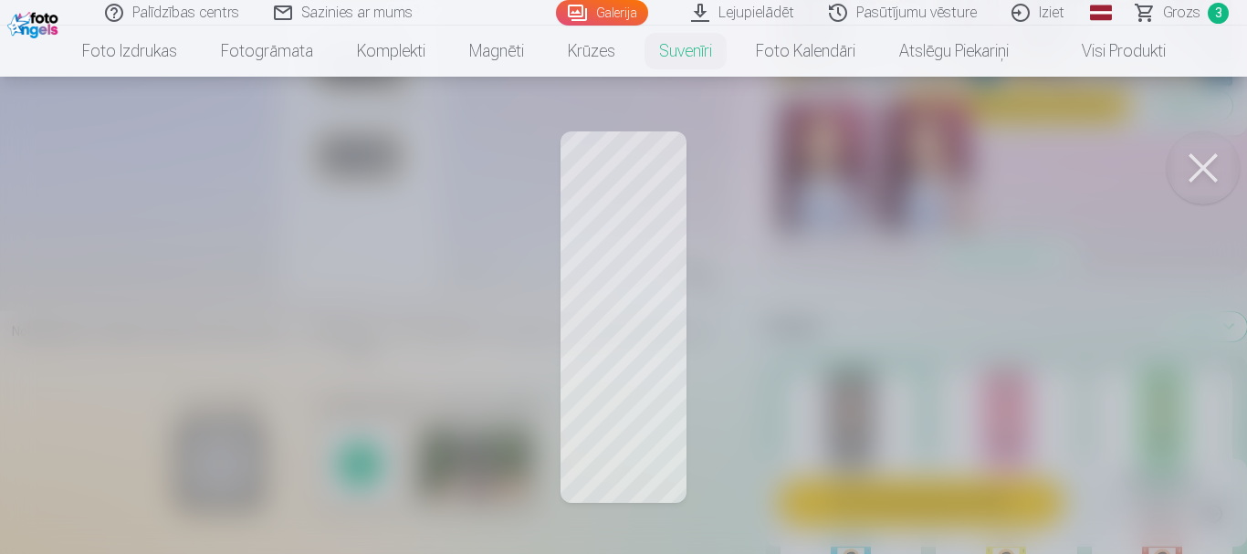
click at [1189, 172] on button at bounding box center [1202, 167] width 73 height 73
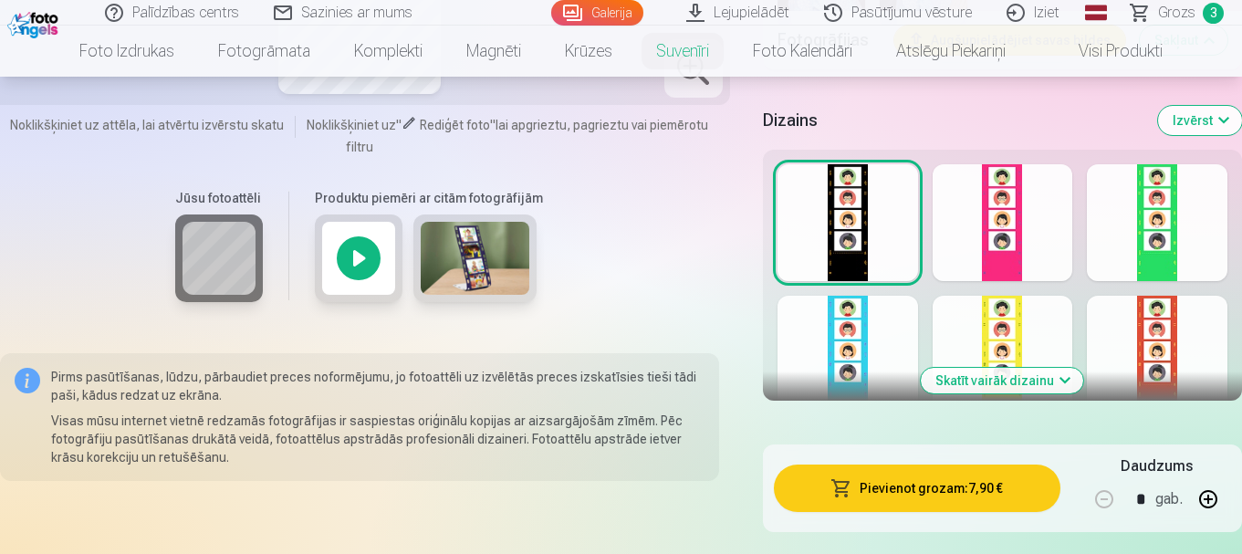
scroll to position [1840, 0]
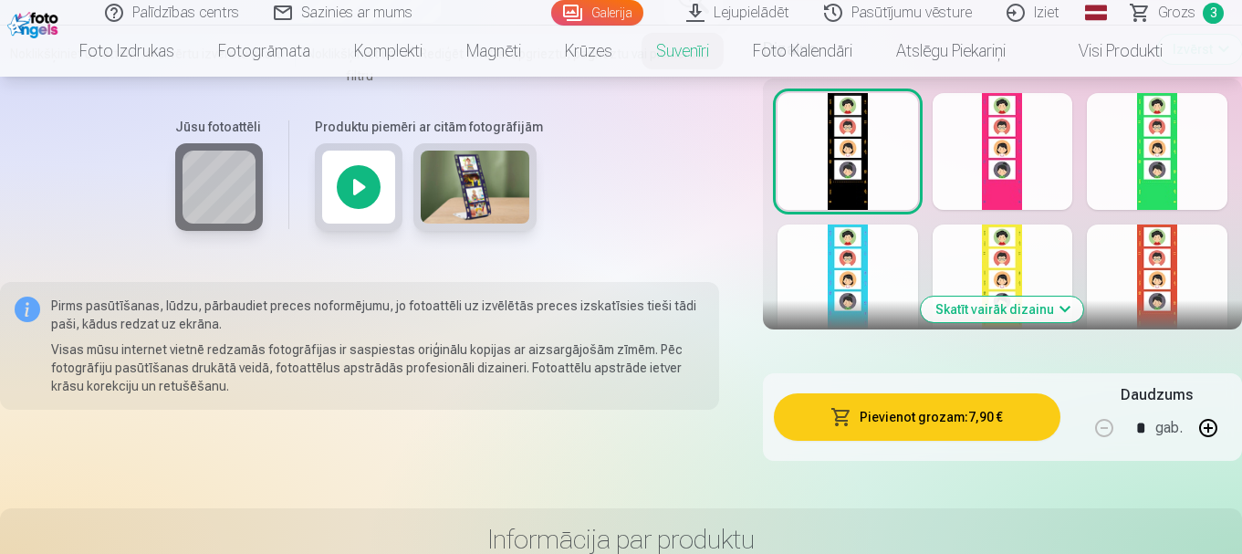
click at [952, 324] on div at bounding box center [1003, 282] width 141 height 117
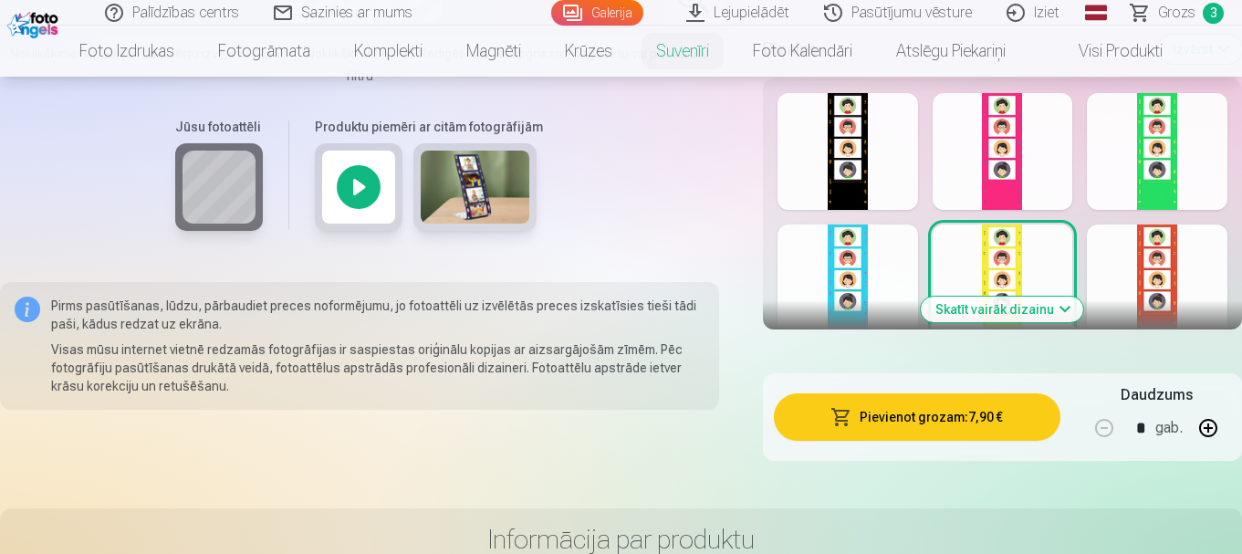
click at [1018, 311] on button "Skatīt vairāk dizainu" at bounding box center [1002, 310] width 162 height 26
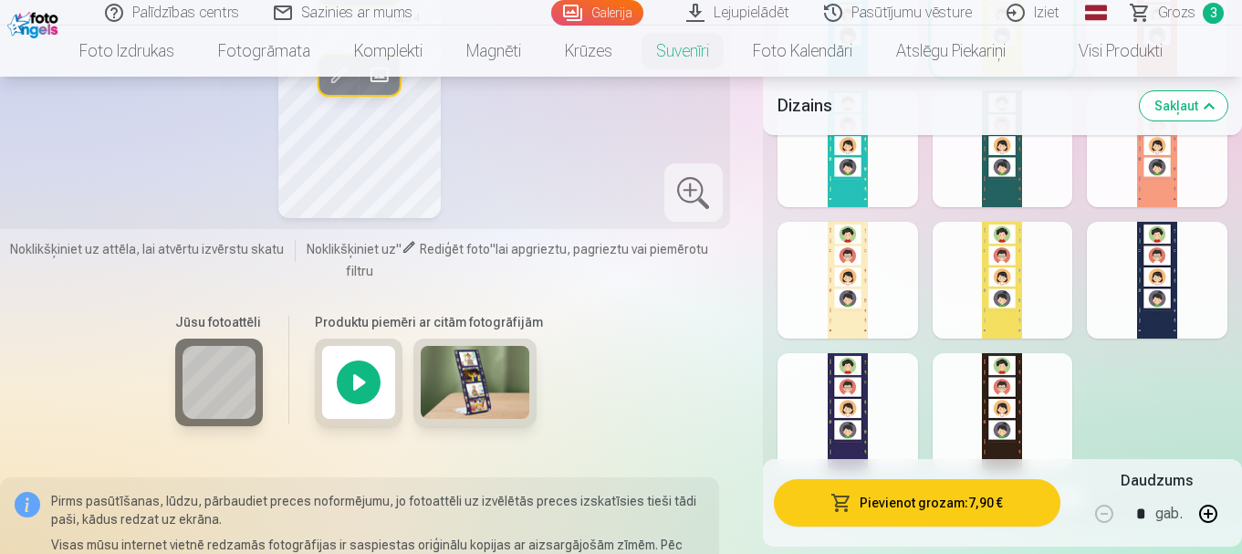
scroll to position [2113, 0]
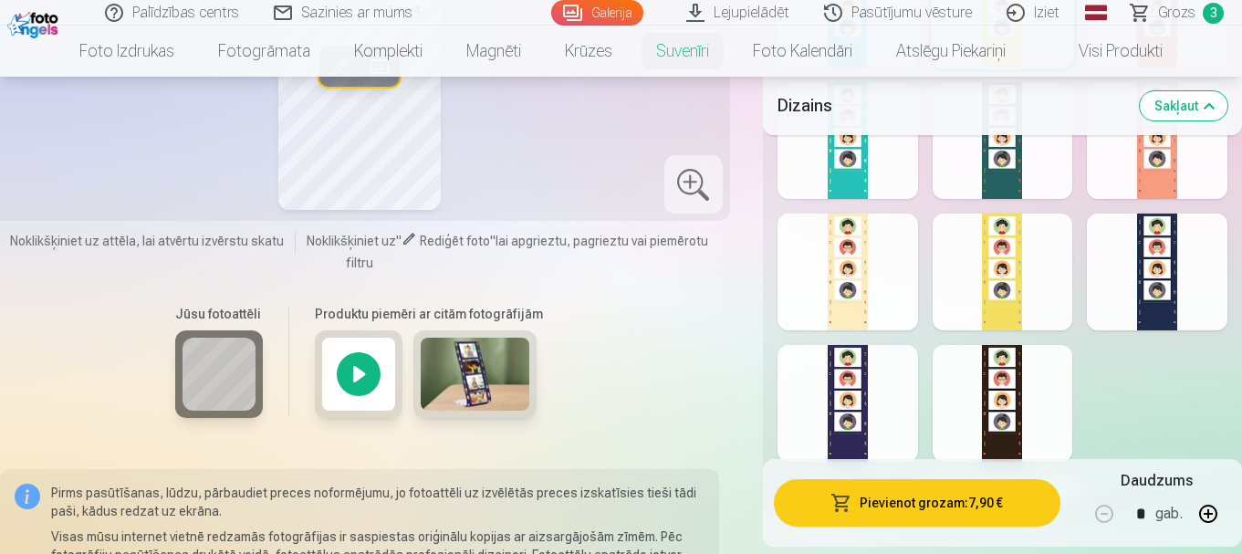
click at [822, 287] on div at bounding box center [847, 272] width 141 height 117
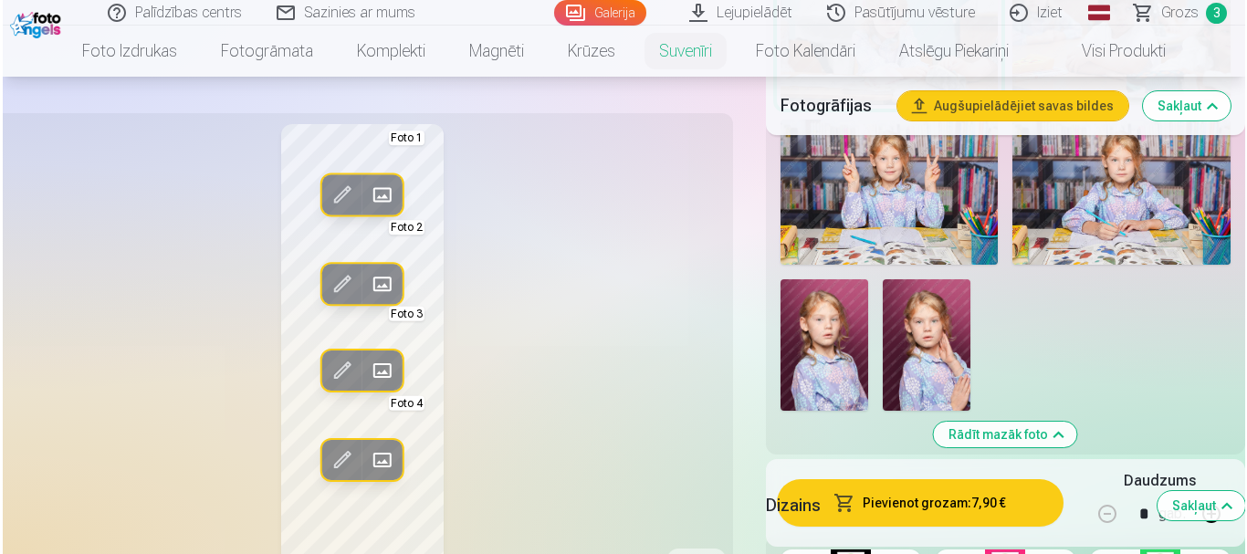
scroll to position [1748, 0]
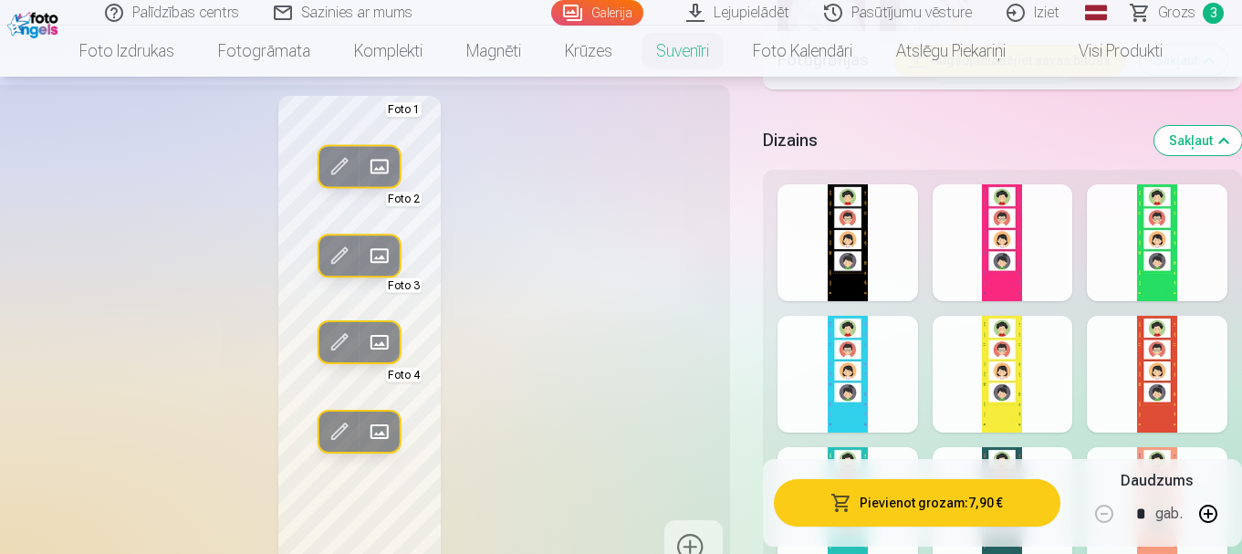
click at [921, 505] on button "Pievienot grozam : 7,90 €" at bounding box center [917, 502] width 287 height 47
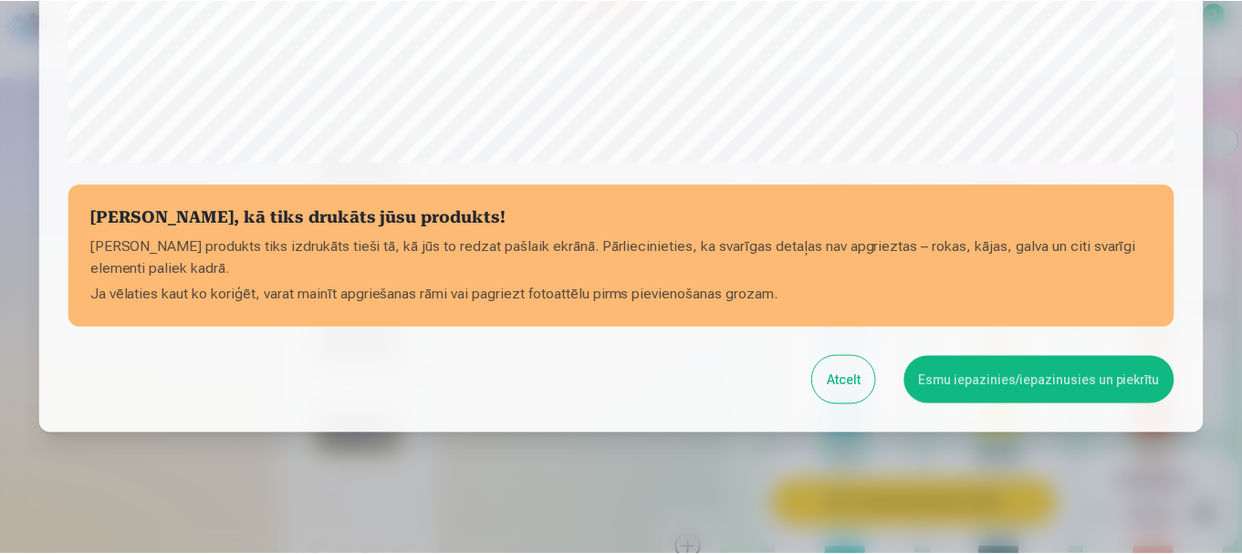
scroll to position [760, 0]
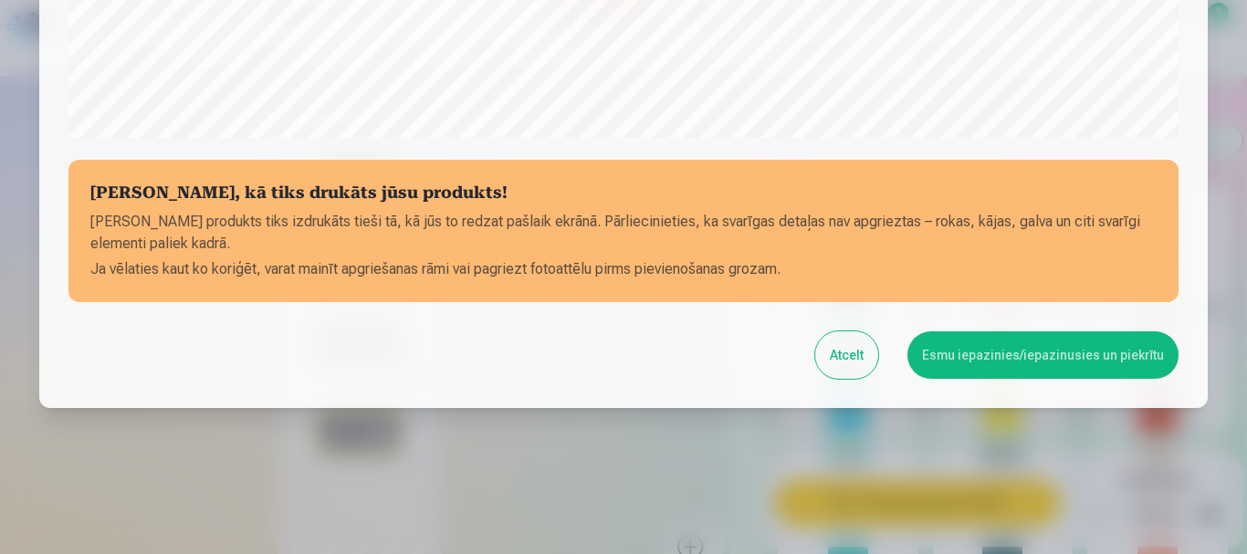
click at [927, 355] on button "Esmu iepazinies/iepazinusies un piekrītu" at bounding box center [1042, 354] width 271 height 47
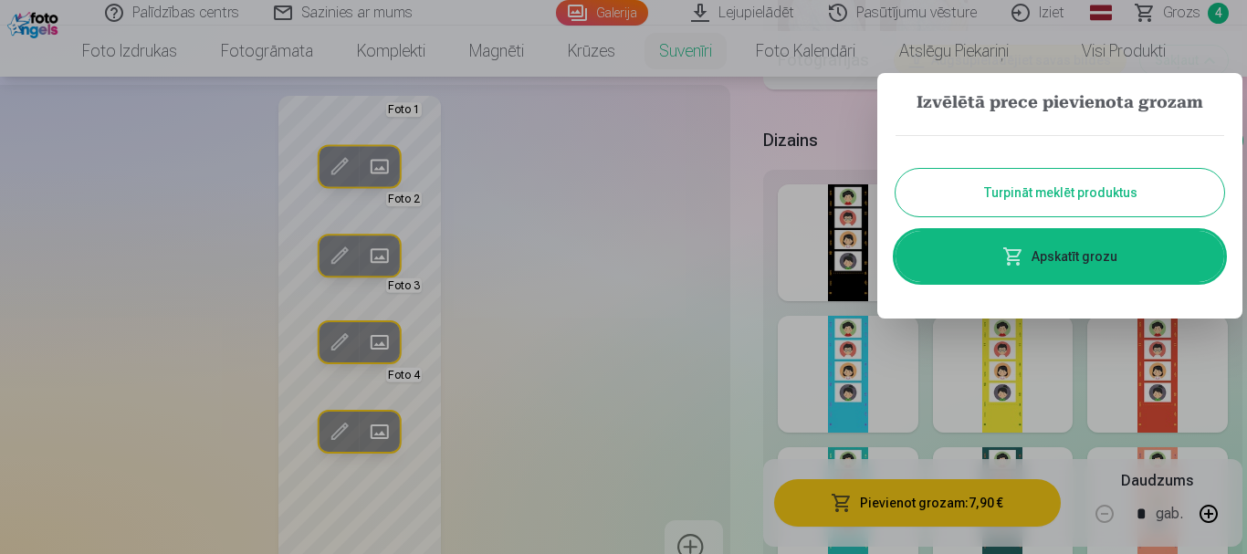
click at [941, 202] on button "Turpināt meklēt produktus" at bounding box center [1059, 192] width 329 height 47
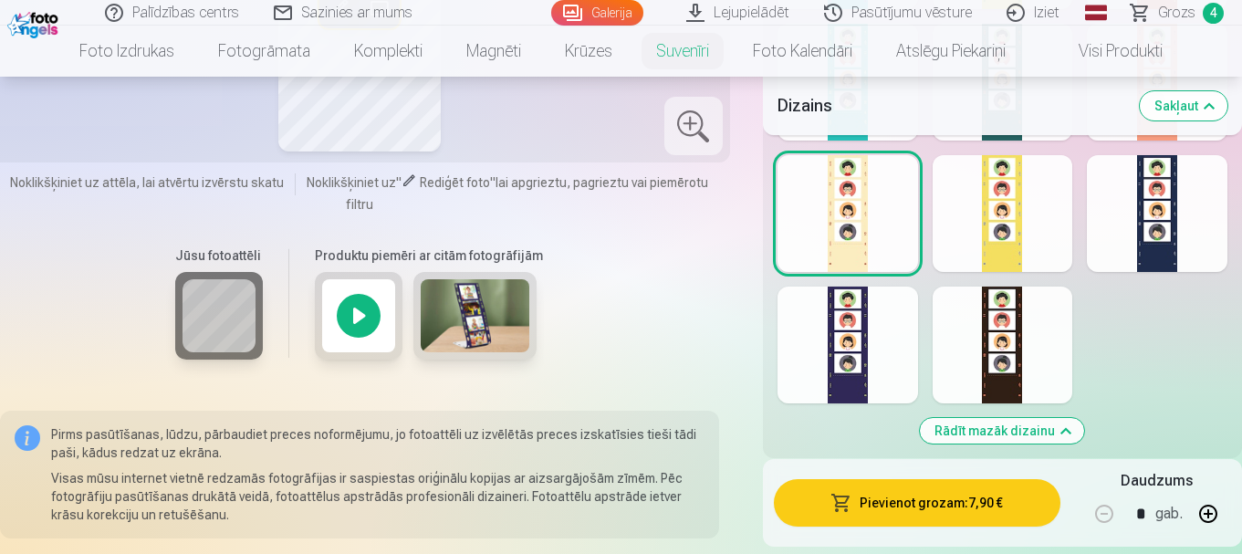
scroll to position [2205, 0]
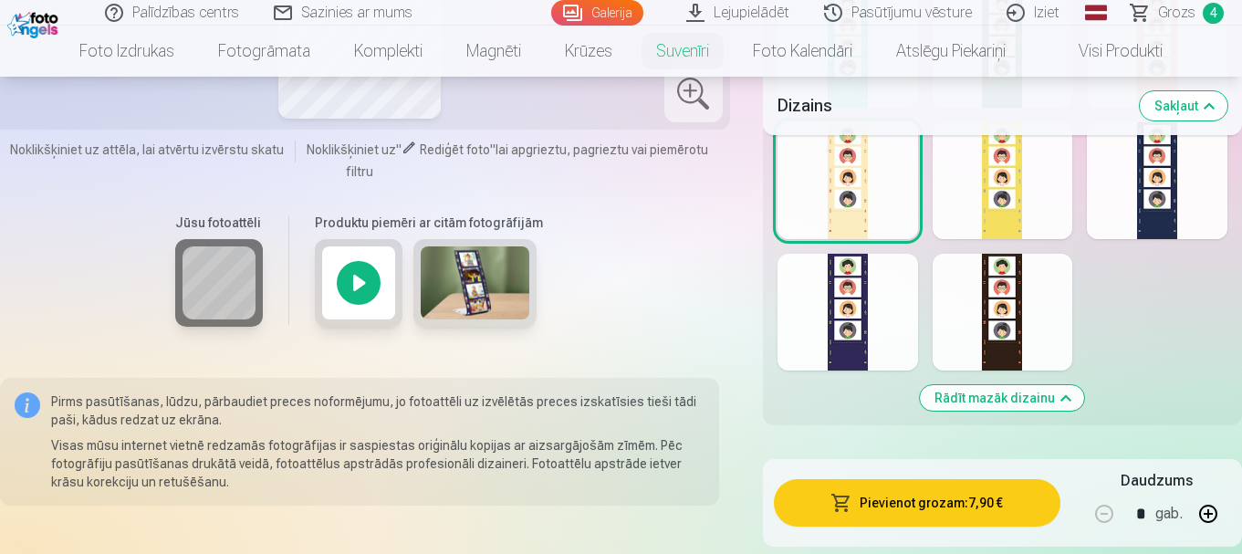
click at [451, 287] on img at bounding box center [476, 282] width 110 height 73
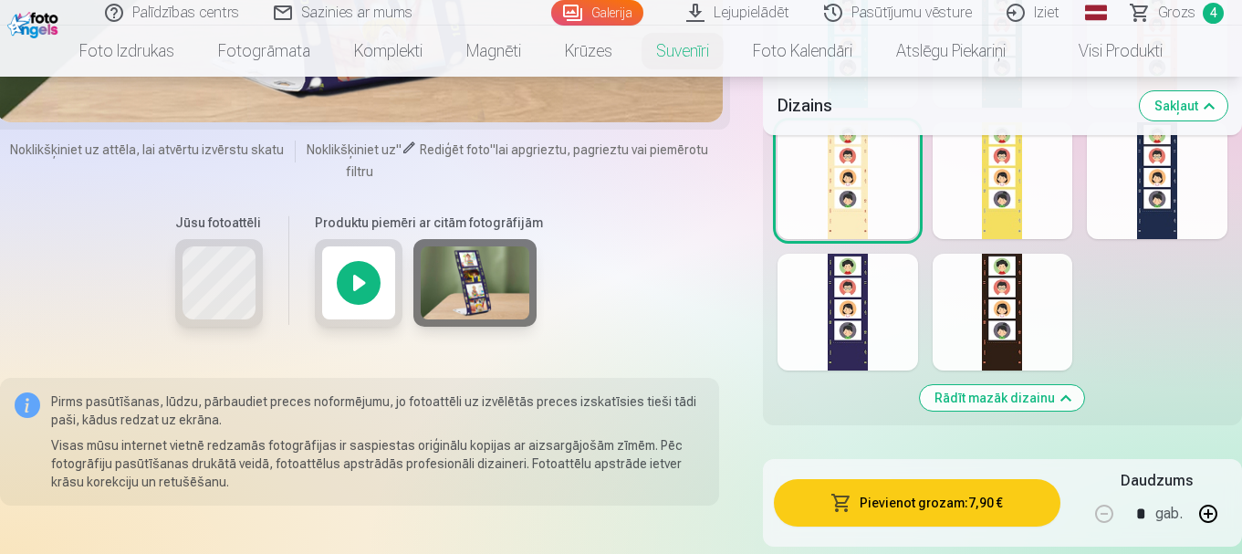
click at [455, 286] on img at bounding box center [476, 282] width 110 height 73
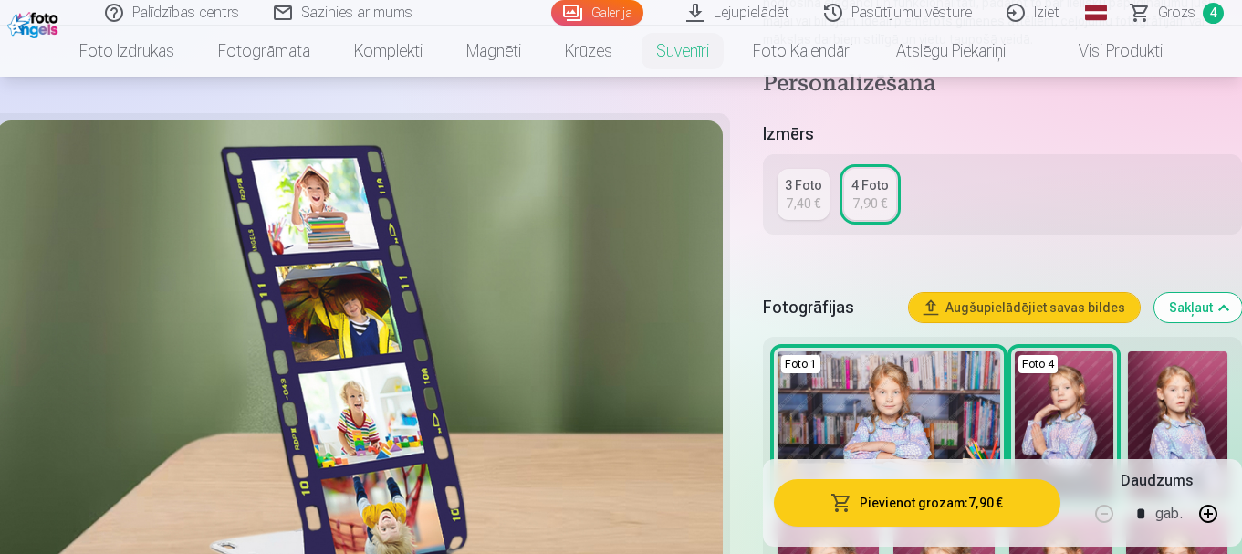
scroll to position [15, 0]
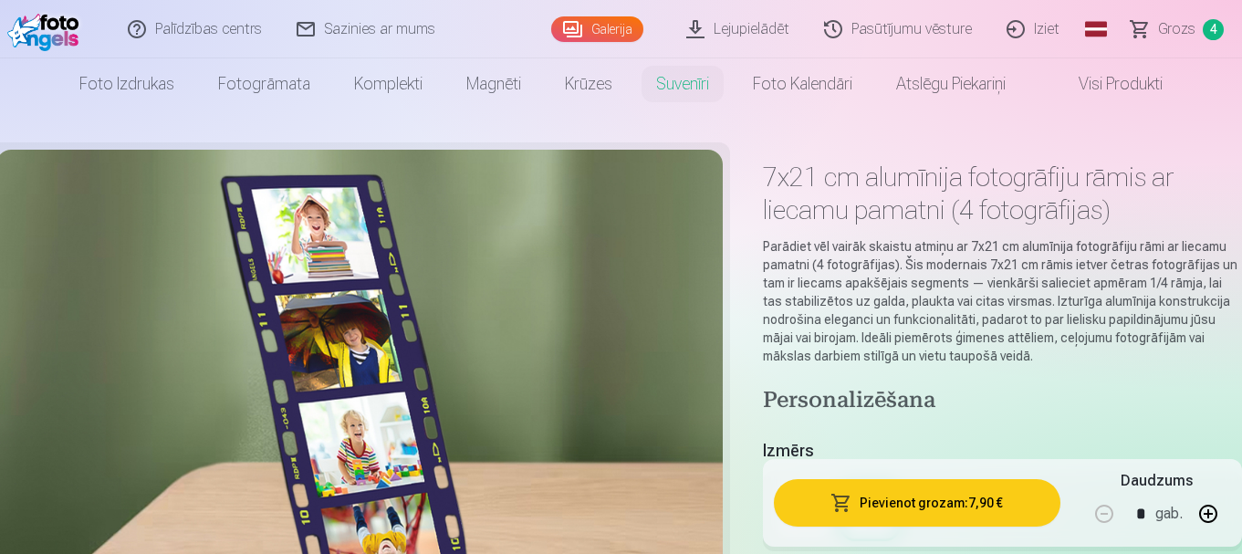
click at [1166, 28] on span "Grozs" at bounding box center [1176, 29] width 37 height 22
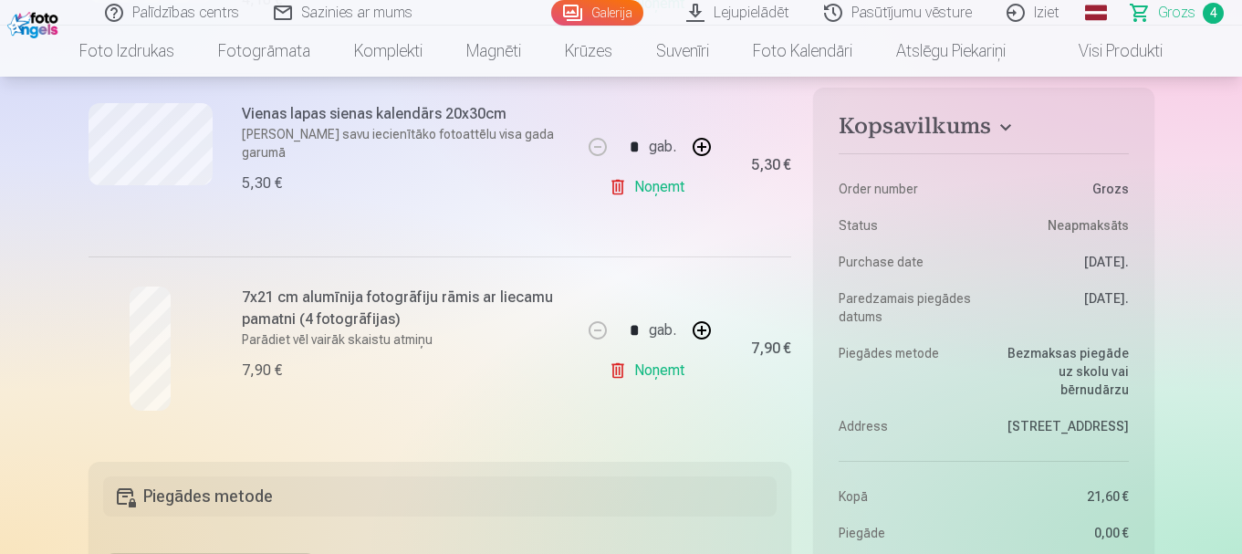
scroll to position [821, 0]
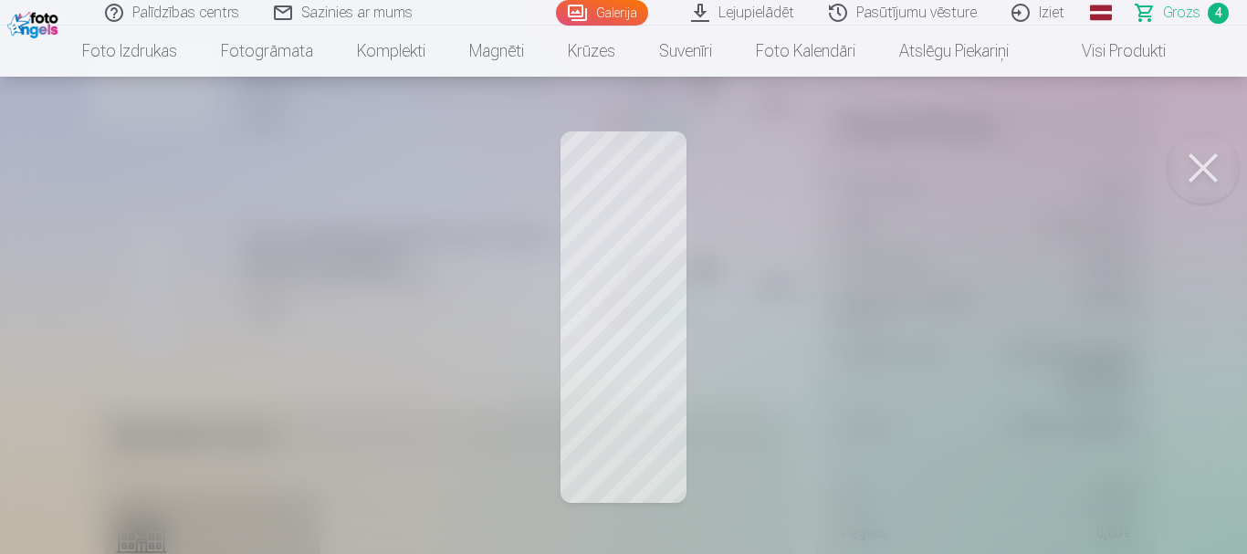
click at [1191, 177] on button at bounding box center [1202, 167] width 73 height 73
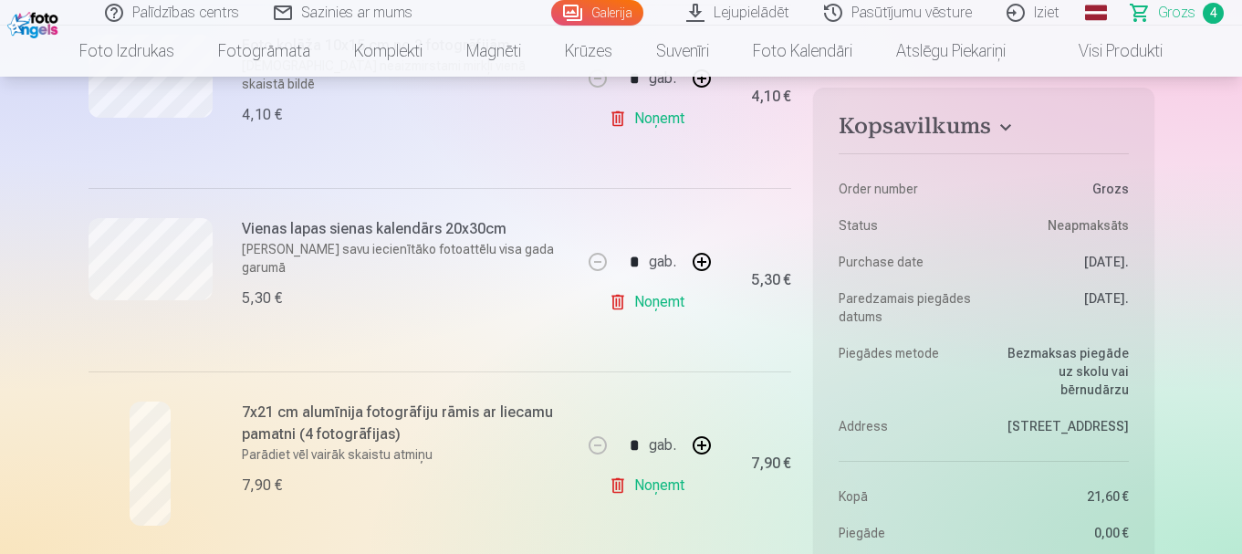
scroll to position [639, 0]
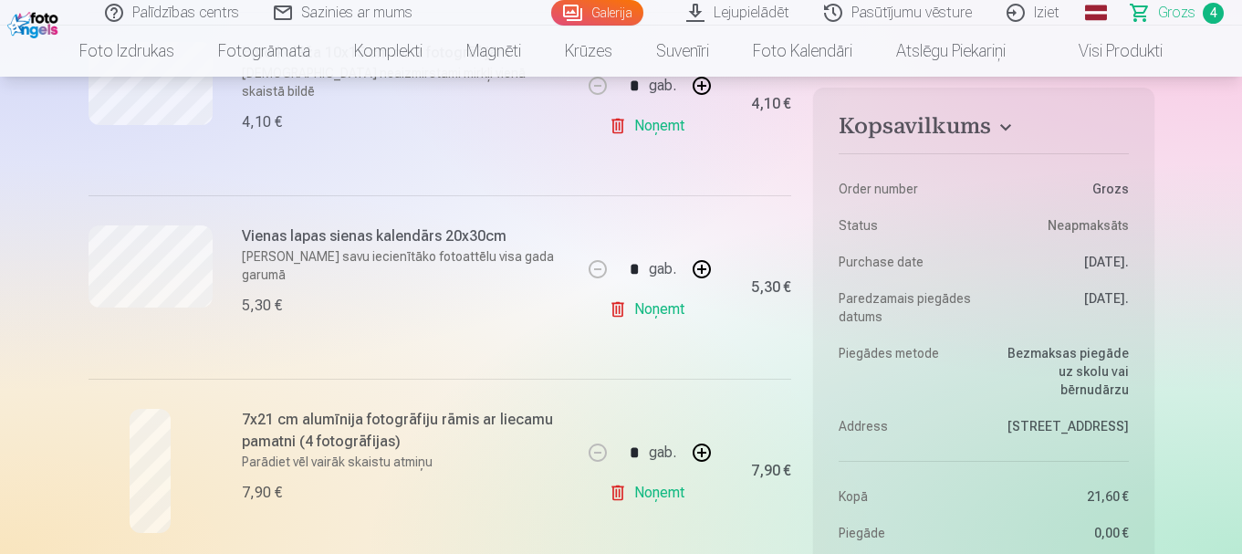
click at [600, 12] on link "Galerija" at bounding box center [597, 13] width 92 height 26
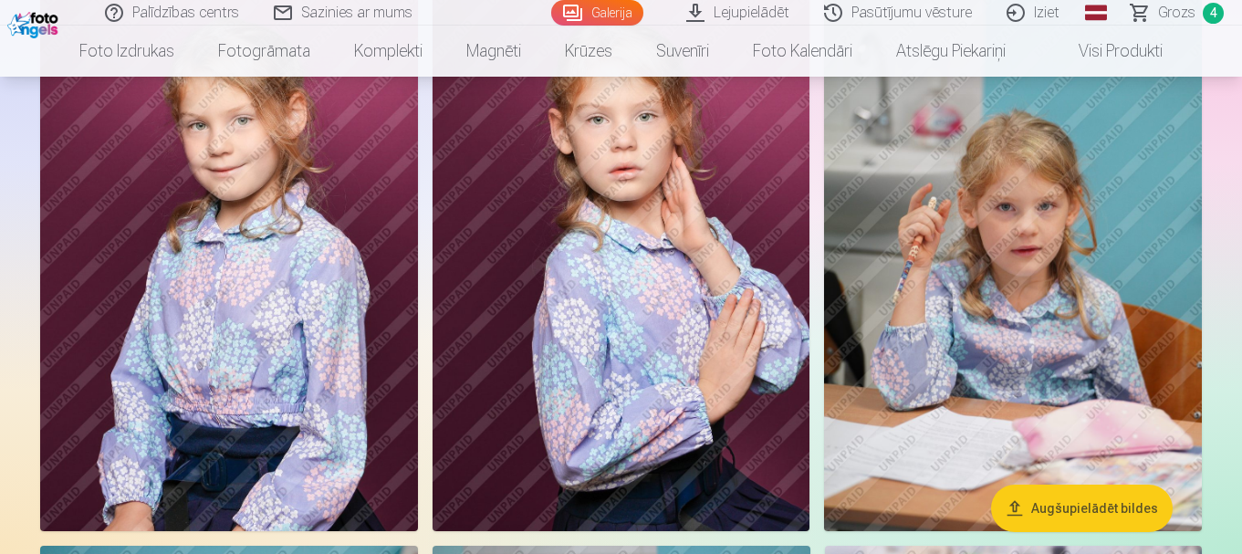
scroll to position [2099, 0]
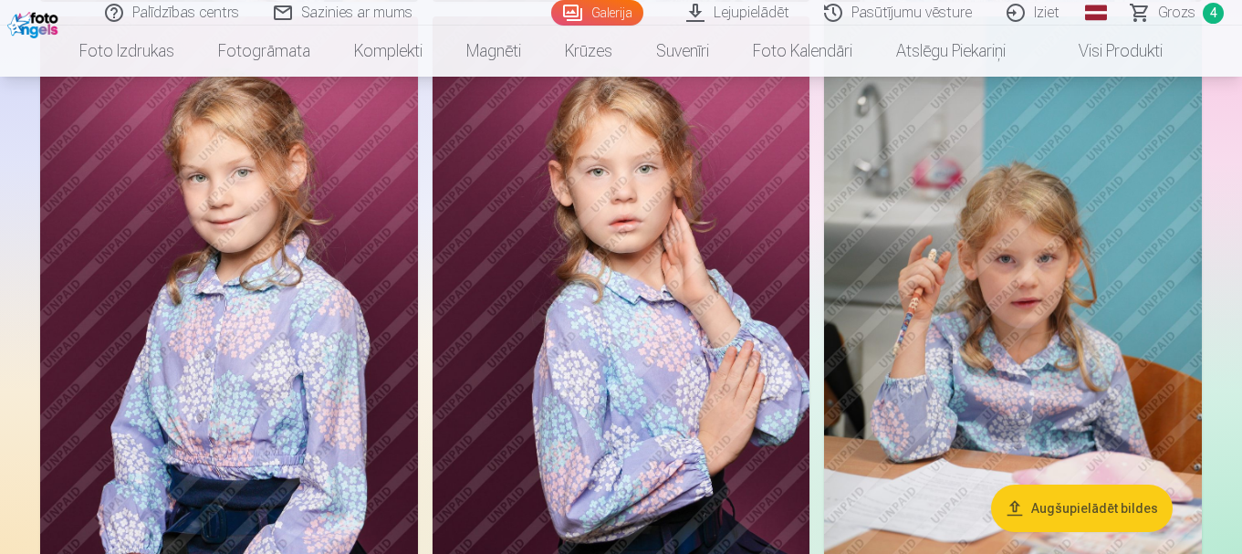
click at [315, 294] on img at bounding box center [229, 299] width 378 height 567
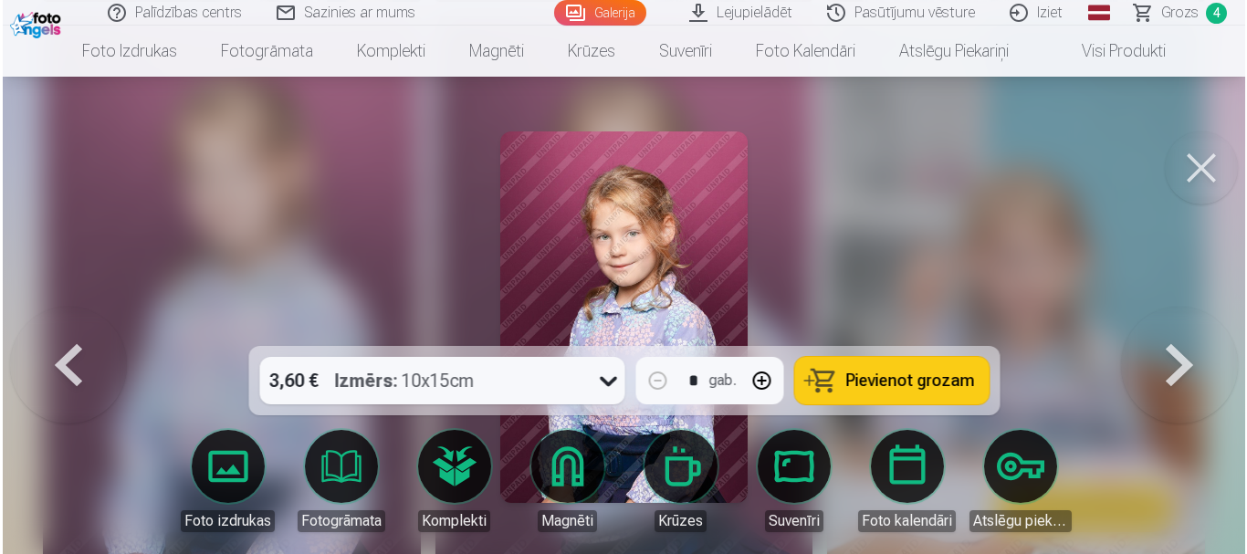
scroll to position [2103, 0]
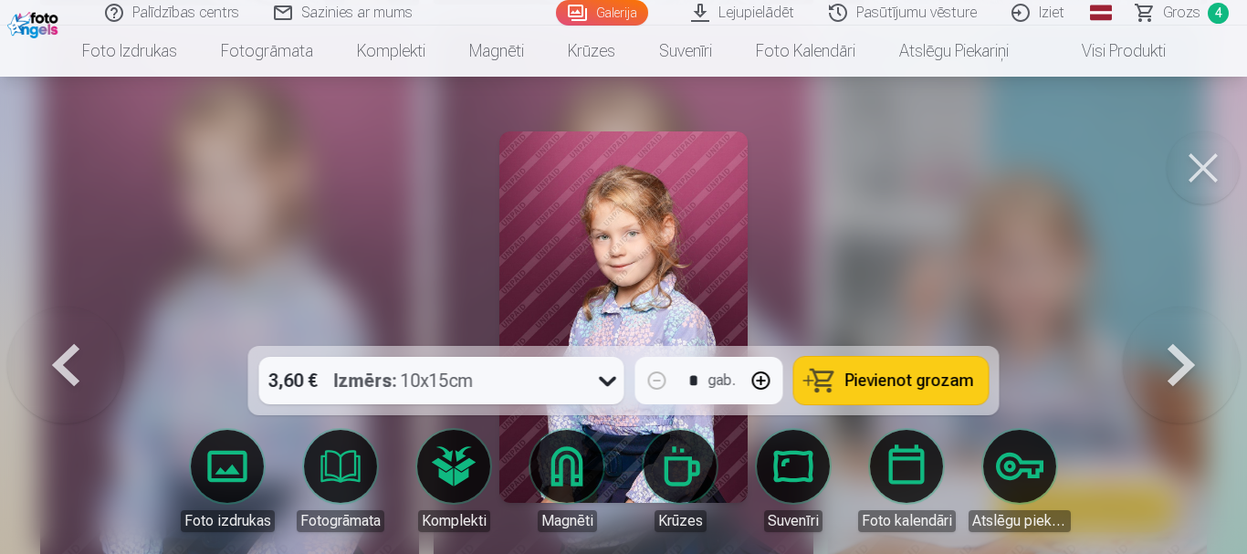
click at [539, 385] on div "3,60 € Izmērs : 10x15cm" at bounding box center [424, 380] width 330 height 47
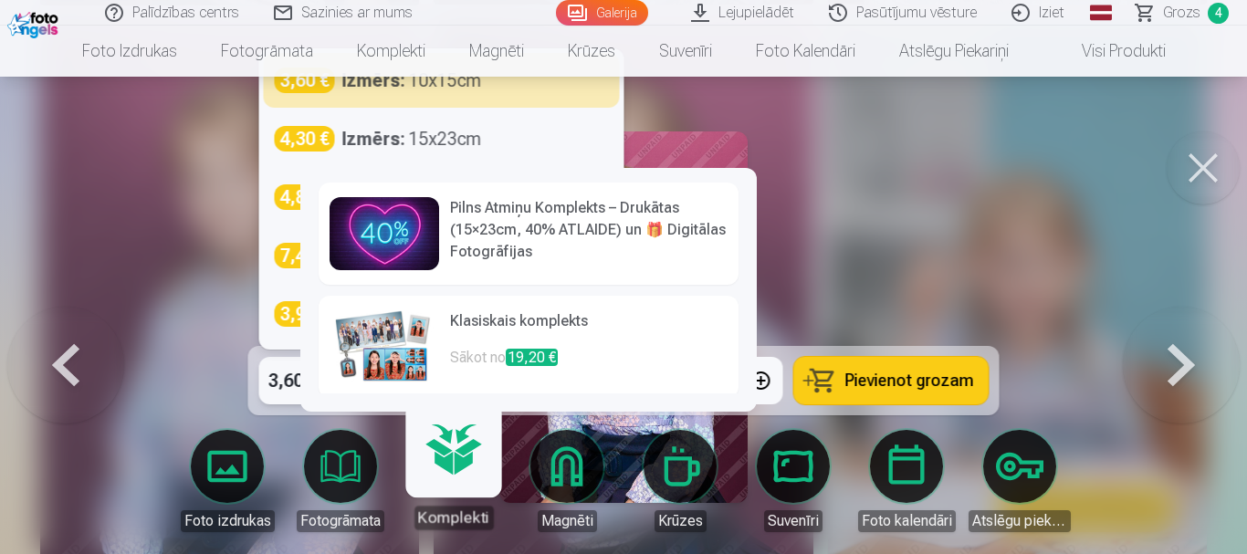
click at [464, 466] on link "Komplekti" at bounding box center [453, 473] width 112 height 112
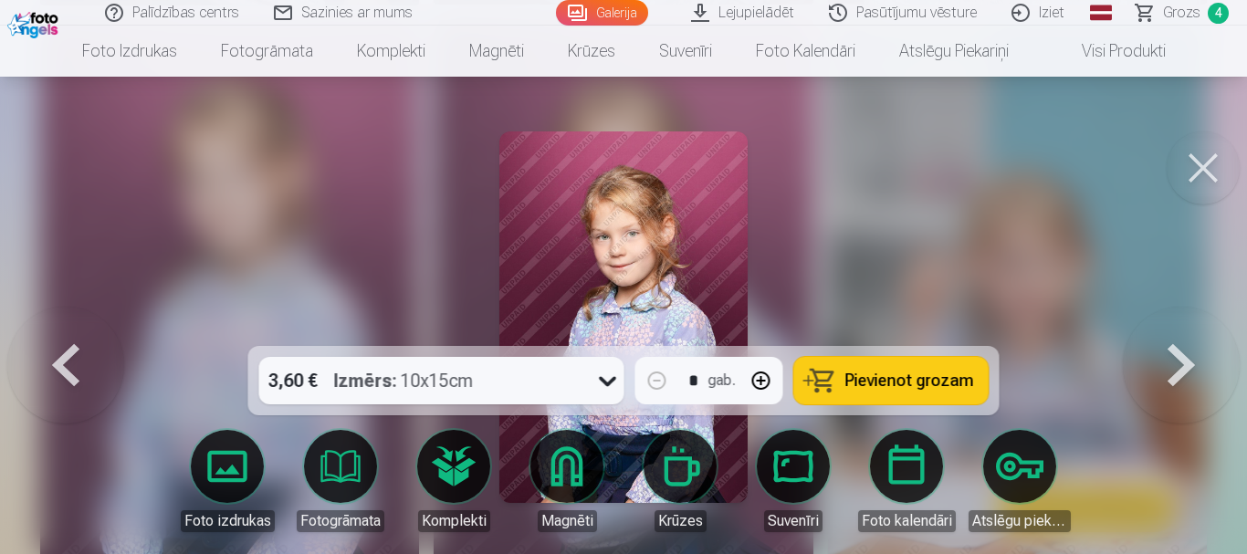
click at [1201, 162] on button at bounding box center [1202, 167] width 73 height 73
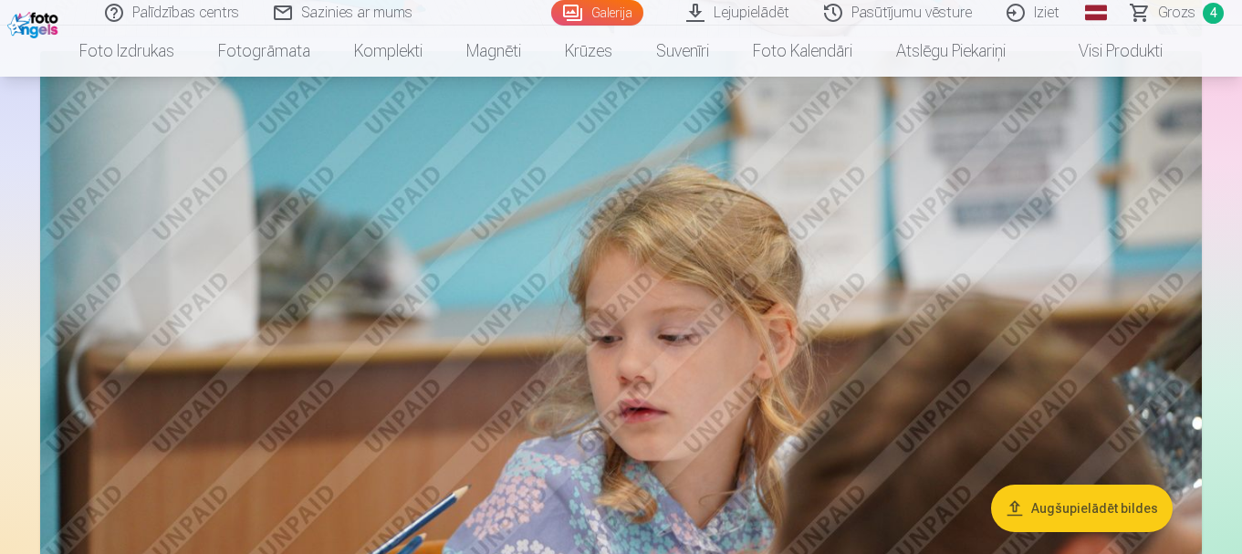
scroll to position [3741, 0]
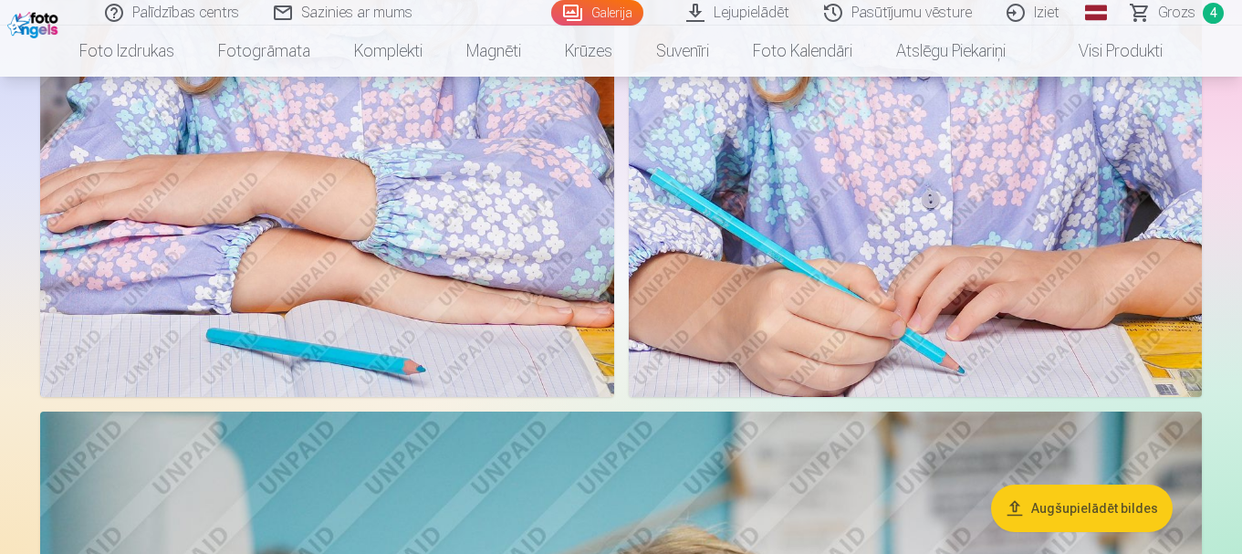
click at [1164, 17] on span "Grozs" at bounding box center [1176, 13] width 37 height 22
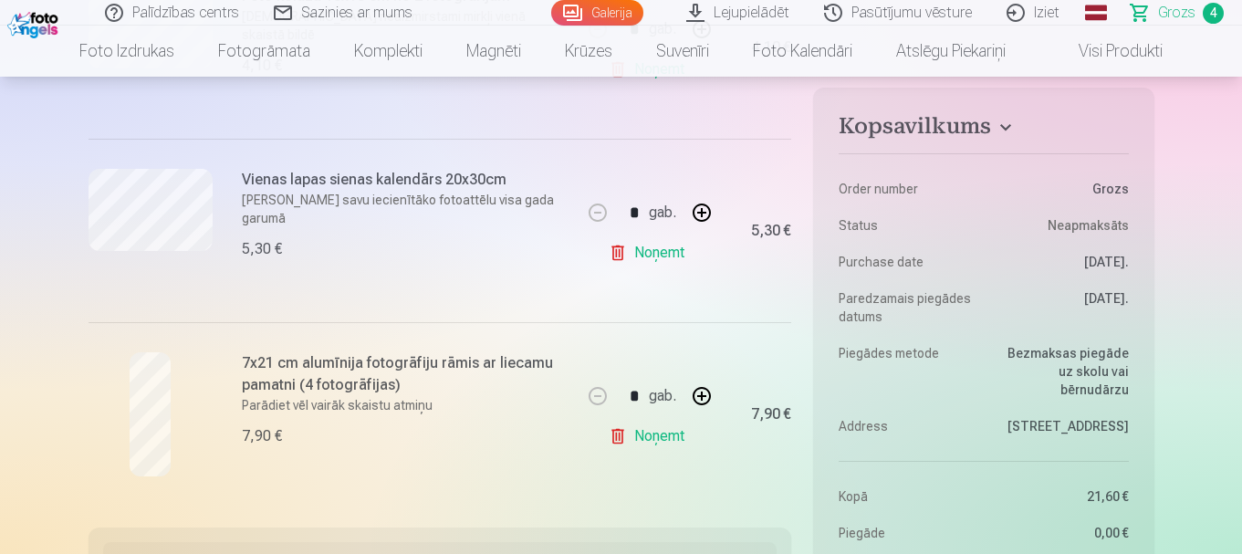
scroll to position [730, 0]
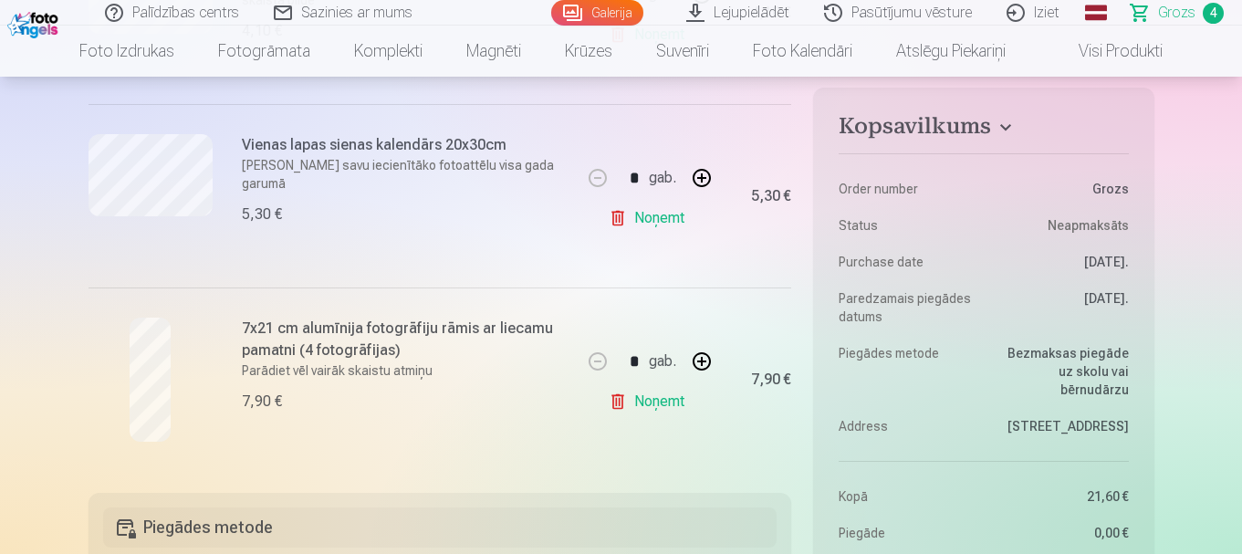
click at [659, 405] on link "Noņemt" at bounding box center [650, 401] width 83 height 37
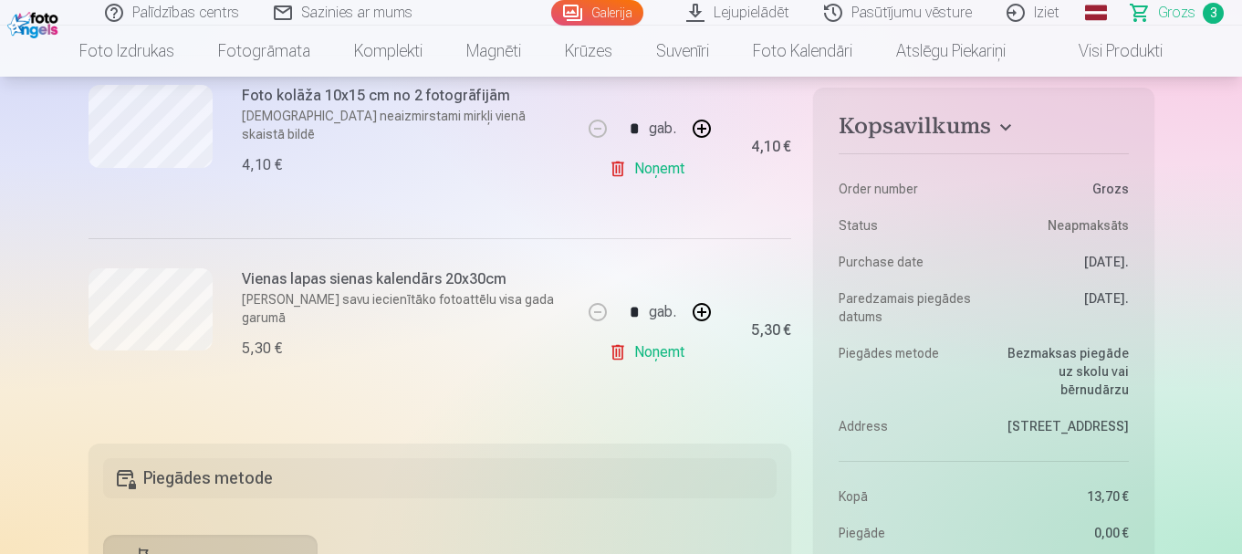
scroll to position [548, 0]
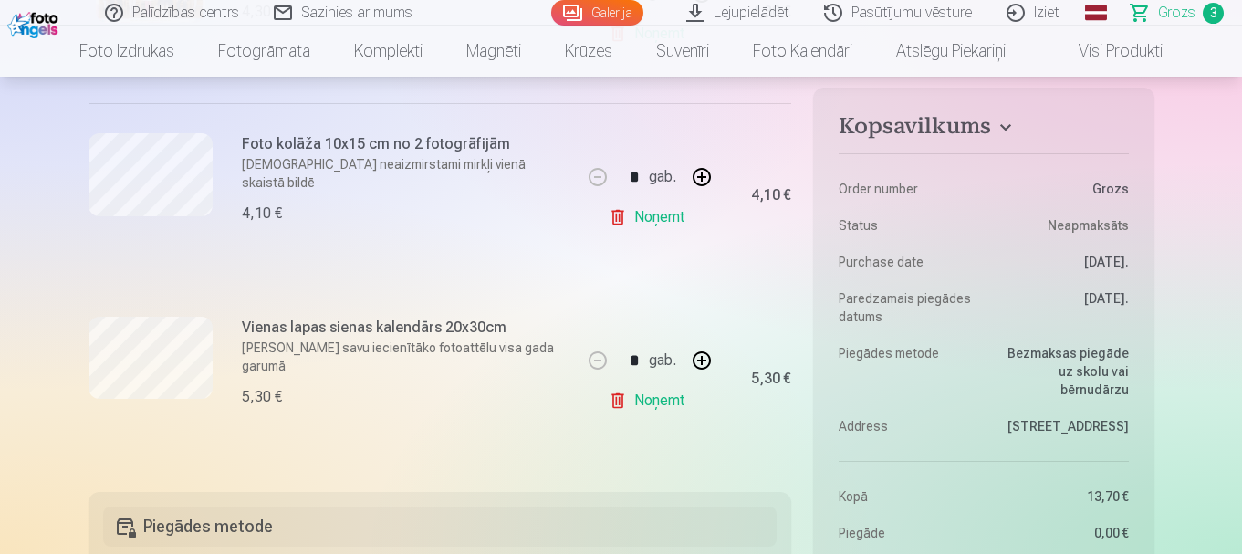
click at [610, 20] on link "Galerija" at bounding box center [597, 13] width 92 height 26
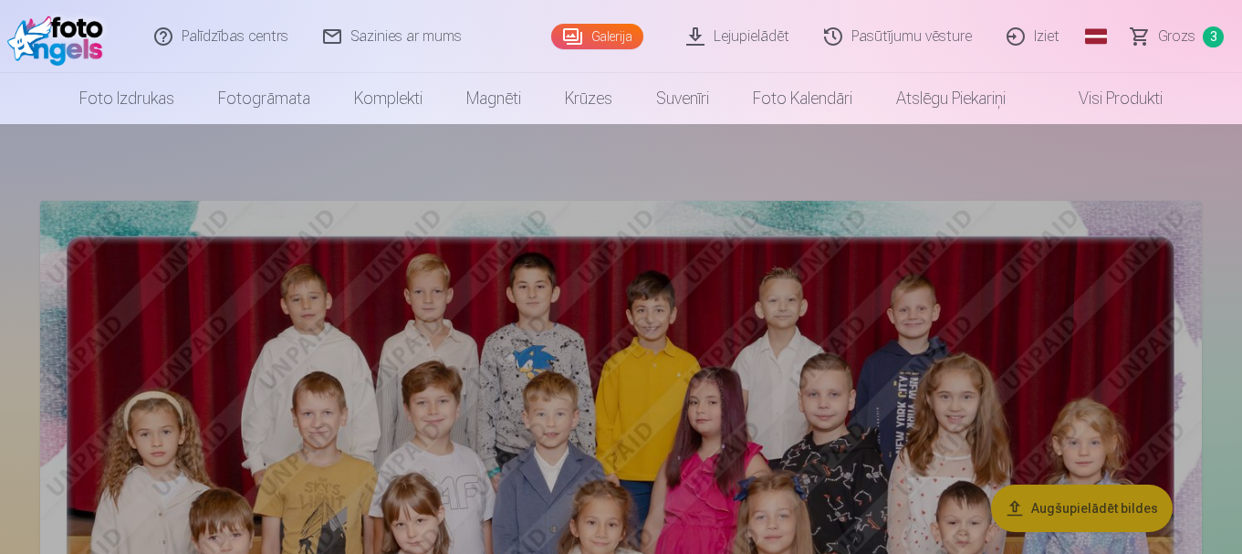
click at [461, 97] on link "Magnēti" at bounding box center [493, 98] width 99 height 51
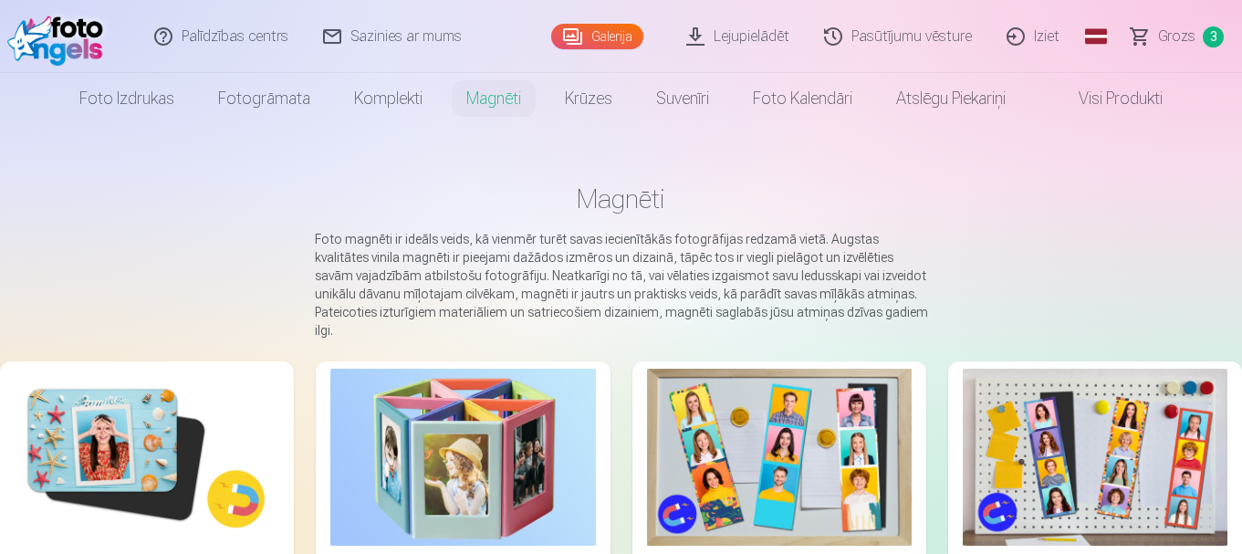
click at [581, 50] on div "Galerija" at bounding box center [601, 36] width 100 height 73
click at [599, 39] on link "Galerija" at bounding box center [597, 37] width 92 height 26
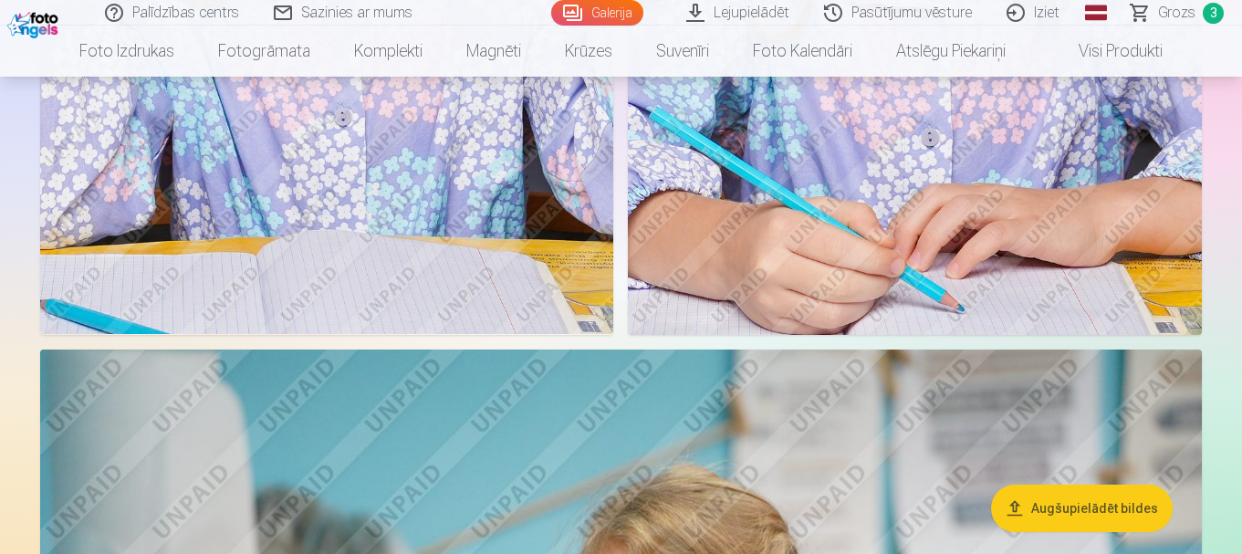
scroll to position [2099, 0]
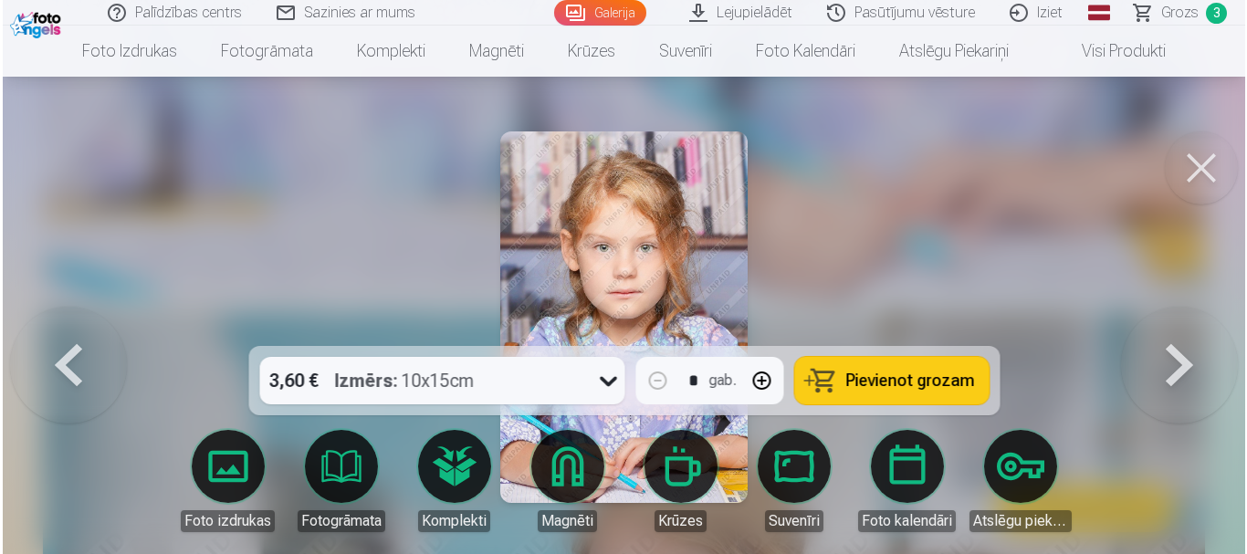
scroll to position [2103, 0]
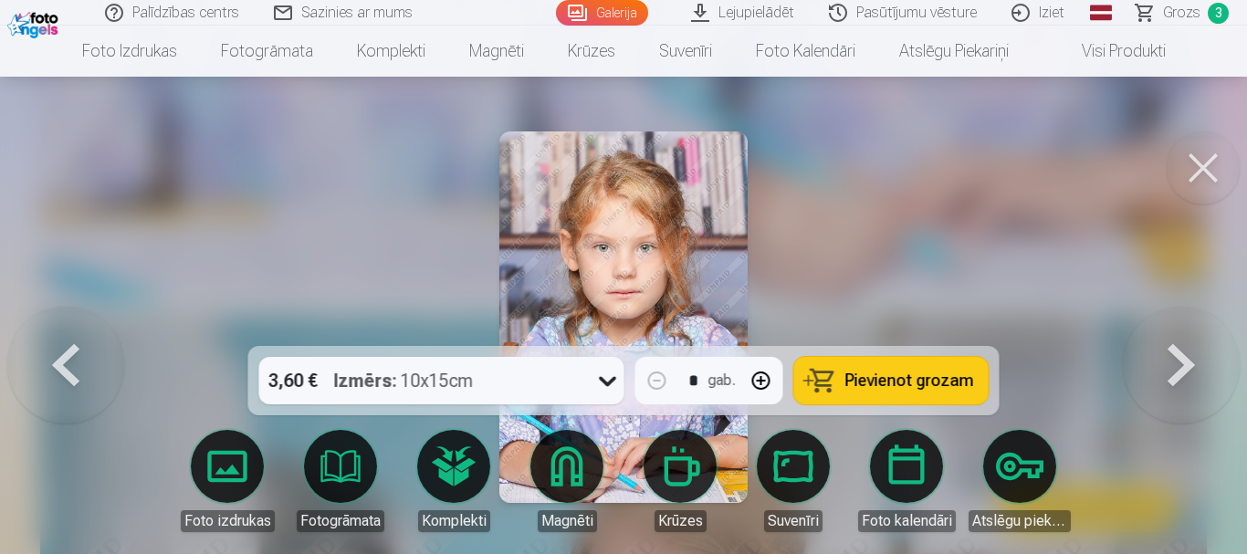
click at [1179, 175] on button at bounding box center [1202, 167] width 73 height 73
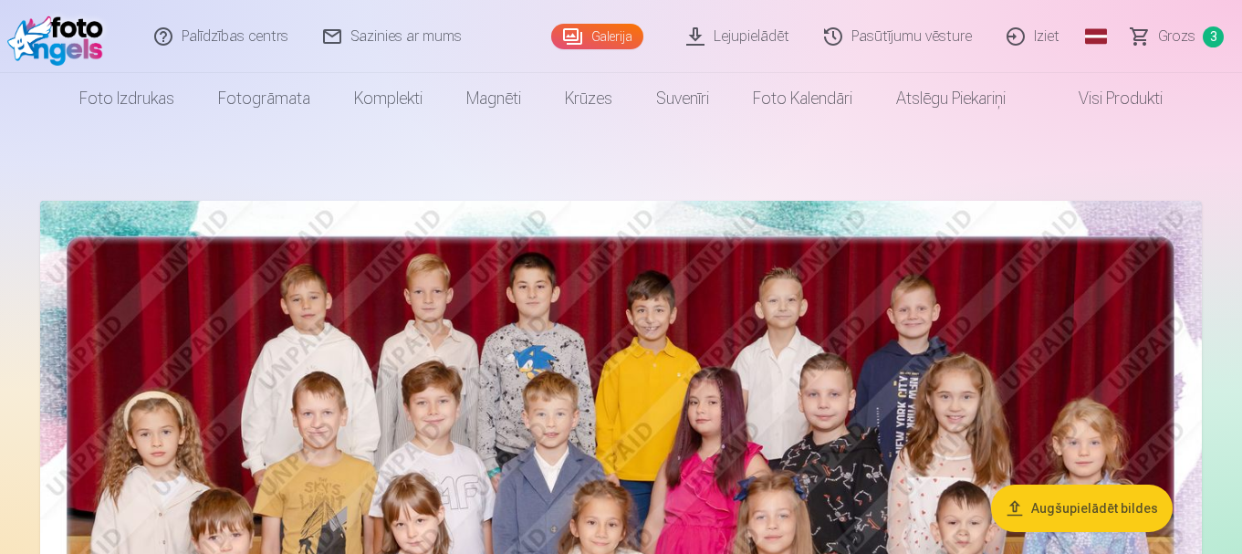
click at [598, 42] on link "Galerija" at bounding box center [597, 37] width 92 height 26
click at [584, 40] on link "Galerija" at bounding box center [597, 37] width 92 height 26
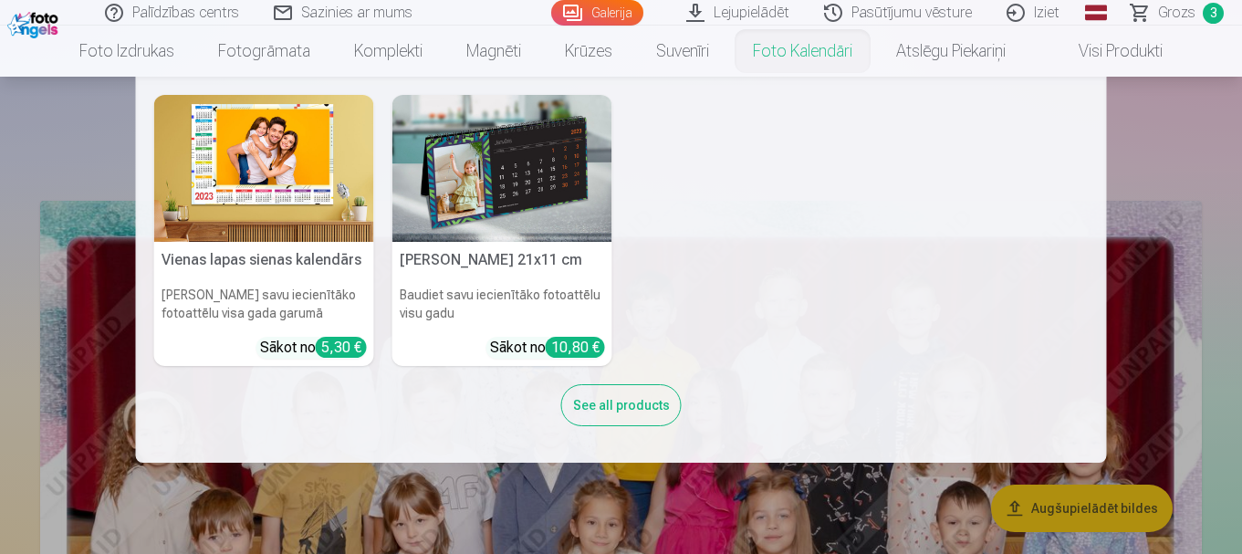
scroll to position [274, 0]
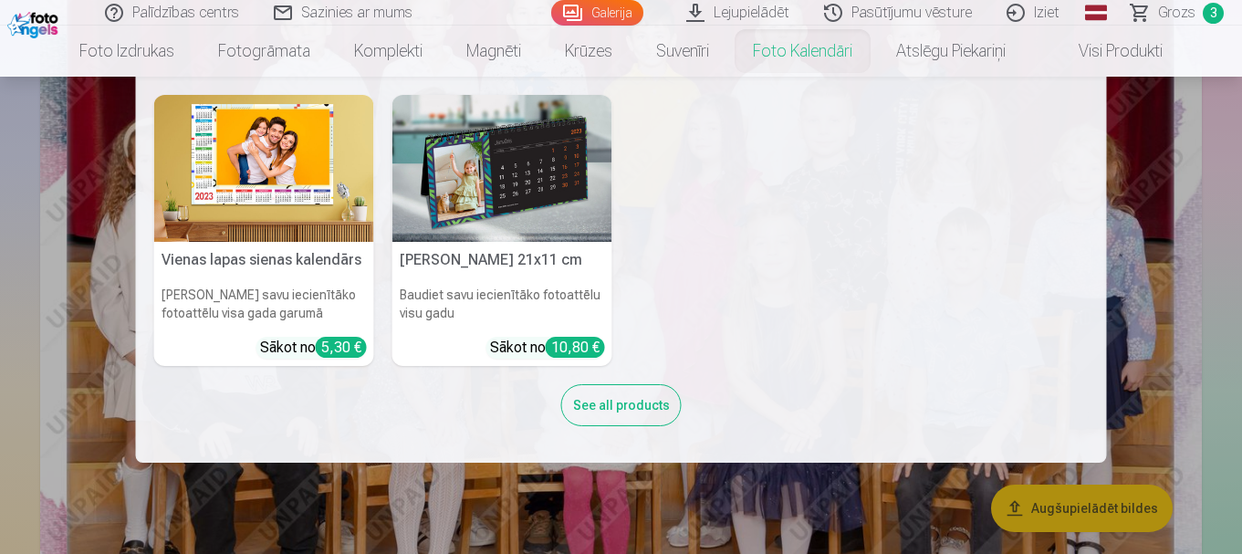
click at [1139, 287] on nav "Vienas lapas sienas [PERSON_NAME] savu iecienītāko fotoattēlu visa gada garumā …" at bounding box center [621, 270] width 1242 height 386
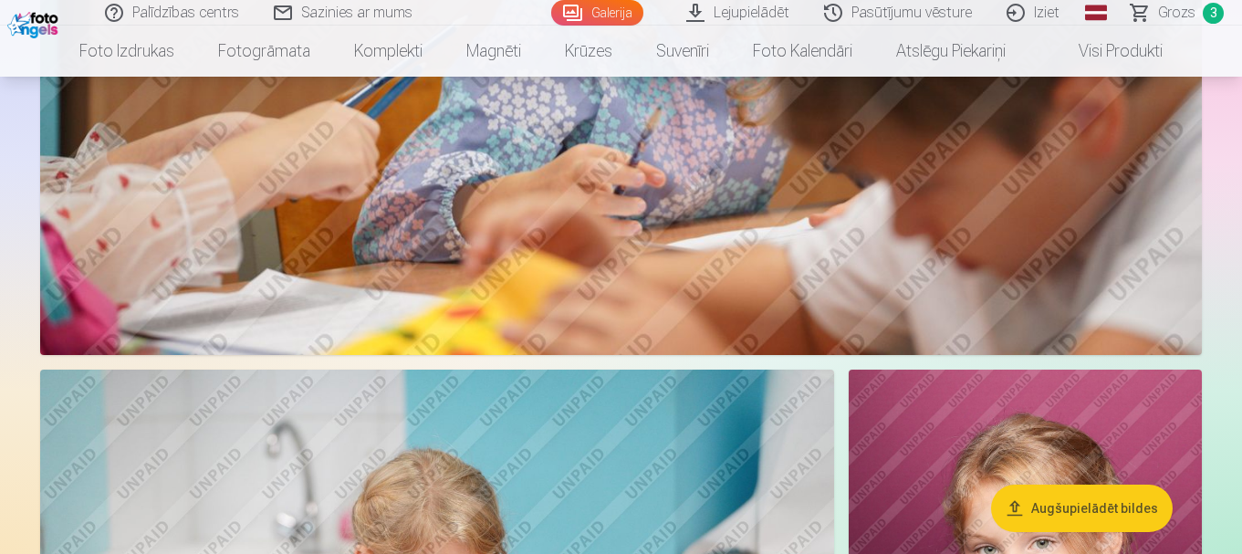
scroll to position [3313, 0]
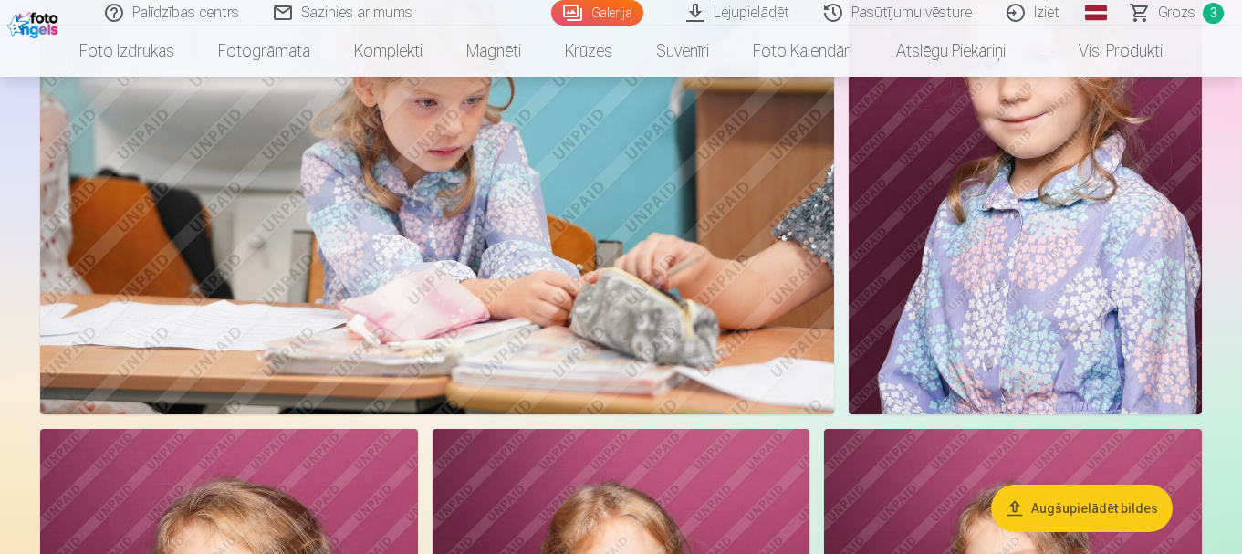
click at [1227, 311] on aside "Augšupielādēt bildes" at bounding box center [620, 463] width 1227 height 7219
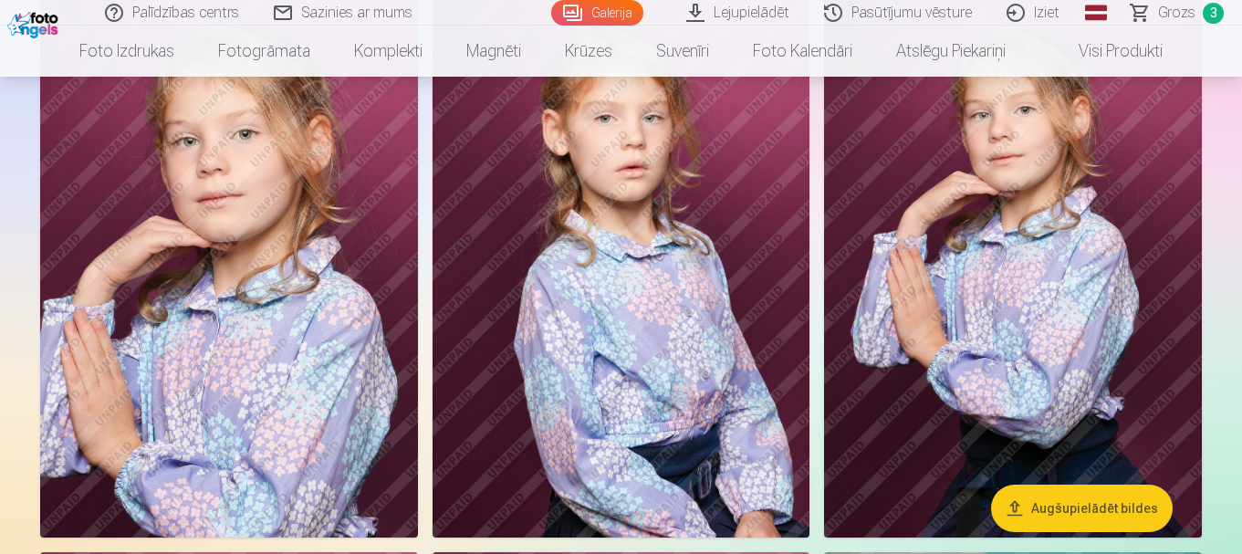
scroll to position [3770, 0]
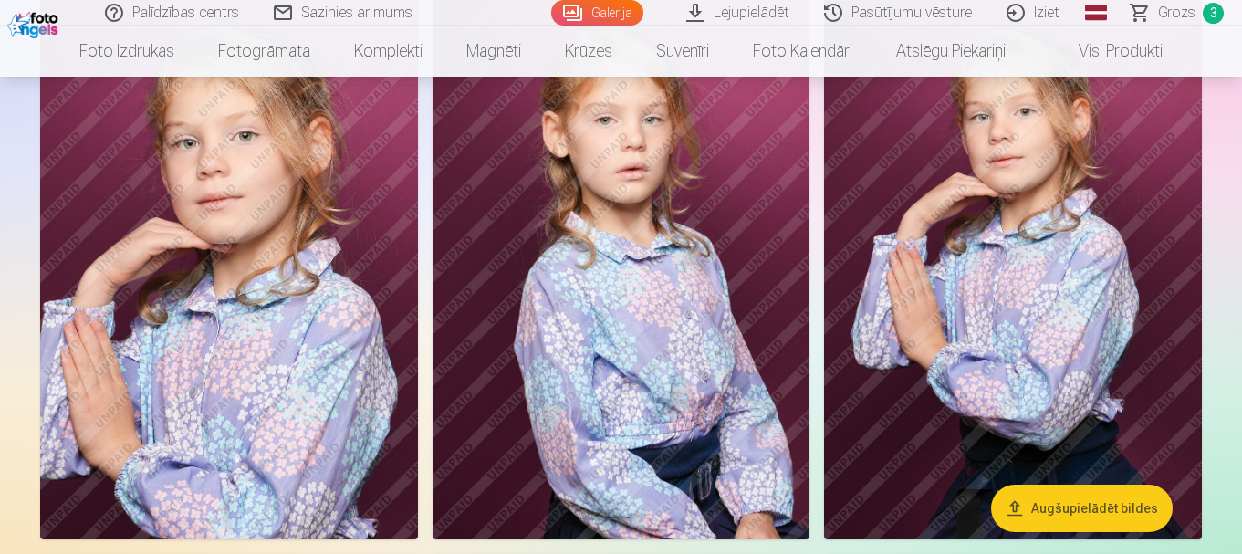
click at [701, 367] on img at bounding box center [622, 256] width 378 height 567
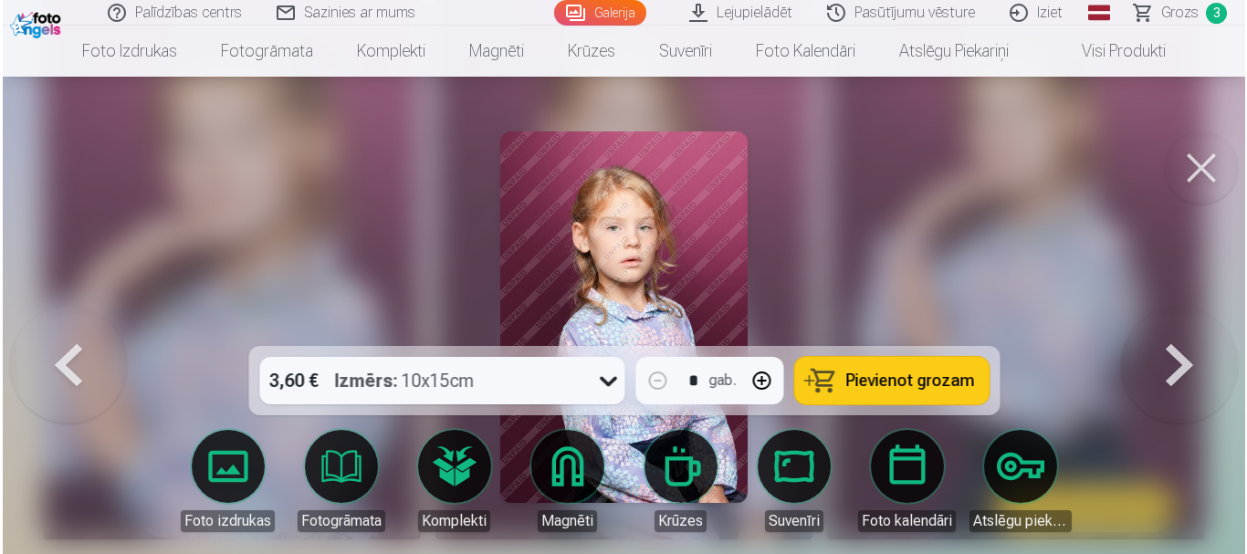
scroll to position [3783, 0]
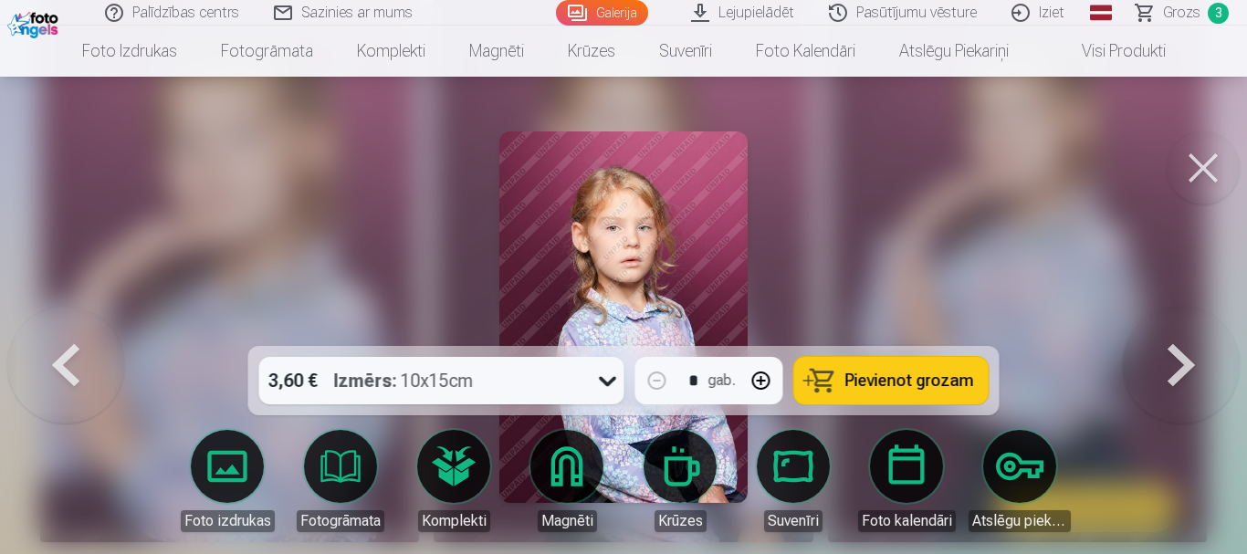
click at [579, 396] on div "3,60 € Izmērs : 10x15cm" at bounding box center [424, 380] width 330 height 47
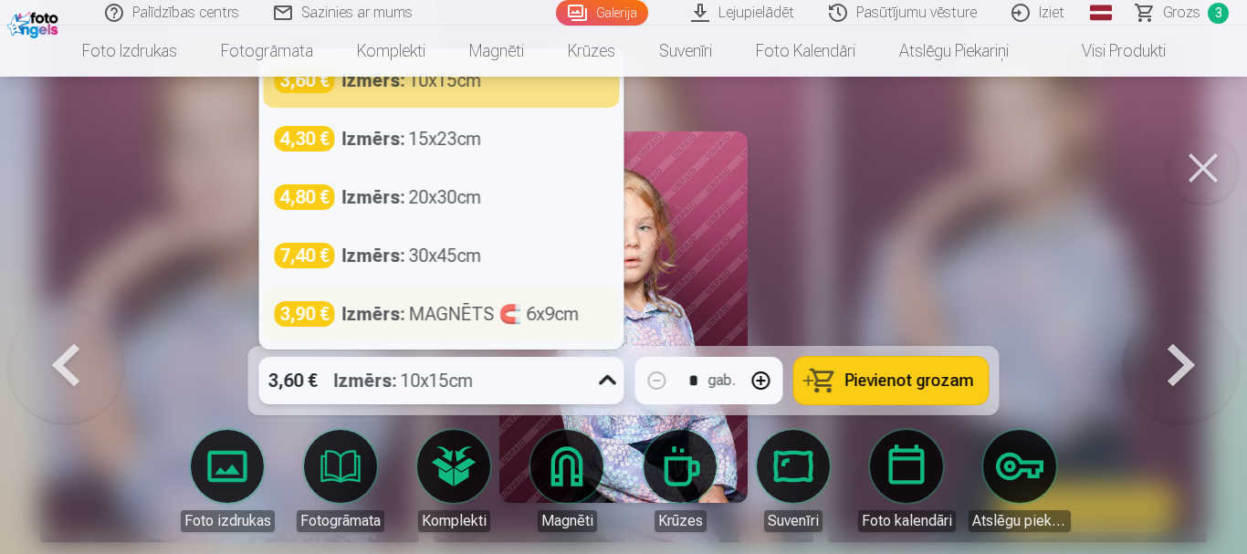
click at [523, 329] on div "3,90 € Izmērs : MAGNĒTS 🧲 6x9cm" at bounding box center [442, 314] width 356 height 55
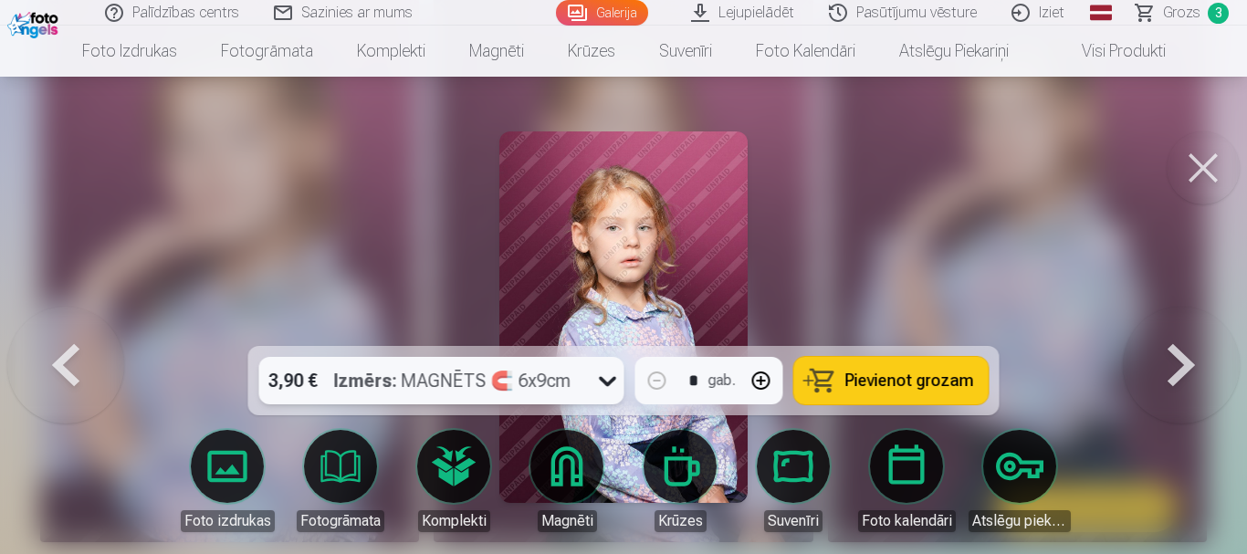
click at [559, 381] on div "Izmērs : MAGNĒTS 🧲 6x9cm" at bounding box center [452, 380] width 237 height 47
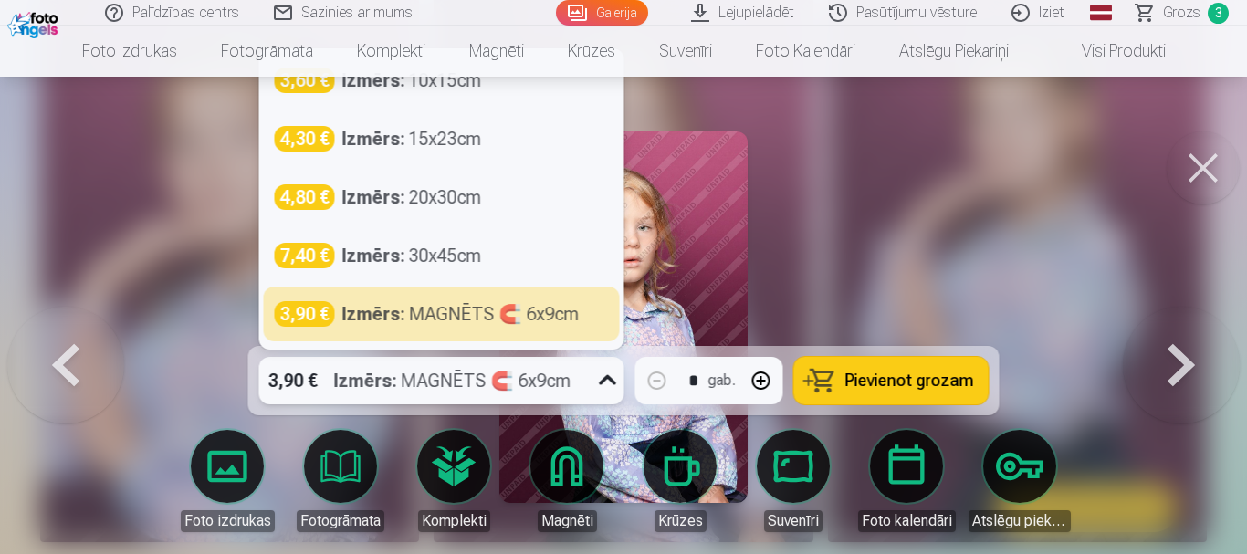
click at [604, 383] on icon at bounding box center [607, 380] width 29 height 29
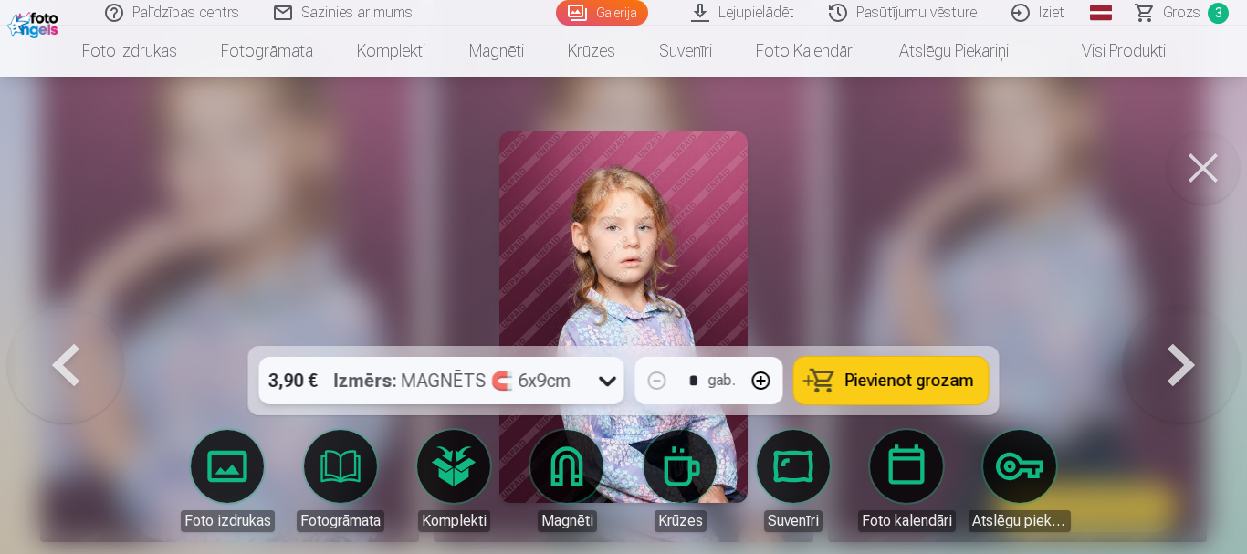
click at [603, 381] on icon at bounding box center [607, 382] width 17 height 10
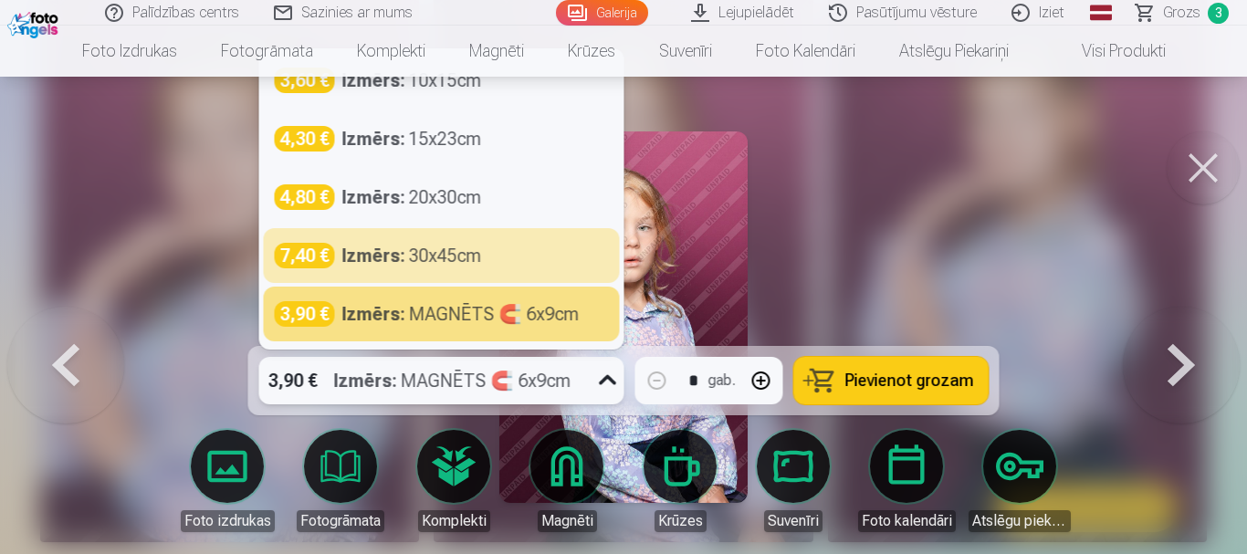
click at [904, 220] on div at bounding box center [623, 277] width 1247 height 554
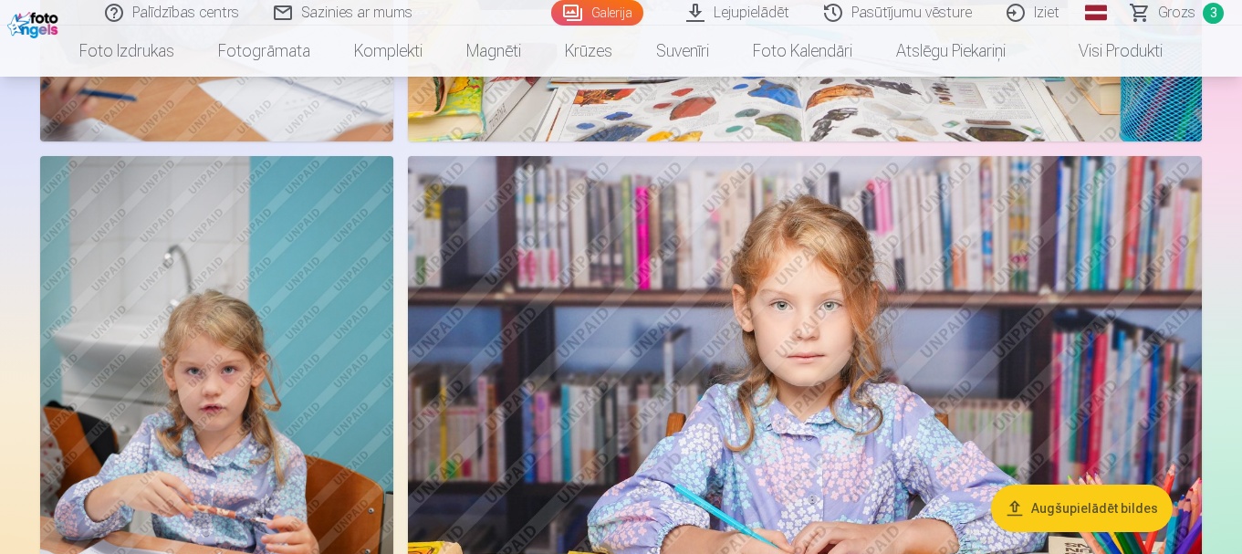
scroll to position [5412, 0]
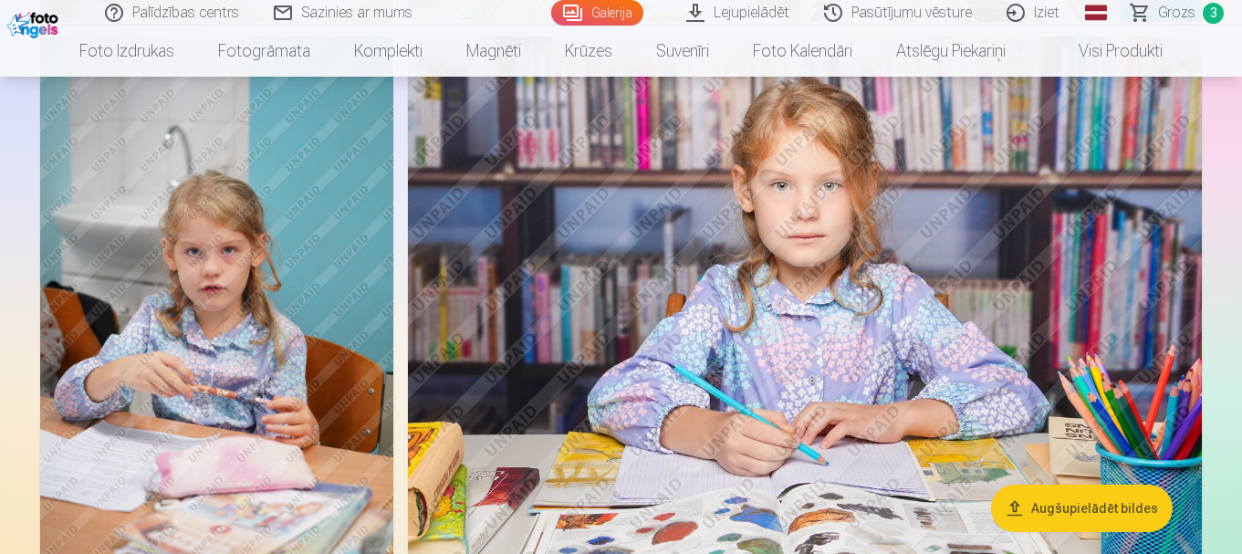
click at [628, 277] on img at bounding box center [805, 301] width 794 height 529
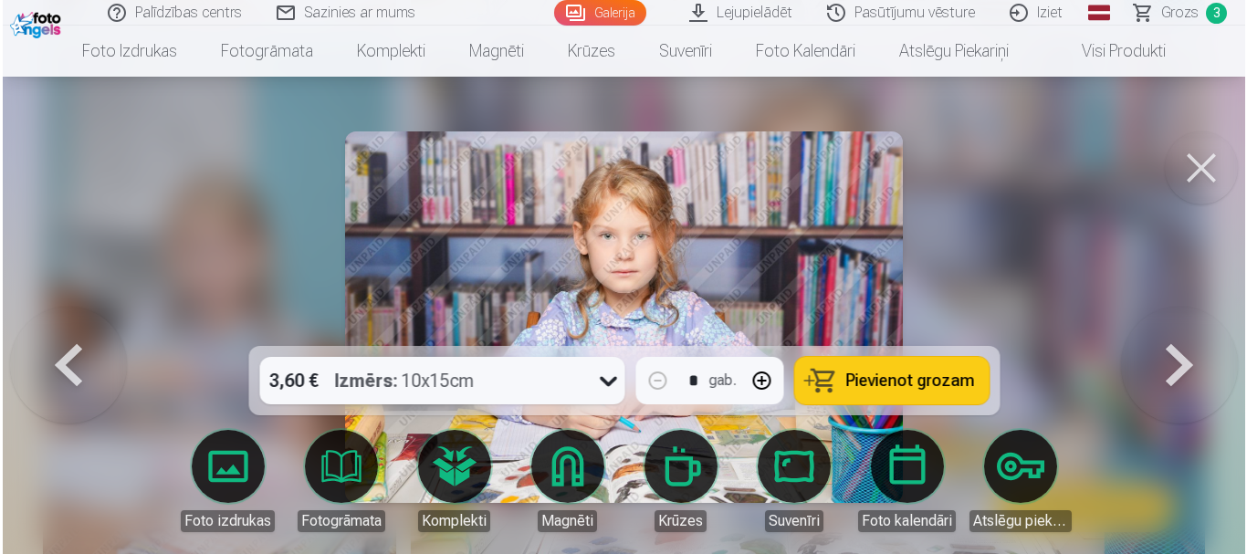
scroll to position [5431, 0]
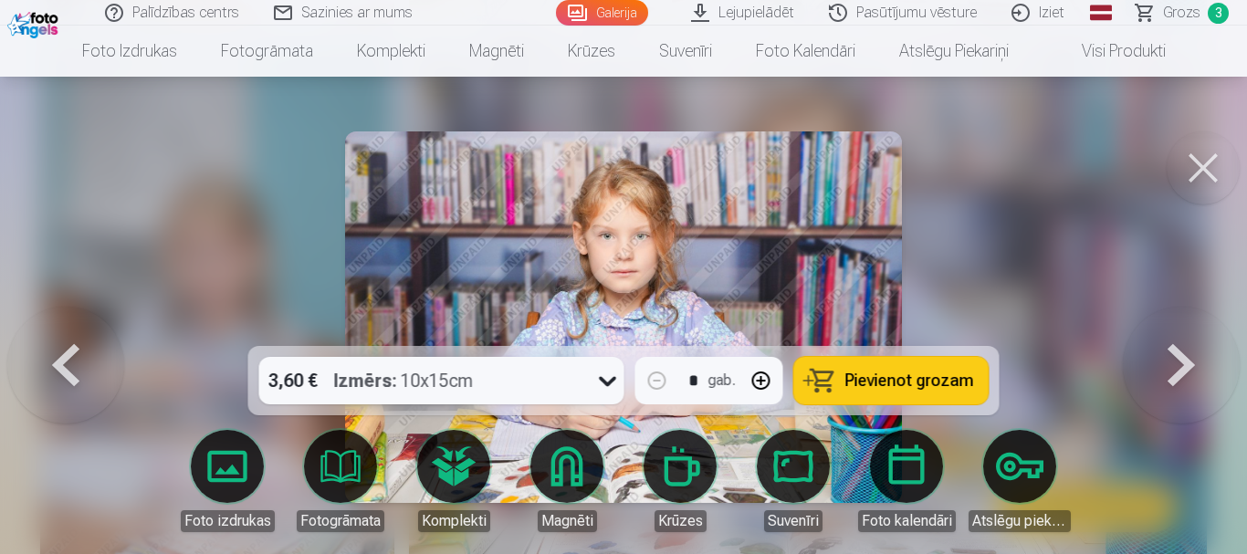
click at [590, 397] on div "3,60 € Izmērs : 10x15cm" at bounding box center [441, 380] width 365 height 47
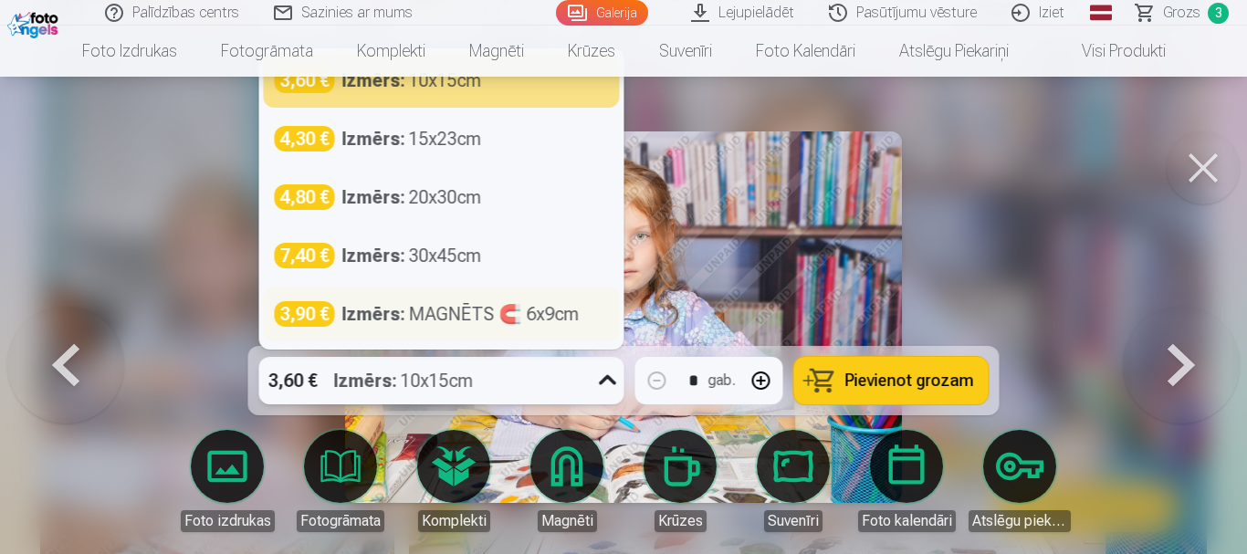
click at [517, 331] on div "3,90 € Izmērs : MAGNĒTS 🧲 6x9cm" at bounding box center [442, 314] width 356 height 55
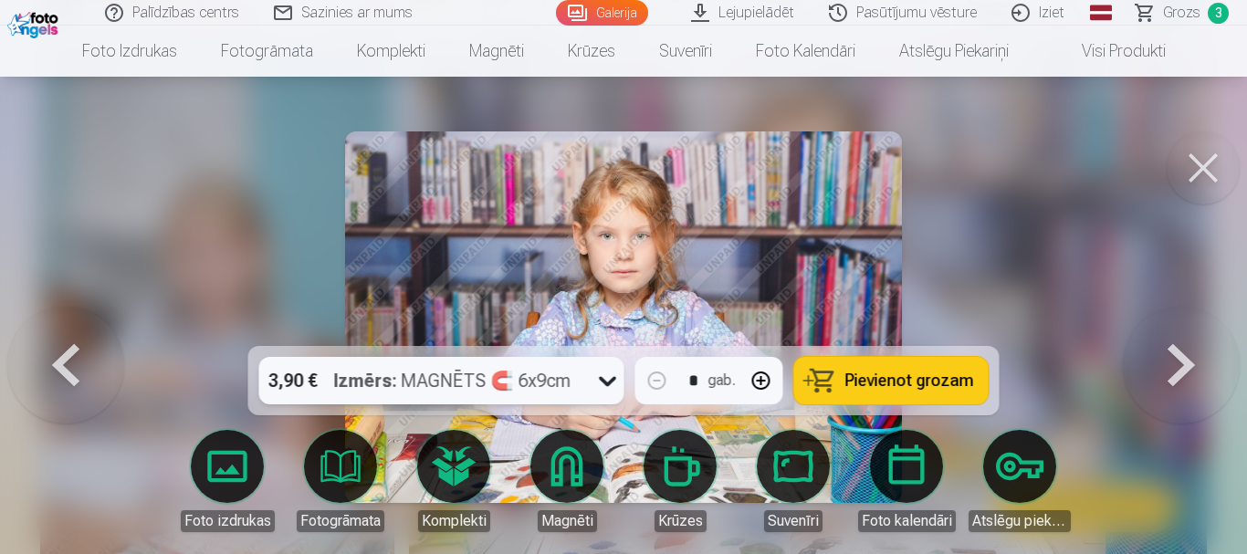
click at [987, 299] on div at bounding box center [623, 277] width 1247 height 554
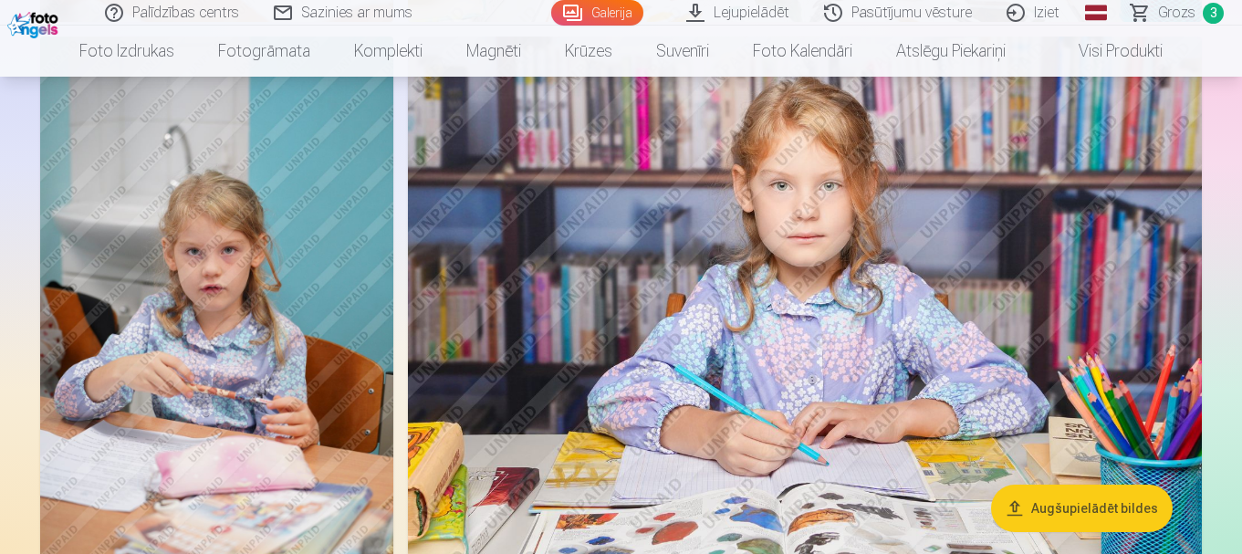
click at [852, 274] on img at bounding box center [805, 301] width 794 height 529
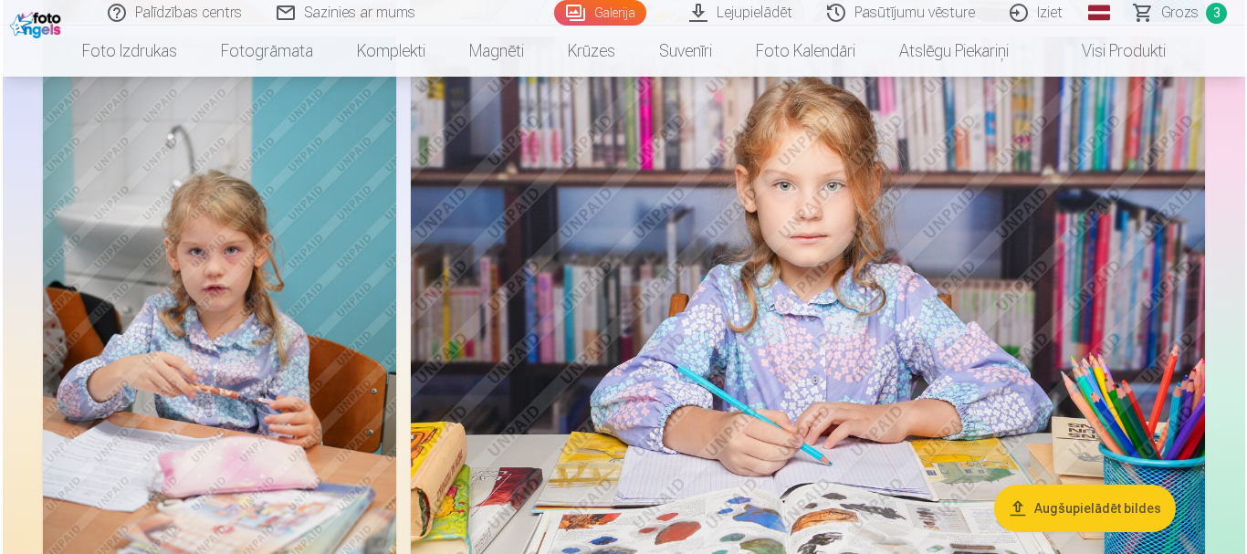
scroll to position [5431, 0]
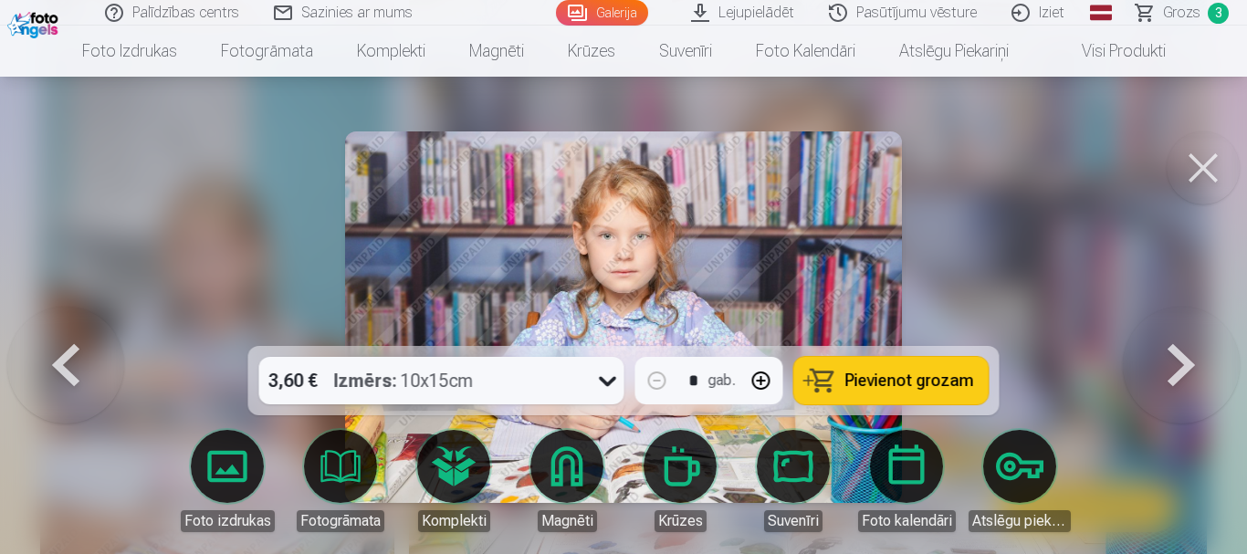
click at [593, 386] on div at bounding box center [607, 380] width 33 height 47
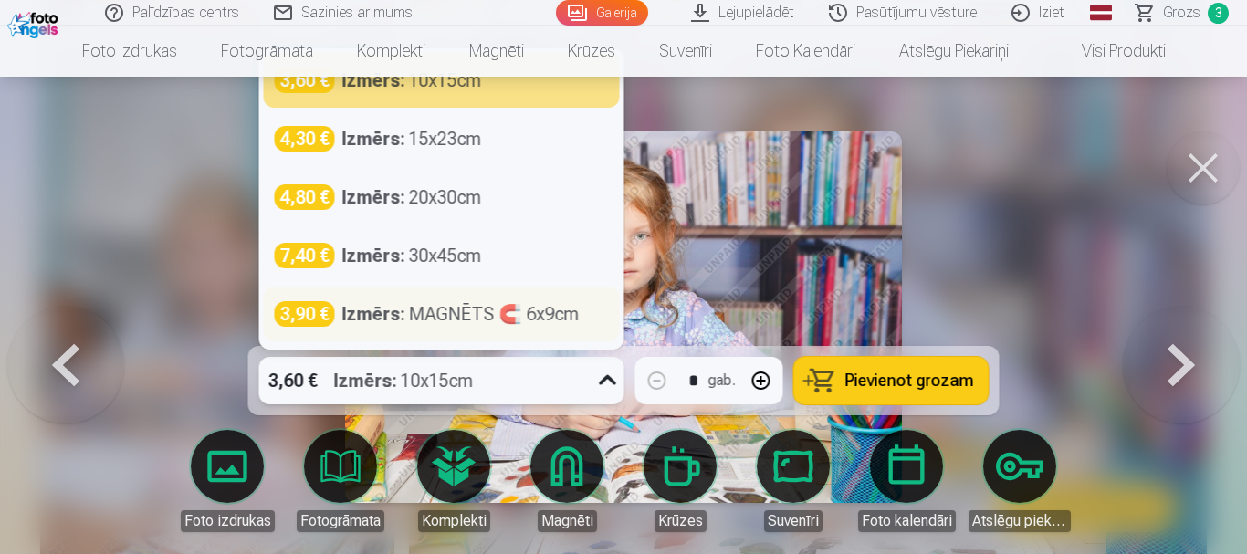
click at [517, 331] on div "3,90 € Izmērs : MAGNĒTS 🧲 6x9cm" at bounding box center [442, 314] width 356 height 55
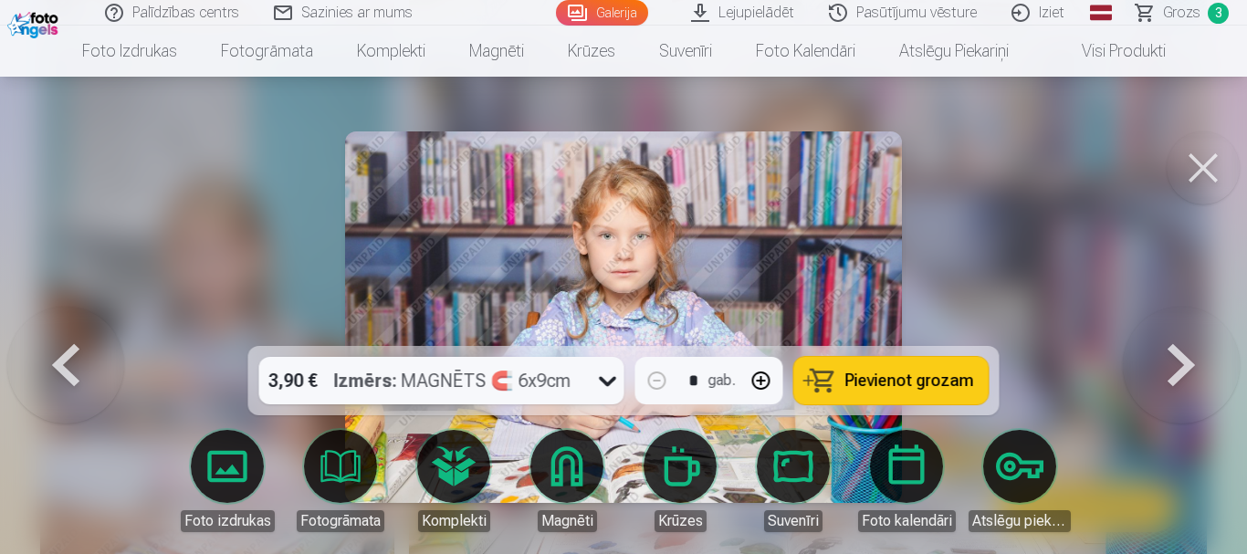
click at [871, 389] on span "Pievienot grozam" at bounding box center [909, 380] width 129 height 16
click at [1177, 17] on span "Grozs" at bounding box center [1181, 13] width 37 height 22
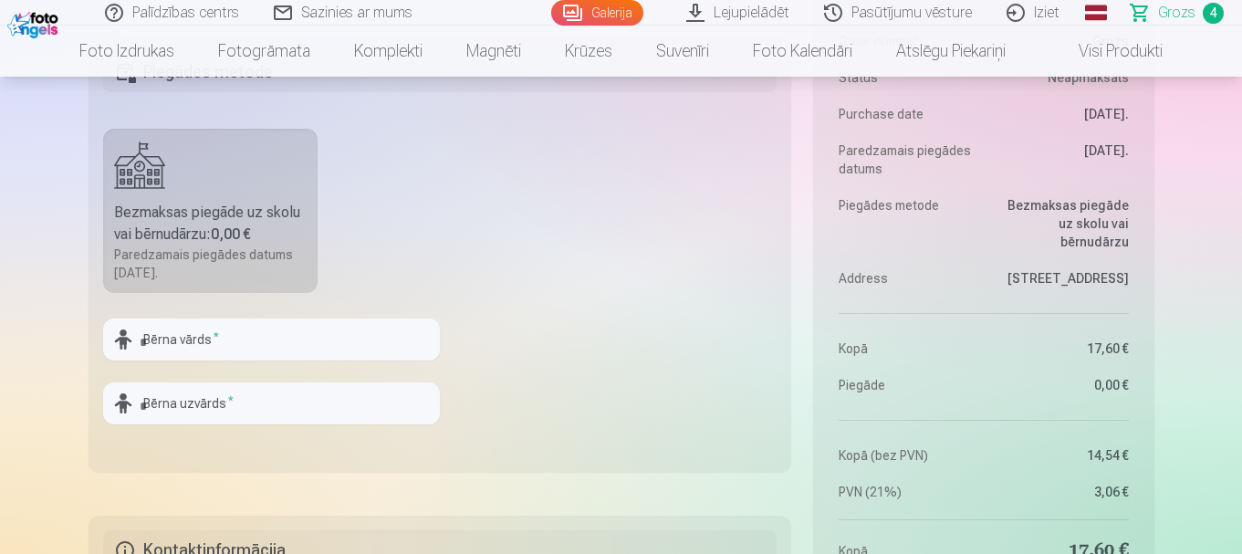
scroll to position [1186, 0]
click at [354, 335] on input "text" at bounding box center [271, 339] width 337 height 42
click at [350, 338] on input "text" at bounding box center [271, 339] width 337 height 42
type input "********"
click at [337, 401] on input "text" at bounding box center [271, 402] width 337 height 42
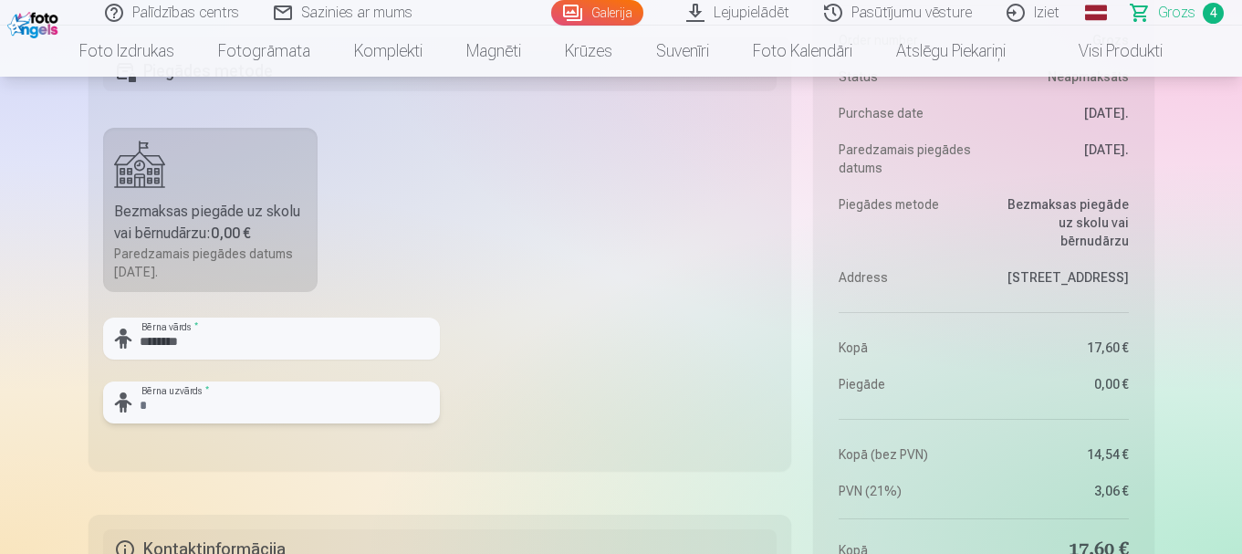
type input "**********"
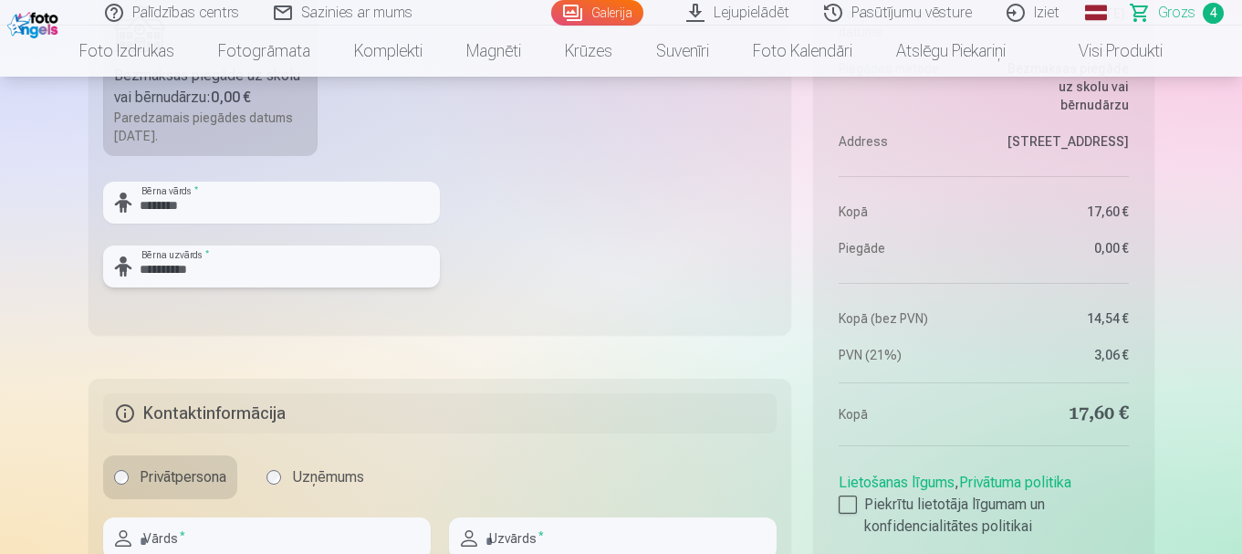
scroll to position [1551, 0]
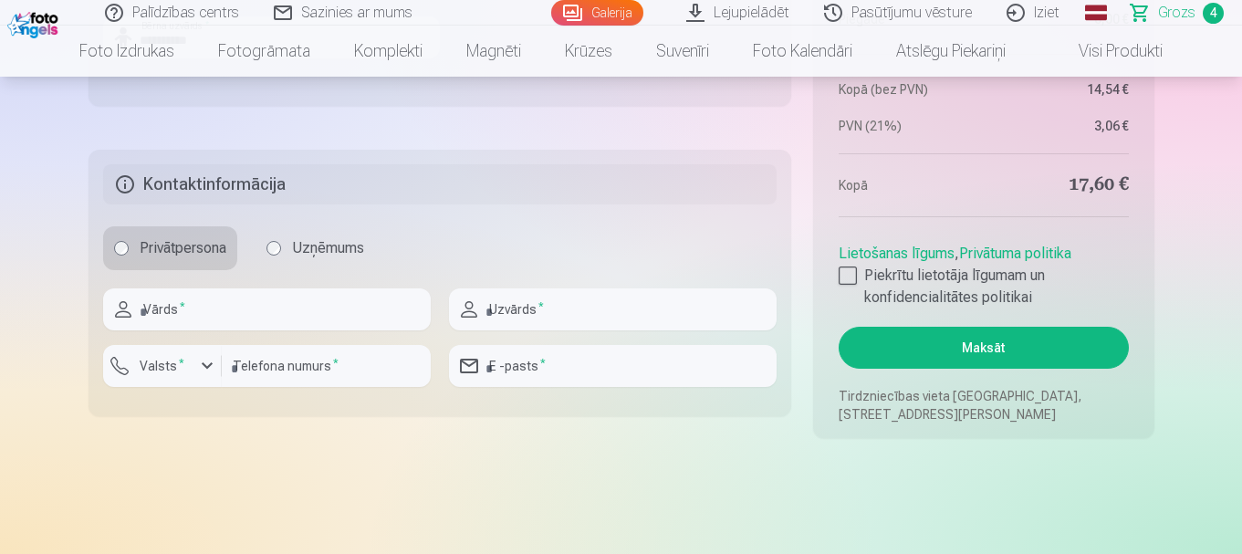
click at [343, 339] on div at bounding box center [267, 337] width 328 height 15
click at [341, 319] on input "text" at bounding box center [267, 309] width 328 height 42
type input "*******"
click at [471, 316] on div "Uzvārds *" at bounding box center [613, 309] width 328 height 42
drag, startPoint x: 520, startPoint y: 305, endPoint x: 527, endPoint y: 320, distance: 17.1
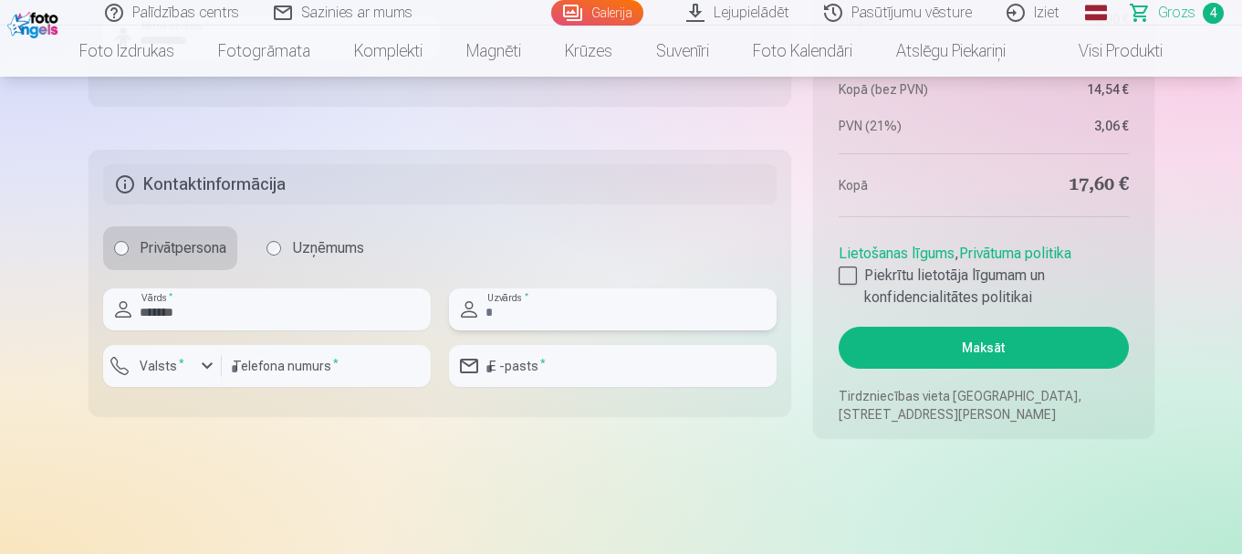
click at [520, 305] on input "text" at bounding box center [613, 309] width 328 height 42
click at [389, 362] on input "number" at bounding box center [326, 366] width 209 height 42
click at [202, 370] on div "button" at bounding box center [207, 366] width 22 height 22
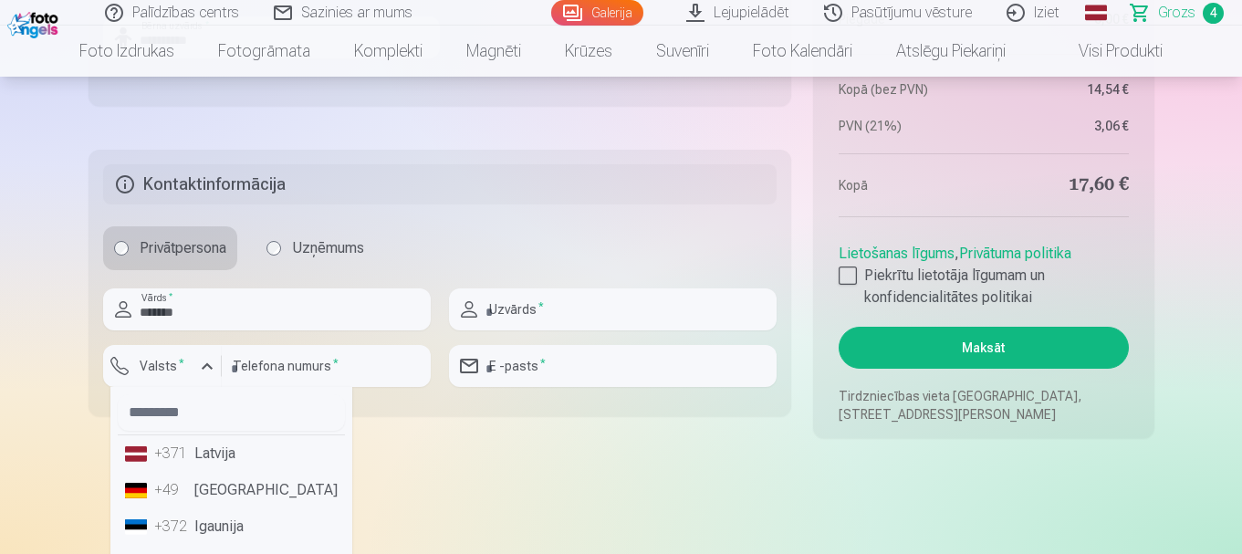
click at [199, 457] on li "+371 Latvija" at bounding box center [231, 453] width 227 height 37
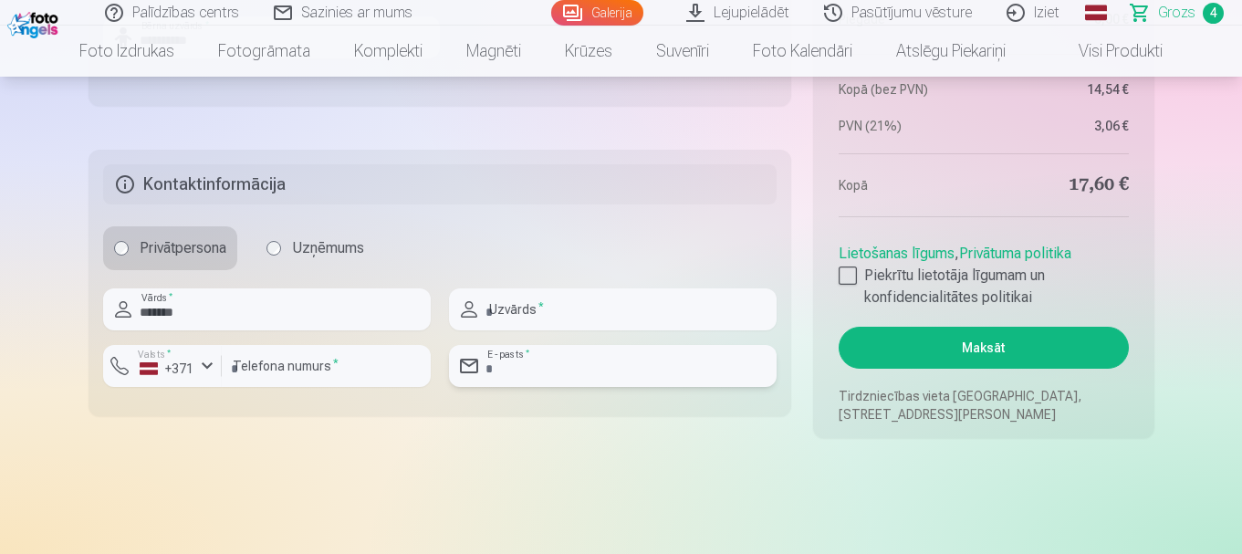
drag, startPoint x: 621, startPoint y: 345, endPoint x: 609, endPoint y: 358, distance: 18.1
click at [621, 348] on input "email" at bounding box center [613, 366] width 328 height 42
click at [493, 318] on input "text" at bounding box center [613, 309] width 328 height 42
type input "**********"
drag, startPoint x: 509, startPoint y: 363, endPoint x: 518, endPoint y: 370, distance: 11.7
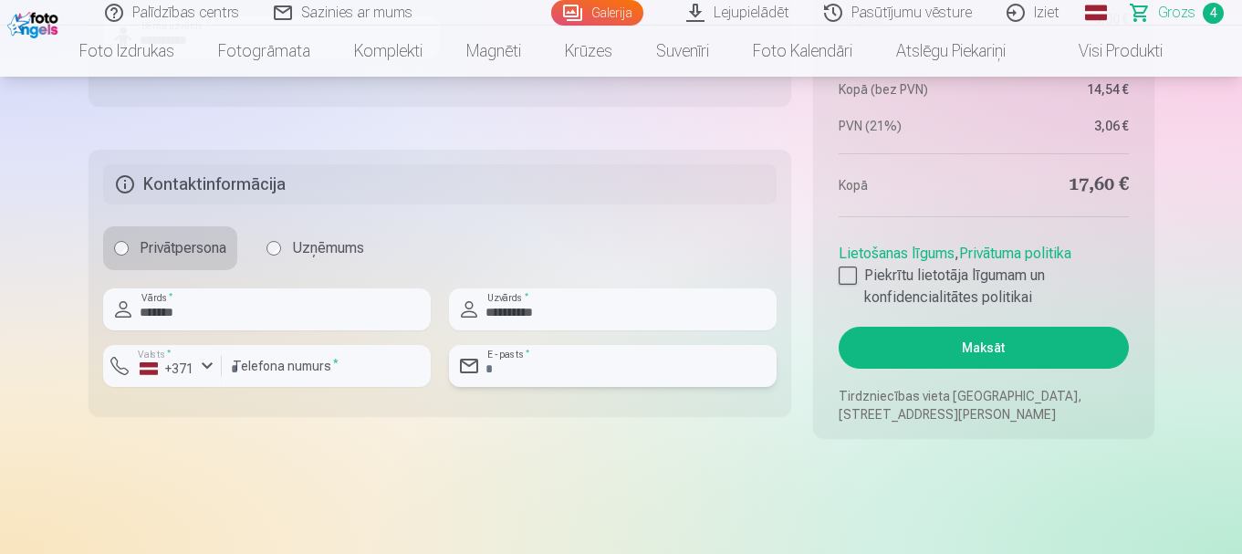
click at [510, 363] on input "email" at bounding box center [613, 366] width 328 height 42
type input "**********"
click at [452, 216] on fieldset "**********" at bounding box center [441, 283] width 704 height 266
click at [843, 276] on div at bounding box center [848, 275] width 18 height 18
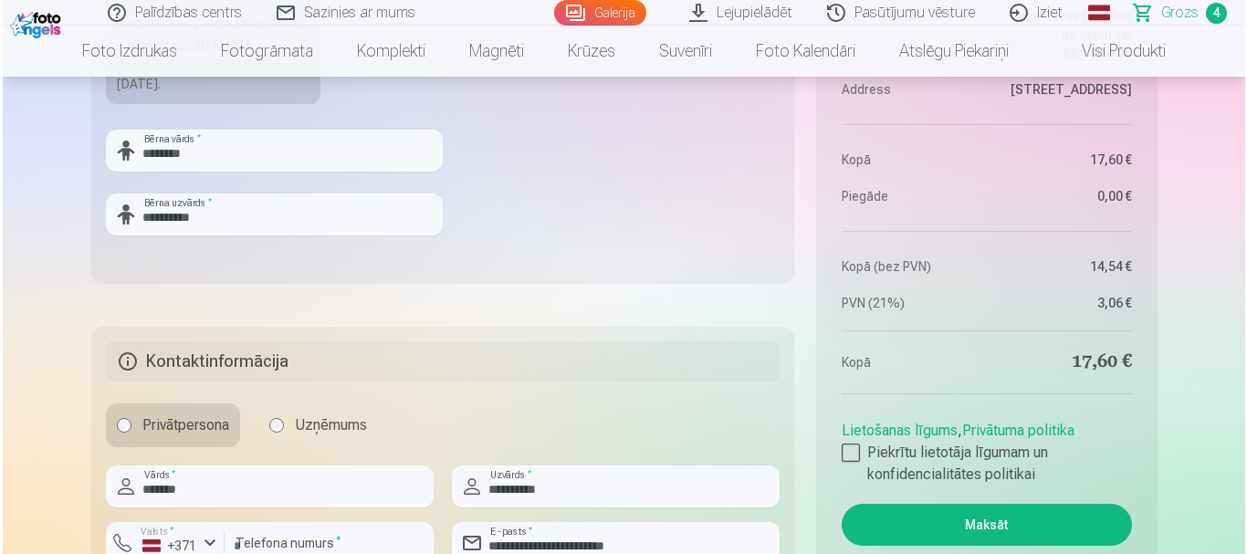
scroll to position [1643, 0]
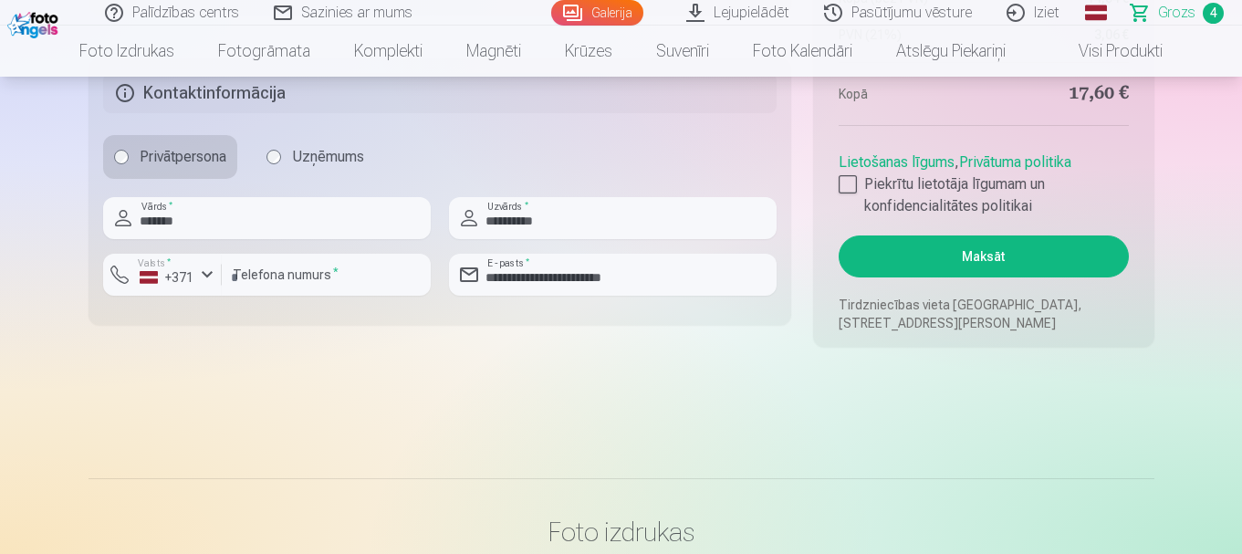
click at [972, 256] on button "Maksāt" at bounding box center [983, 256] width 289 height 42
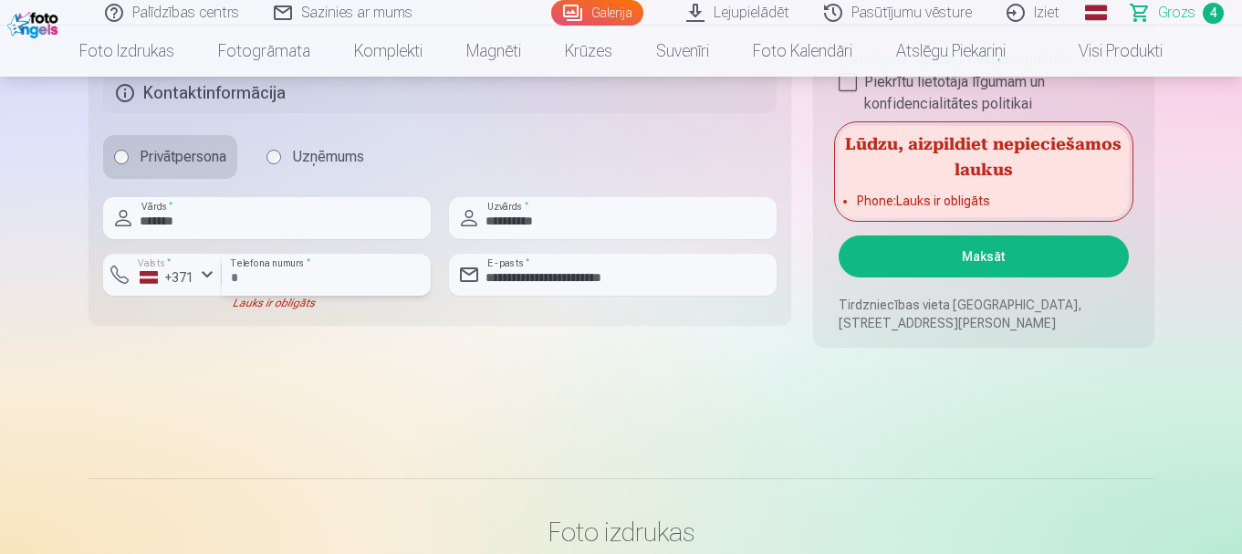
click at [286, 280] on input "number" at bounding box center [326, 275] width 209 height 42
type input "********"
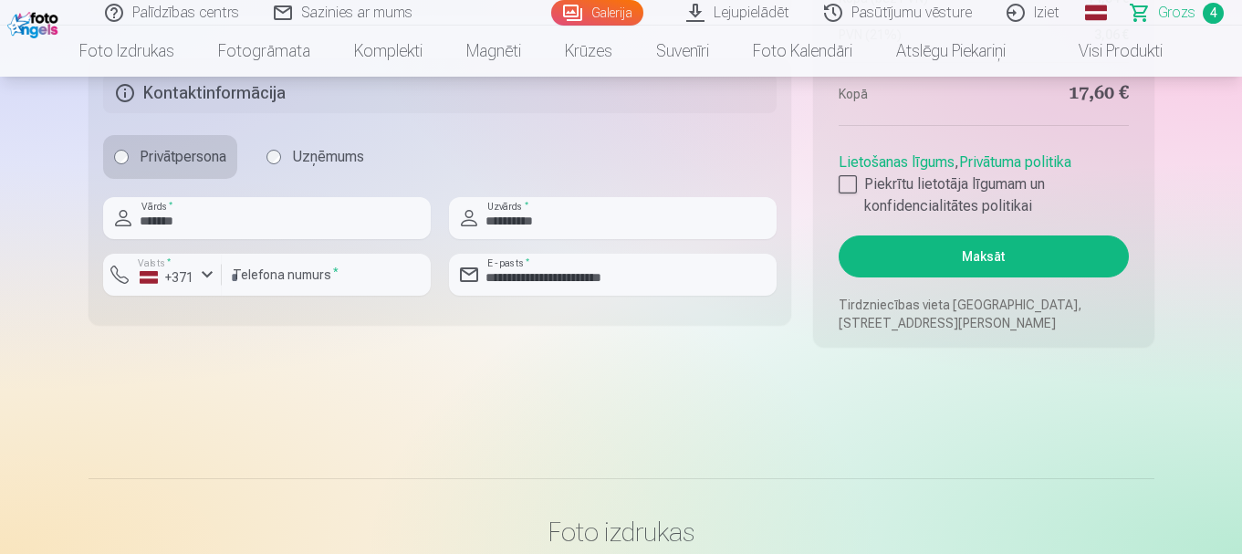
click at [896, 255] on button "Maksāt" at bounding box center [983, 256] width 289 height 42
